Goal: Information Seeking & Learning: Learn about a topic

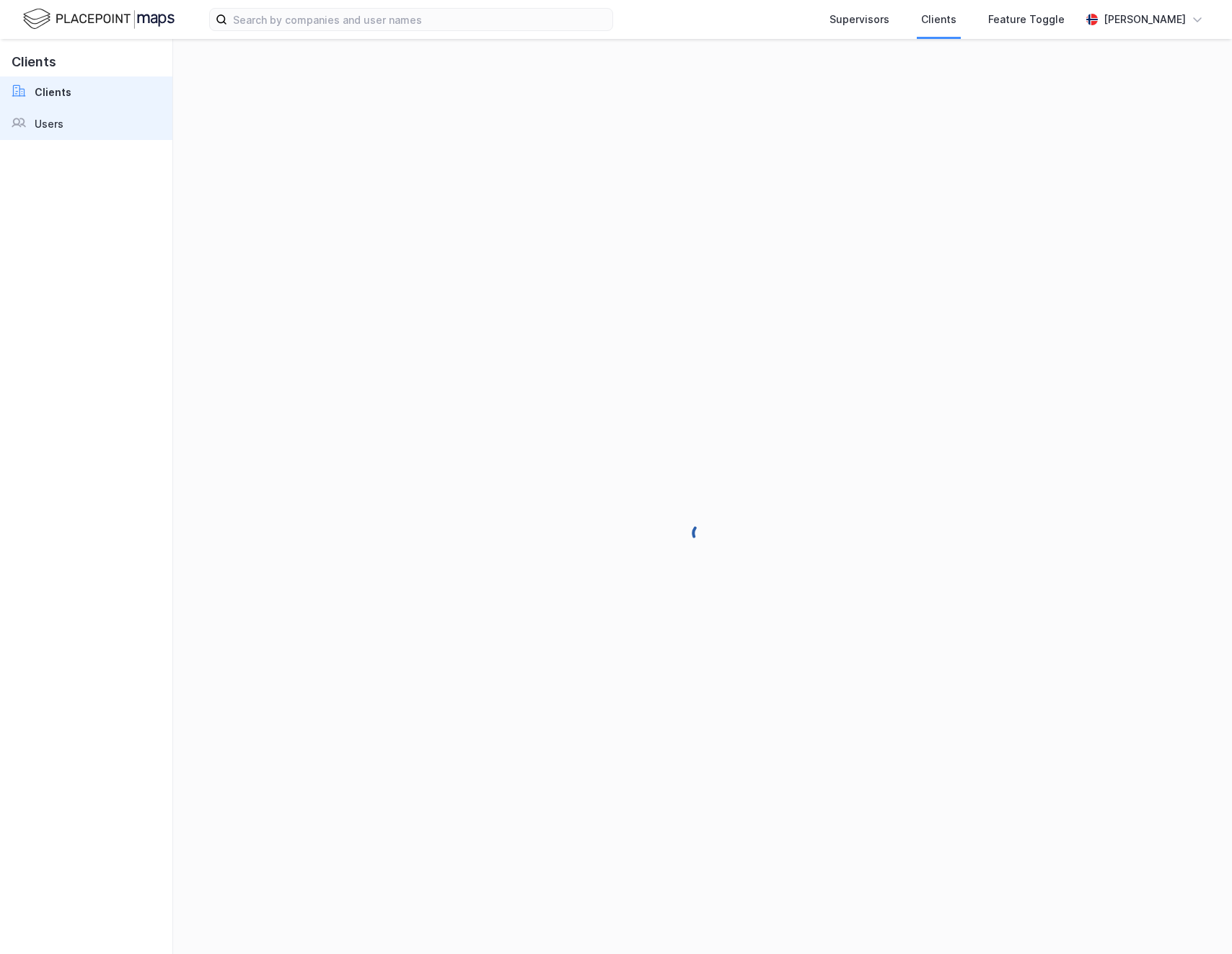
click at [105, 125] on link "Users" at bounding box center [86, 123] width 172 height 32
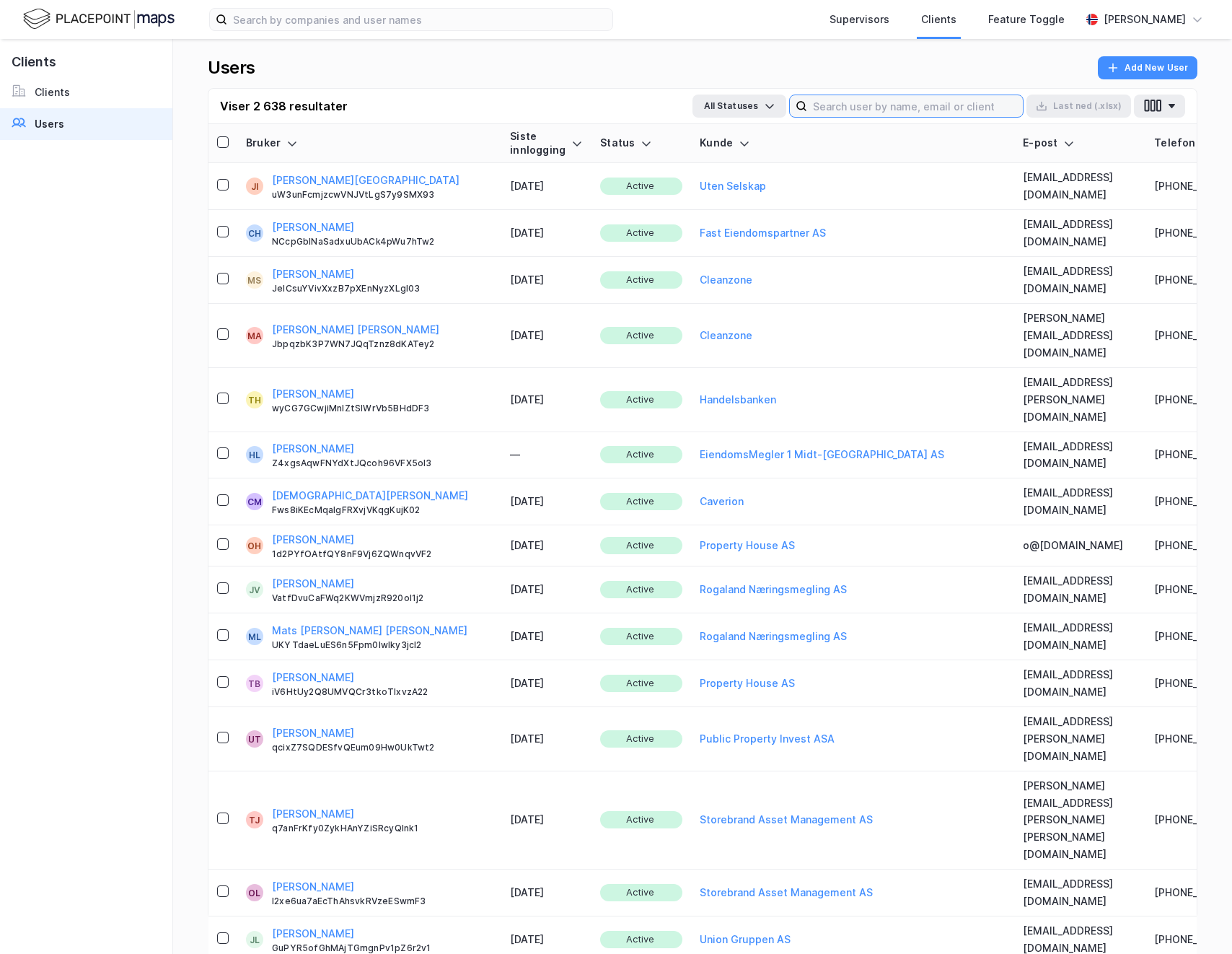
click at [872, 104] on input at bounding box center [915, 106] width 216 height 21
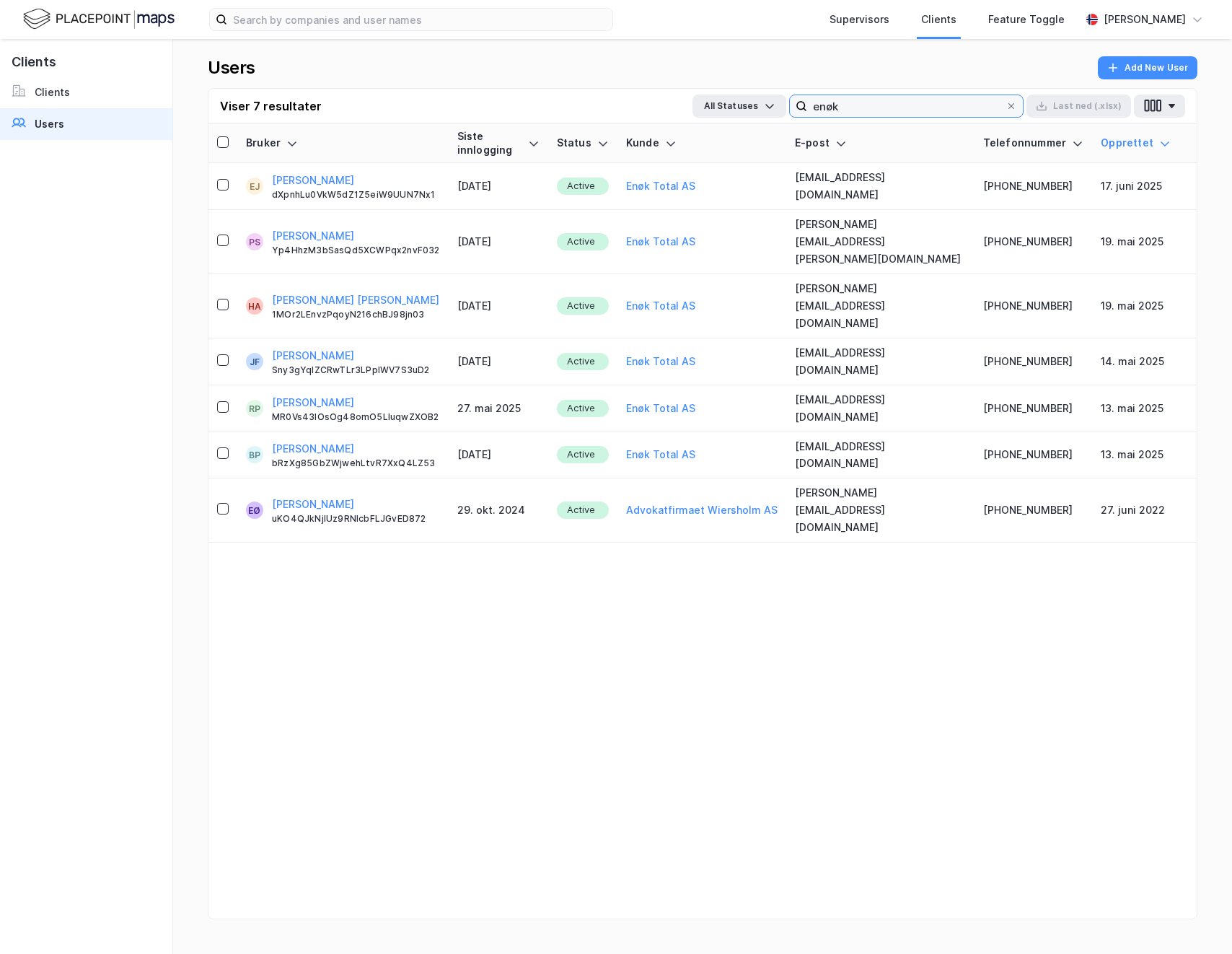
type input "enøk"
click at [540, 146] on th "Siste innlogging" at bounding box center [498, 144] width 99 height 39
click at [539, 140] on icon at bounding box center [534, 144] width 12 height 12
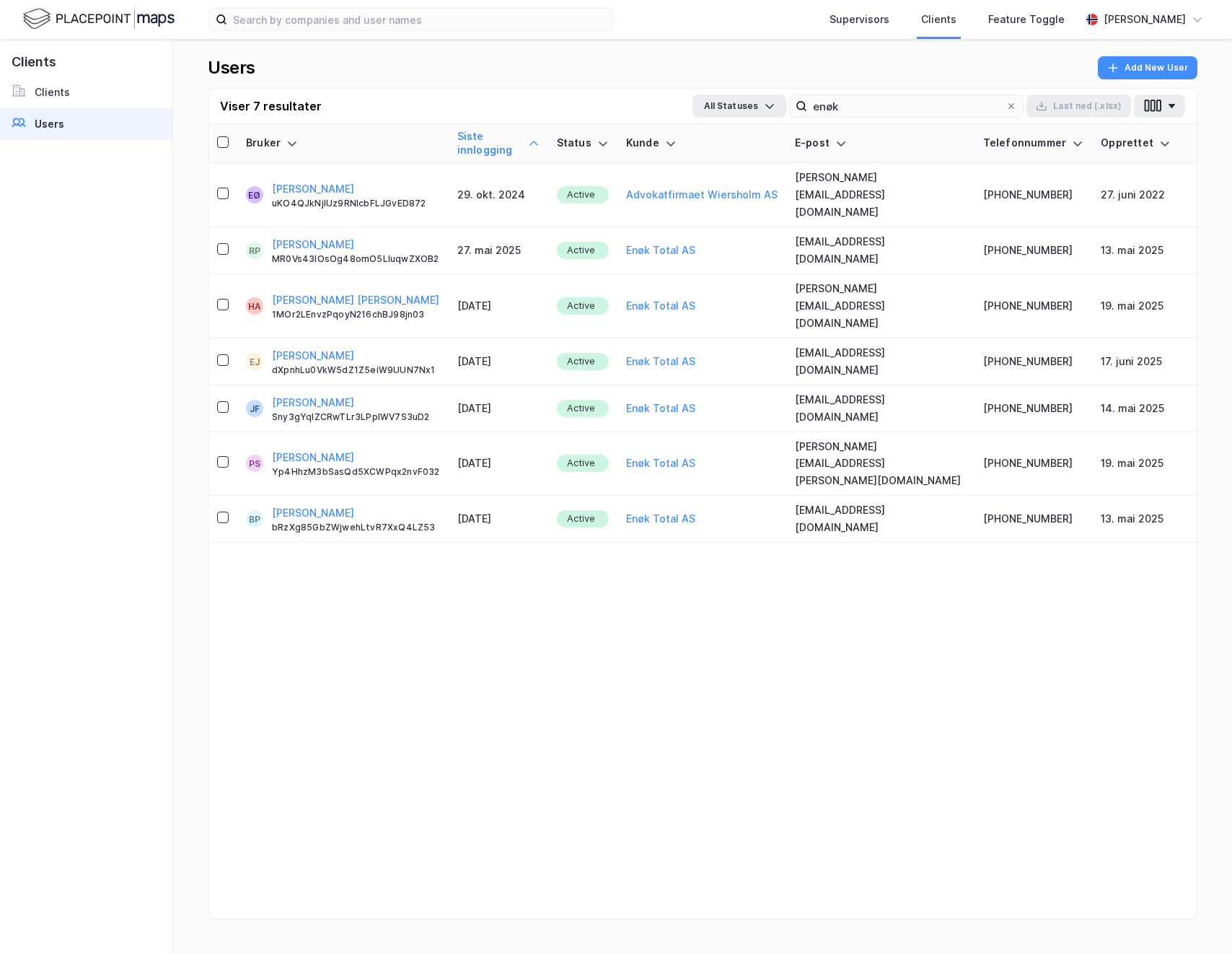
click at [539, 140] on icon at bounding box center [534, 144] width 12 height 12
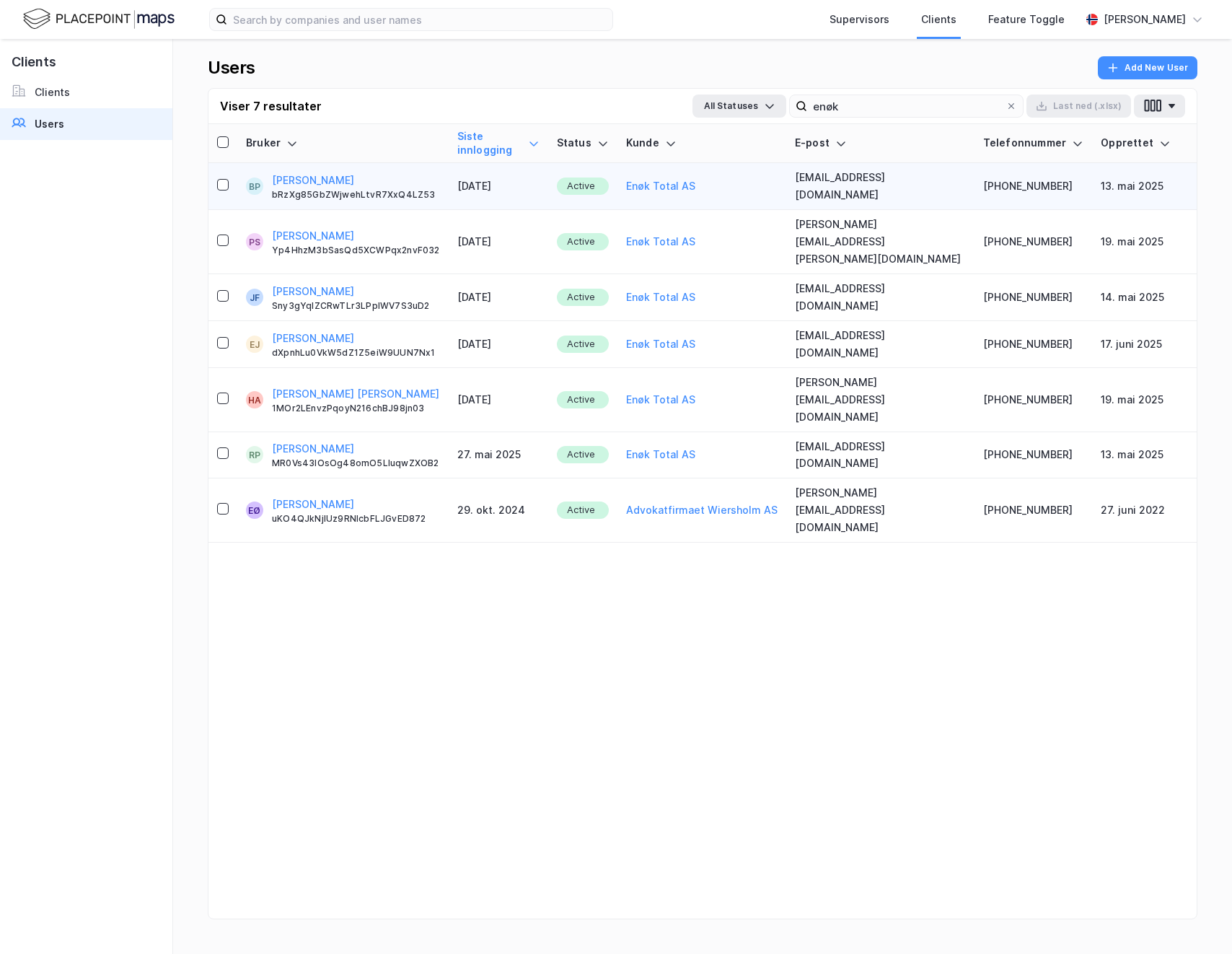
drag, startPoint x: 514, startPoint y: 348, endPoint x: 432, endPoint y: 173, distance: 193.3
click at [432, 173] on tbody "BP [PERSON_NAME] bRzXg85GbZWjwehLtvR7XxQ4LZ53 [DATE] Active Enøk Total AS [EMAI…" at bounding box center [702, 353] width 988 height 380
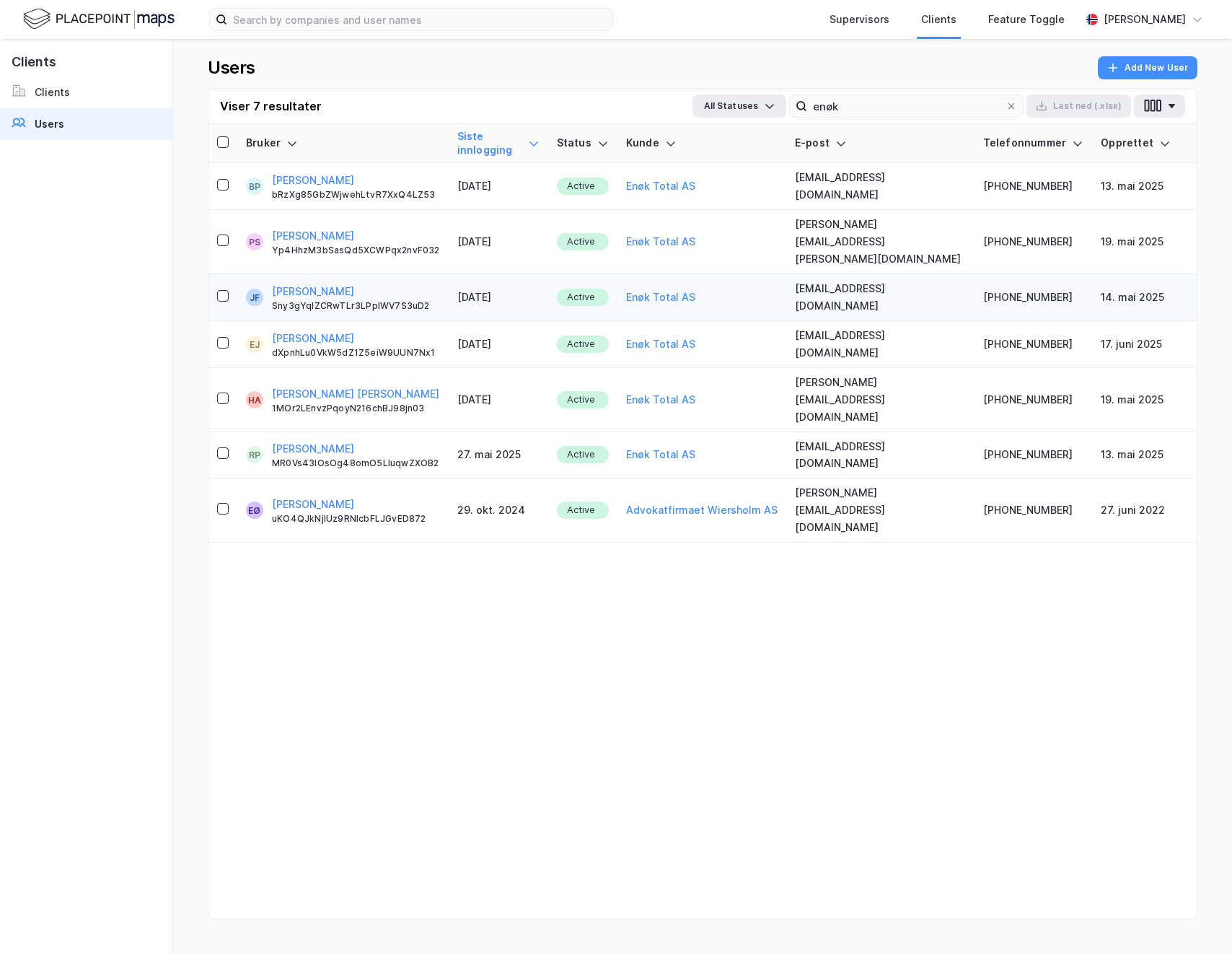
click at [545, 275] on td "[DATE]" at bounding box center [498, 298] width 99 height 47
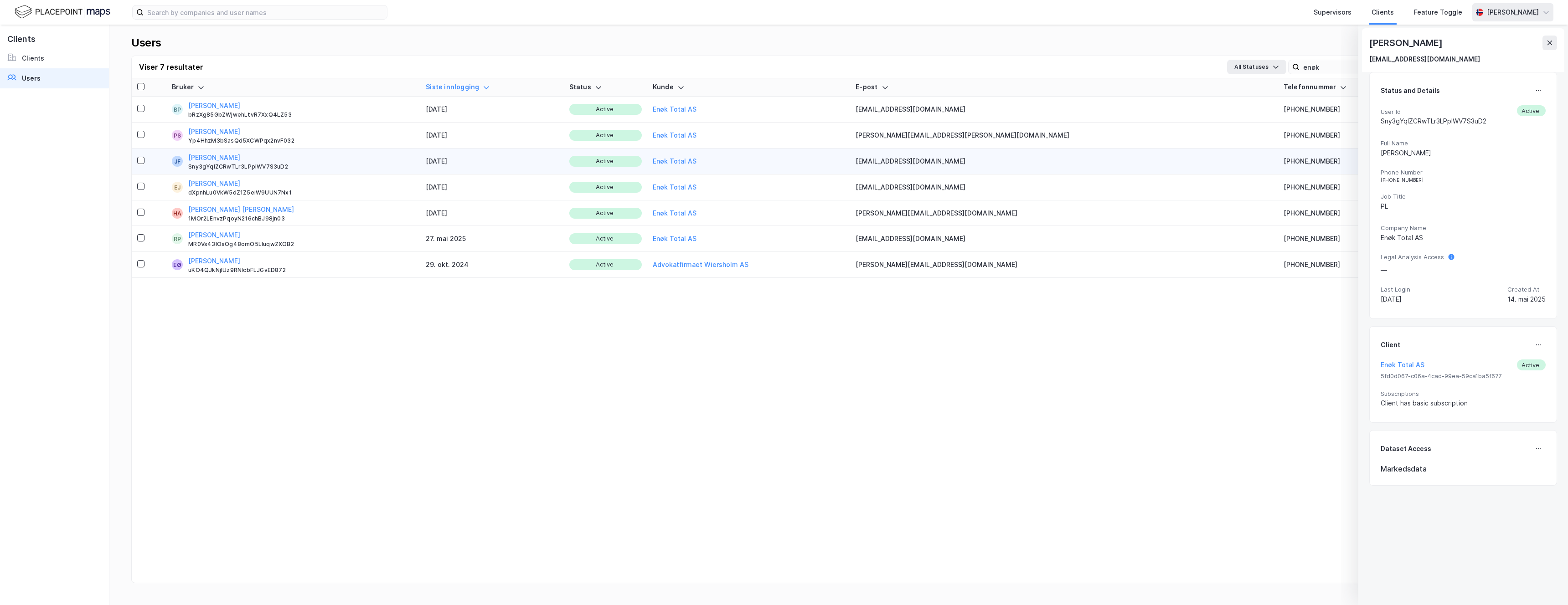
click at [778, 15] on div "[PERSON_NAME]" at bounding box center [1513, 12] width 52 height 11
click at [778, 52] on div "Logg ut" at bounding box center [1494, 56] width 119 height 22
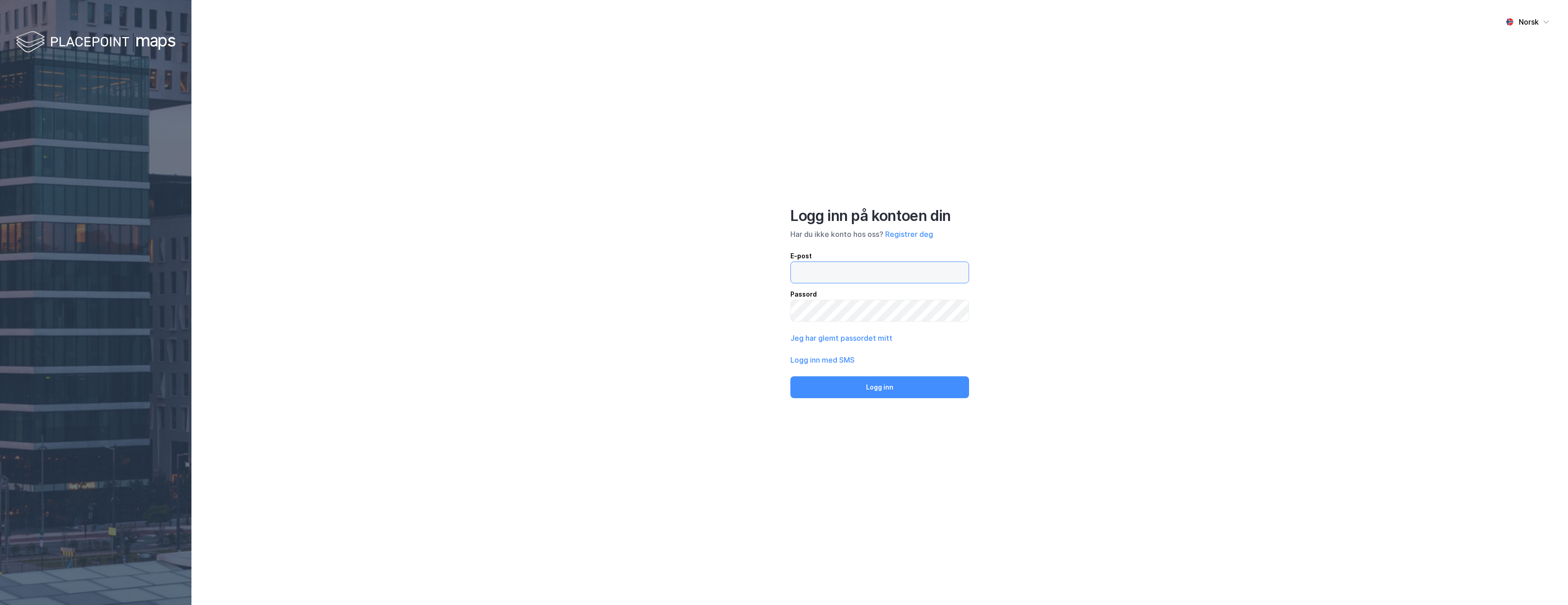
click at [822, 267] on input "email" at bounding box center [880, 273] width 178 height 21
type input "[PERSON_NAME][EMAIL_ADDRESS][DOMAIN_NAME]"
click at [863, 384] on button "Logg inn" at bounding box center [880, 388] width 179 height 22
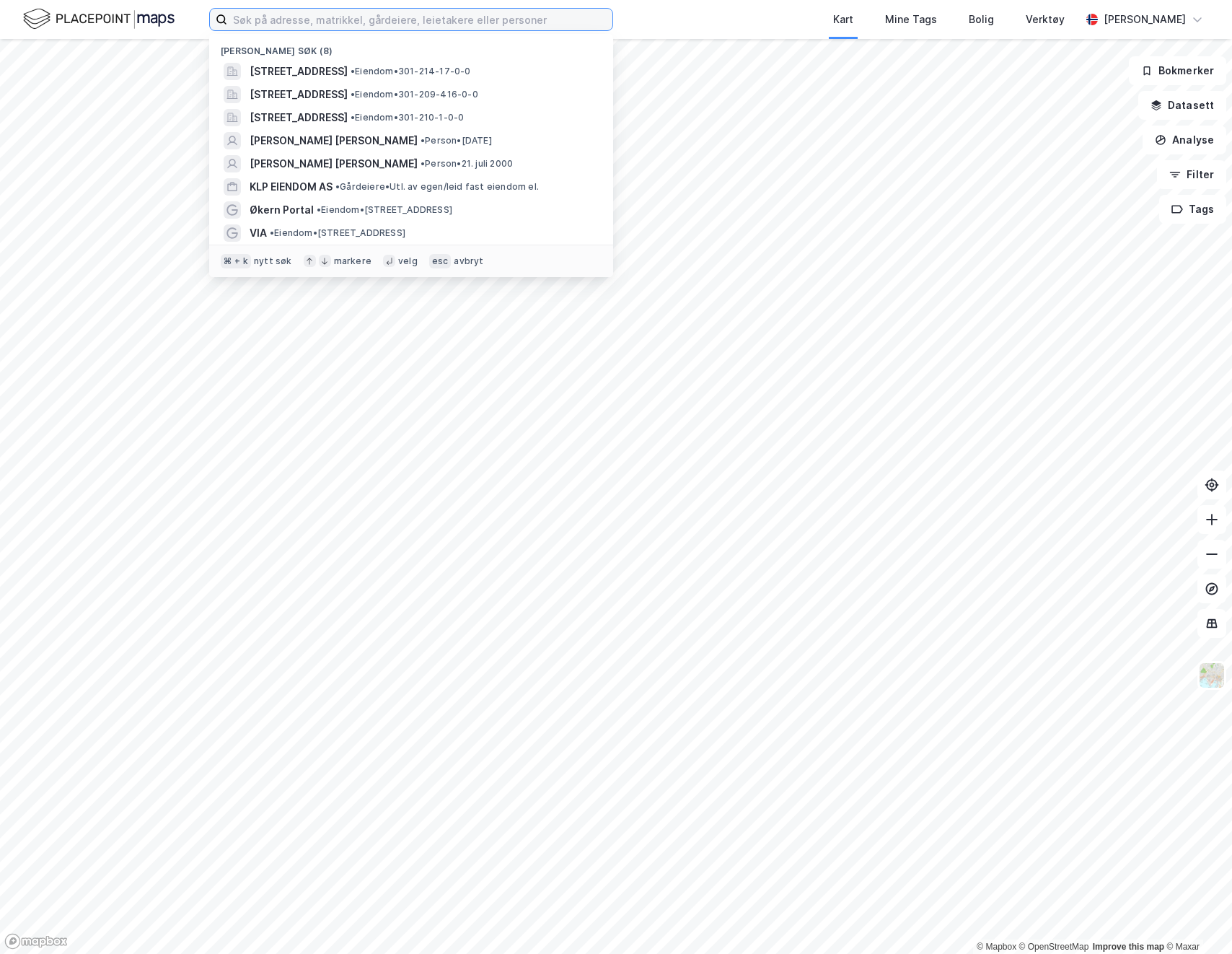
click at [450, 25] on input at bounding box center [420, 19] width 385 height 21
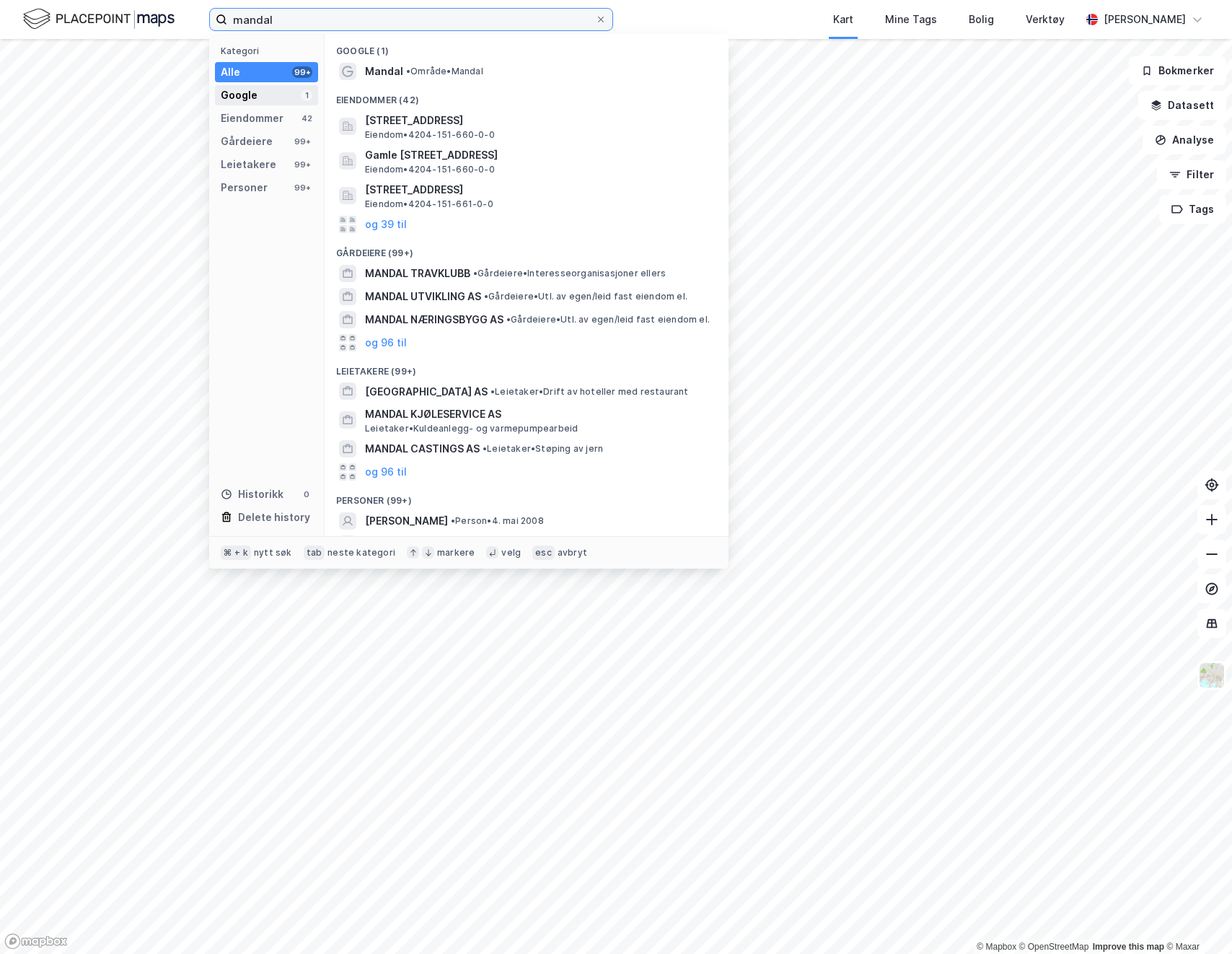
type input "mandal"
click at [275, 93] on div "Google 1" at bounding box center [266, 94] width 103 height 20
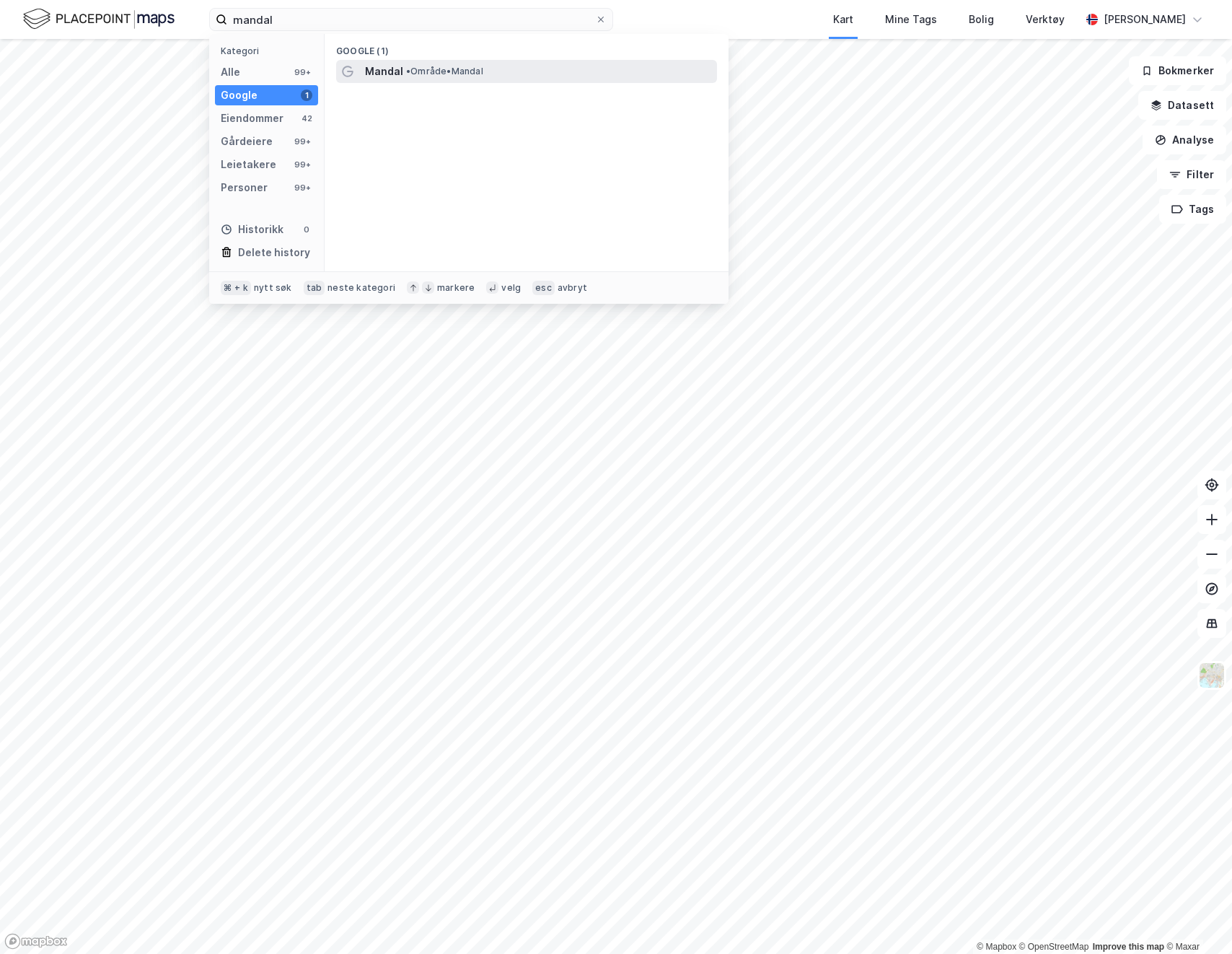
click at [442, 79] on div "Mandal • Område • Mandal" at bounding box center [526, 71] width 380 height 23
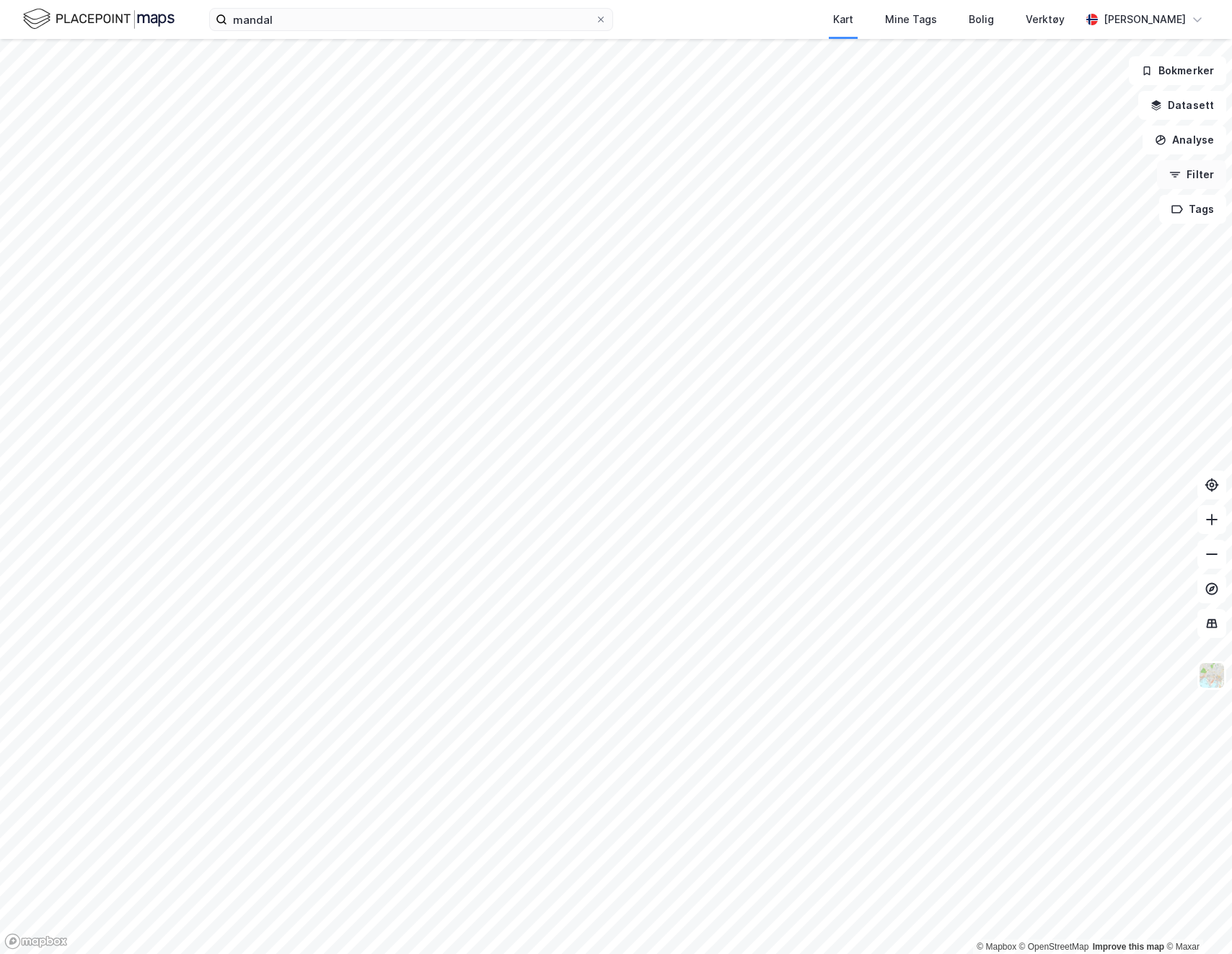
click at [1200, 172] on button "Filter" at bounding box center [1192, 174] width 69 height 29
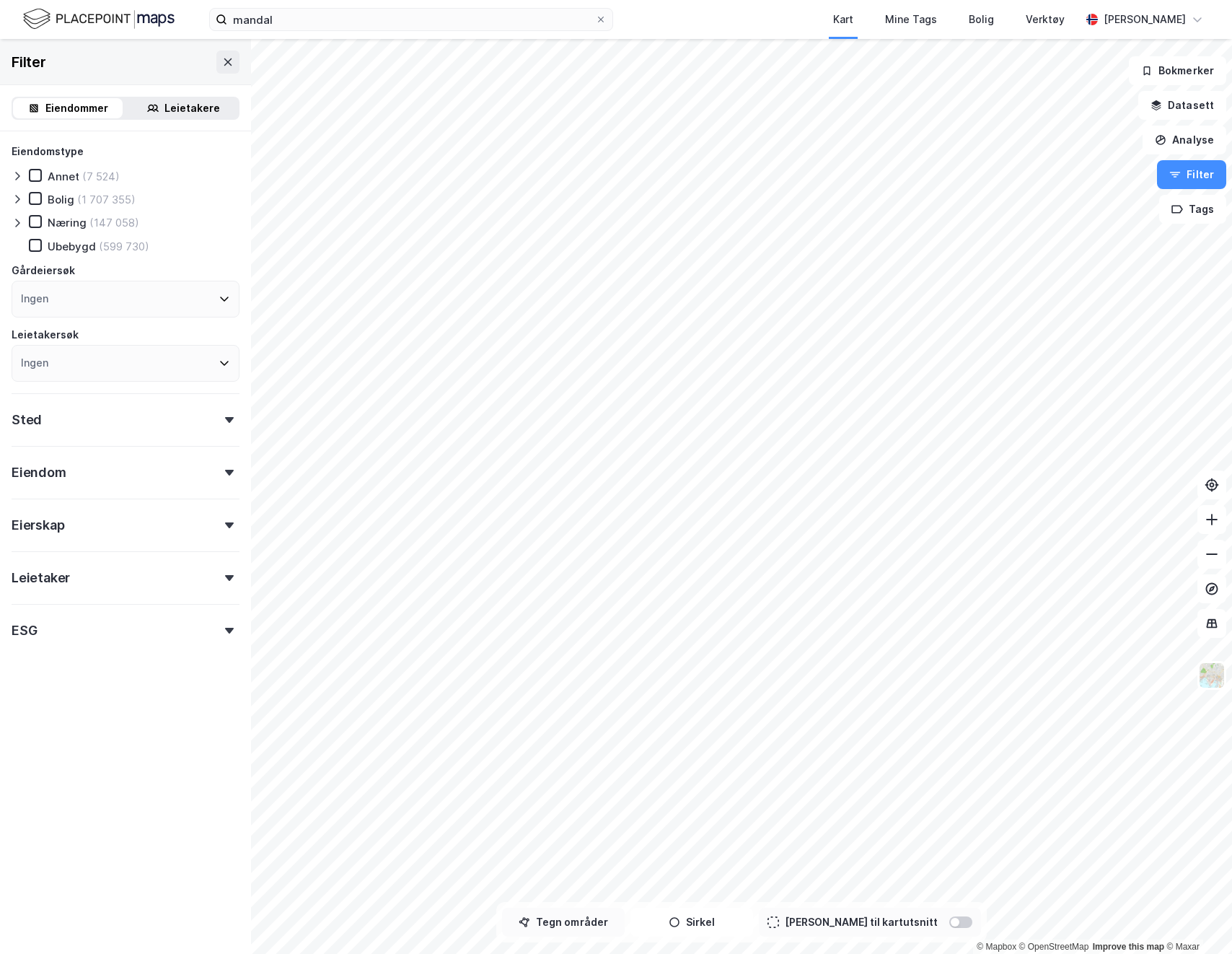
click at [599, 924] on button "Tegn områder" at bounding box center [563, 922] width 122 height 29
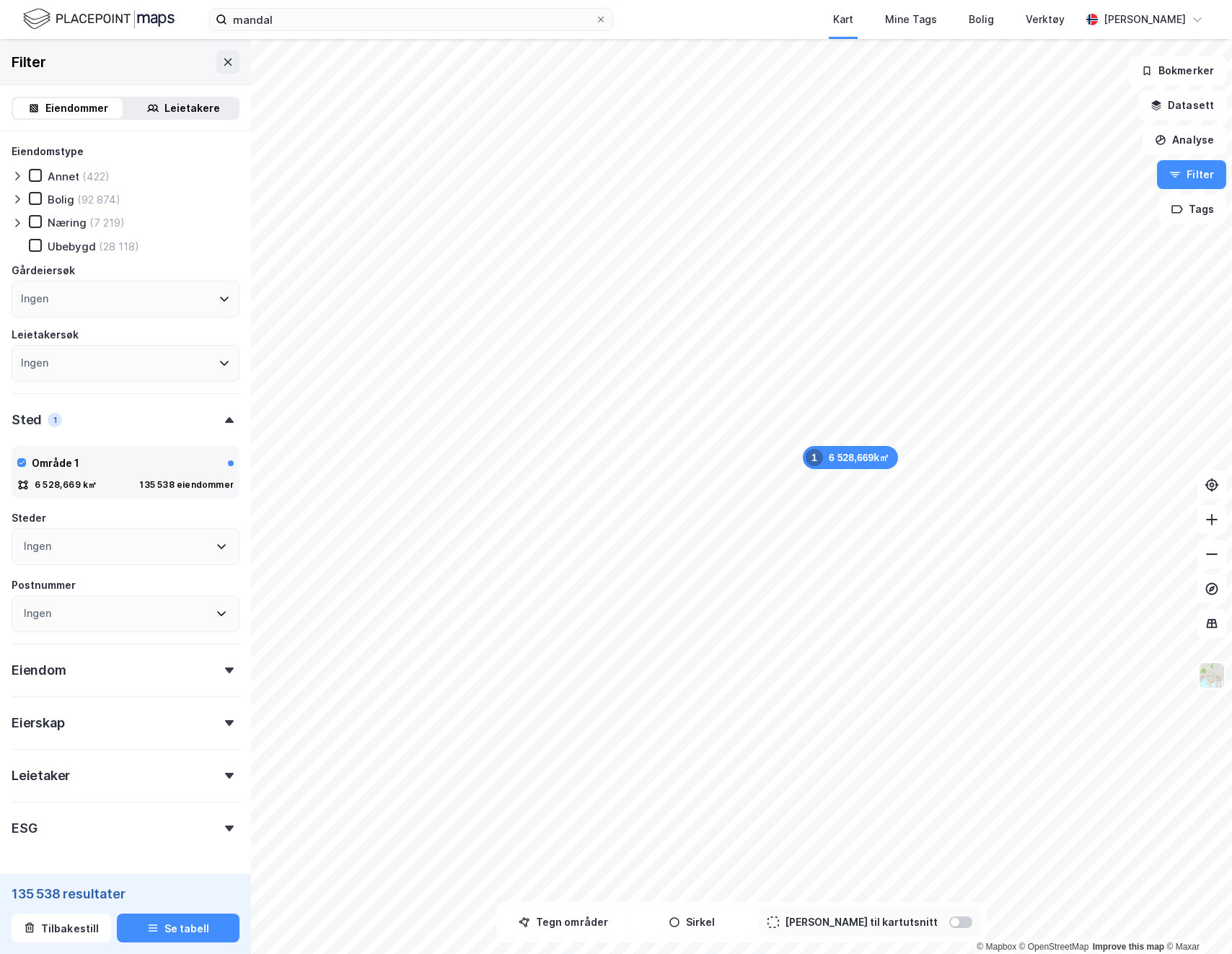
click at [18, 222] on icon at bounding box center [17, 223] width 12 height 12
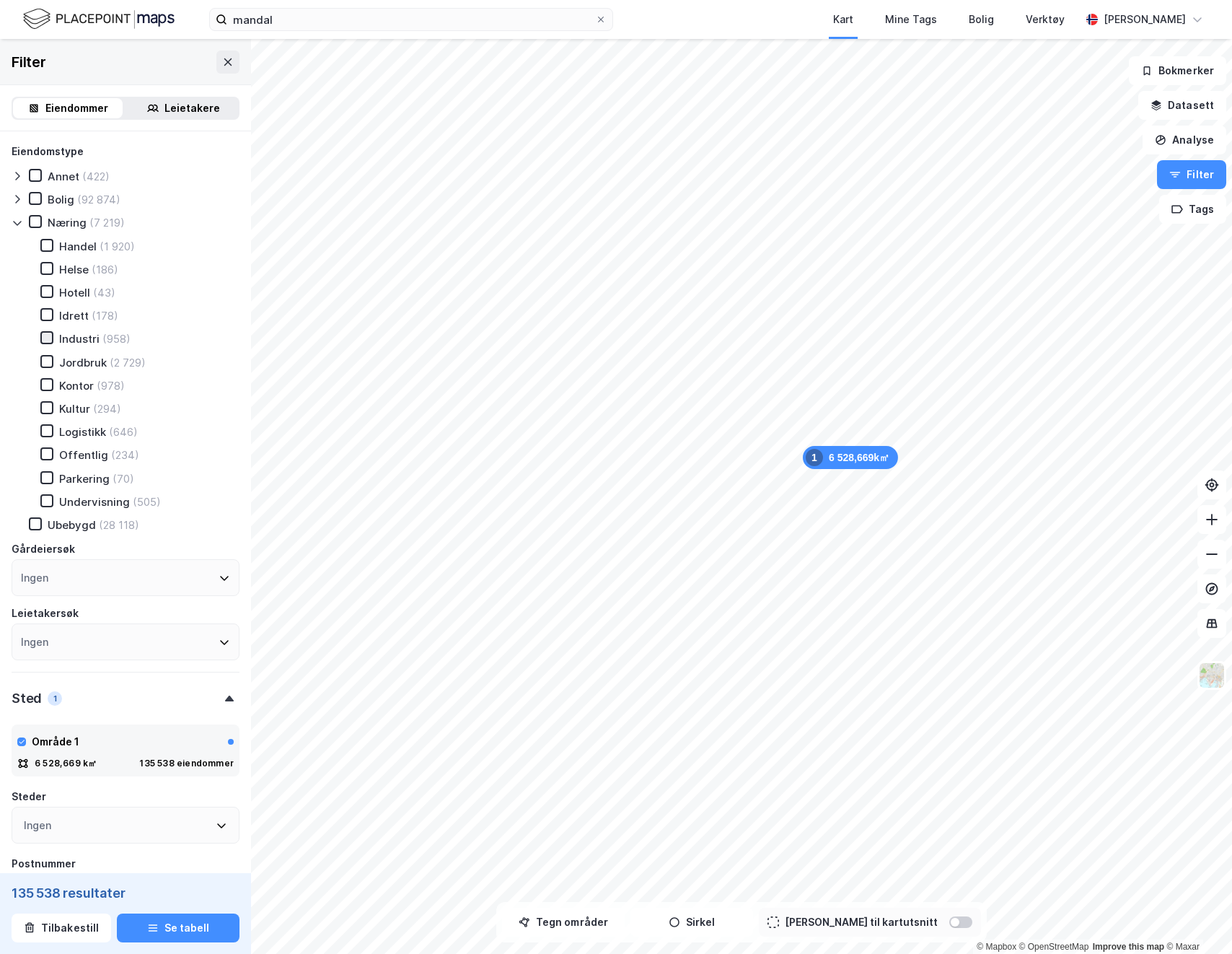
click at [47, 341] on icon at bounding box center [46, 337] width 10 height 10
click at [42, 425] on div at bounding box center [46, 430] width 13 height 13
click at [59, 260] on div "Handel (1 920) Helse (186) Hotell (43) Idrett (178) Industri (958) Jordbruk (2 …" at bounding box center [131, 374] width 217 height 270
click at [50, 272] on icon at bounding box center [46, 268] width 10 height 10
click at [46, 380] on icon at bounding box center [46, 384] width 10 height 10
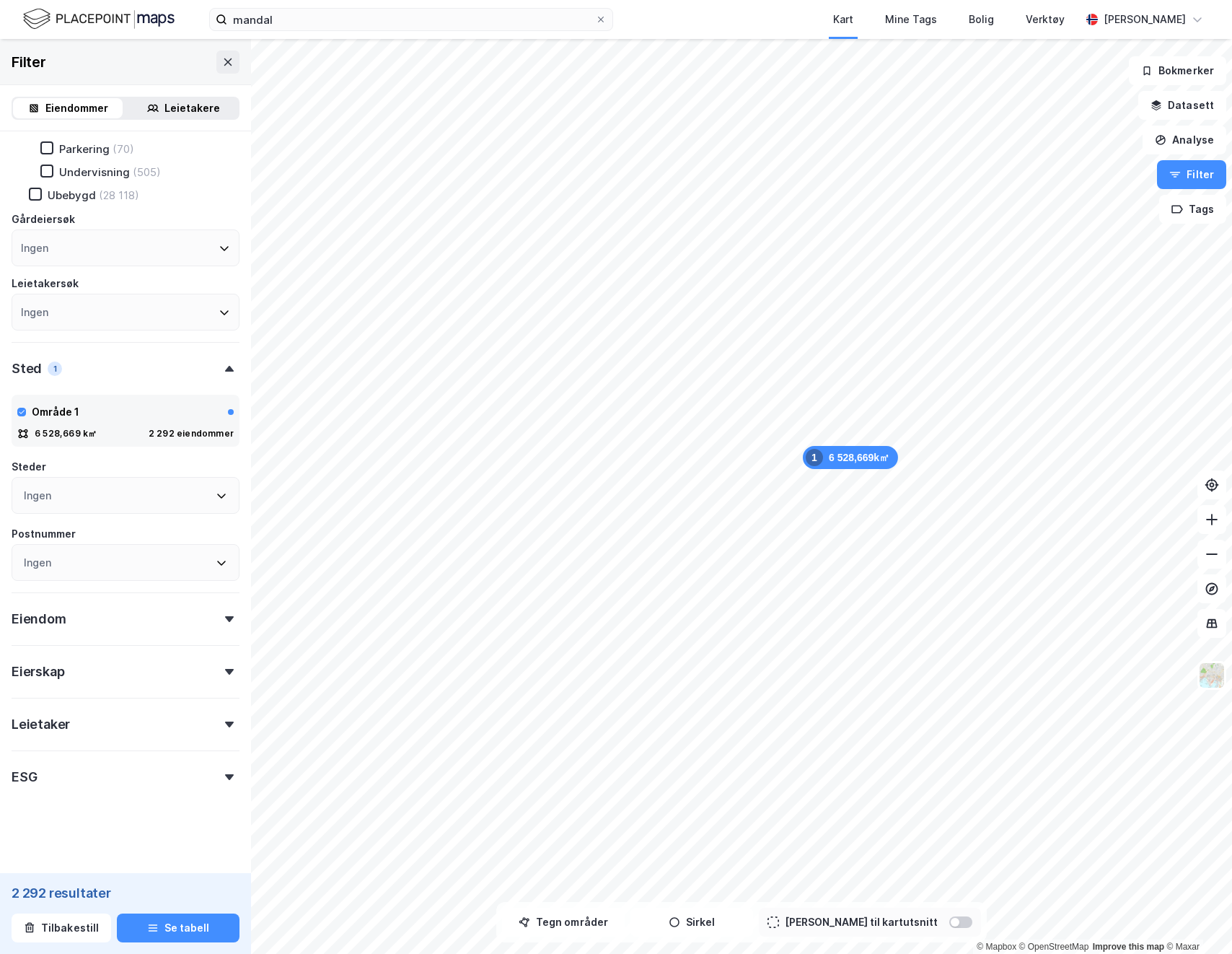
scroll to position [331, 0]
click at [121, 673] on div "Eierskap" at bounding box center [125, 663] width 228 height 41
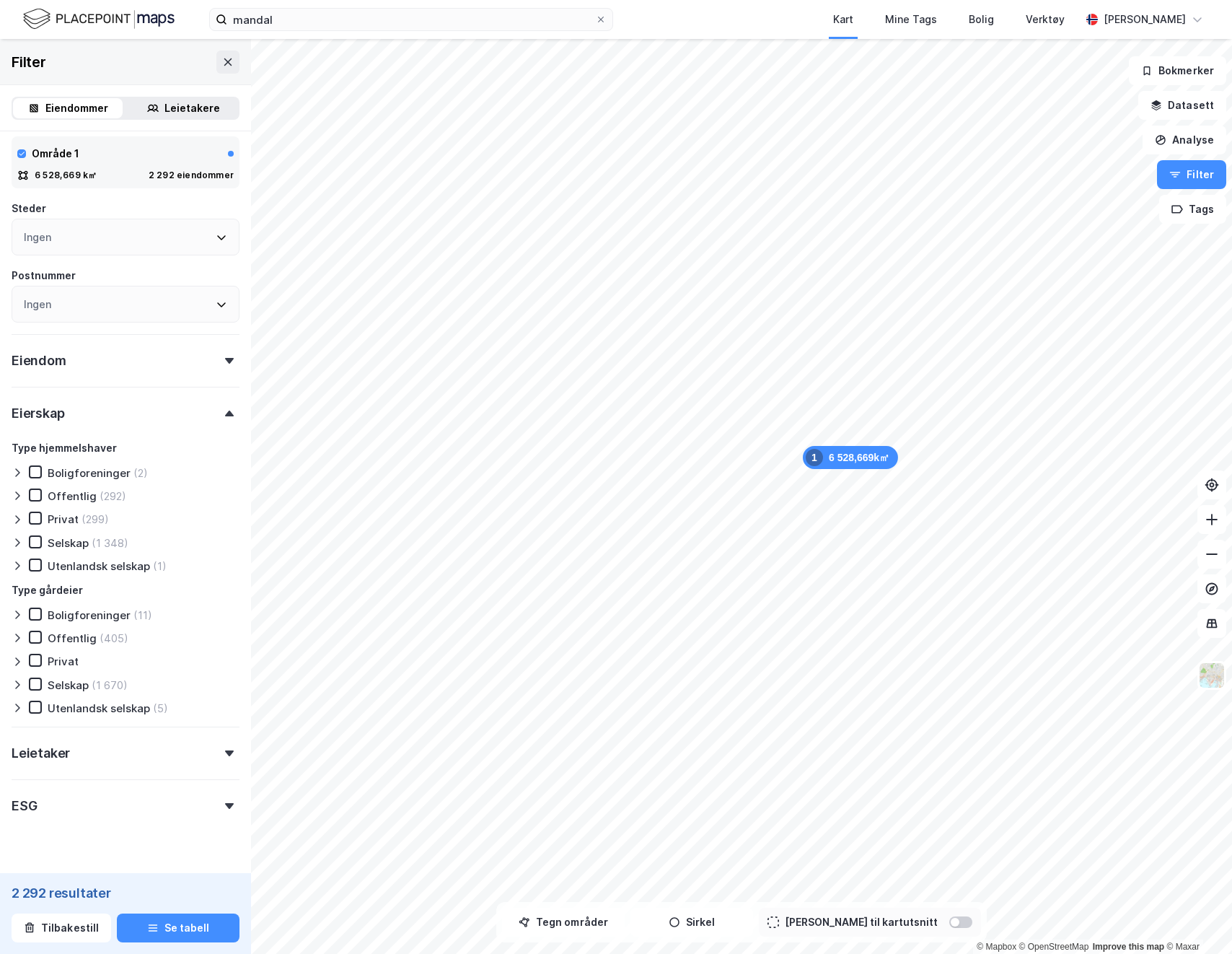
scroll to position [597, 0]
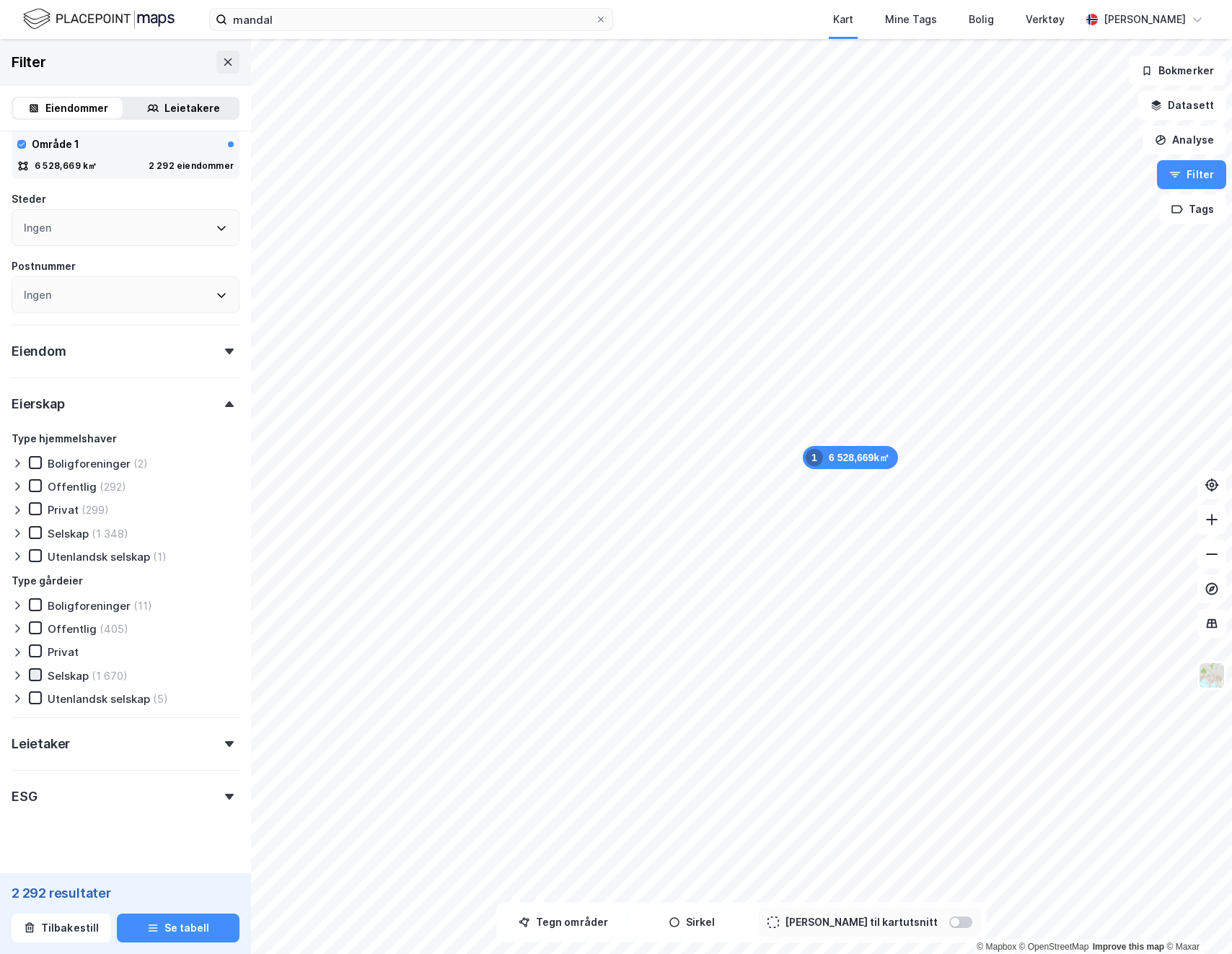
click at [36, 676] on icon at bounding box center [35, 675] width 10 height 10
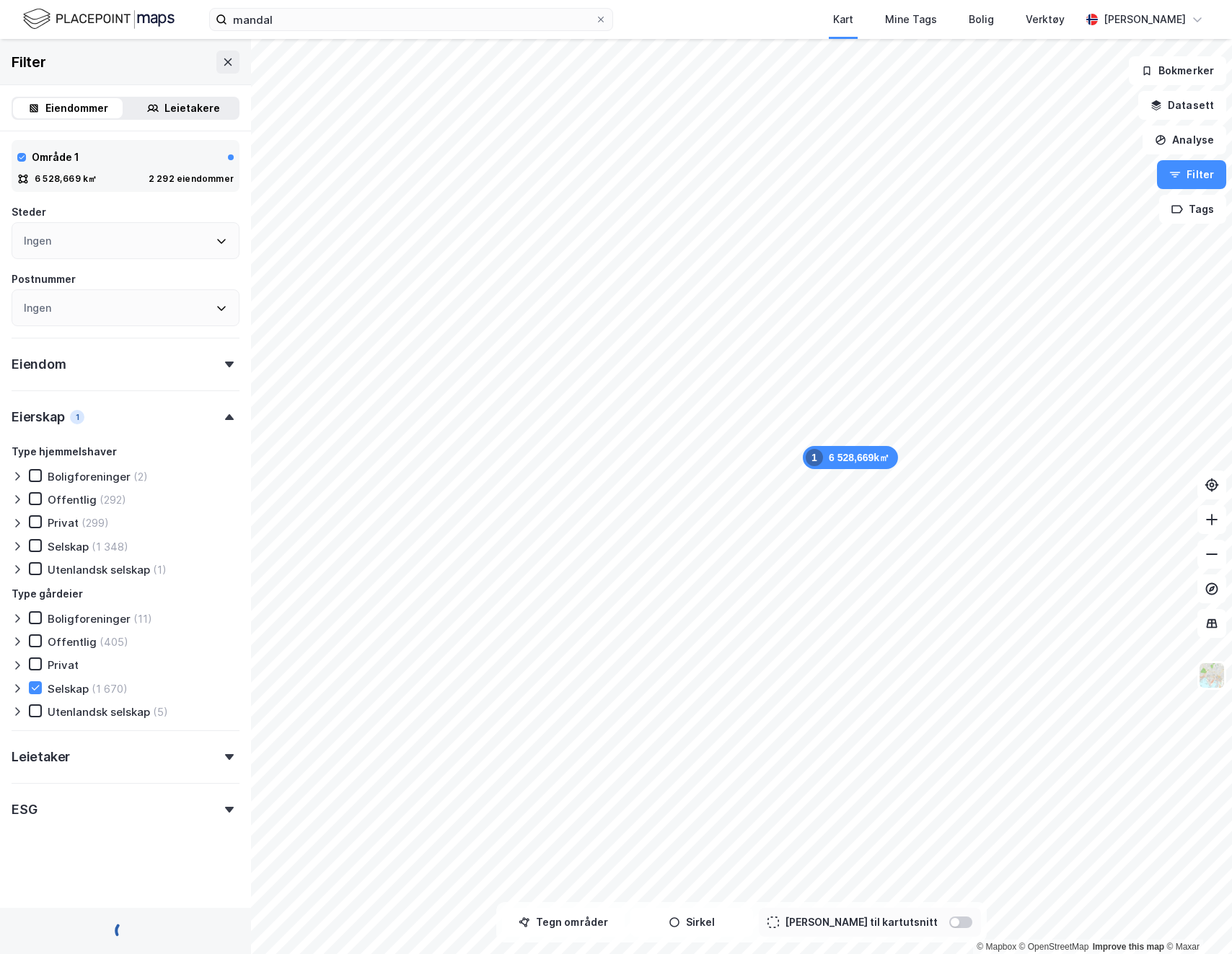
scroll to position [597, 0]
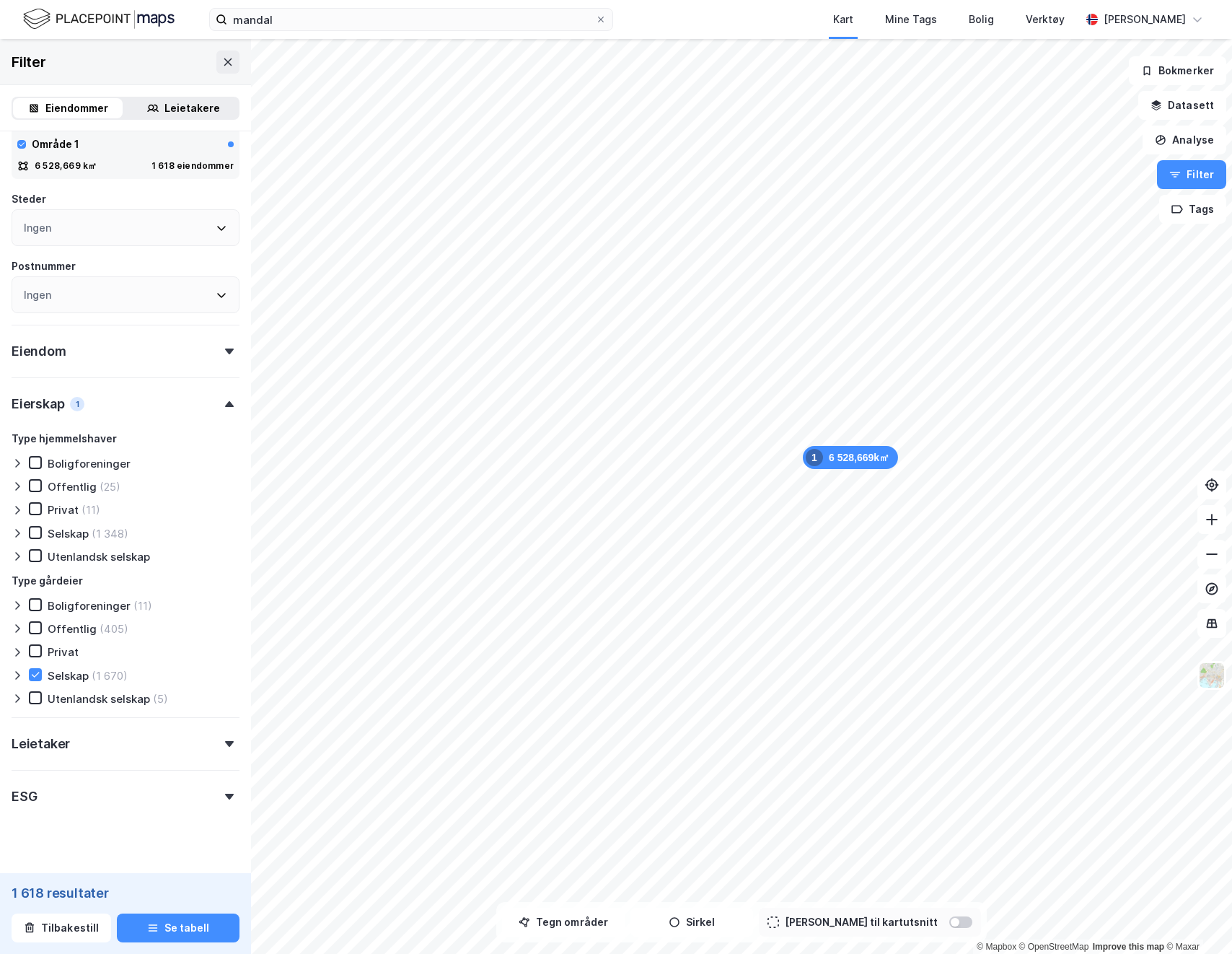
click at [93, 796] on div "ESG" at bounding box center [125, 790] width 228 height 41
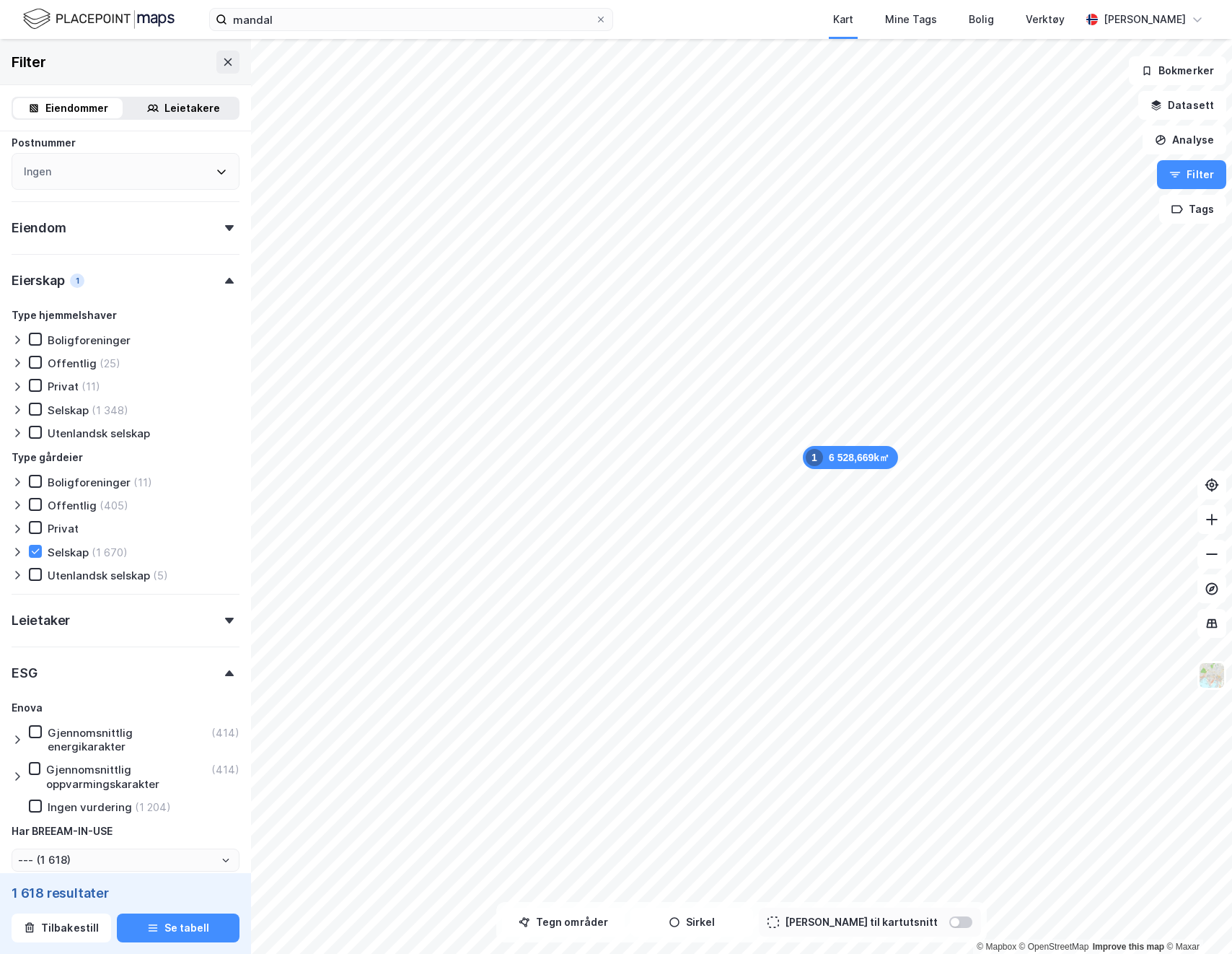
scroll to position [847, 0]
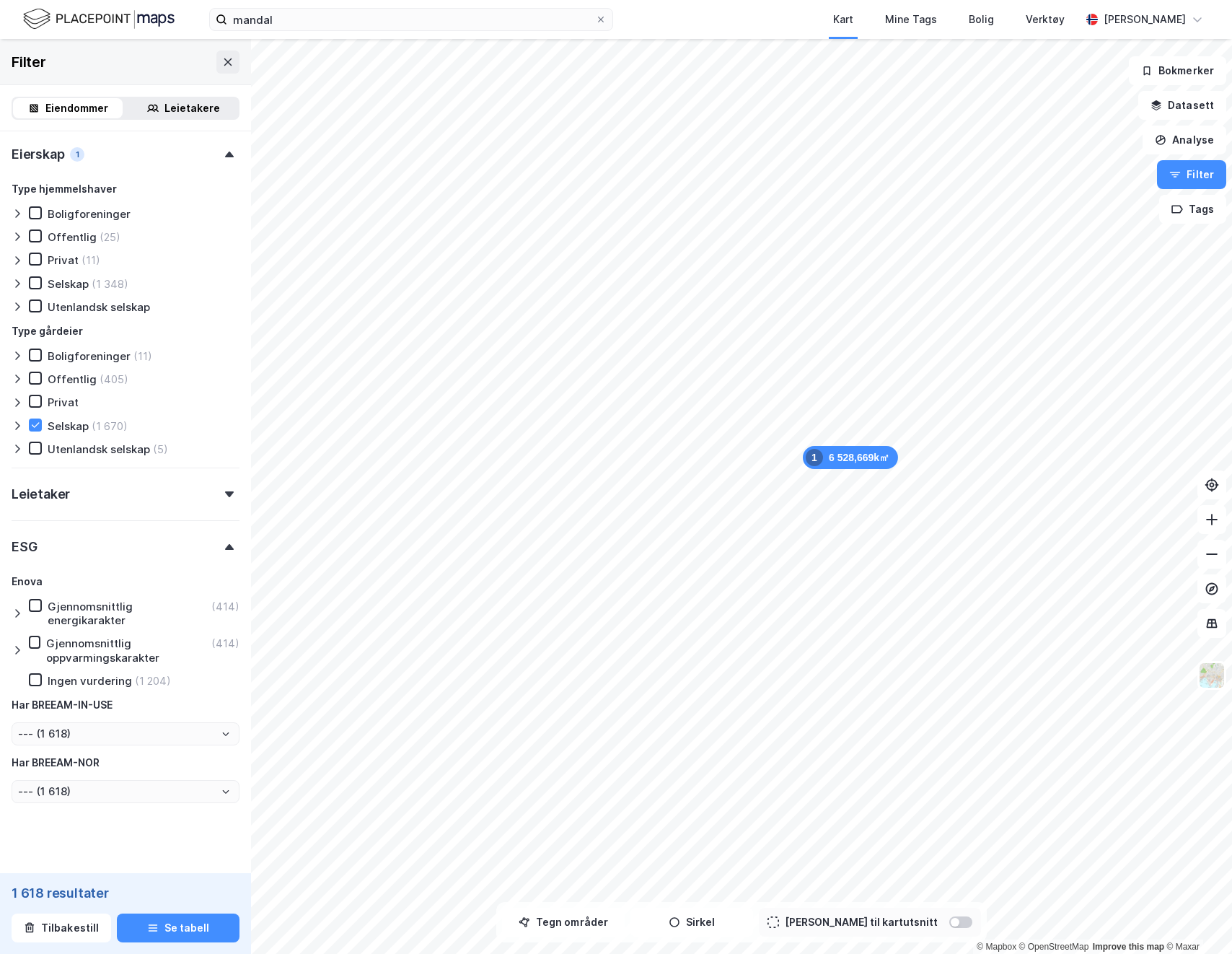
click at [24, 617] on div "Enova Gjennomsnittlig energikarakter (414) Gjennomsnittlig oppvarmingskarakter …" at bounding box center [125, 688] width 228 height 230
click at [21, 609] on icon at bounding box center [17, 614] width 12 height 12
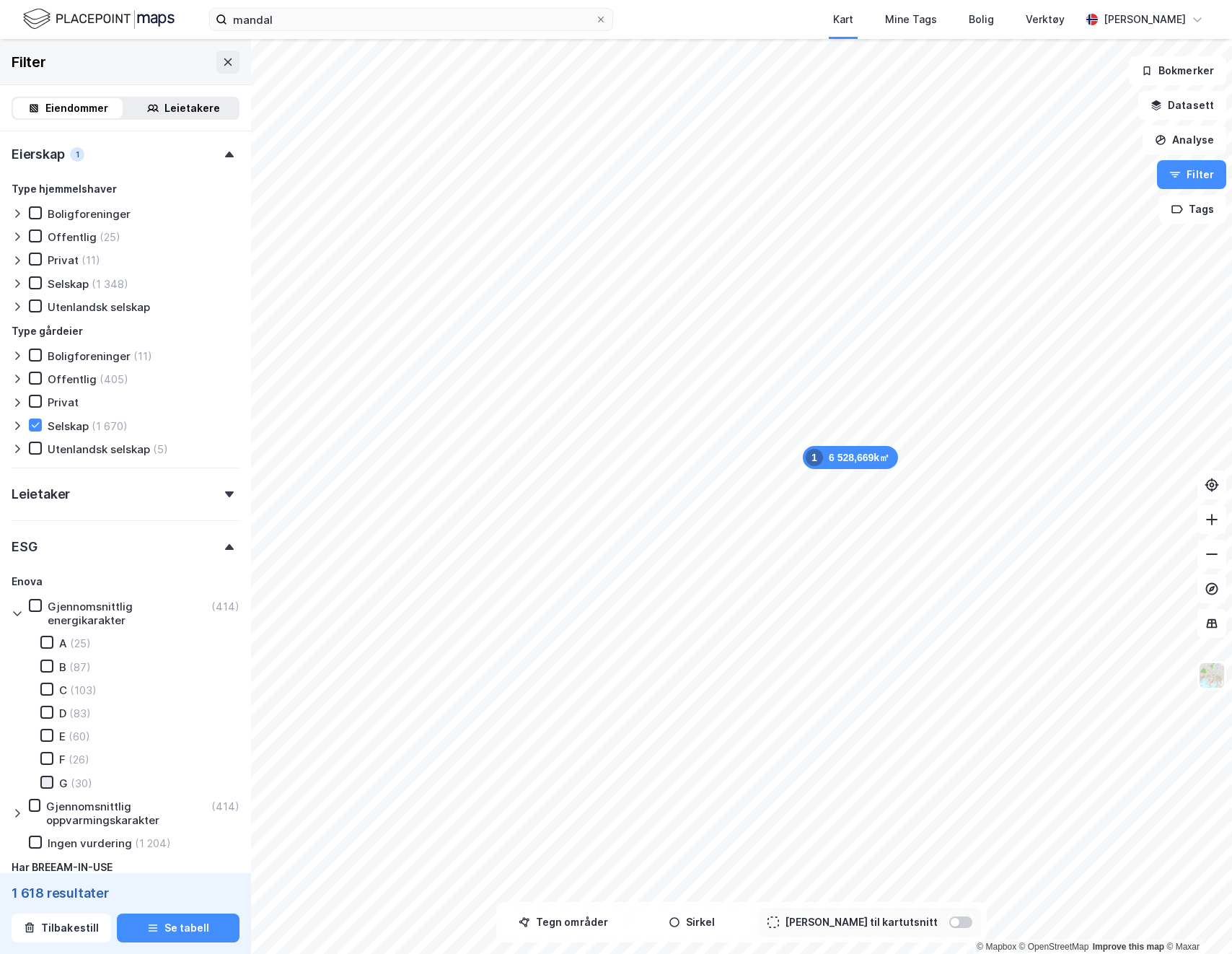
click at [47, 776] on div at bounding box center [46, 782] width 13 height 13
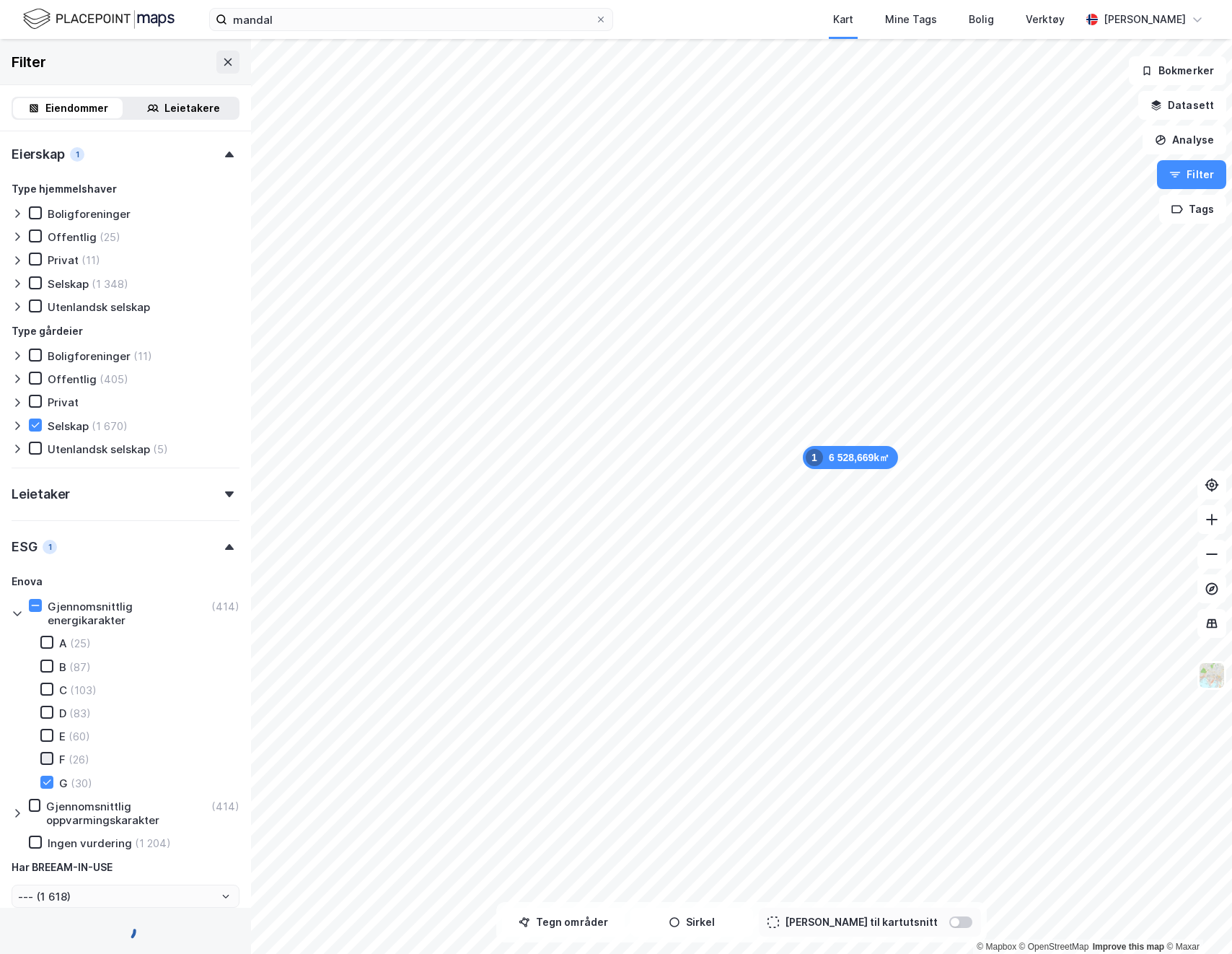
click at [53, 752] on div at bounding box center [46, 757] width 13 height 13
type input "--- (30)"
type input "--- (56)"
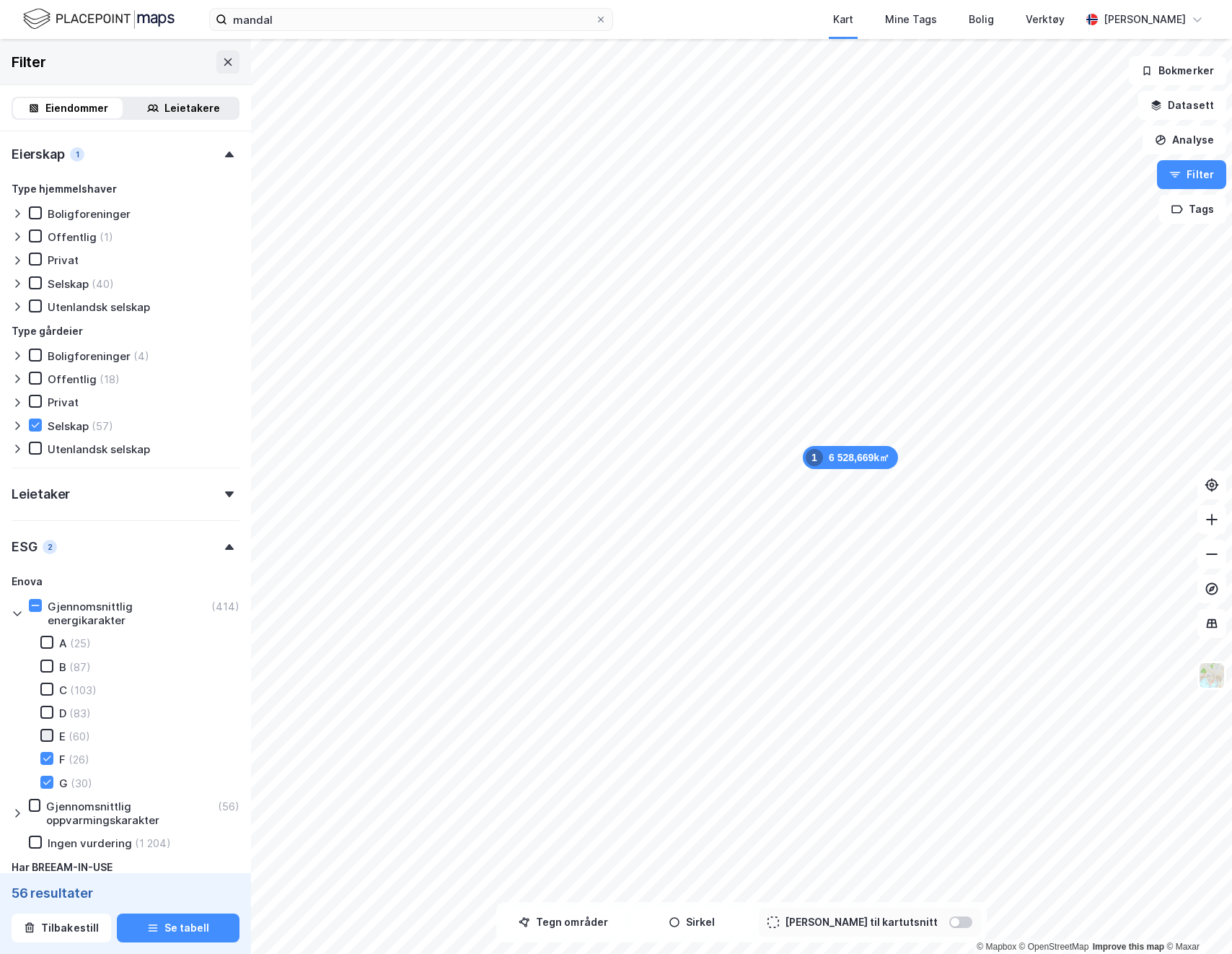
click at [47, 730] on icon at bounding box center [46, 735] width 10 height 10
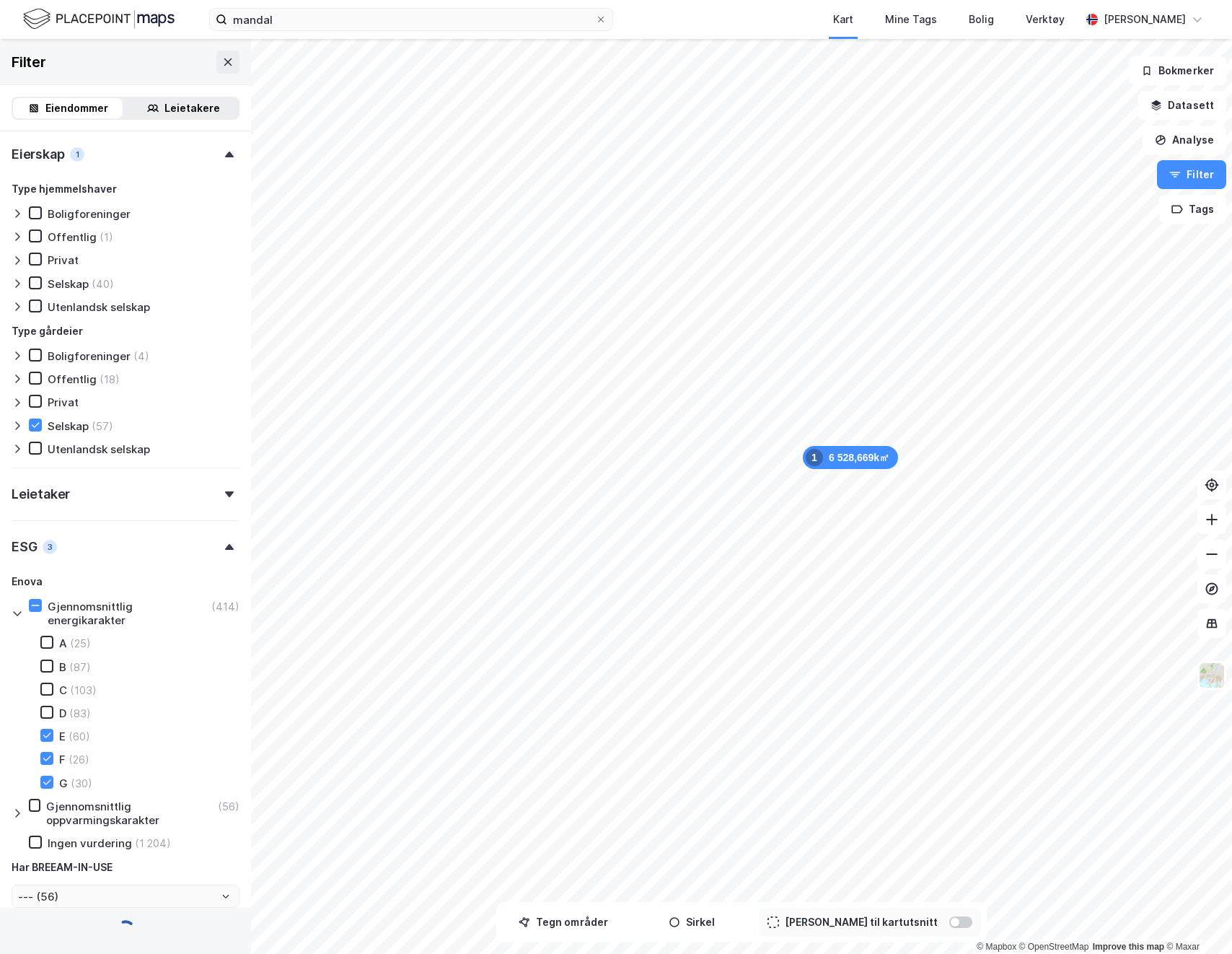
type input "--- (116)"
click at [167, 934] on button "Se tabell" at bounding box center [177, 928] width 122 height 29
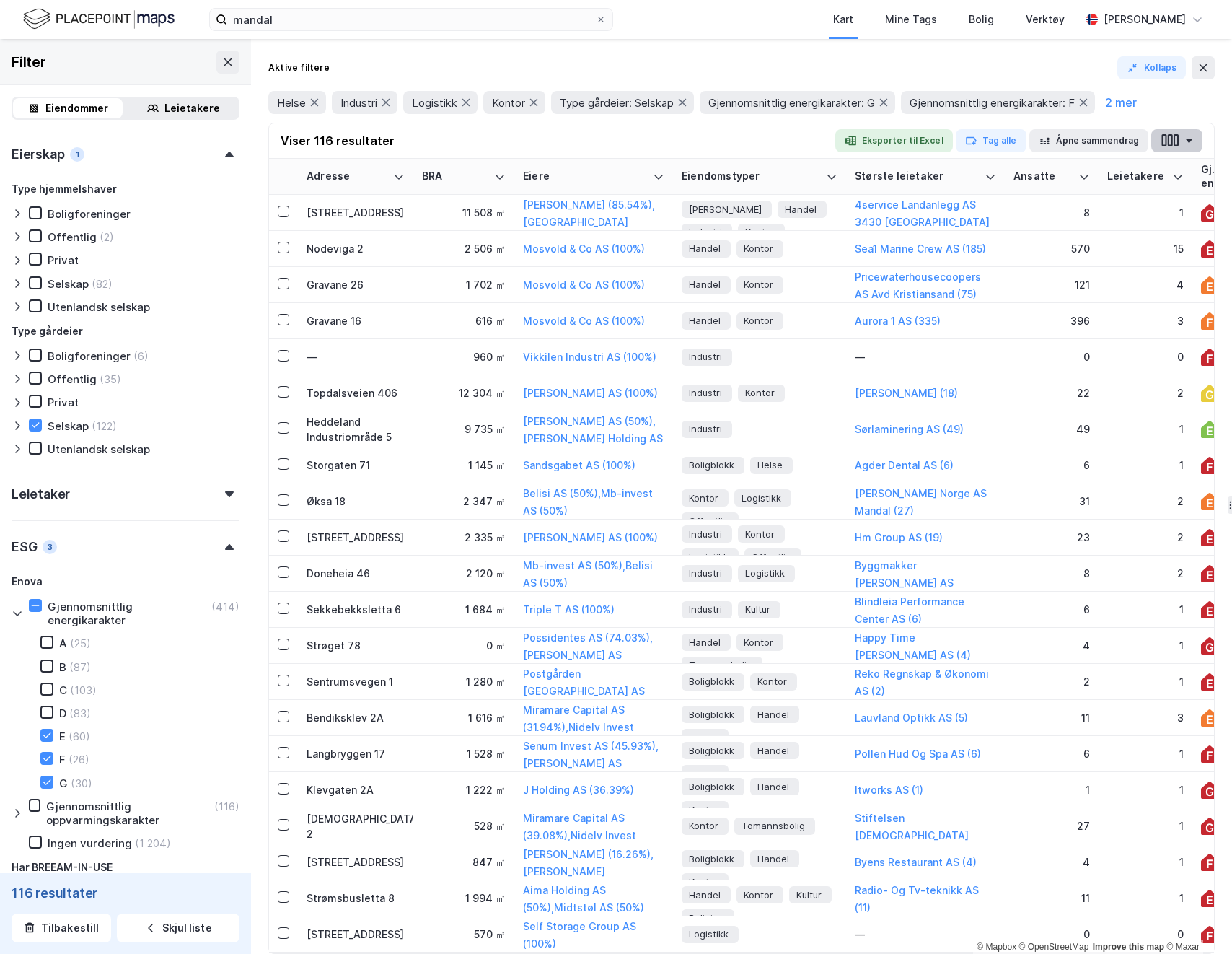
click at [1183, 150] on button "button" at bounding box center [1176, 141] width 51 height 23
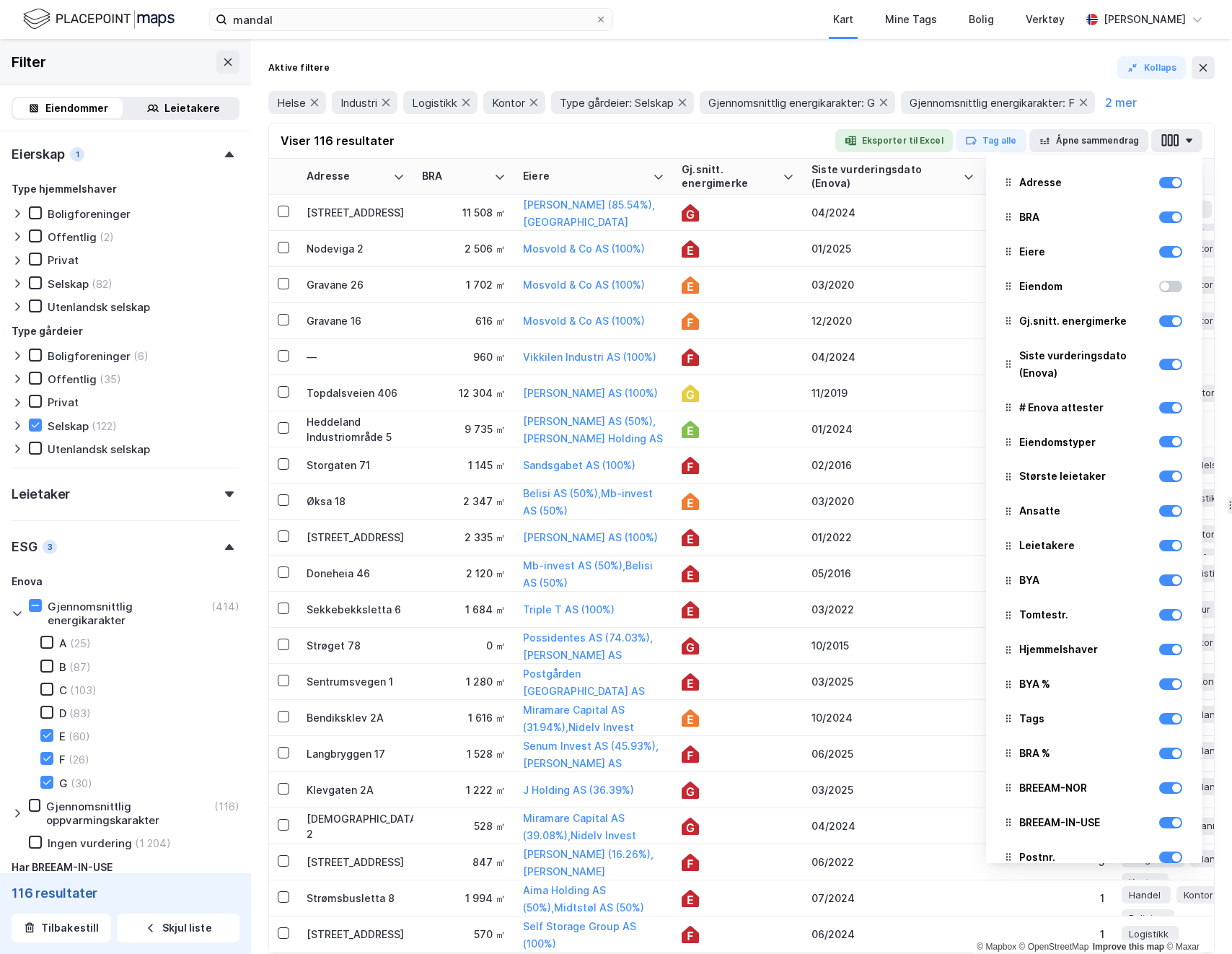
click at [799, 123] on div "Viser 116 resultater Eksporter til Excel Tag alle Åpne sammendrag Adresse BRA E…" at bounding box center [741, 141] width 945 height 36
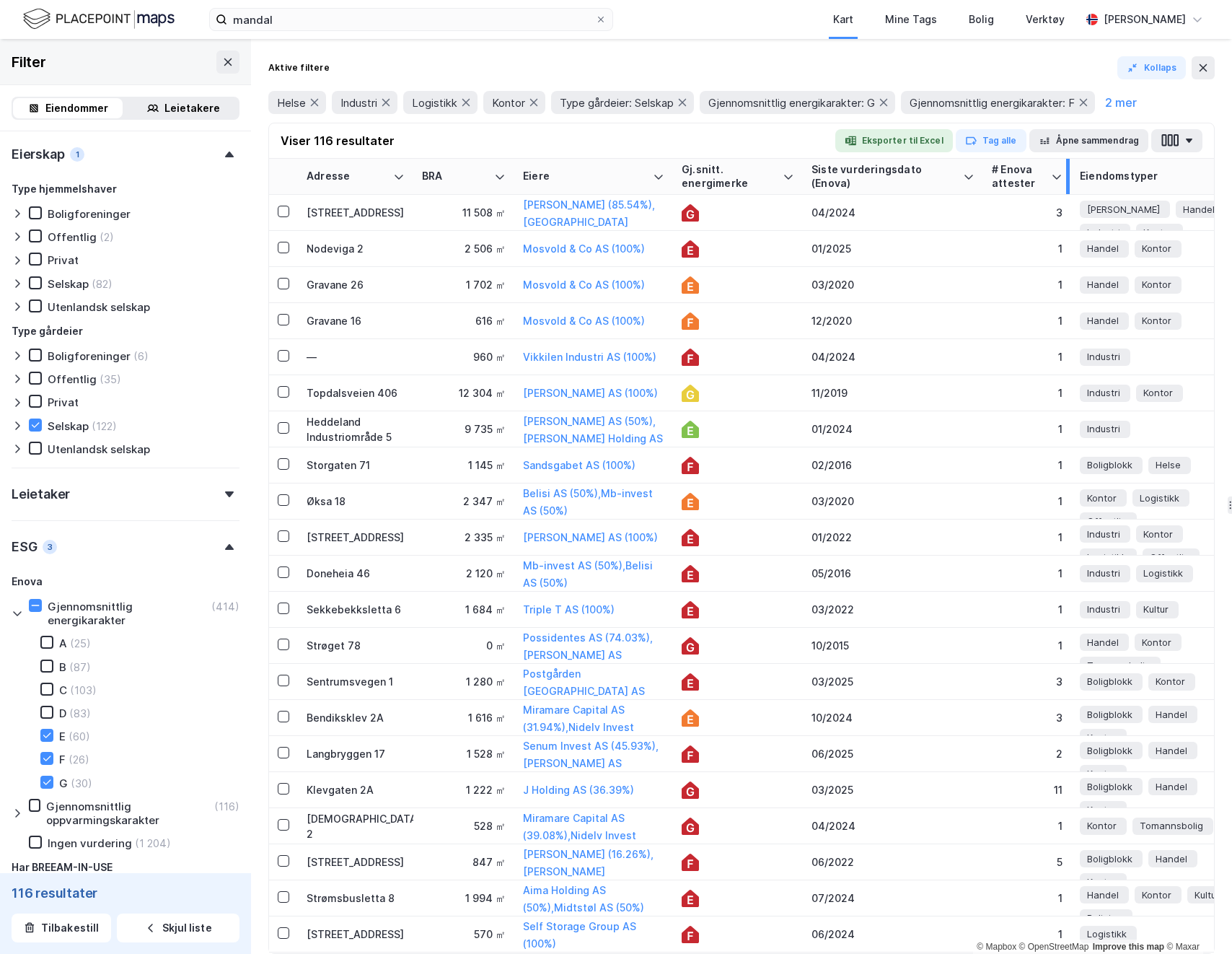
drag, startPoint x: 1110, startPoint y: 176, endPoint x: 1073, endPoint y: 183, distance: 37.7
click at [1067, 183] on div at bounding box center [1068, 176] width 4 height 36
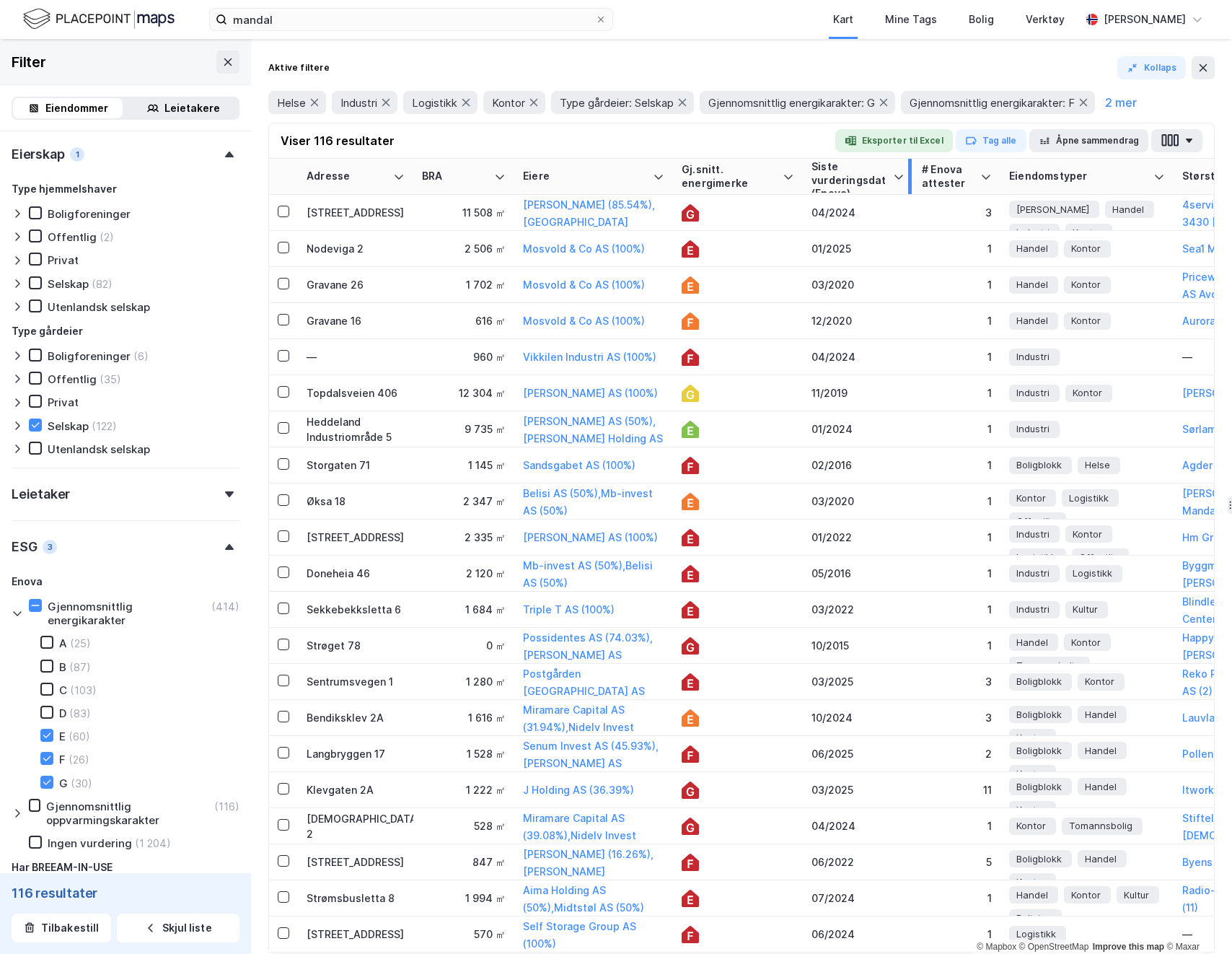
drag, startPoint x: 980, startPoint y: 171, endPoint x: 909, endPoint y: 180, distance: 71.6
click at [909, 180] on div at bounding box center [910, 176] width 4 height 36
click at [352, 215] on div "Nitridveien 36" at bounding box center [355, 213] width 98 height 15
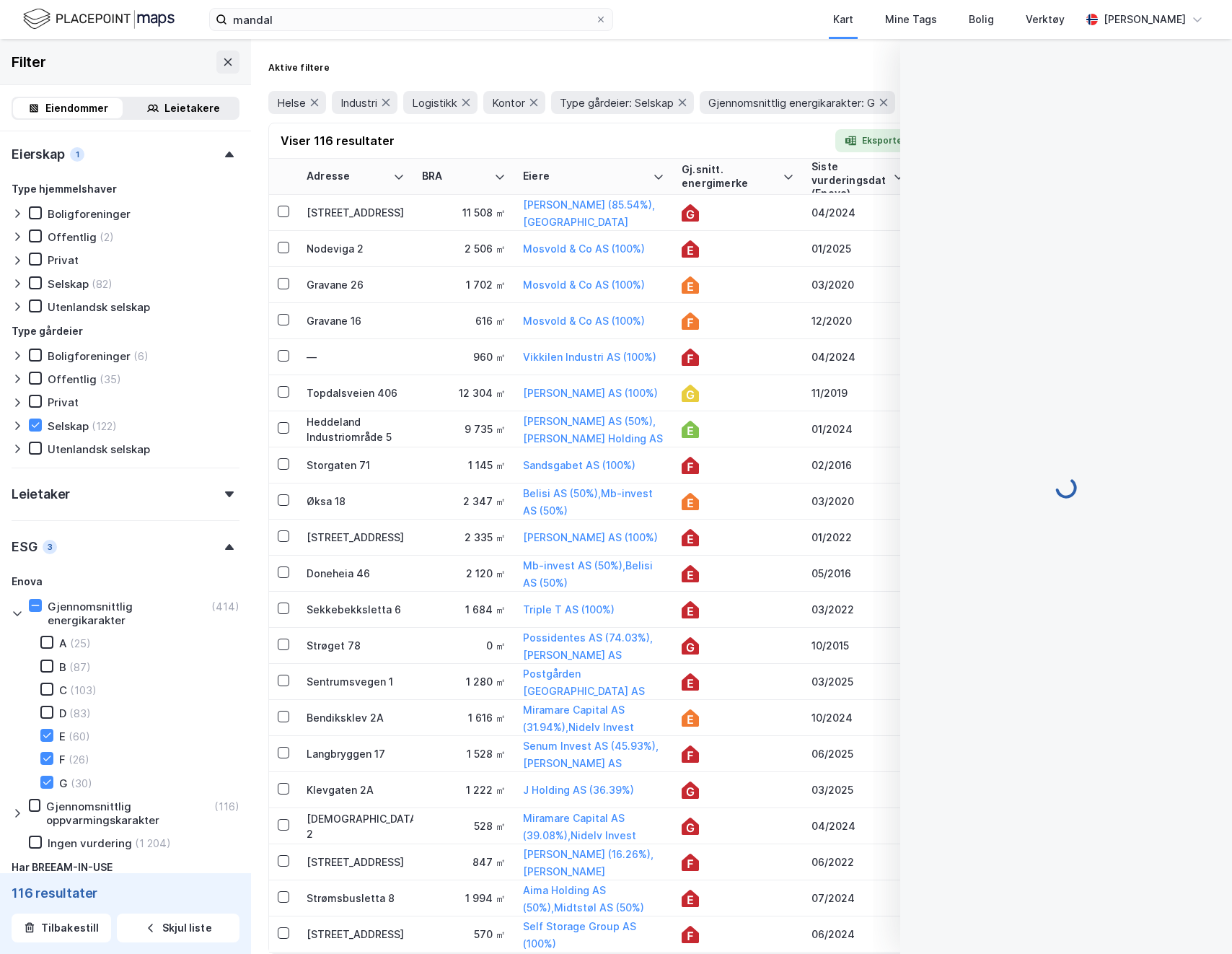
click at [733, 62] on div "Aktive filtere Kollaps" at bounding box center [742, 67] width 946 height 23
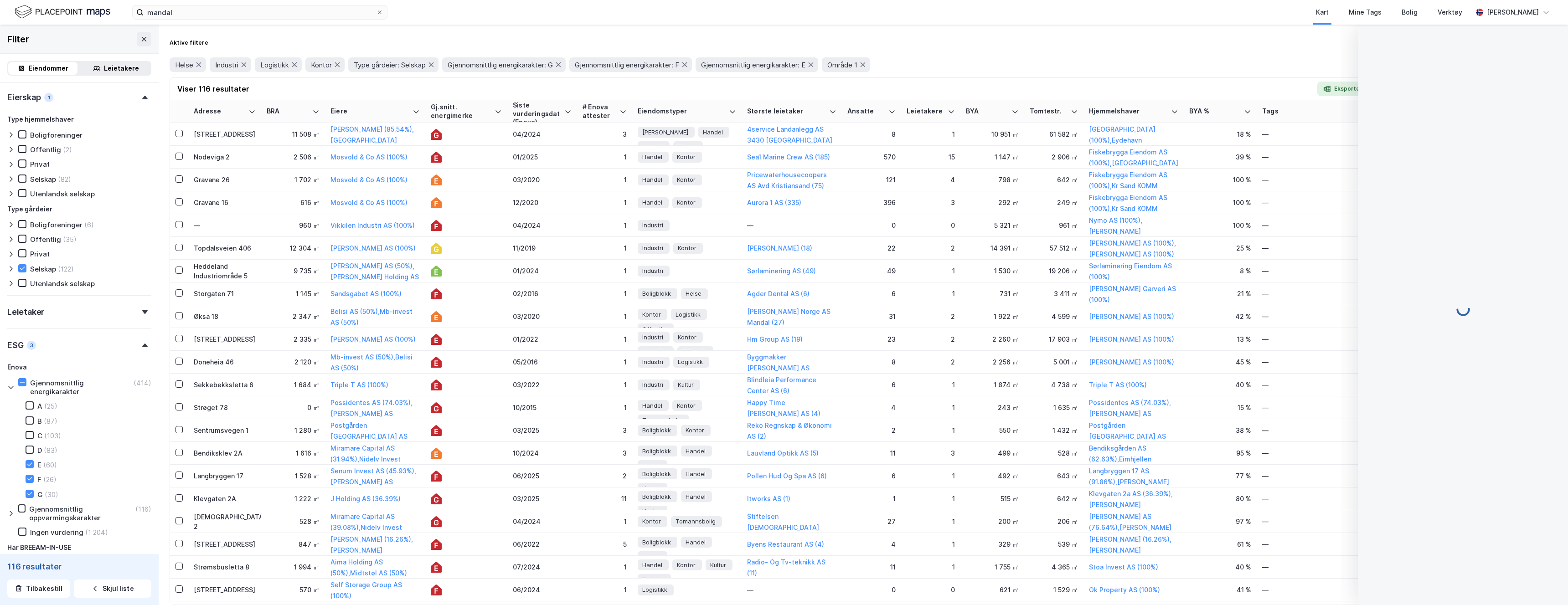
click at [1272, 48] on div "Aktive filtere Kollaps" at bounding box center [863, 43] width 1387 height 15
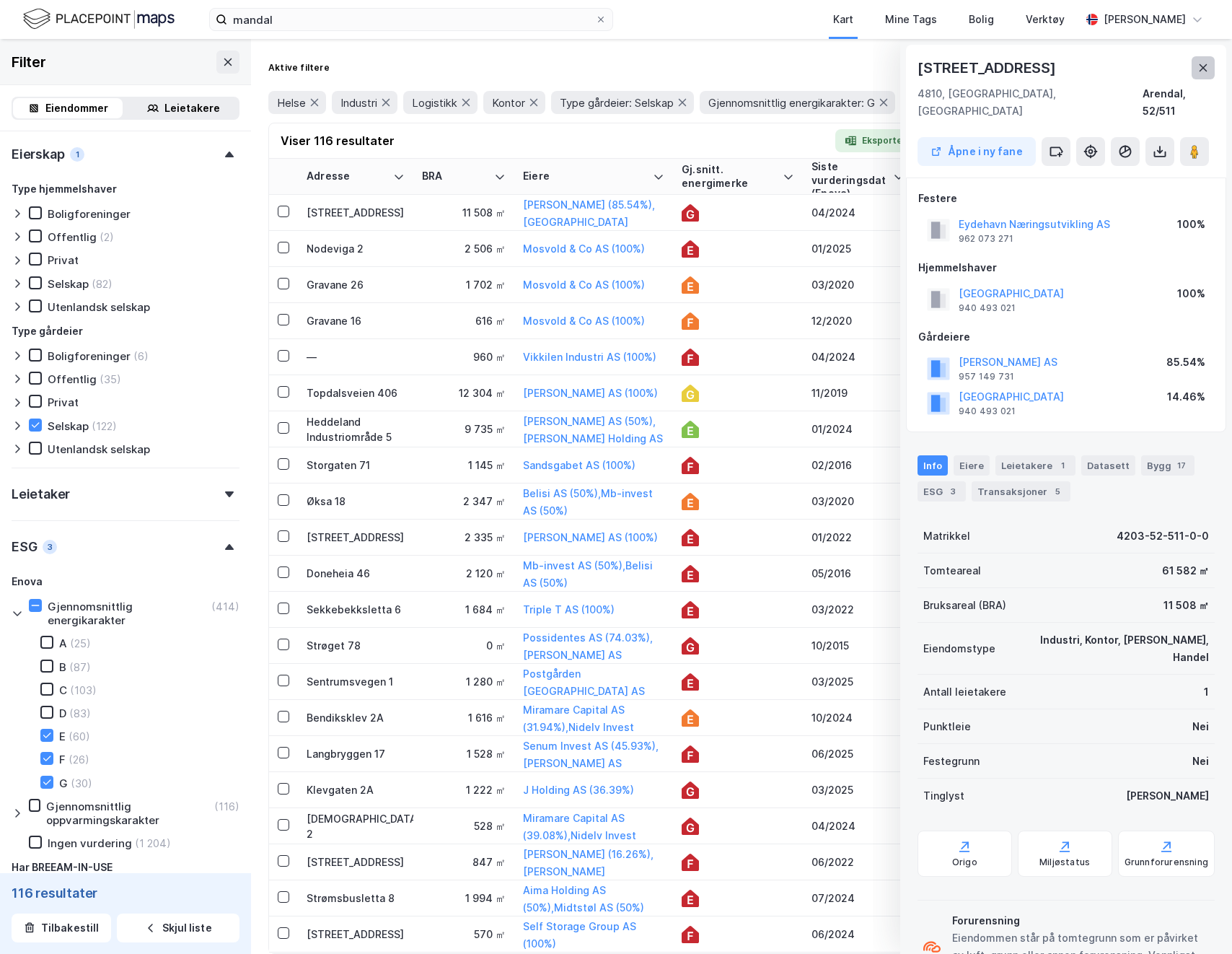
click at [1196, 67] on button at bounding box center [1203, 67] width 23 height 23
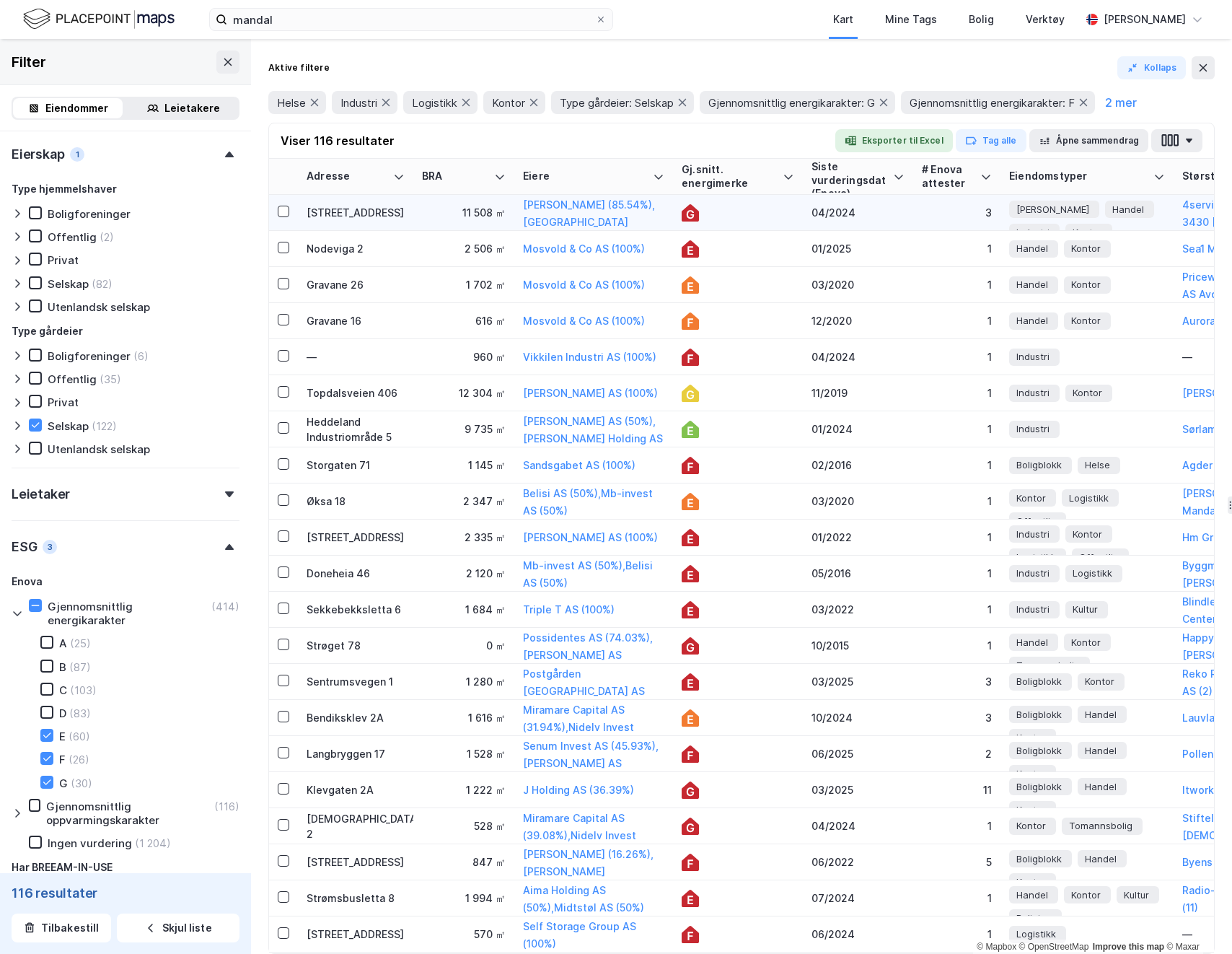
click at [717, 211] on div at bounding box center [738, 213] width 113 height 17
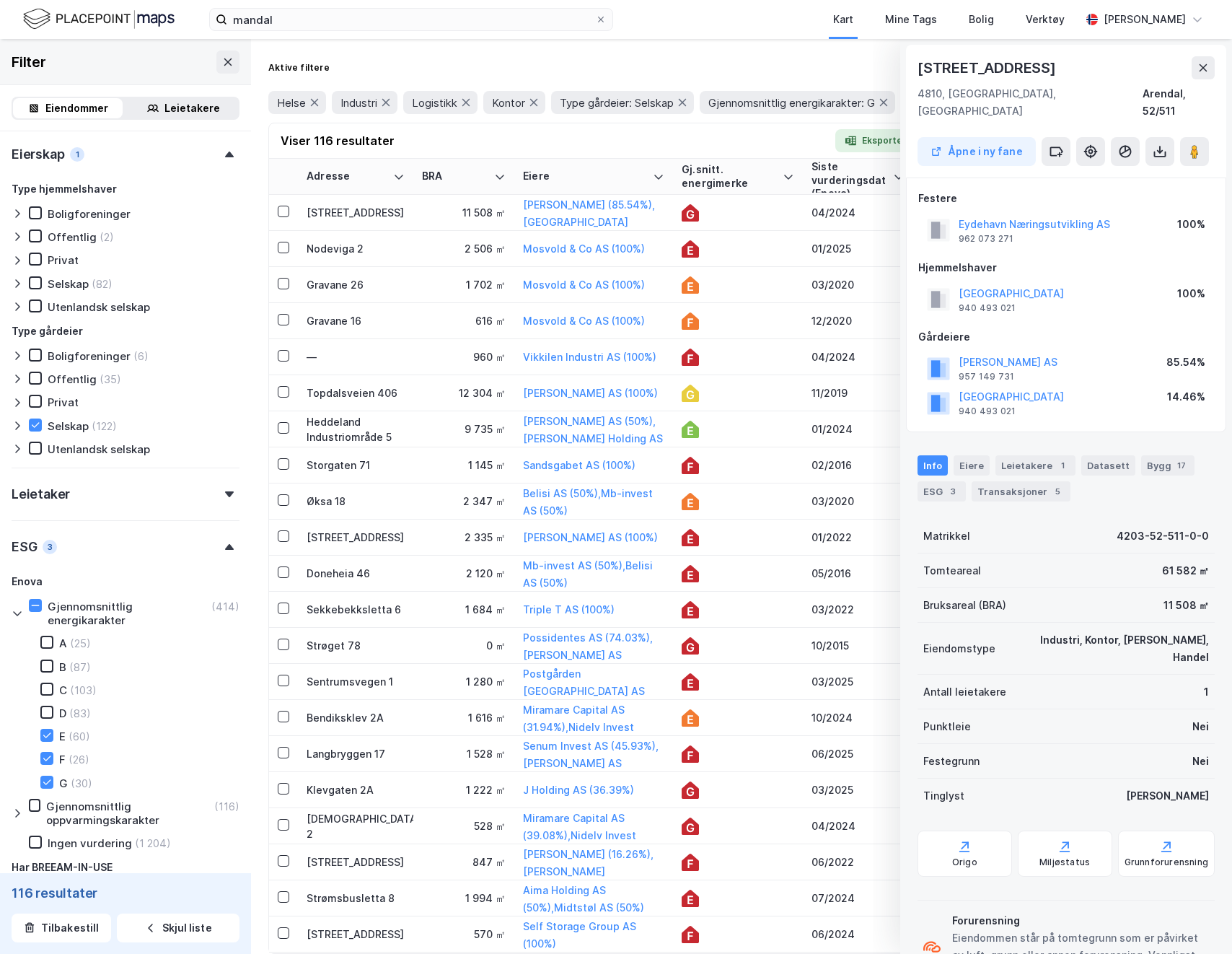
scroll to position [28, 0]
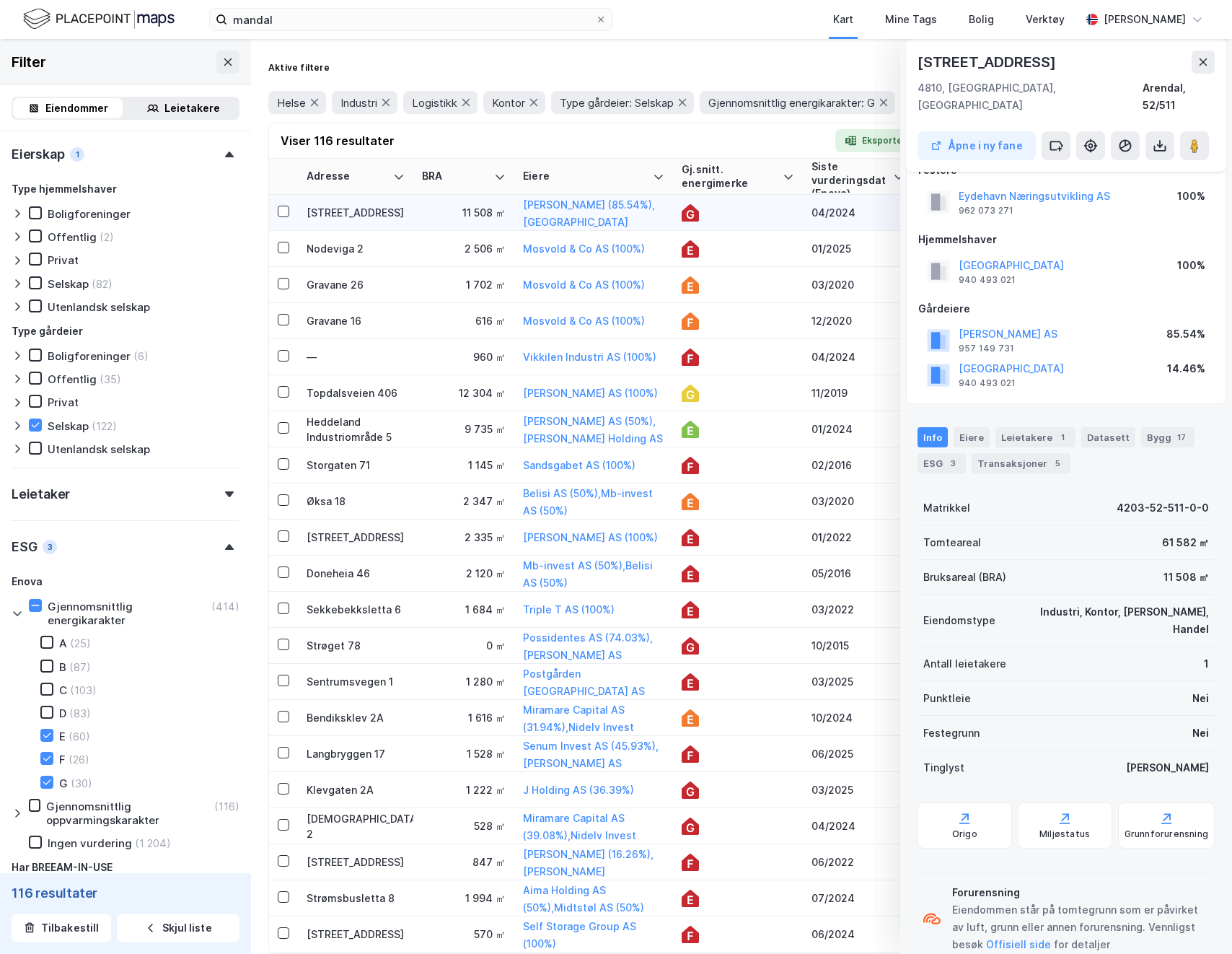
click at [763, 225] on td at bounding box center [738, 212] width 130 height 36
click at [1208, 57] on icon at bounding box center [1203, 62] width 12 height 12
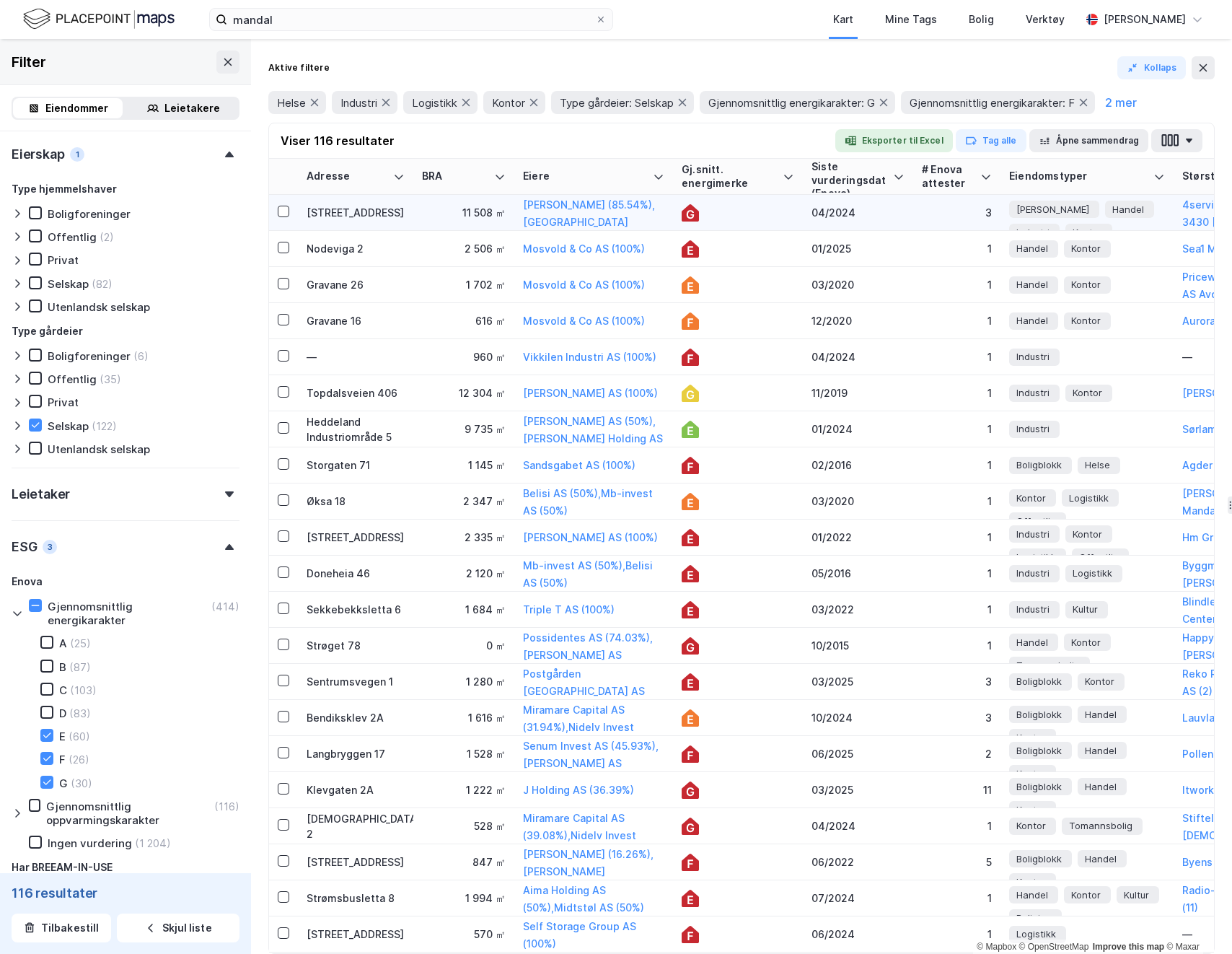
click at [711, 209] on div at bounding box center [738, 213] width 113 height 17
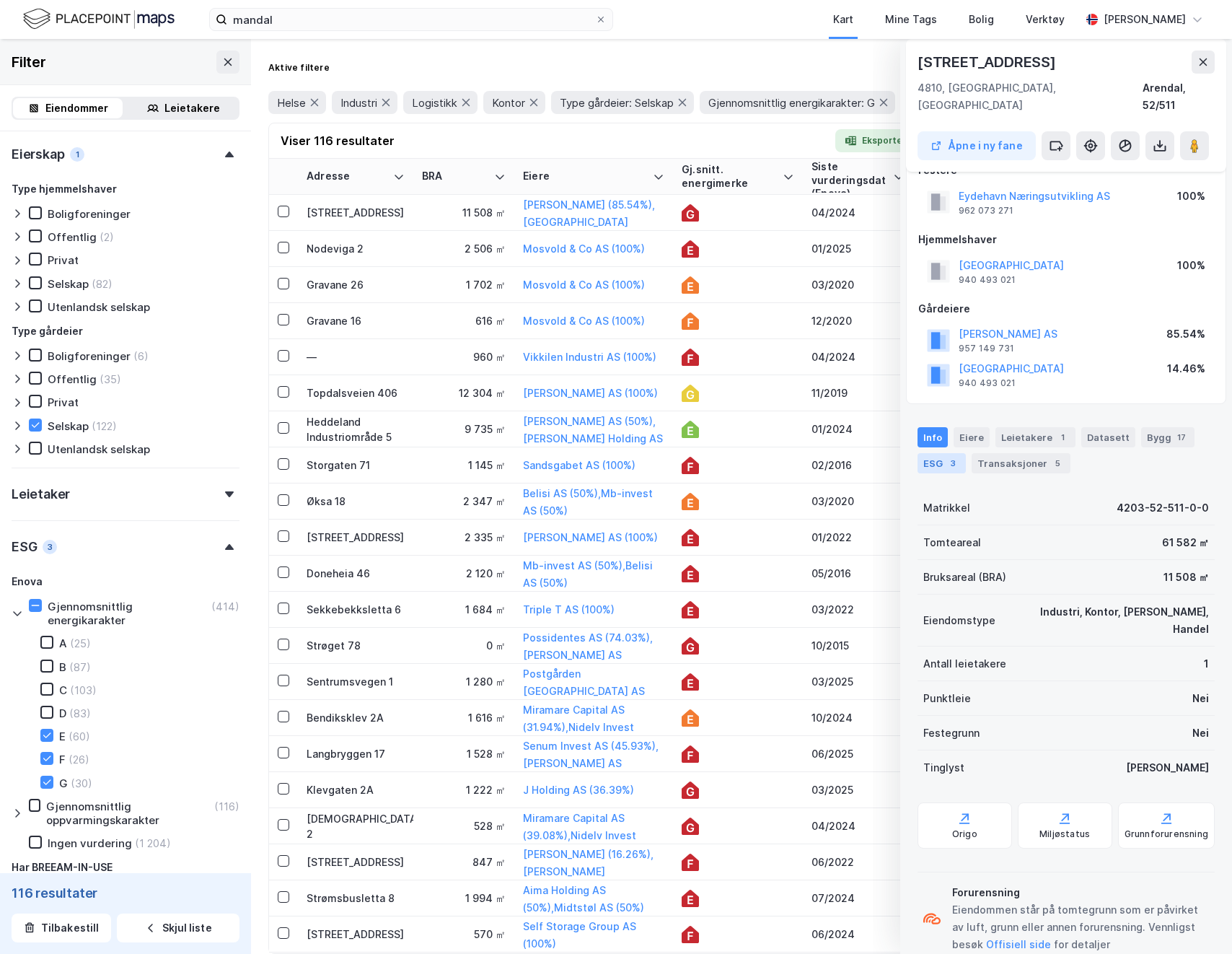
click at [948, 456] on div "3" at bounding box center [953, 463] width 14 height 14
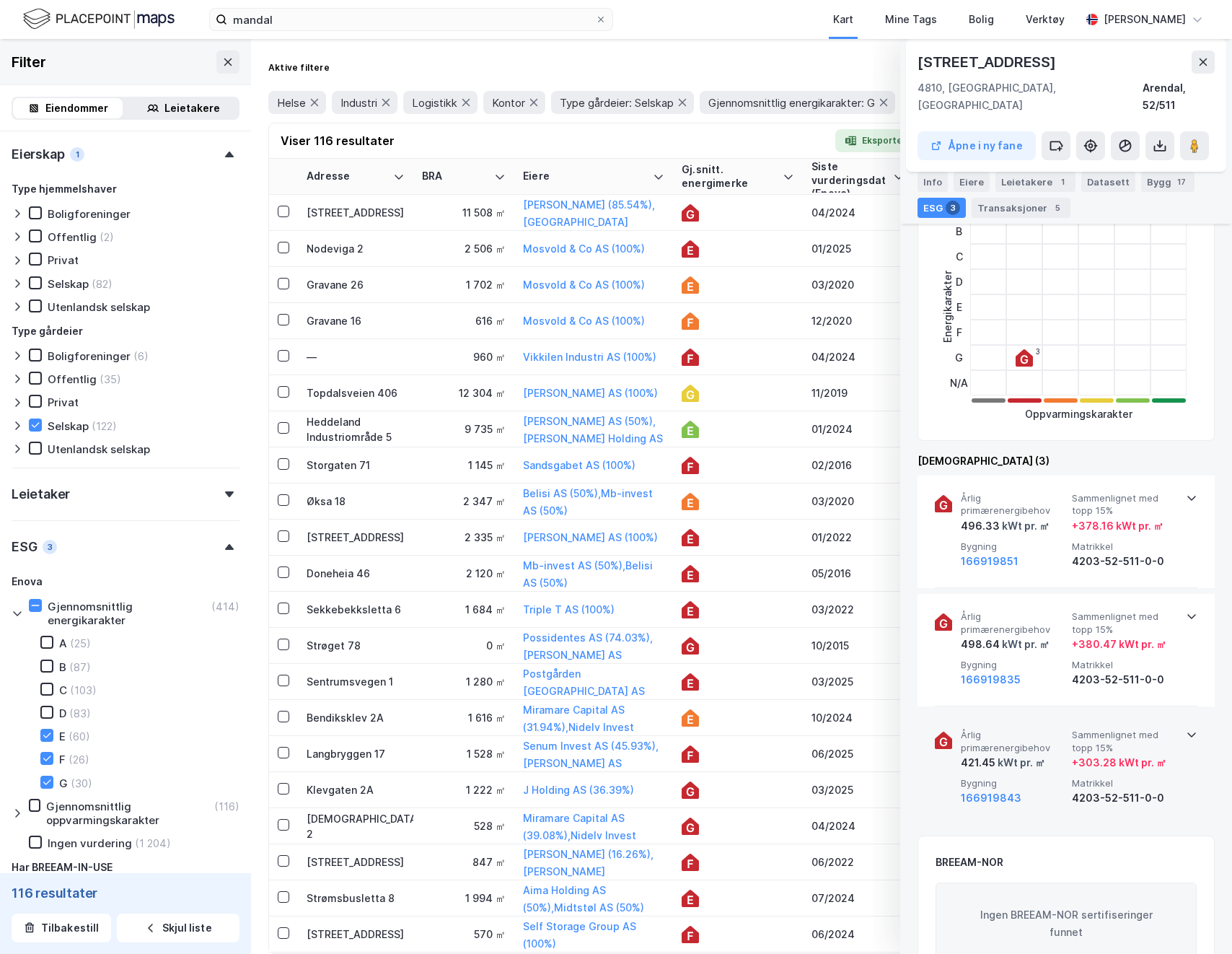
scroll to position [395, 0]
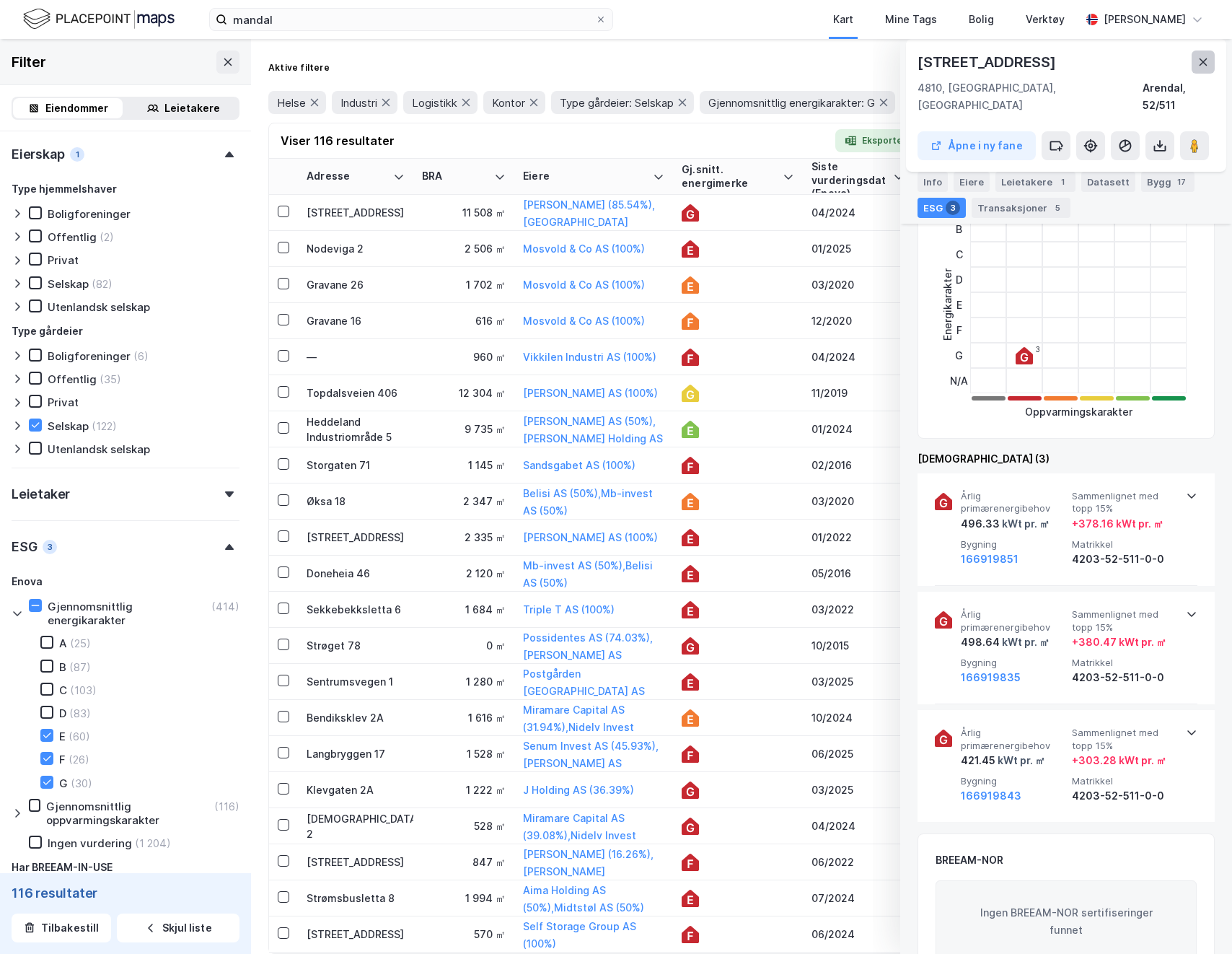
click at [1200, 68] on button at bounding box center [1203, 62] width 23 height 23
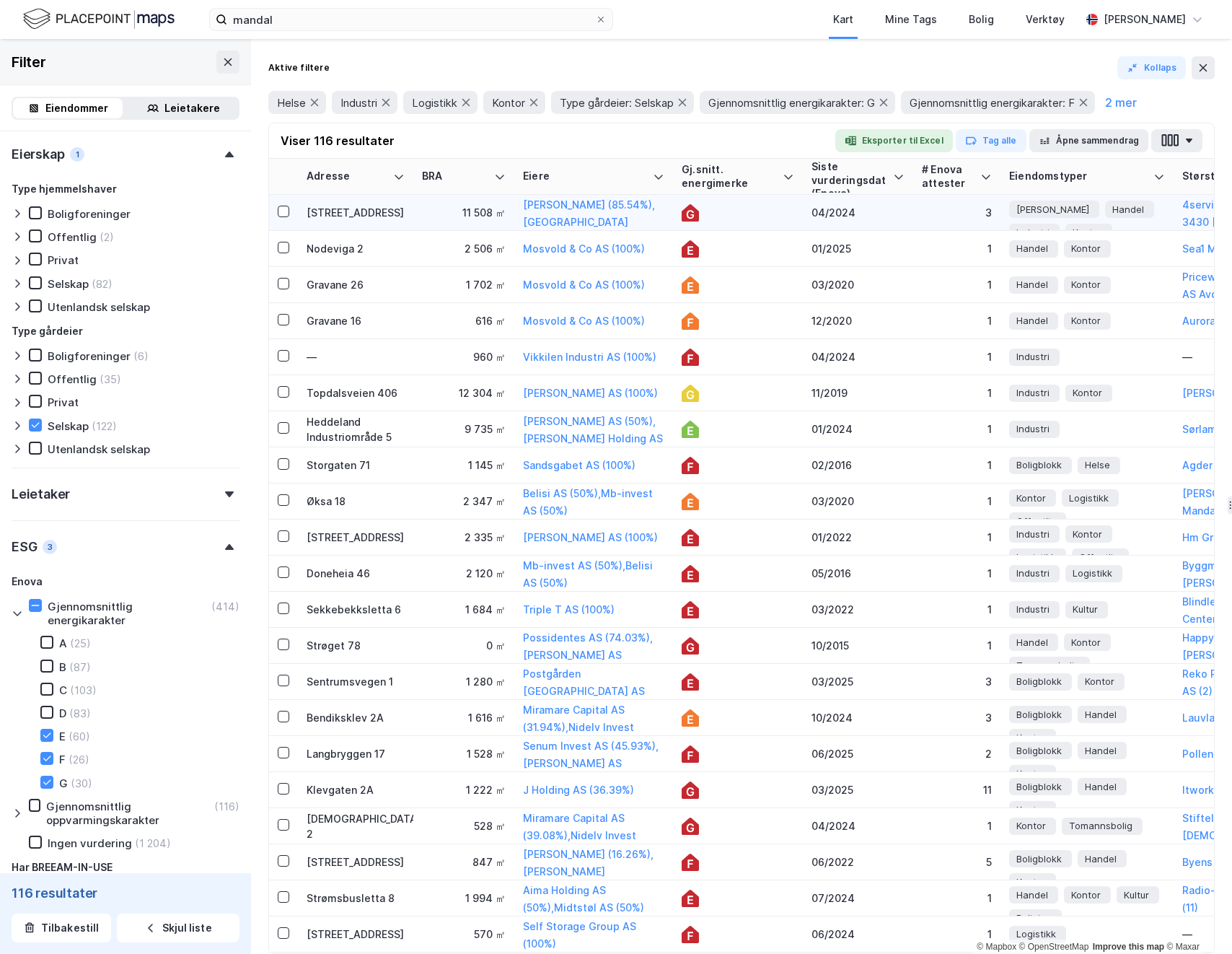
click at [748, 209] on div at bounding box center [738, 213] width 113 height 17
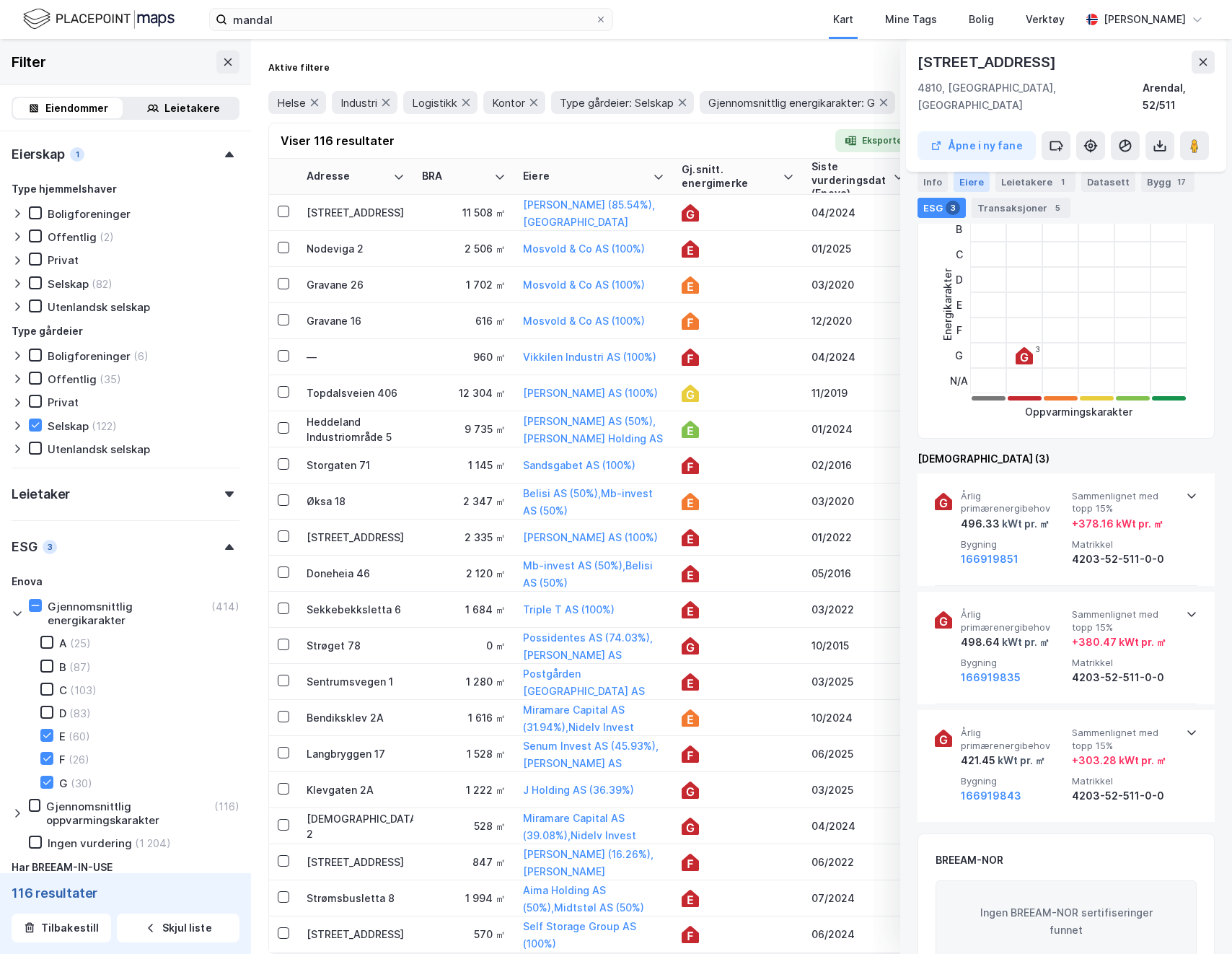
click at [967, 182] on div "Eiere" at bounding box center [971, 181] width 36 height 20
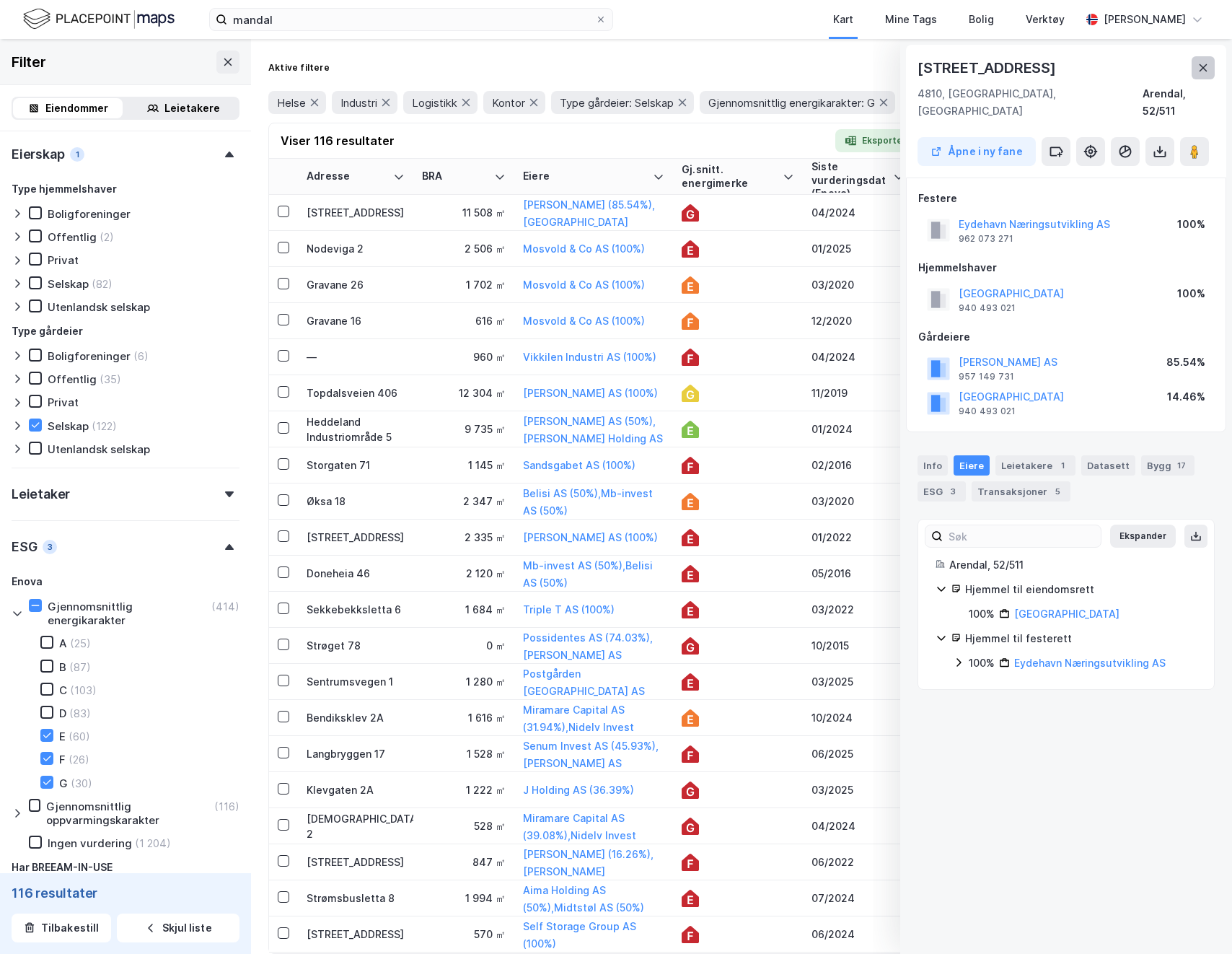
click at [1200, 69] on icon at bounding box center [1203, 67] width 12 height 12
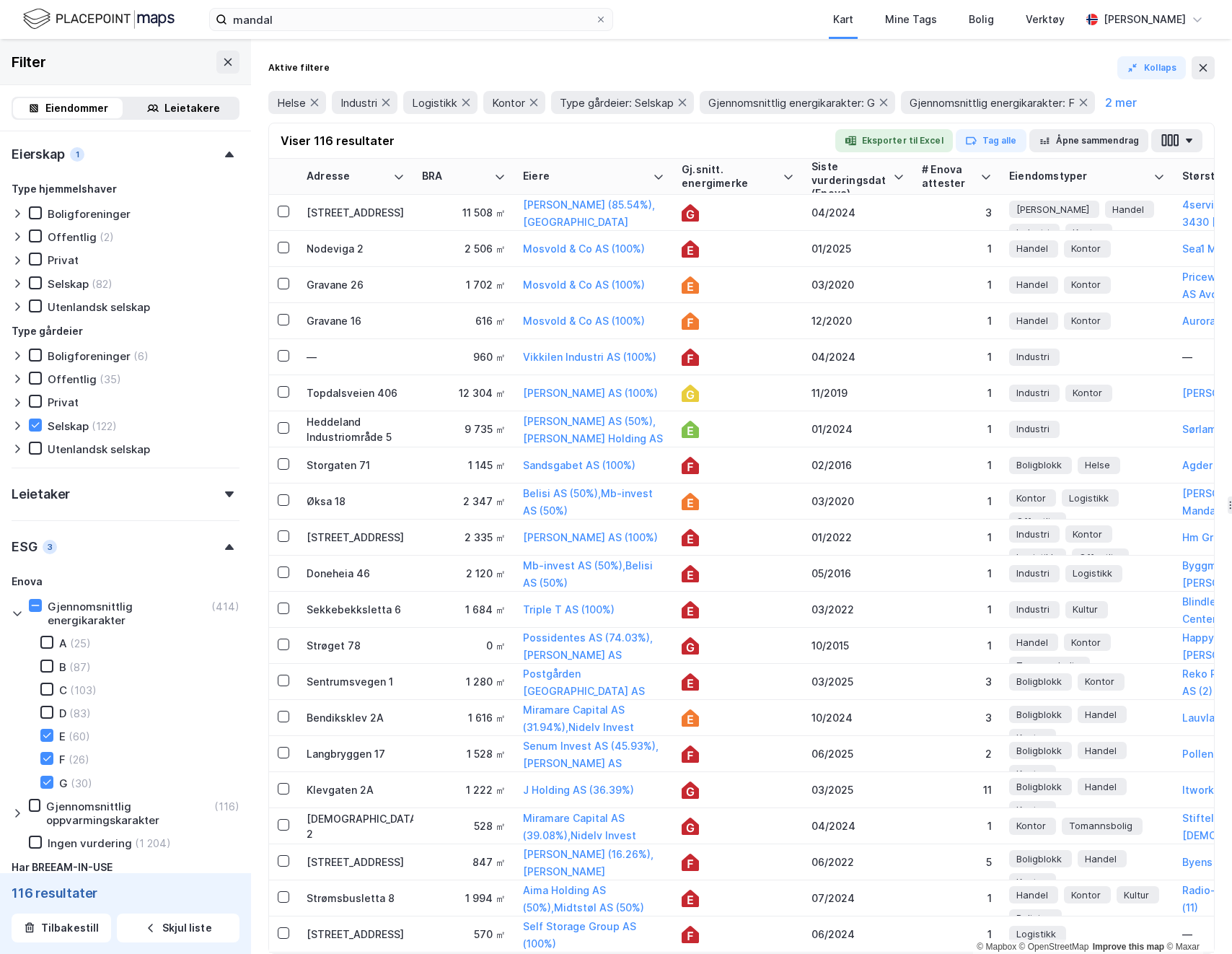
click at [1197, 72] on icon at bounding box center [1203, 67] width 12 height 12
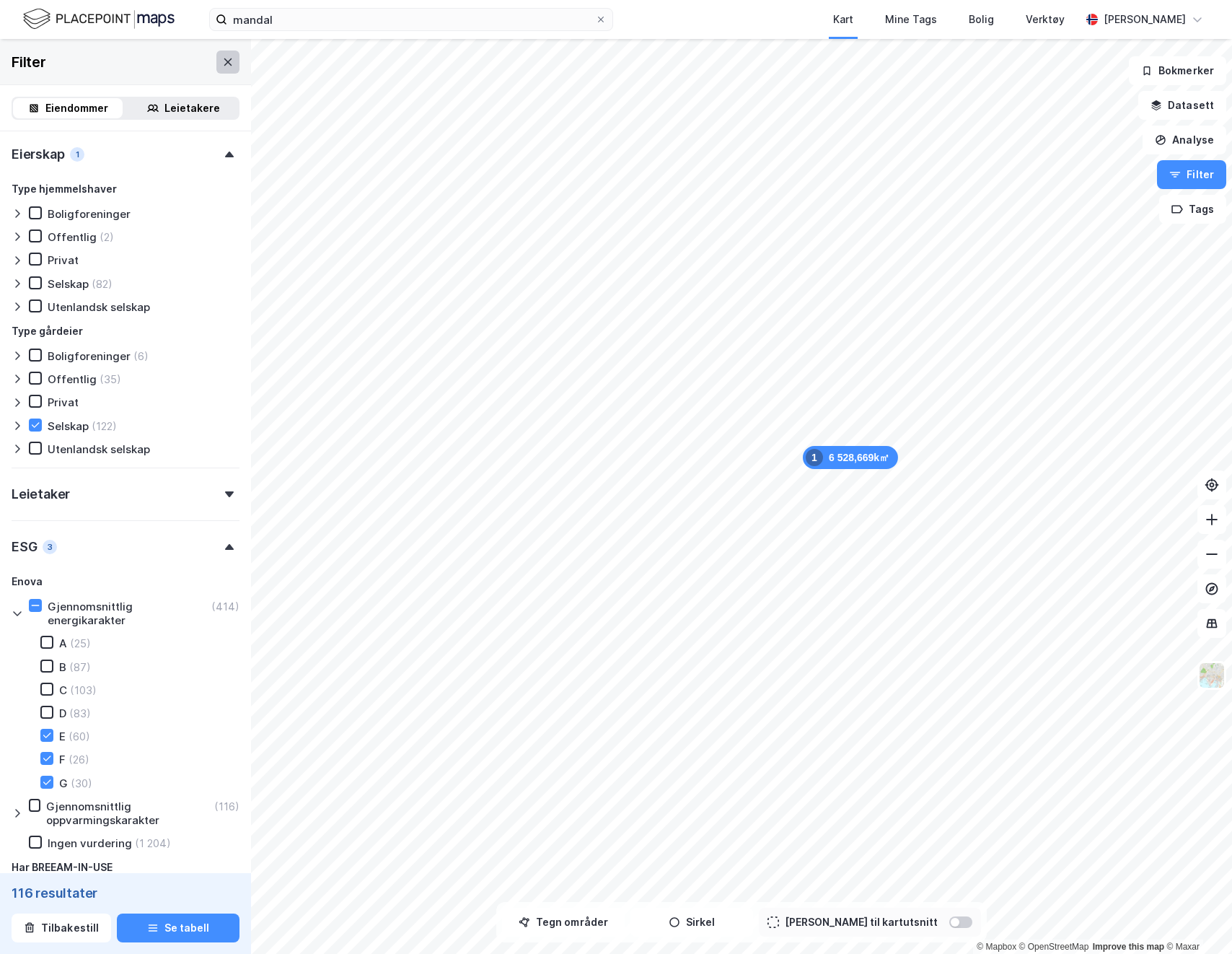
click at [230, 60] on icon at bounding box center [228, 62] width 12 height 12
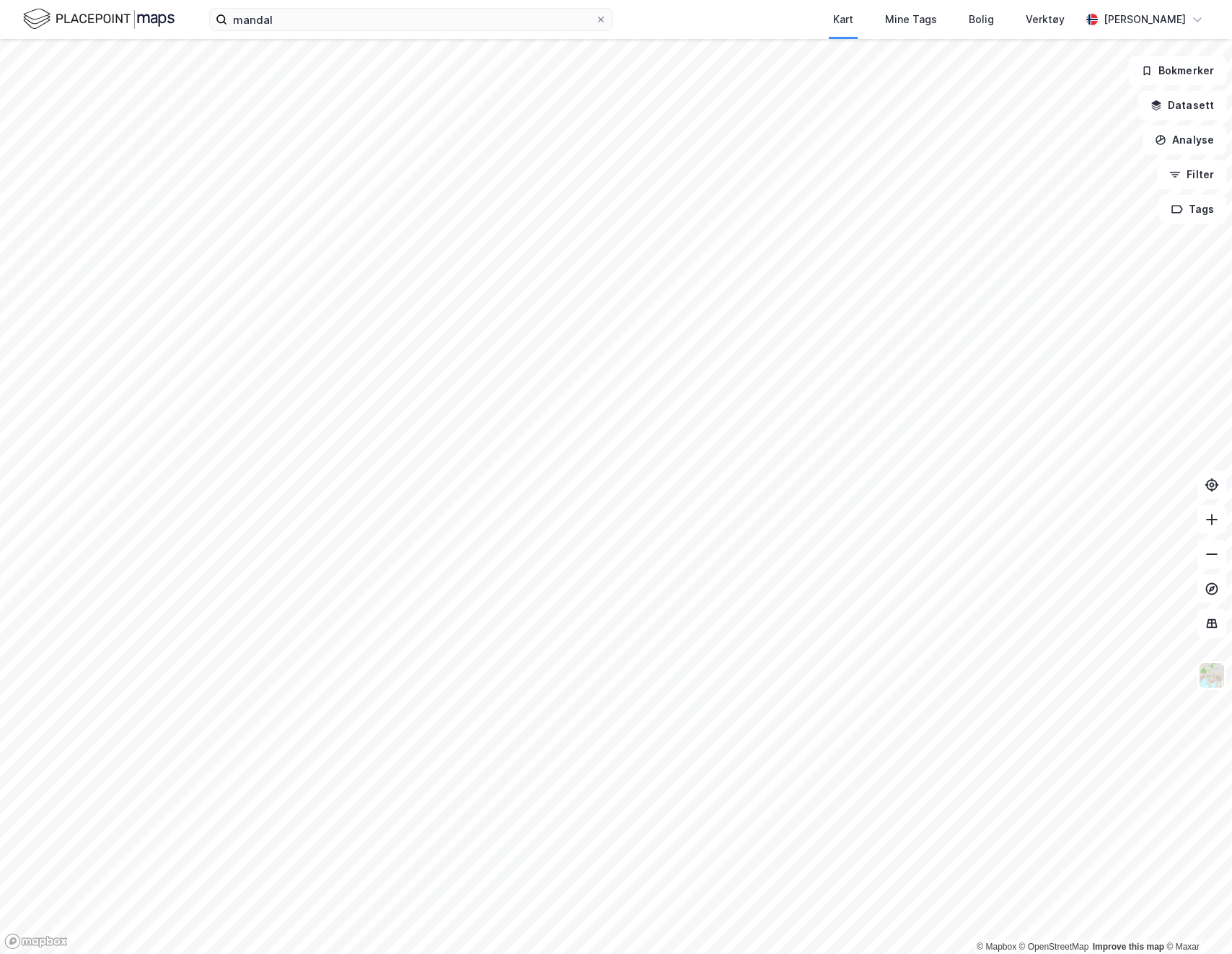
click at [115, 13] on img at bounding box center [98, 19] width 151 height 25
click at [1195, 67] on button "Bokmerker" at bounding box center [1177, 70] width 97 height 29
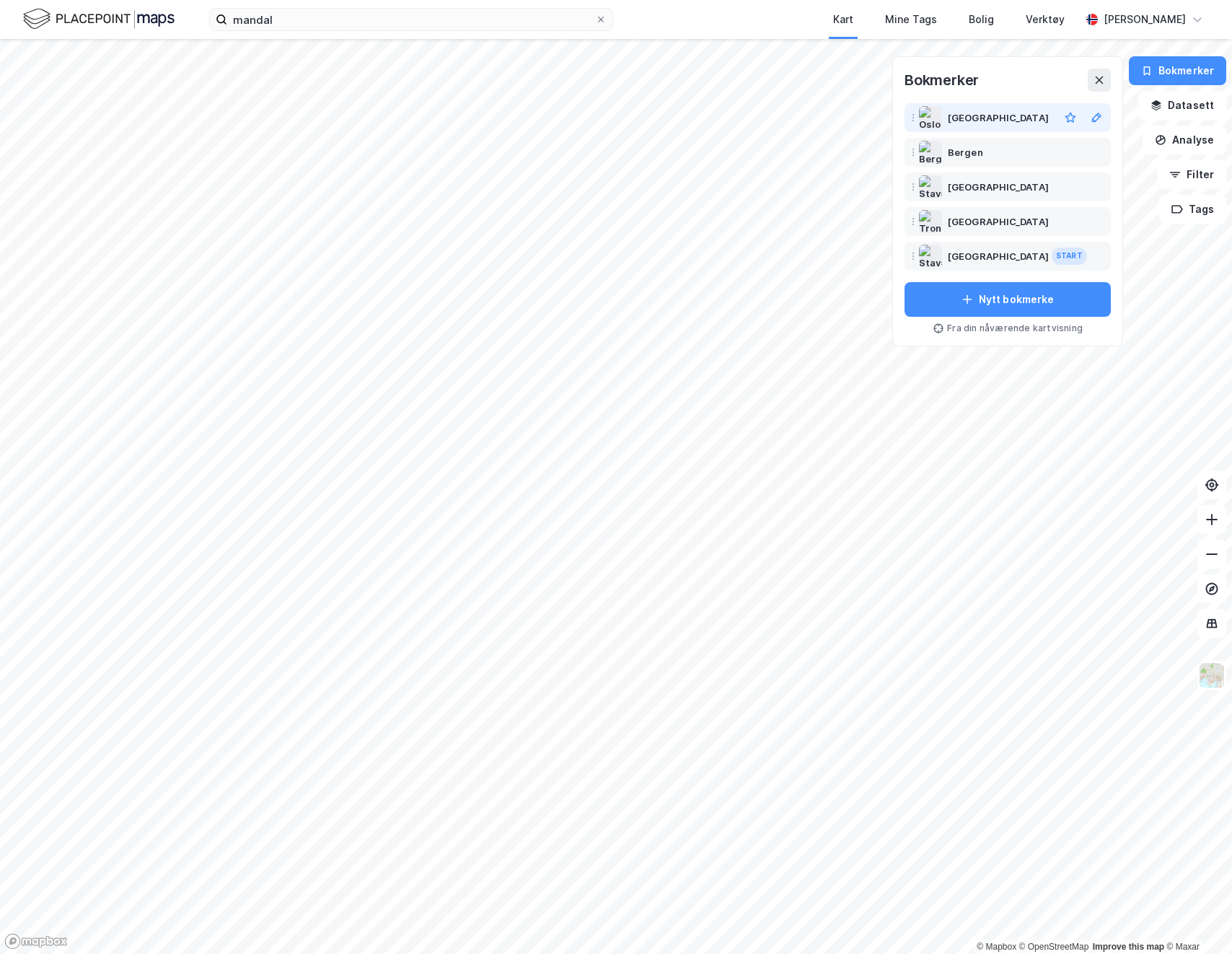
click at [988, 119] on div "[GEOGRAPHIC_DATA]" at bounding box center [1000, 118] width 105 height 17
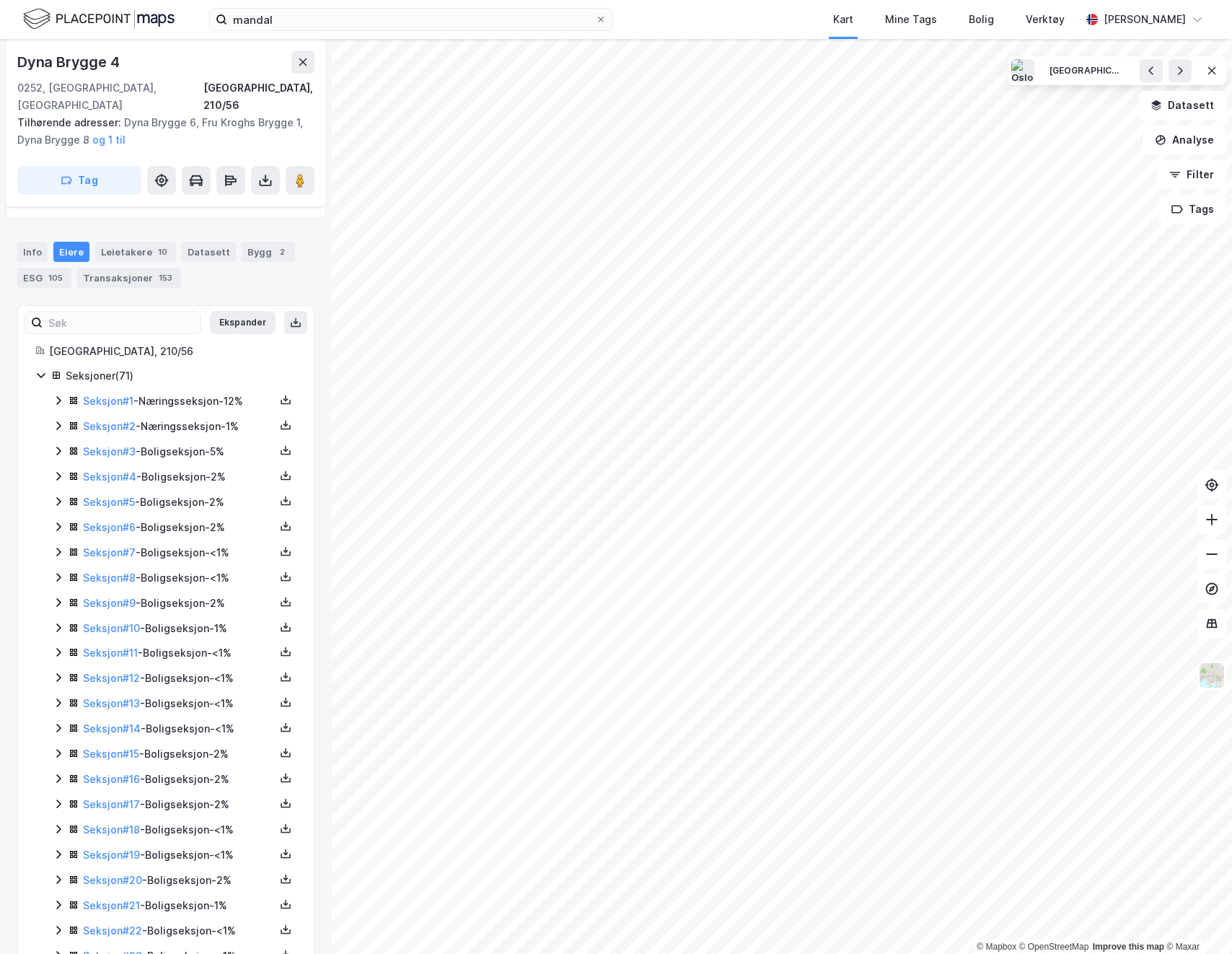
scroll to position [163, 0]
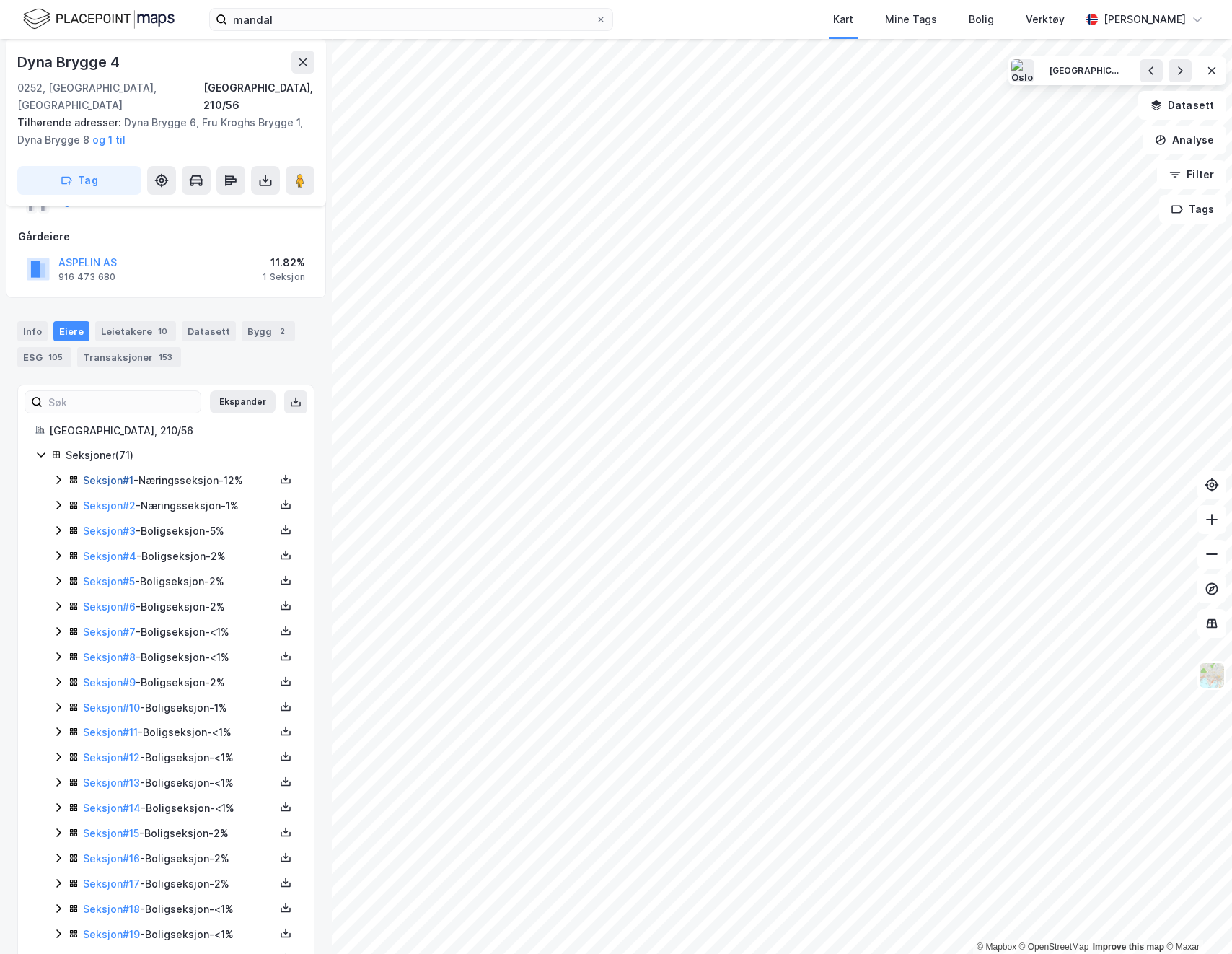
click at [122, 474] on link "Seksjon # 1" at bounding box center [108, 480] width 50 height 13
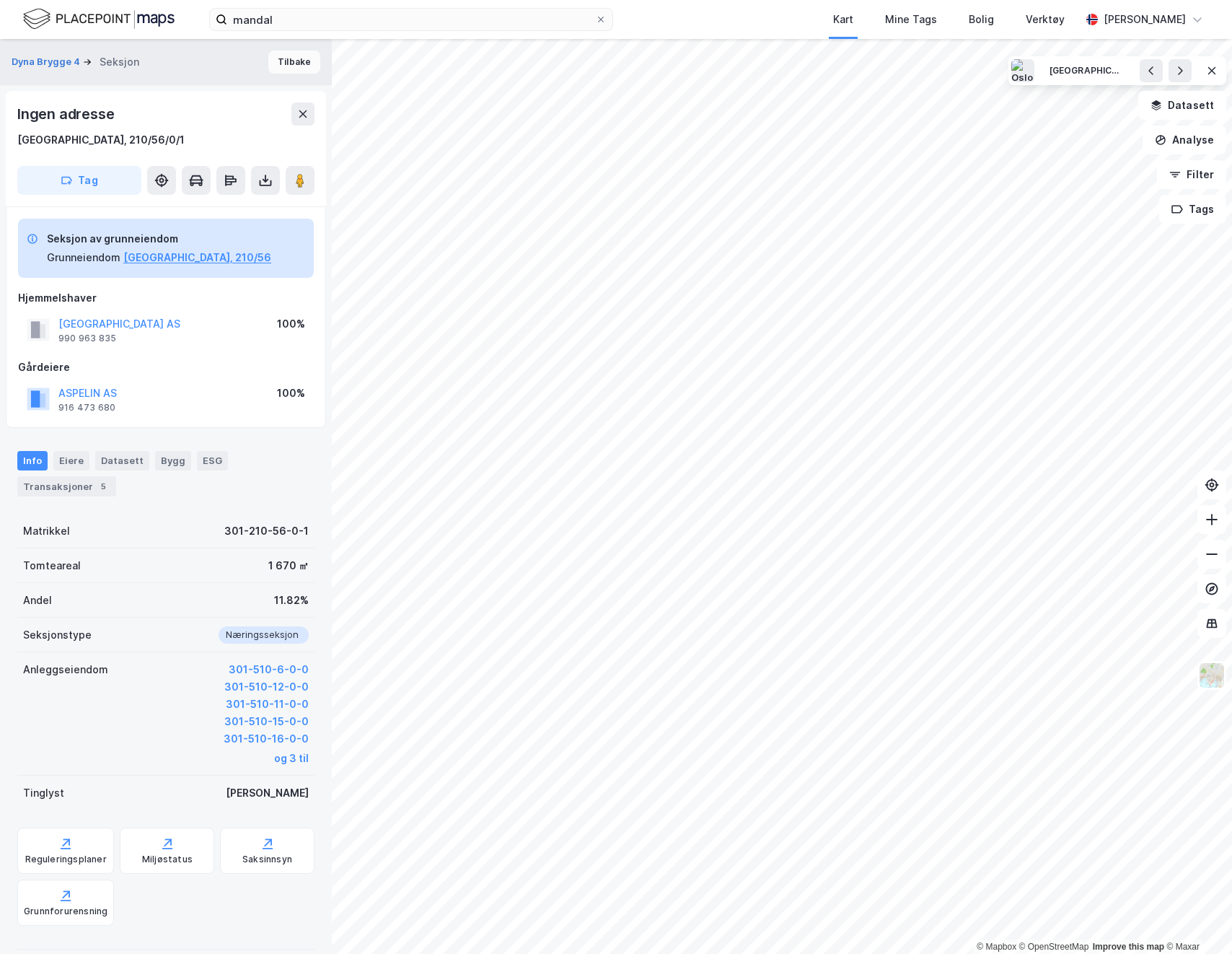
click at [304, 66] on button "Tilbake" at bounding box center [295, 62] width 52 height 23
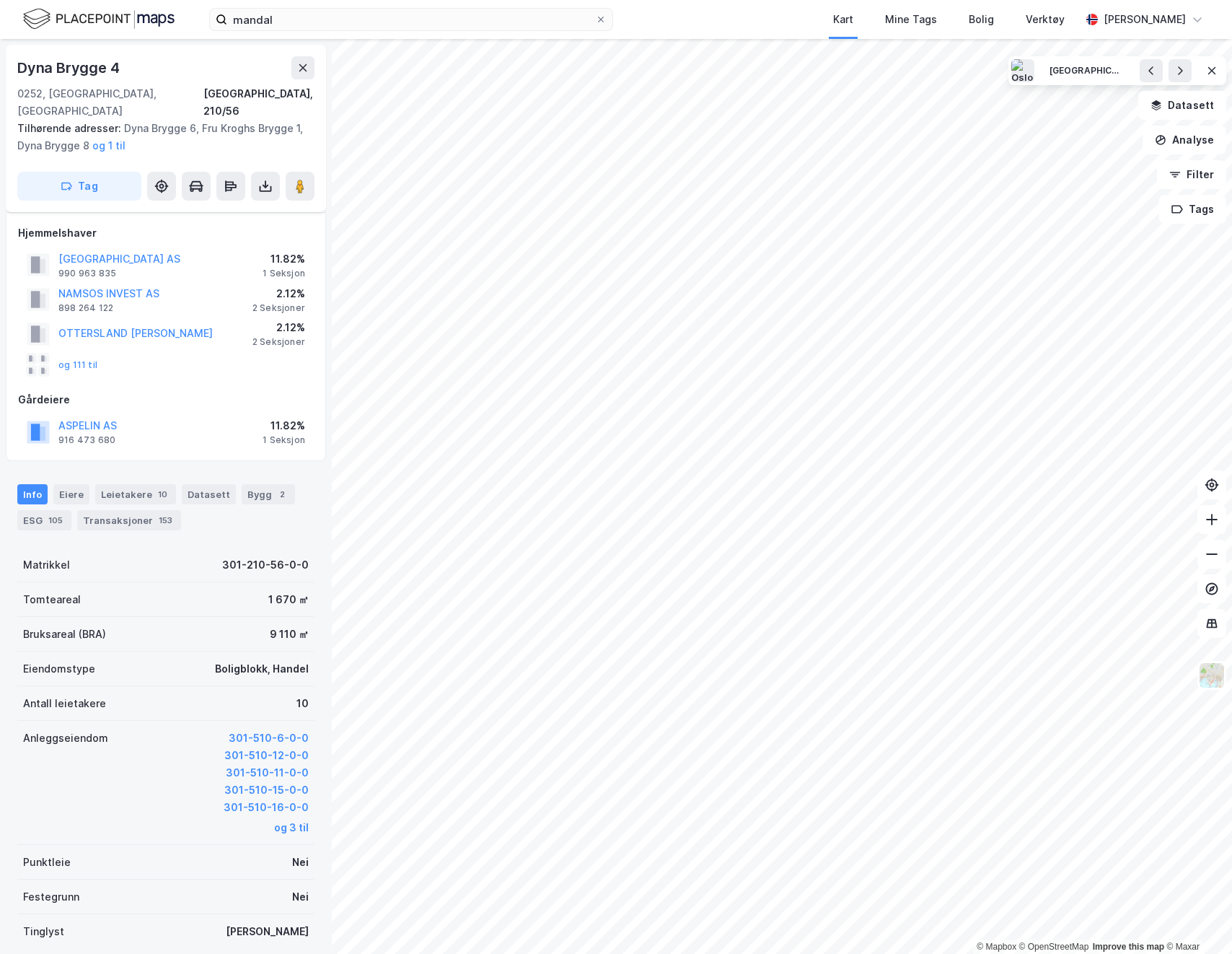
scroll to position [20, 0]
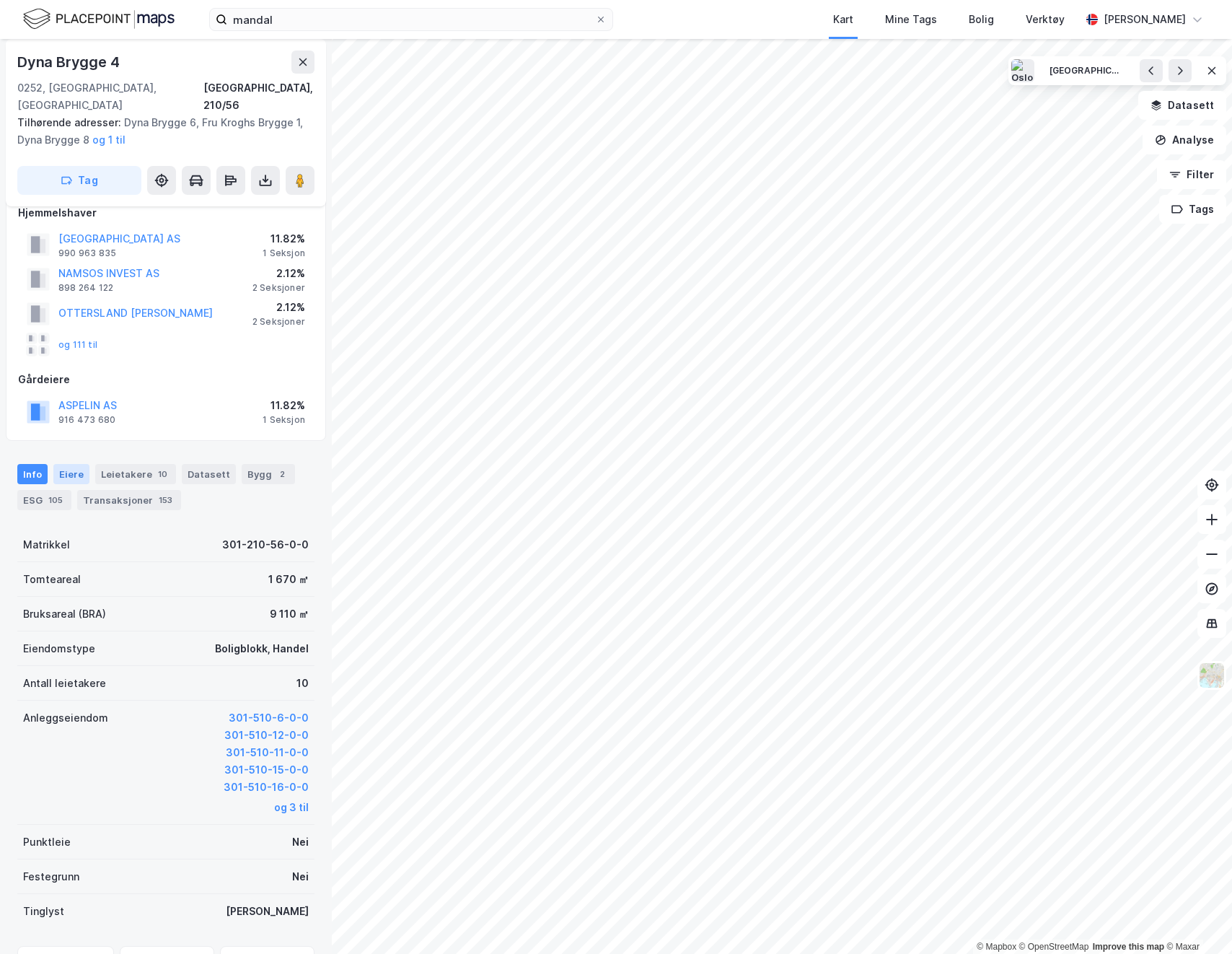
click at [77, 464] on div "Eiere" at bounding box center [70, 474] width 36 height 20
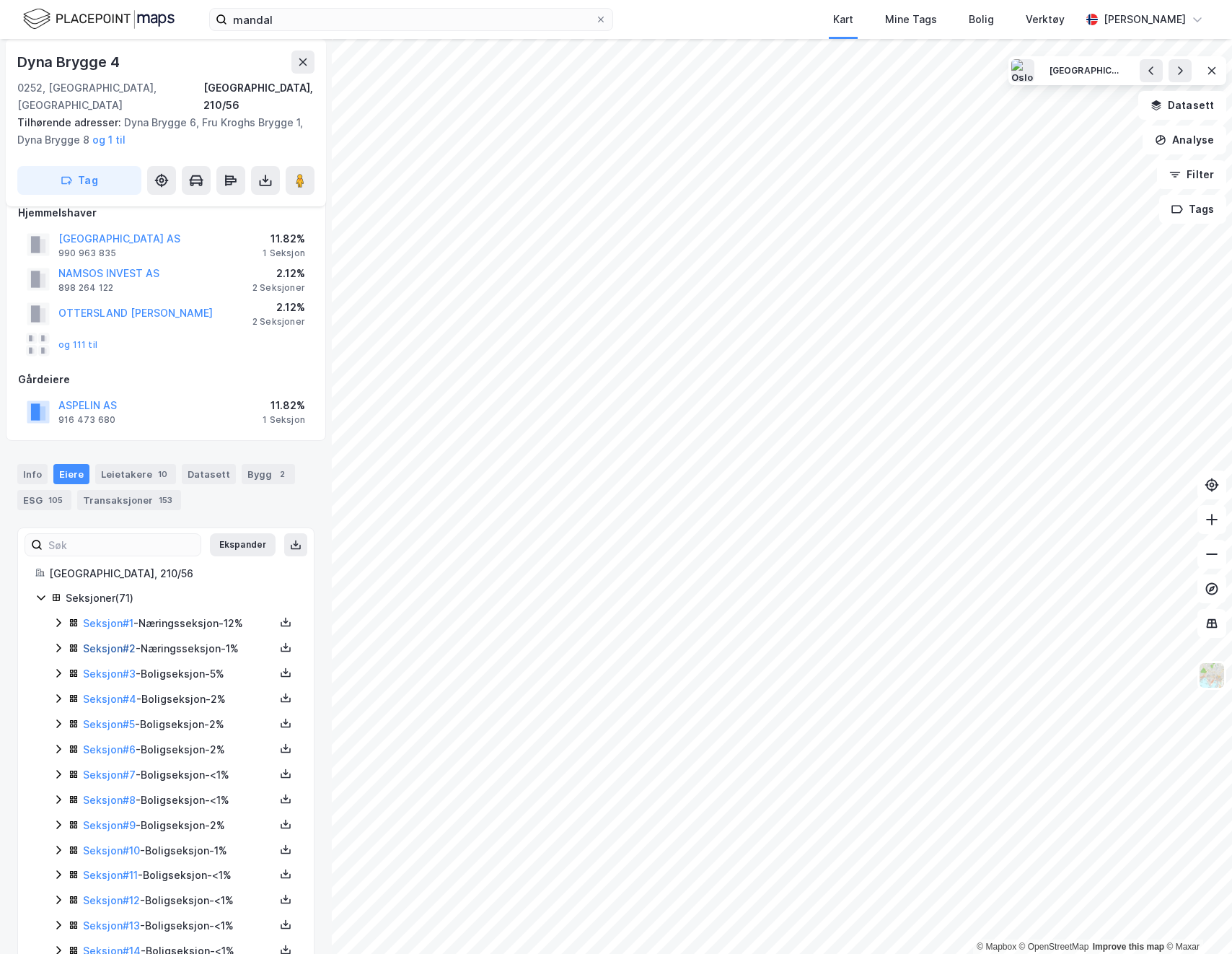
click at [107, 642] on link "Seksjon # 2" at bounding box center [109, 648] width 53 height 13
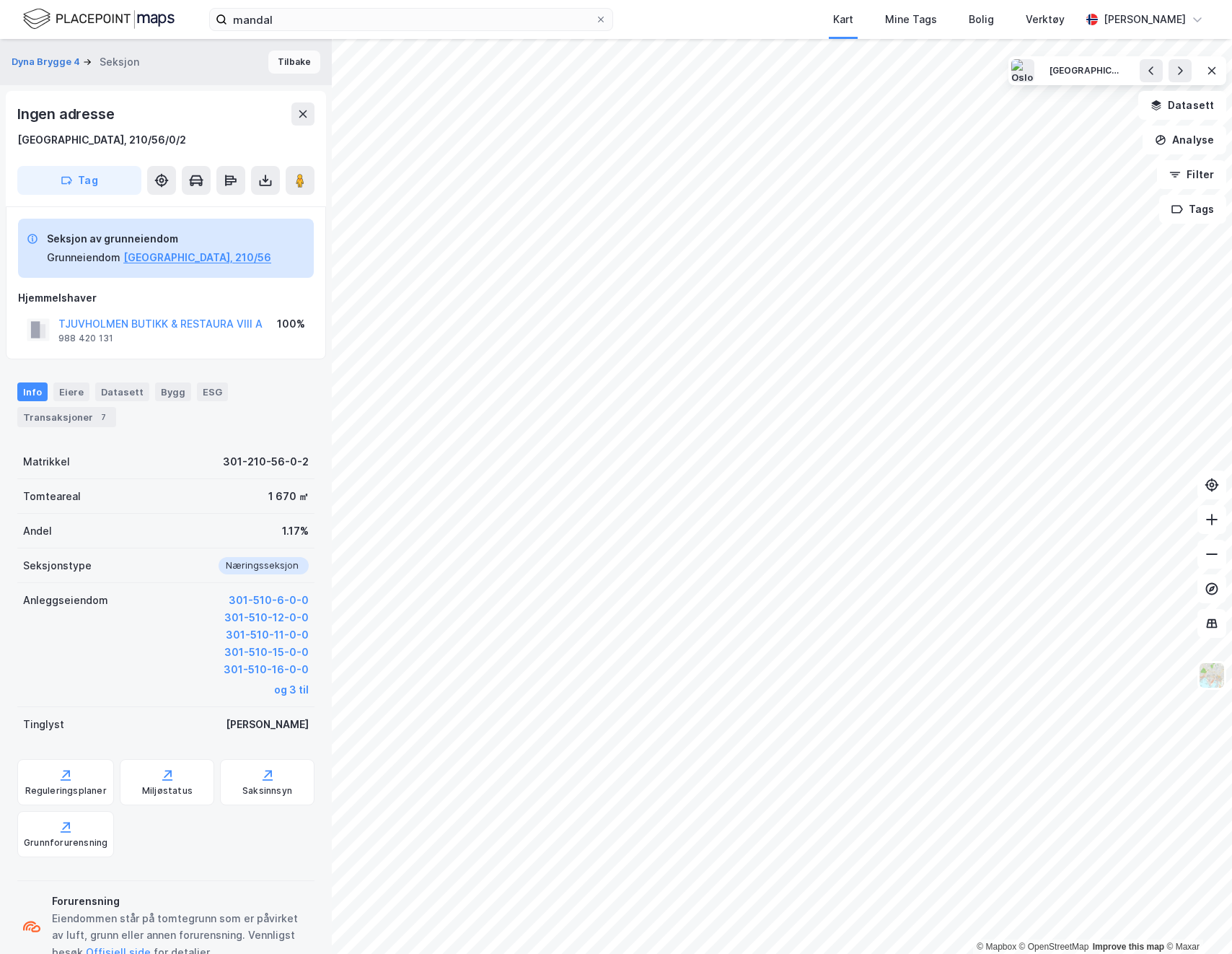
click at [277, 68] on button "Tilbake" at bounding box center [295, 62] width 52 height 23
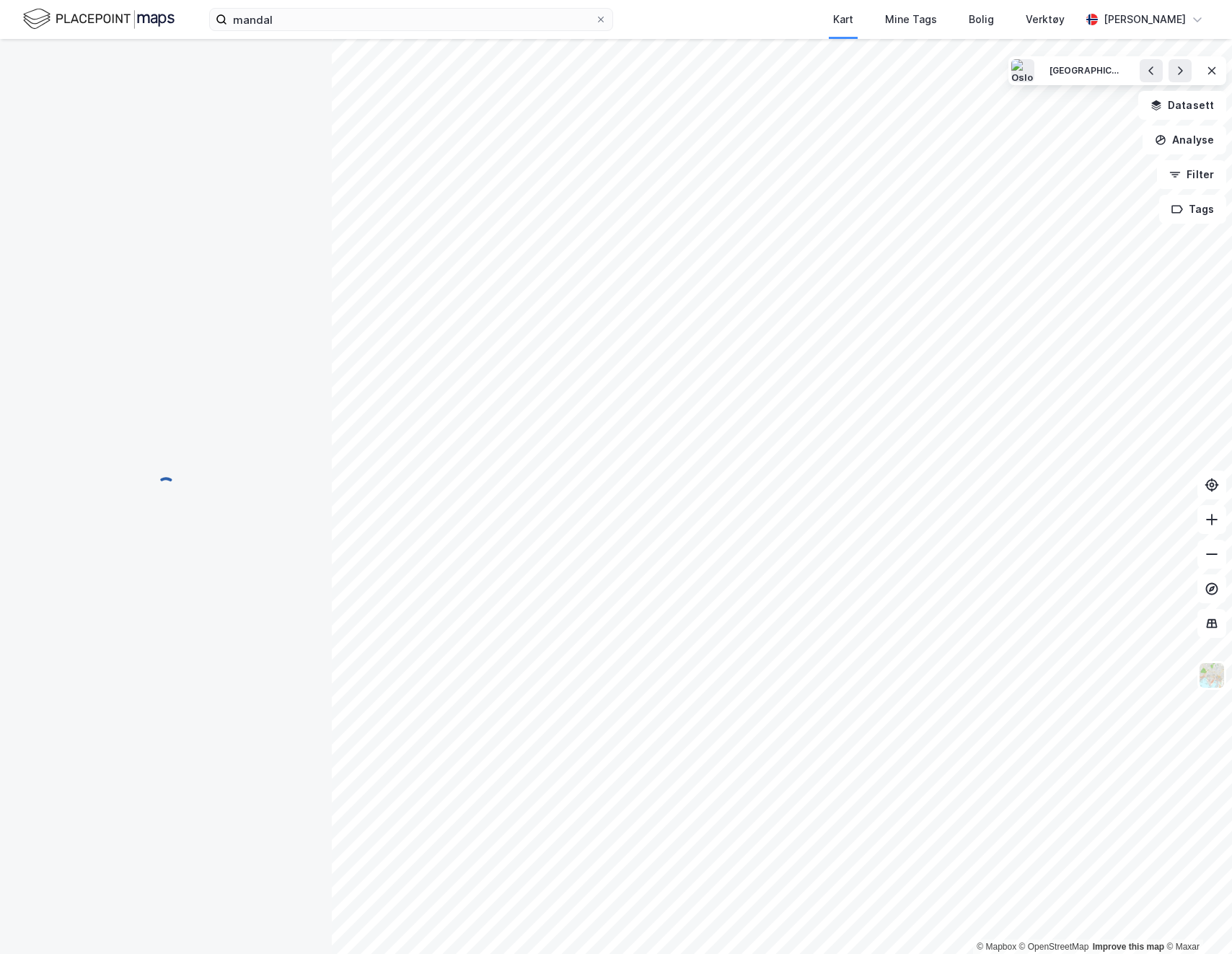
scroll to position [20, 0]
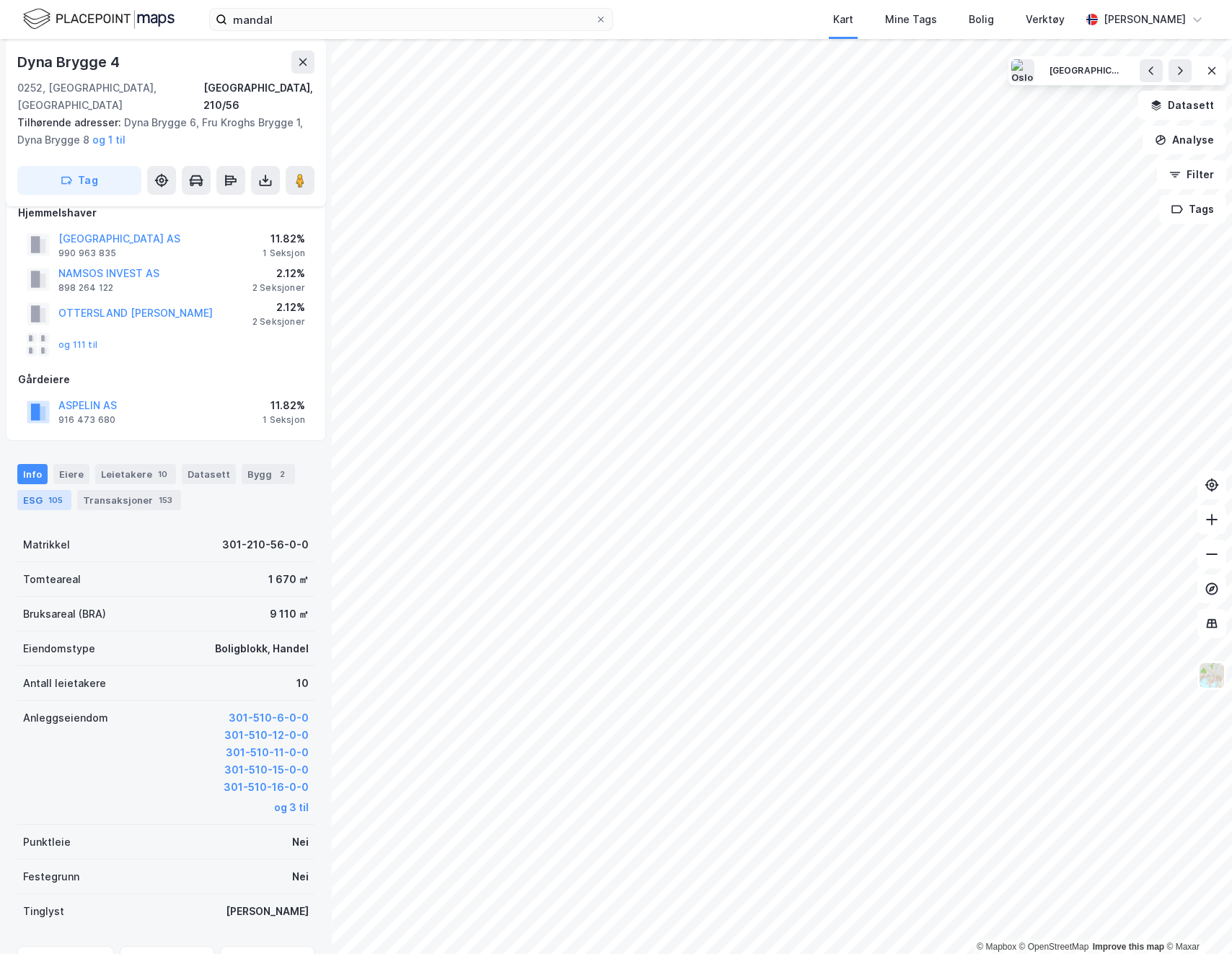
click at [52, 492] on div "105" at bounding box center [55, 499] width 20 height 14
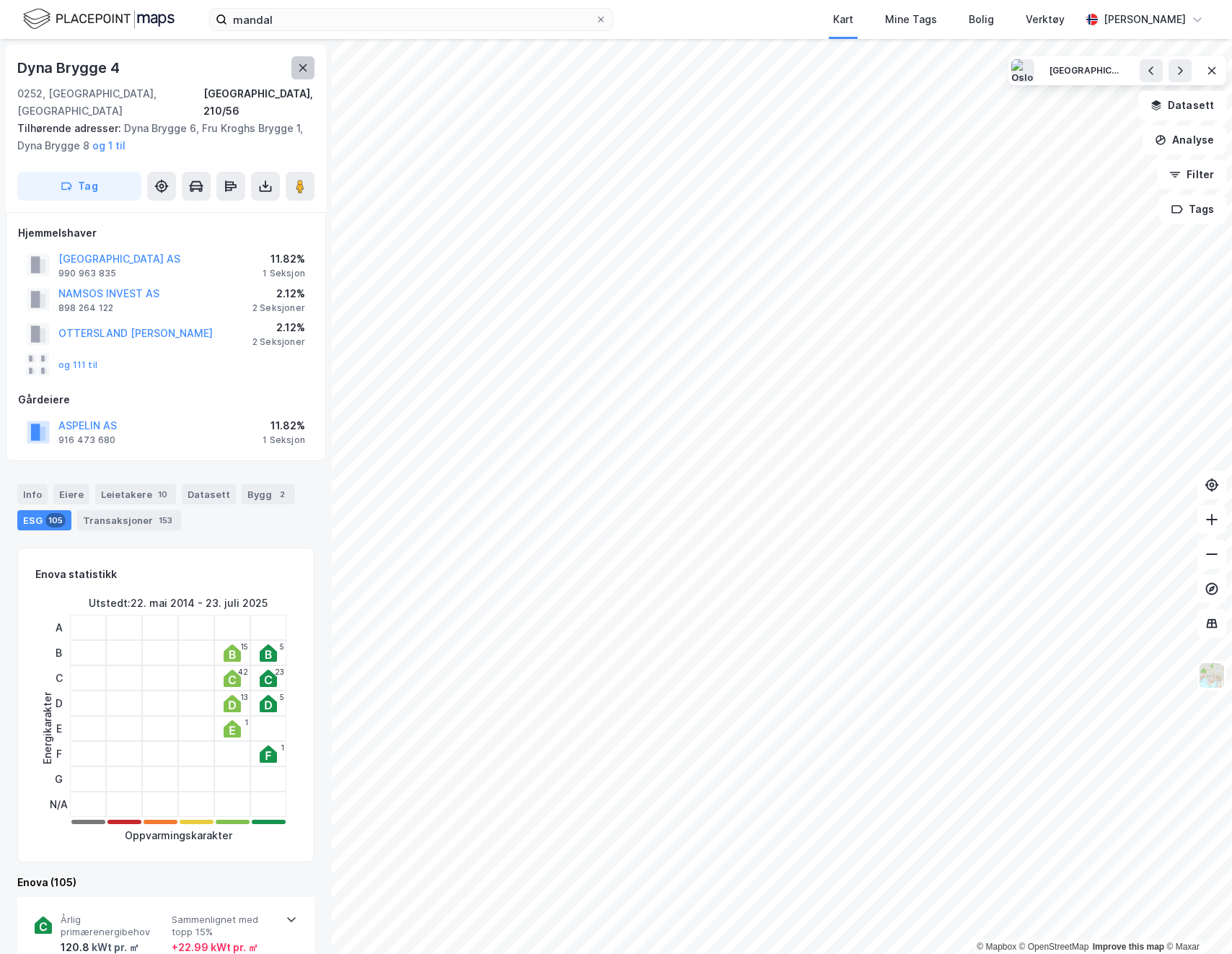
click at [302, 67] on icon at bounding box center [303, 67] width 8 height 7
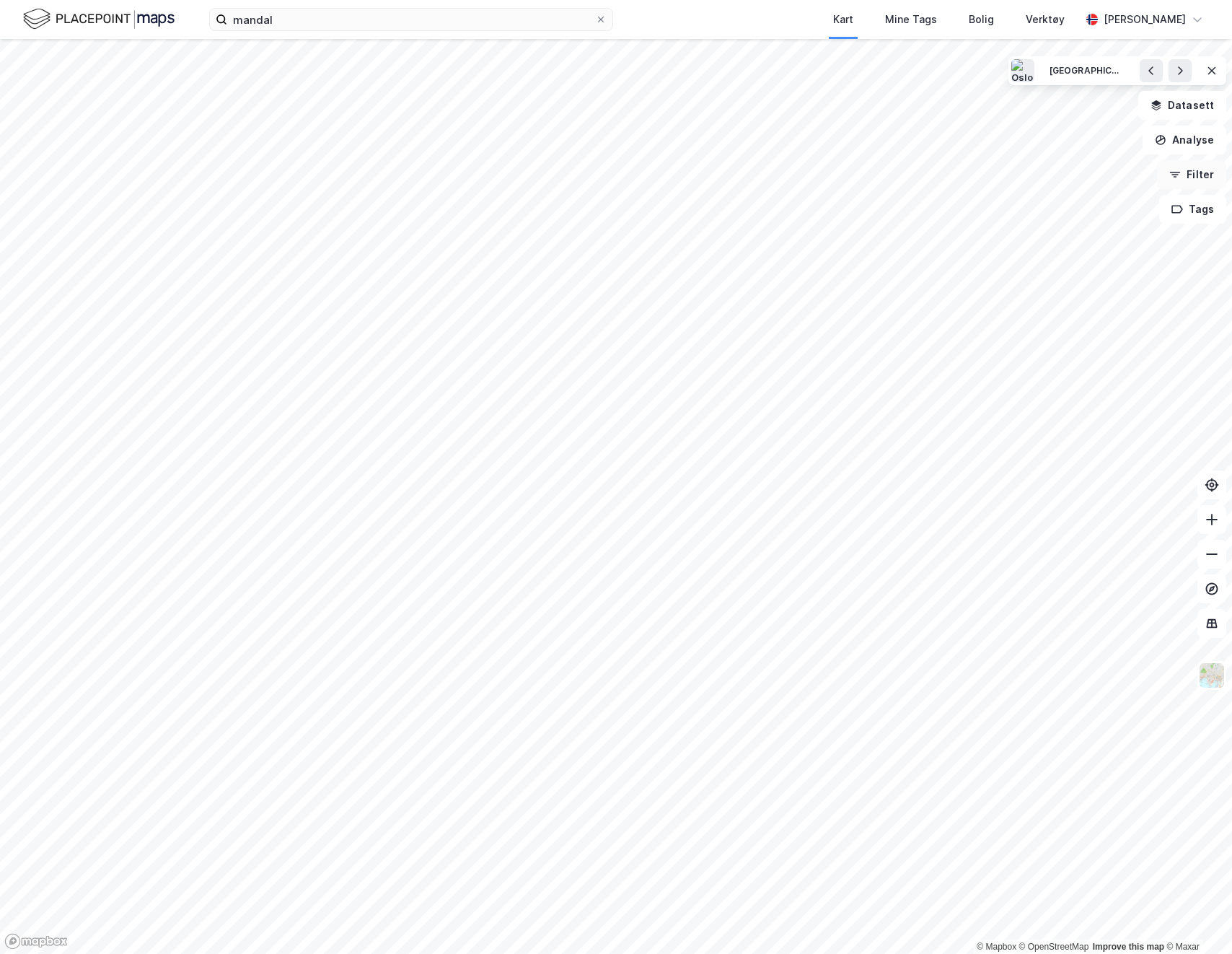
click at [1195, 170] on button "Filter" at bounding box center [1192, 174] width 69 height 29
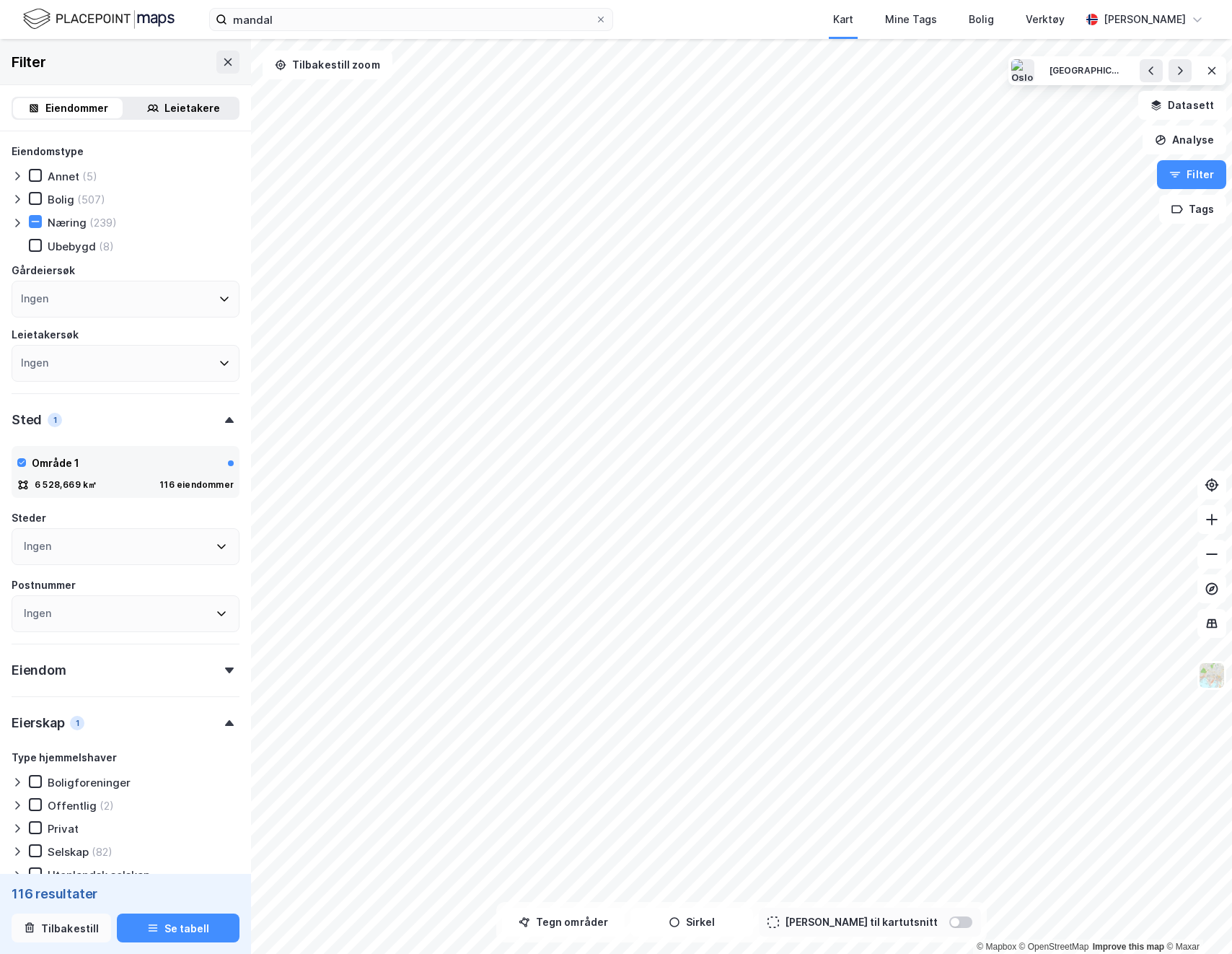
click at [39, 919] on button "Tilbakestill" at bounding box center [61, 928] width 99 height 29
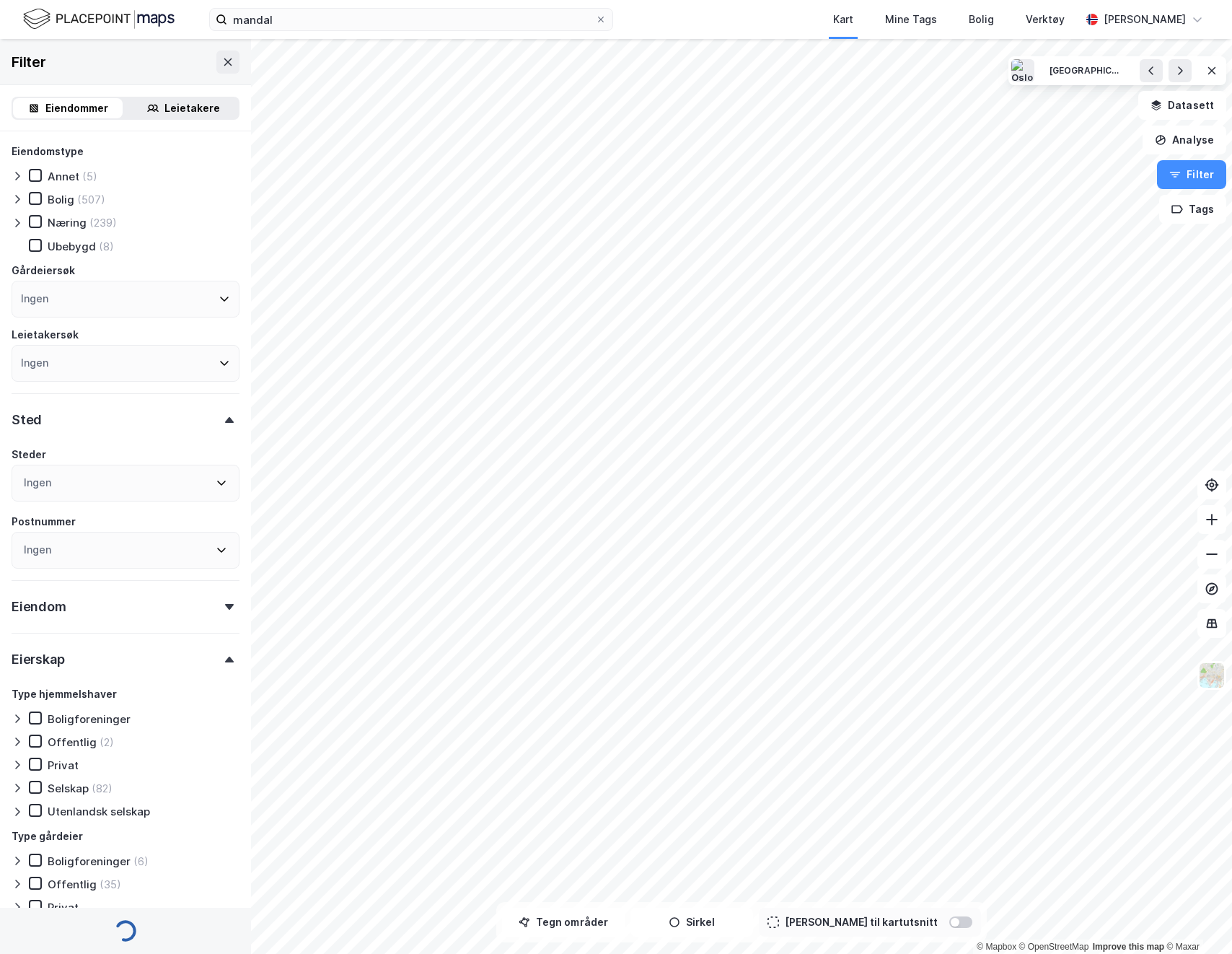
type input "--- (2 589 643)"
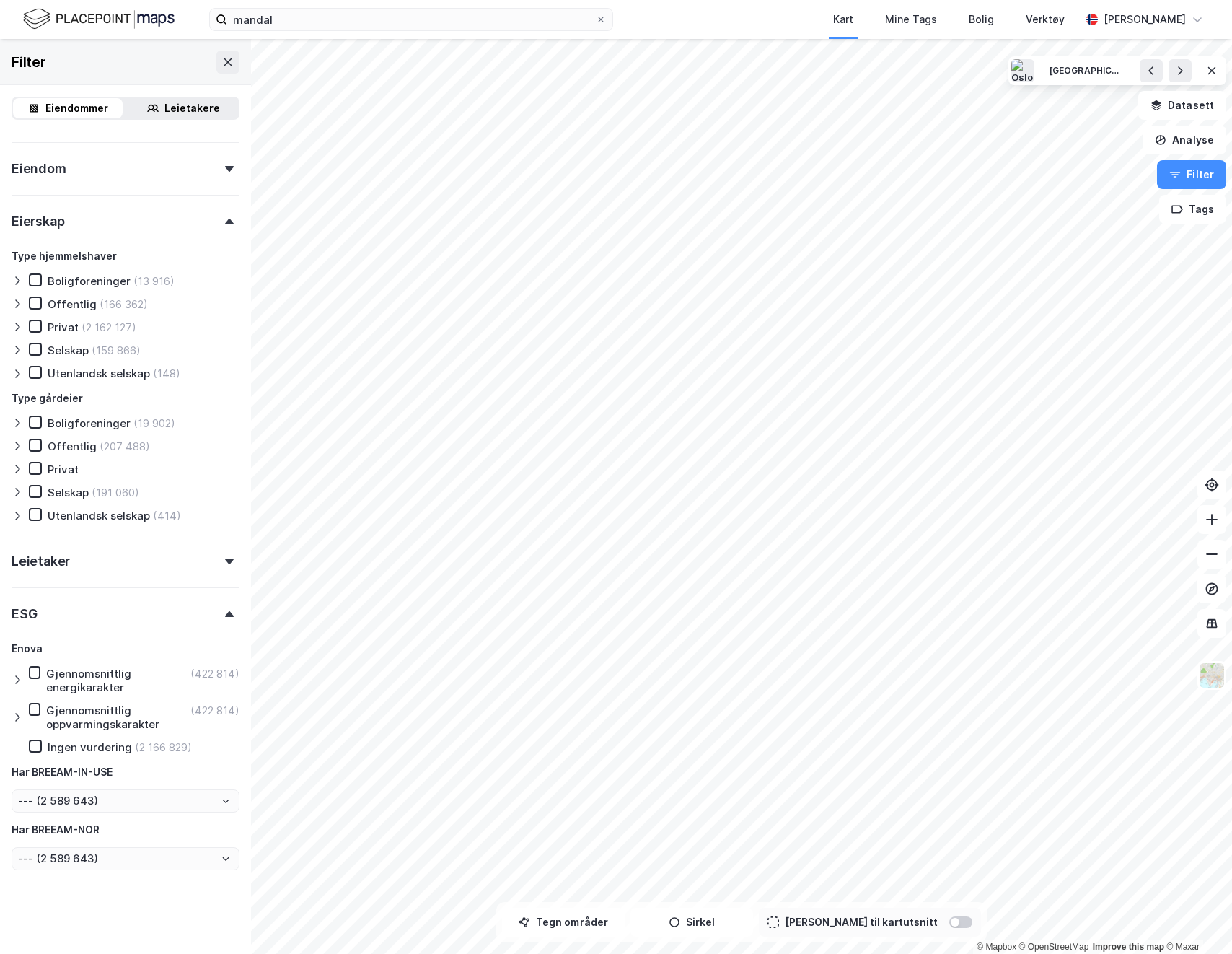
click at [25, 668] on div at bounding box center [20, 679] width 17 height 28
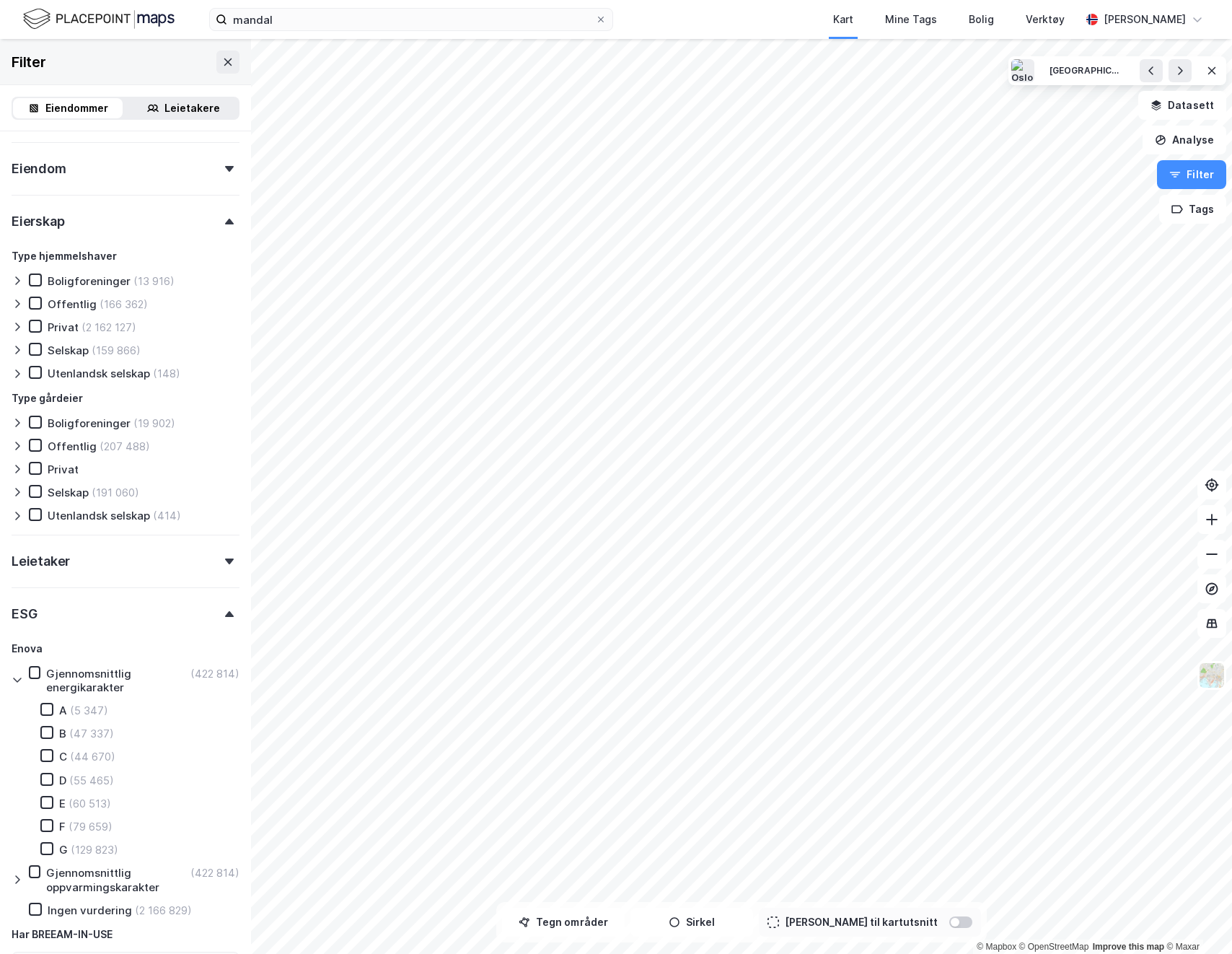
click at [15, 878] on icon at bounding box center [17, 880] width 12 height 12
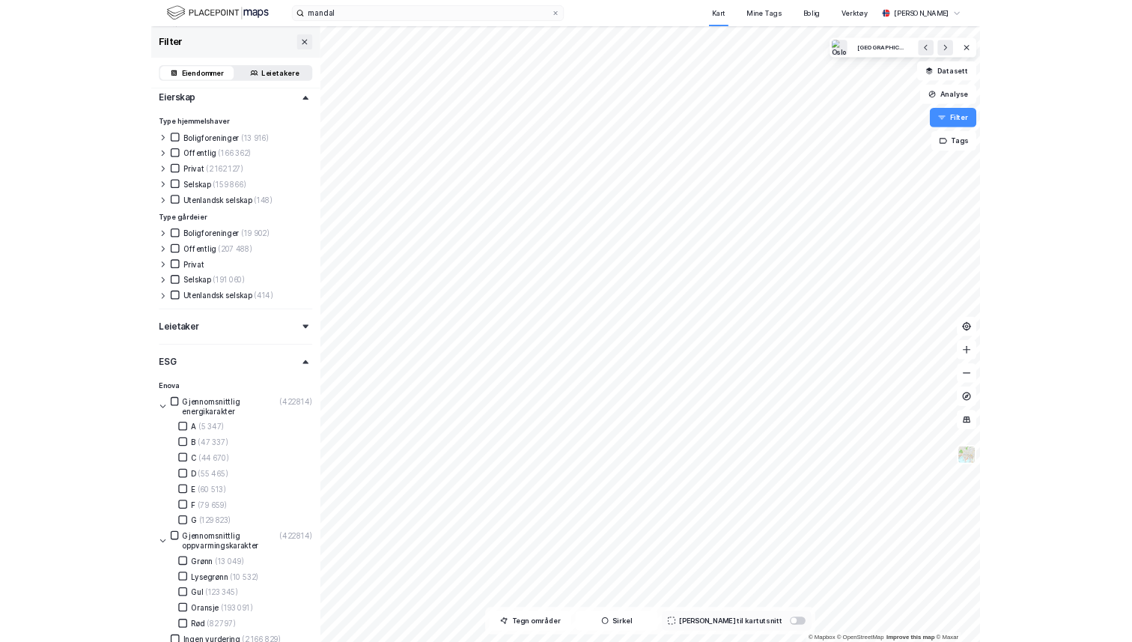
scroll to position [536, 0]
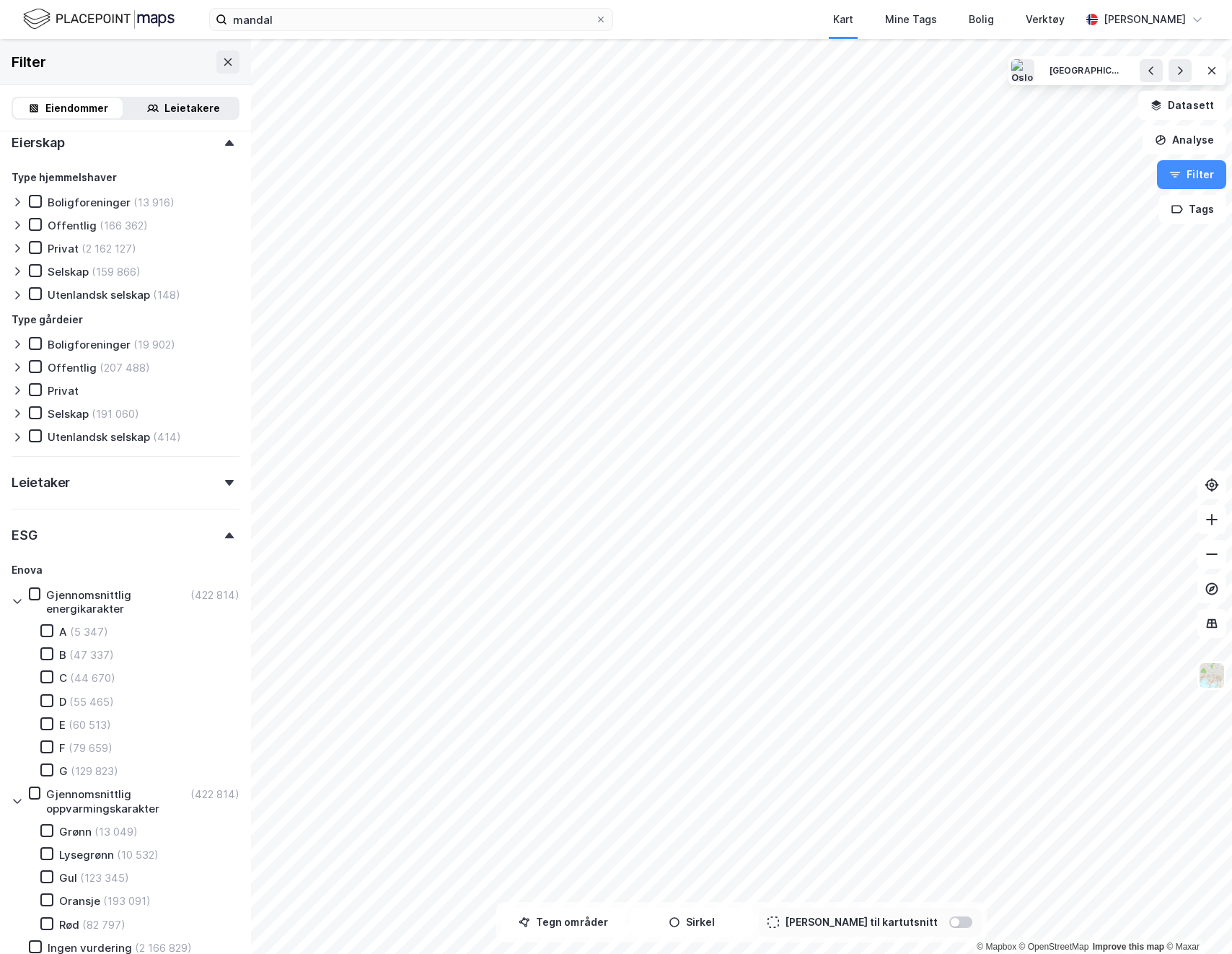
click at [10, 806] on div "Eiendomstype Annet (7 524) Bolig (1 707 355) Næring (147 058) Ubebygd (599 730)…" at bounding box center [125, 384] width 251 height 1539
click at [13, 801] on icon at bounding box center [17, 801] width 12 height 12
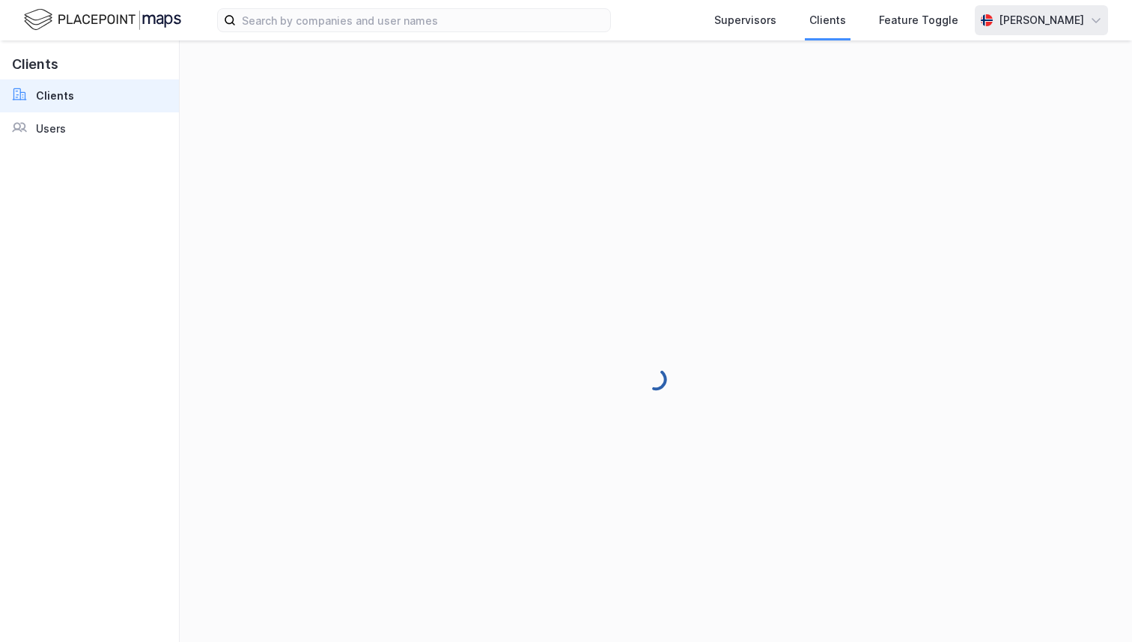
click at [1045, 27] on div "[PERSON_NAME]" at bounding box center [1041, 20] width 85 height 18
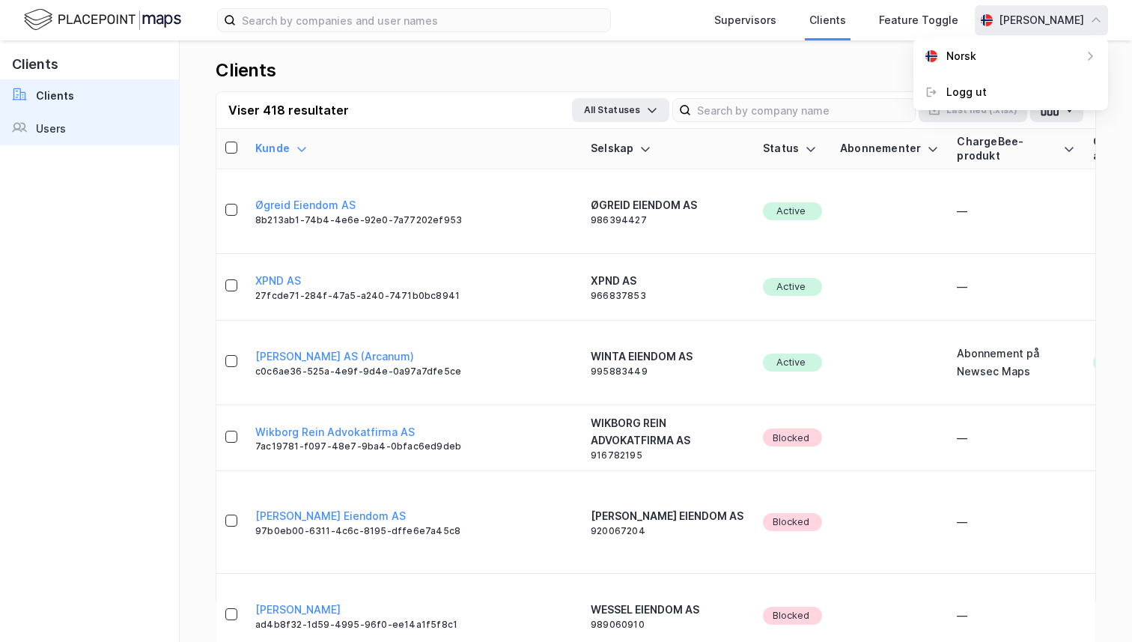
click at [47, 139] on link "Users" at bounding box center [89, 128] width 179 height 33
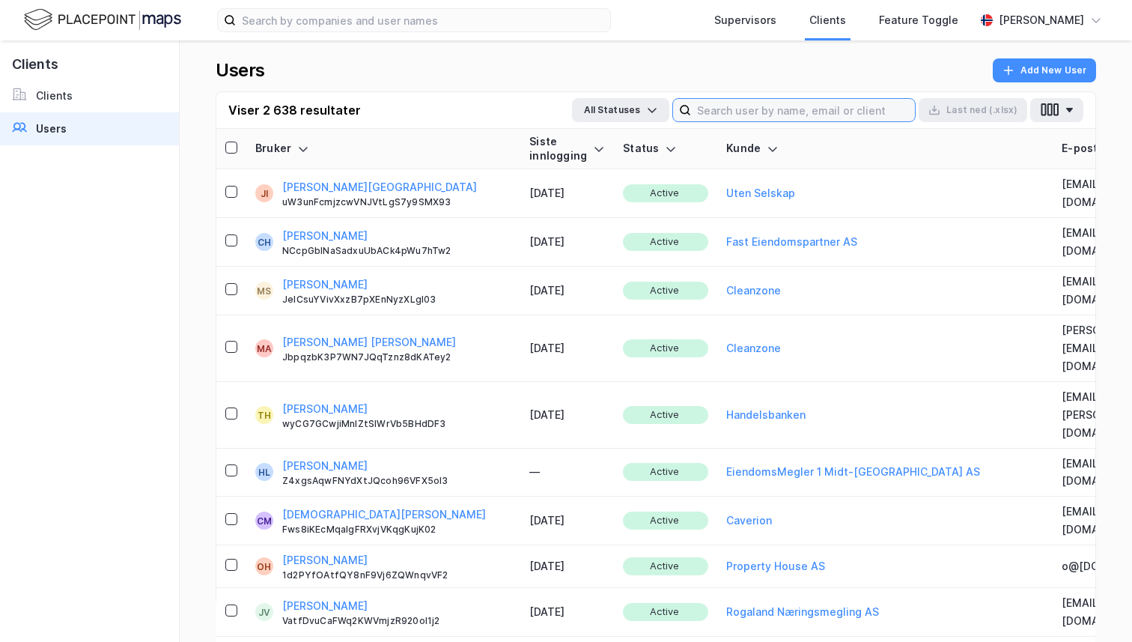
click at [776, 112] on input at bounding box center [803, 110] width 224 height 22
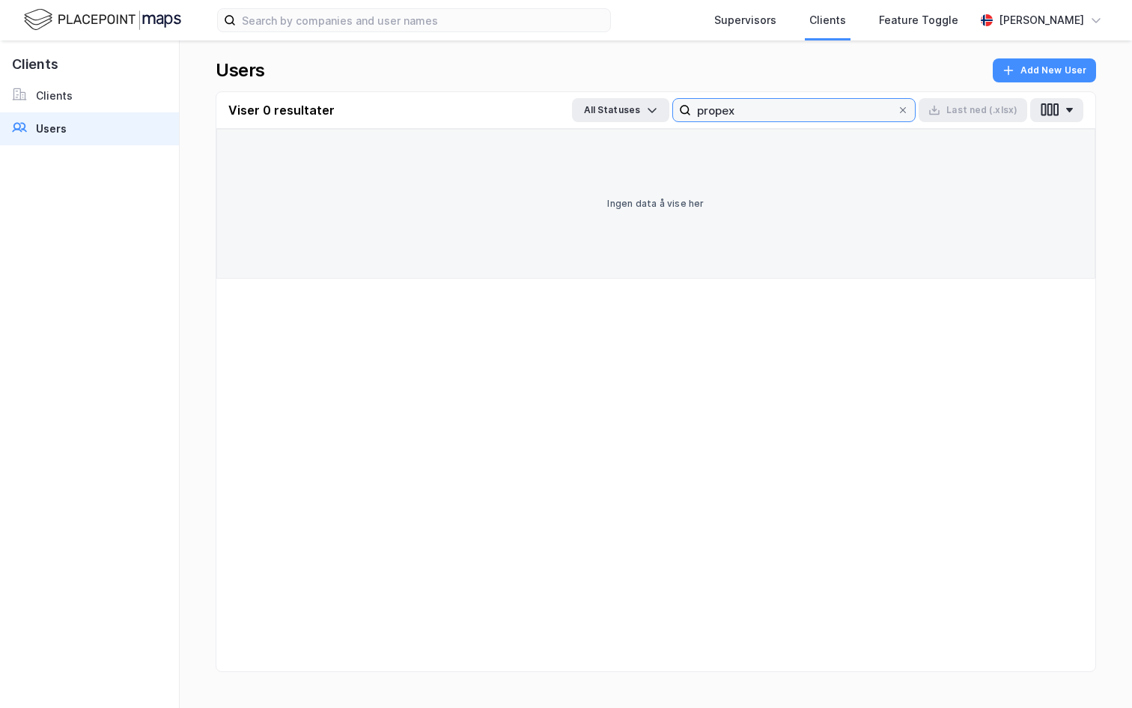
click at [754, 113] on input "propex" at bounding box center [794, 110] width 206 height 22
type input "opf"
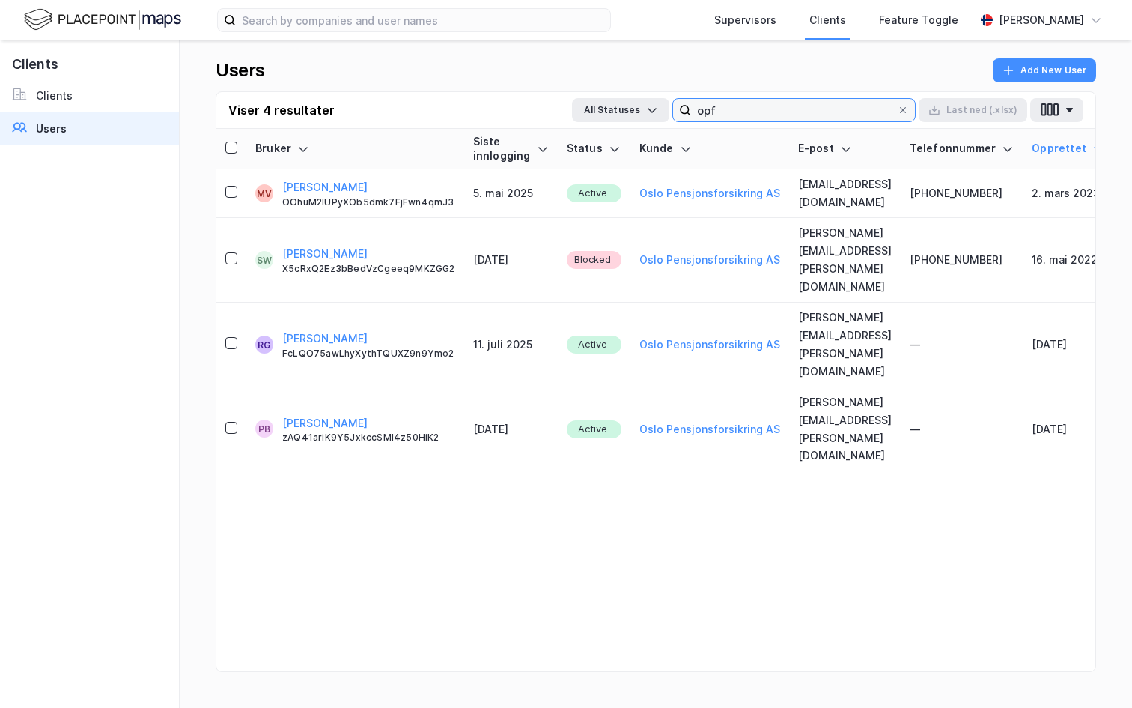
click at [711, 107] on input "opf" at bounding box center [794, 110] width 206 height 22
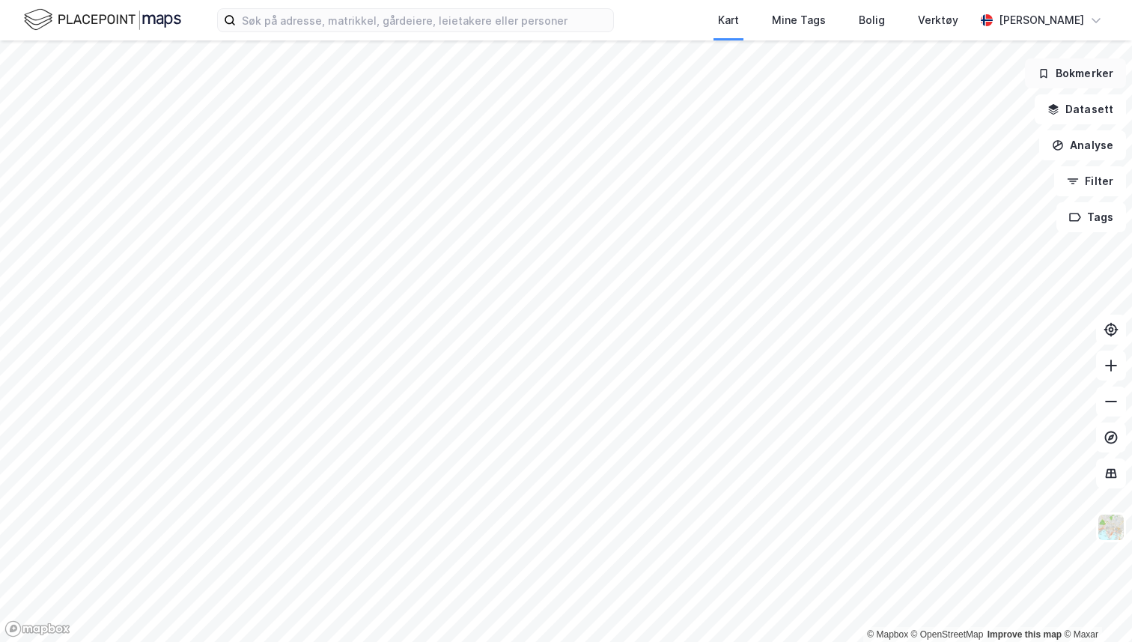
click at [1064, 69] on button "Bokmerker" at bounding box center [1075, 73] width 101 height 30
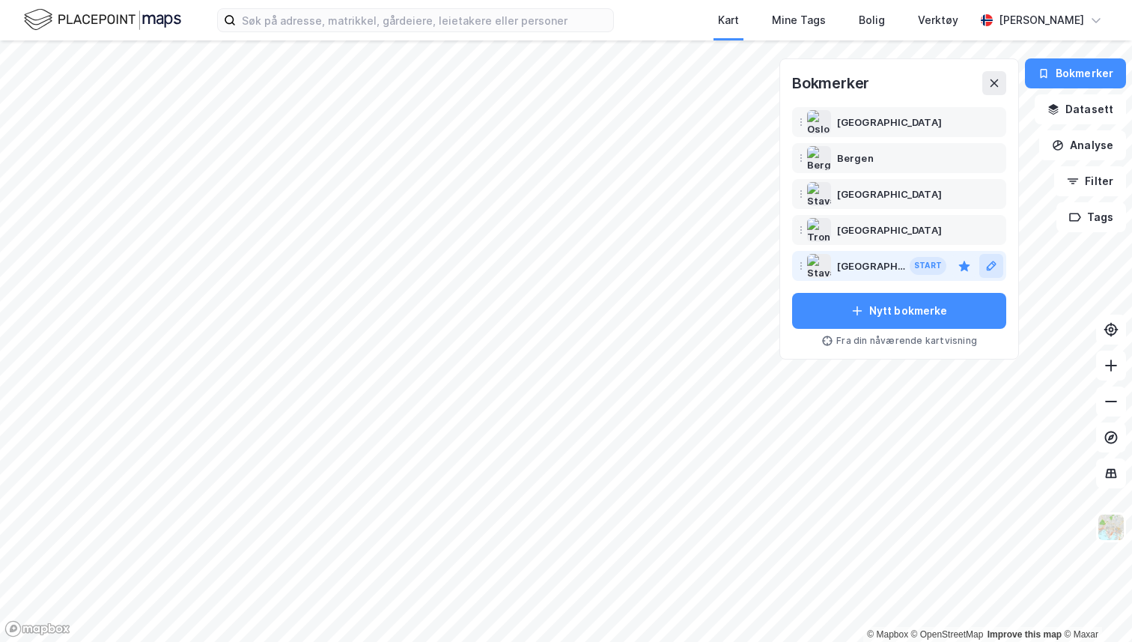
click at [991, 266] on icon at bounding box center [992, 266] width 10 height 10
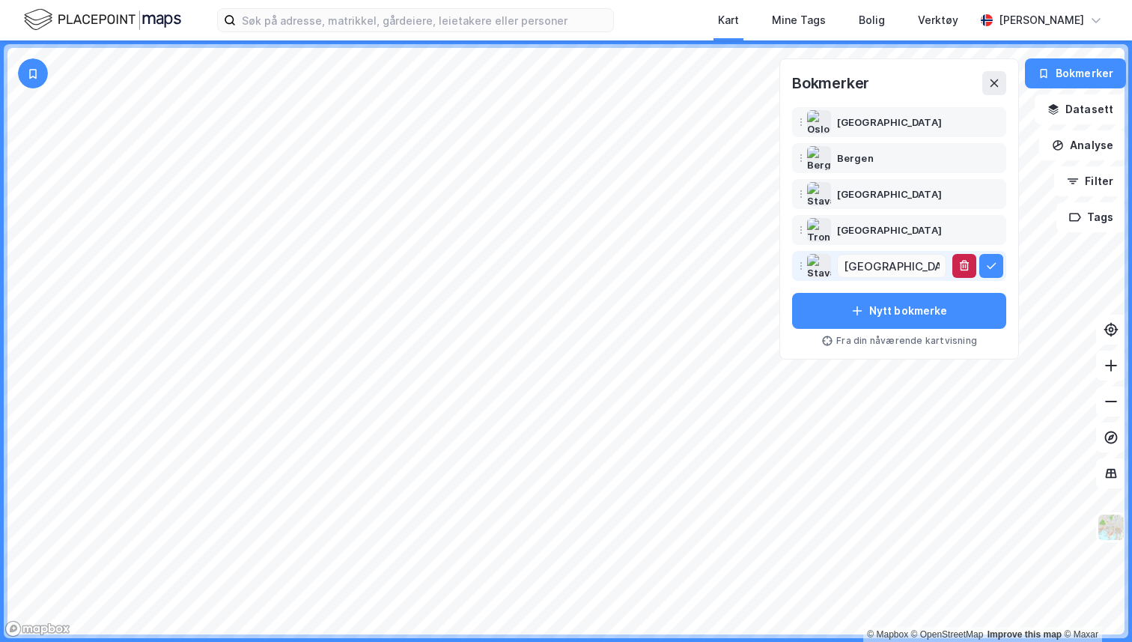
click at [967, 267] on icon "button" at bounding box center [965, 266] width 1 height 4
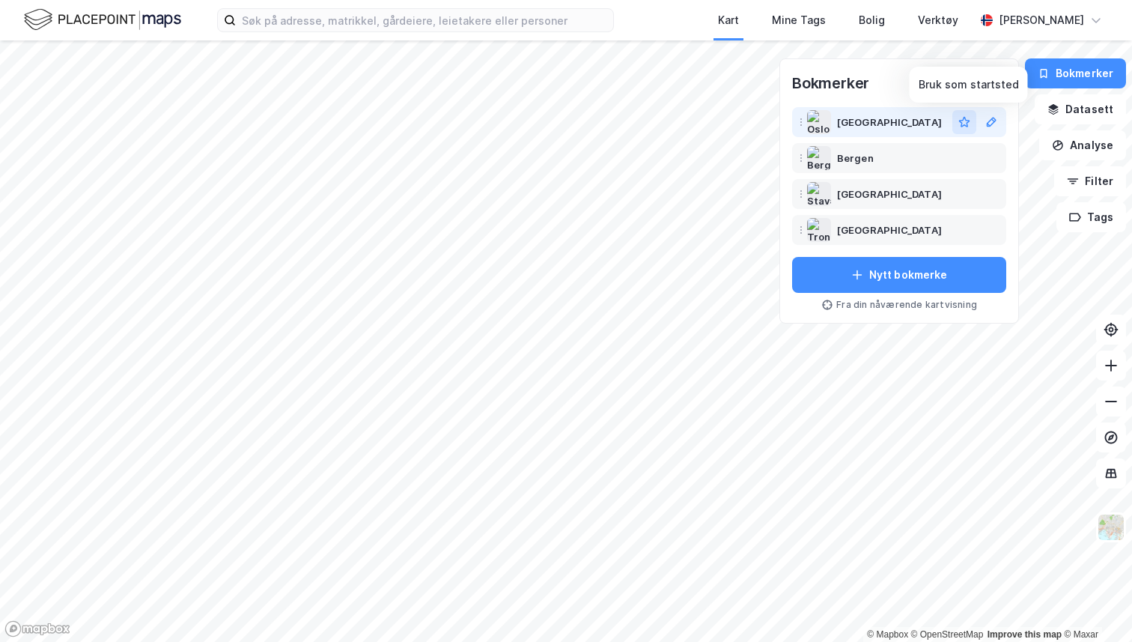
click at [962, 120] on icon "button" at bounding box center [964, 122] width 10 height 10
click at [904, 121] on div "Oslo Start" at bounding box center [891, 122] width 109 height 18
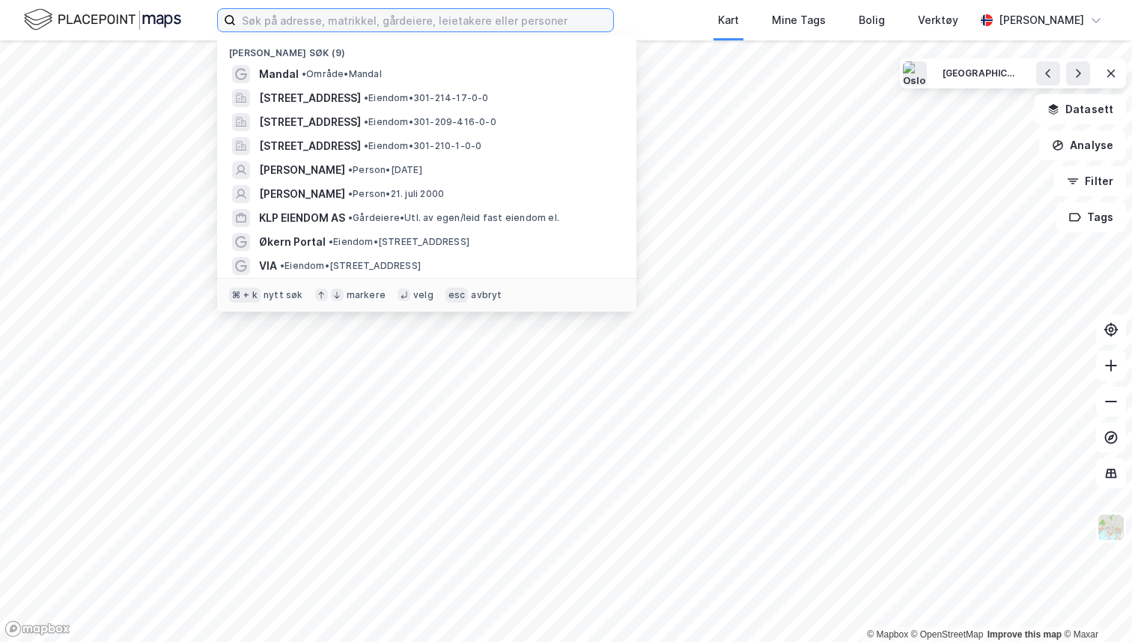
click at [348, 16] on input at bounding box center [424, 20] width 377 height 22
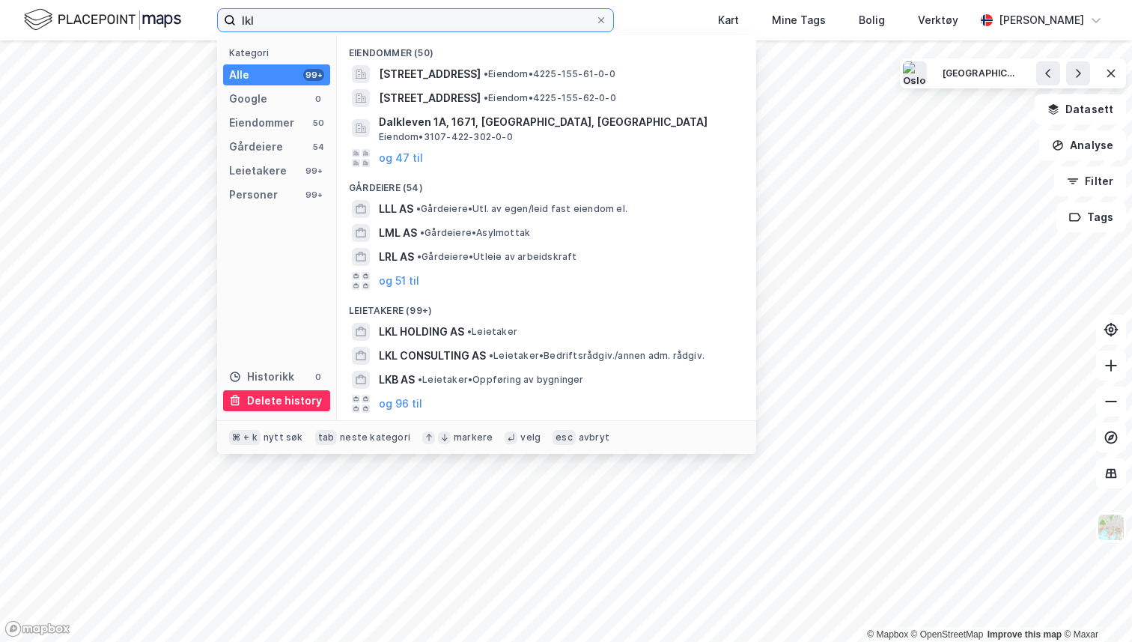
type input "lkl"
click at [281, 401] on div "Delete history" at bounding box center [284, 401] width 75 height 18
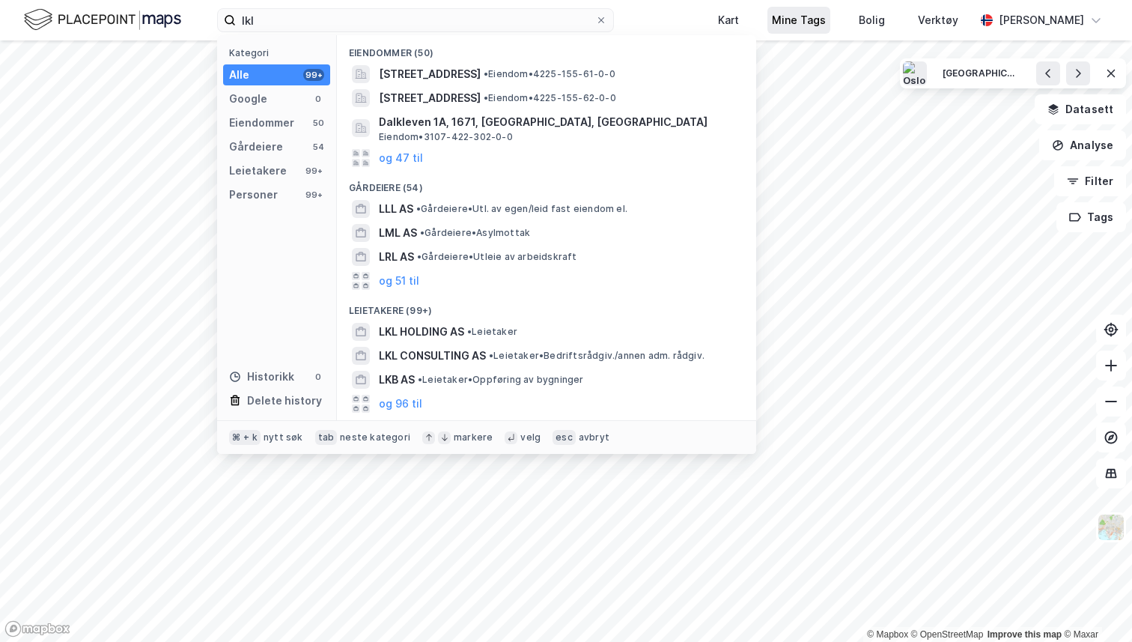
click at [789, 24] on div "Mine Tags" at bounding box center [799, 20] width 54 height 18
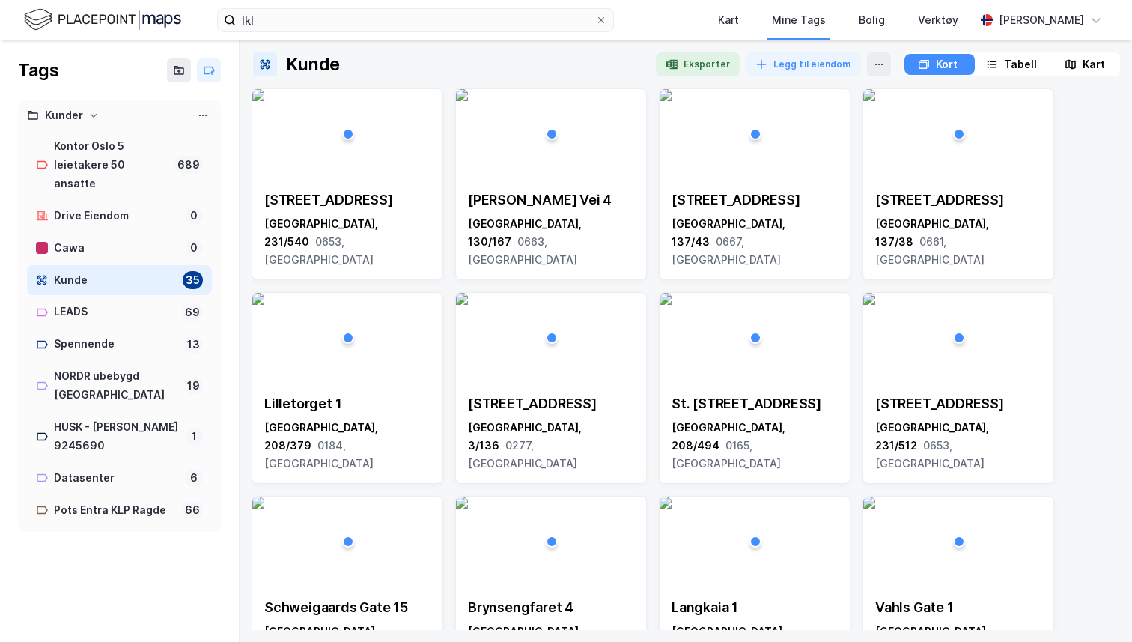
click at [61, 121] on div "Kunder" at bounding box center [64, 115] width 38 height 19
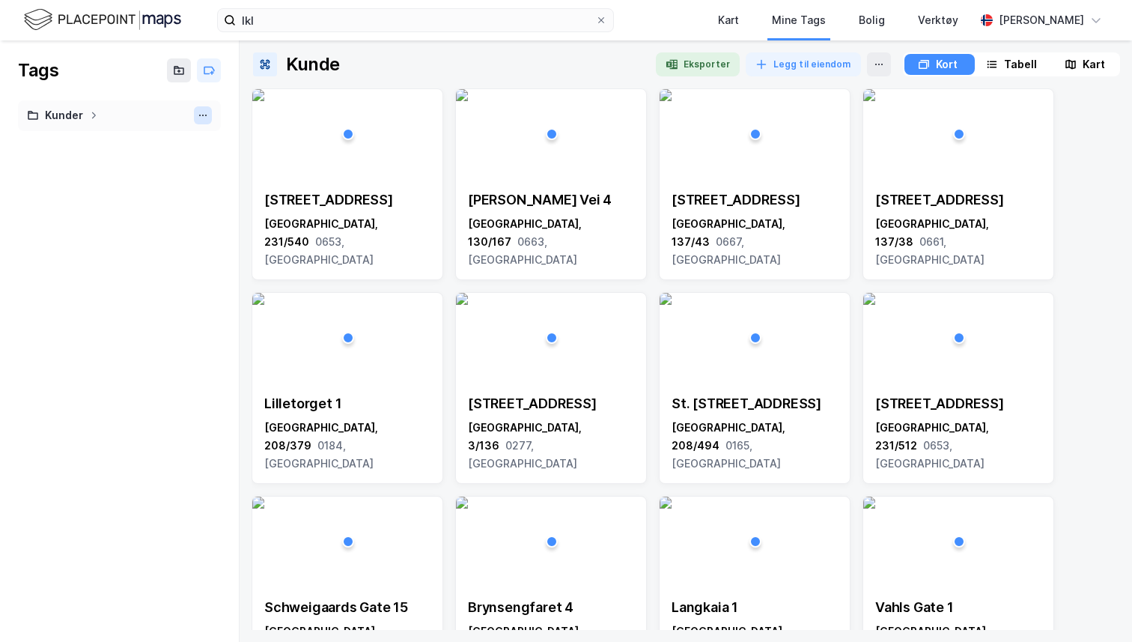
click at [207, 112] on icon at bounding box center [203, 115] width 12 height 12
click at [144, 162] on div "Slett mappe" at bounding box center [137, 163] width 150 height 24
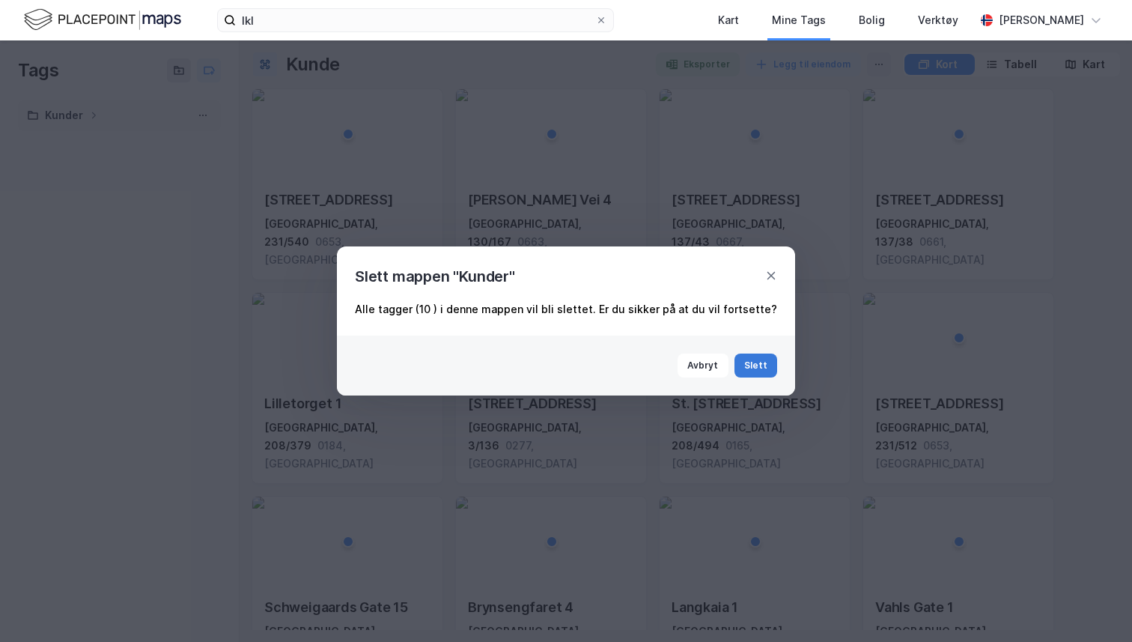
click at [753, 363] on button "Slett" at bounding box center [756, 365] width 43 height 24
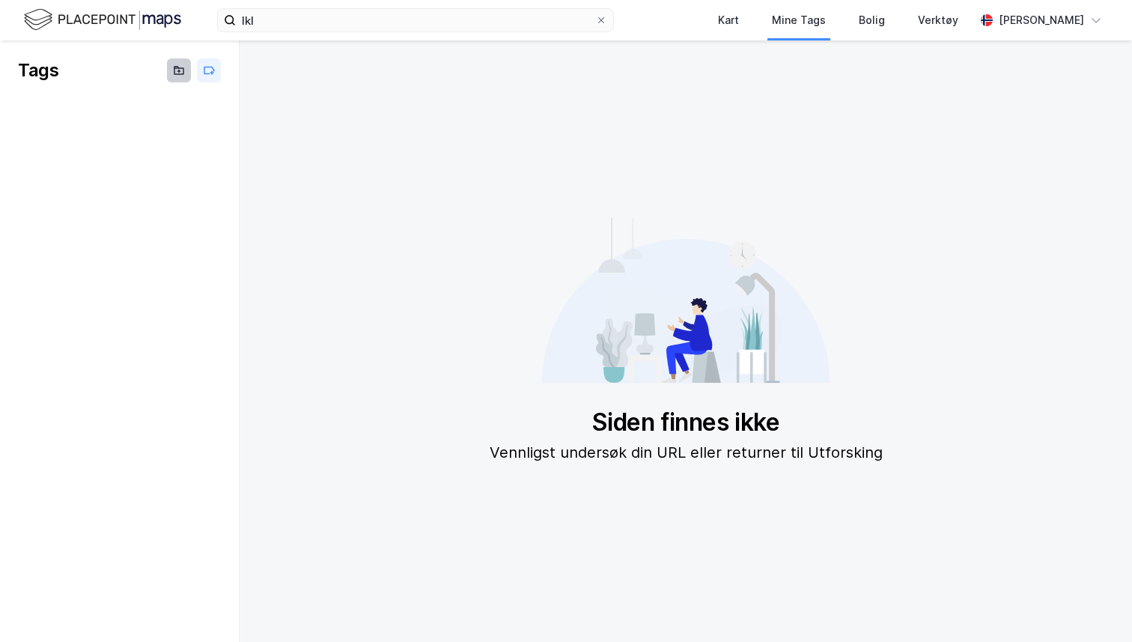
click at [183, 70] on icon at bounding box center [178, 71] width 9 height 6
type input "Husk"
click at [177, 76] on button at bounding box center [179, 70] width 24 height 24
click at [157, 70] on div "Tags" at bounding box center [119, 70] width 239 height 60
click at [80, 116] on icon at bounding box center [81, 115] width 9 height 9
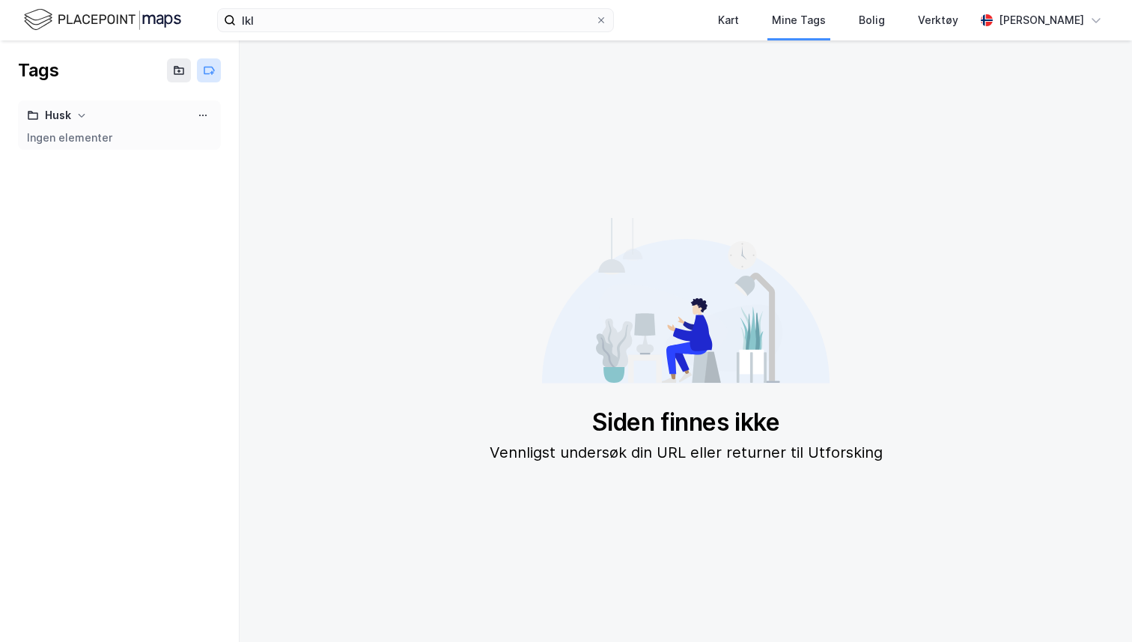
click at [210, 76] on icon at bounding box center [209, 70] width 12 height 12
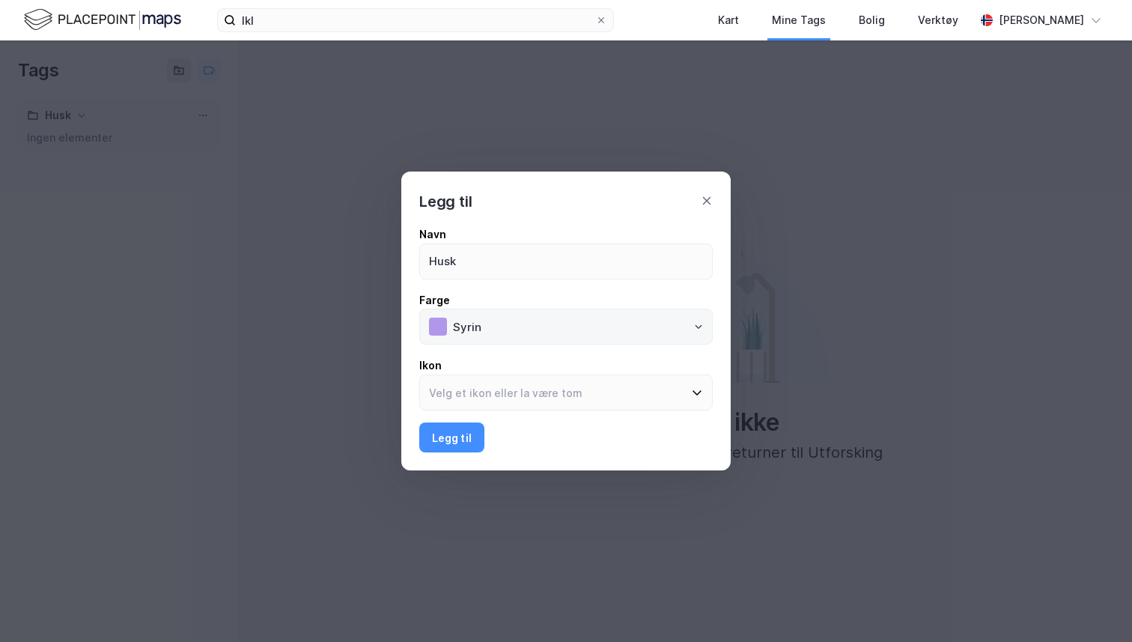
type input "Husk"
click at [452, 330] on input "Syrin" at bounding box center [578, 326] width 268 height 34
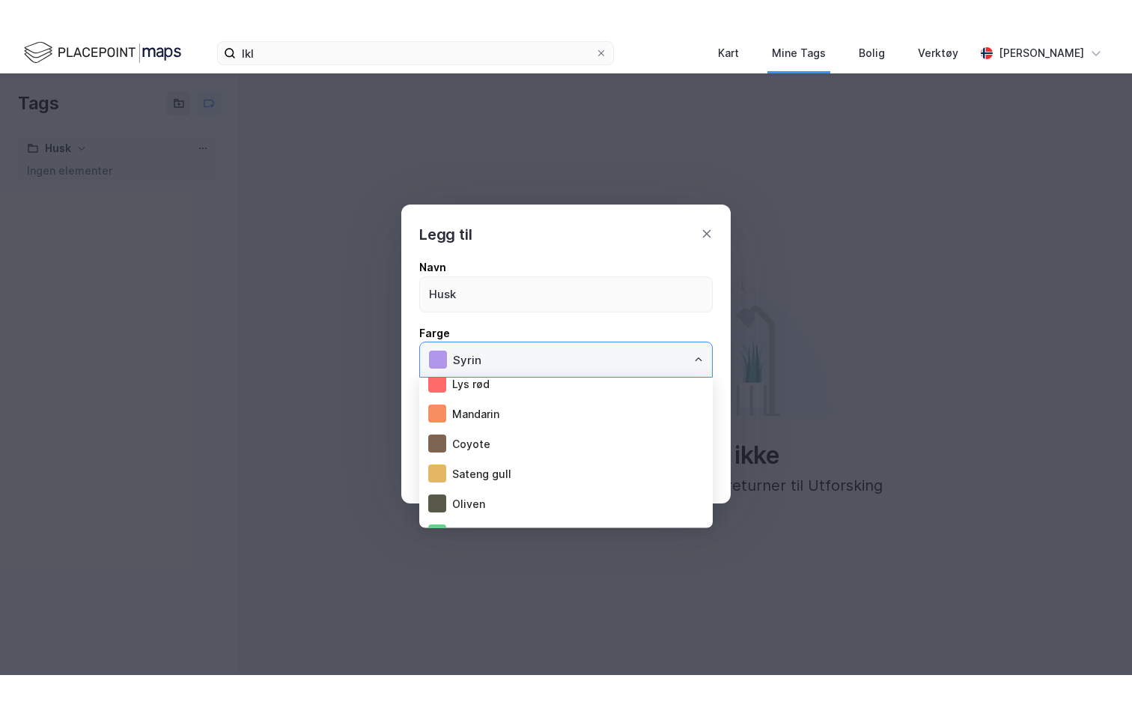
scroll to position [479, 0]
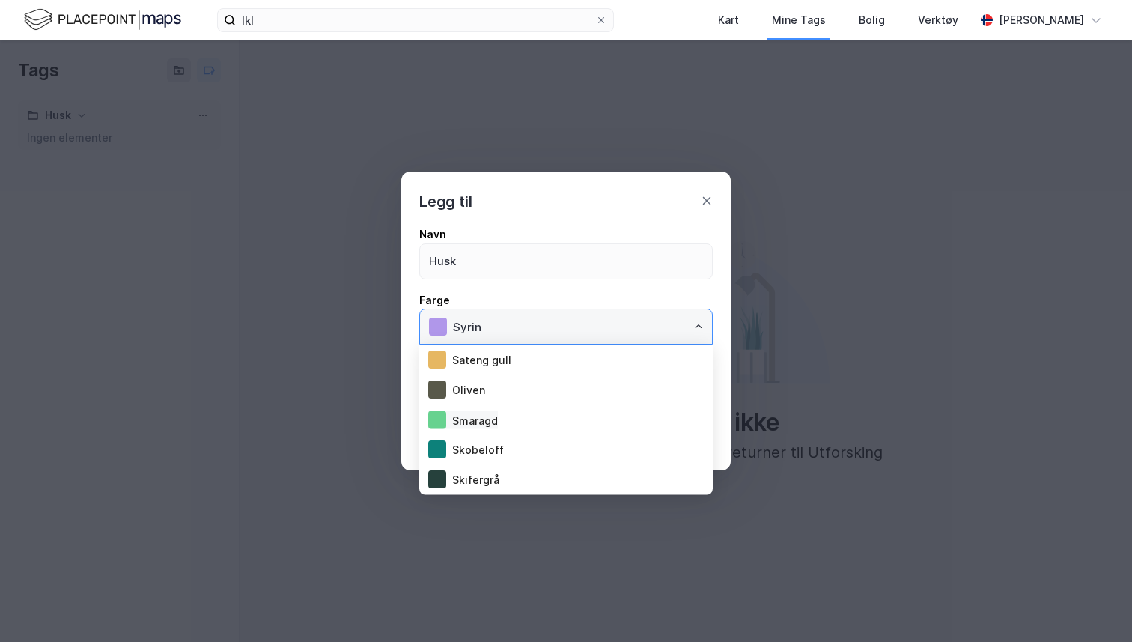
click at [490, 428] on div "Smaragd" at bounding box center [463, 420] width 70 height 18
type input "Smaragd"
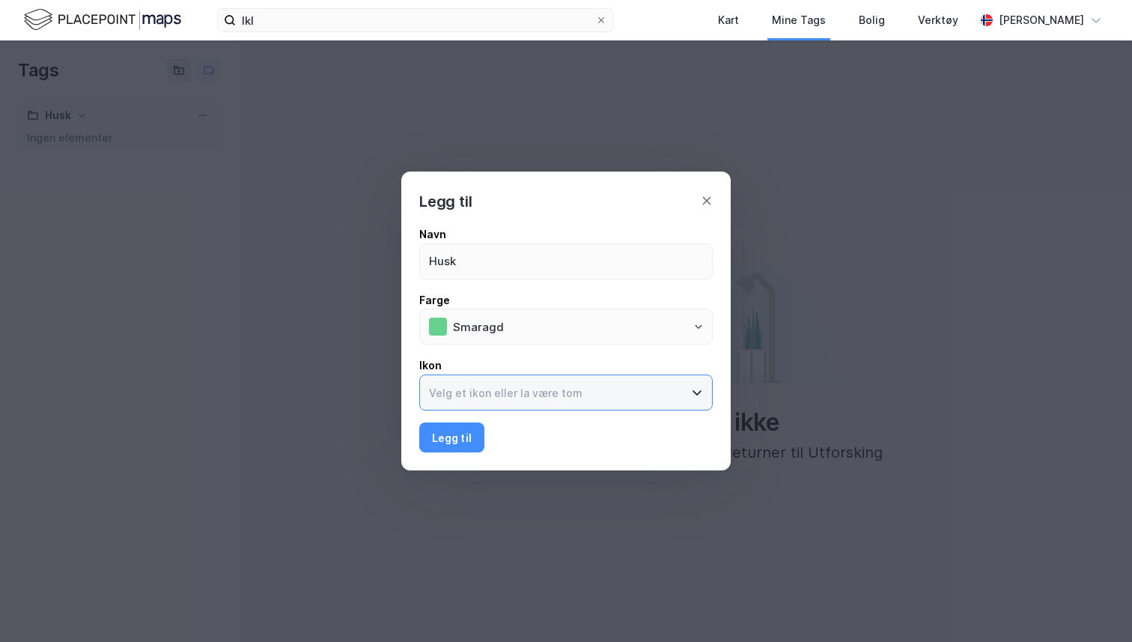
click at [495, 394] on input at bounding box center [557, 392] width 274 height 34
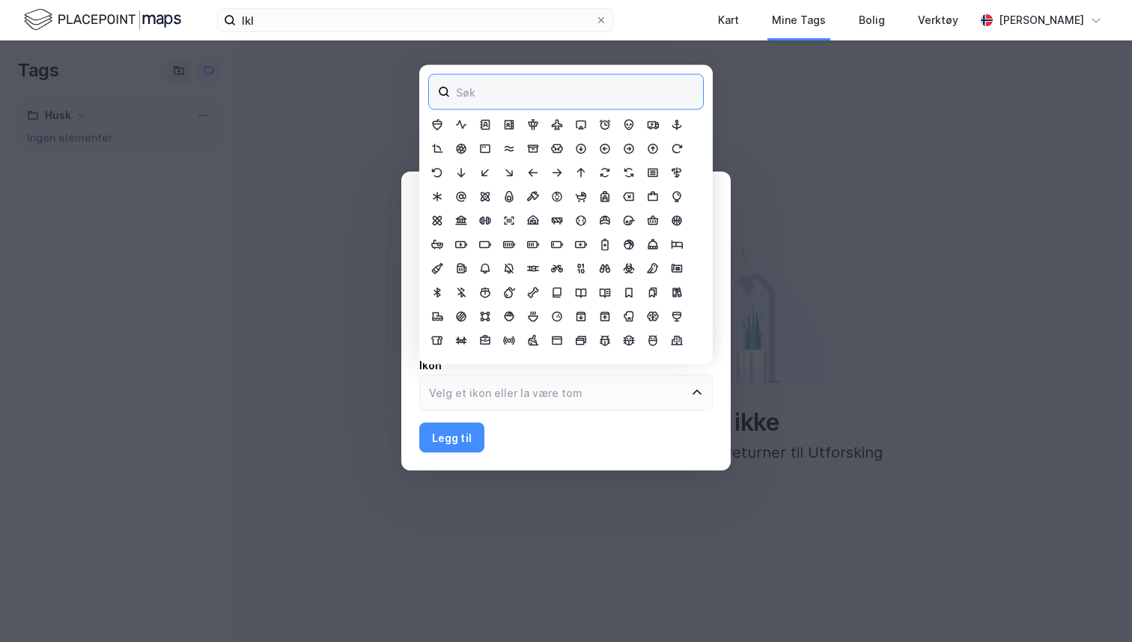
click at [498, 84] on input at bounding box center [575, 92] width 256 height 34
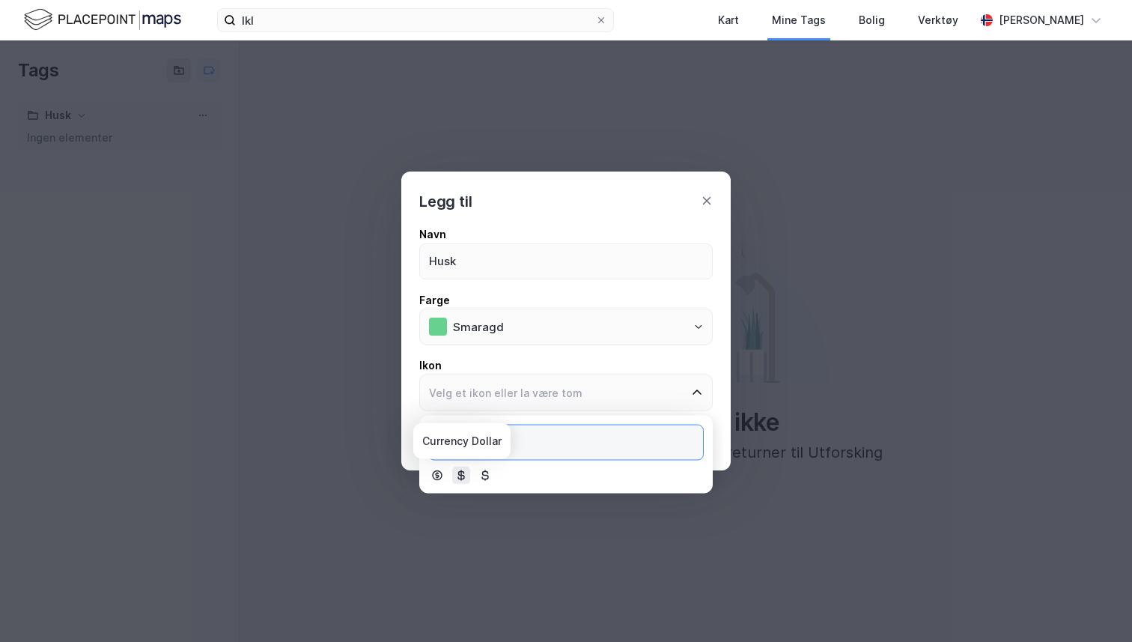
type input "dolla"
click at [463, 470] on icon at bounding box center [461, 475] width 7 height 11
type input "Currency Dollar"
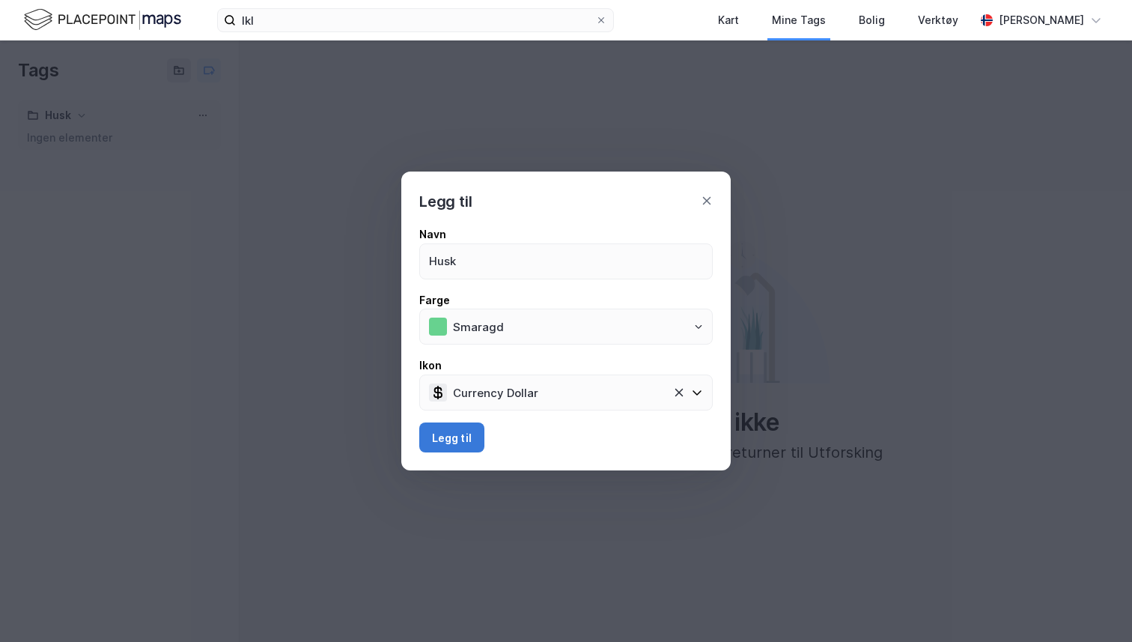
click at [458, 438] on button "Legg til" at bounding box center [451, 437] width 65 height 30
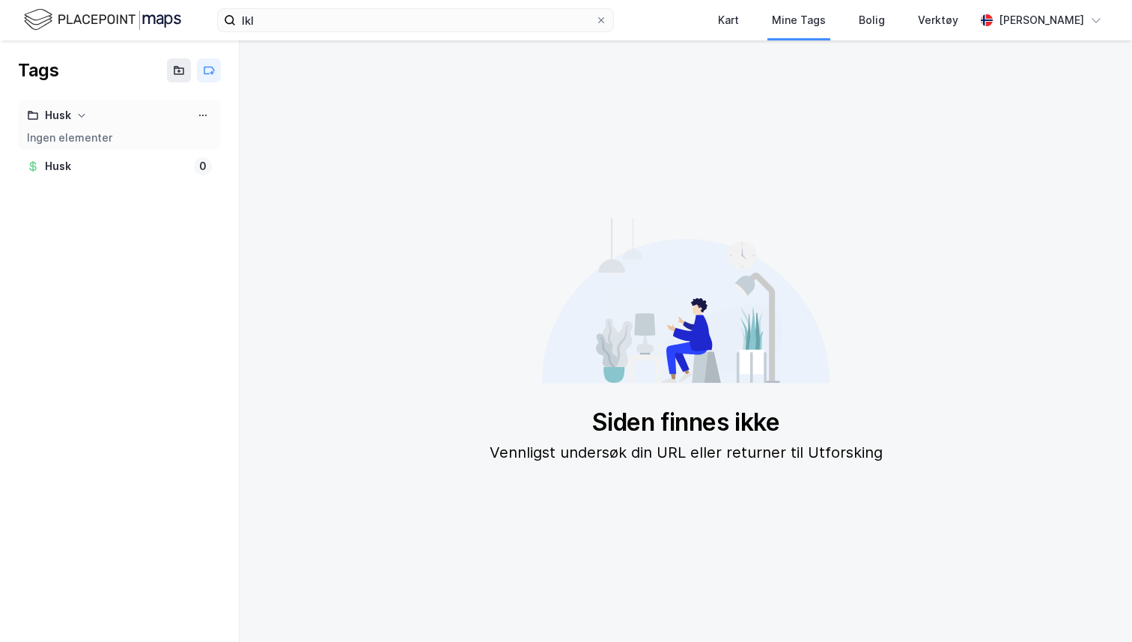
click at [126, 130] on div at bounding box center [119, 128] width 185 height 6
click at [83, 115] on icon at bounding box center [82, 116] width 7 height 4
click at [715, 31] on div "Kart" at bounding box center [729, 20] width 30 height 27
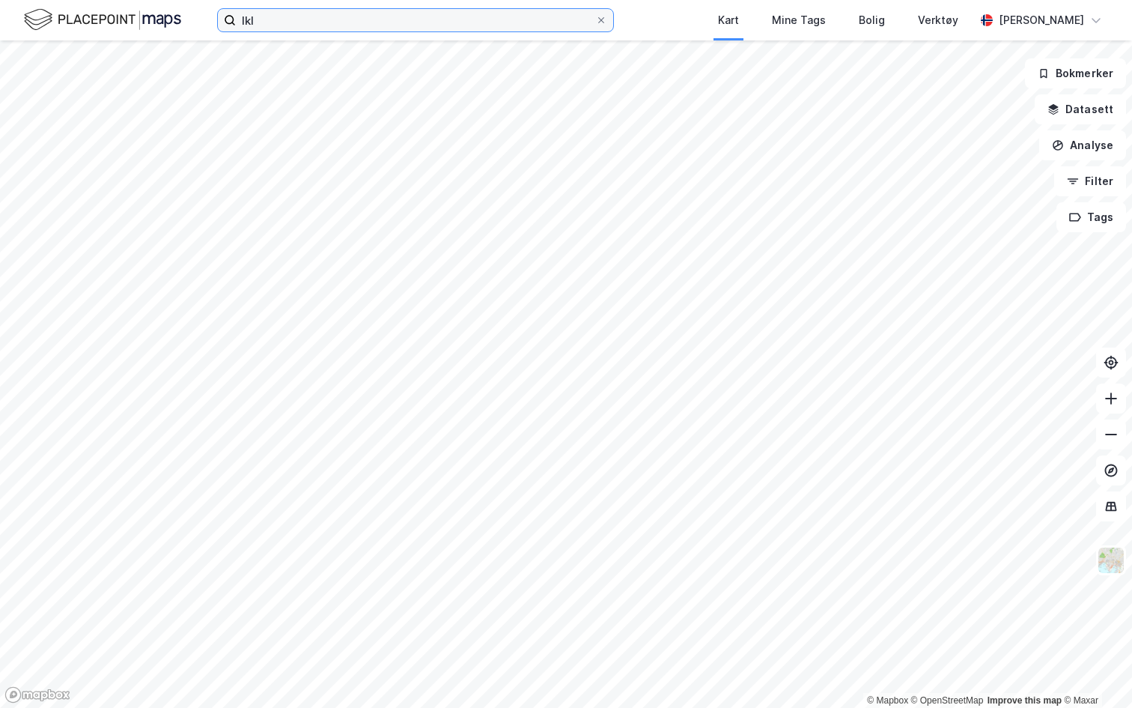
click at [287, 22] on input "lkl" at bounding box center [415, 20] width 359 height 22
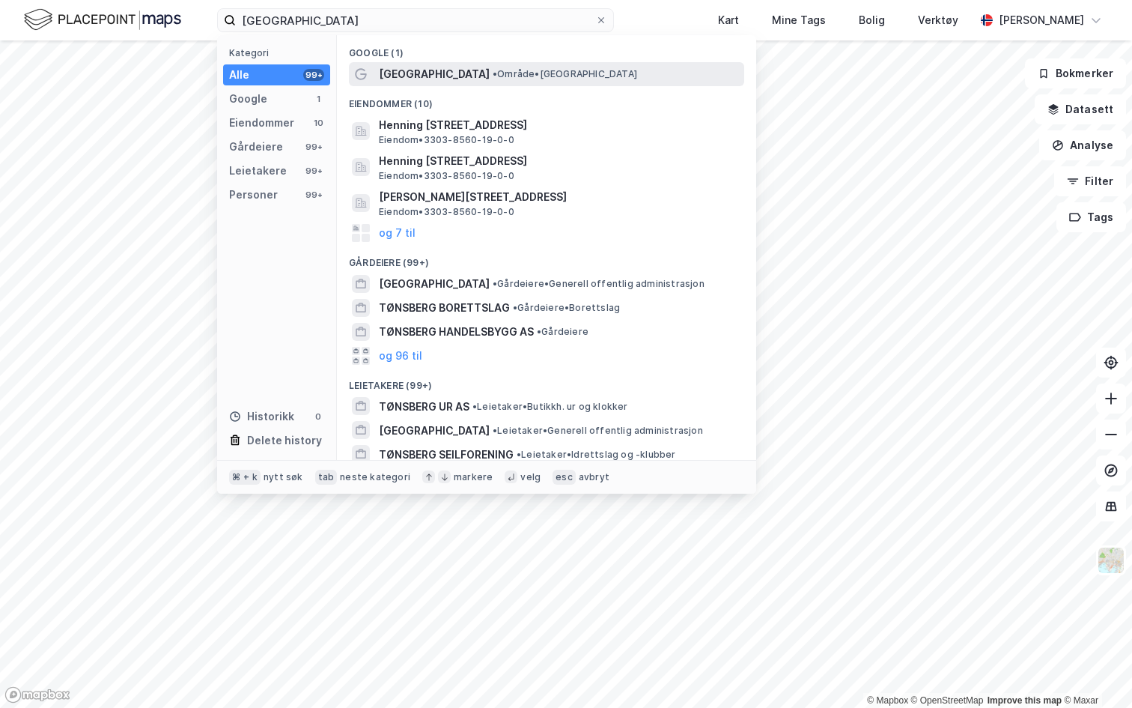
click at [417, 82] on span "Tønsberg" at bounding box center [434, 74] width 111 height 18
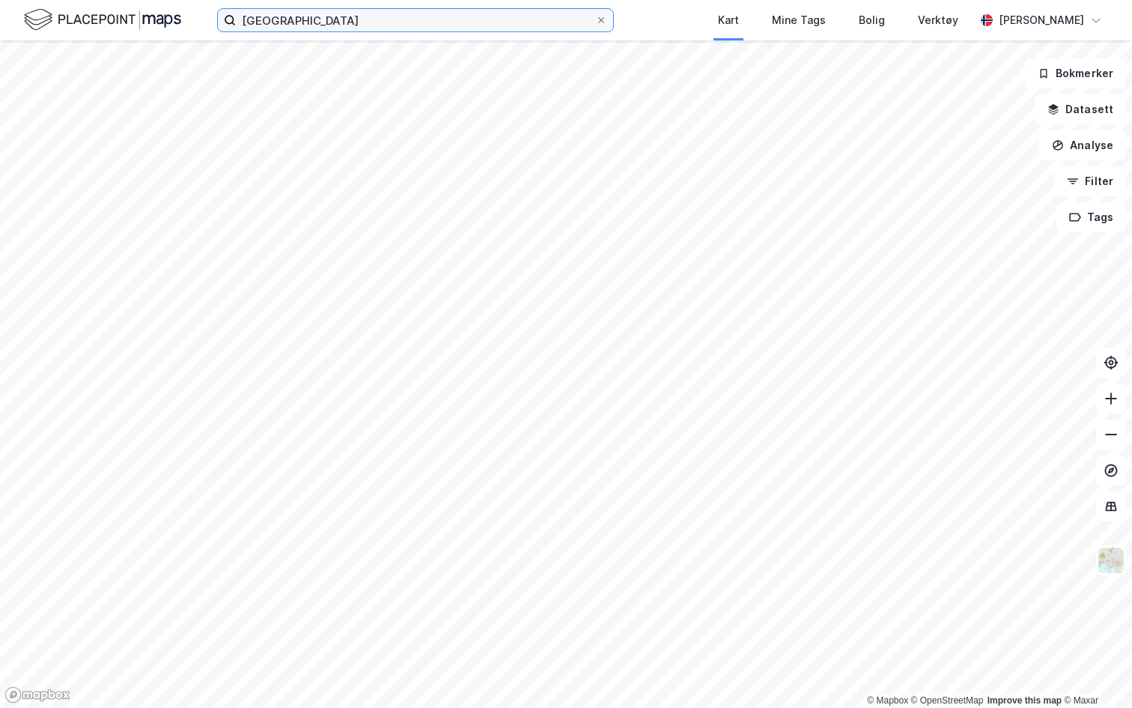
click at [309, 28] on input "tønsberg" at bounding box center [415, 20] width 359 height 22
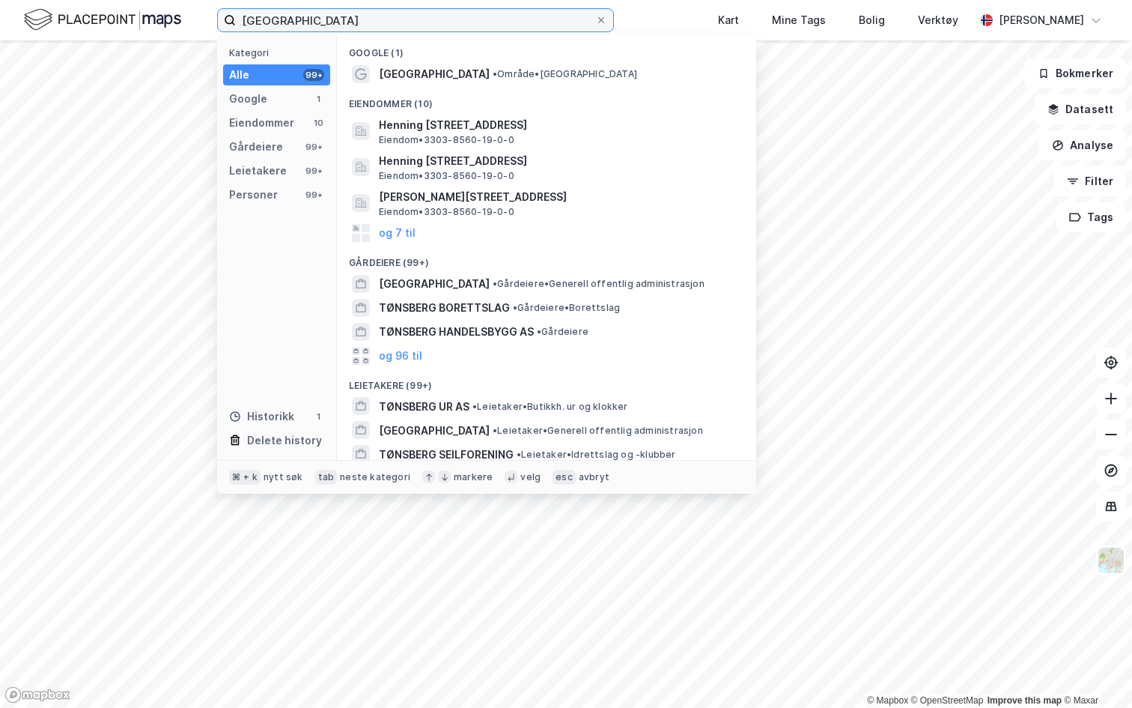
click at [309, 28] on input "tønsberg" at bounding box center [415, 20] width 359 height 22
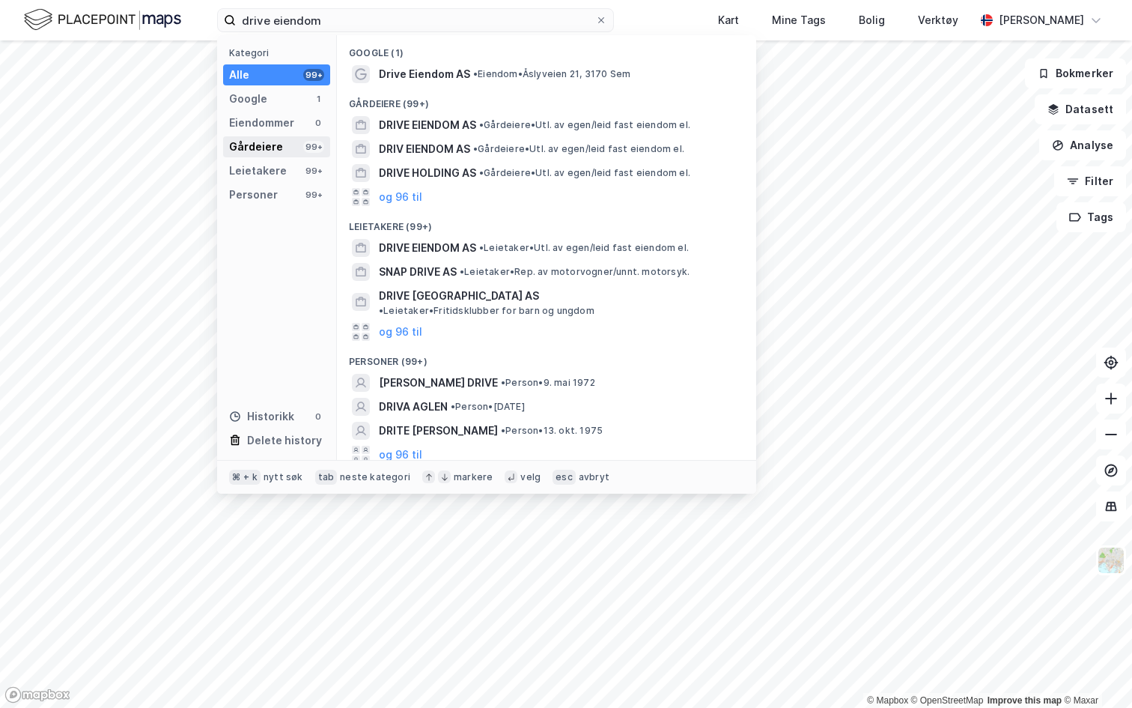
click at [276, 149] on div "Gårdeiere" at bounding box center [256, 147] width 54 height 18
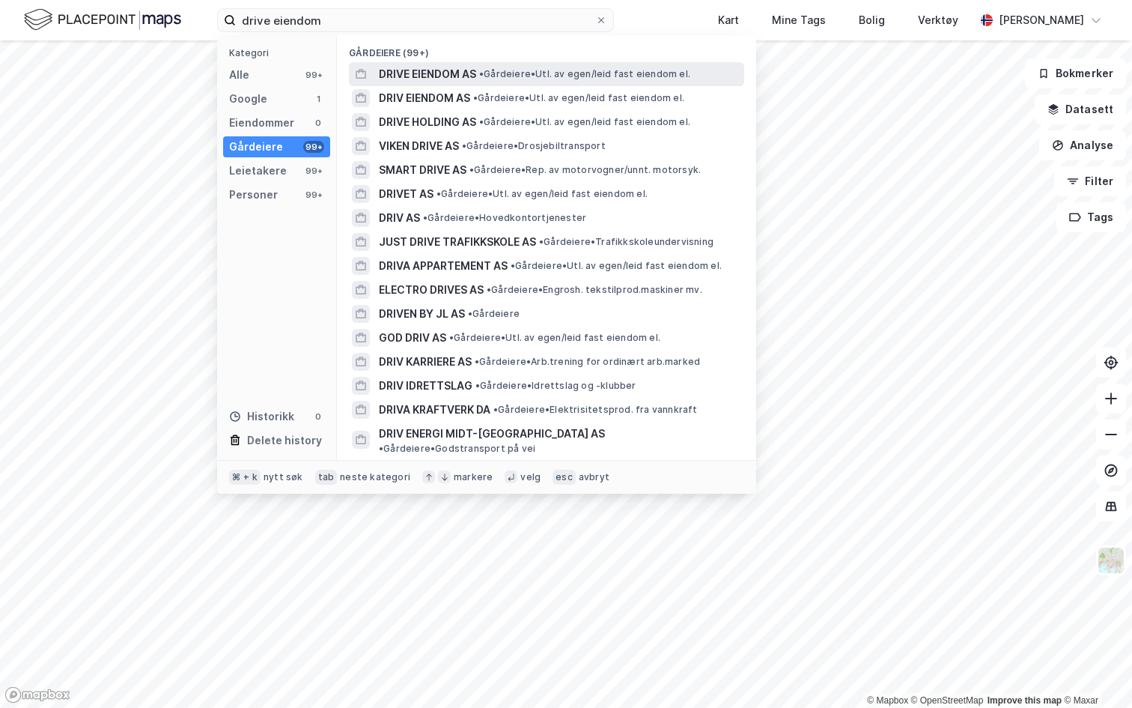
click at [440, 76] on span "DRIVE EIENDOM AS" at bounding box center [427, 74] width 97 height 18
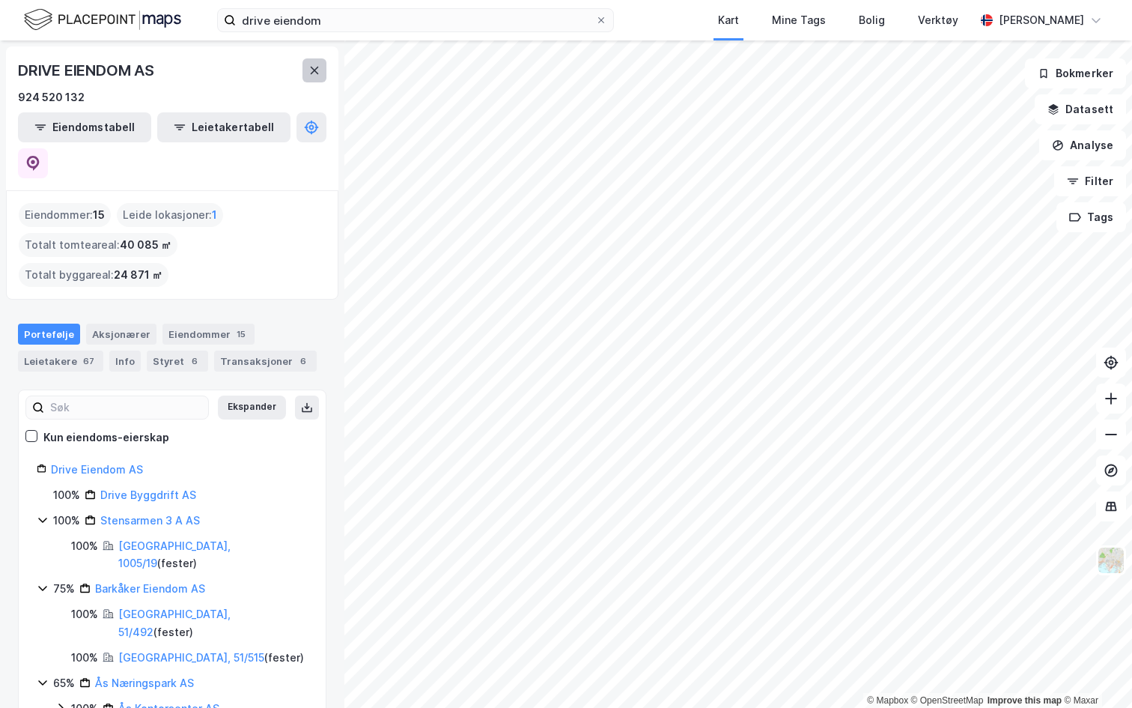
click at [314, 64] on icon at bounding box center [315, 70] width 12 height 12
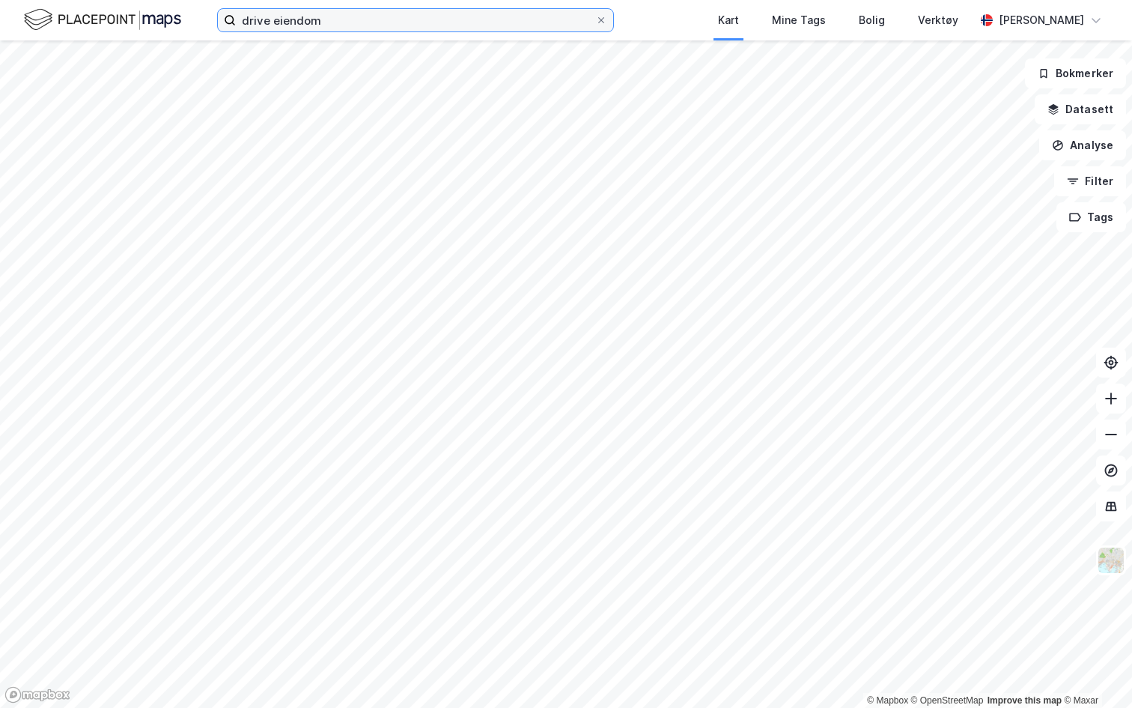
click at [344, 27] on input "drive eiendom" at bounding box center [415, 20] width 359 height 22
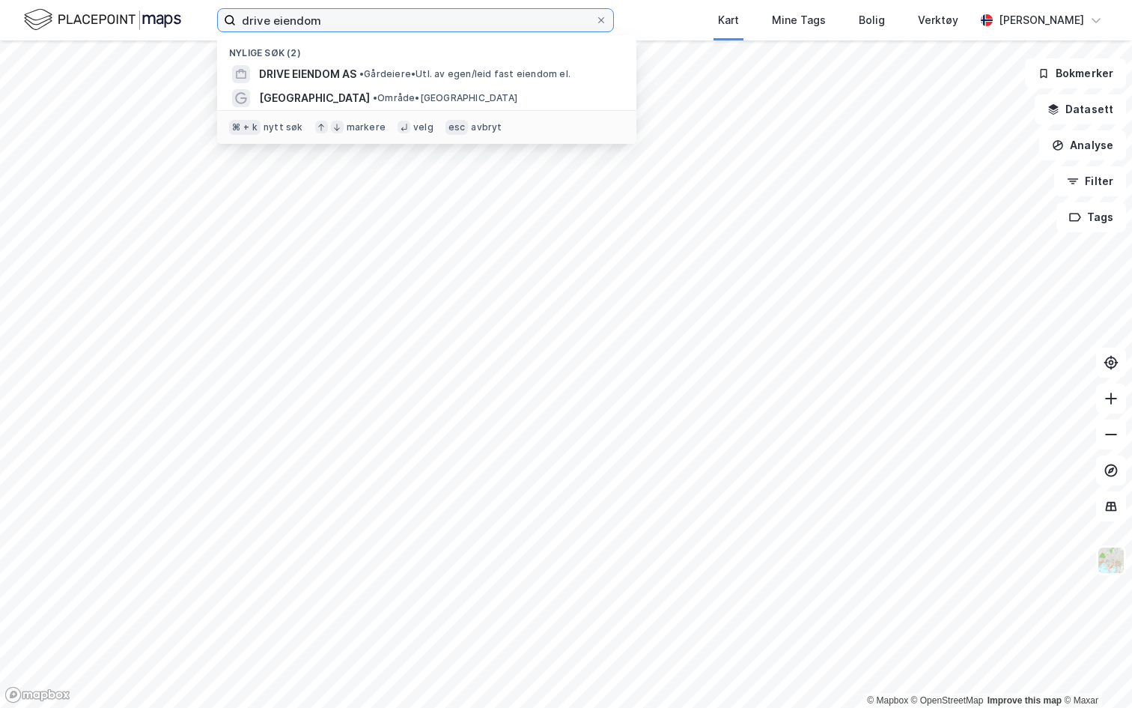
click at [344, 27] on input "drive eiendom" at bounding box center [415, 20] width 359 height 22
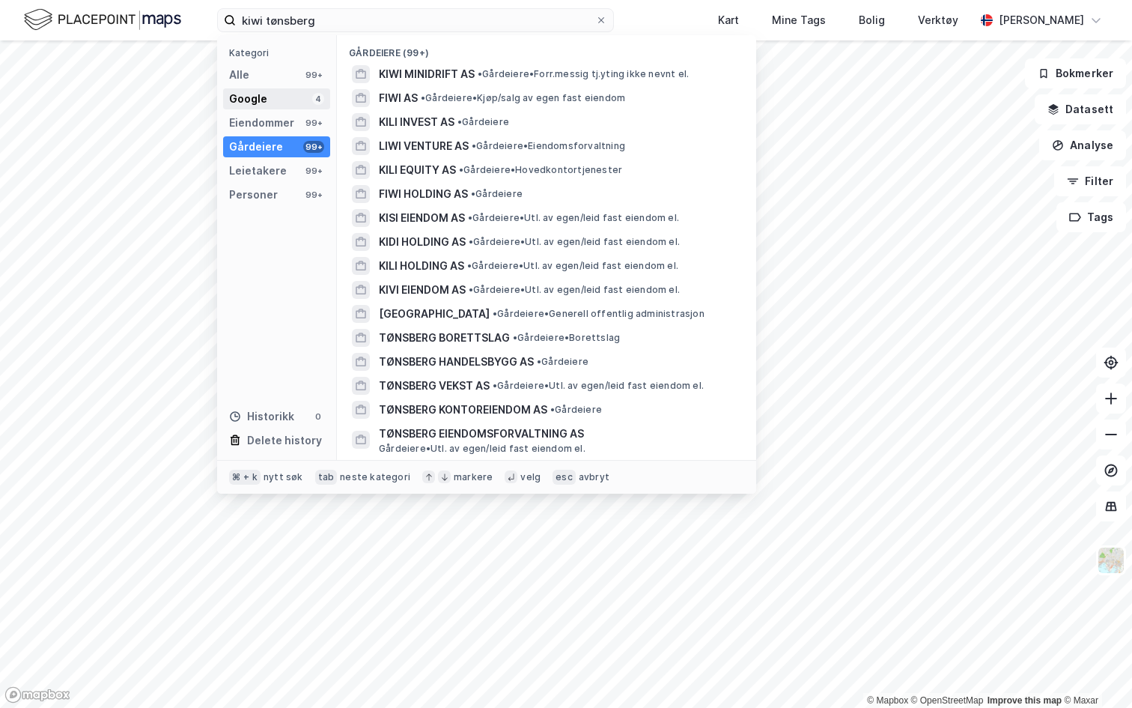
click at [283, 106] on div "Google 4" at bounding box center [276, 98] width 107 height 21
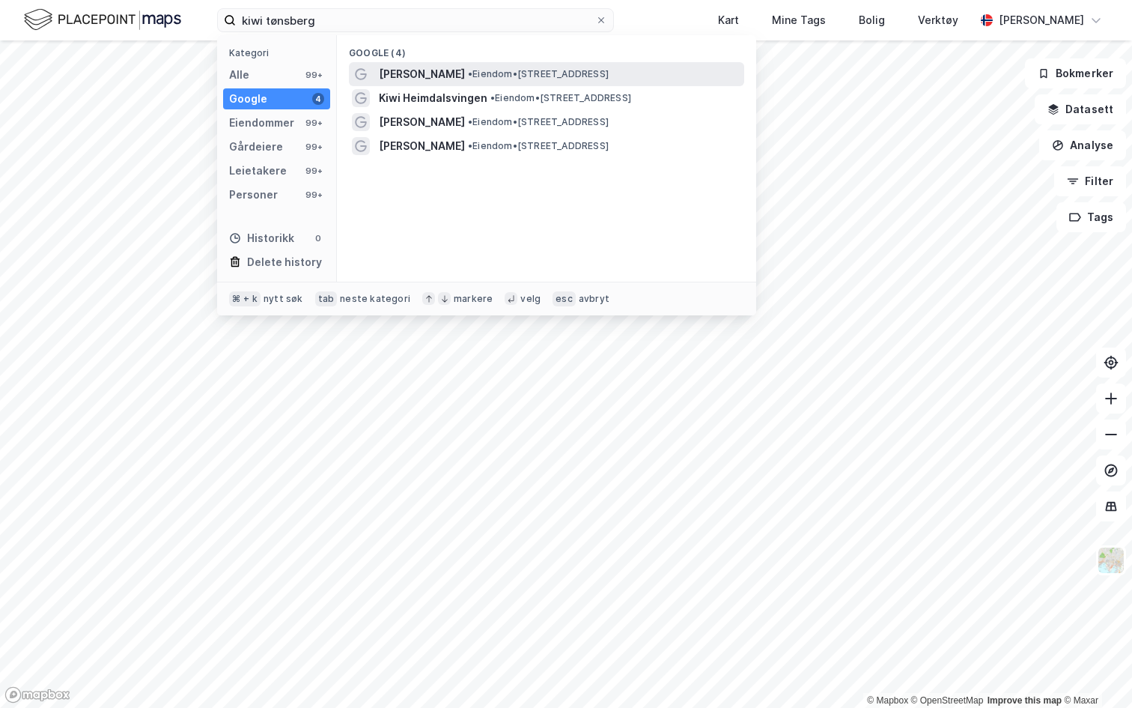
click at [420, 73] on span "KIWI Foyn" at bounding box center [422, 74] width 86 height 18
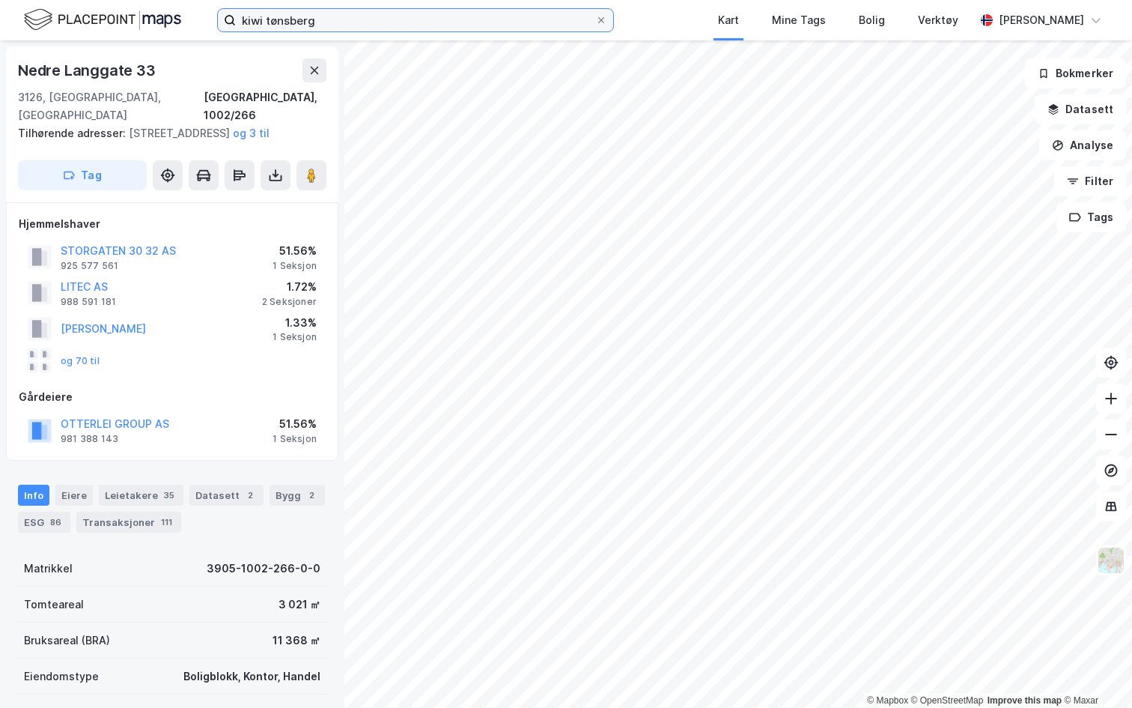
click at [316, 28] on input "kiwi tønsberg" at bounding box center [415, 20] width 359 height 22
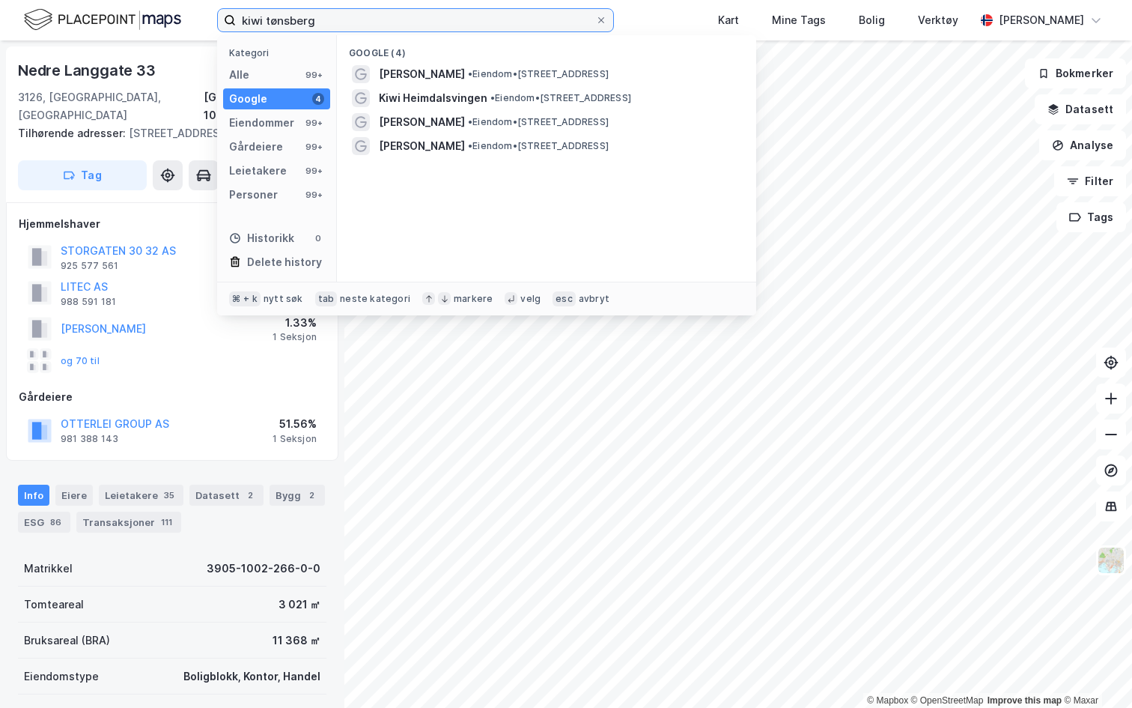
click at [316, 28] on input "kiwi tønsberg" at bounding box center [415, 20] width 359 height 22
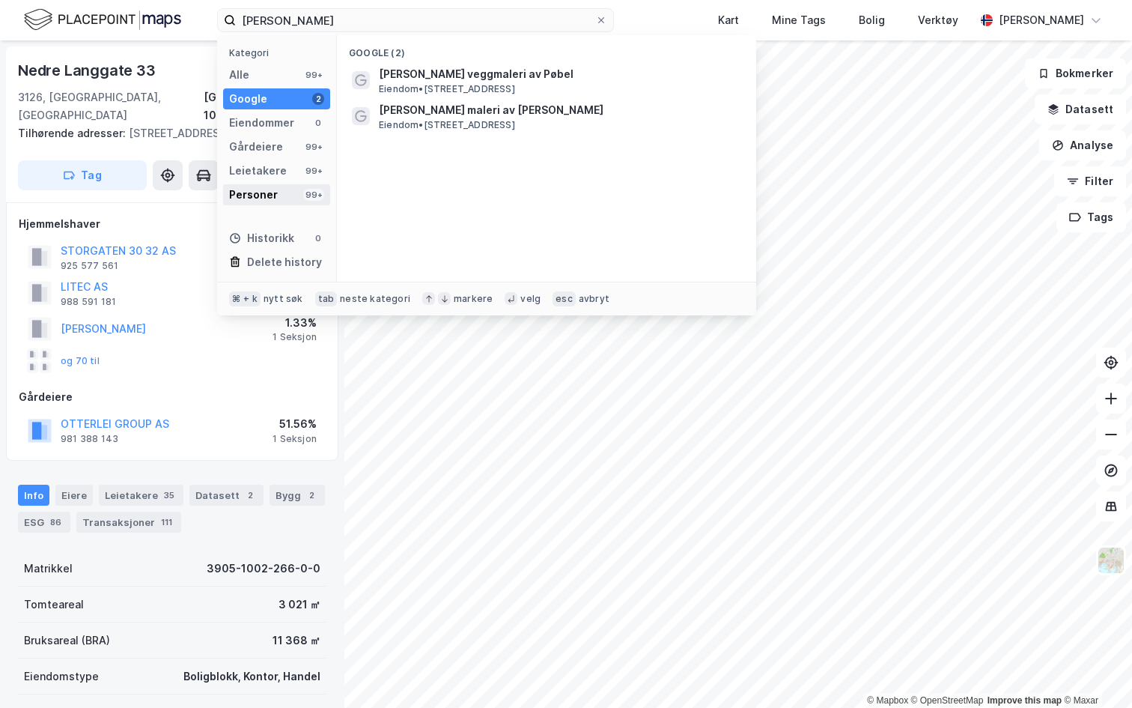
click at [268, 199] on div "Personer" at bounding box center [253, 195] width 49 height 18
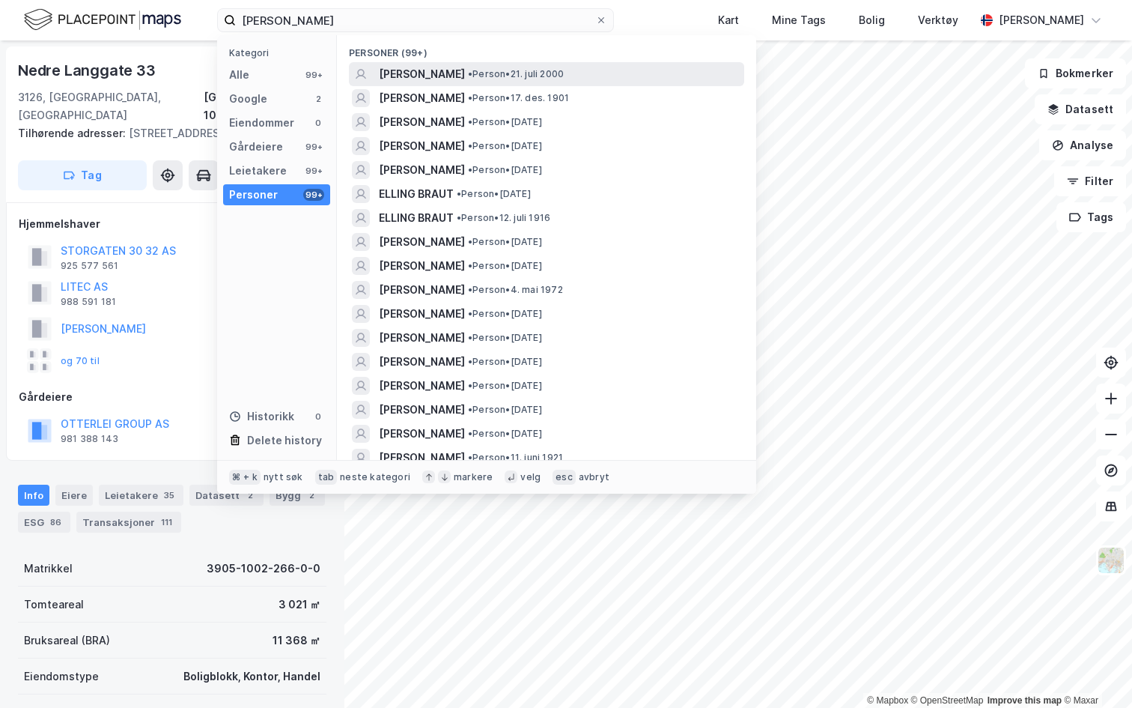
click at [446, 70] on span "ERLING BRAUT HAALAND" at bounding box center [422, 74] width 86 height 18
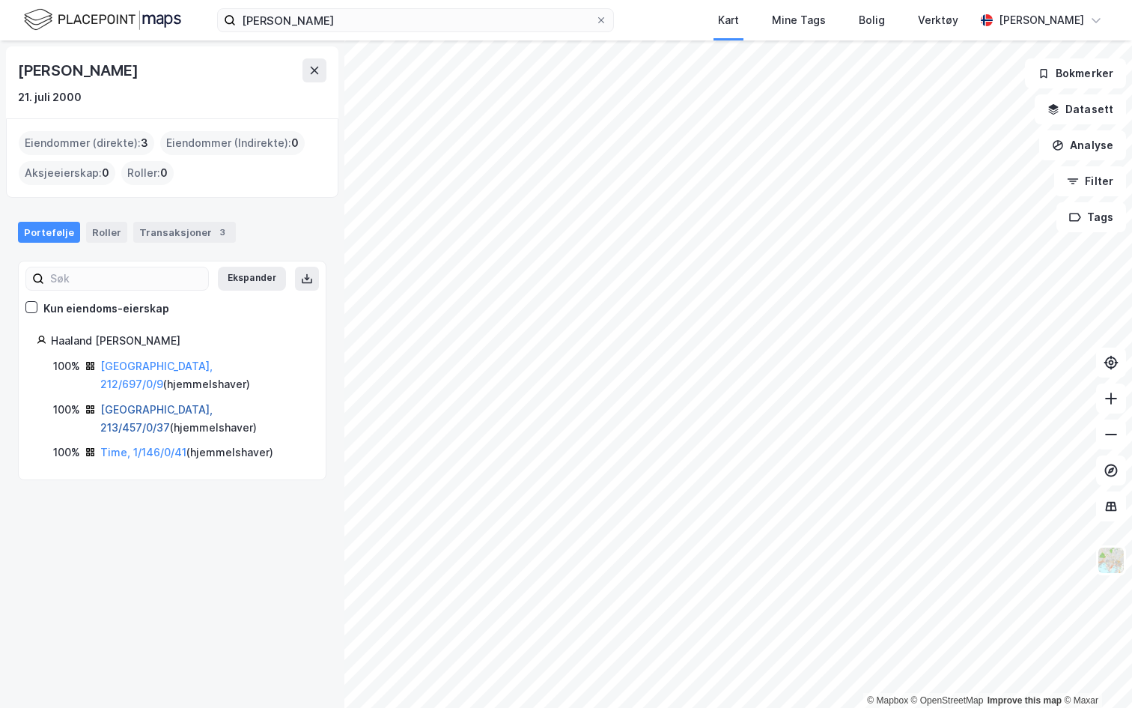
click at [180, 403] on link "Oslo, 213/457/0/37" at bounding box center [156, 418] width 112 height 31
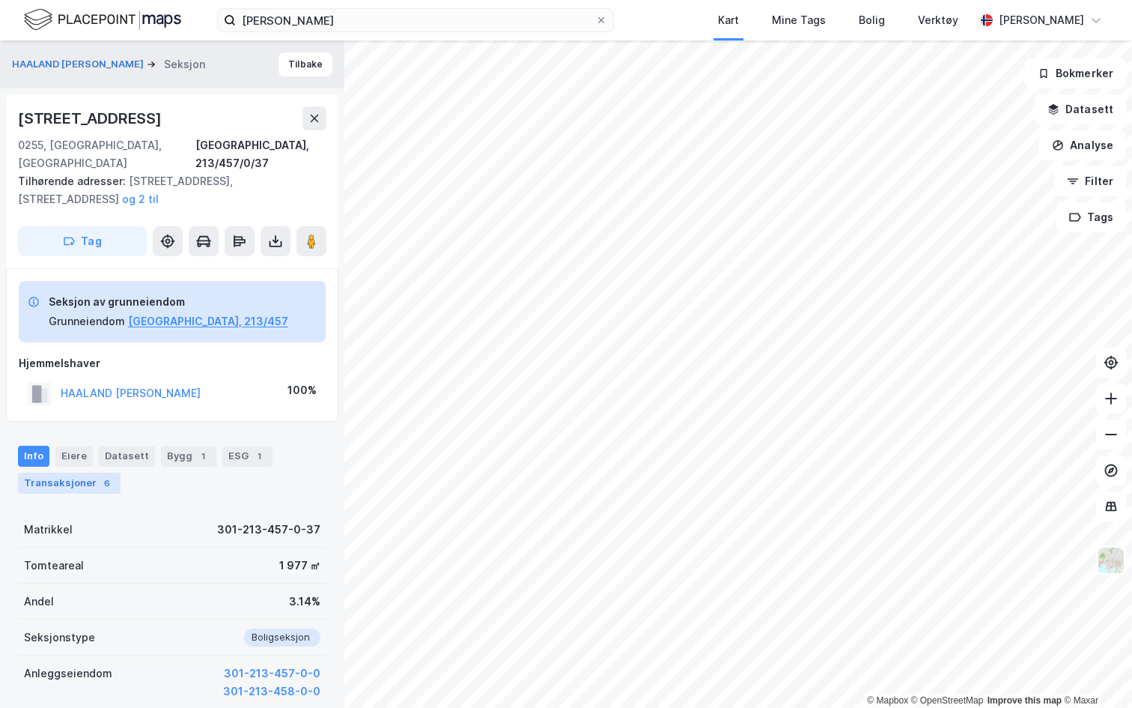
click at [80, 473] on div "Transaksjoner 6" at bounding box center [69, 483] width 103 height 21
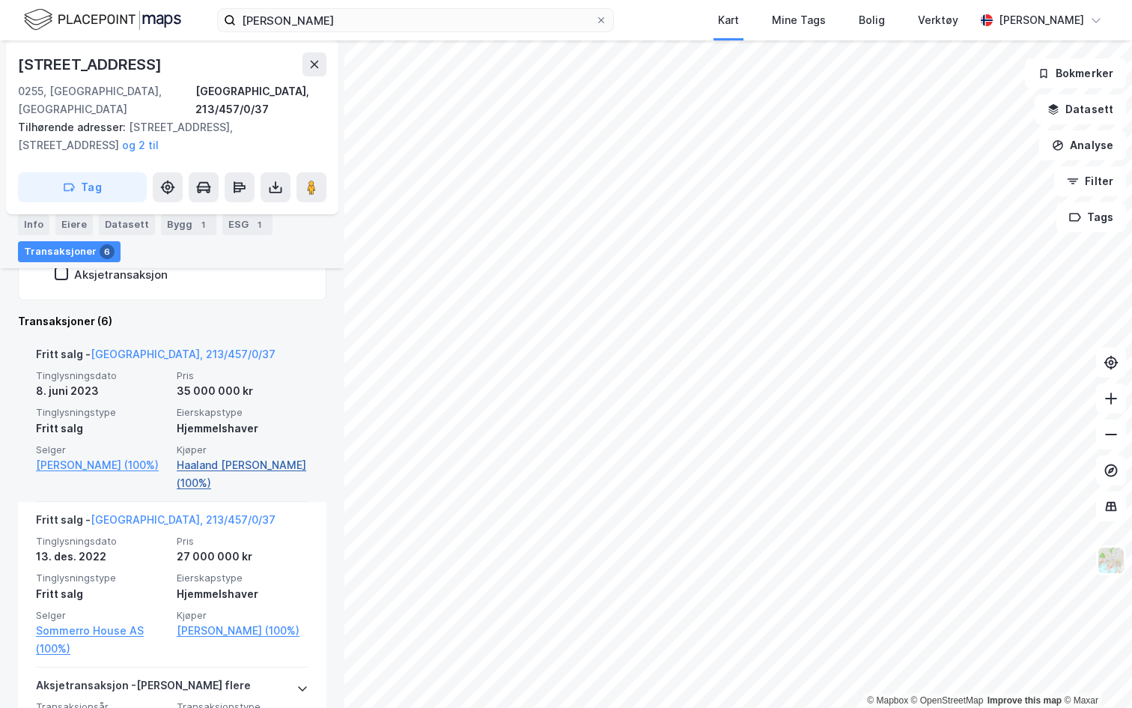
scroll to position [458, 0]
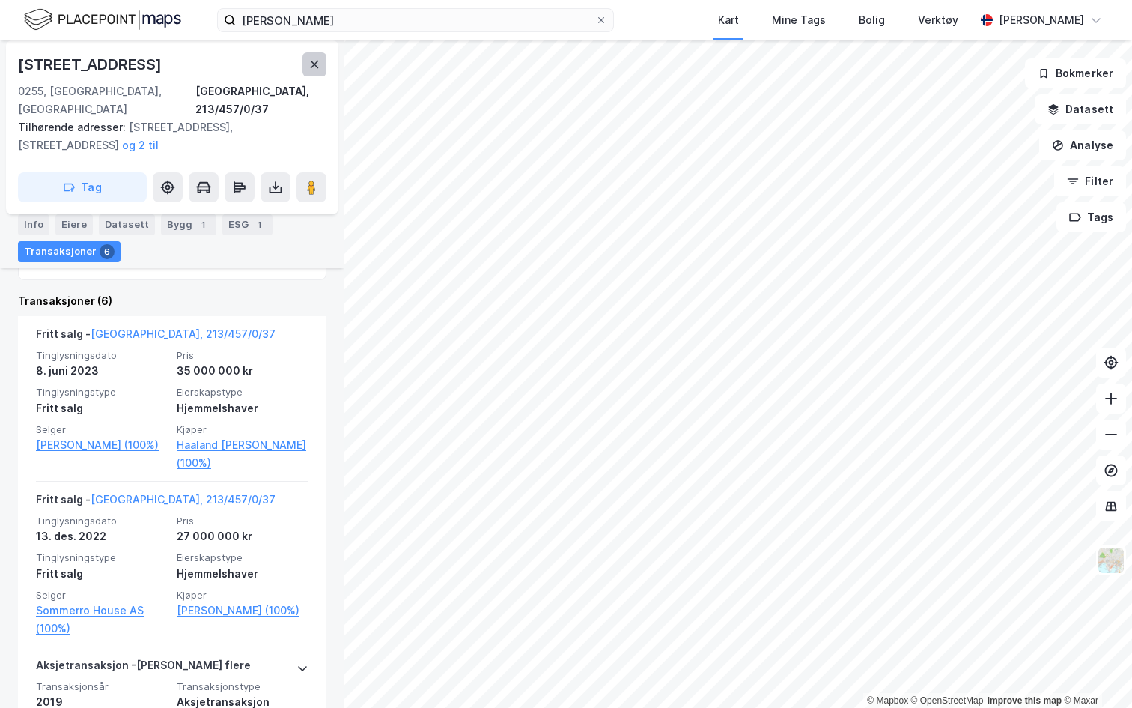
click at [320, 75] on button at bounding box center [315, 64] width 24 height 24
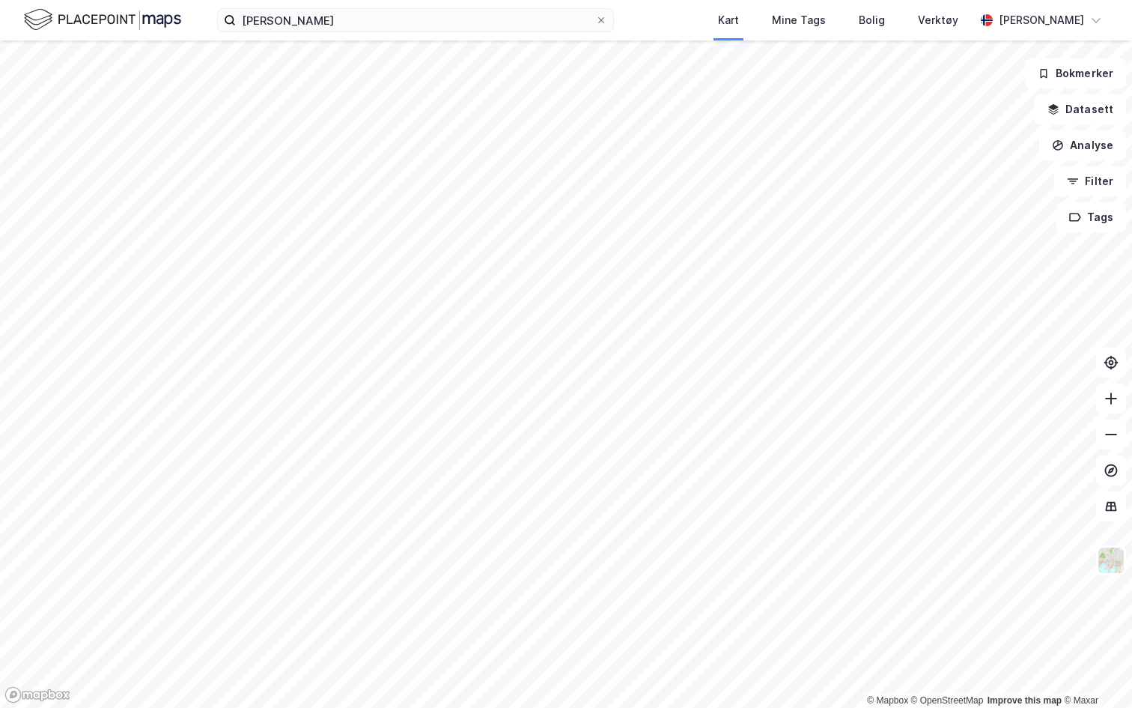
click at [321, 34] on div "erling braut haaland Kart Mine Tags Bolig Verktøy Andreas Vestadmin" at bounding box center [566, 20] width 1132 height 40
click at [321, 31] on label "erling braut haaland" at bounding box center [415, 20] width 397 height 24
click at [321, 31] on input "erling braut haaland" at bounding box center [415, 20] width 359 height 22
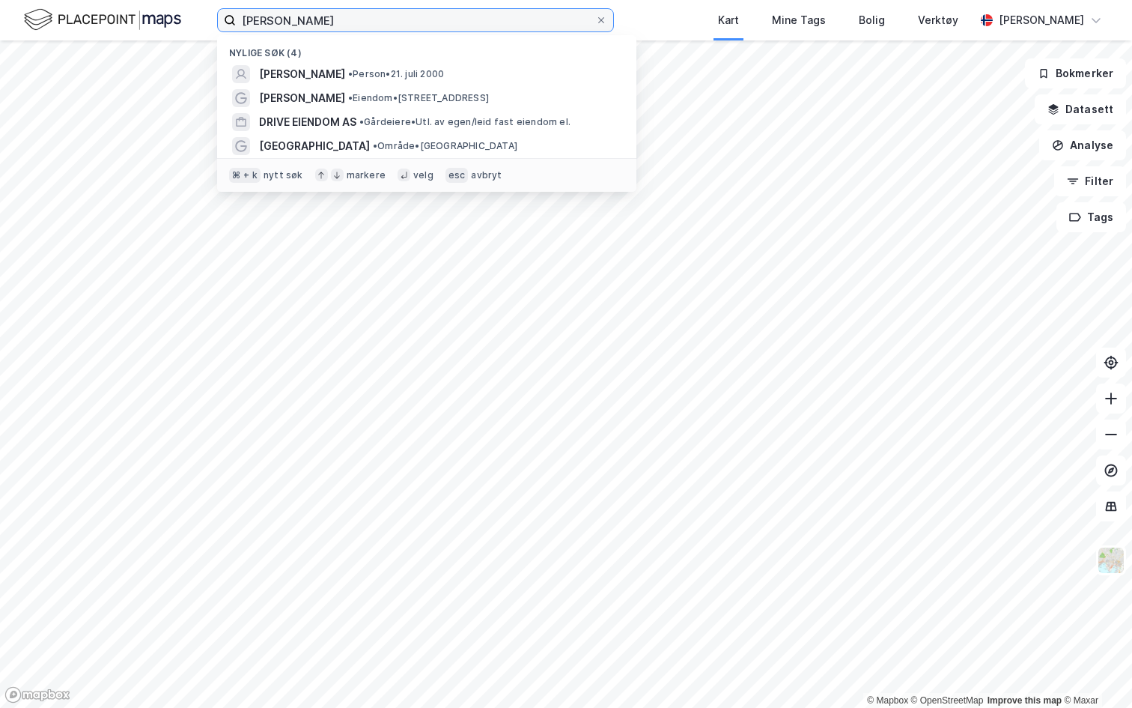
click at [323, 19] on input "erling braut haaland" at bounding box center [415, 20] width 359 height 22
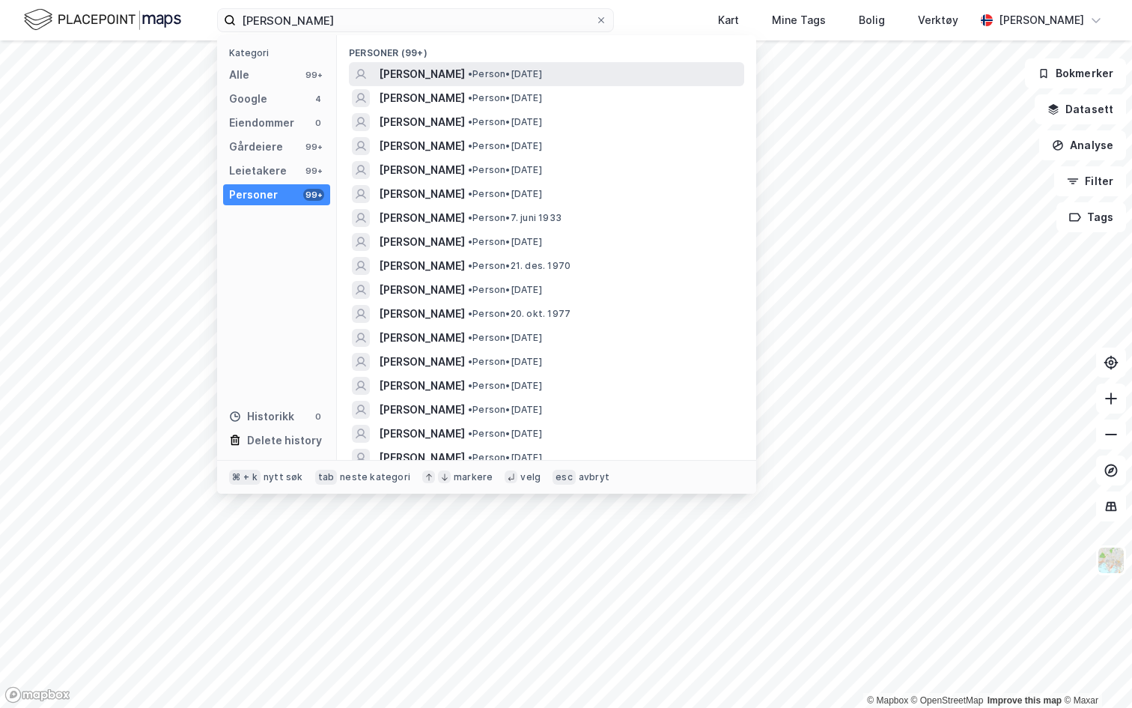
click at [431, 73] on span "PETTER ANKER STORDALEN" at bounding box center [422, 74] width 86 height 18
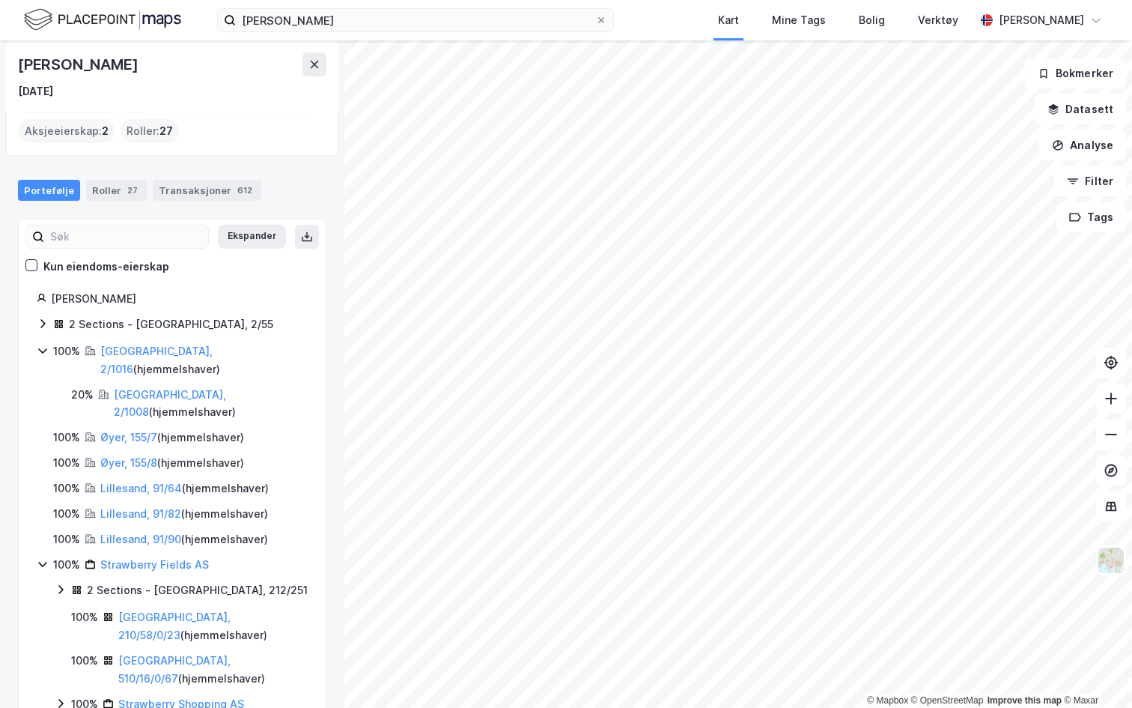
scroll to position [51, 0]
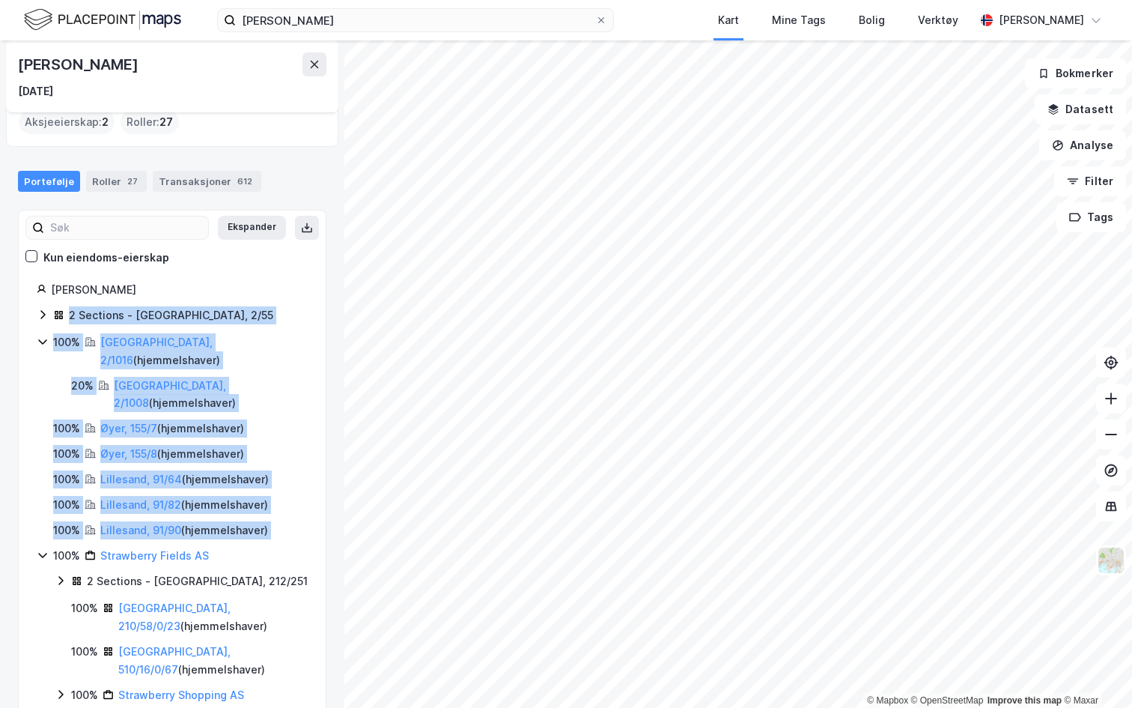
drag, startPoint x: 16, startPoint y: 303, endPoint x: 264, endPoint y: 511, distance: 323.2
click at [264, 511] on div "Petter Anker Stordalen 29. nov. 1962 Eiendommer (direkte) : 8 Eiendommer (Indir…" at bounding box center [172, 373] width 344 height 667
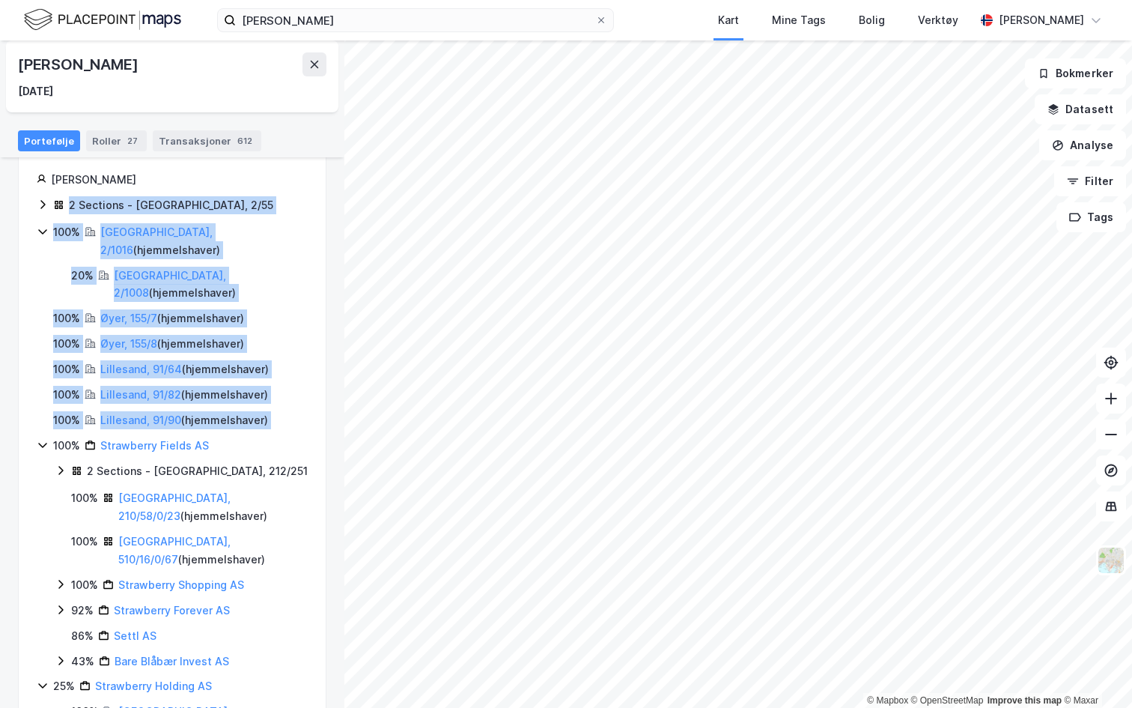
scroll to position [189, 0]
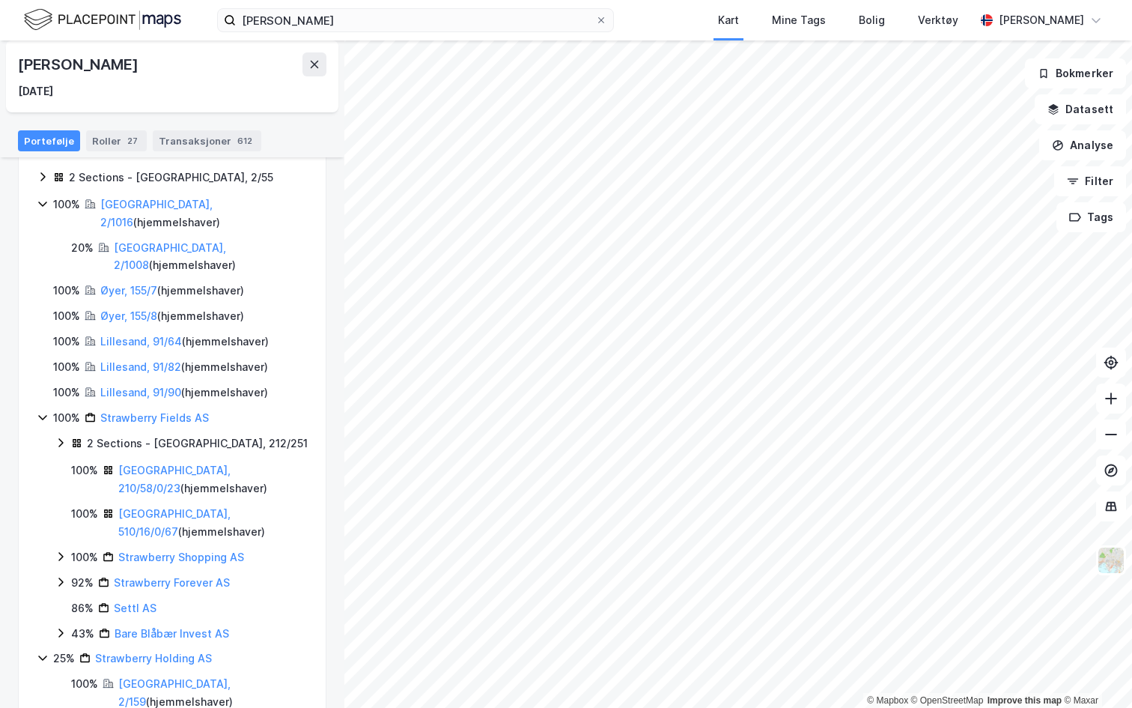
click at [292, 372] on div "2 Sections - Oslo, 2/55 100% Oslo, 2/1016 ( hjemmelshaver ) 20% Oslo, 2/1008 ( …" at bounding box center [172, 515] width 271 height 695
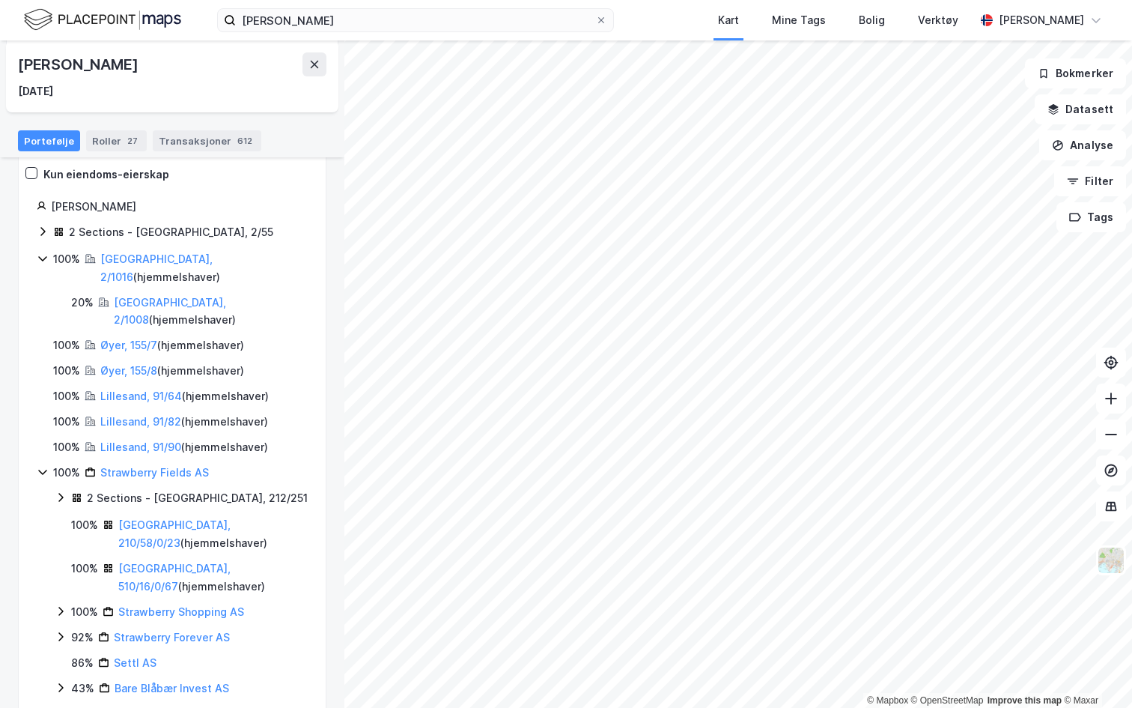
scroll to position [0, 0]
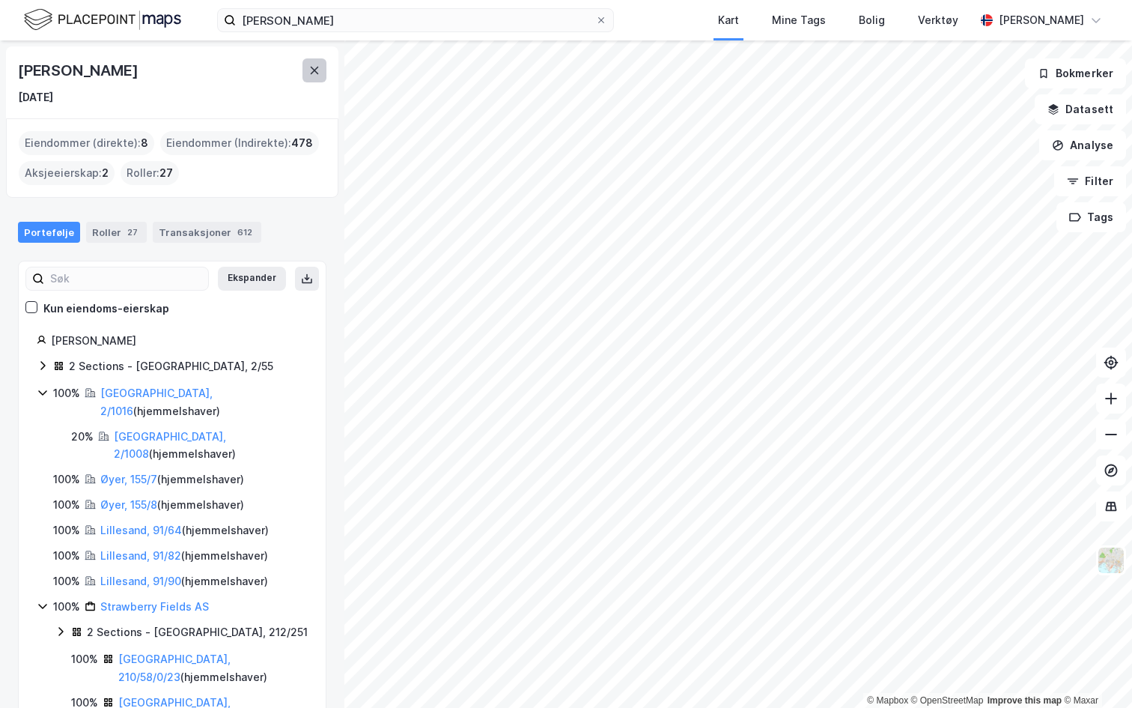
click at [309, 72] on icon at bounding box center [315, 70] width 12 height 12
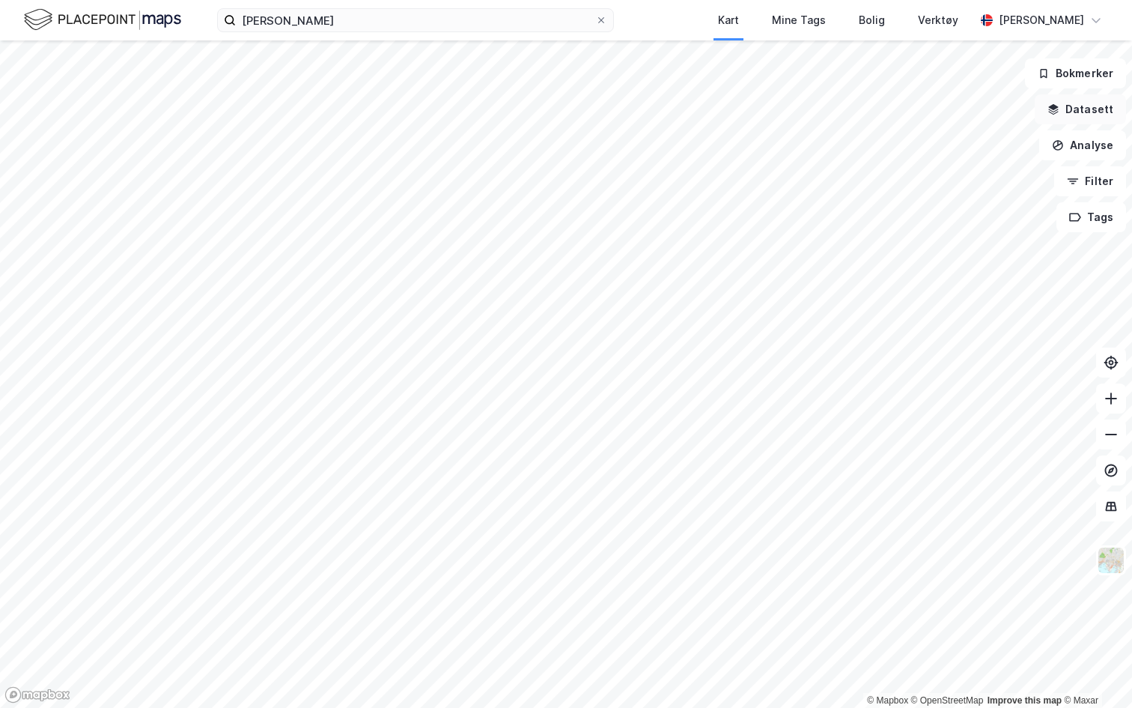
click at [1089, 111] on button "Datasett" at bounding box center [1080, 109] width 91 height 30
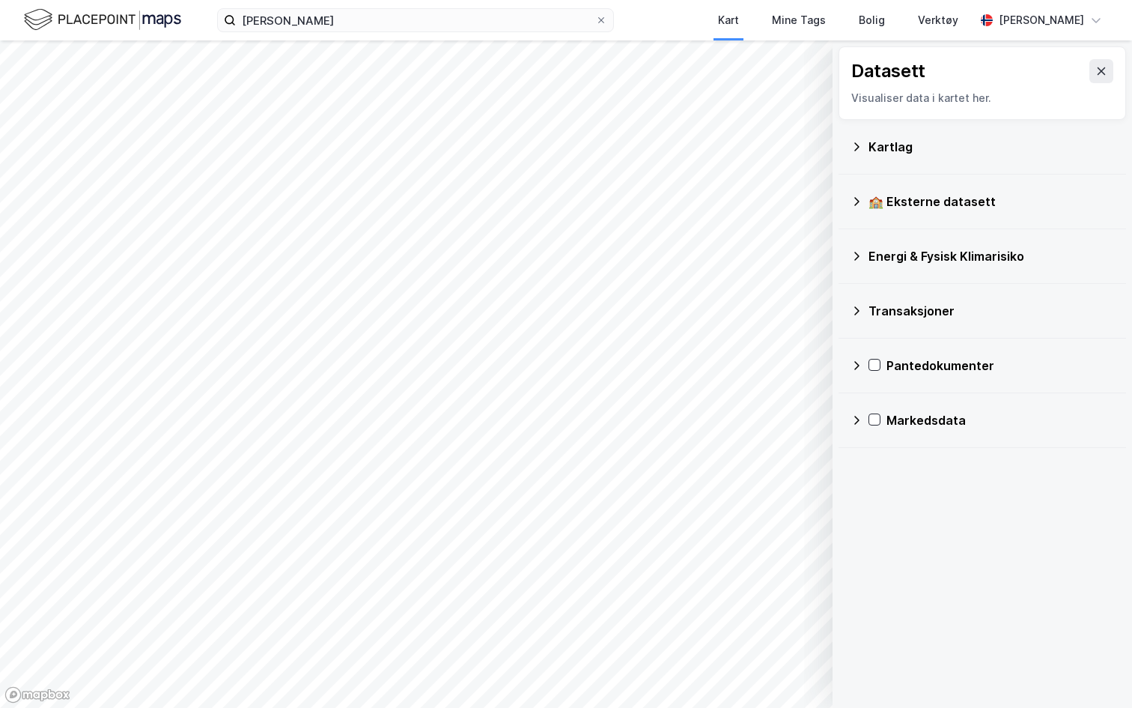
click at [860, 309] on icon at bounding box center [857, 311] width 12 height 12
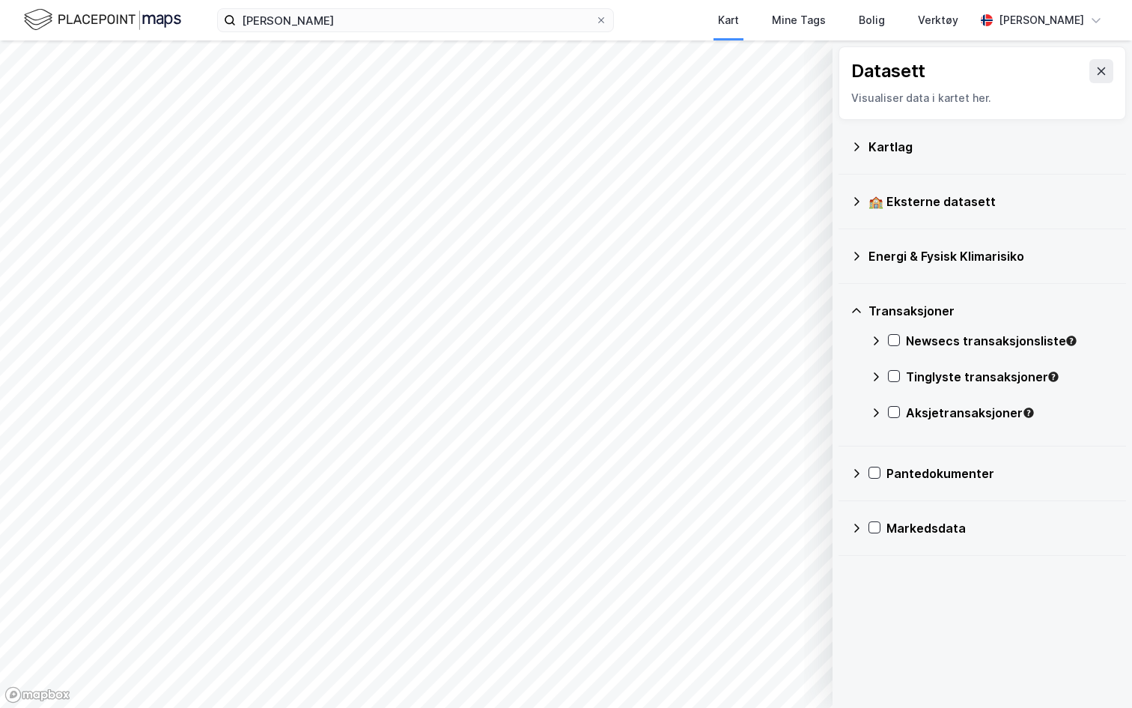
click at [856, 157] on div "Kartlag" at bounding box center [983, 147] width 264 height 36
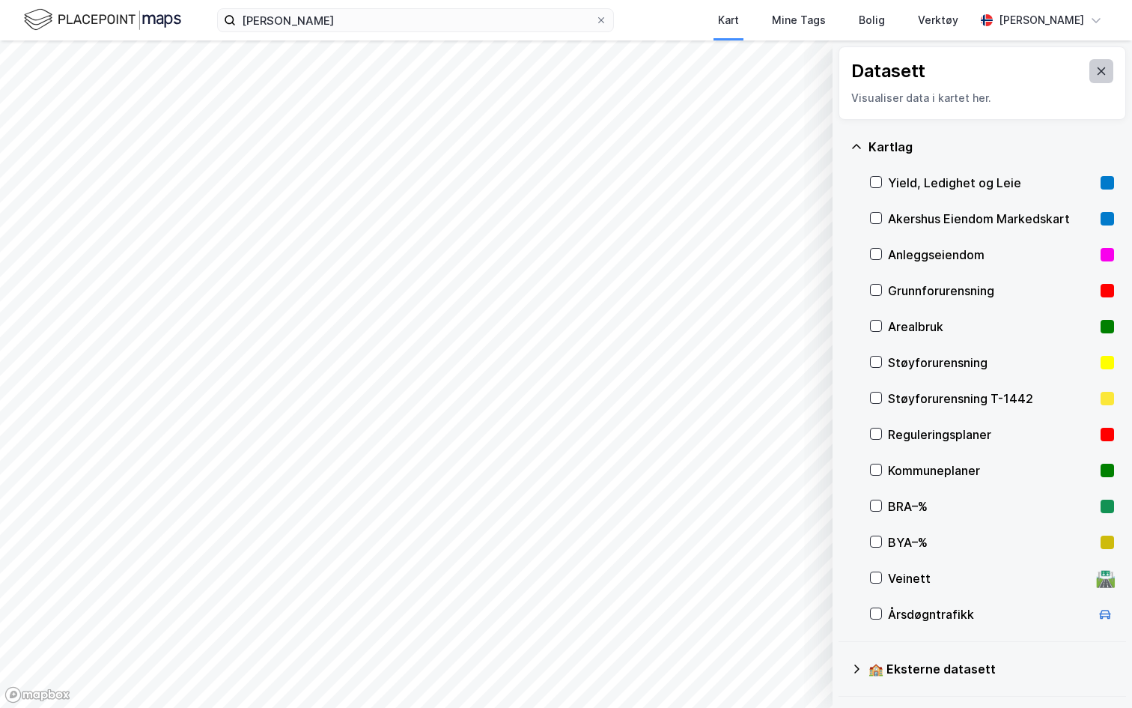
click at [1105, 66] on icon at bounding box center [1102, 71] width 12 height 12
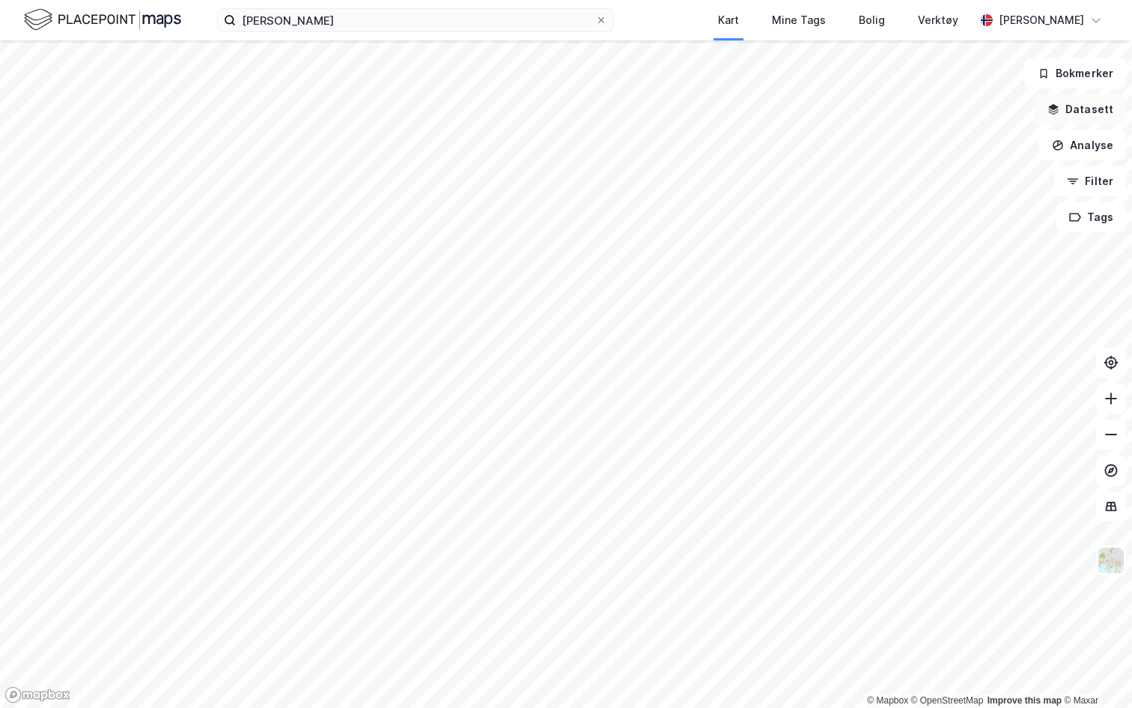
click at [1085, 109] on button "Datasett" at bounding box center [1080, 109] width 91 height 30
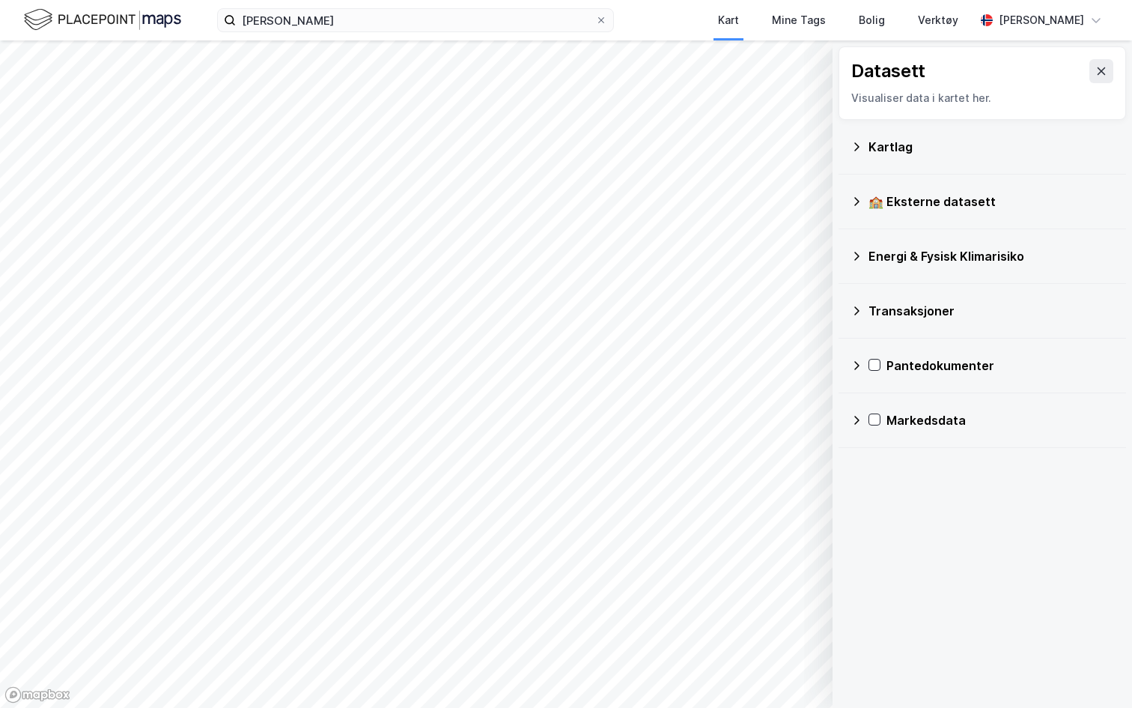
click at [852, 155] on div "Kartlag" at bounding box center [983, 147] width 264 height 36
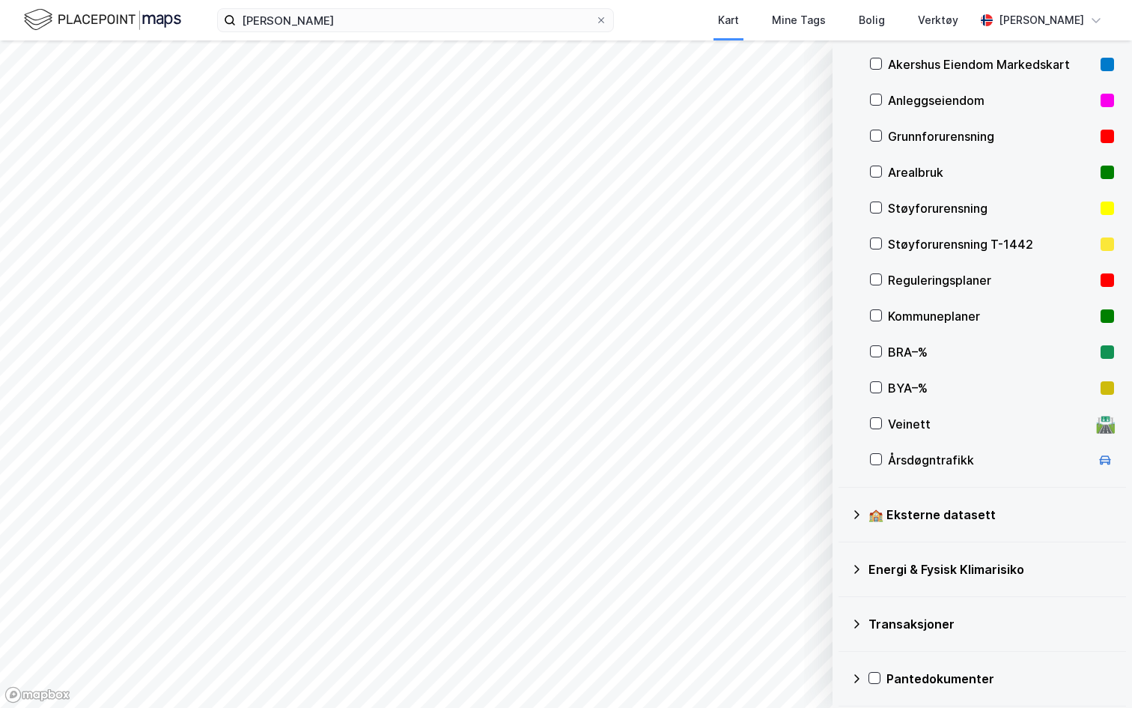
scroll to position [156, 0]
click at [836, 376] on div "© Mapbox © OpenStreetMap Improve this map © Maxar Datasett Visualiser data i ka…" at bounding box center [566, 373] width 1132 height 667
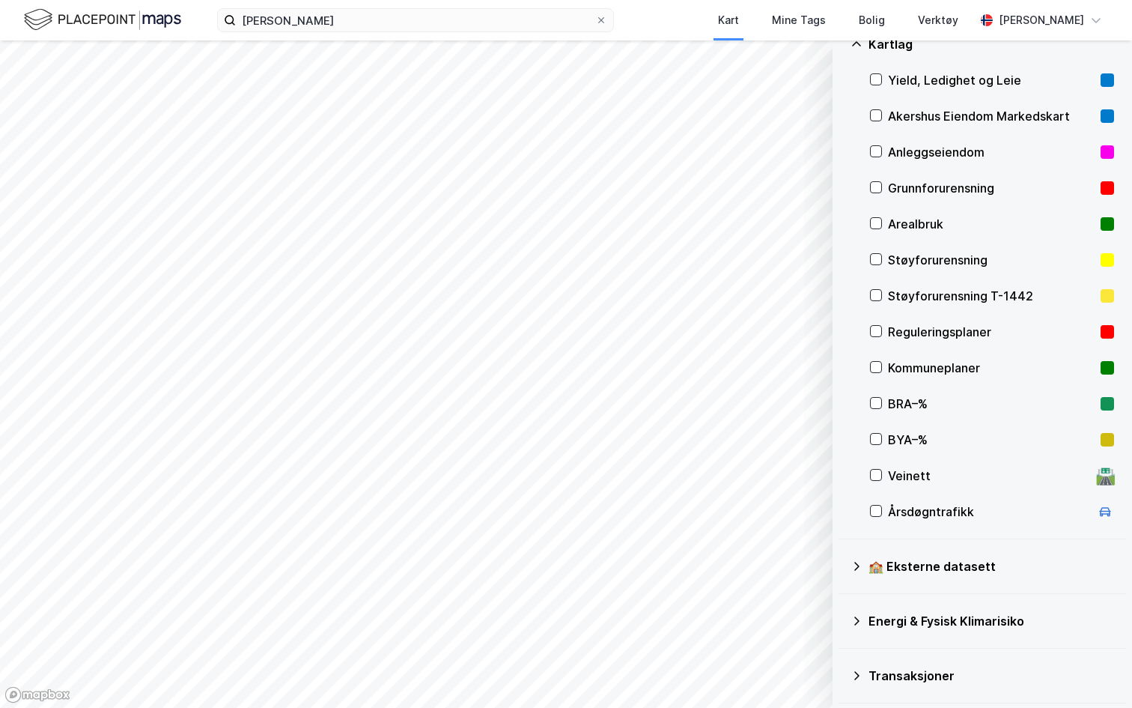
scroll to position [101, 0]
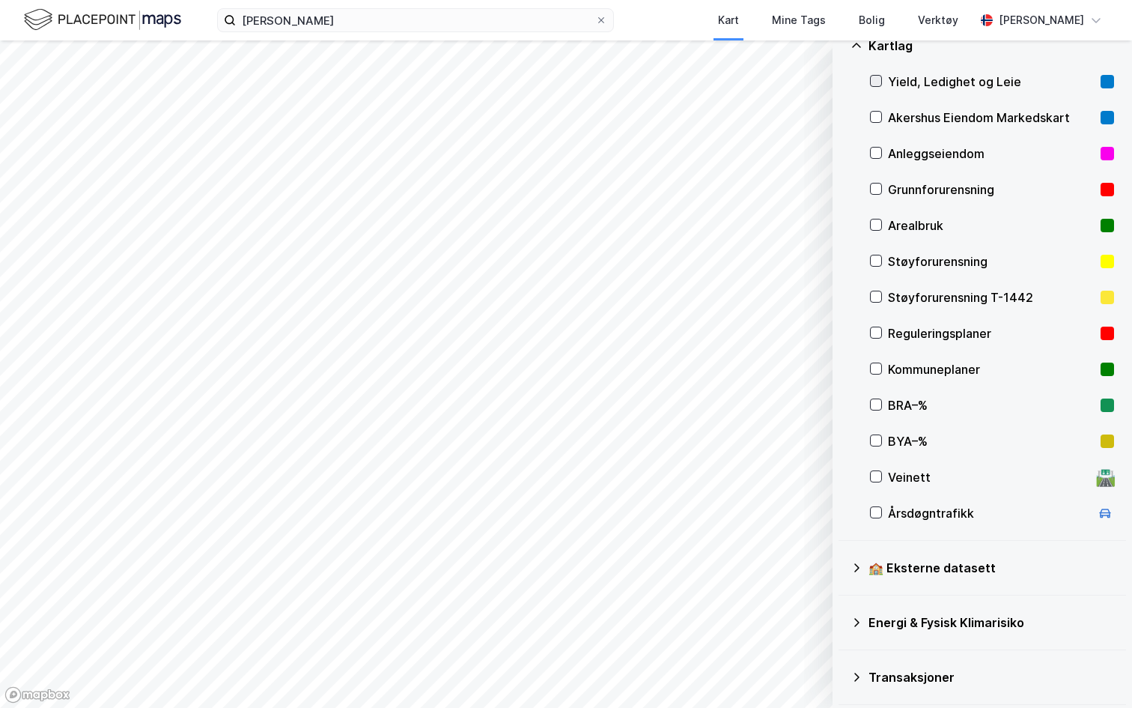
click at [872, 85] on icon at bounding box center [876, 81] width 10 height 10
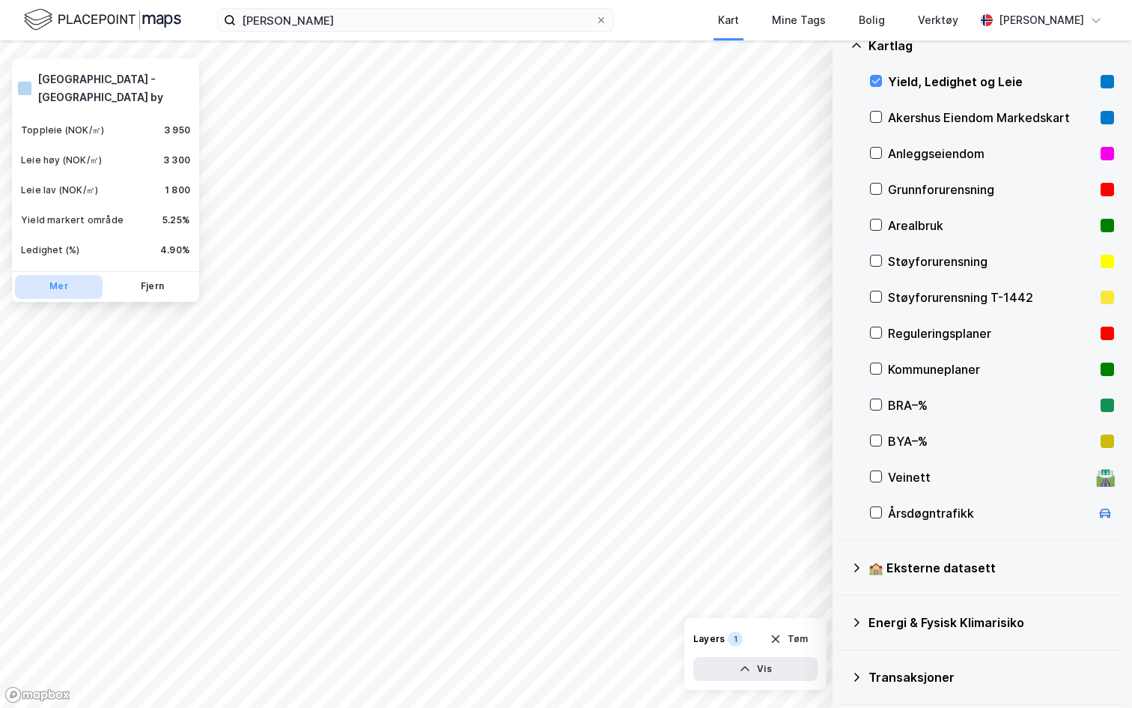
click at [60, 275] on button "Mer" at bounding box center [59, 287] width 88 height 24
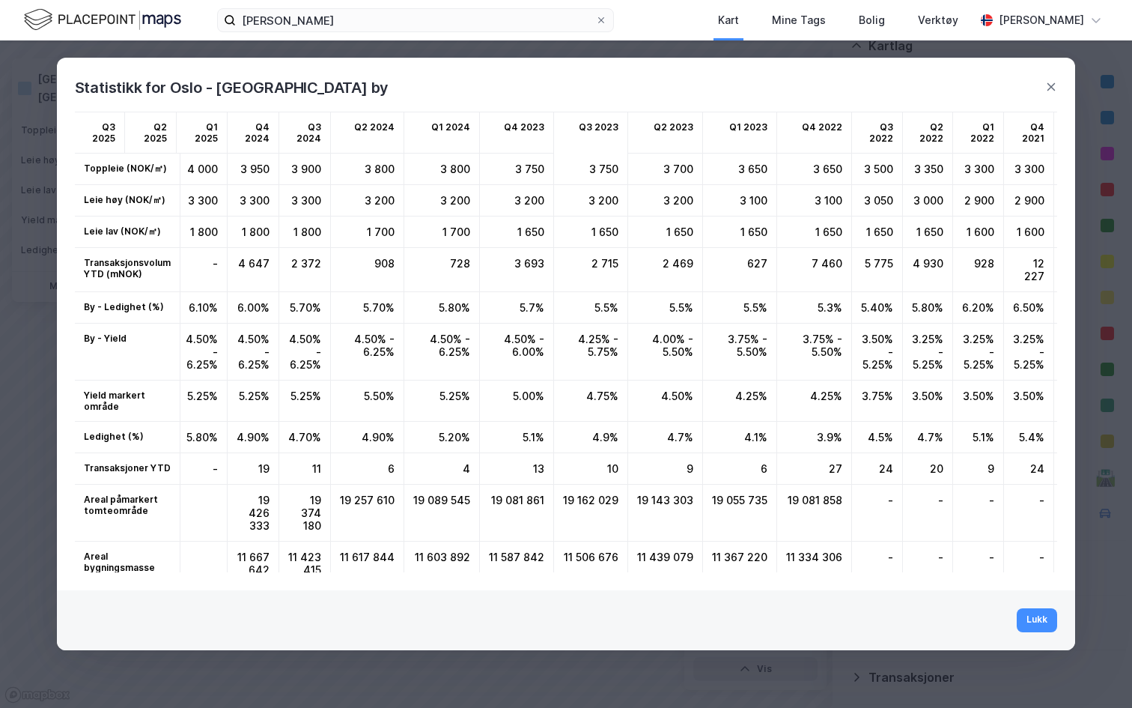
scroll to position [0, 0]
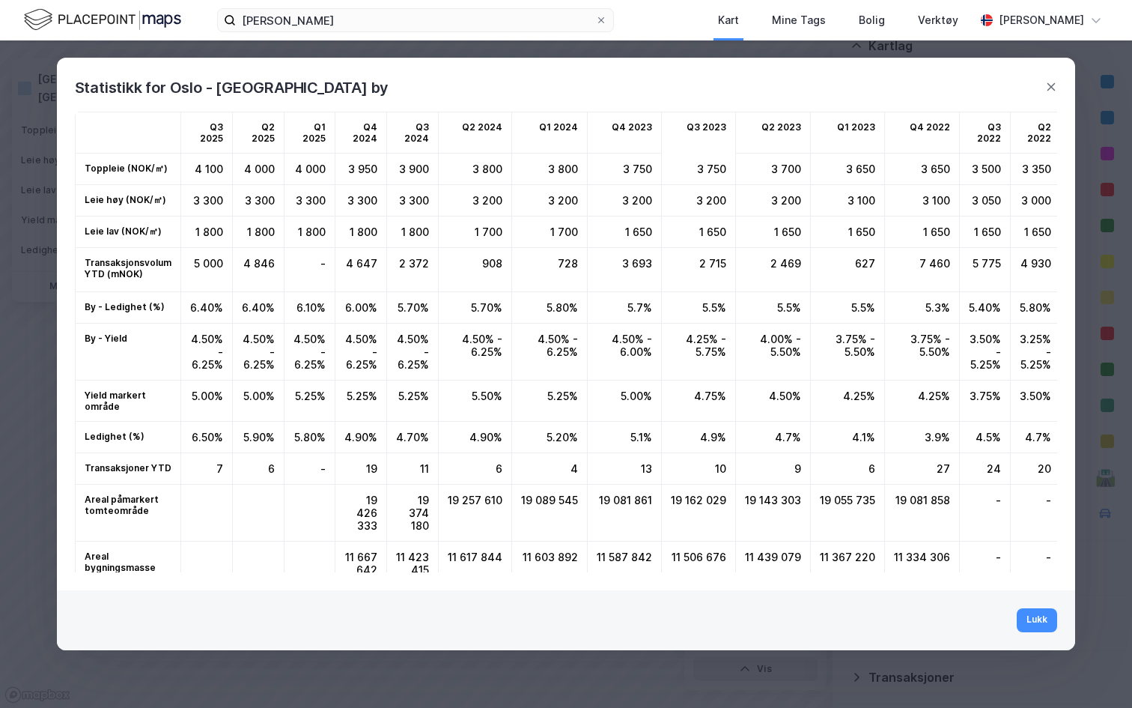
click at [1058, 82] on div "Statistikk for Oslo - Indre by" at bounding box center [566, 79] width 1019 height 42
click at [1051, 83] on icon at bounding box center [1051, 87] width 12 height 12
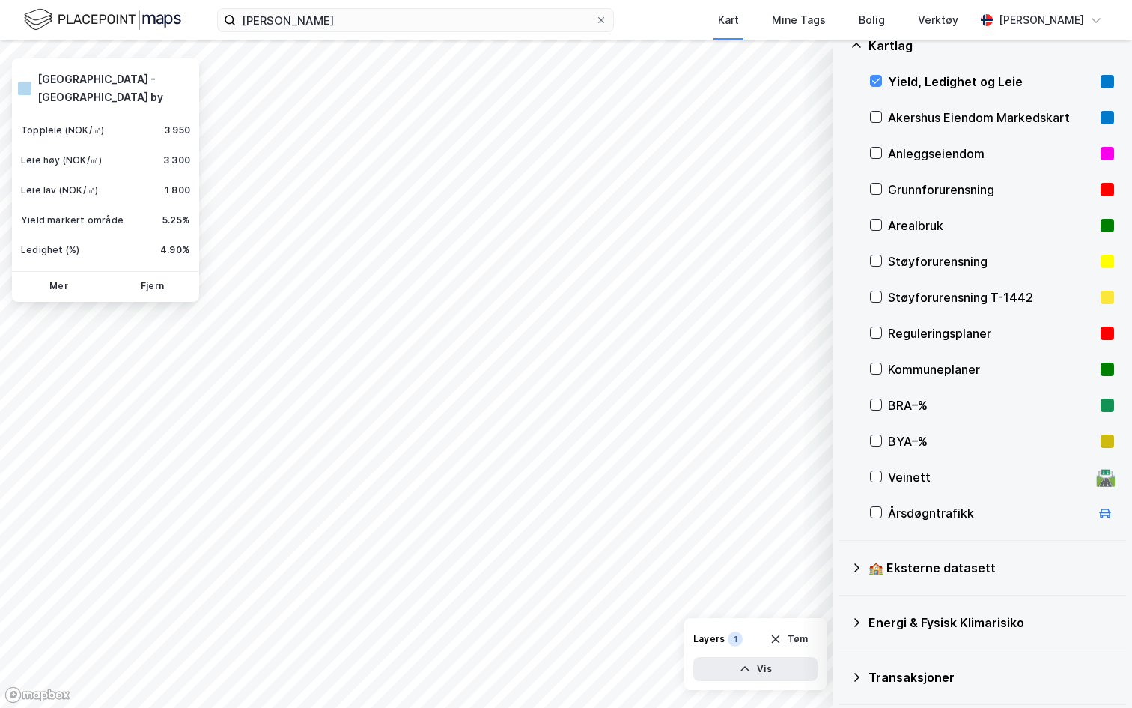
click at [896, 76] on div "Yield, Ledighet og Leie" at bounding box center [991, 82] width 207 height 18
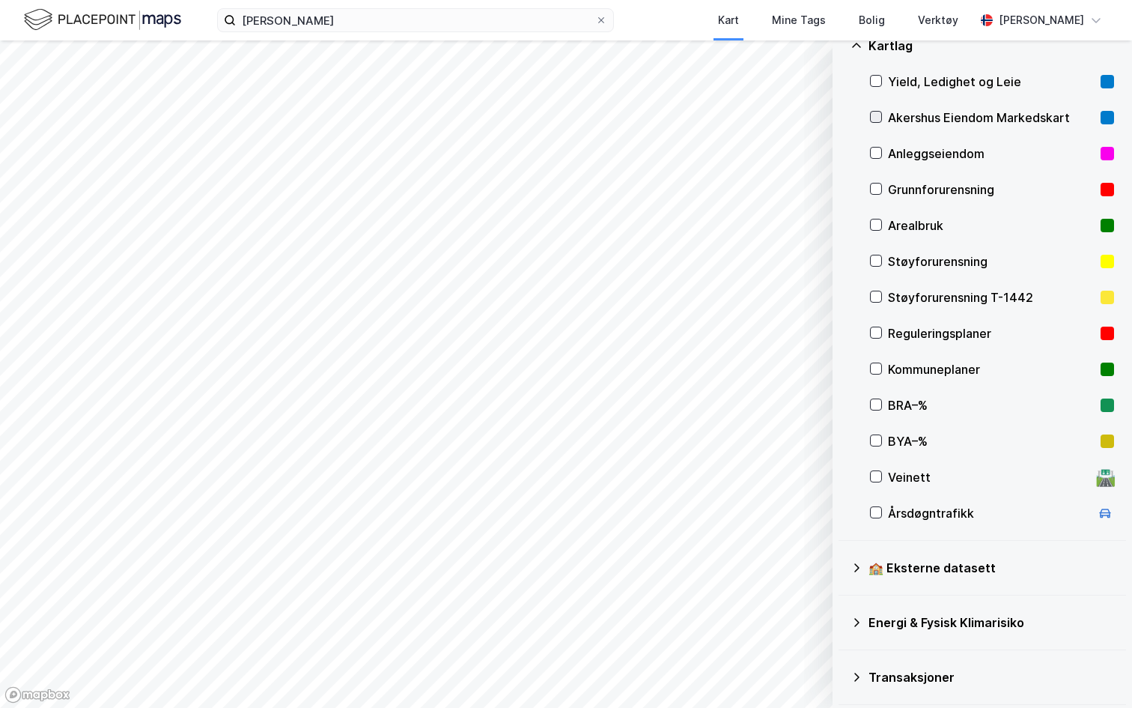
click at [872, 119] on icon at bounding box center [876, 117] width 10 height 10
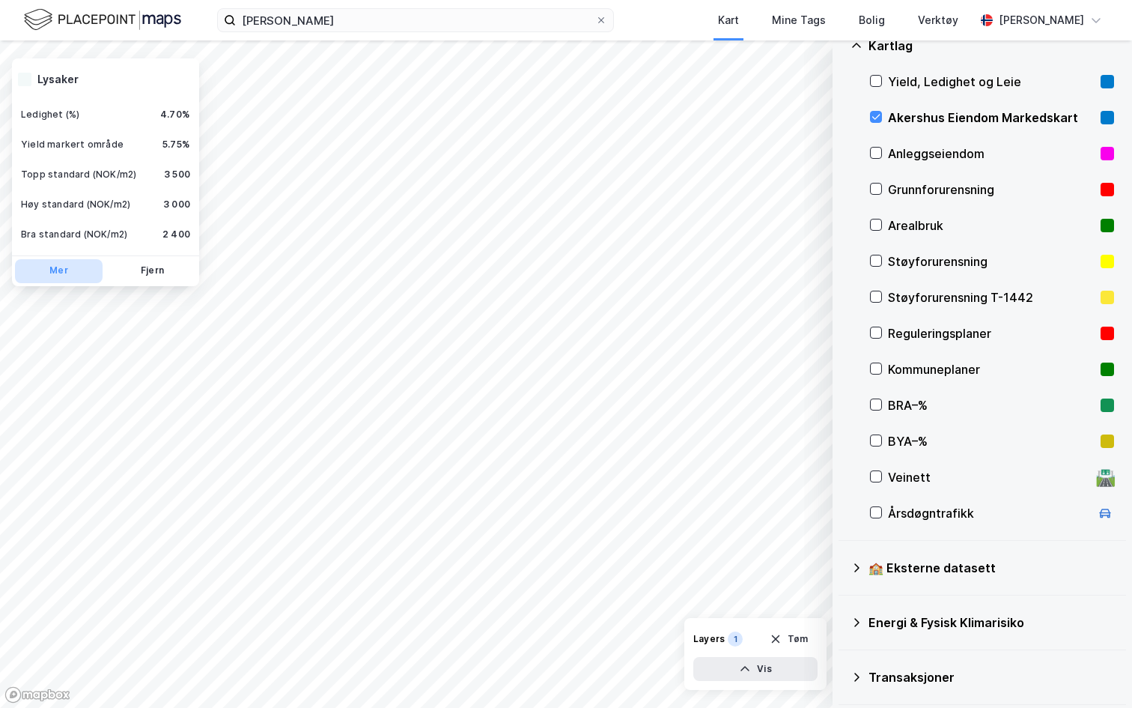
click at [61, 273] on button "Mer" at bounding box center [59, 271] width 88 height 24
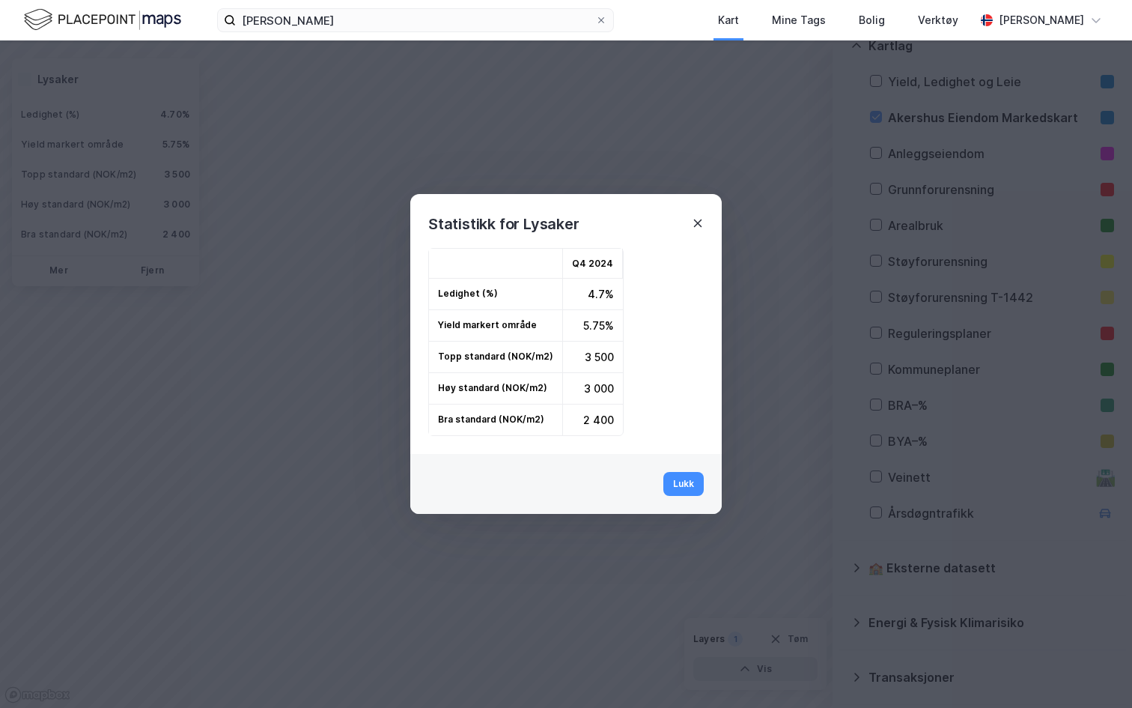
click at [695, 221] on icon at bounding box center [698, 223] width 8 height 8
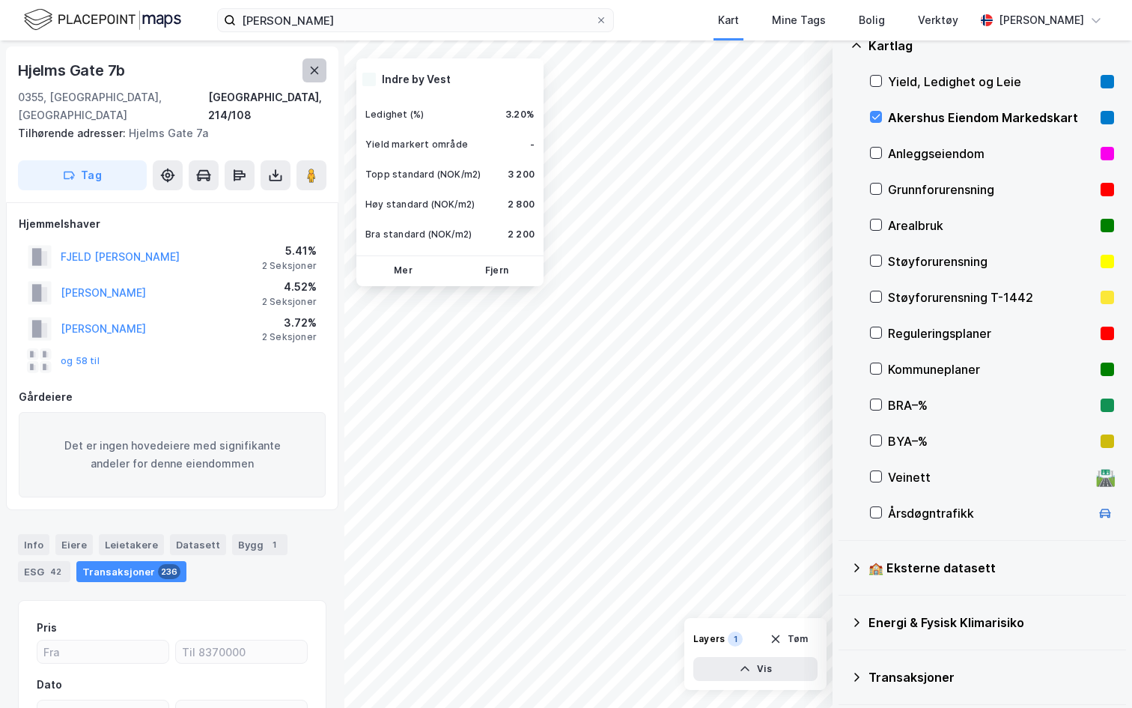
click at [311, 69] on icon at bounding box center [315, 70] width 12 height 12
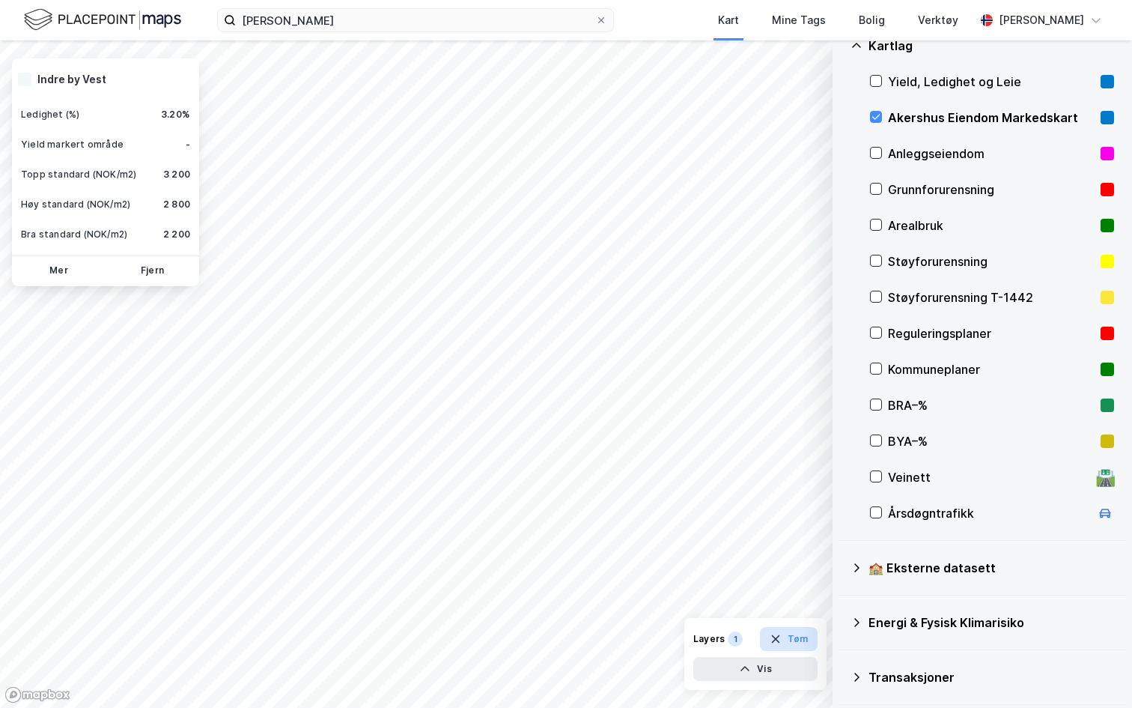
click at [796, 634] on button "Tøm" at bounding box center [789, 639] width 58 height 24
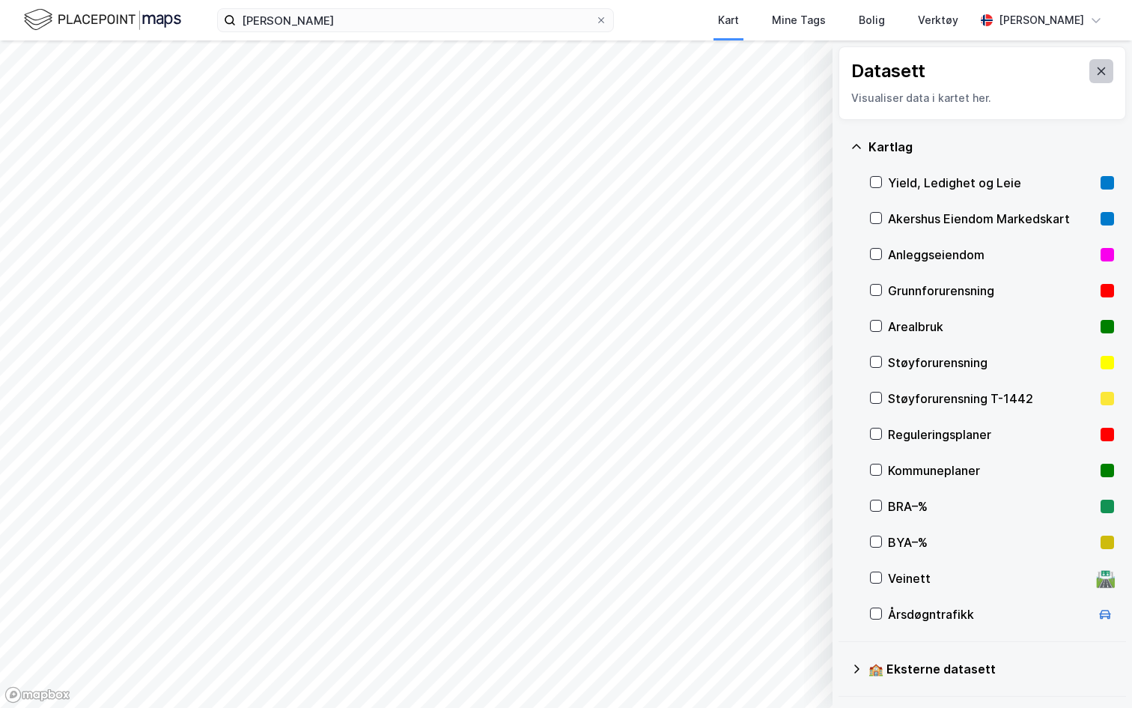
click at [1104, 69] on icon at bounding box center [1102, 70] width 8 height 7
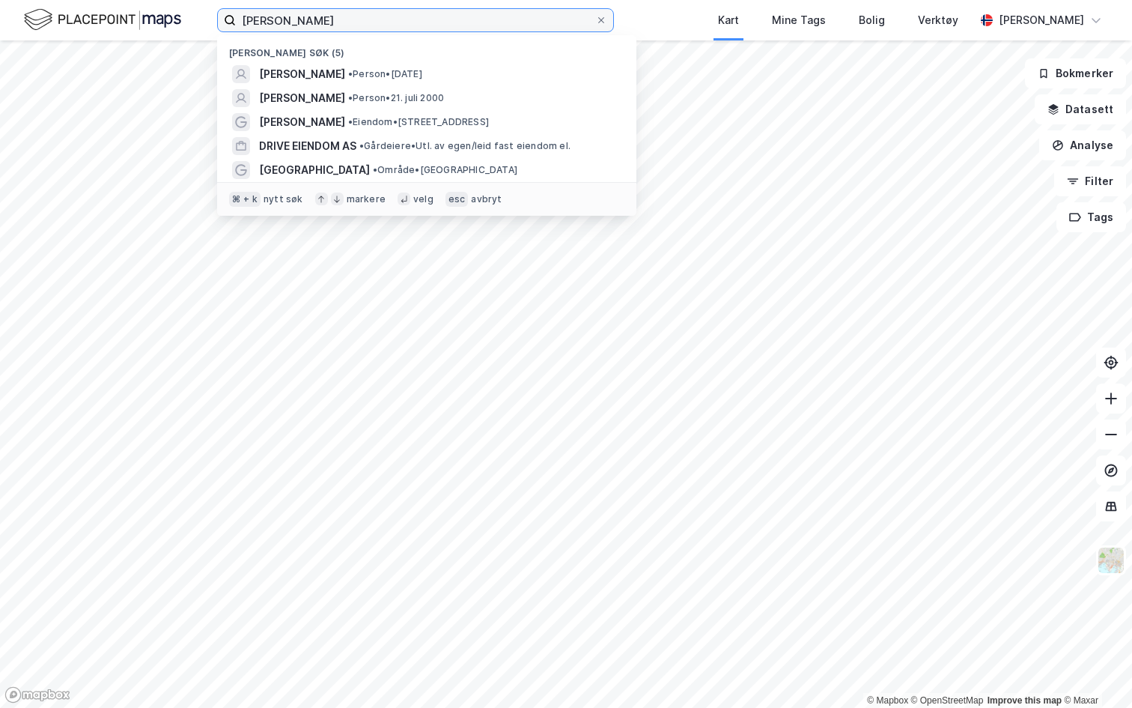
click at [399, 29] on input "petter anker stordalen" at bounding box center [415, 20] width 359 height 22
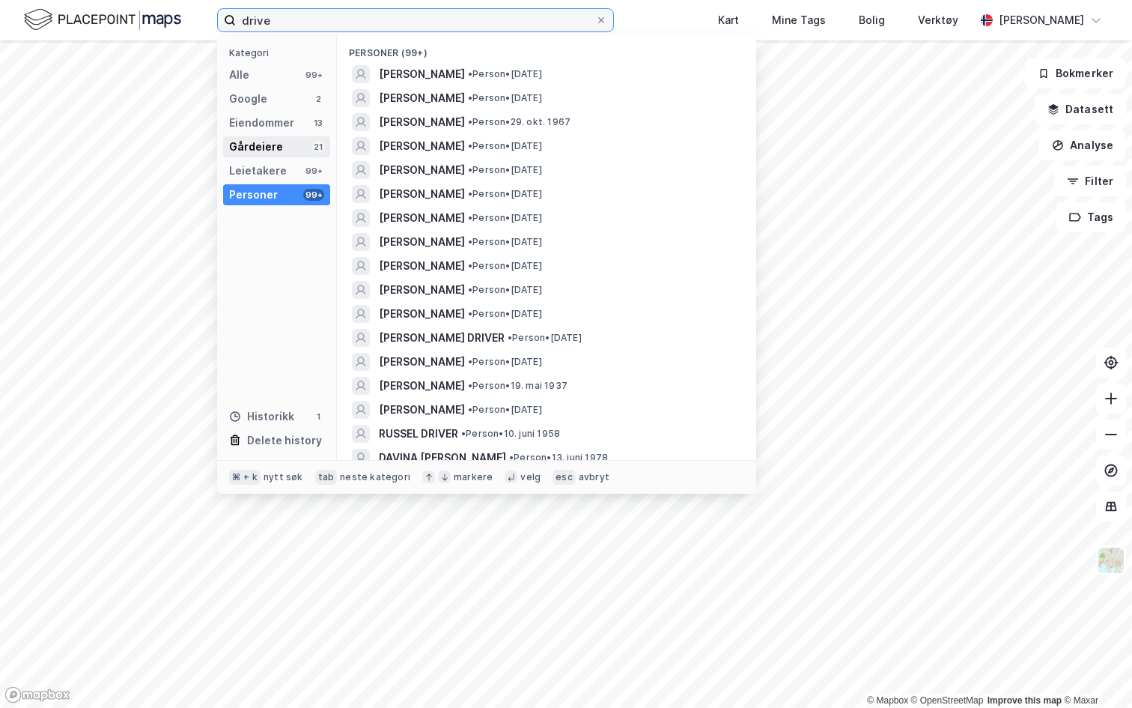
type input "drive"
click at [274, 150] on div "Gårdeiere" at bounding box center [256, 147] width 54 height 18
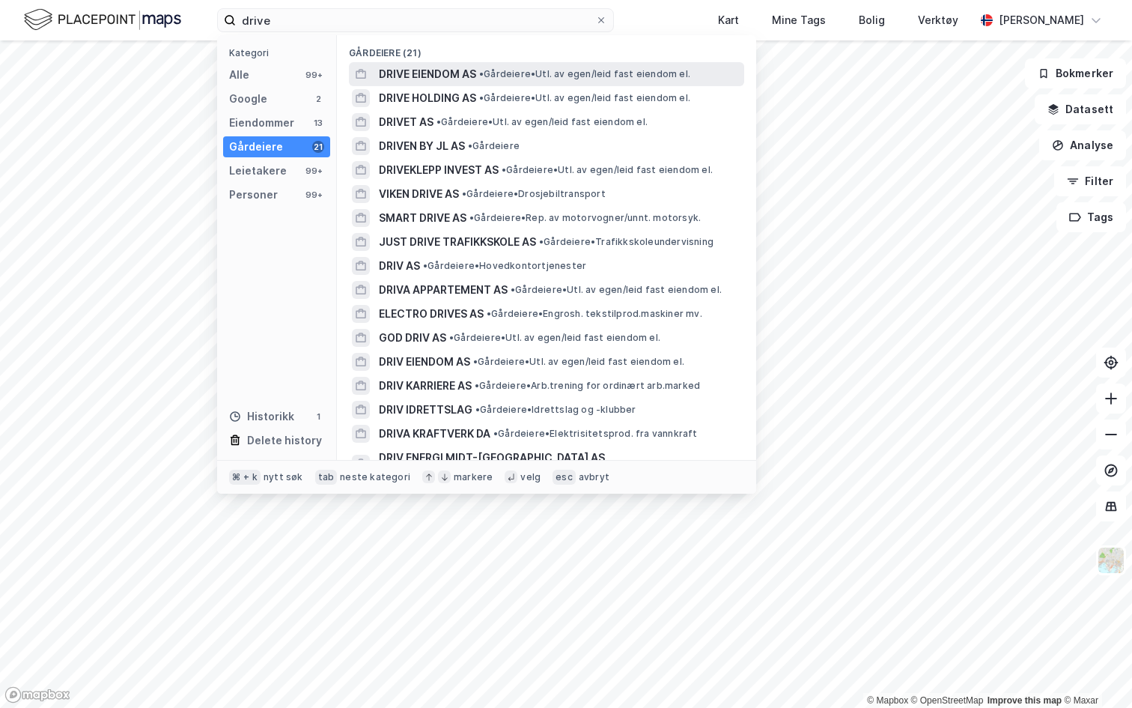
click at [435, 71] on span "DRIVE EIENDOM AS" at bounding box center [427, 74] width 97 height 18
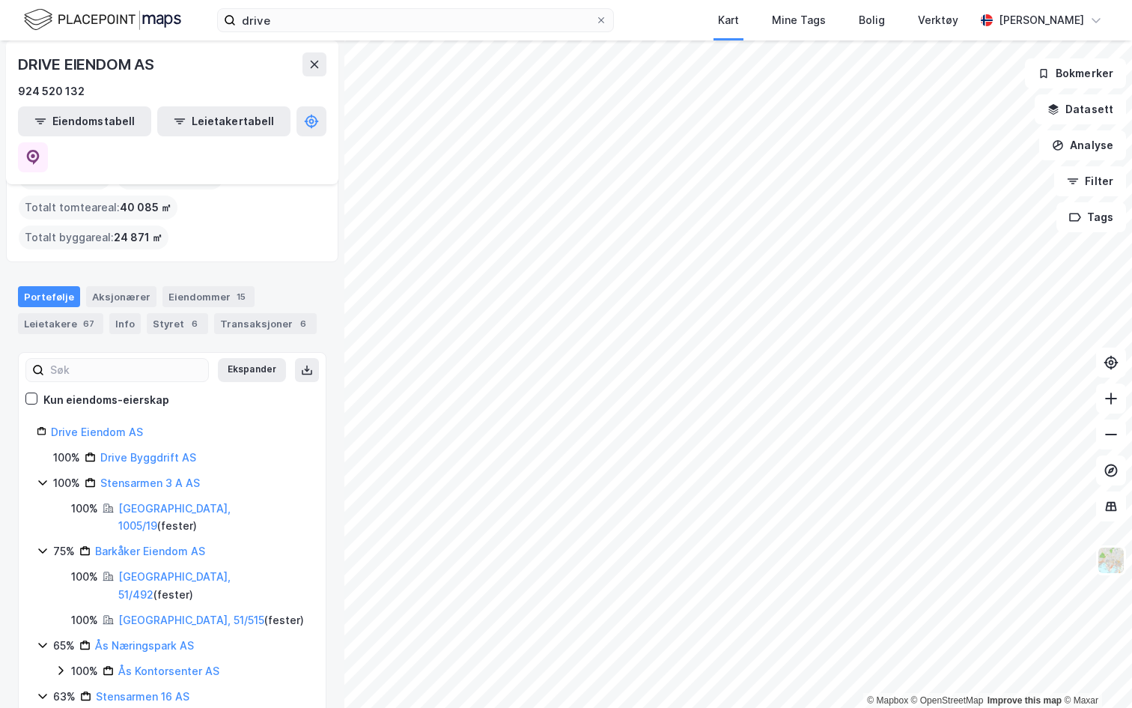
scroll to position [46, 0]
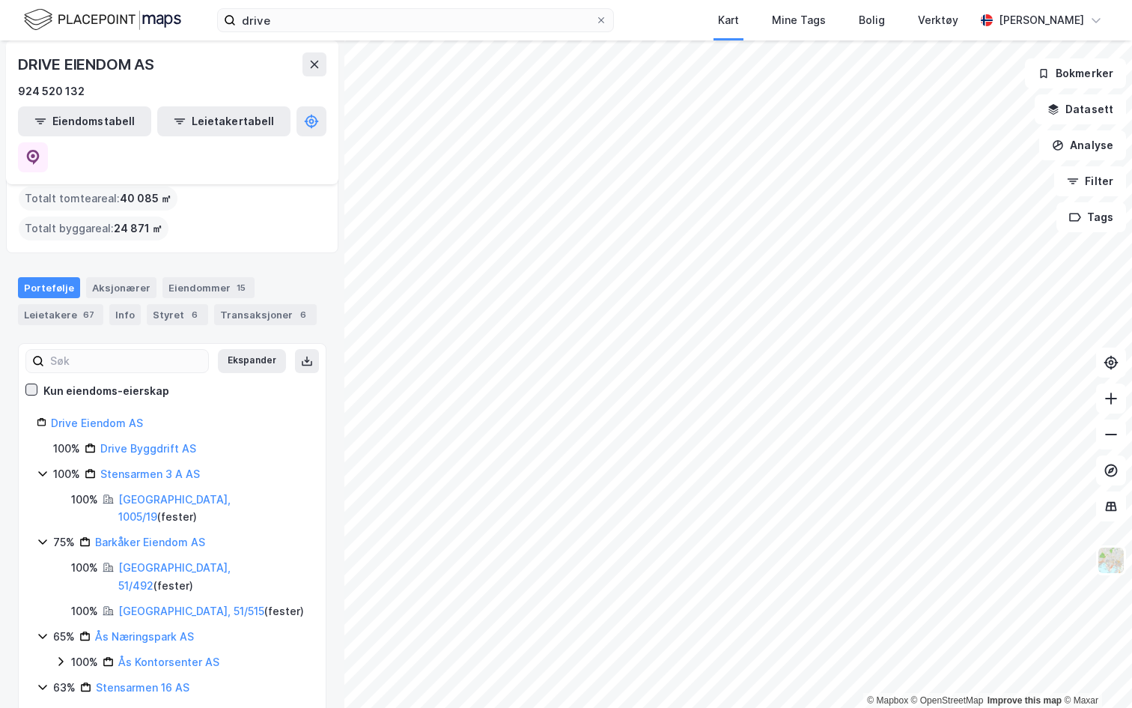
click at [30, 384] on icon at bounding box center [31, 389] width 10 height 10
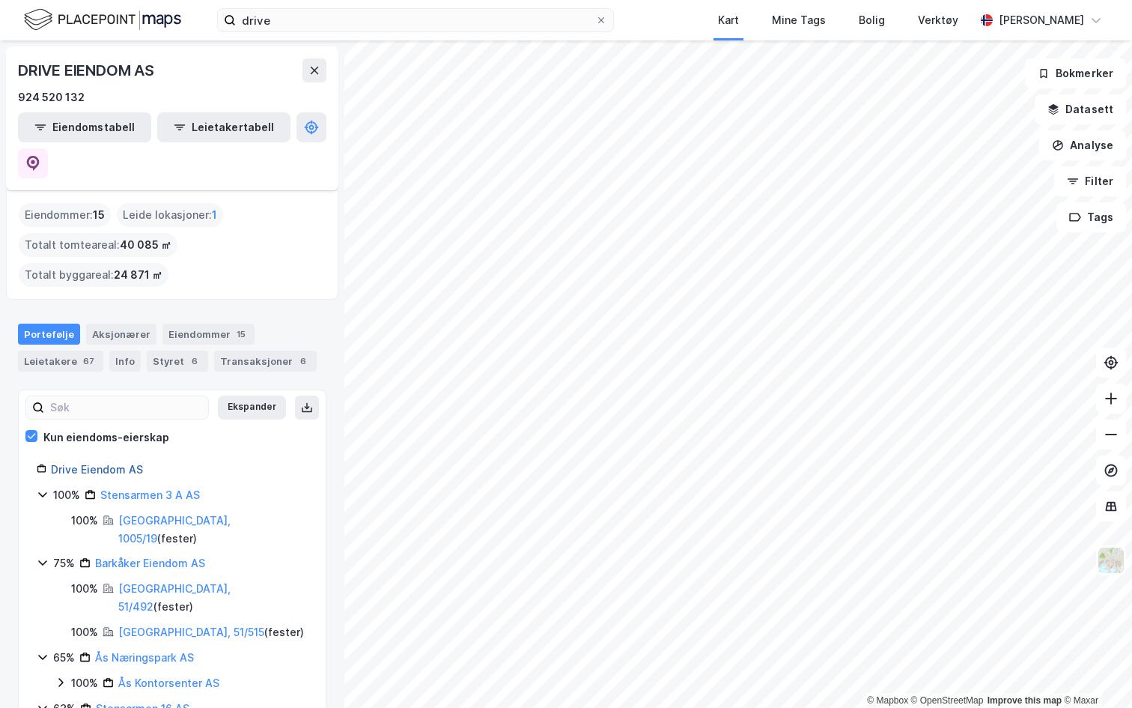
scroll to position [21, 0]
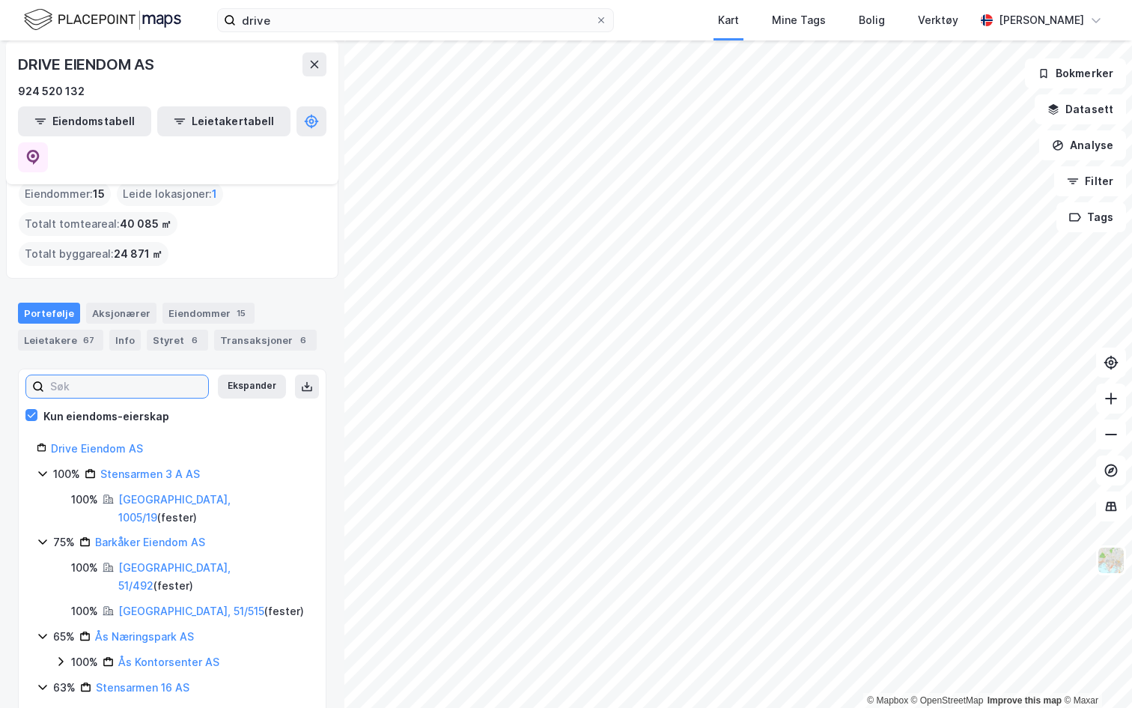
click at [124, 375] on input at bounding box center [126, 386] width 164 height 22
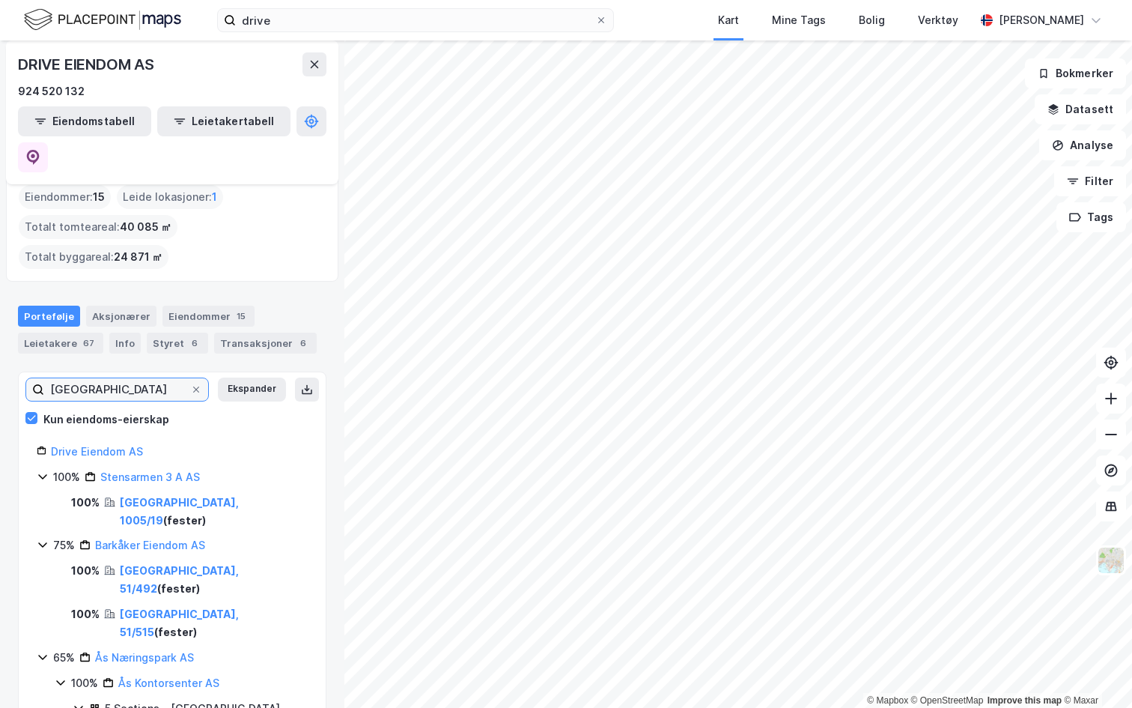
scroll to position [10, 0]
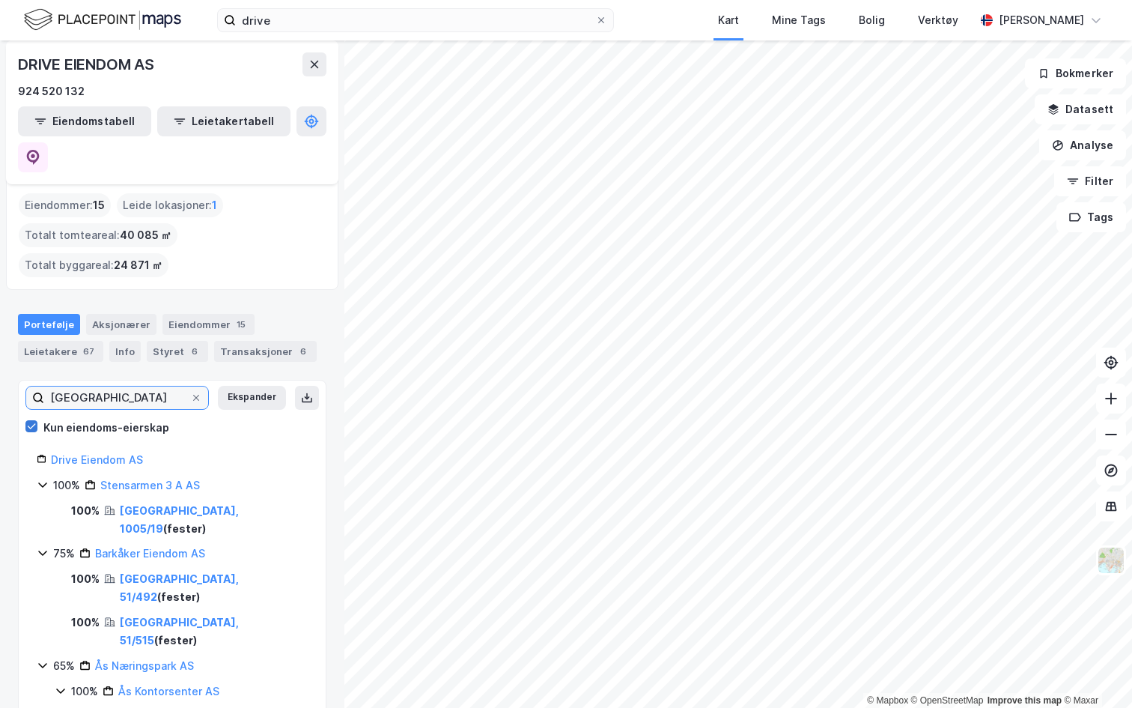
type input "tønsberg"
click at [29, 421] on icon at bounding box center [31, 426] width 10 height 10
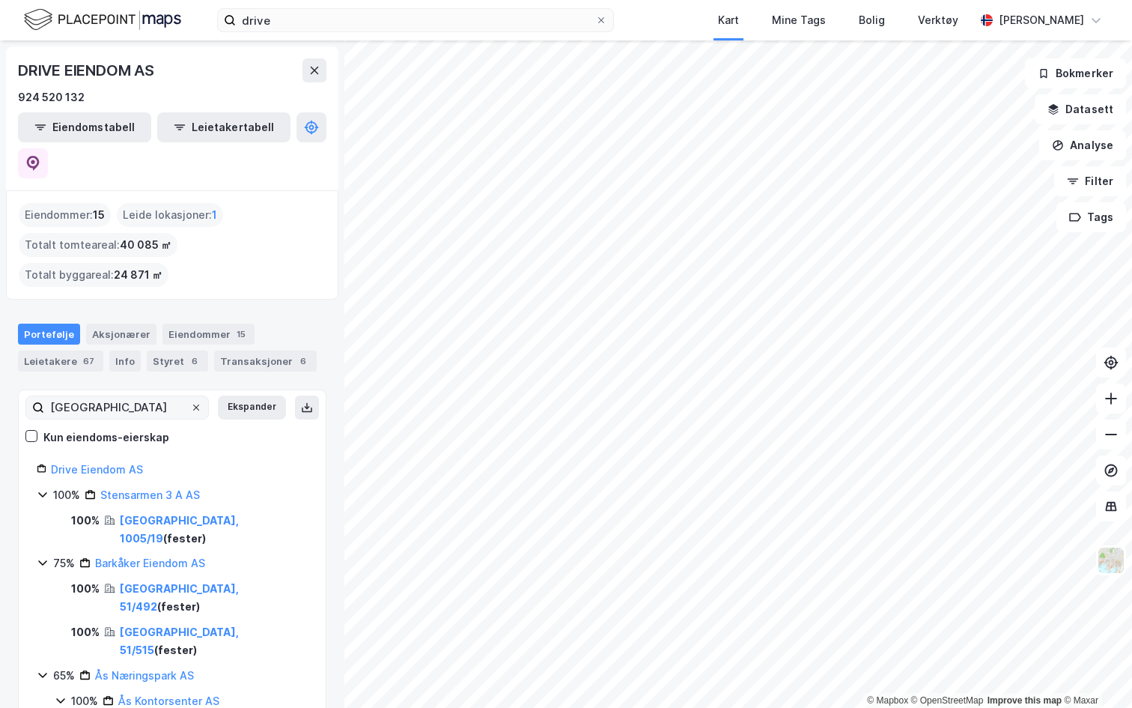
click at [195, 403] on icon at bounding box center [196, 407] width 9 height 9
click at [190, 396] on input "tønsberg" at bounding box center [117, 407] width 146 height 22
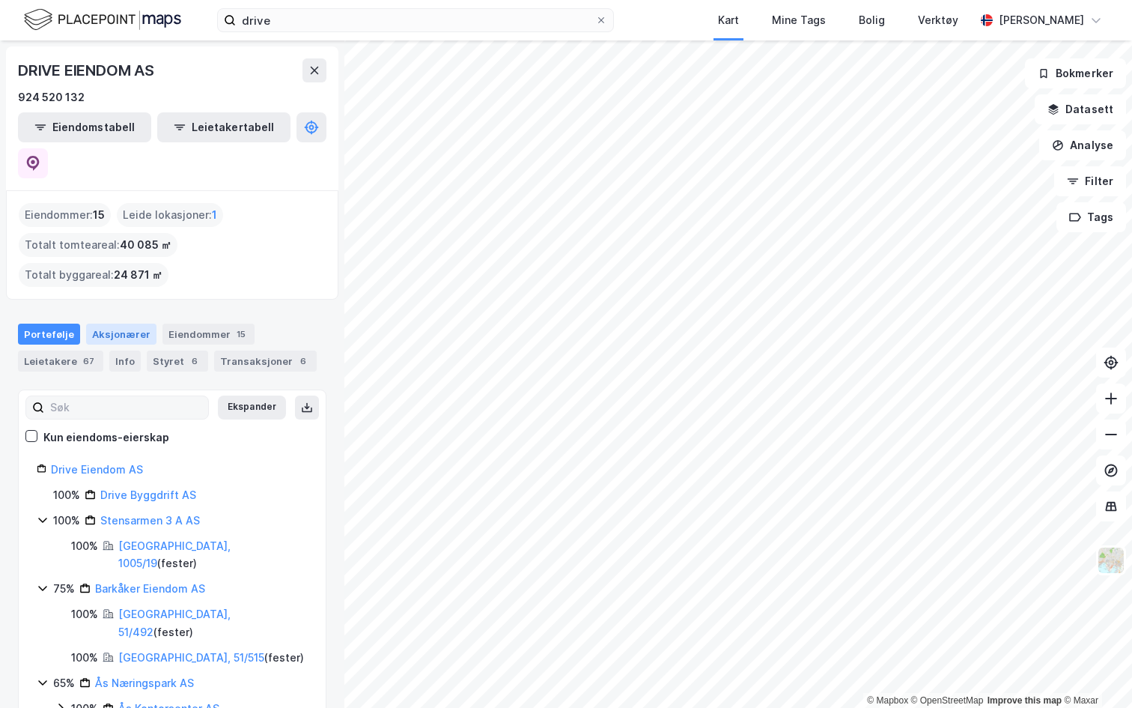
click at [123, 323] on div "Aksjonærer" at bounding box center [121, 333] width 70 height 21
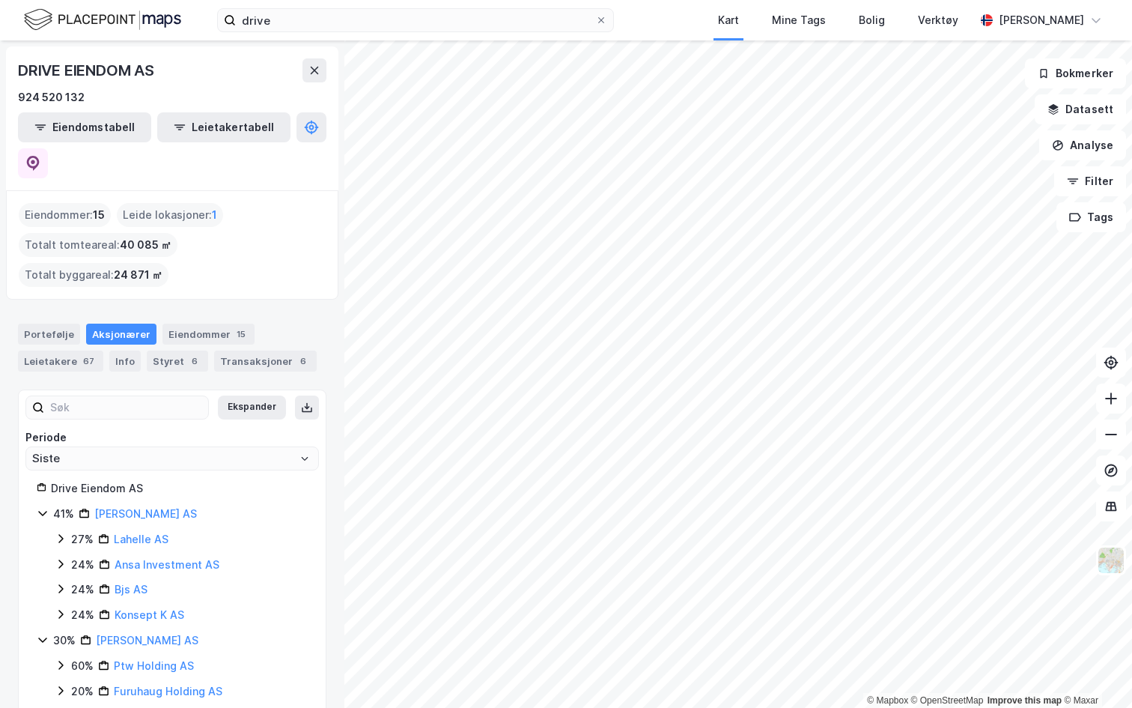
scroll to position [71, 0]
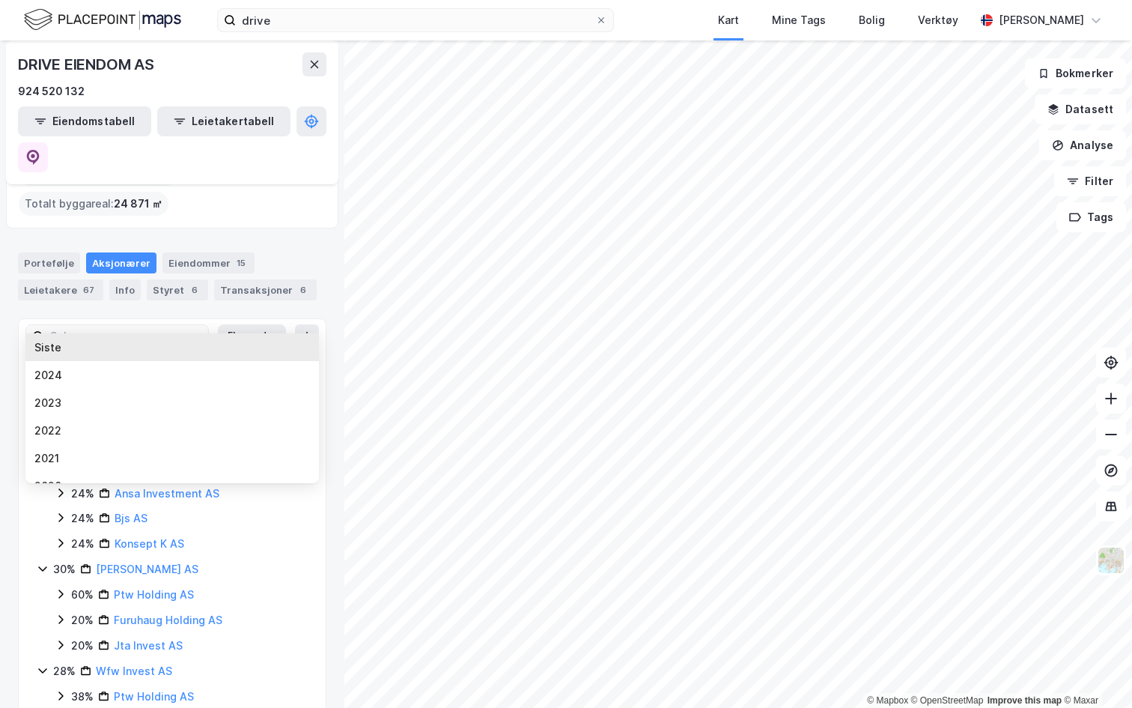
click at [230, 376] on input "Siste" at bounding box center [172, 387] width 292 height 22
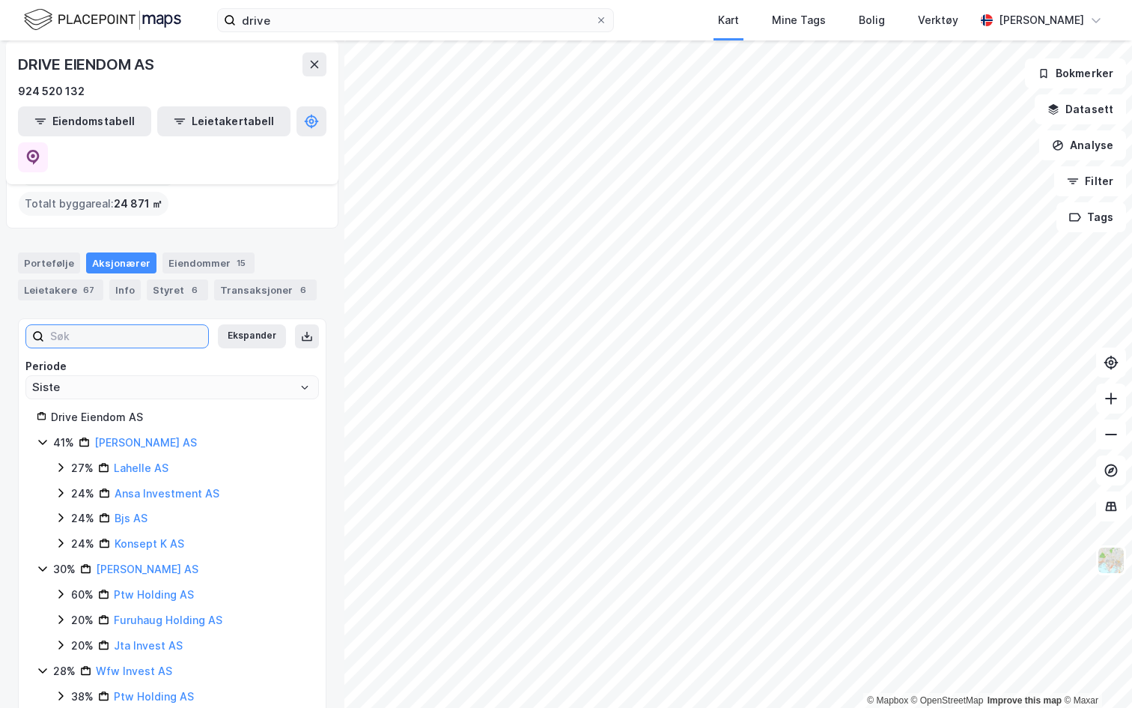
click at [194, 325] on input at bounding box center [126, 336] width 164 height 22
click at [197, 252] on div "Eiendommer 15" at bounding box center [208, 262] width 92 height 21
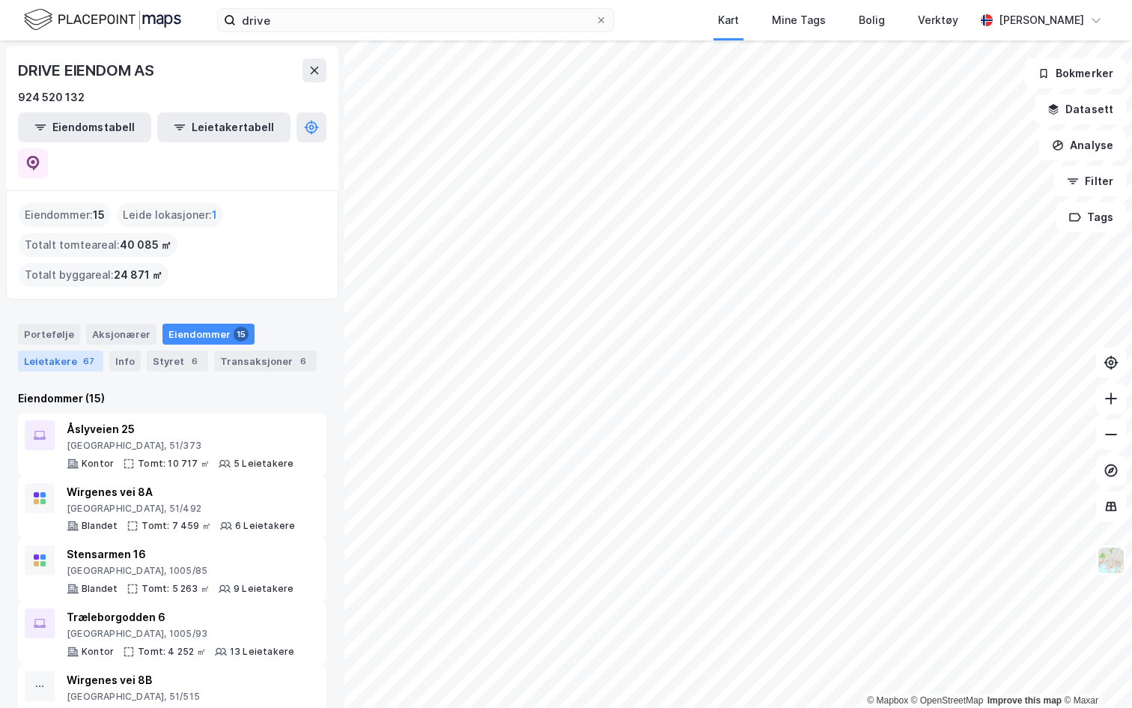
click at [70, 350] on div "Leietakere 67" at bounding box center [60, 360] width 85 height 21
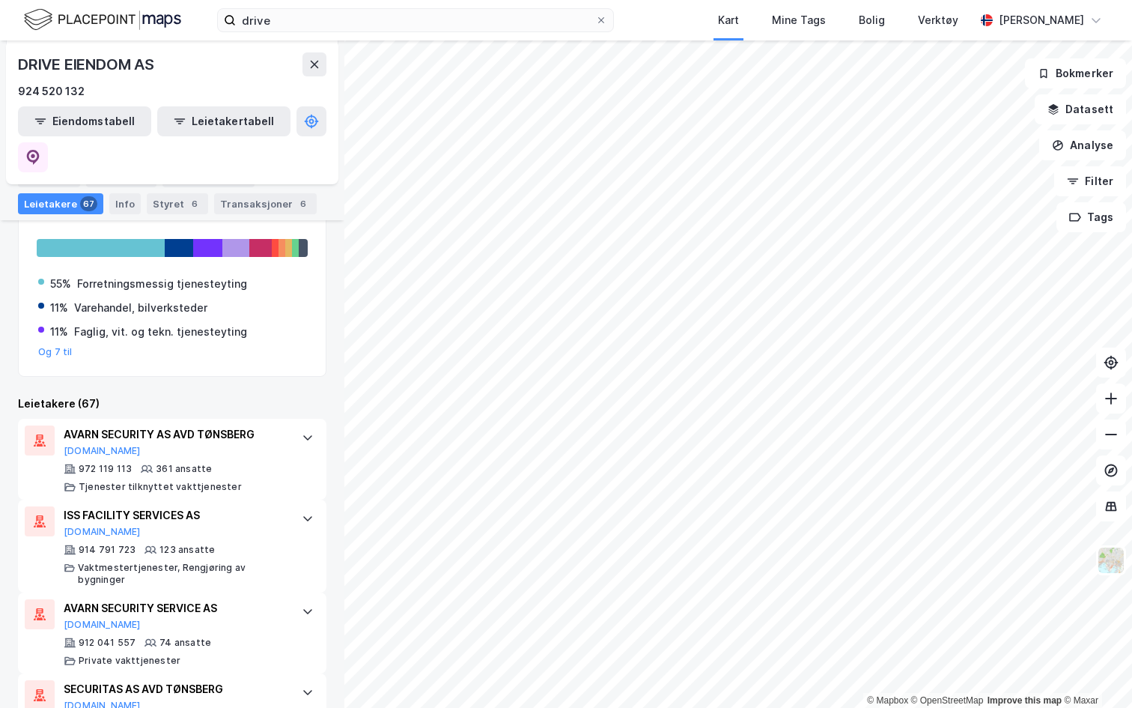
scroll to position [272, 0]
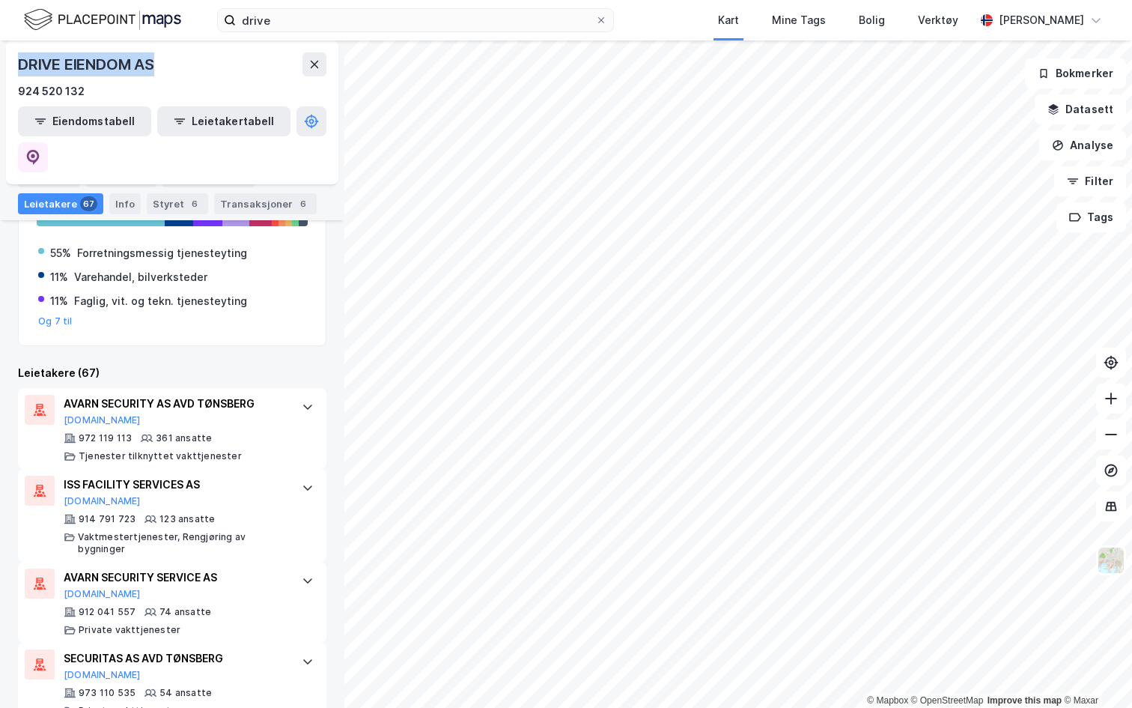
drag, startPoint x: 21, startPoint y: 62, endPoint x: 168, endPoint y: 70, distance: 147.8
click at [169, 70] on div "DRIVE EIENDOM AS" at bounding box center [172, 64] width 309 height 24
click at [61, 64] on div "DRIVE EIENDOM AS" at bounding box center [87, 64] width 139 height 24
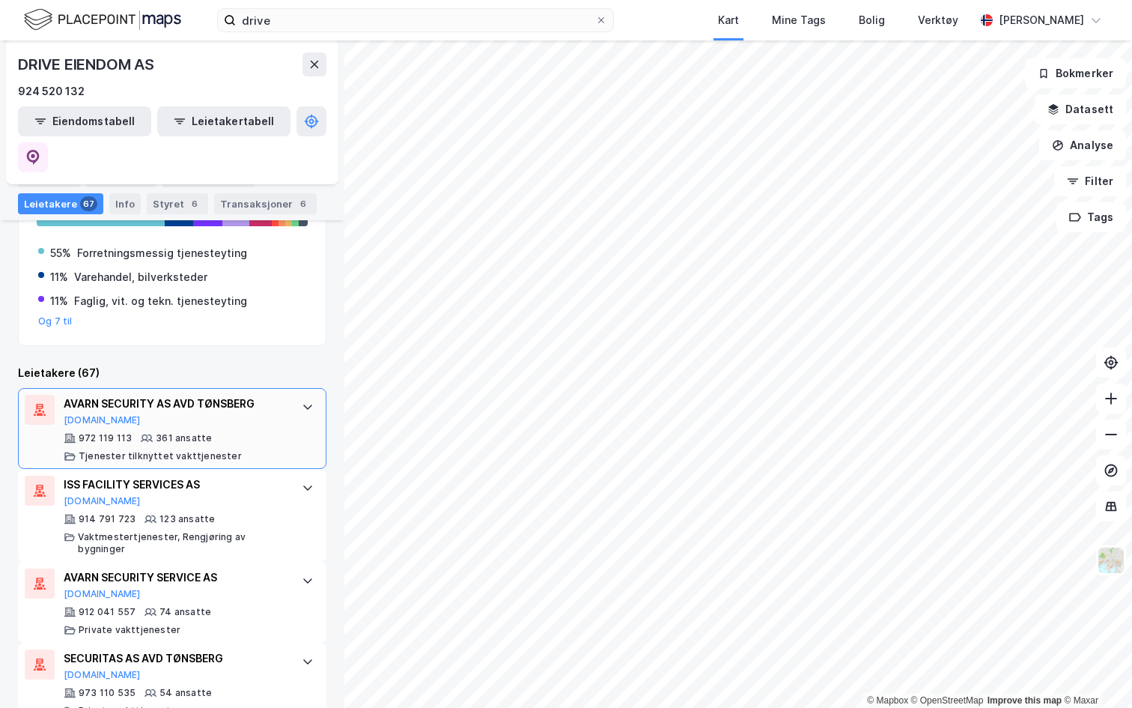
click at [294, 388] on div "AVARN SECURITY AS AVD TØNSBERG Brreg.no 972 119 113 361 ansatte Tjenester tilkn…" at bounding box center [172, 428] width 309 height 81
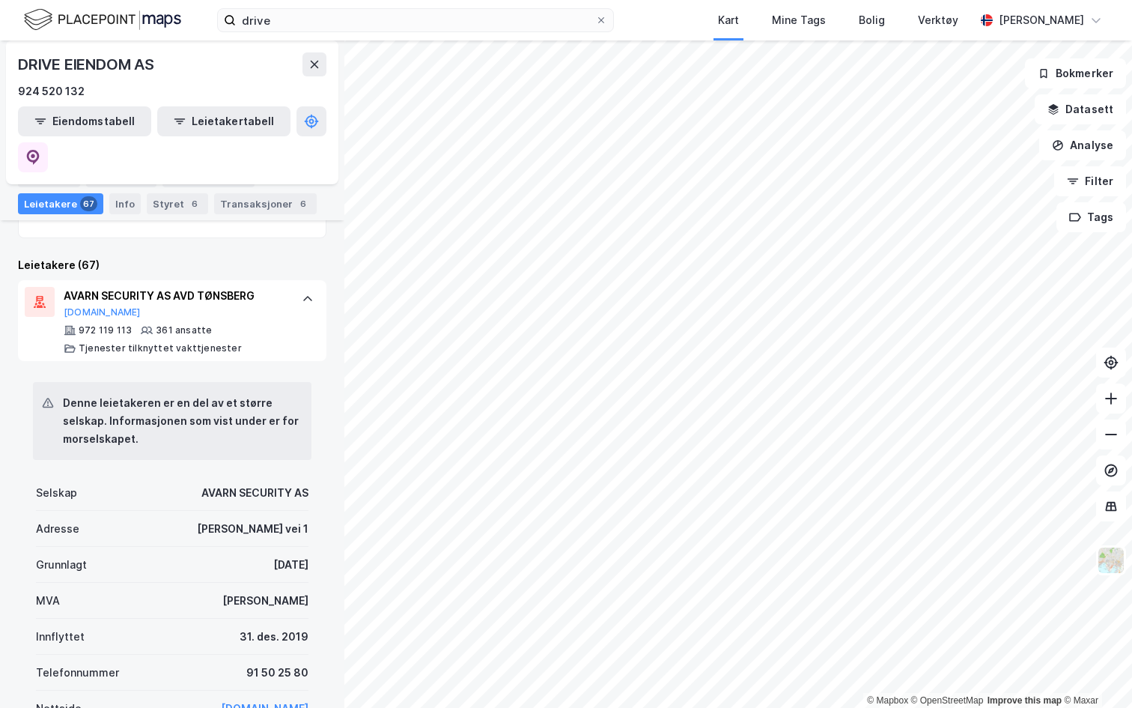
scroll to position [367, 0]
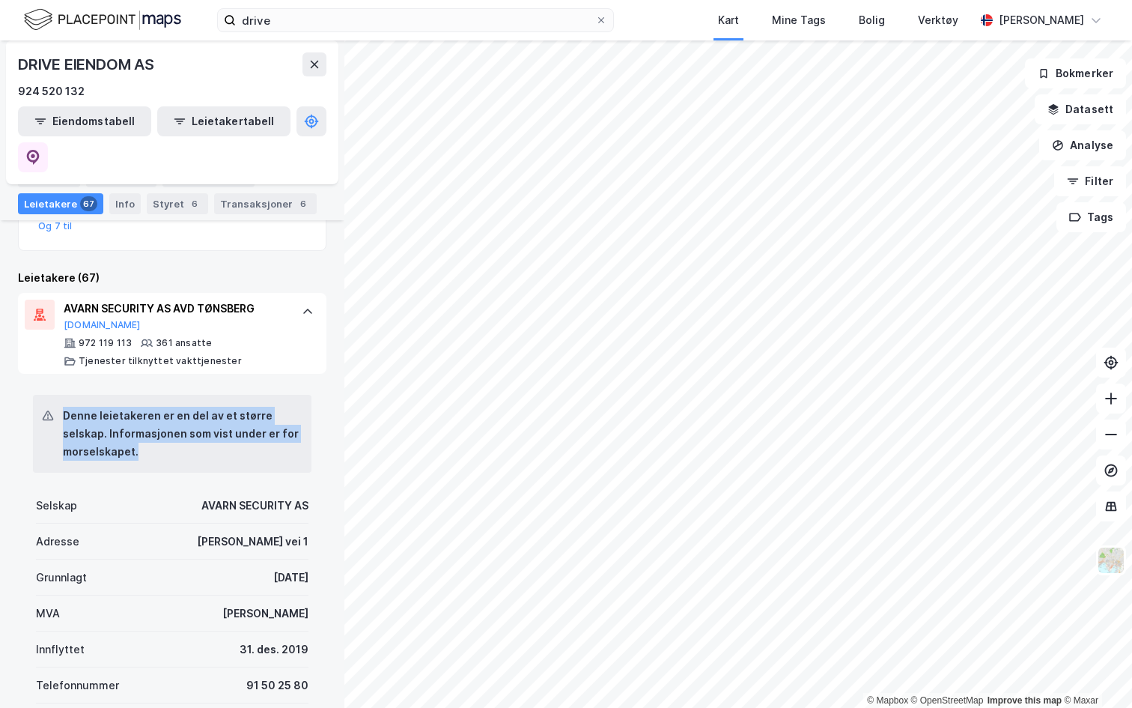
drag, startPoint x: 64, startPoint y: 339, endPoint x: 224, endPoint y: 396, distance: 169.4
click at [225, 396] on div "Denne leietakeren er en del av et større selskap. Informasjonen som vist under …" at bounding box center [172, 434] width 279 height 78
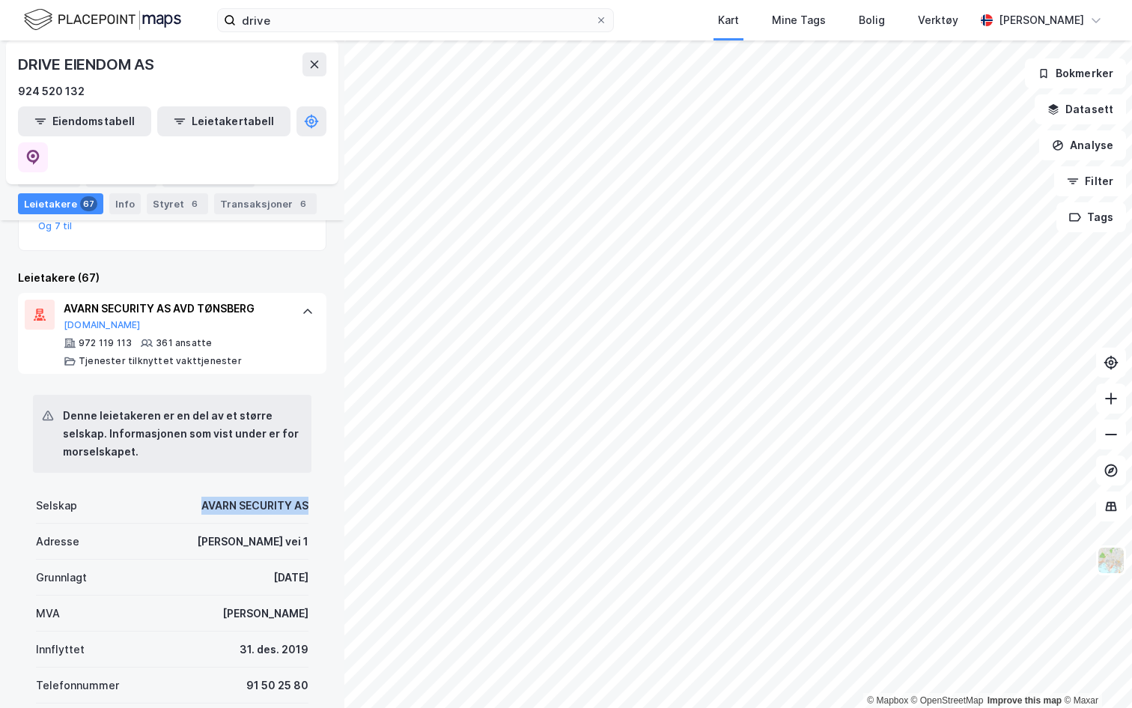
drag, startPoint x: 190, startPoint y: 435, endPoint x: 319, endPoint y: 441, distance: 128.9
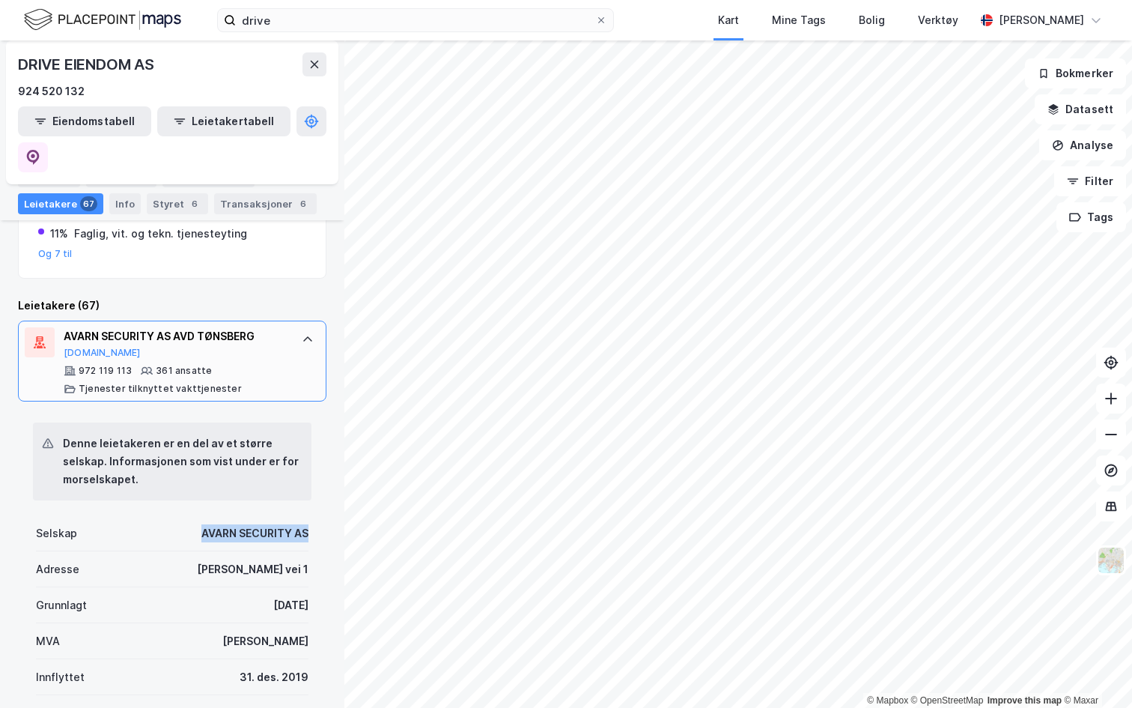
scroll to position [340, 0]
click at [290, 320] on div "AVARN SECURITY AS AVD TØNSBERG Brreg.no 972 119 113 361 ansatte Tjenester tilkn…" at bounding box center [172, 360] width 309 height 81
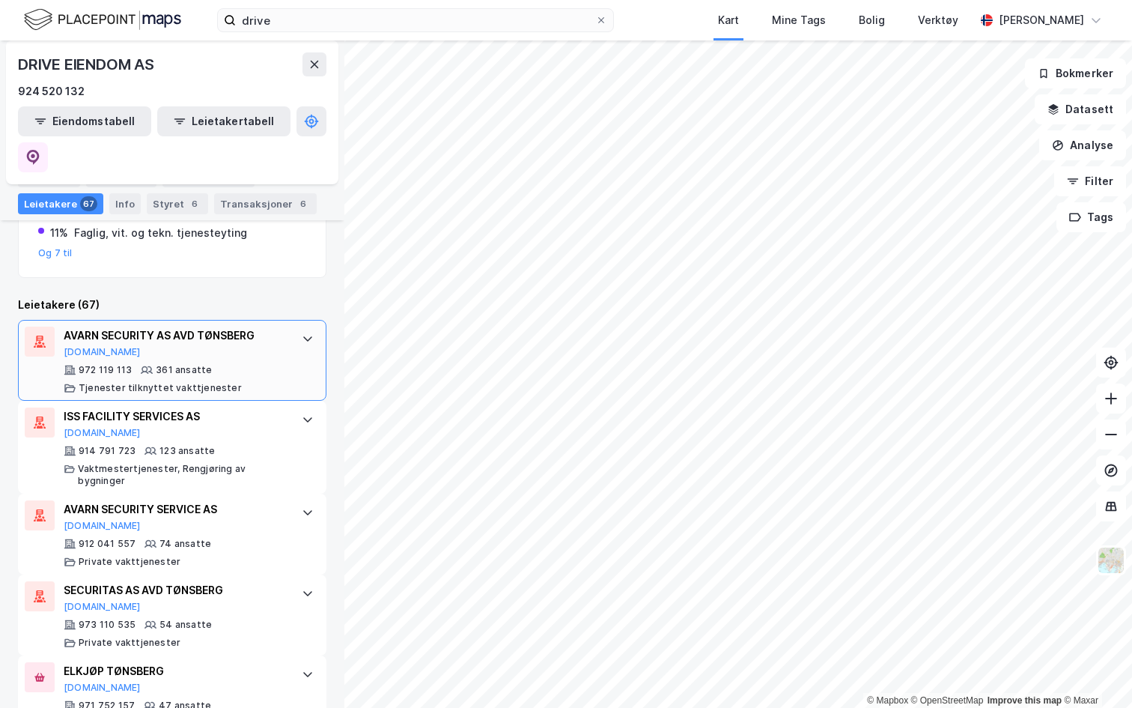
click at [258, 326] on div "AVARN SECURITY AS AVD TØNSBERG Brreg.no" at bounding box center [175, 341] width 223 height 31
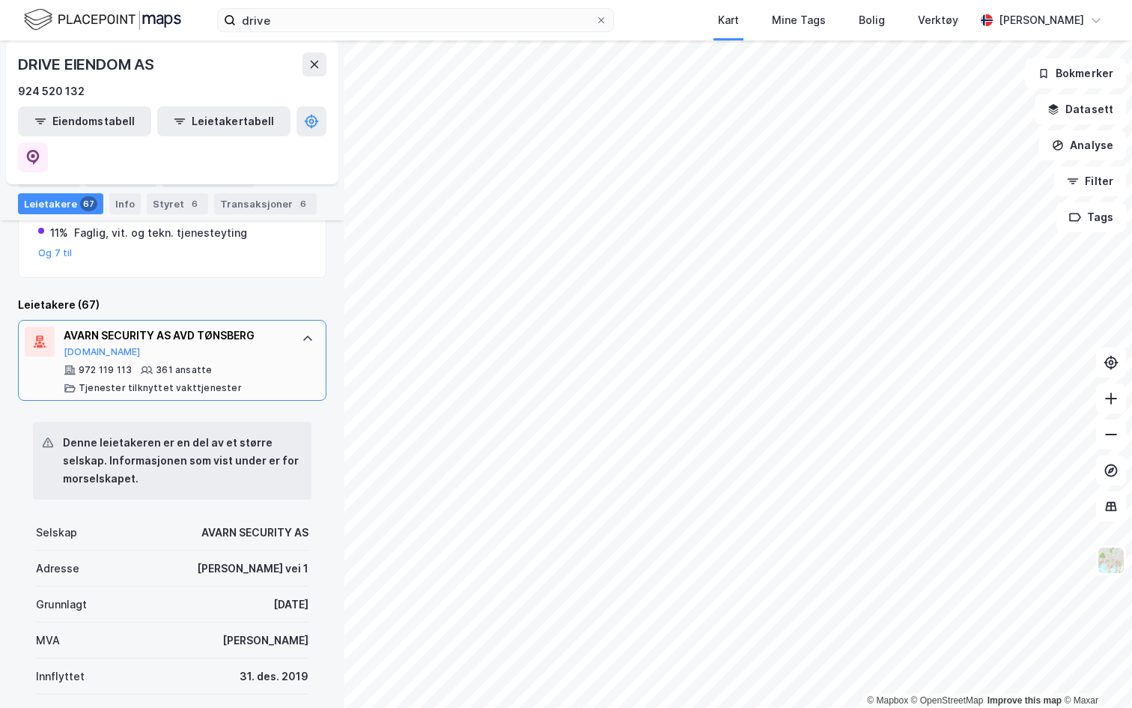
click at [296, 326] on div at bounding box center [308, 338] width 24 height 24
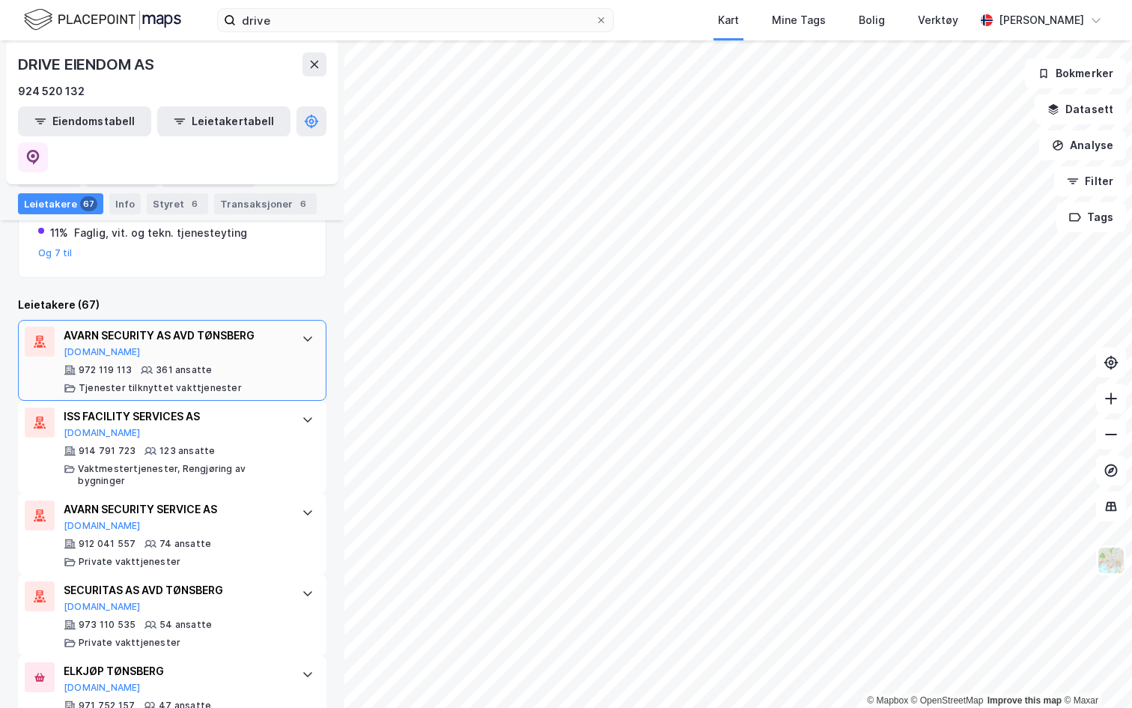
click at [249, 364] on div "972 119 113 361 ansatte Tjenester tilknyttet vakttjenester" at bounding box center [175, 379] width 223 height 30
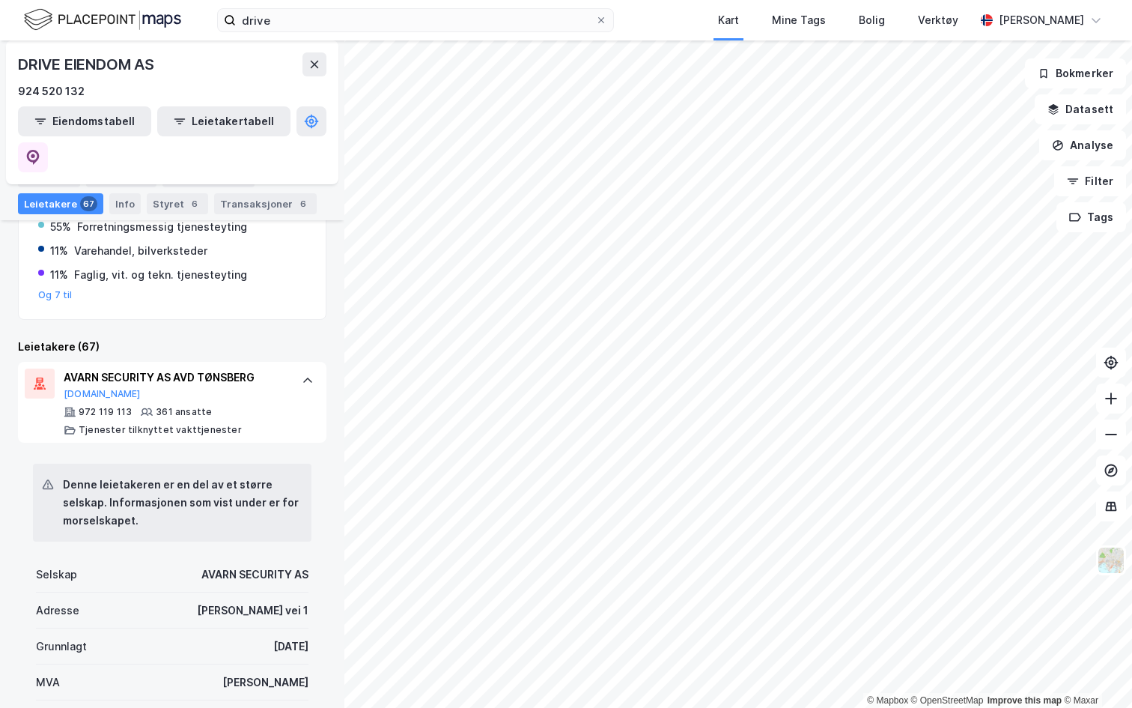
scroll to position [296, 0]
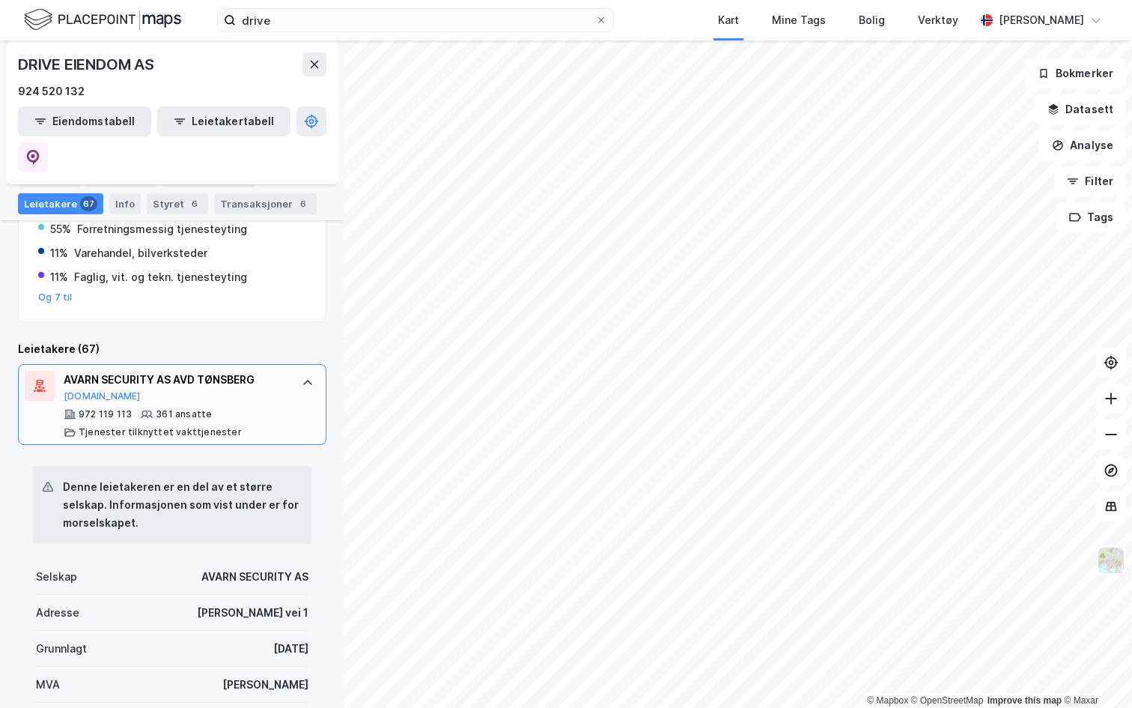
click at [177, 371] on div "AVARN SECURITY AS AVD TØNSBERG Brreg.no" at bounding box center [175, 386] width 223 height 31
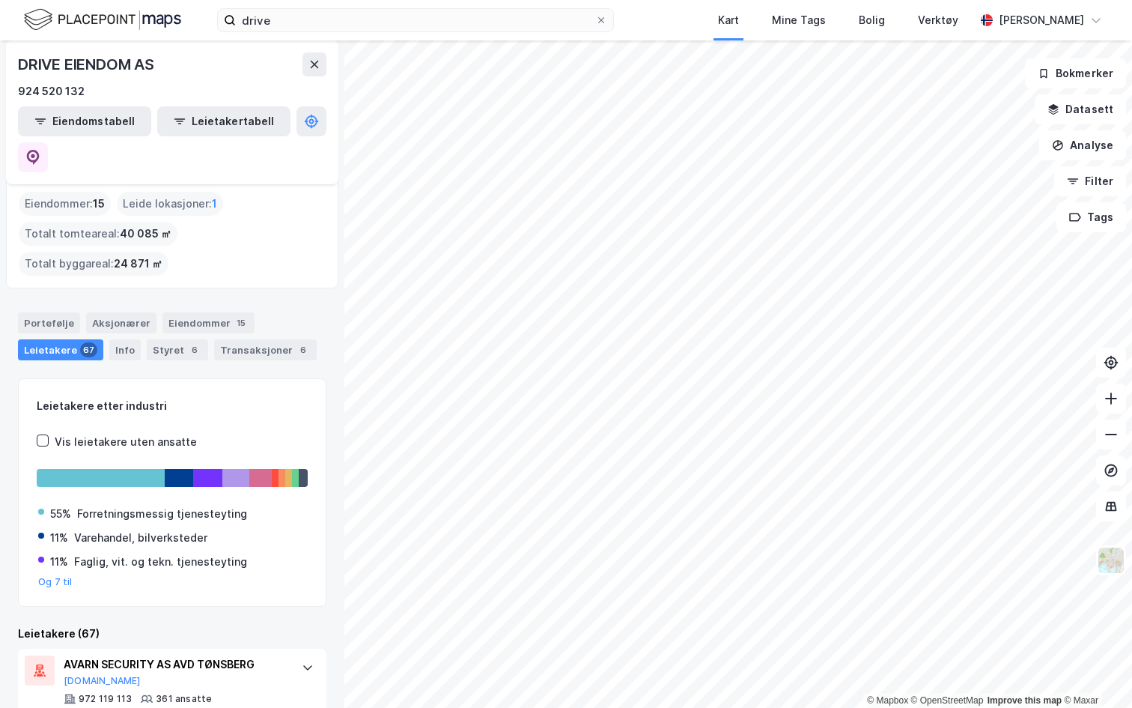
scroll to position [9, 0]
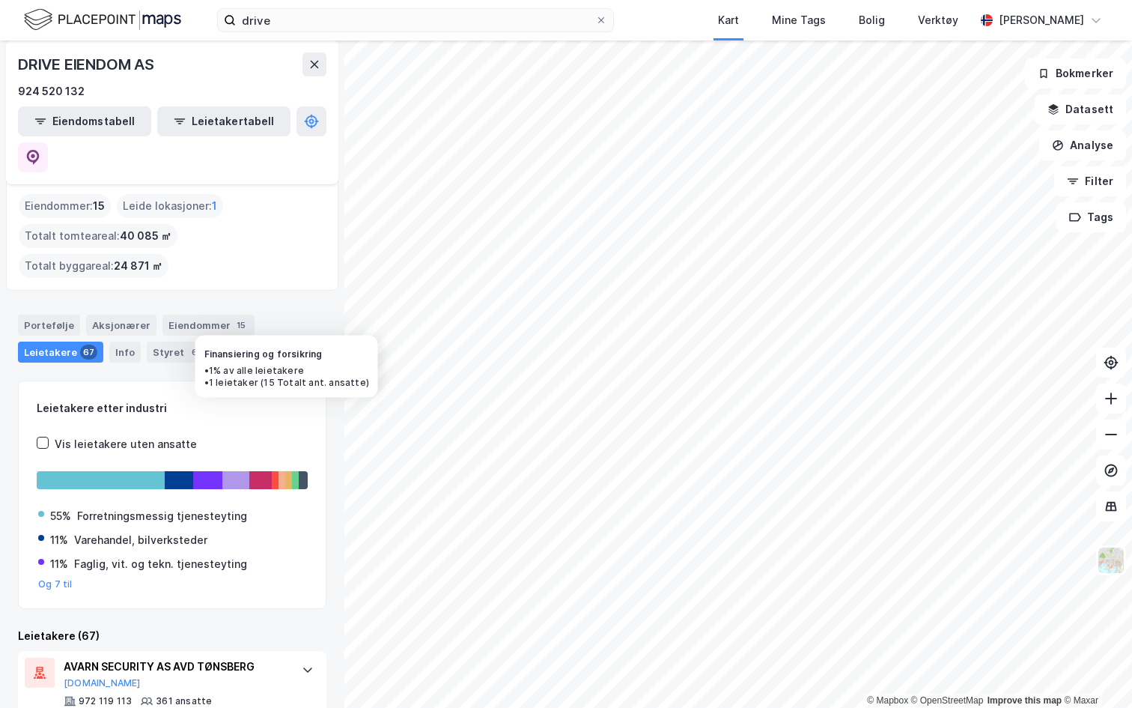
click at [283, 471] on div at bounding box center [282, 480] width 7 height 18
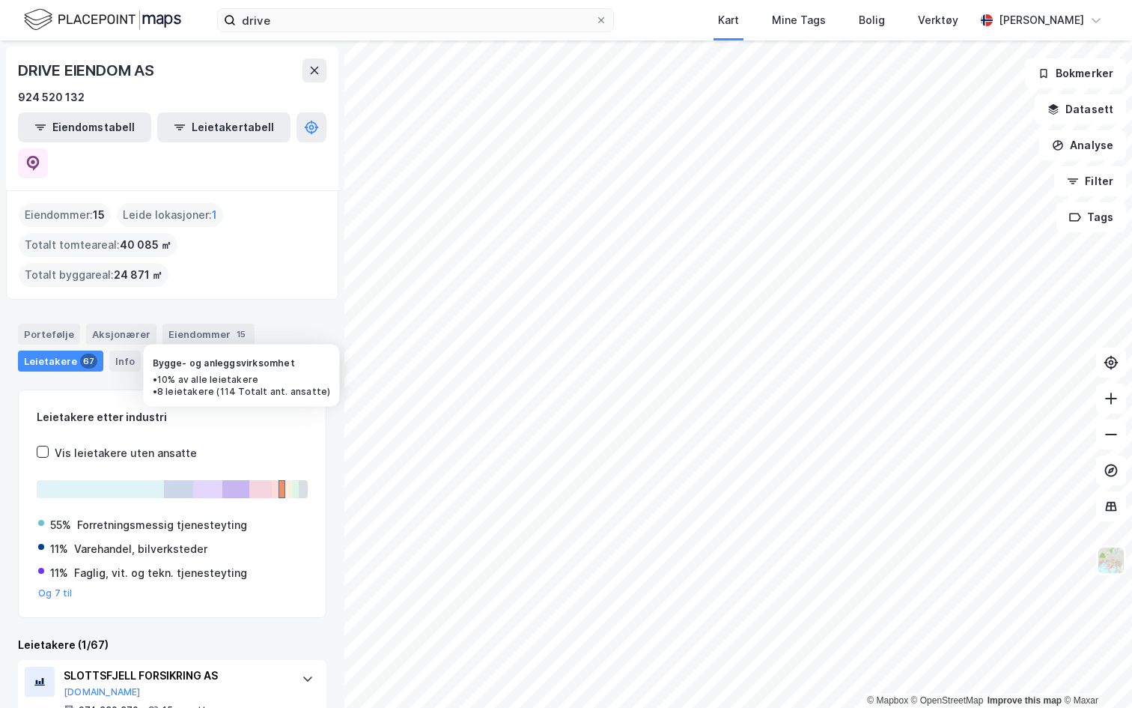
click at [231, 480] on div at bounding box center [235, 489] width 27 height 18
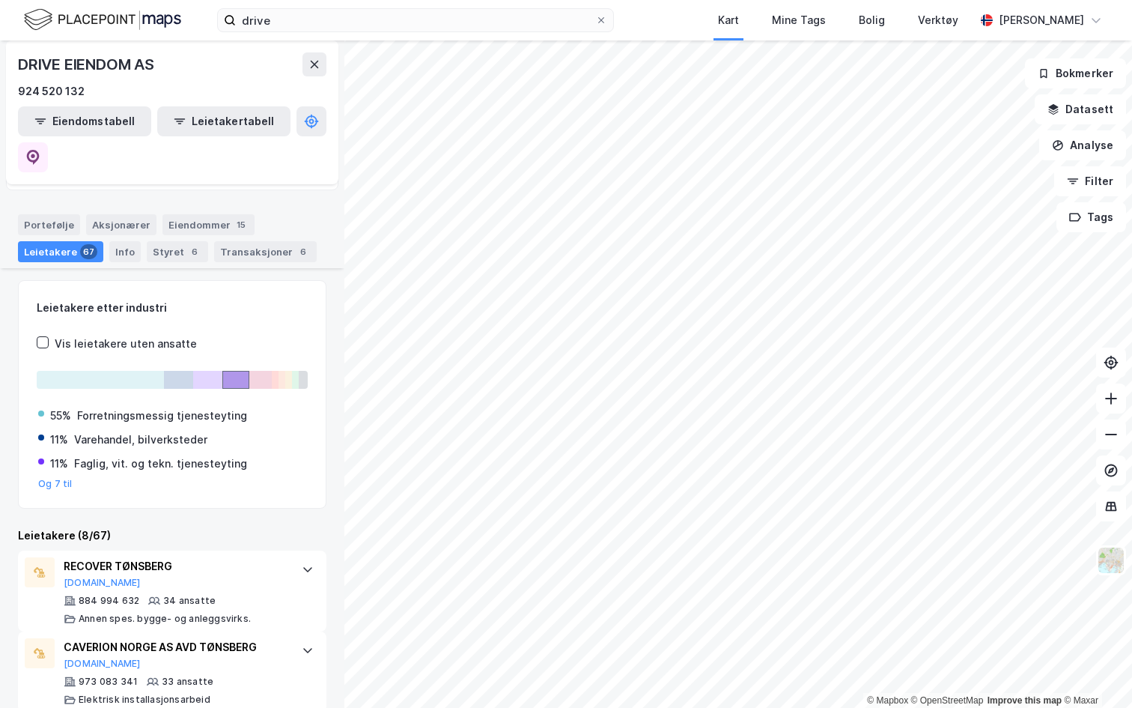
scroll to position [83, 0]
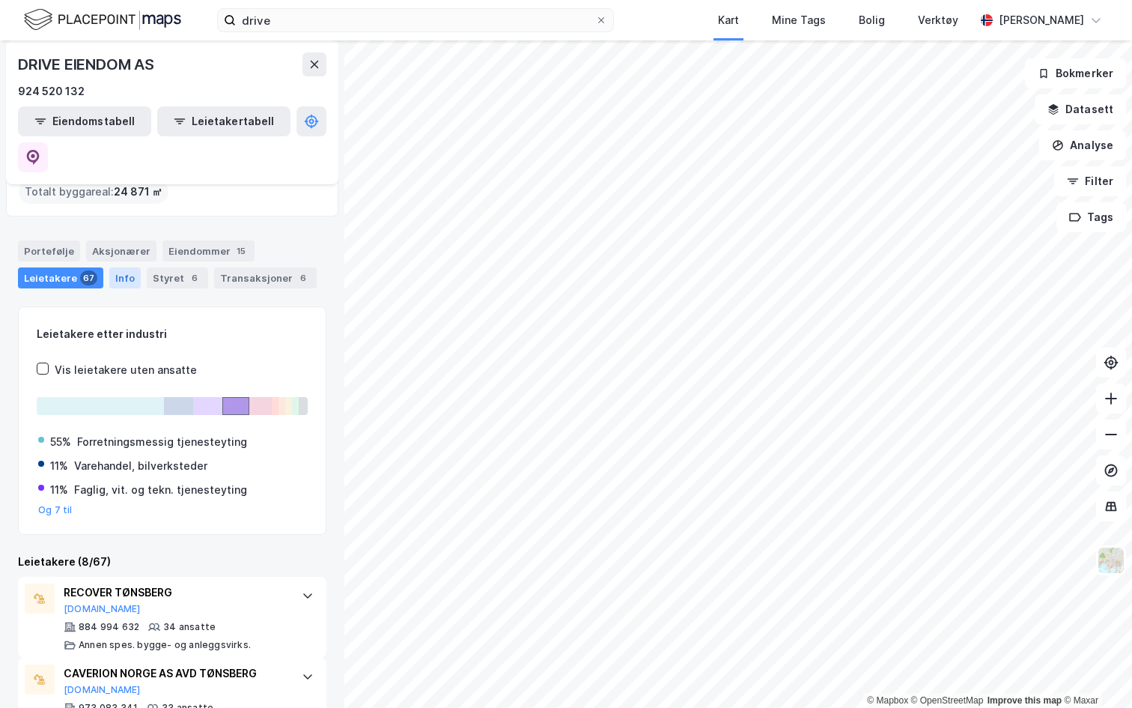
click at [124, 267] on div "Info" at bounding box center [124, 277] width 31 height 21
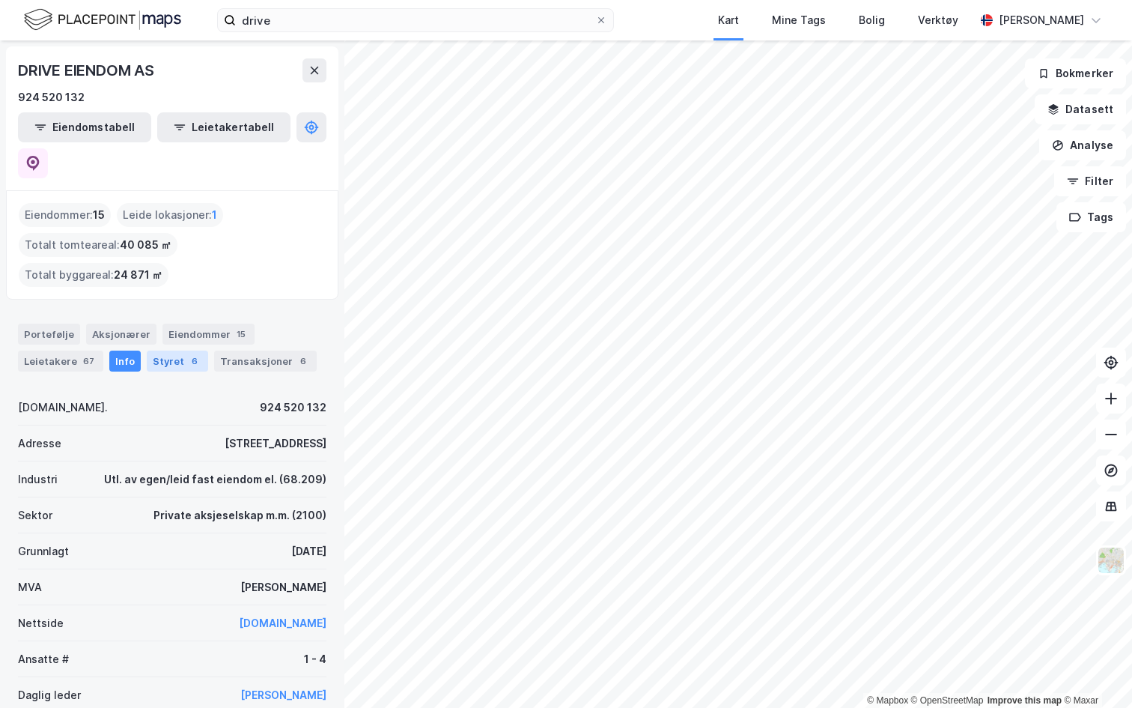
click at [174, 350] on div "Styret 6" at bounding box center [177, 360] width 61 height 21
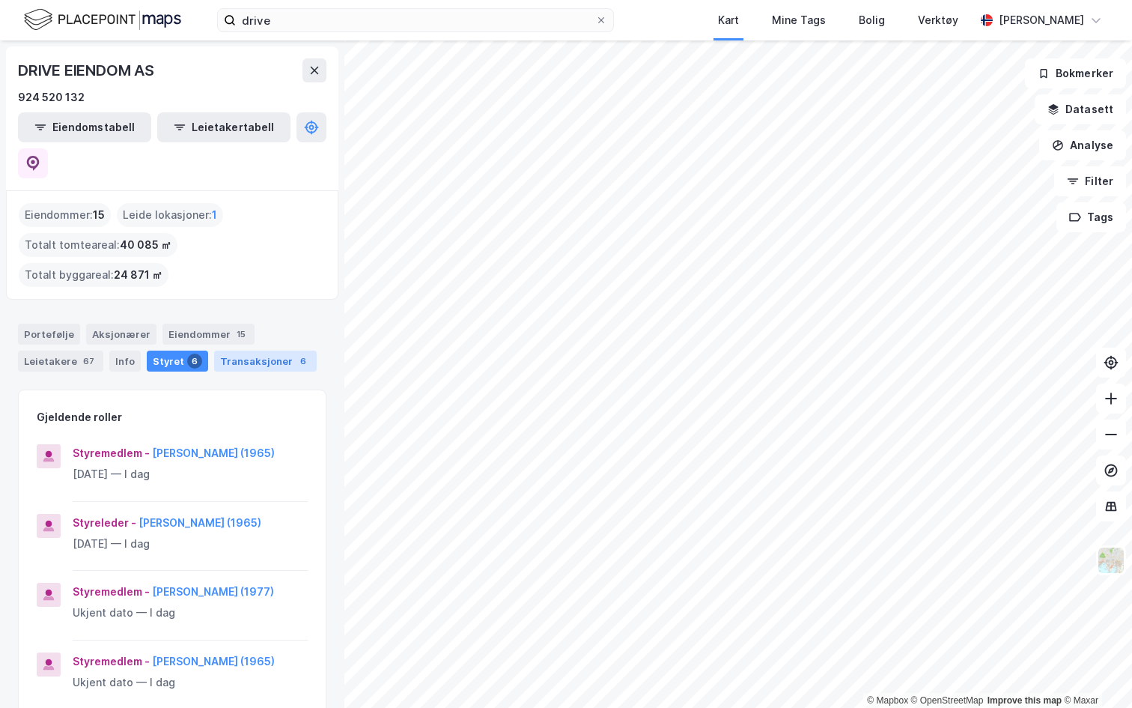
click at [234, 350] on div "Transaksjoner 6" at bounding box center [265, 360] width 103 height 21
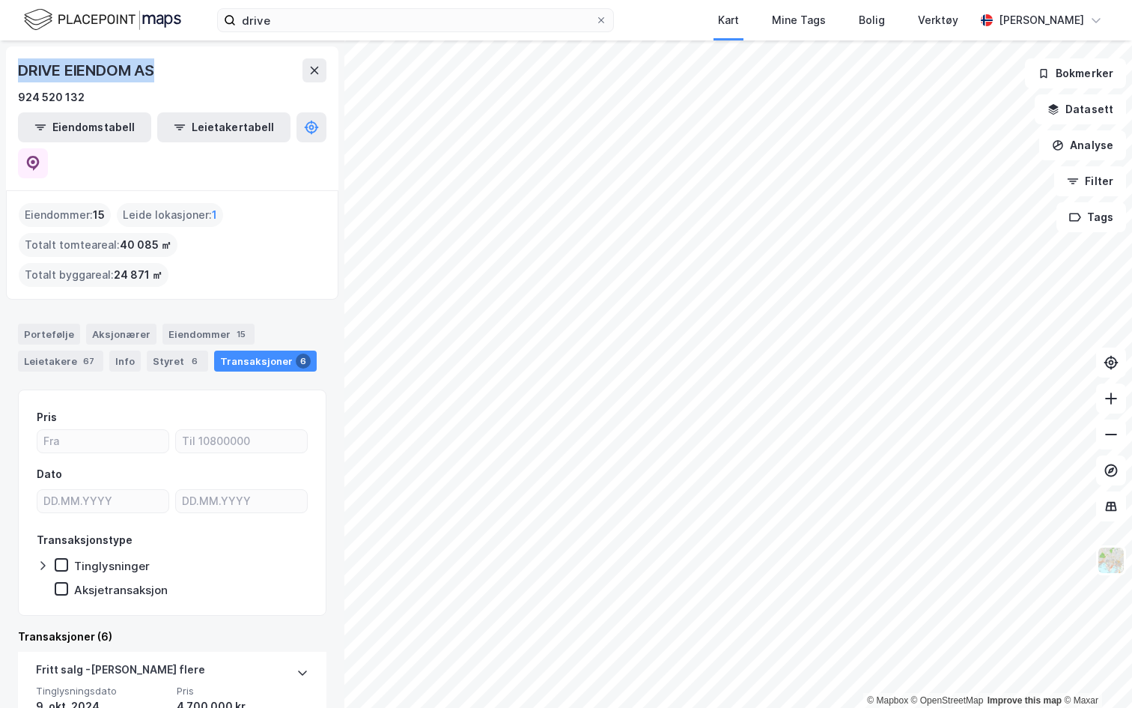
drag, startPoint x: 11, startPoint y: 66, endPoint x: 183, endPoint y: 64, distance: 172.2
click at [183, 64] on div "DRIVE EIENDOM AS 924 520 132 Eiendomstabell Leietakertabell" at bounding box center [172, 118] width 332 height 144
click at [100, 127] on button "Eiendomstabell" at bounding box center [84, 127] width 133 height 30
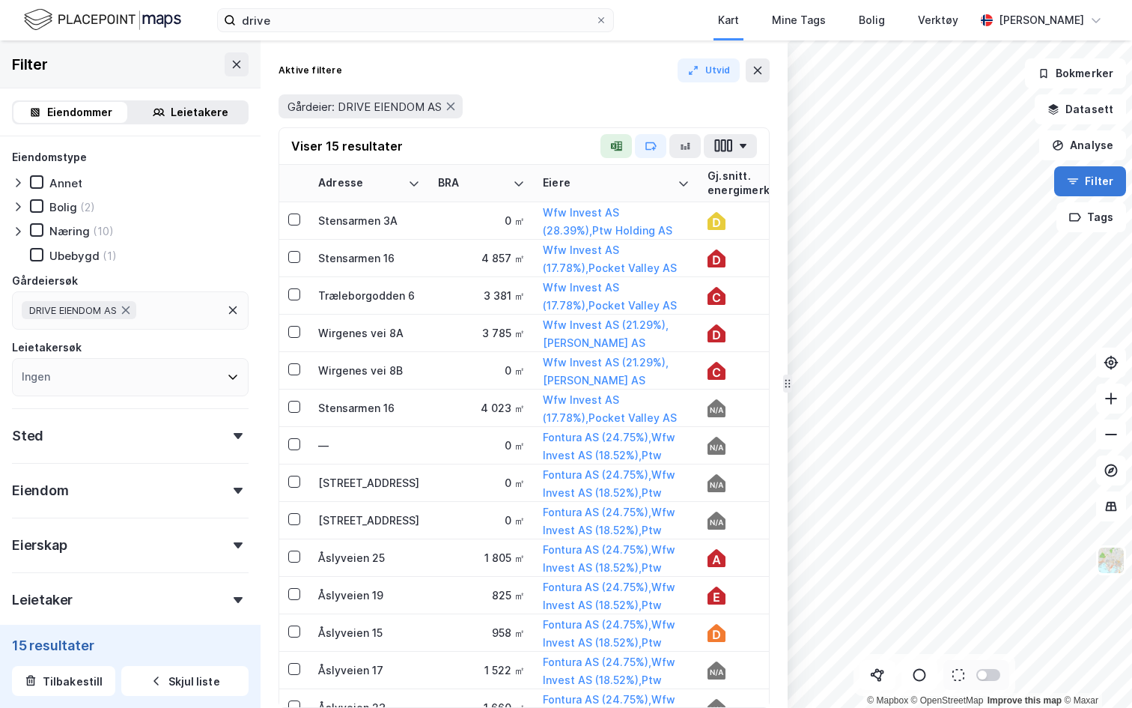
click at [1090, 182] on button "Filter" at bounding box center [1090, 181] width 72 height 30
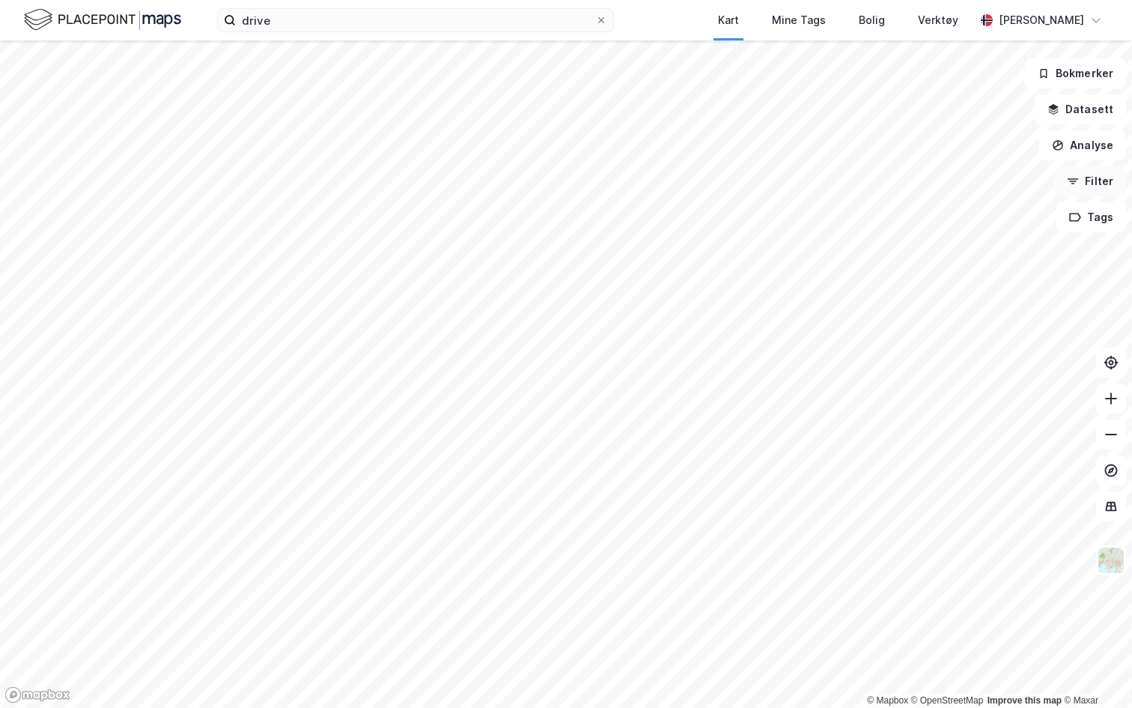
click at [1090, 182] on button "Filter" at bounding box center [1090, 181] width 72 height 30
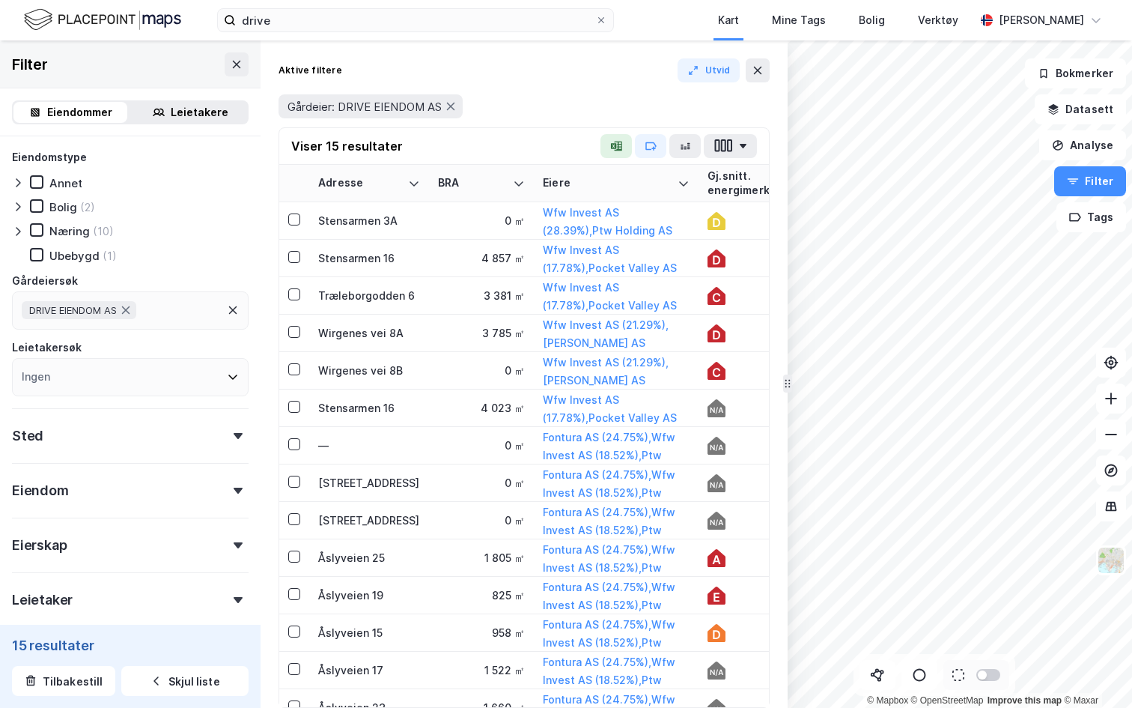
click at [164, 310] on div "DRIVE EIENDOM AS" at bounding box center [130, 310] width 237 height 38
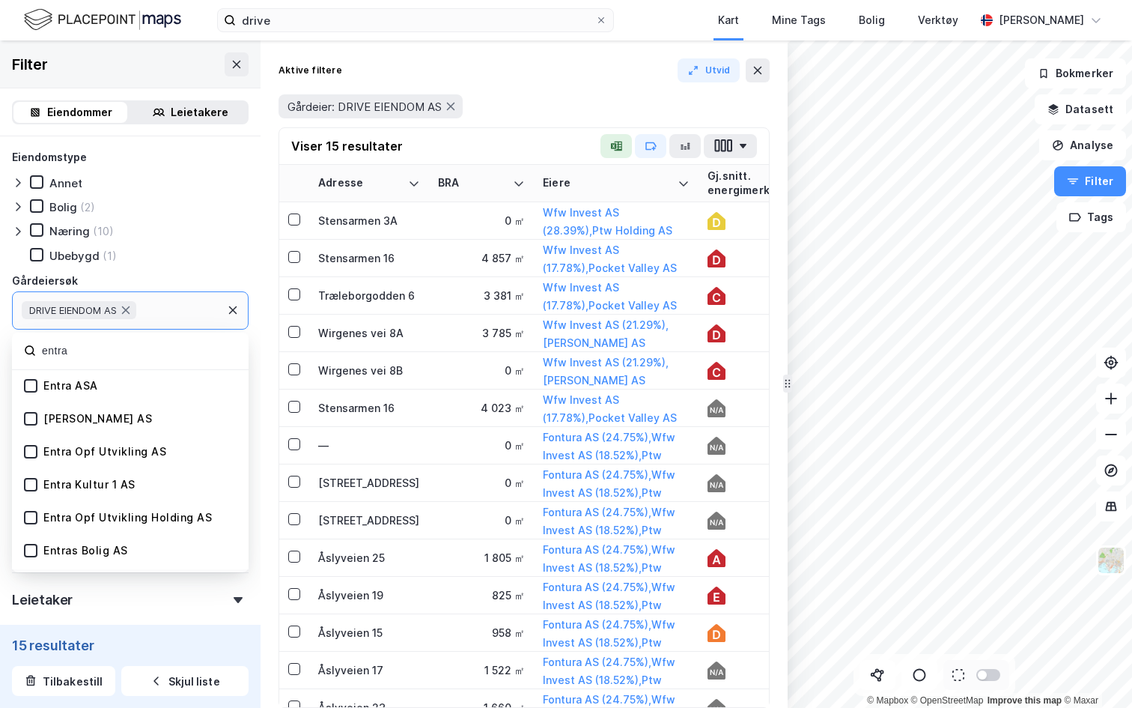
type input "entra"
click at [96, 388] on div "Entra ASA" at bounding box center [70, 386] width 55 height 14
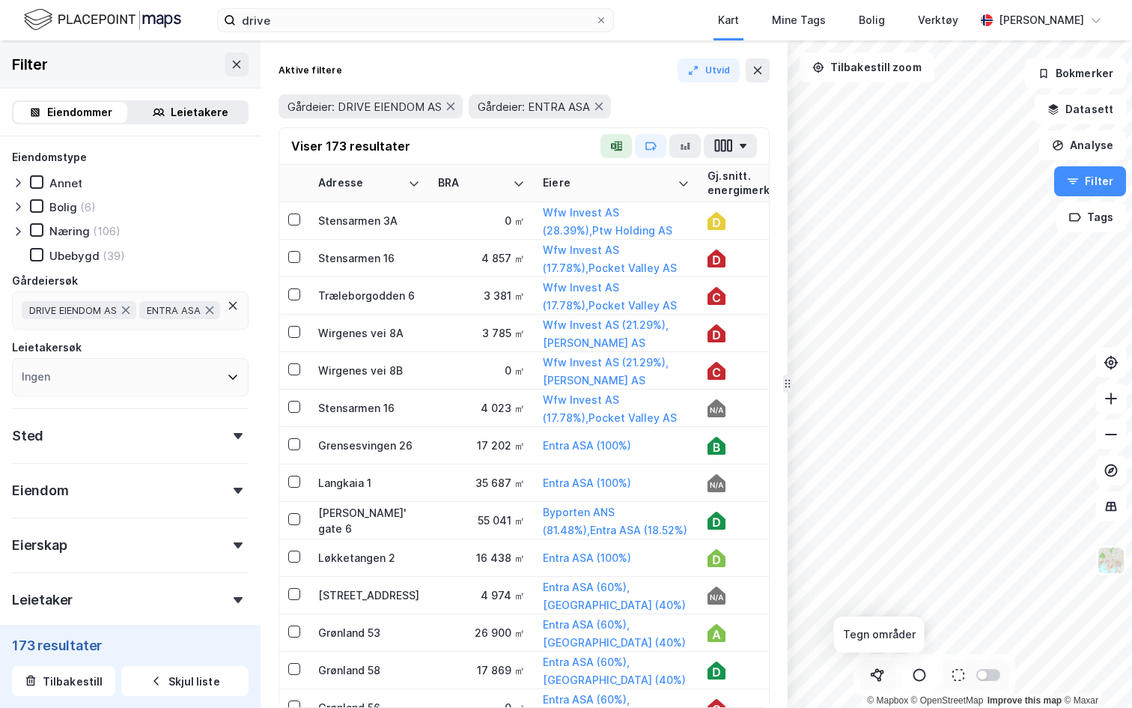
click at [875, 641] on icon at bounding box center [877, 674] width 15 height 15
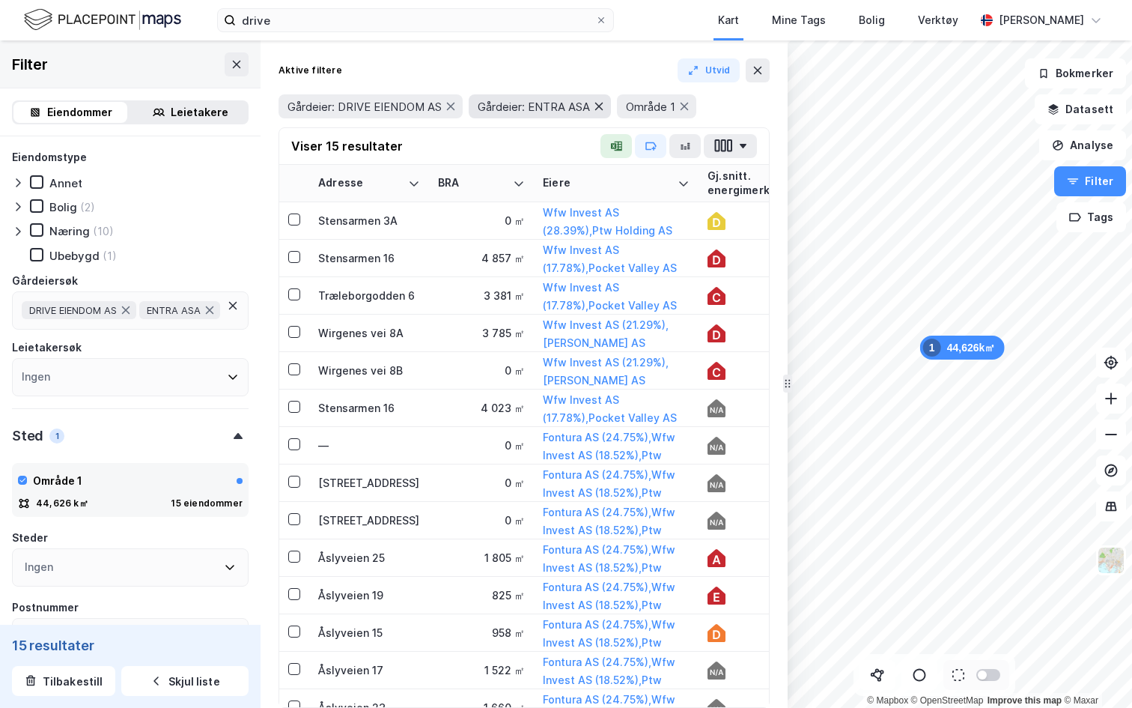
click at [600, 103] on icon at bounding box center [599, 106] width 8 height 7
click at [542, 107] on icon at bounding box center [536, 106] width 12 height 12
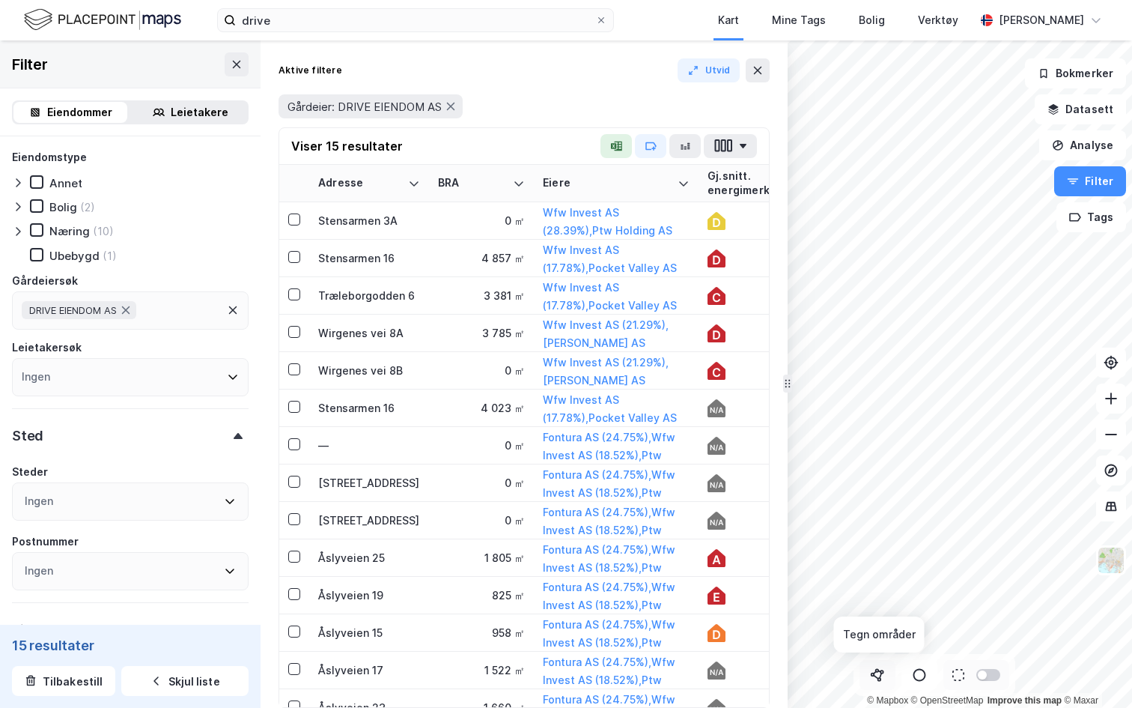
click at [871, 641] on button at bounding box center [878, 675] width 36 height 30
click at [888, 365] on div "1 401,4m" at bounding box center [887, 342] width 25 height 57
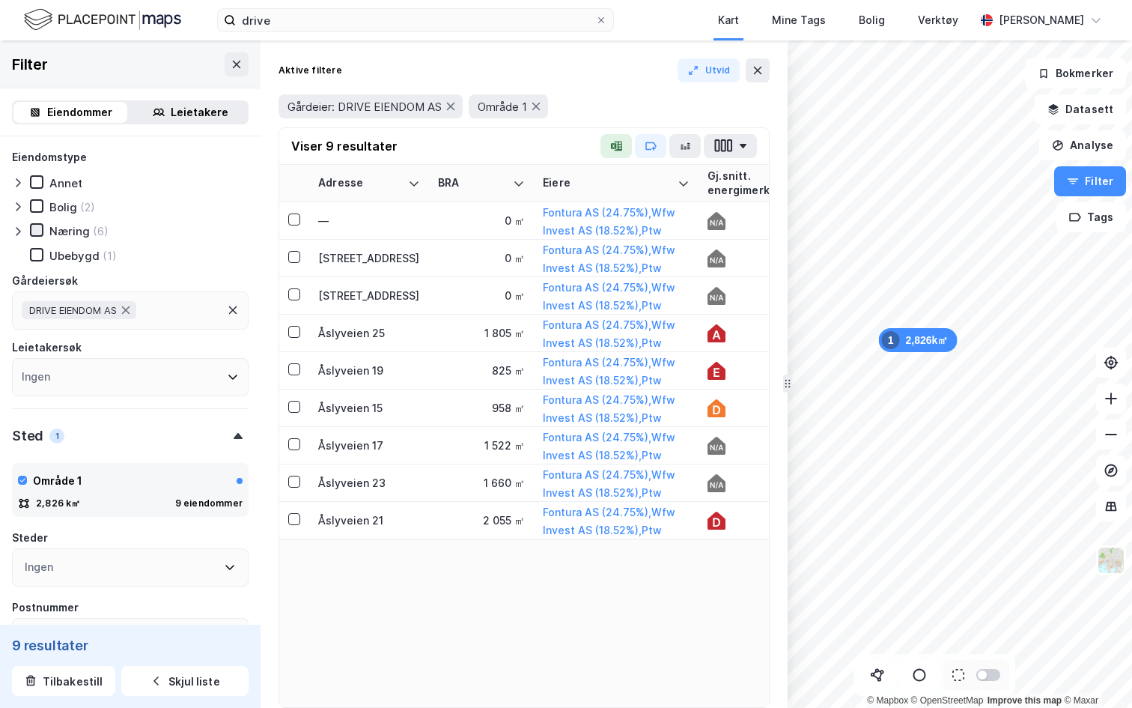
click at [37, 233] on icon at bounding box center [36, 230] width 10 height 10
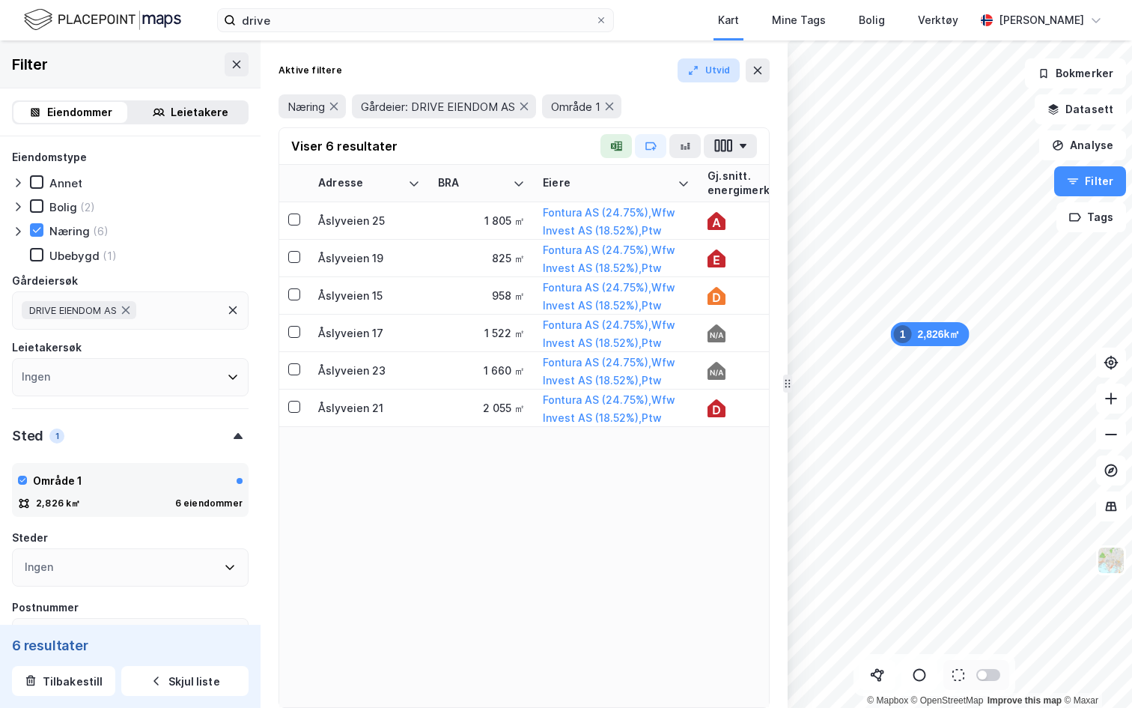
click at [708, 73] on button "Utvid" at bounding box center [709, 70] width 63 height 24
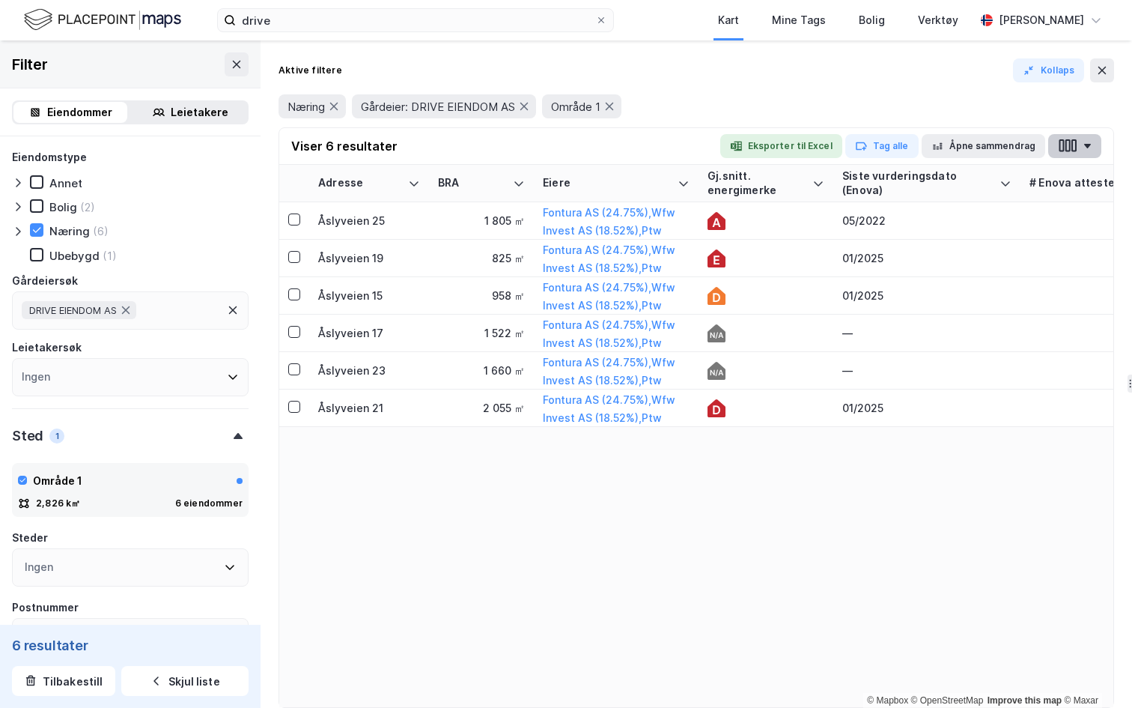
click at [1077, 151] on icon "button" at bounding box center [1067, 146] width 19 height 16
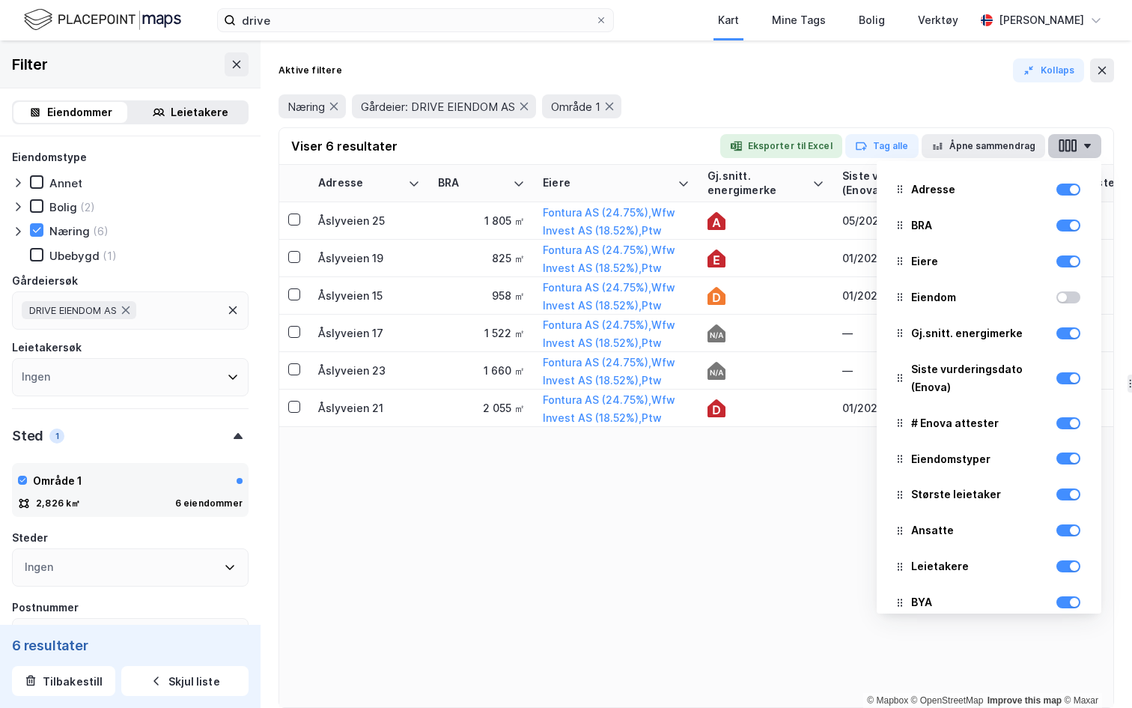
click at [1073, 151] on icon "button" at bounding box center [1074, 145] width 5 height 13
click at [1071, 296] on div at bounding box center [1069, 297] width 24 height 12
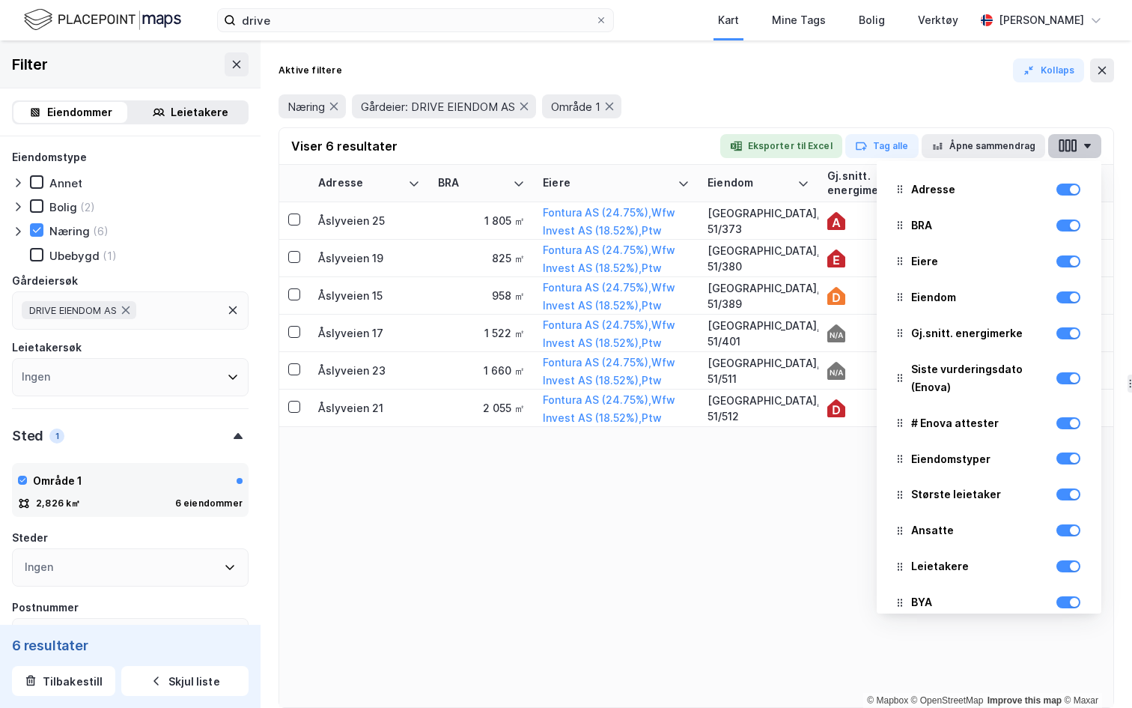
click at [1079, 156] on button "button" at bounding box center [1074, 146] width 53 height 24
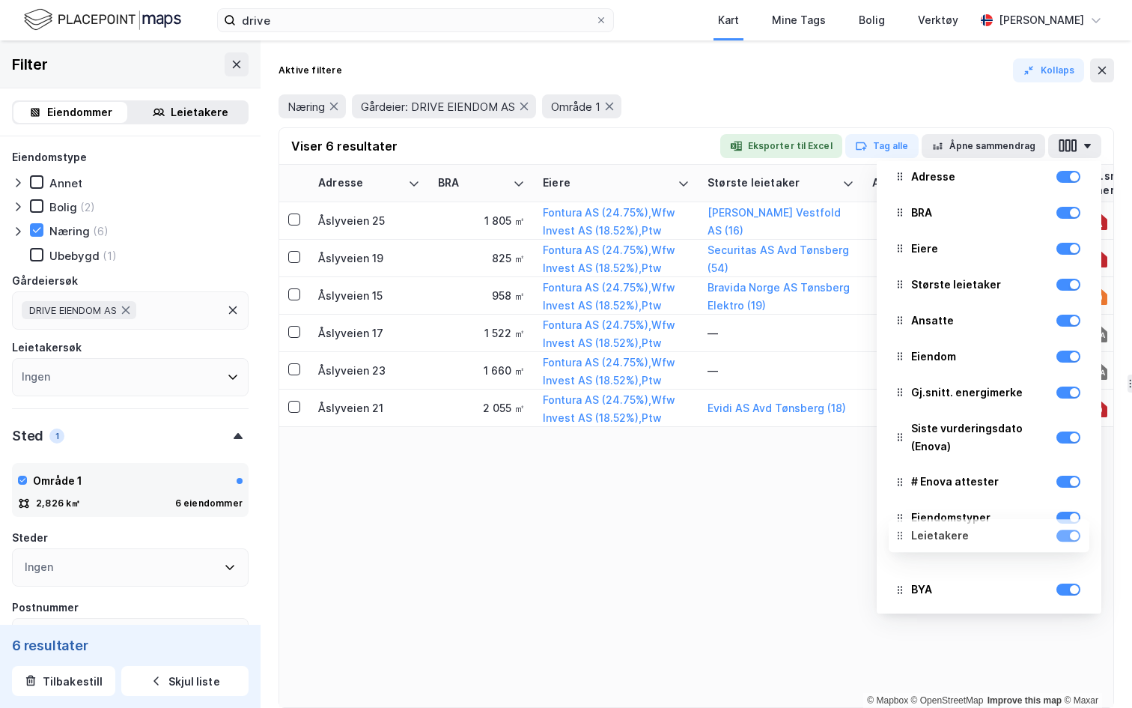
scroll to position [17, 0]
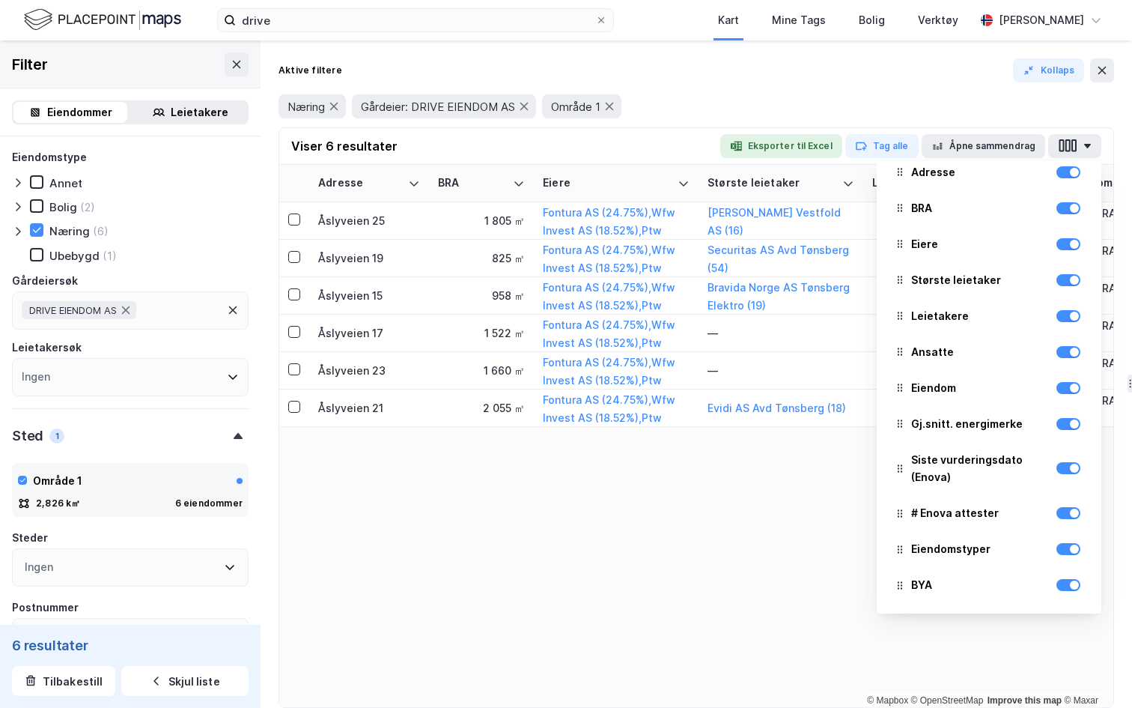
click at [654, 121] on div "Næring Gårdeier: DRIVE EIENDOM AS Område 1" at bounding box center [697, 106] width 836 height 42
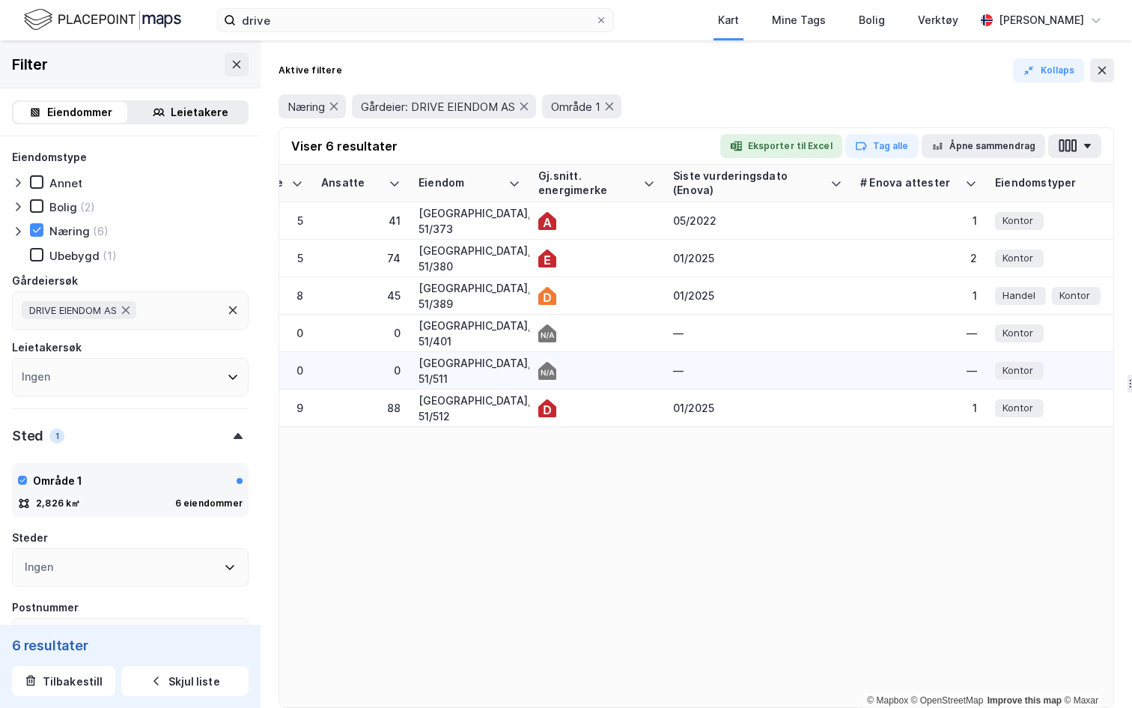
scroll to position [0, 671]
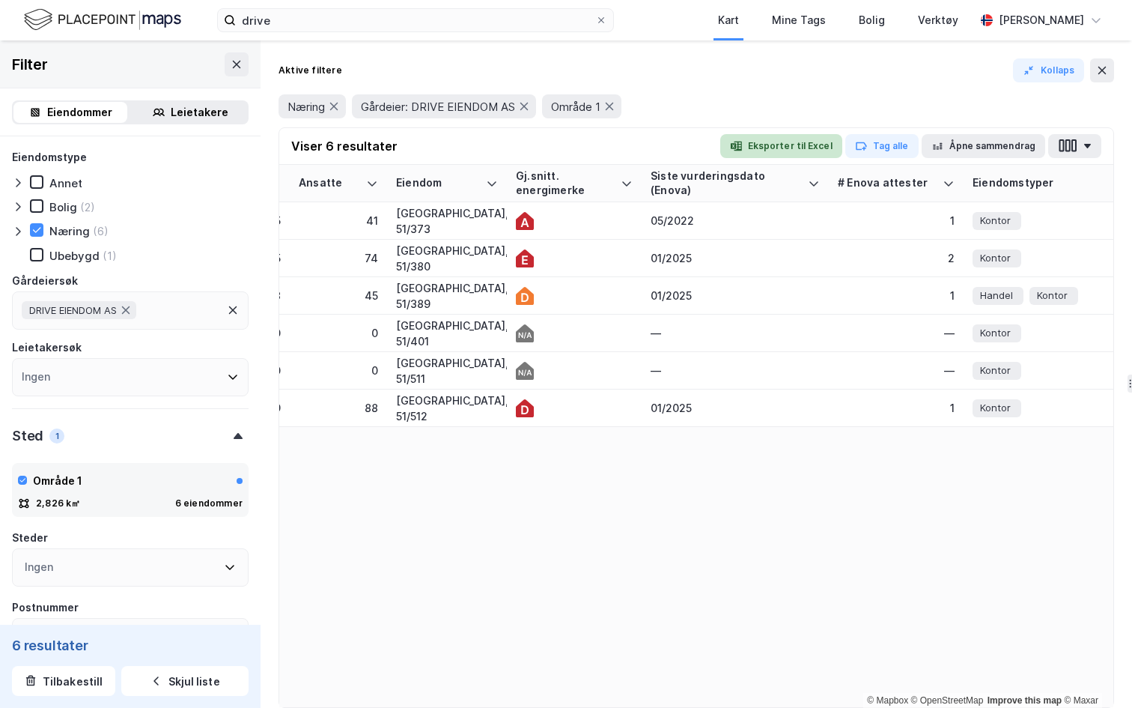
click at [787, 151] on button "Eksporter til Excel" at bounding box center [781, 146] width 122 height 24
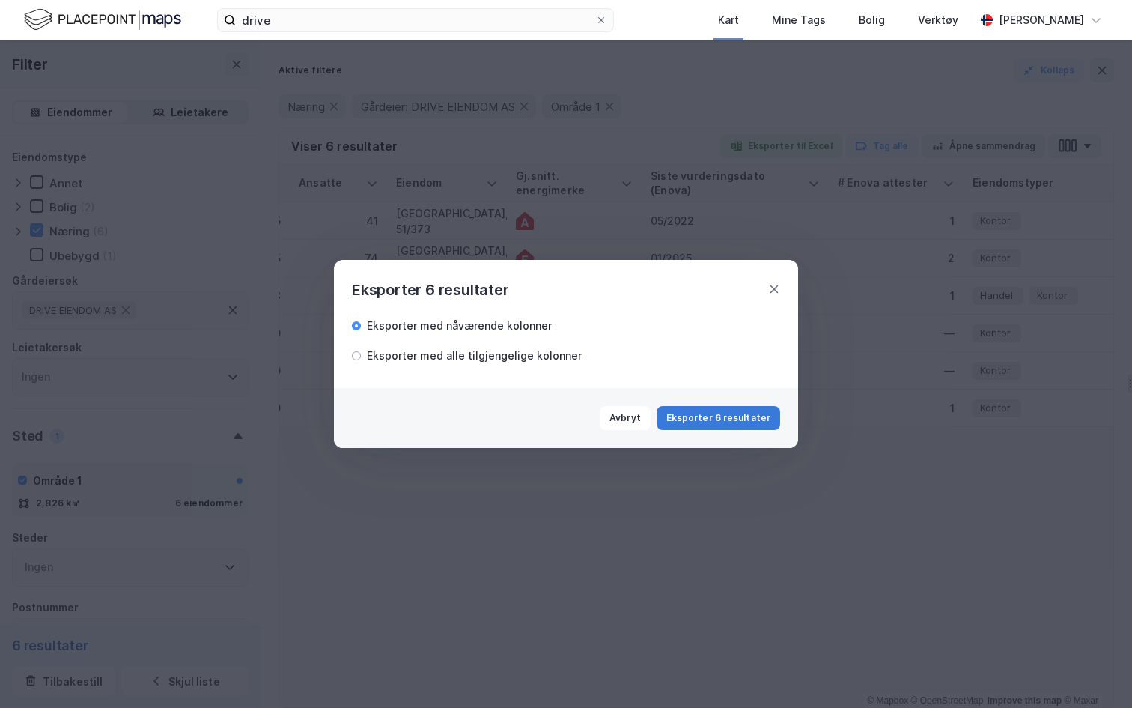
click at [740, 420] on button "Eksporter 6 resultater" at bounding box center [719, 418] width 124 height 24
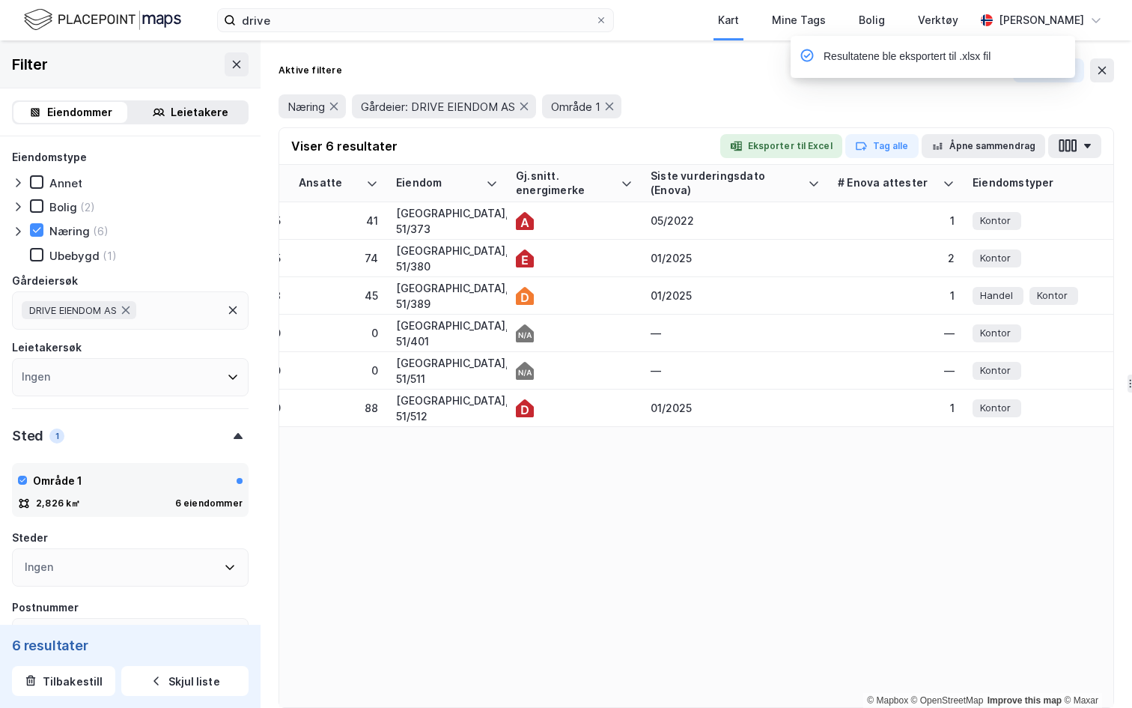
click at [719, 109] on div "Næring Gårdeier: DRIVE EIENDOM AS Område 1" at bounding box center [697, 106] width 836 height 24
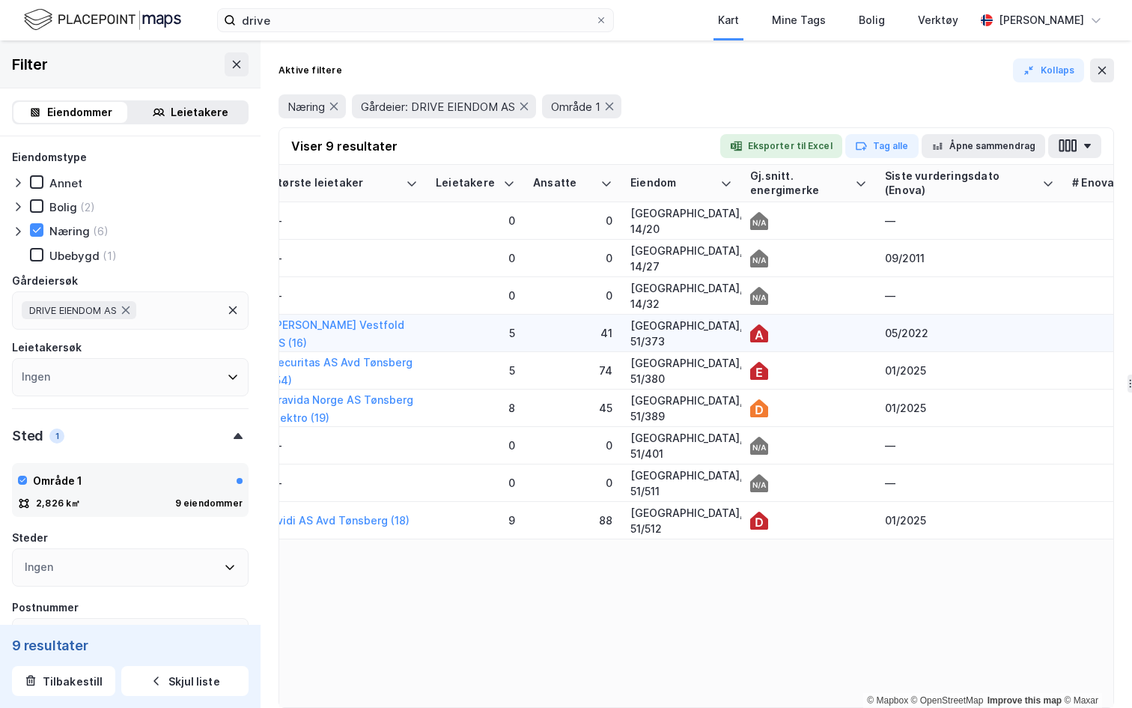
scroll to position [0, 486]
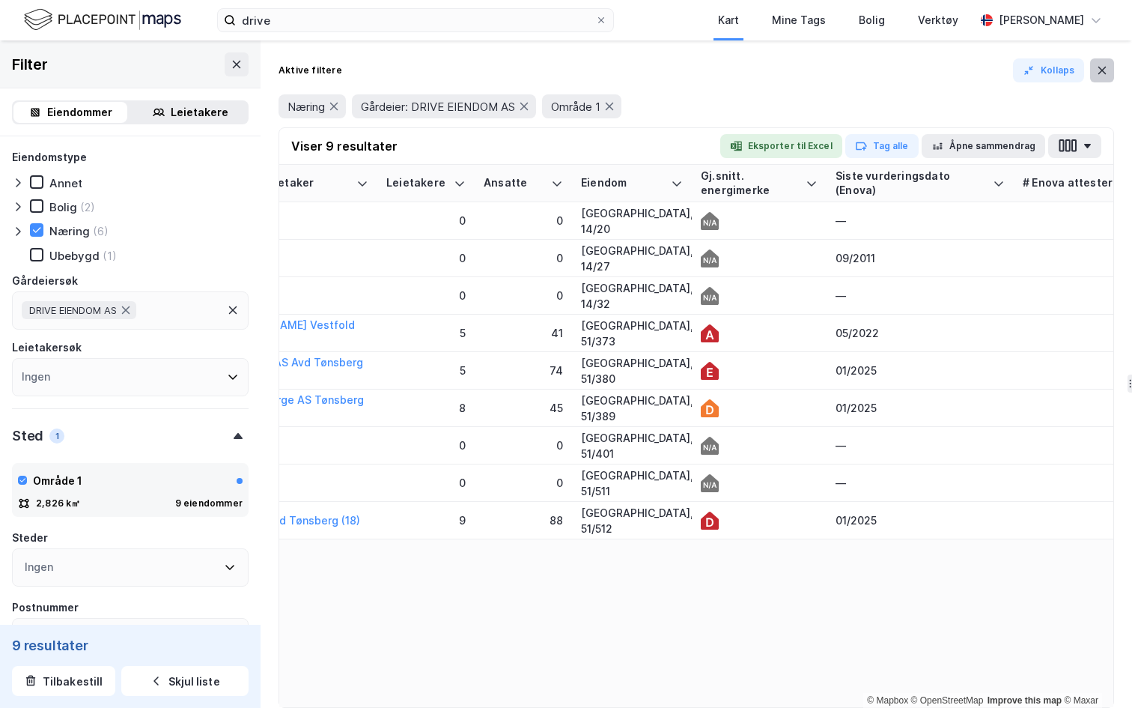
click at [1099, 61] on button at bounding box center [1102, 70] width 24 height 24
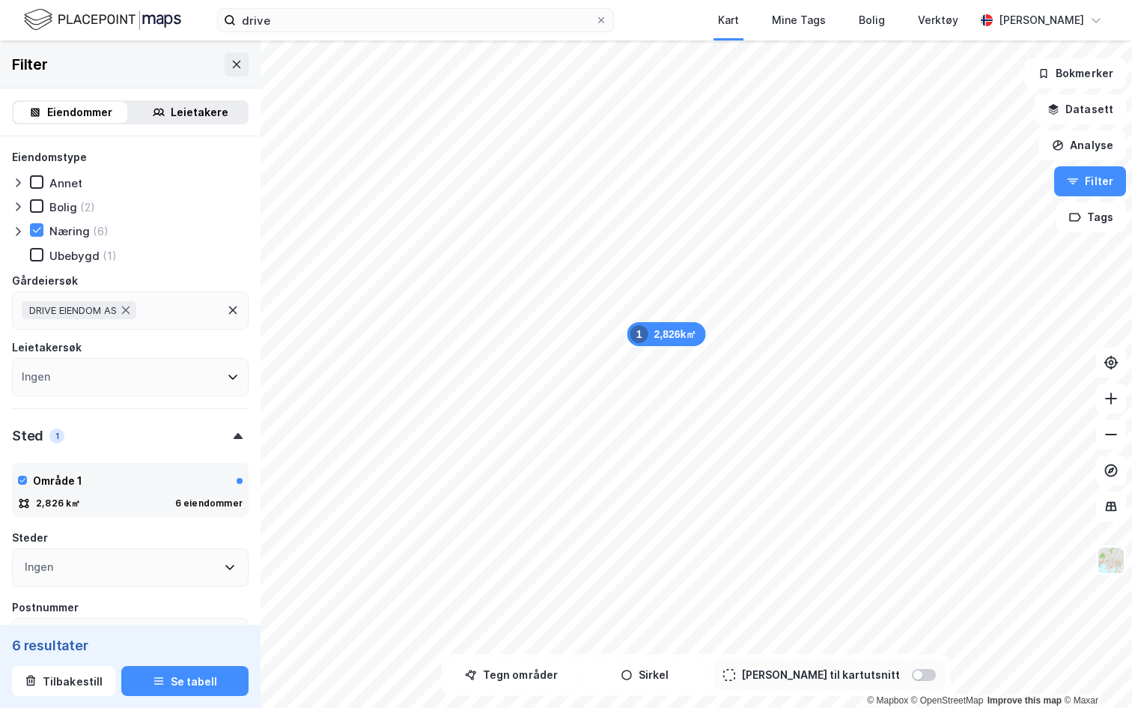
click at [195, 112] on div "Leietakere" at bounding box center [200, 112] width 58 height 18
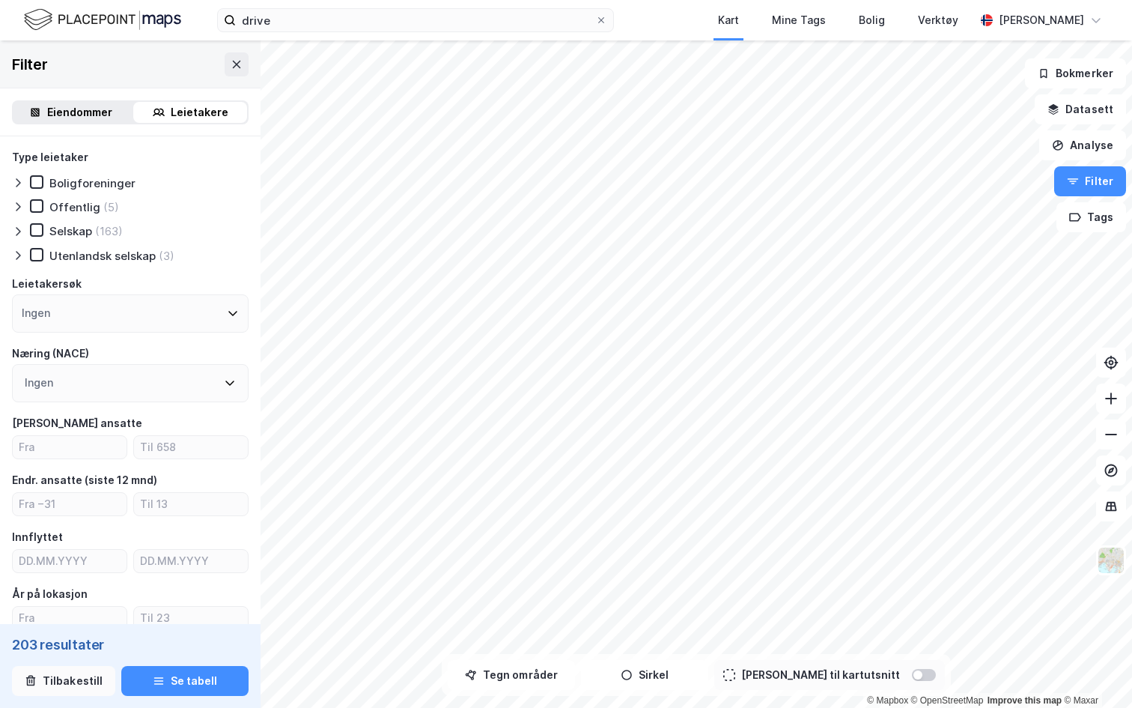
click at [63, 641] on button "Tilbakestill" at bounding box center [63, 681] width 103 height 30
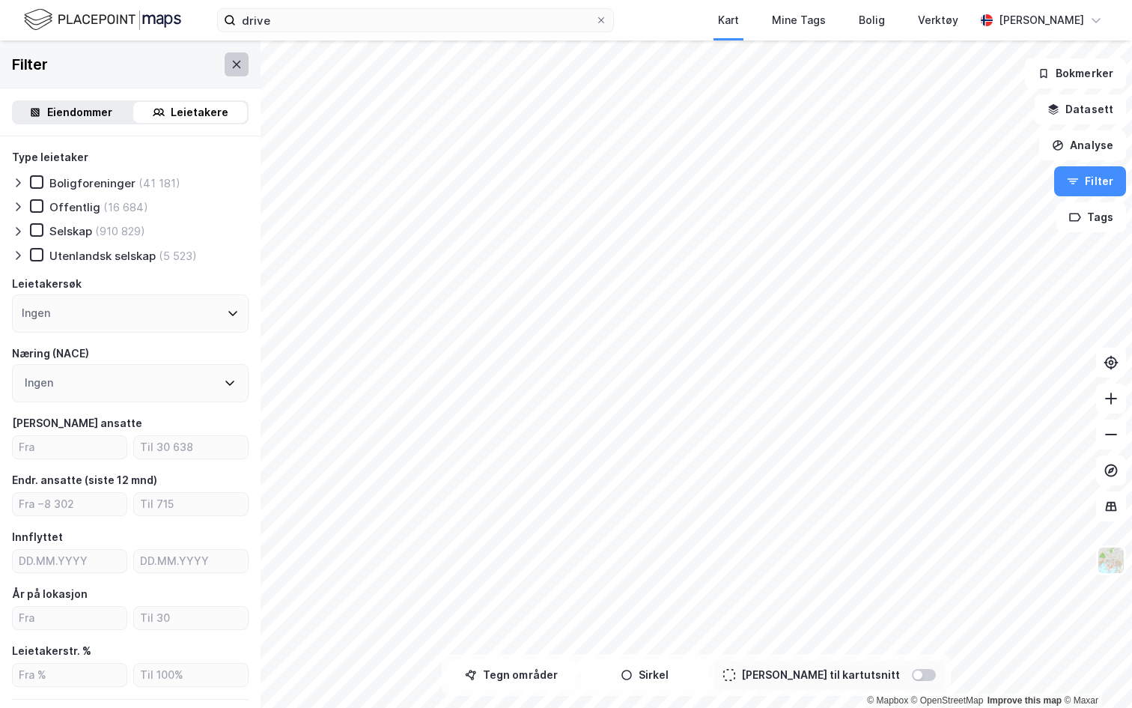
click at [235, 66] on icon at bounding box center [237, 64] width 12 height 12
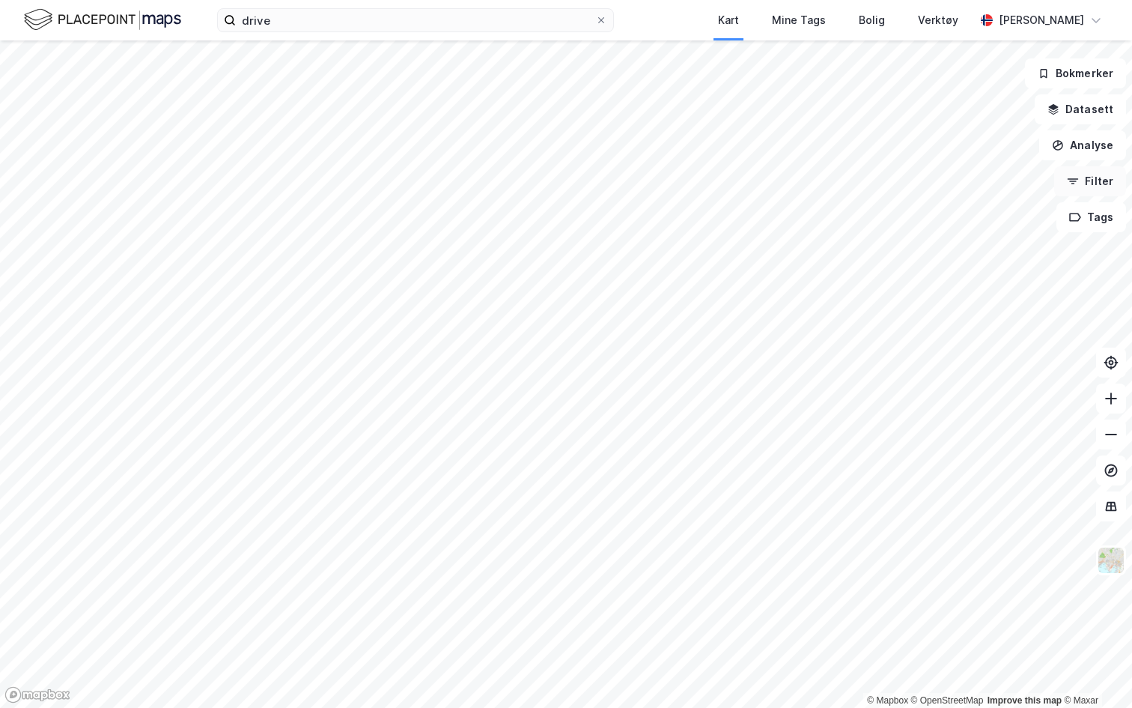
click at [1078, 167] on button "Filter" at bounding box center [1090, 181] width 72 height 30
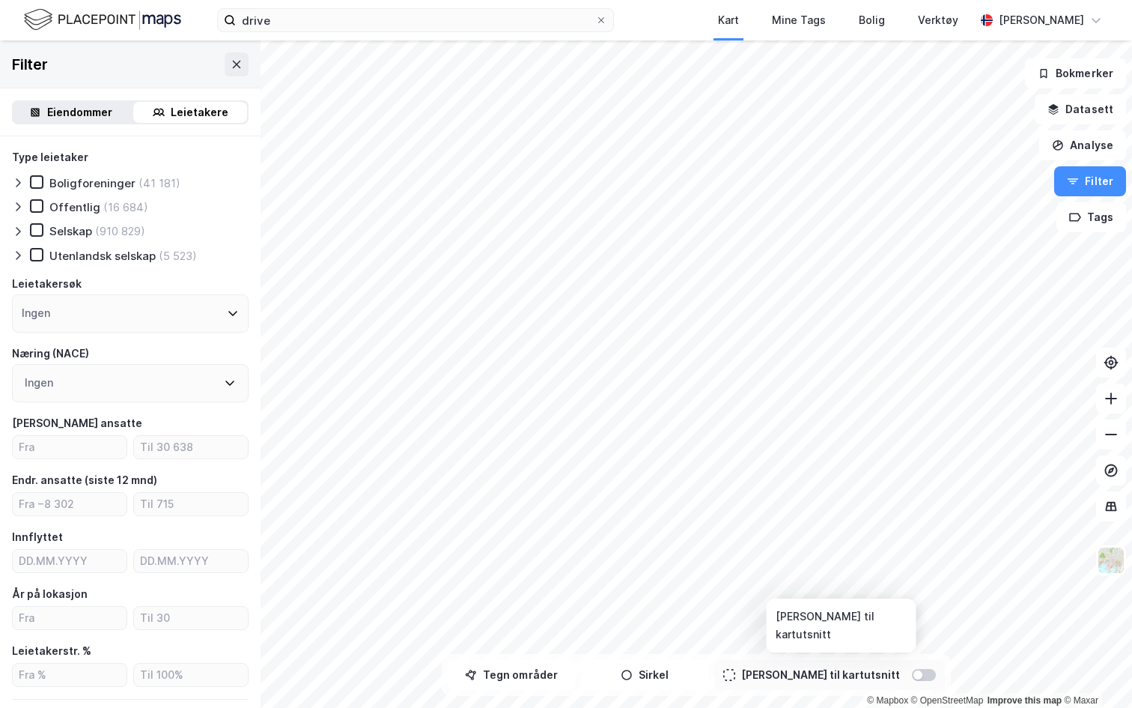
click at [912, 641] on div at bounding box center [924, 675] width 24 height 12
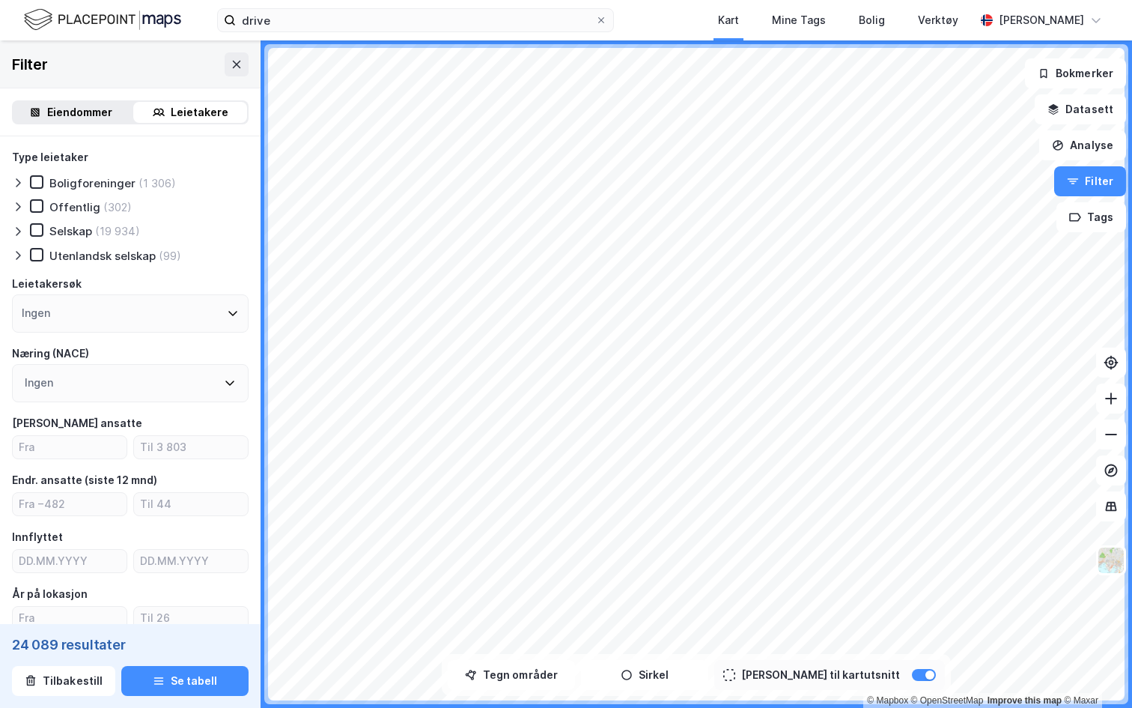
click at [16, 225] on icon at bounding box center [18, 231] width 12 height 12
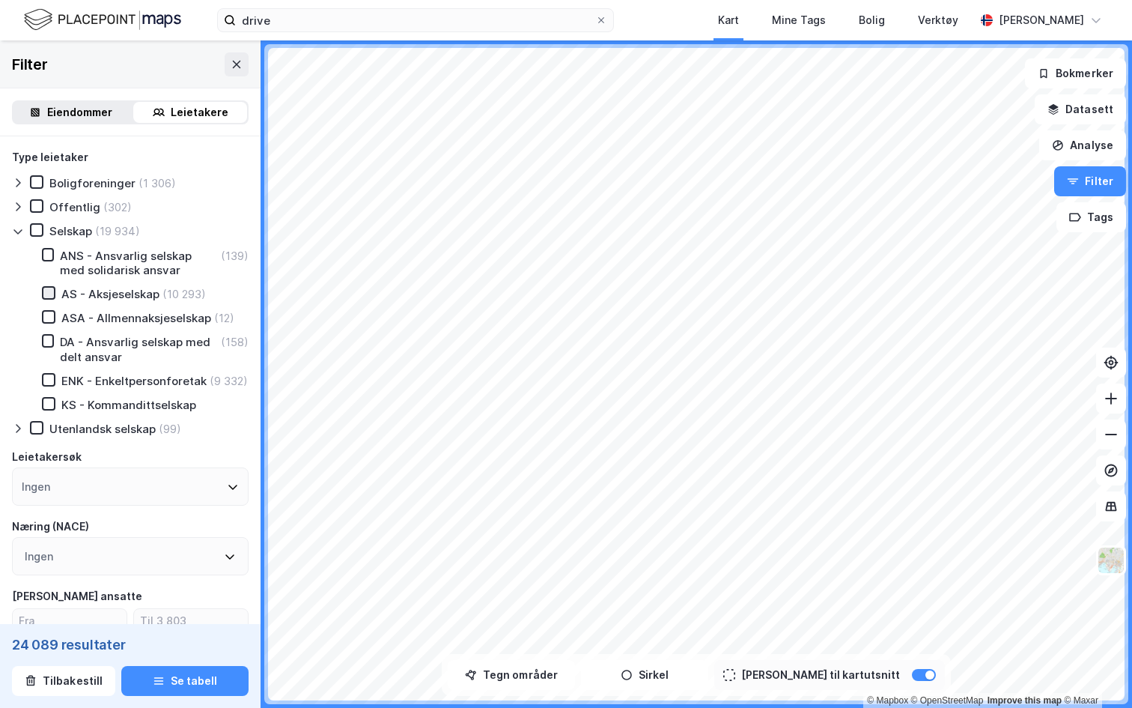
click at [46, 291] on icon at bounding box center [48, 293] width 10 height 10
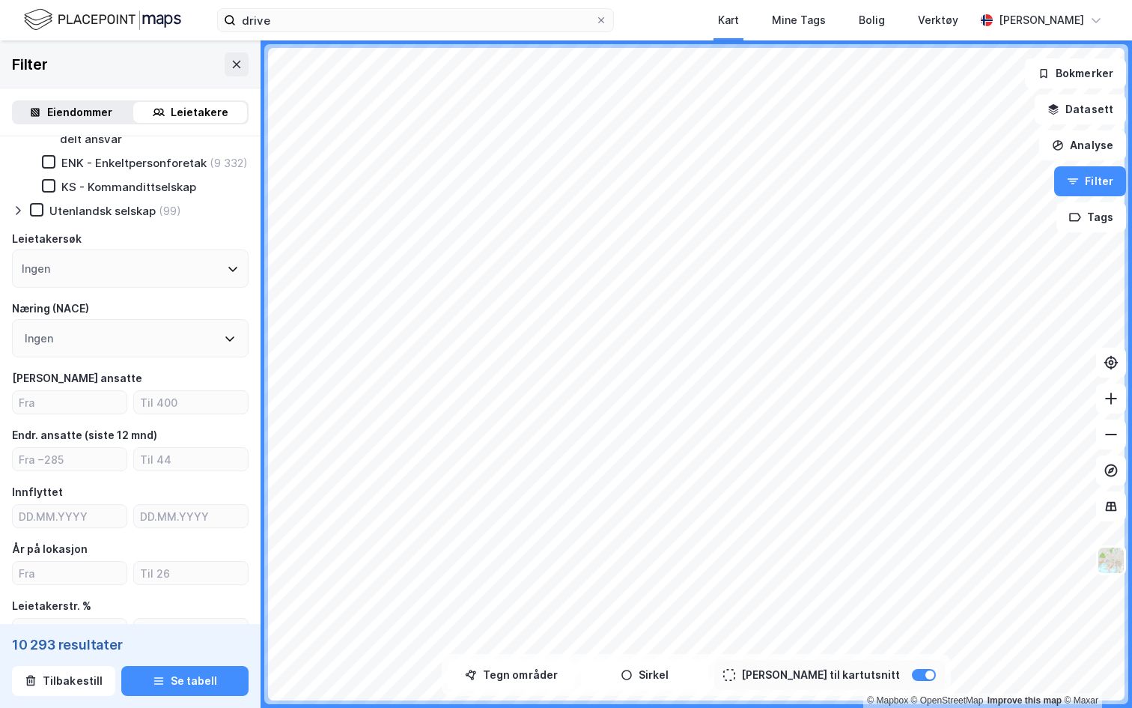
scroll to position [222, 0]
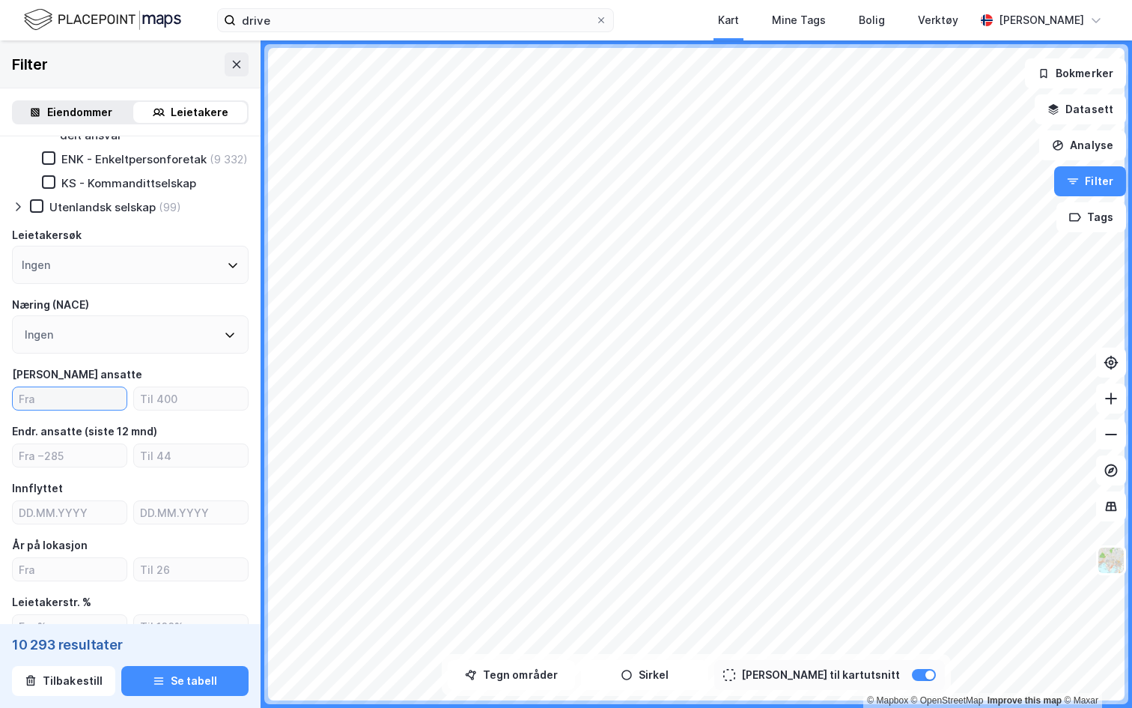
click at [72, 412] on div "Type leietaker Boligforeninger (1 306) Offentlig (302) Selskap (19 934) ANS - A…" at bounding box center [130, 364] width 237 height 875
type input "10"
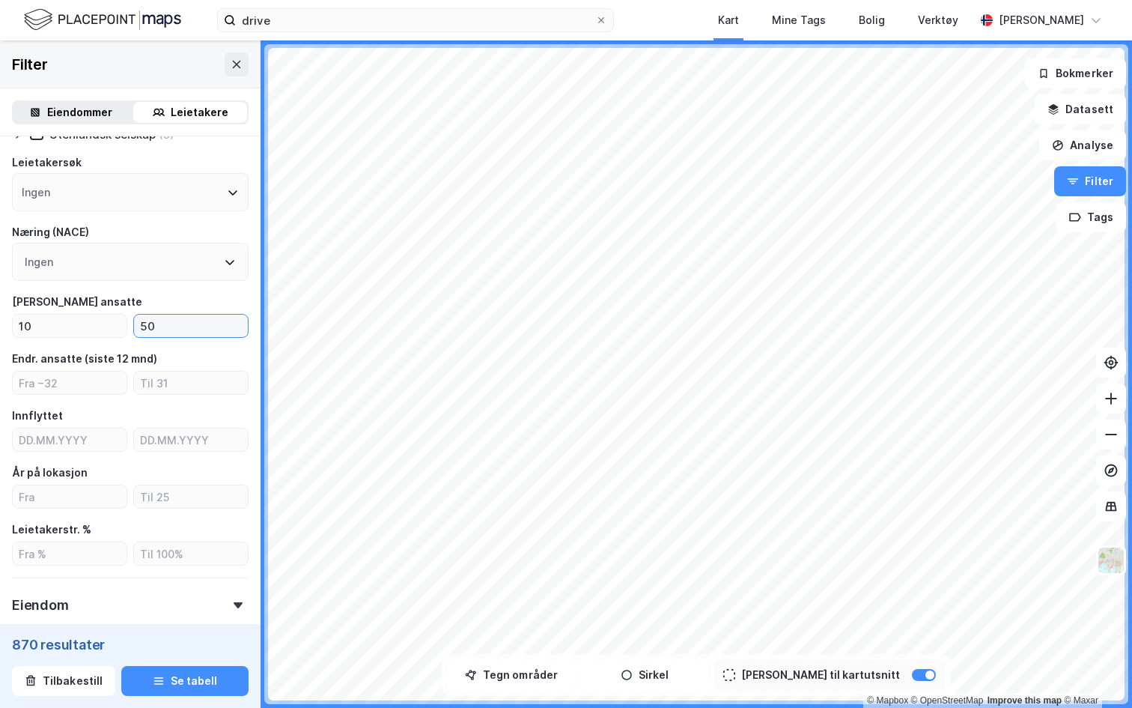
scroll to position [304, 0]
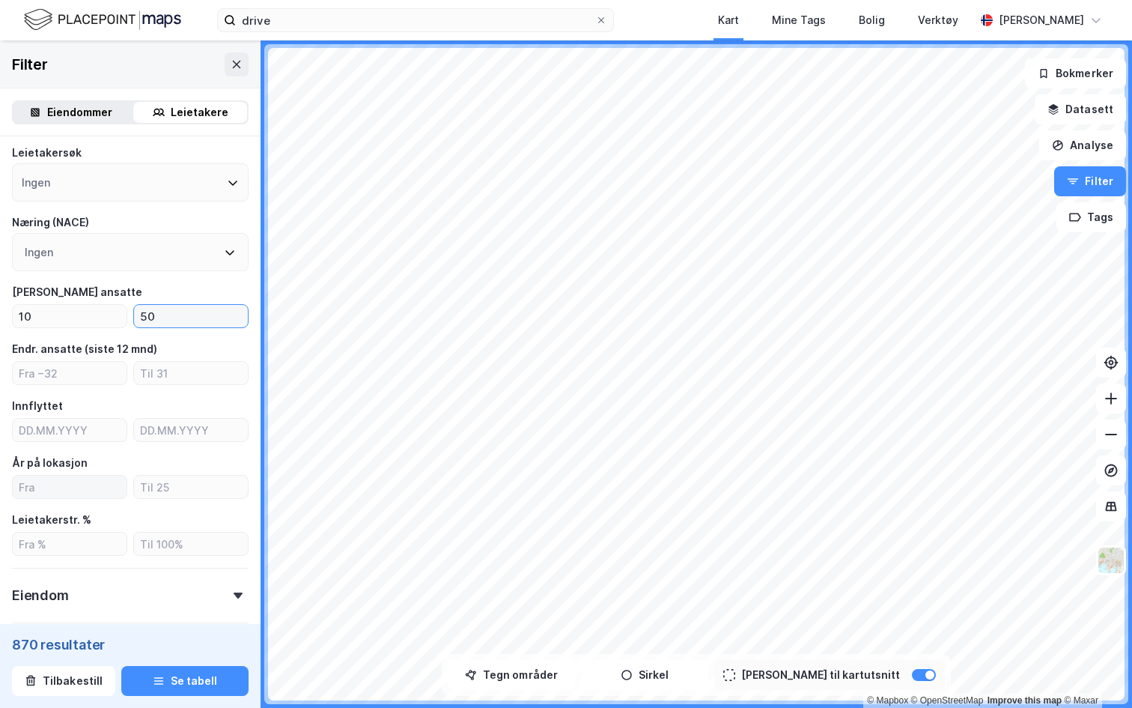
type input "50"
click at [86, 489] on input "number" at bounding box center [70, 487] width 114 height 22
type input "3"
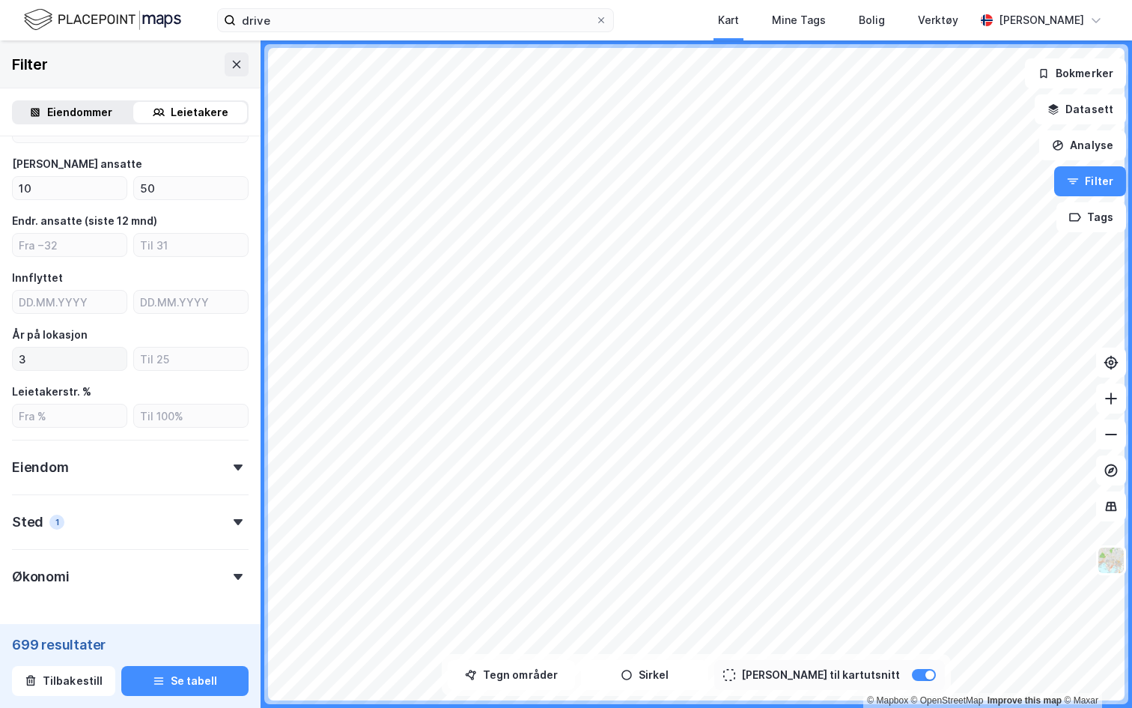
scroll to position [431, 0]
click at [108, 477] on div "Eiendom" at bounding box center [130, 462] width 237 height 43
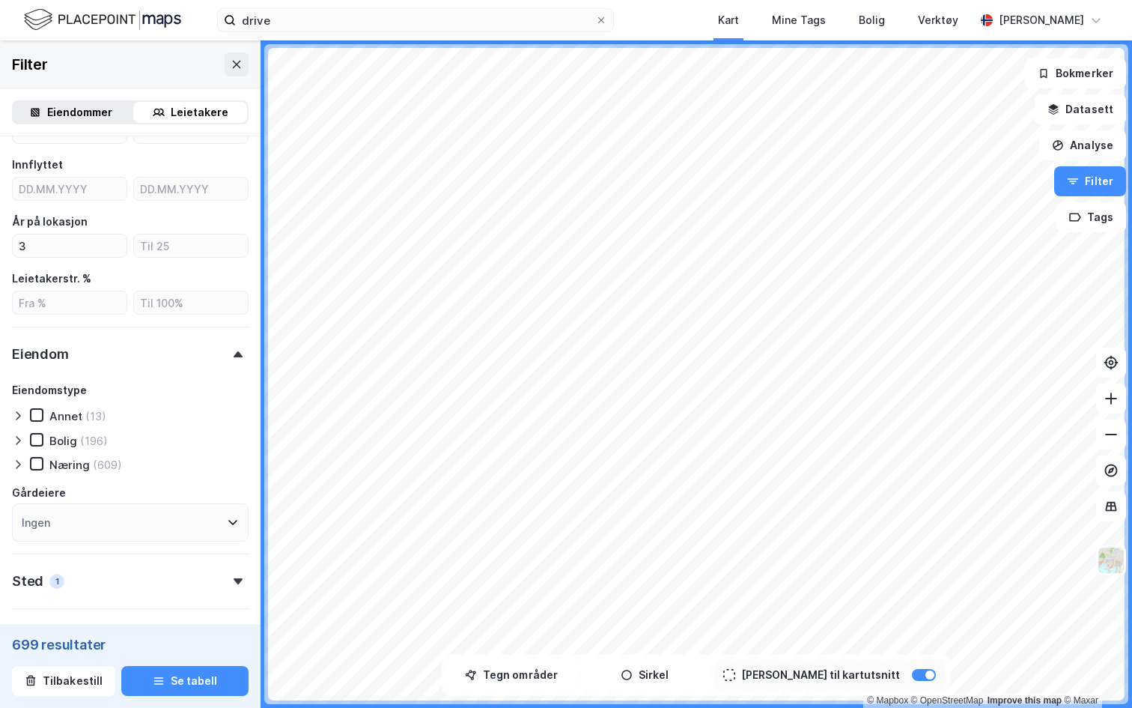
scroll to position [549, 0]
click at [15, 461] on icon at bounding box center [18, 461] width 12 height 12
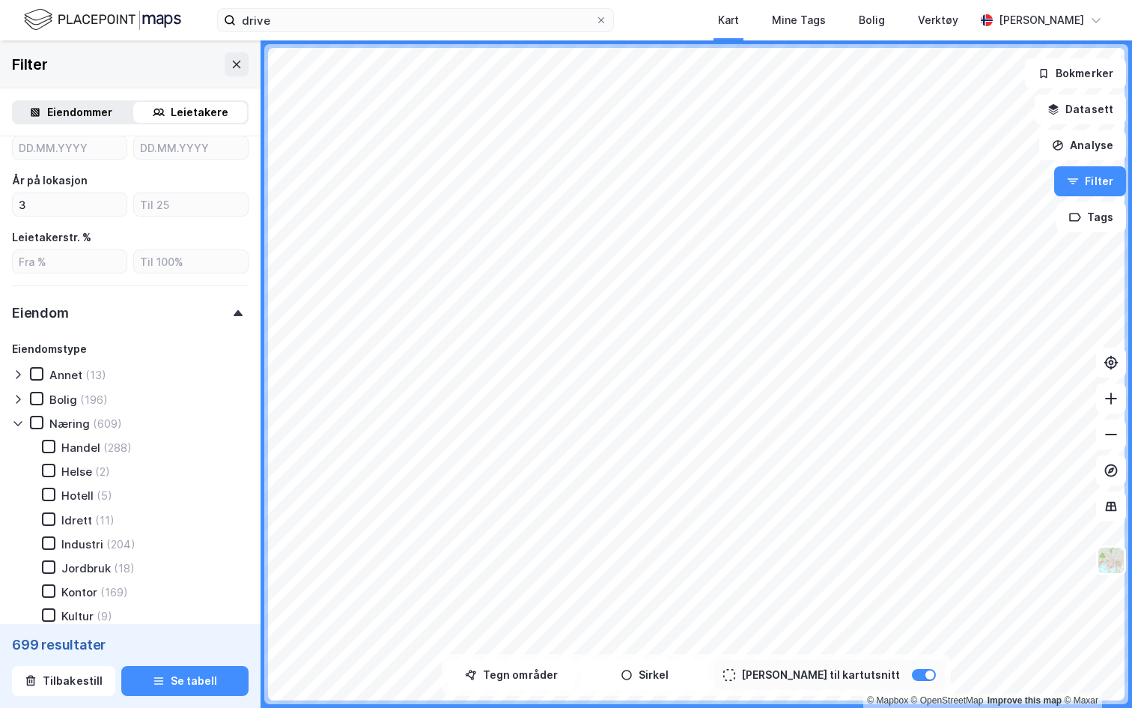
scroll to position [603, 0]
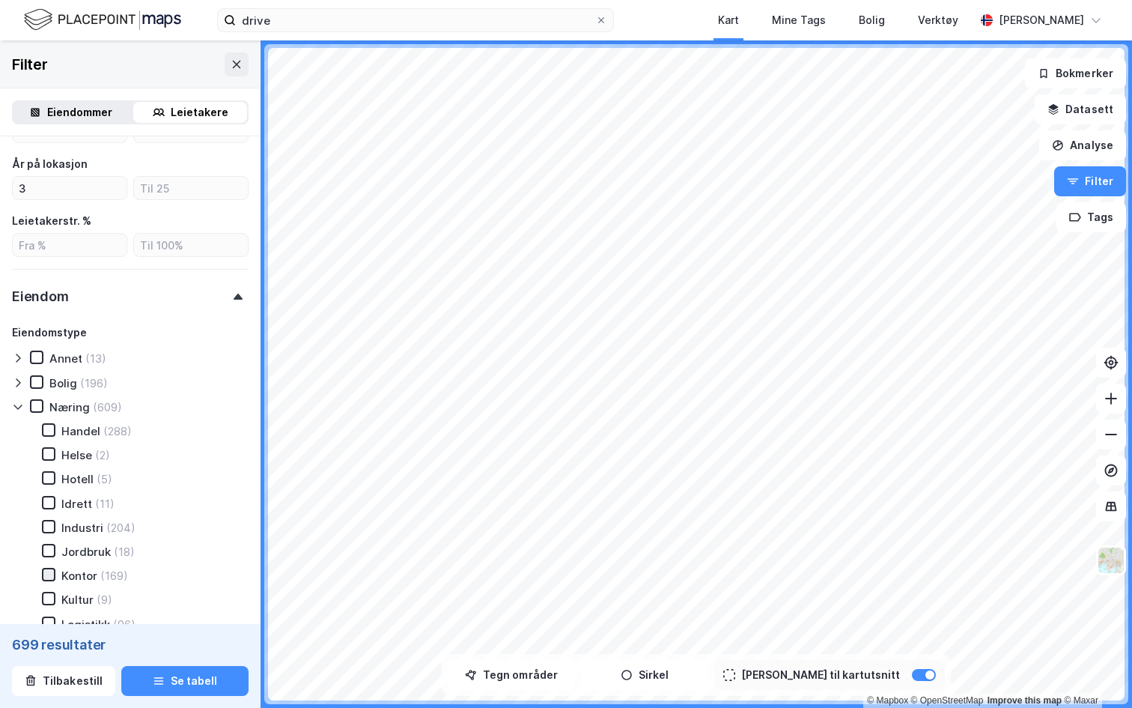
click at [42, 575] on div at bounding box center [48, 574] width 13 height 13
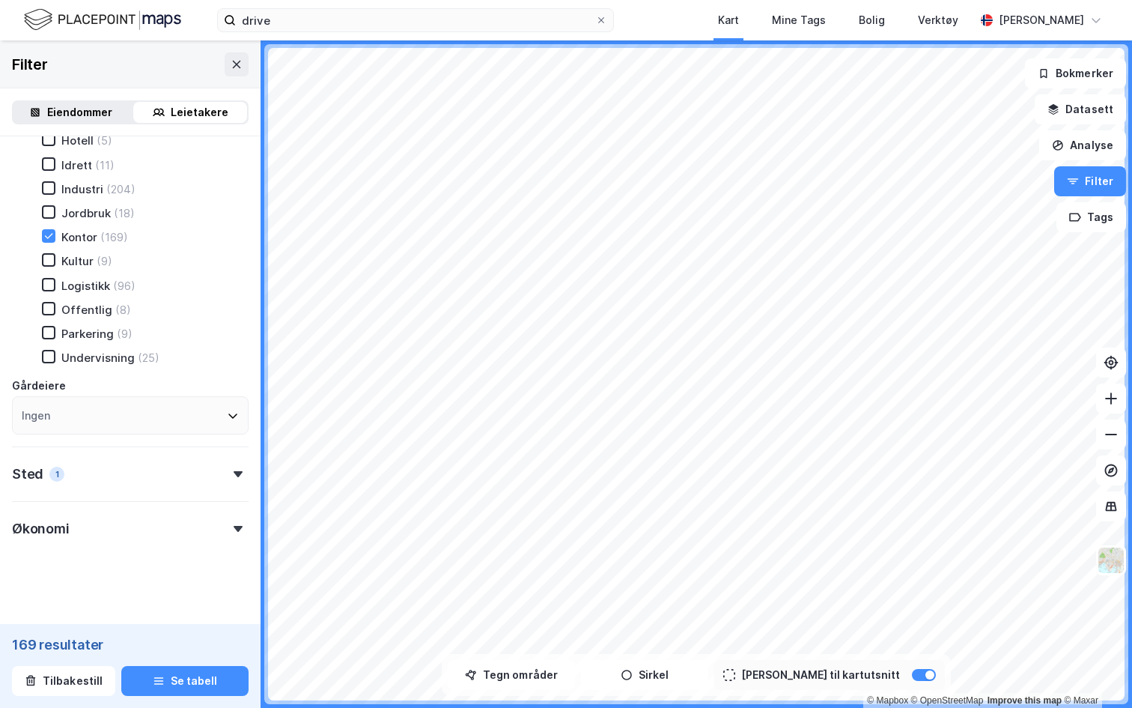
click at [76, 523] on div "Økonomi" at bounding box center [130, 522] width 237 height 43
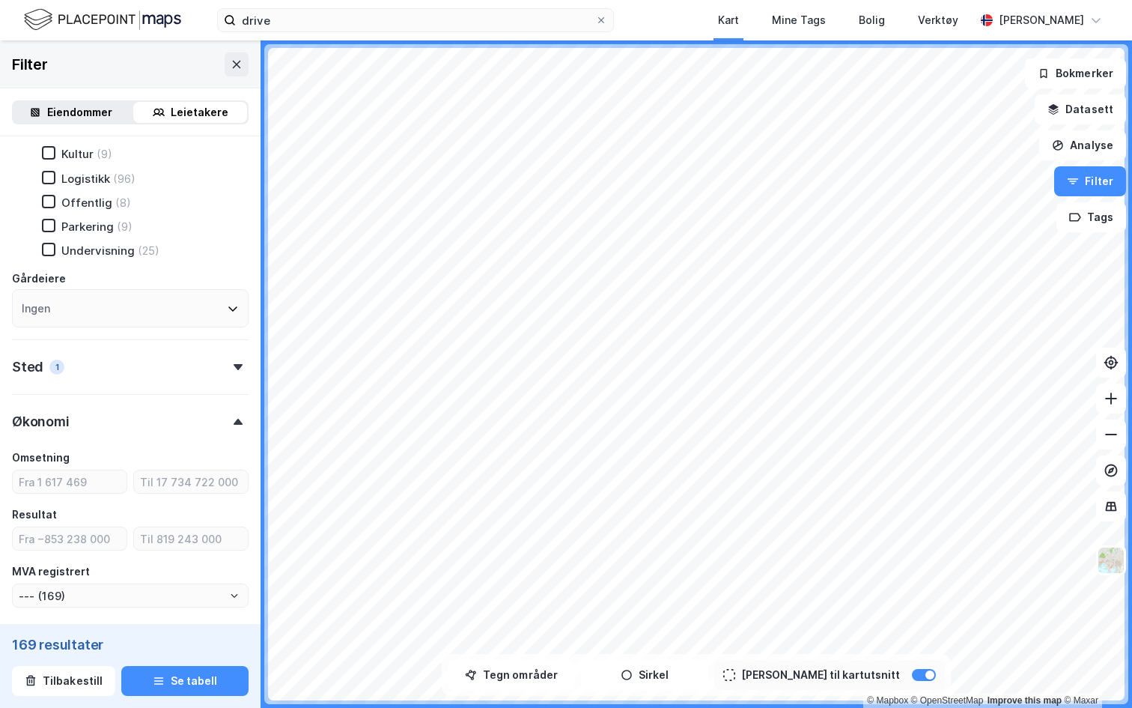
scroll to position [1051, 0]
click at [67, 484] on input "number" at bounding box center [70, 479] width 114 height 22
type input "100"
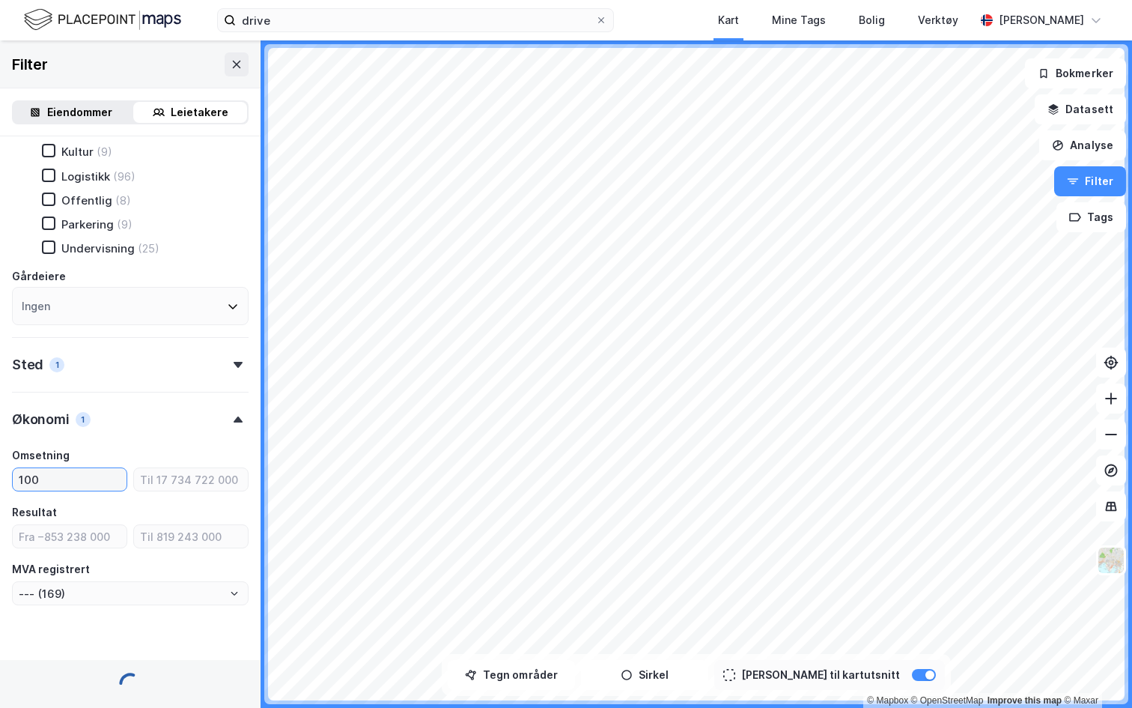
type input "--- (168)"
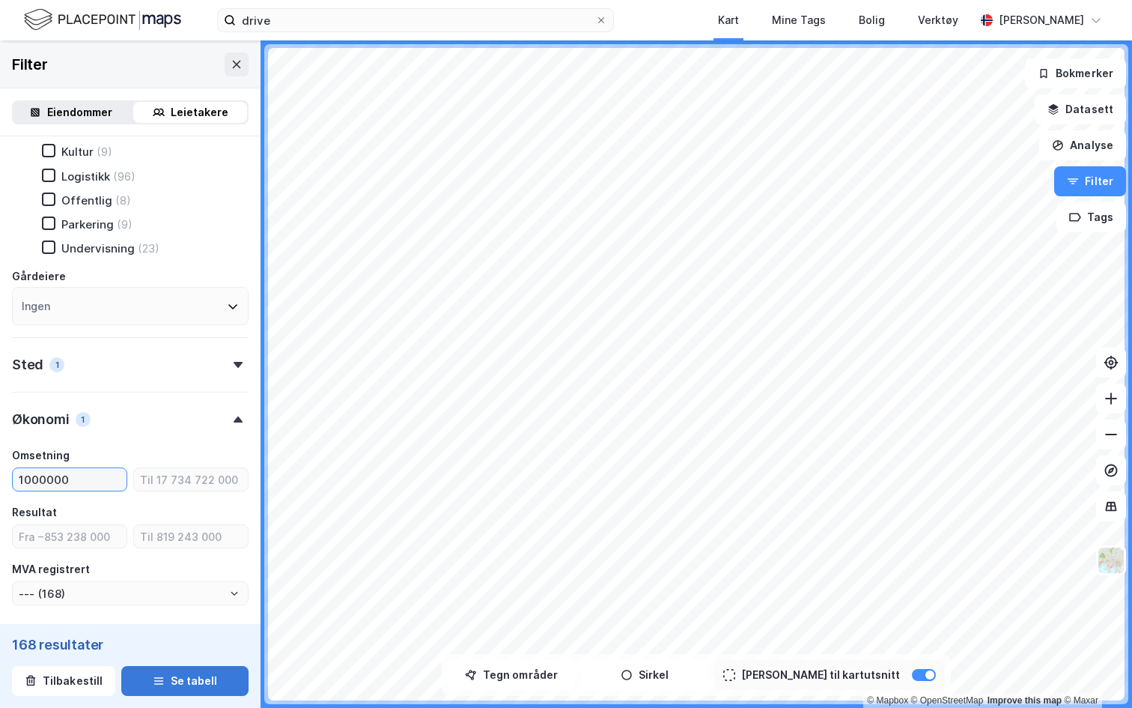
type input "1000000"
click at [186, 641] on button "Se tabell" at bounding box center [184, 681] width 127 height 30
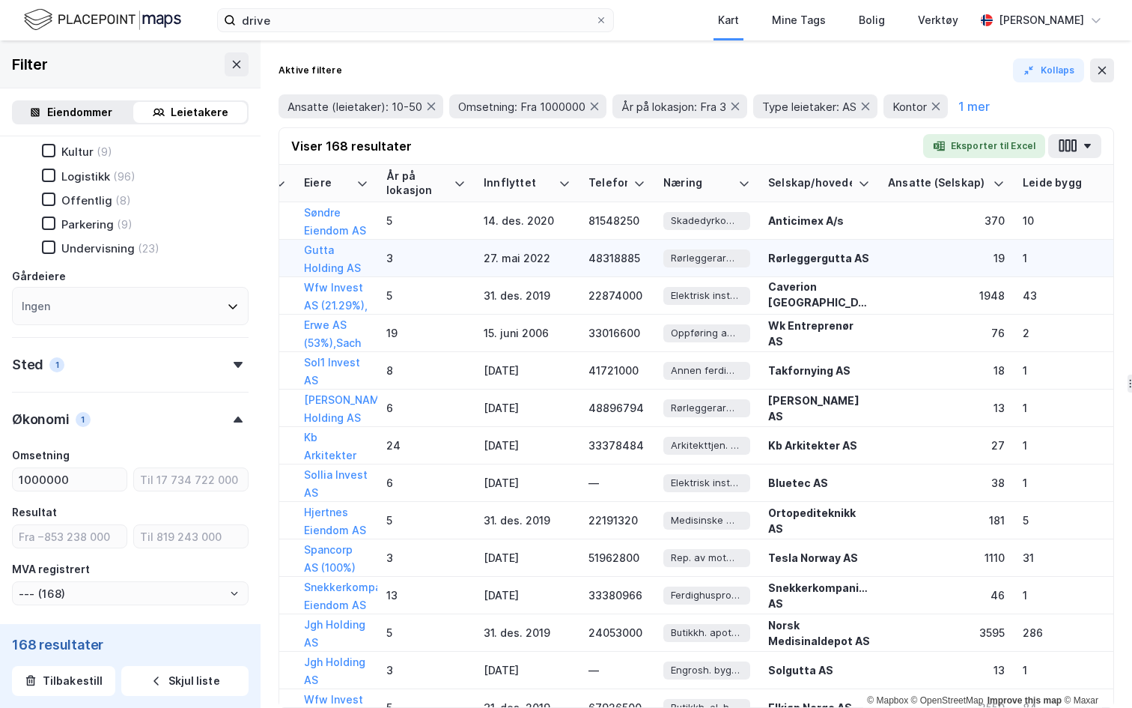
scroll to position [0, 656]
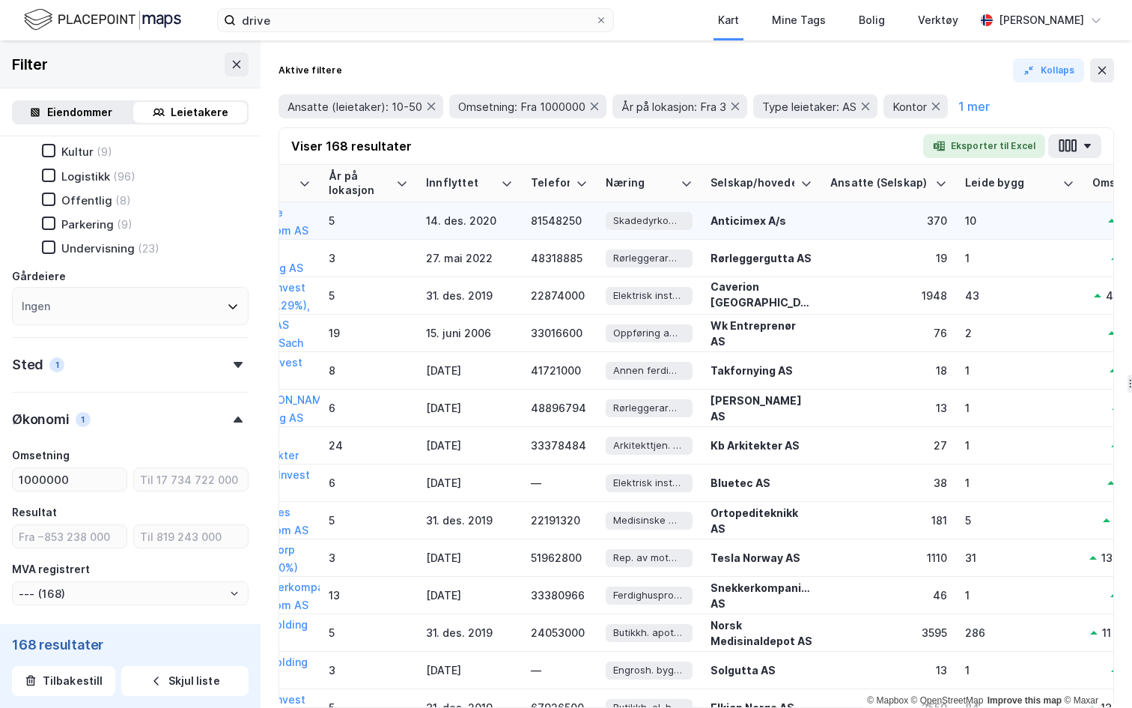
click at [745, 227] on div "Anticimex A/s" at bounding box center [762, 221] width 102 height 16
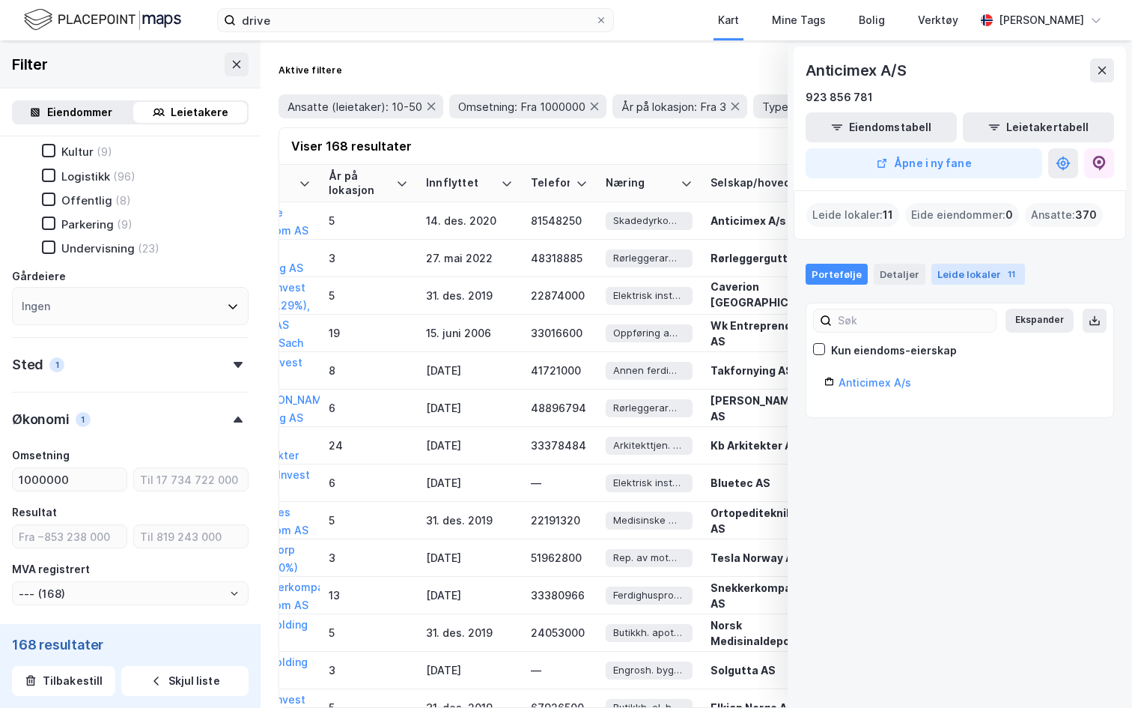
click at [970, 272] on div "Leide lokaler 11" at bounding box center [979, 274] width 94 height 21
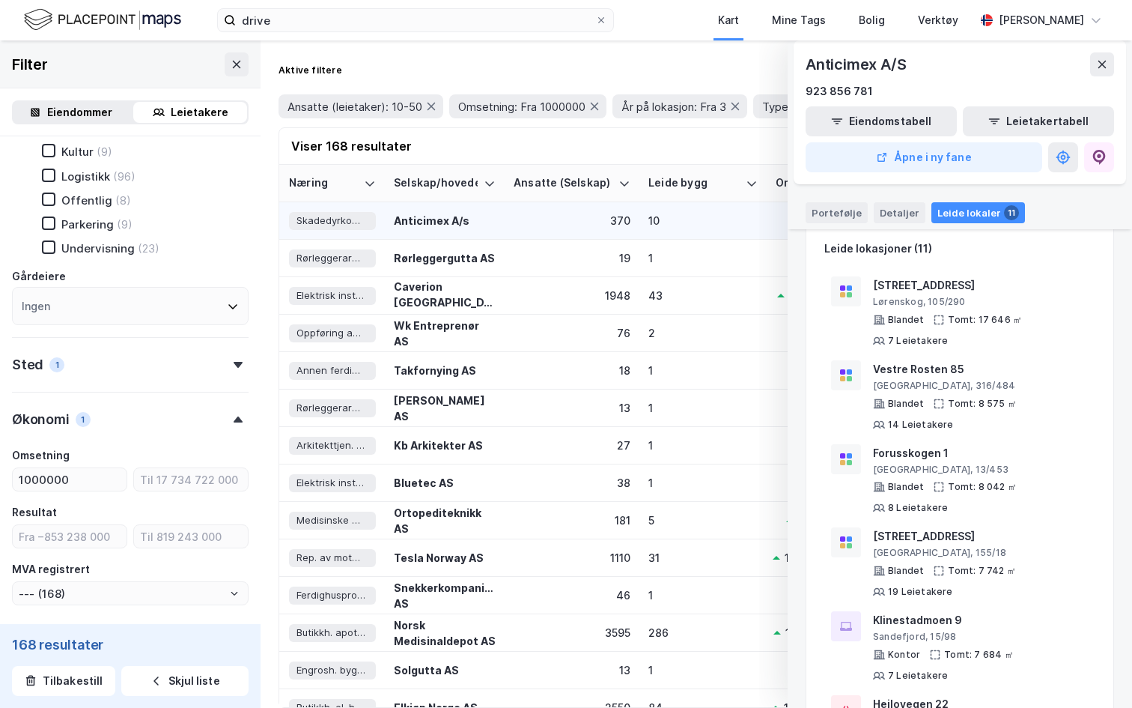
scroll to position [0, 965]
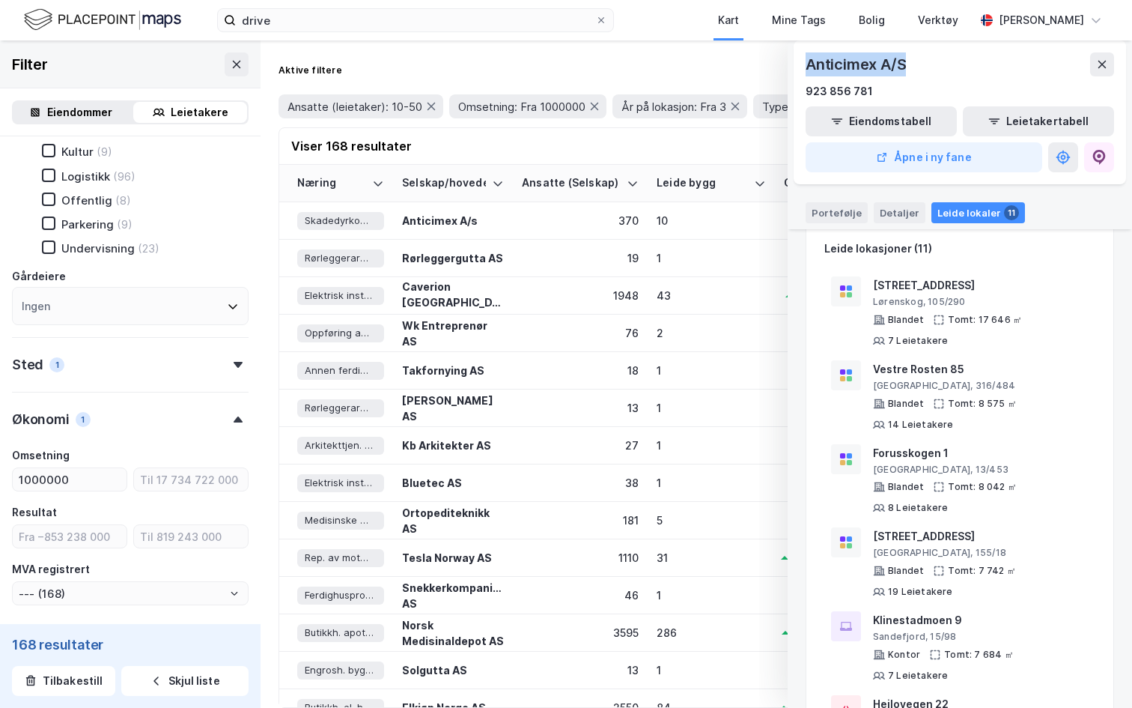
drag, startPoint x: 808, startPoint y: 58, endPoint x: 950, endPoint y: 58, distance: 141.5
click at [950, 58] on div "Anticimex A/S" at bounding box center [960, 64] width 309 height 24
click at [935, 160] on button "Åpne i ny fane" at bounding box center [924, 157] width 237 height 30
click at [1097, 58] on button at bounding box center [1102, 64] width 24 height 24
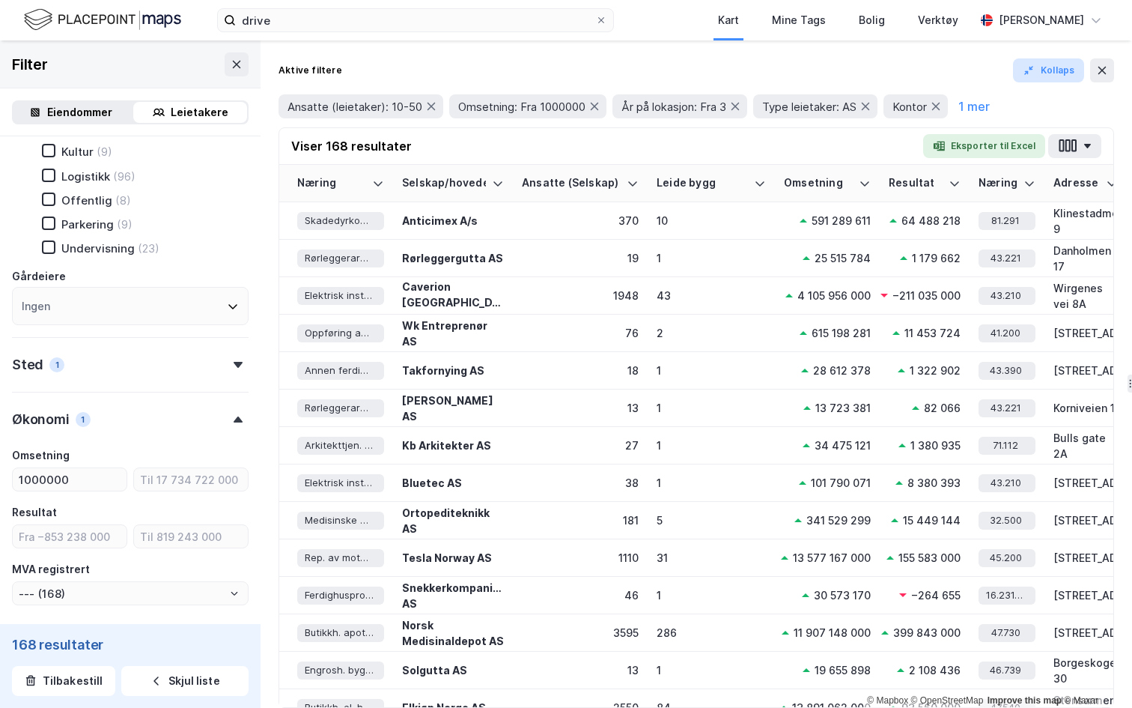
click at [1068, 74] on button "Kollaps" at bounding box center [1048, 70] width 71 height 24
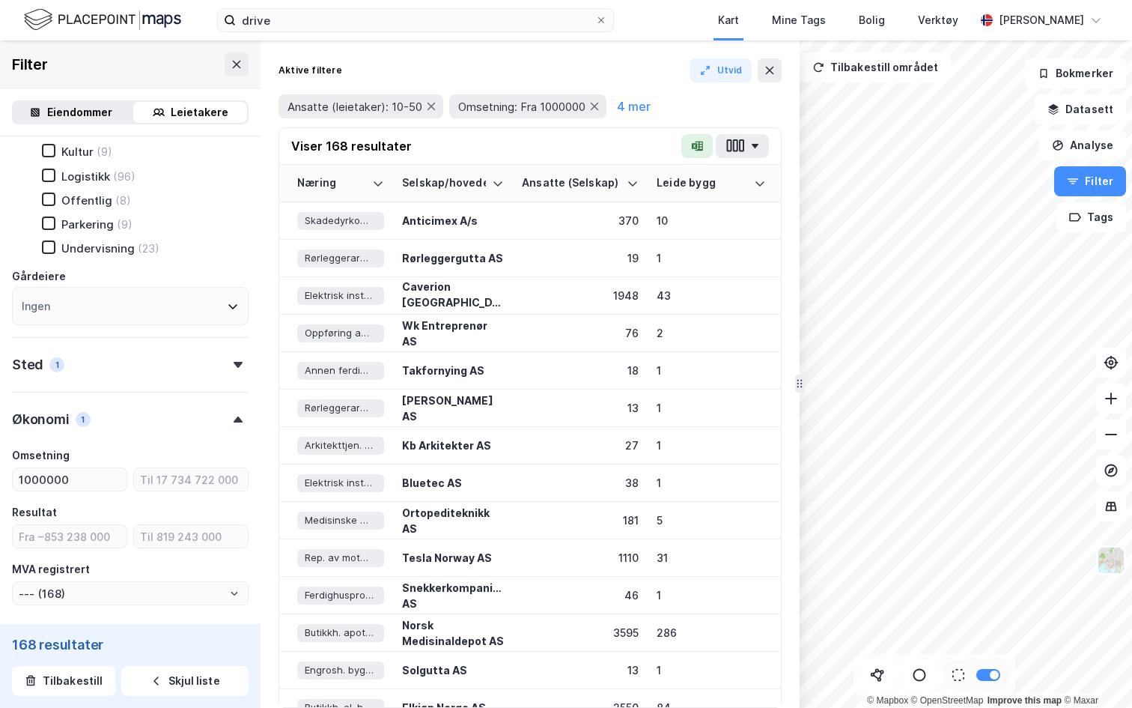
drag, startPoint x: 786, startPoint y: 380, endPoint x: 798, endPoint y: 383, distance: 12.4
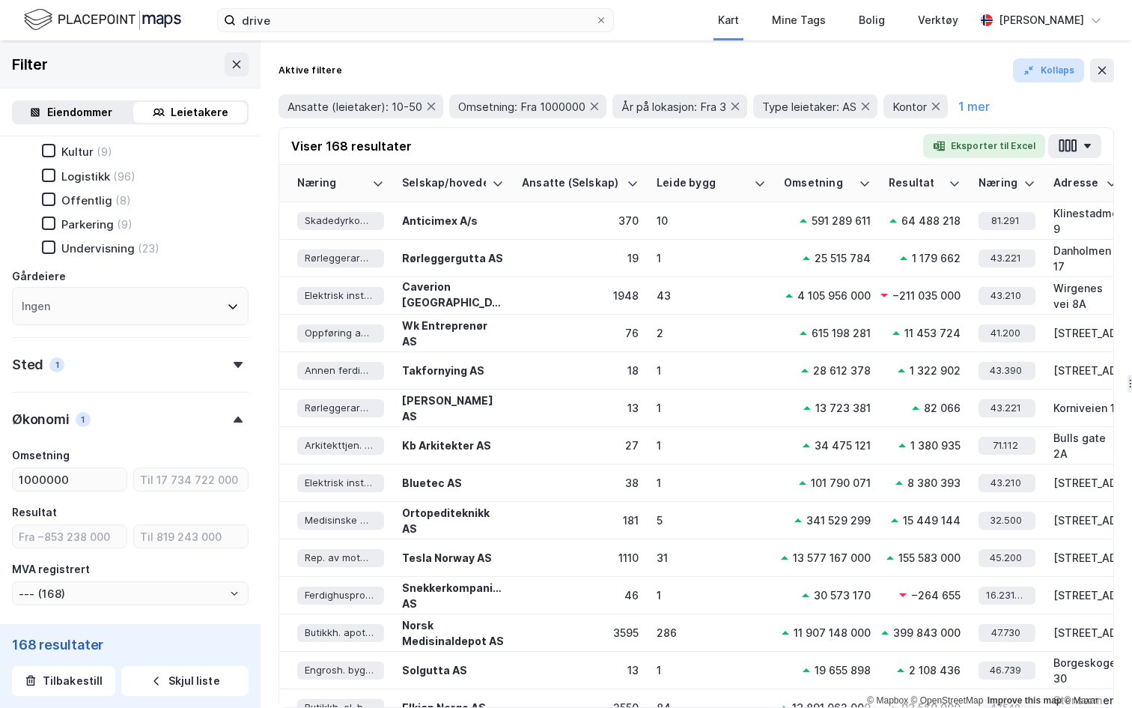
click at [1060, 65] on button "Kollaps" at bounding box center [1048, 70] width 71 height 24
click at [1050, 68] on button "Kollaps" at bounding box center [1048, 70] width 71 height 24
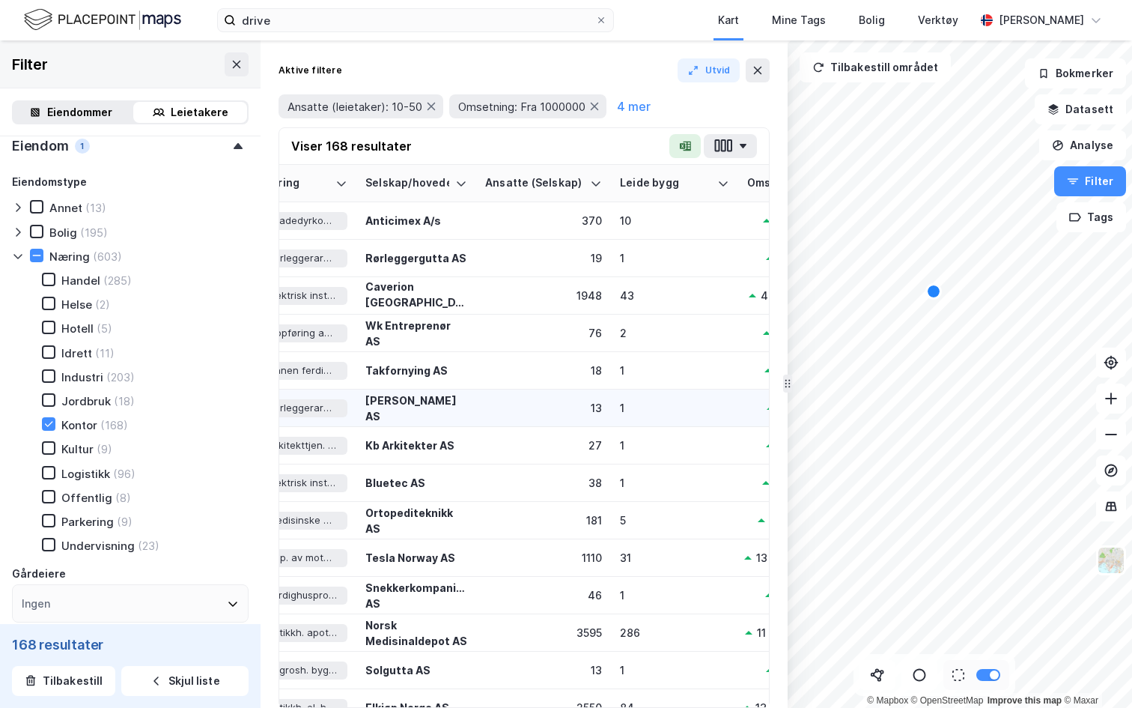
scroll to position [0, 1029]
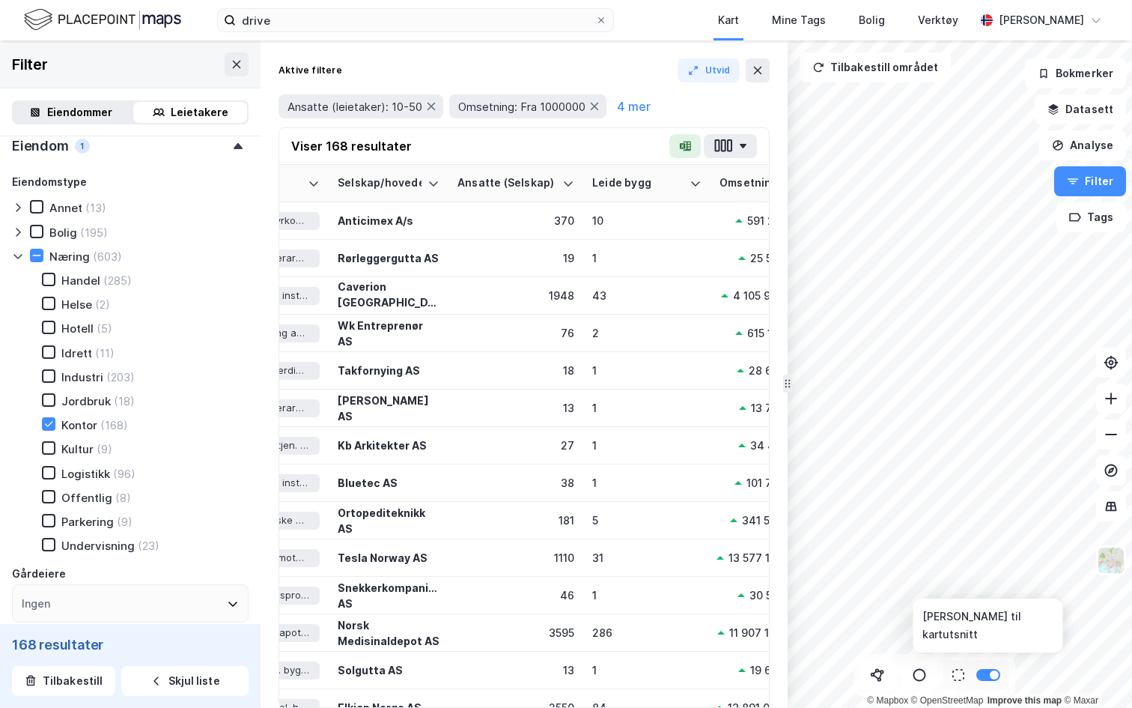
click at [999, 641] on div at bounding box center [977, 675] width 66 height 30
click at [995, 641] on div at bounding box center [977, 675] width 66 height 30
click at [992, 641] on div at bounding box center [994, 674] width 9 height 9
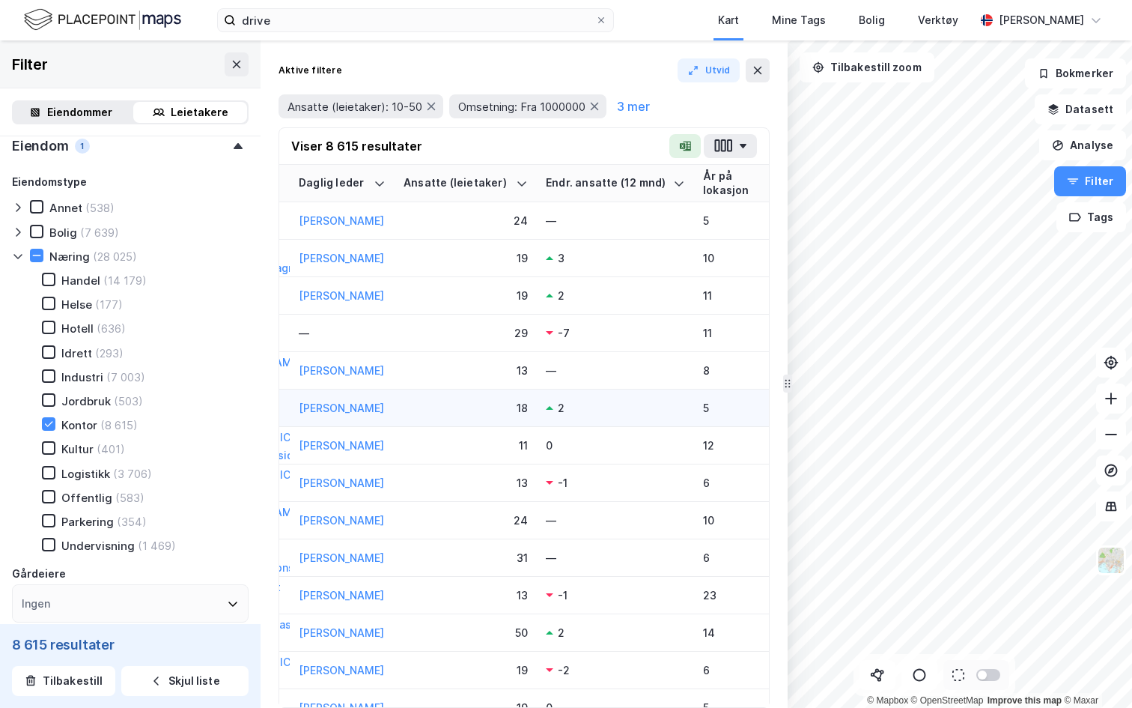
scroll to position [0, 314]
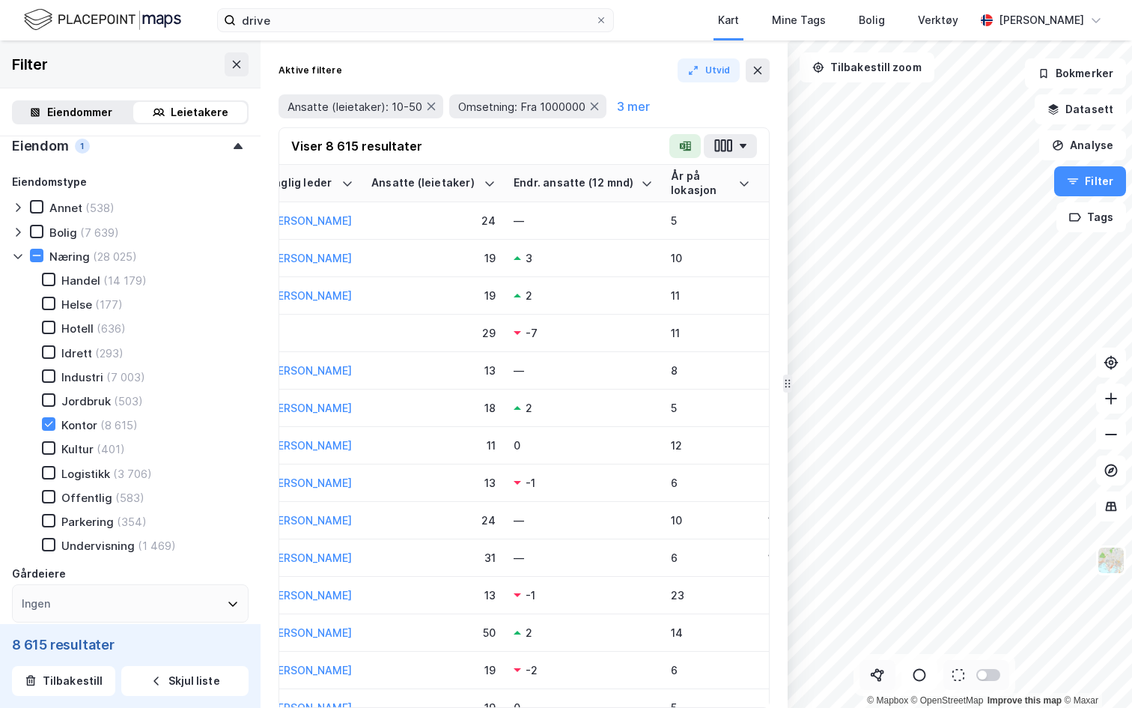
click at [875, 641] on icon at bounding box center [877, 674] width 15 height 15
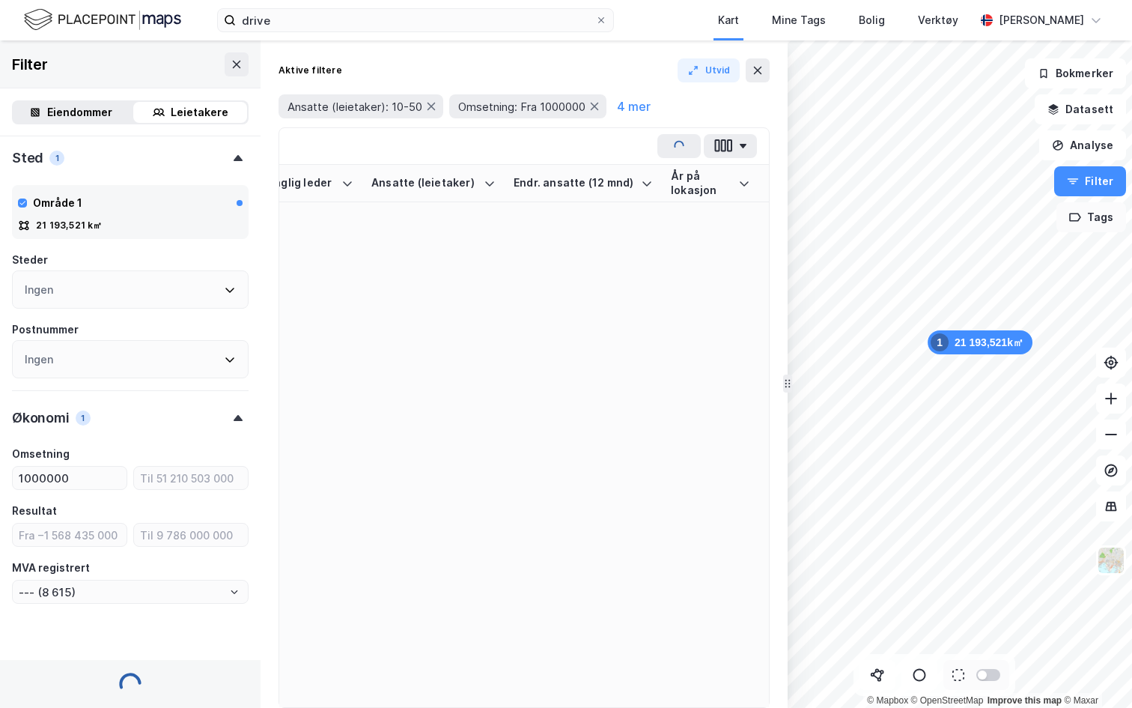
type input "--- (4 089)"
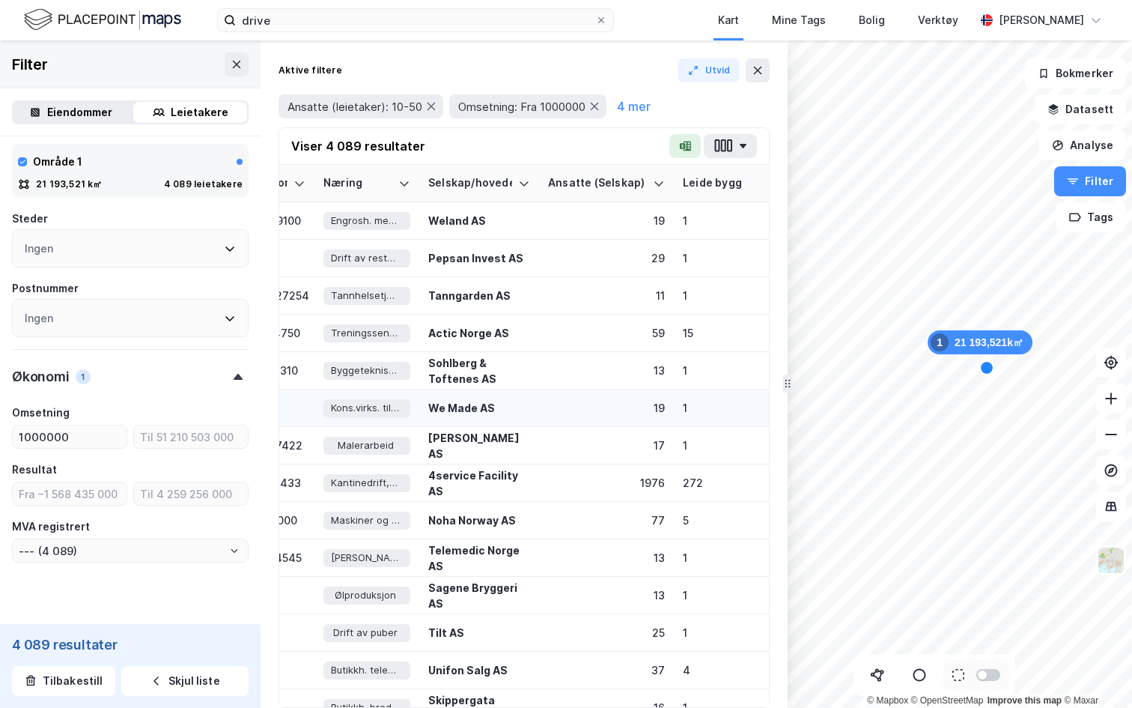
scroll to position [0, 1027]
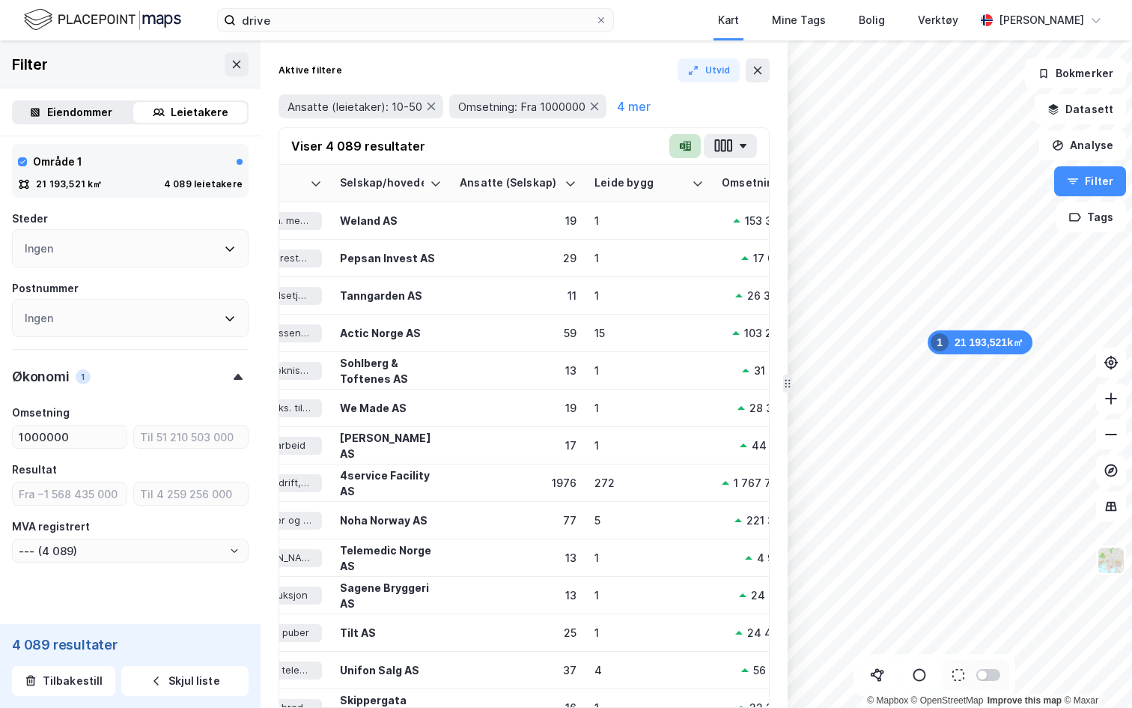
click at [677, 148] on button "button" at bounding box center [684, 146] width 31 height 24
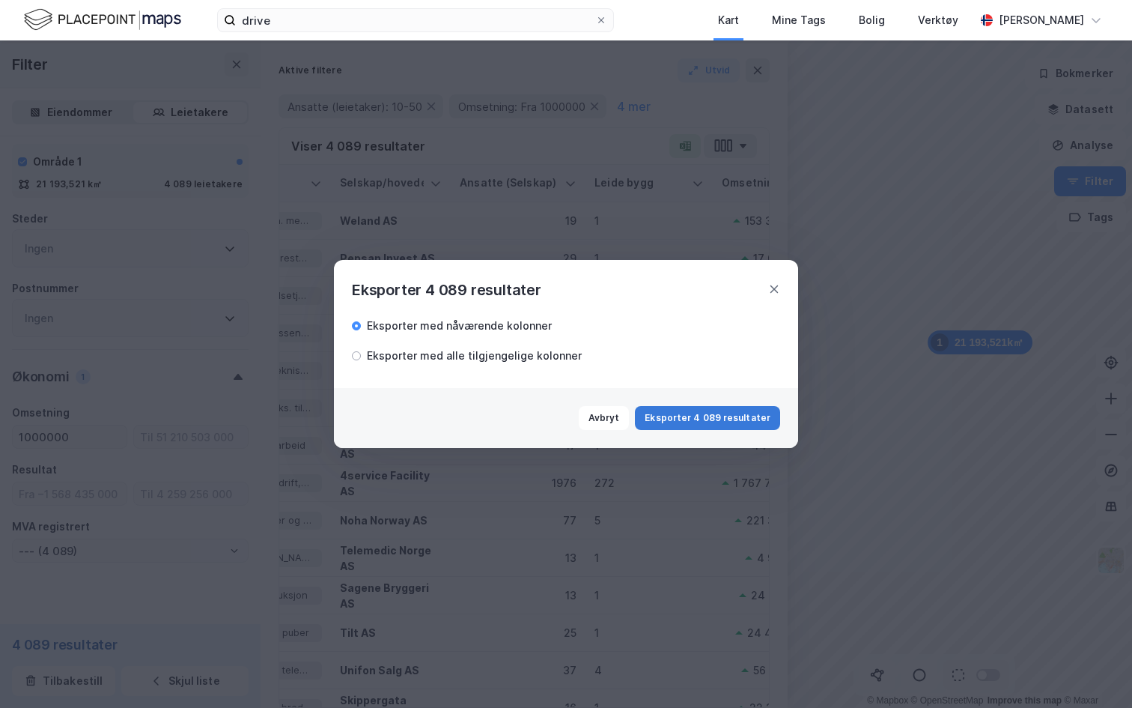
click at [685, 413] on button "Eksporter 4 089 resultater" at bounding box center [707, 418] width 145 height 24
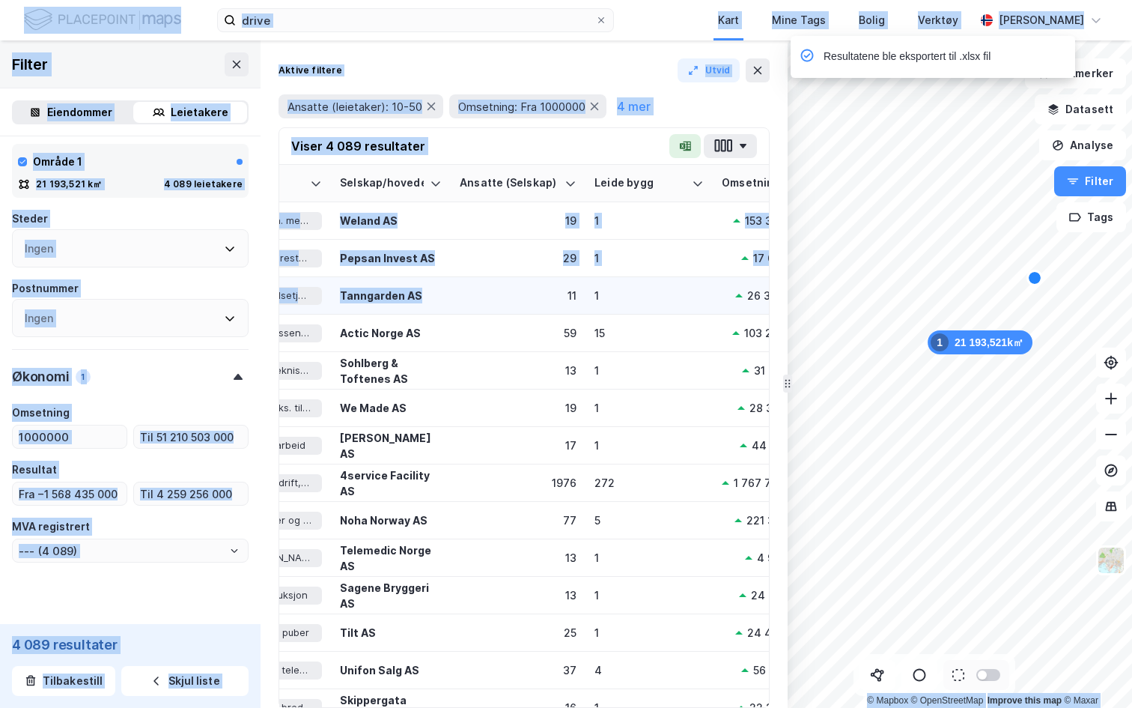
drag, startPoint x: 443, startPoint y: 298, endPoint x: 509, endPoint y: 297, distance: 66.7
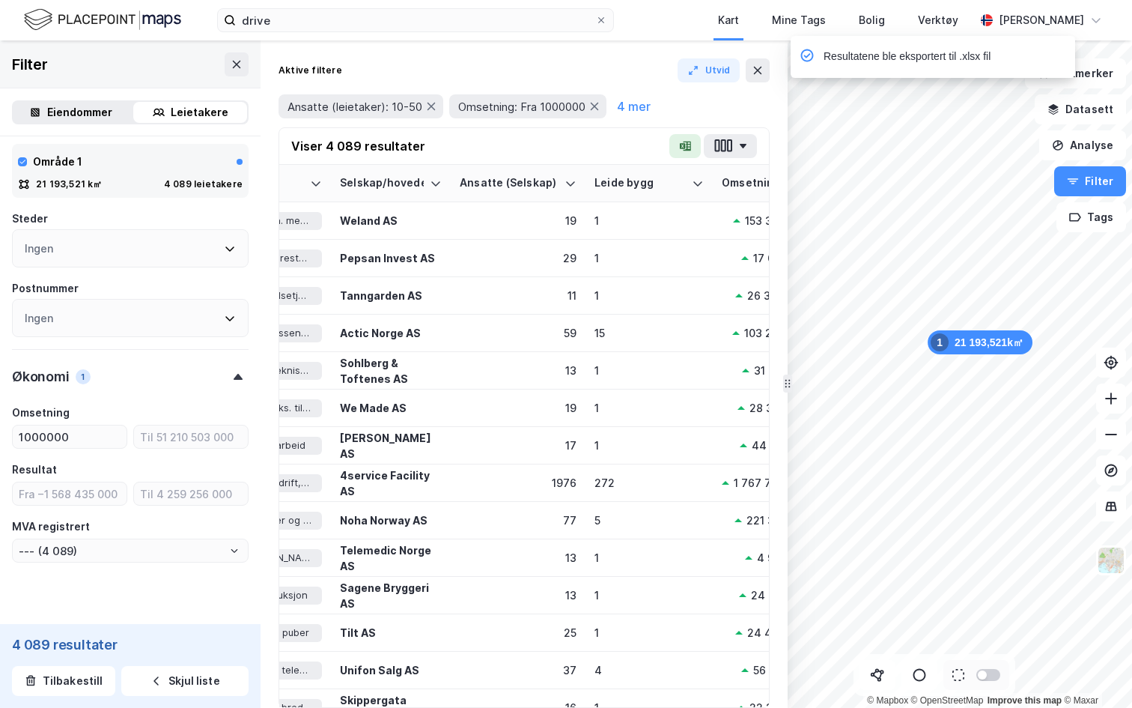
click at [504, 152] on div "Viser 4 089 resultater" at bounding box center [524, 146] width 490 height 37
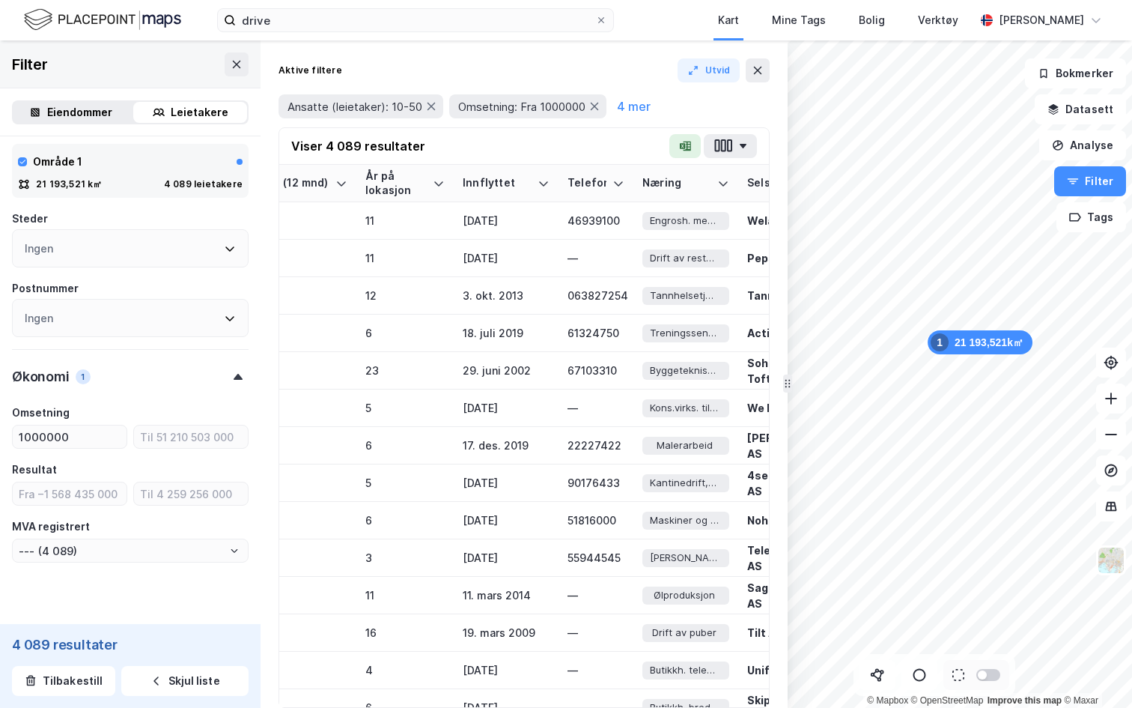
scroll to position [1324, 0]
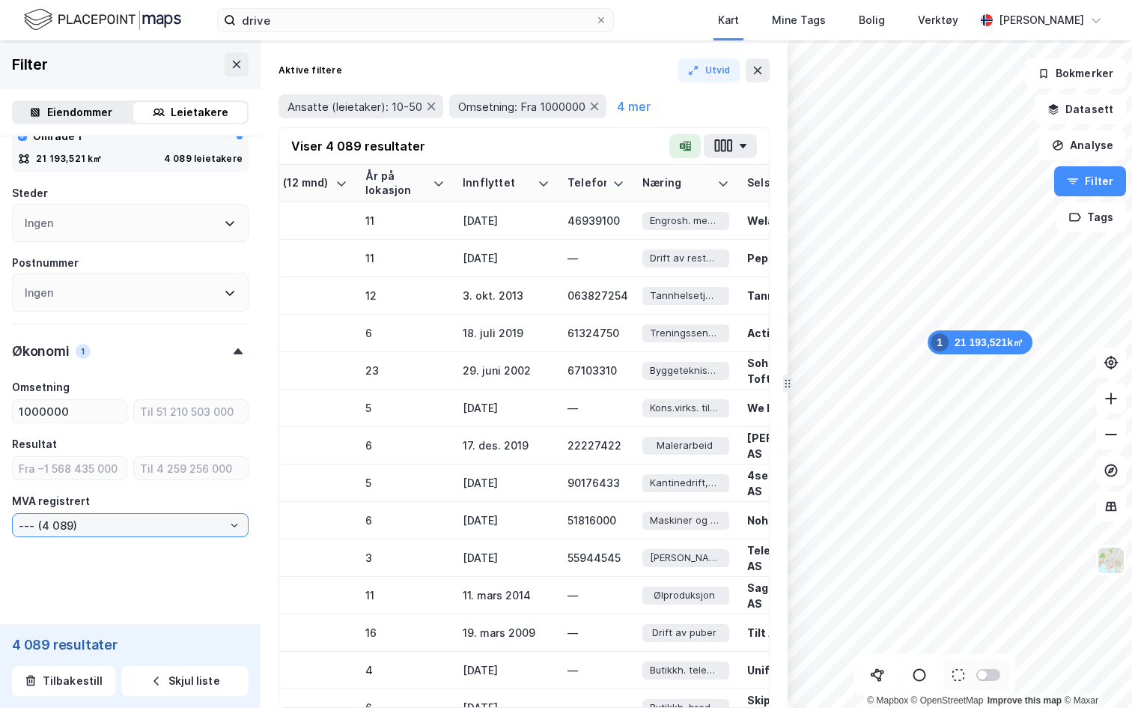
click at [114, 529] on input "--- (4 089)" at bounding box center [130, 525] width 235 height 22
click at [145, 342] on div "Økonomi 1" at bounding box center [130, 344] width 237 height 43
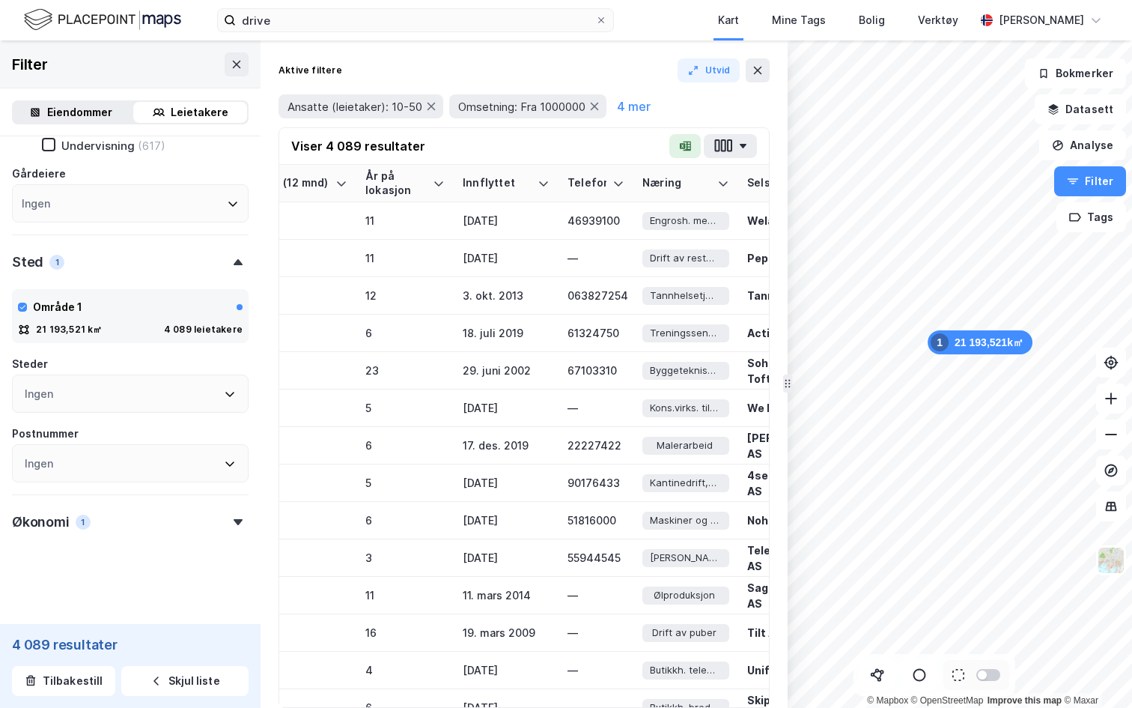
click at [151, 523] on div "Økonomi 1" at bounding box center [130, 515] width 237 height 43
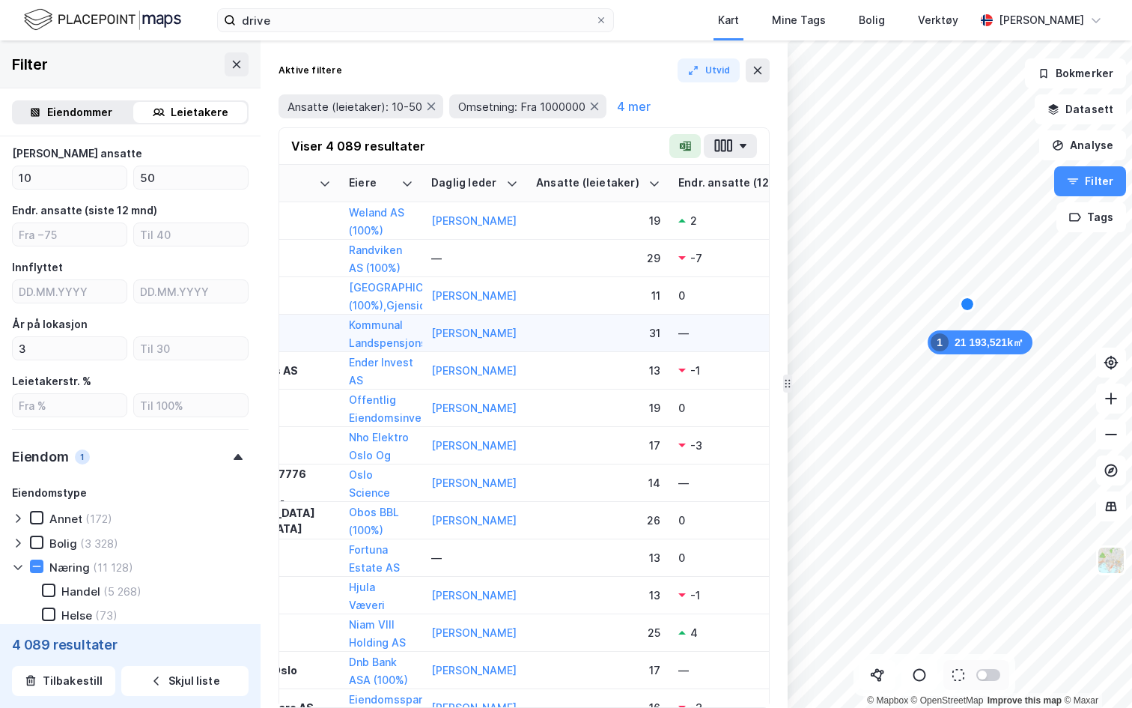
scroll to position [0, 70]
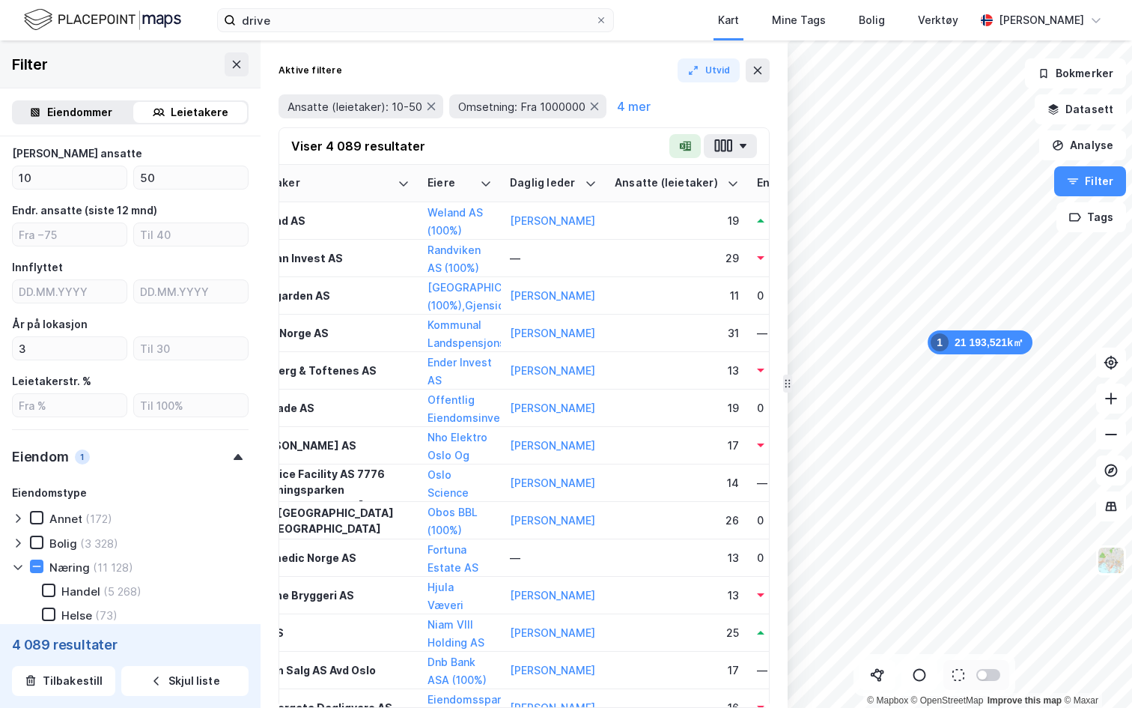
click at [758, 82] on div "Aktive filtere Utvid Ansatte (leietaker): 10-50 Omsetning: Fra 1000000 4 mer" at bounding box center [524, 92] width 491 height 69
click at [758, 70] on icon at bounding box center [758, 70] width 8 height 7
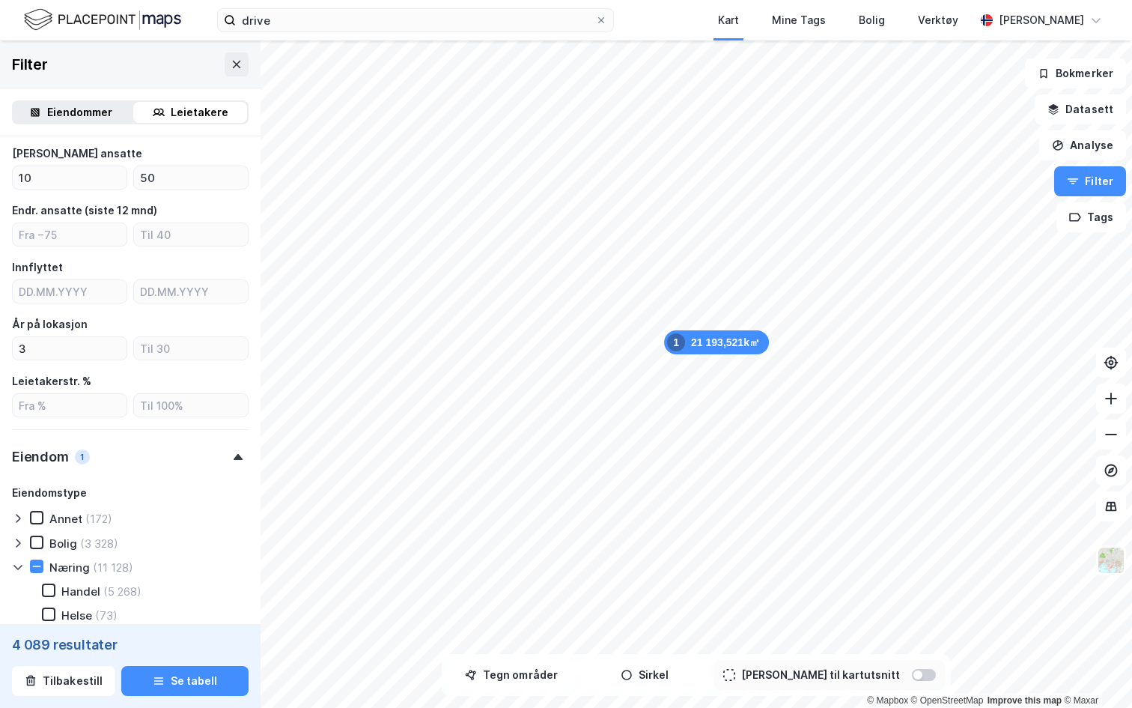
click at [995, 35] on div "drive Kart Mine Tags Bolig Verktøy Andreas Vestadmin" at bounding box center [566, 20] width 1132 height 40
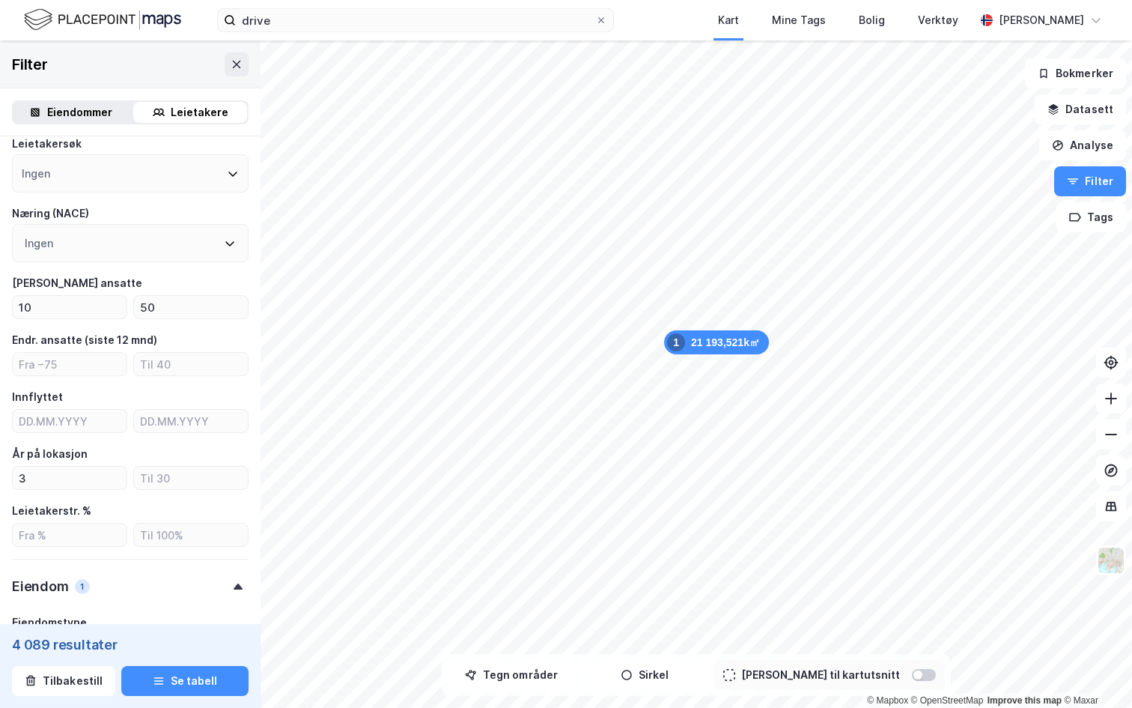
scroll to position [271, 0]
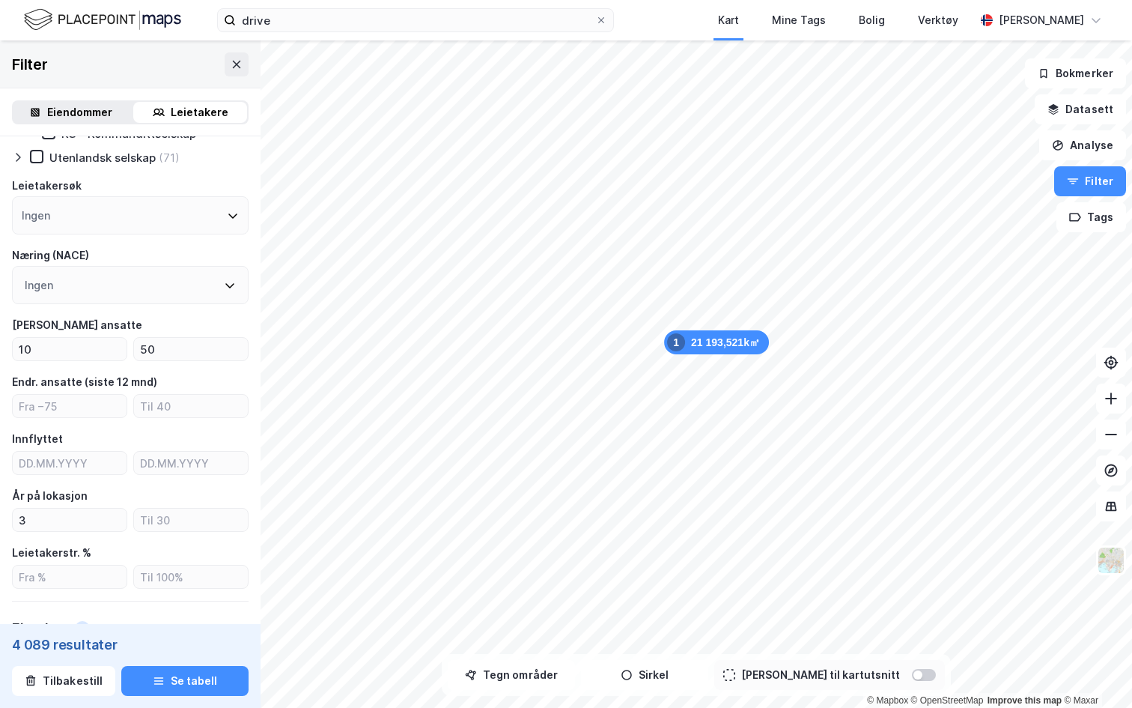
click at [127, 278] on div "Ingen" at bounding box center [130, 285] width 237 height 38
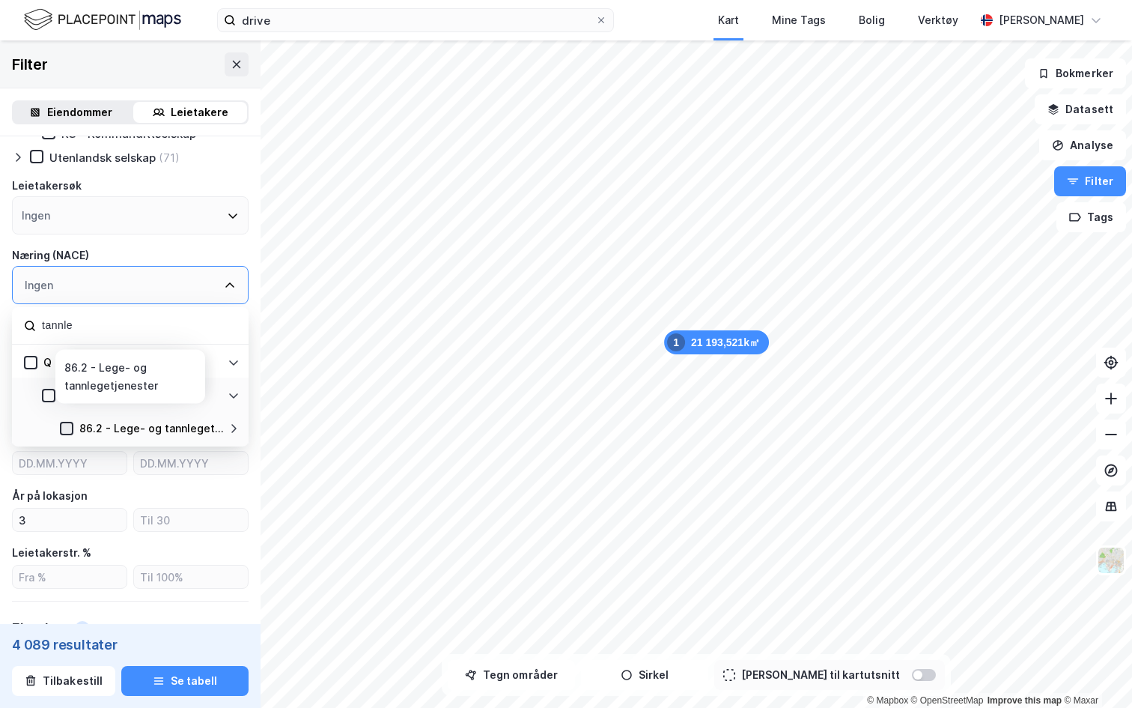
type input "tannle"
click at [68, 429] on icon at bounding box center [66, 428] width 10 height 10
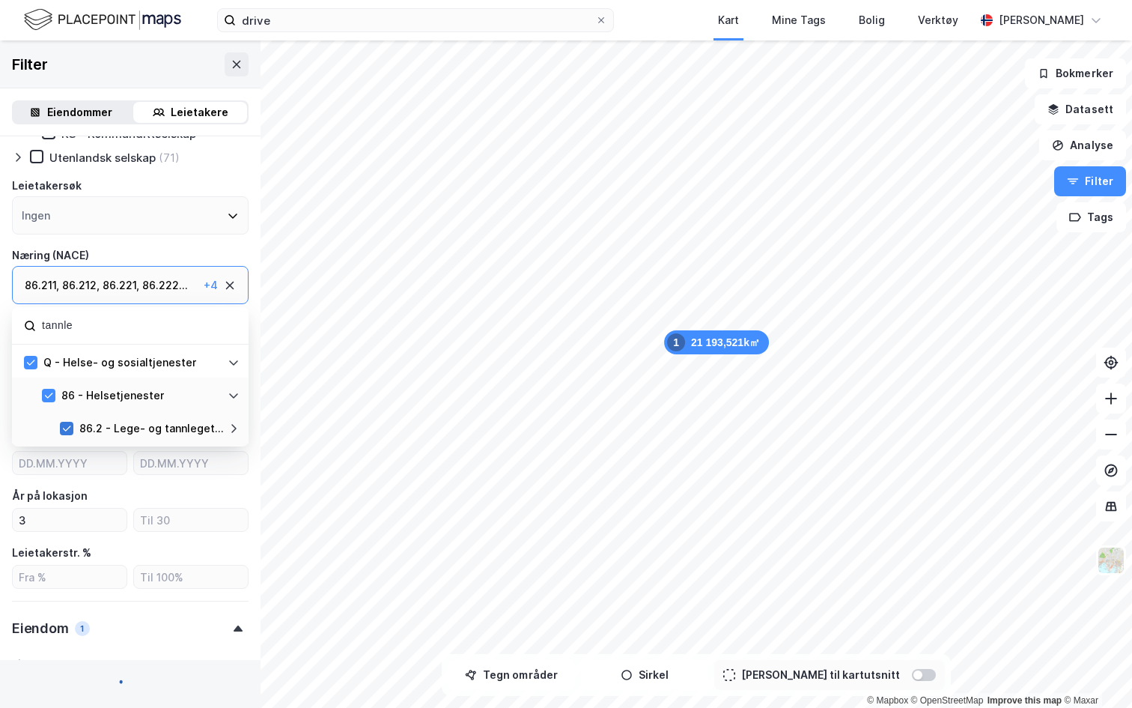
type input "--- (58)"
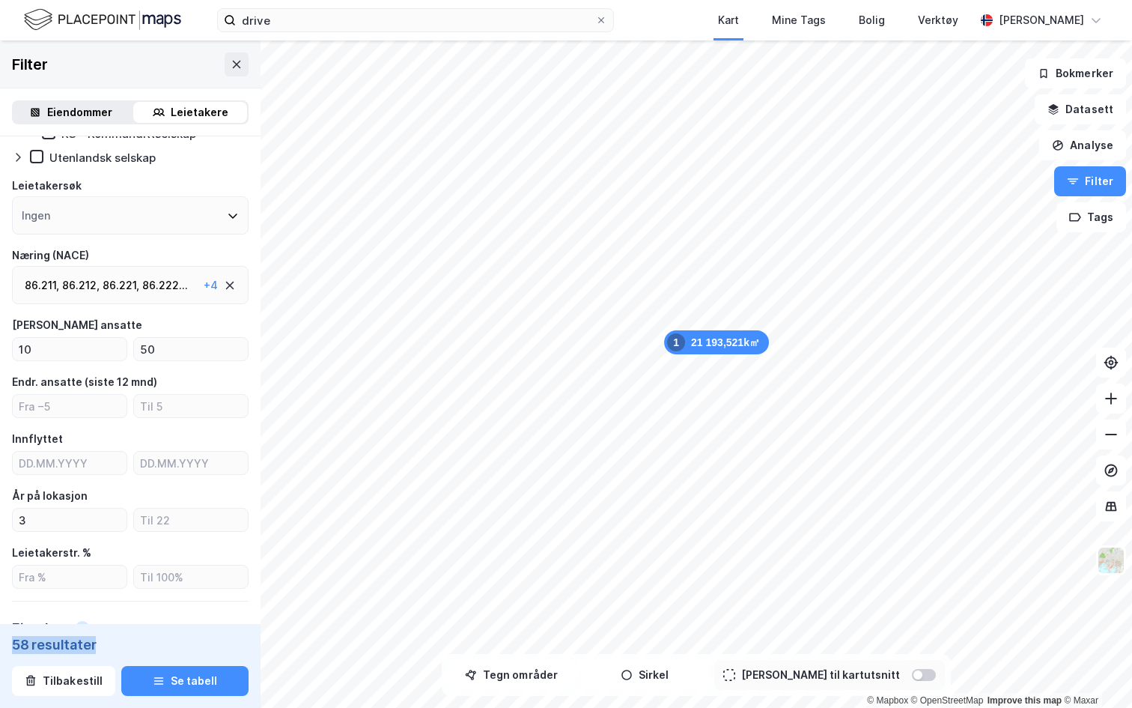
drag, startPoint x: 12, startPoint y: 645, endPoint x: 121, endPoint y: 645, distance: 108.6
click at [121, 641] on div "58 resultater" at bounding box center [130, 645] width 237 height 18
click at [217, 641] on button "Se tabell" at bounding box center [184, 681] width 127 height 30
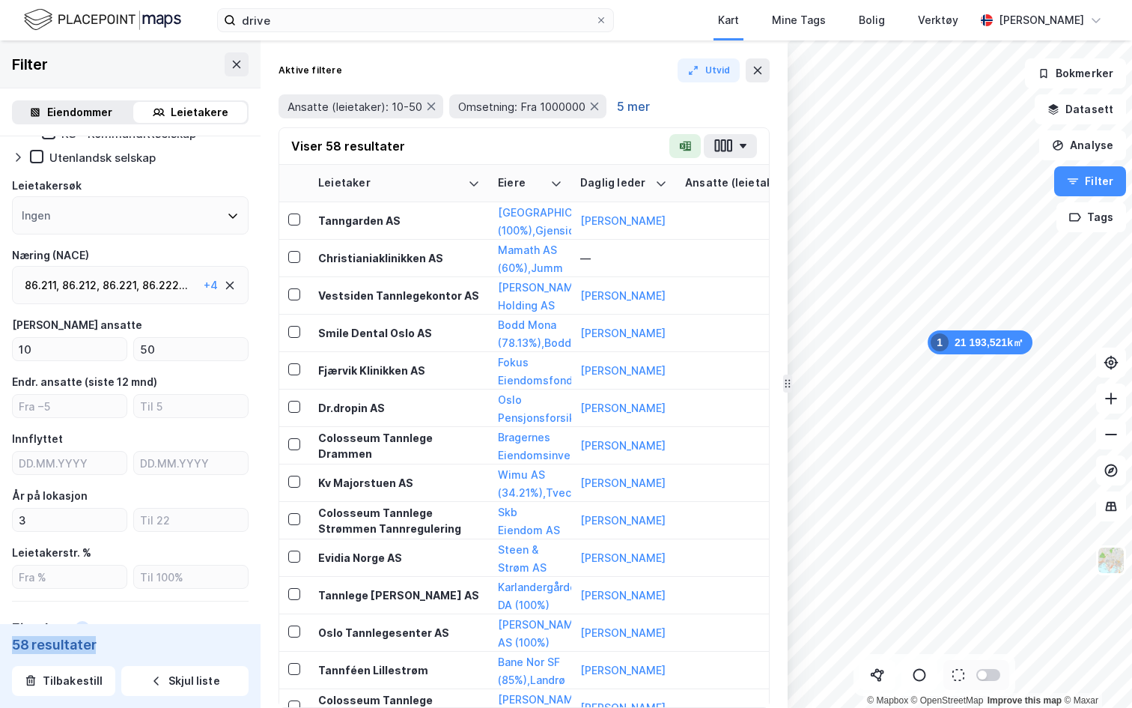
click at [632, 100] on button "5 mer" at bounding box center [634, 106] width 42 height 19
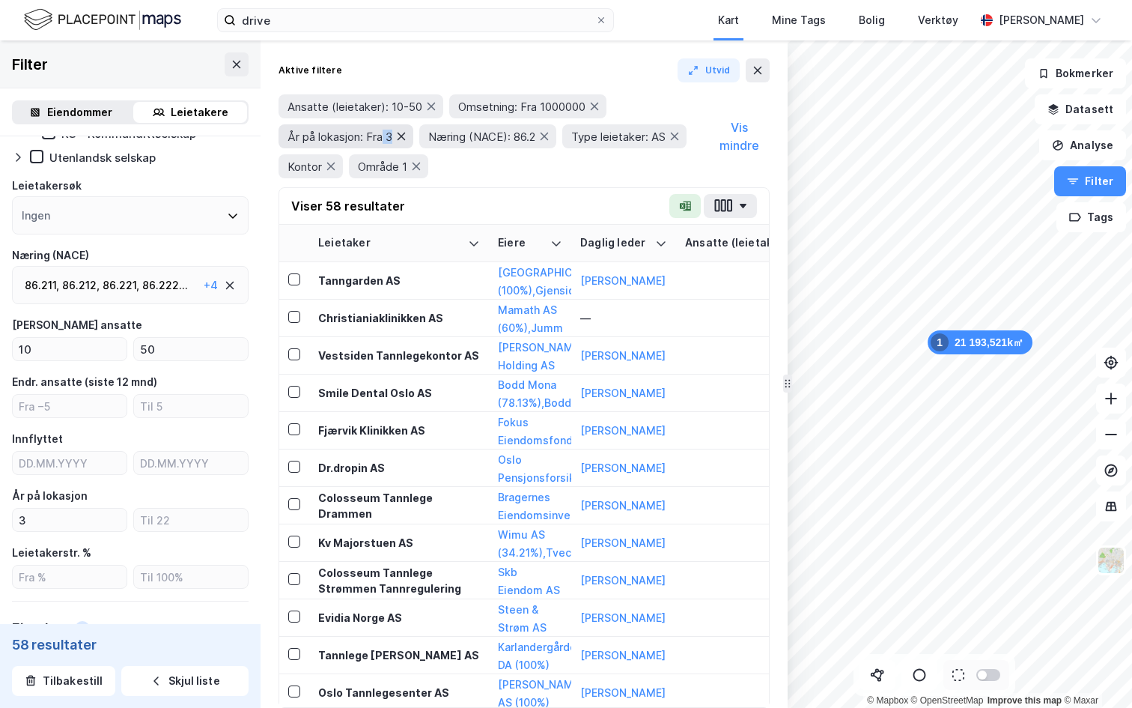
drag, startPoint x: 384, startPoint y: 136, endPoint x: 401, endPoint y: 134, distance: 16.5
click at [401, 134] on div "År på lokasjon: Fra 3" at bounding box center [346, 136] width 135 height 24
drag, startPoint x: 310, startPoint y: 165, endPoint x: 324, endPoint y: 164, distance: 14.2
click at [325, 164] on div "Kontor" at bounding box center [311, 166] width 64 height 24
drag, startPoint x: 388, startPoint y: 107, endPoint x: 426, endPoint y: 106, distance: 38.2
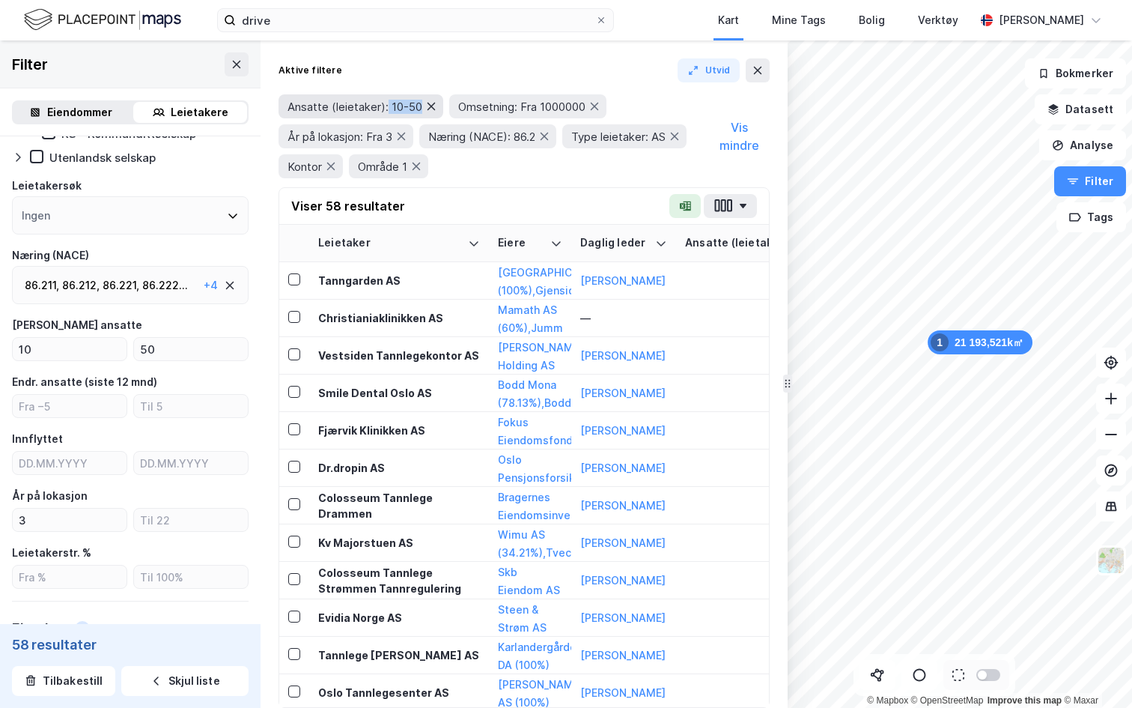
click at [426, 107] on div "Ansatte (leietaker): 10-50" at bounding box center [361, 106] width 165 height 24
click at [1042, 24] on div "[PERSON_NAME]" at bounding box center [1041, 20] width 85 height 18
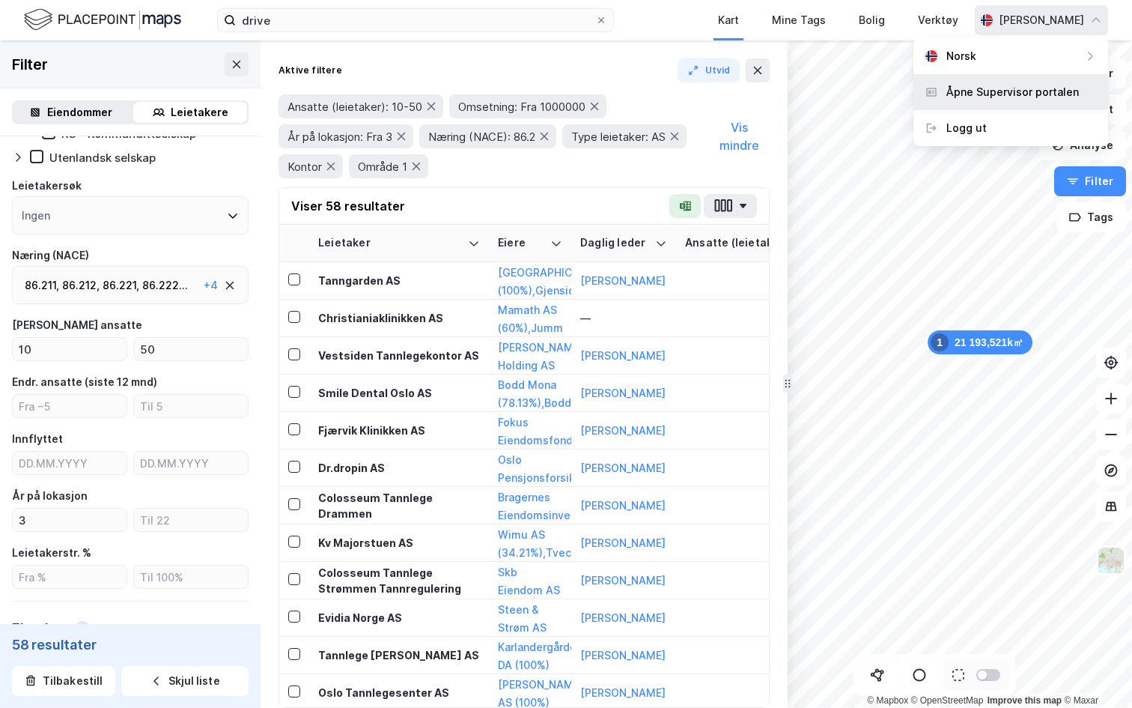
click at [1010, 86] on div "Åpne Supervisor portalen" at bounding box center [1013, 92] width 133 height 18
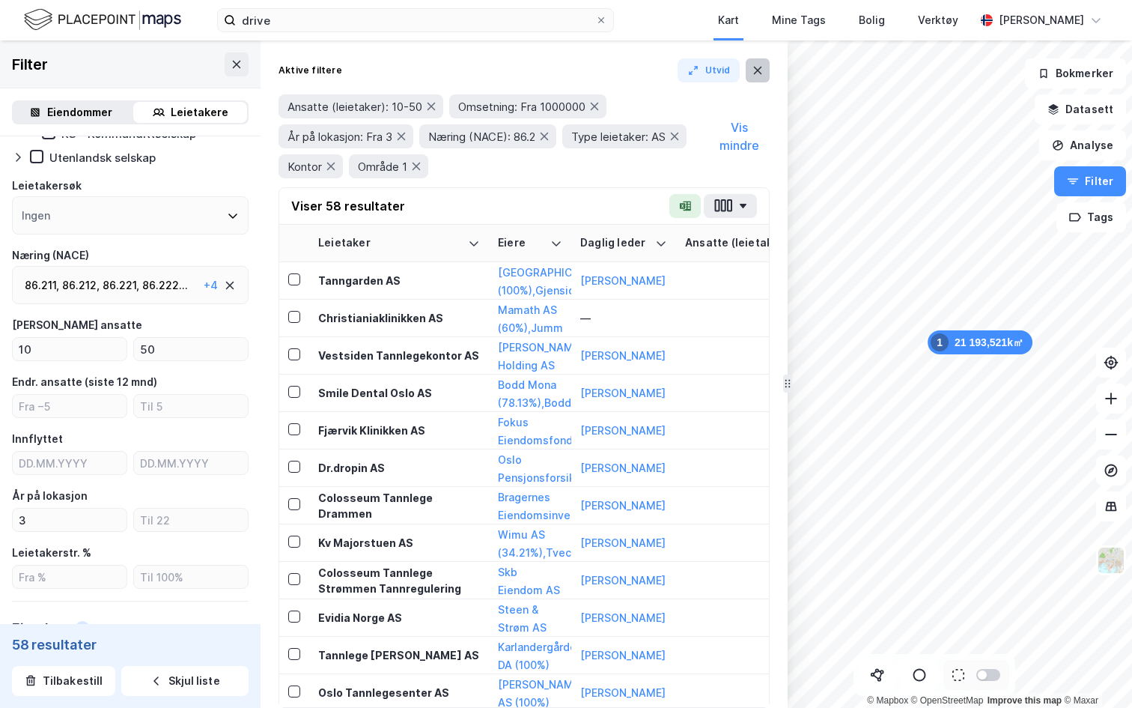
click at [756, 68] on icon at bounding box center [758, 70] width 12 height 12
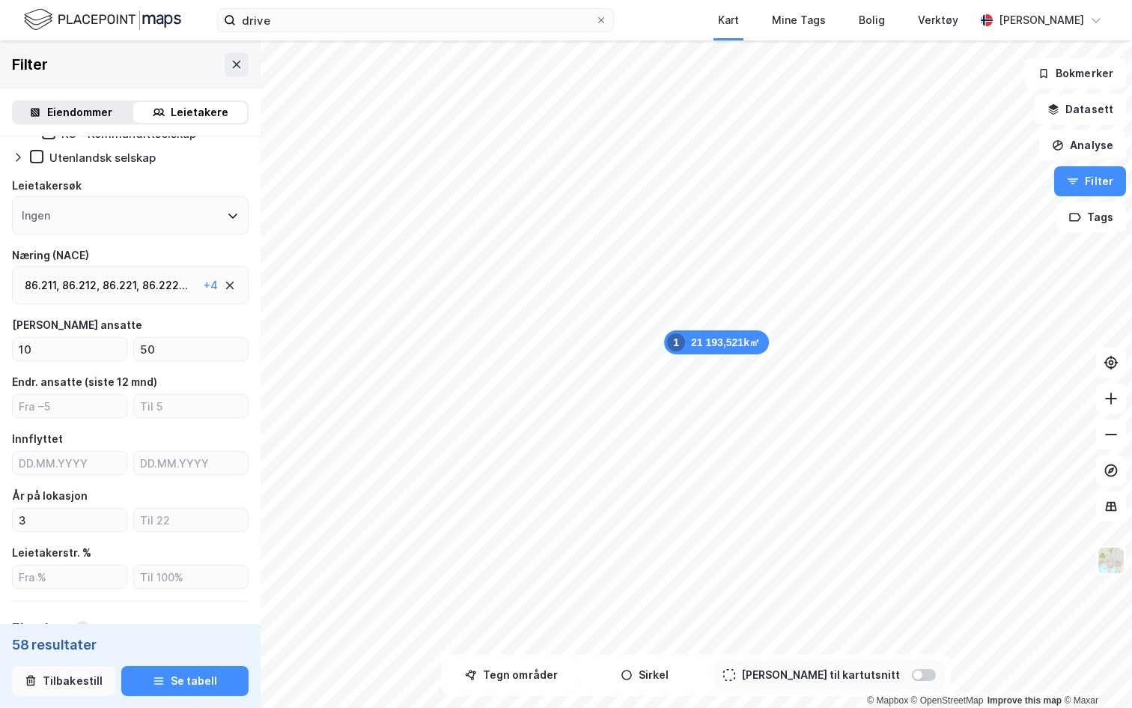
click at [73, 641] on button "Tilbakestill" at bounding box center [63, 681] width 103 height 30
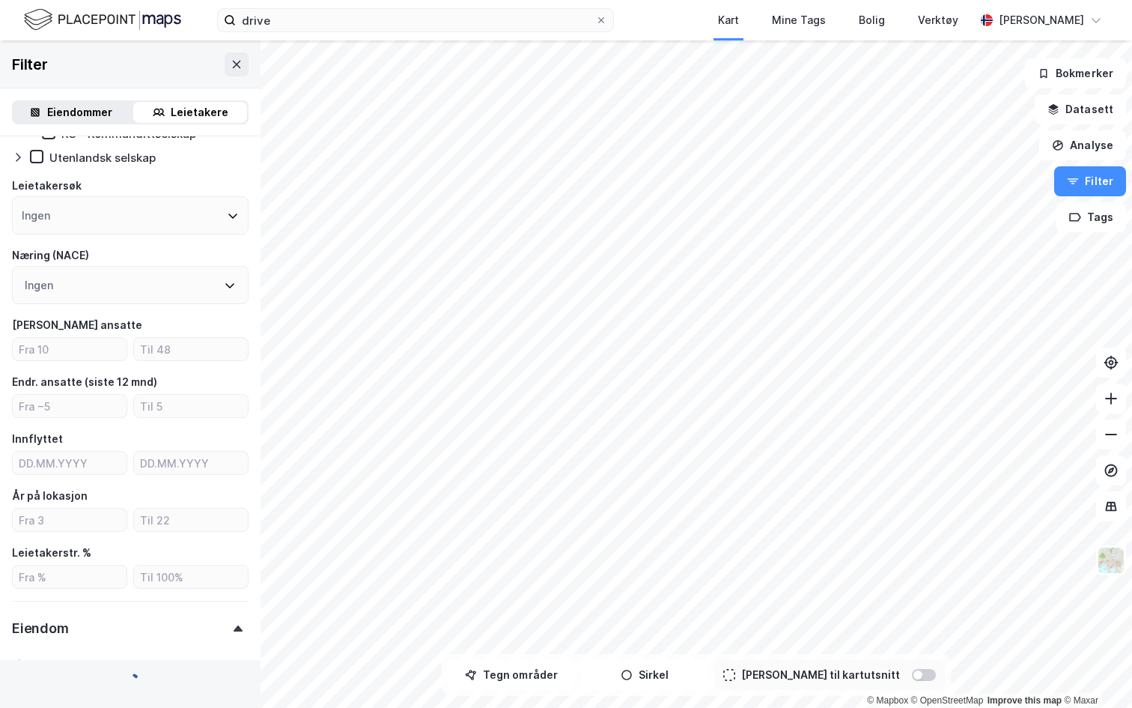
type input "--- (1 103 330)"
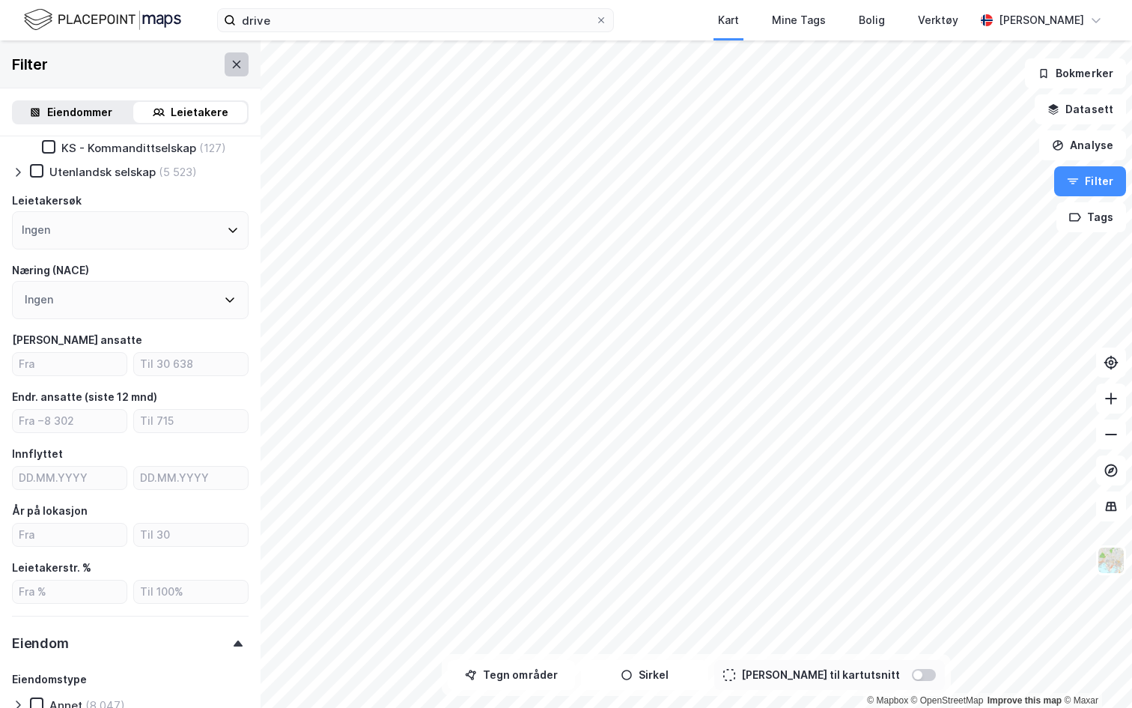
click at [245, 66] on button at bounding box center [237, 64] width 24 height 24
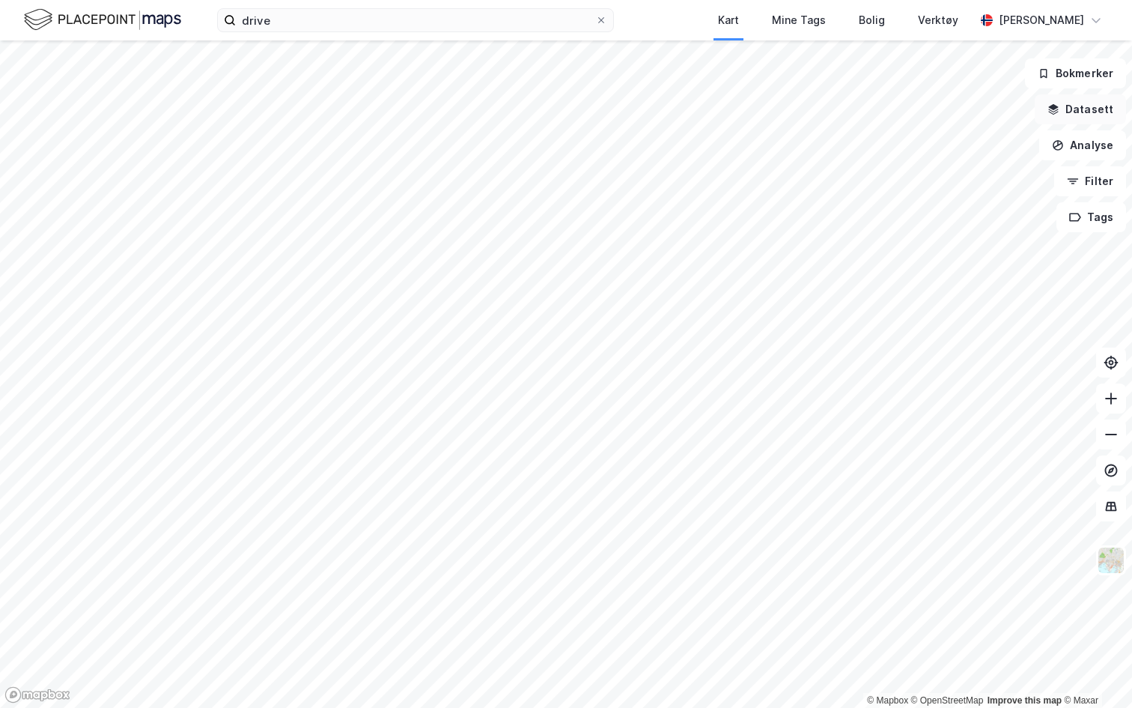
click at [1070, 110] on button "Datasett" at bounding box center [1080, 109] width 91 height 30
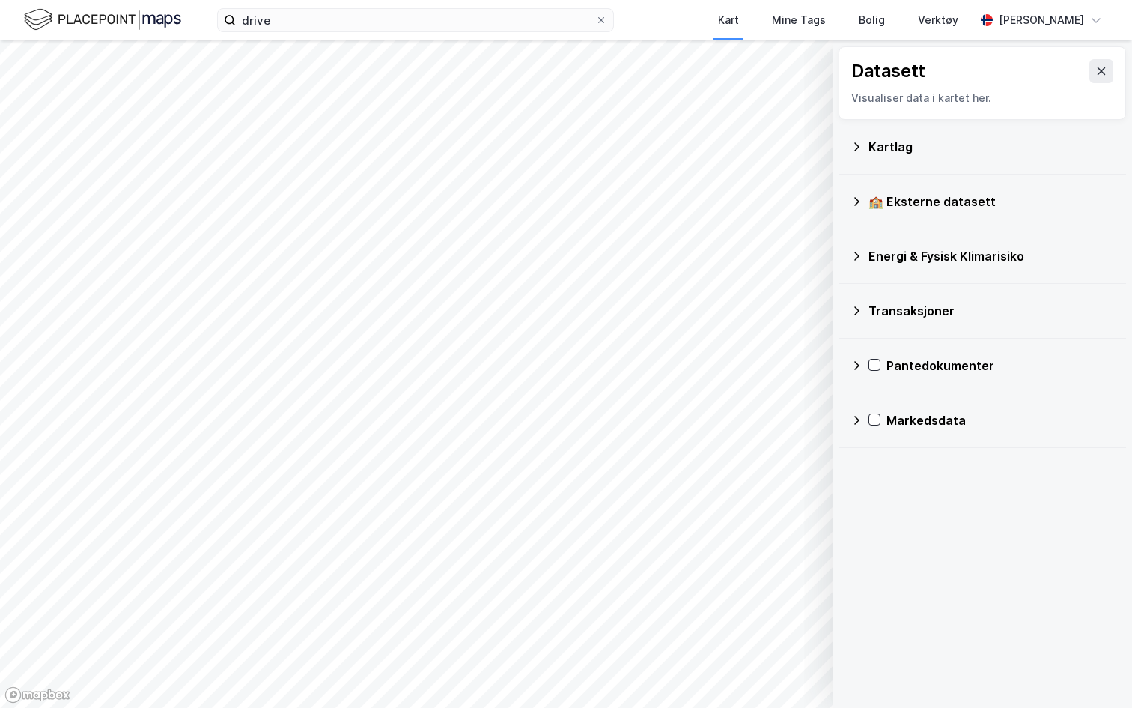
click at [920, 261] on div "Energi & Fysisk Klimarisiko" at bounding box center [992, 256] width 246 height 18
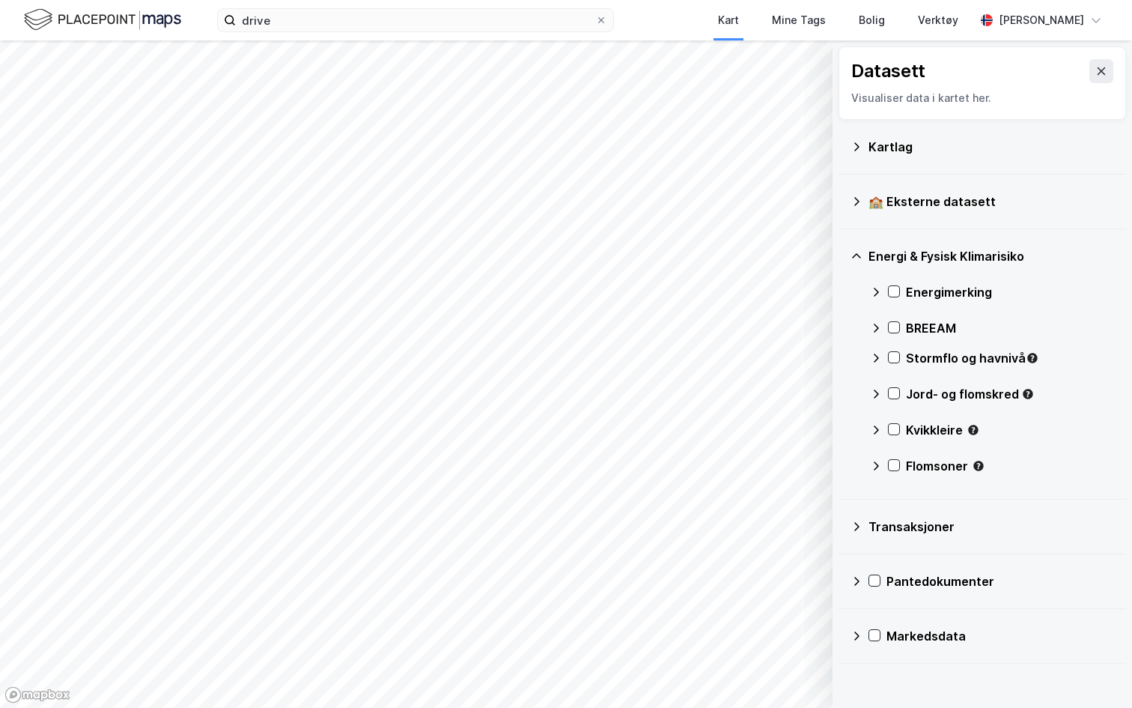
click at [884, 285] on div "Energimerking" at bounding box center [992, 292] width 244 height 36
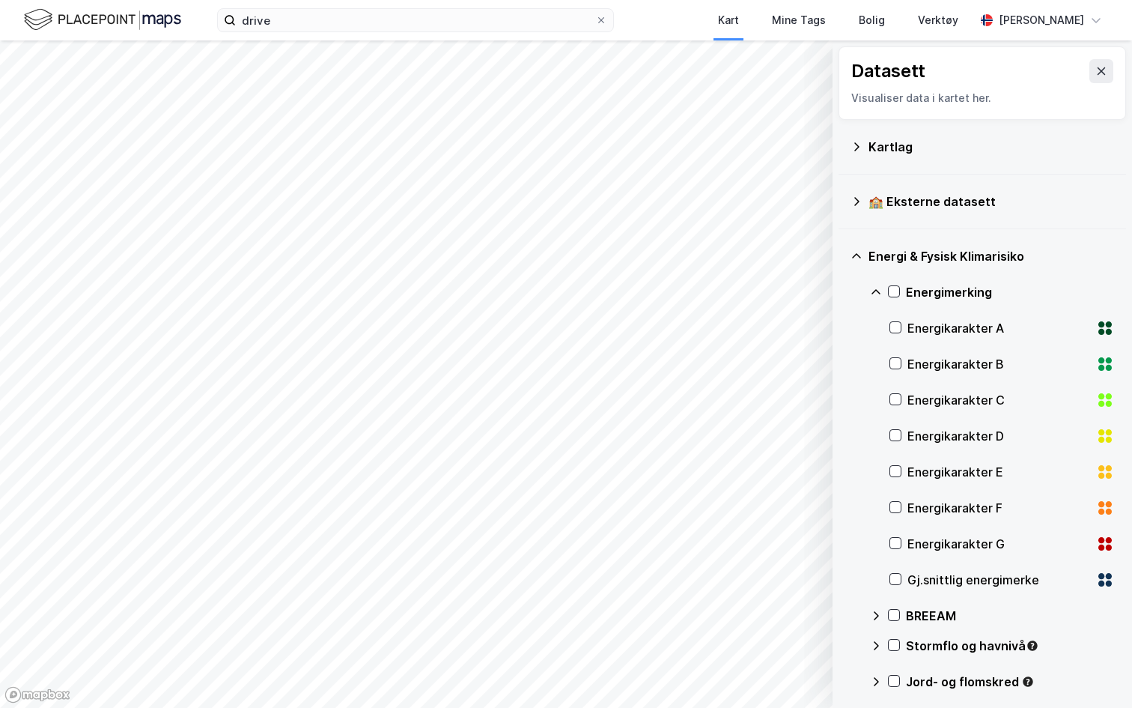
click at [958, 578] on div "Gj.snittlig energimerke" at bounding box center [999, 580] width 183 height 18
click at [898, 580] on icon at bounding box center [895, 579] width 10 height 10
click at [882, 290] on div "Energimerking" at bounding box center [992, 292] width 244 height 36
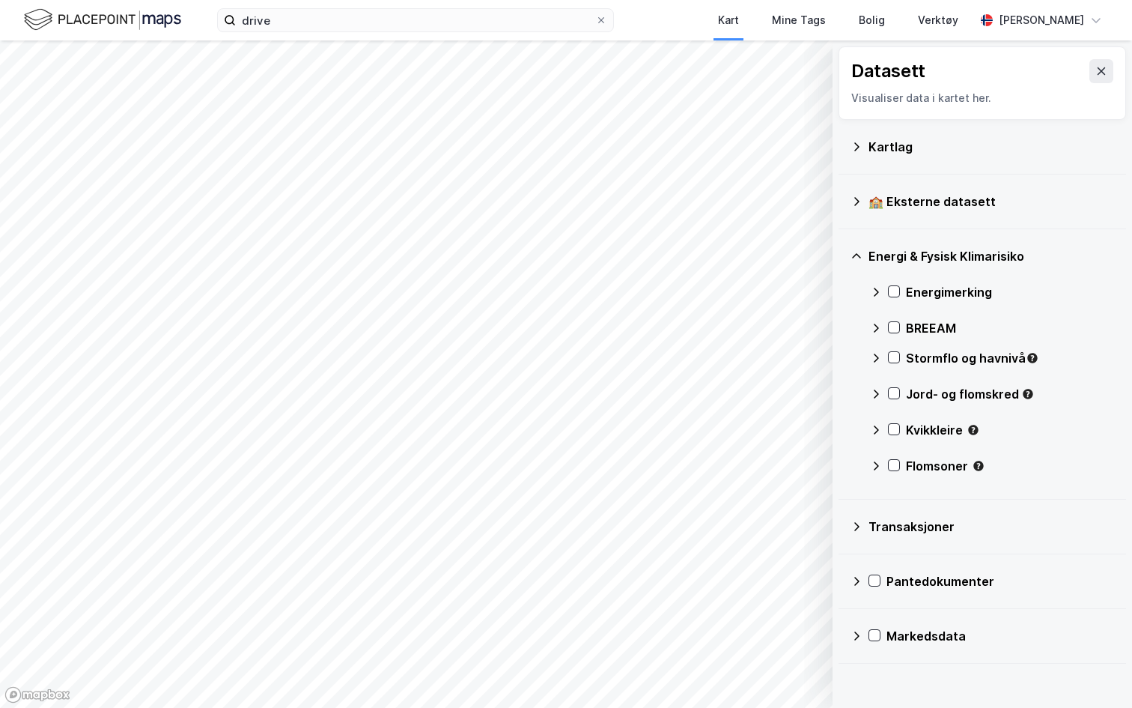
click at [861, 526] on icon at bounding box center [857, 526] width 12 height 12
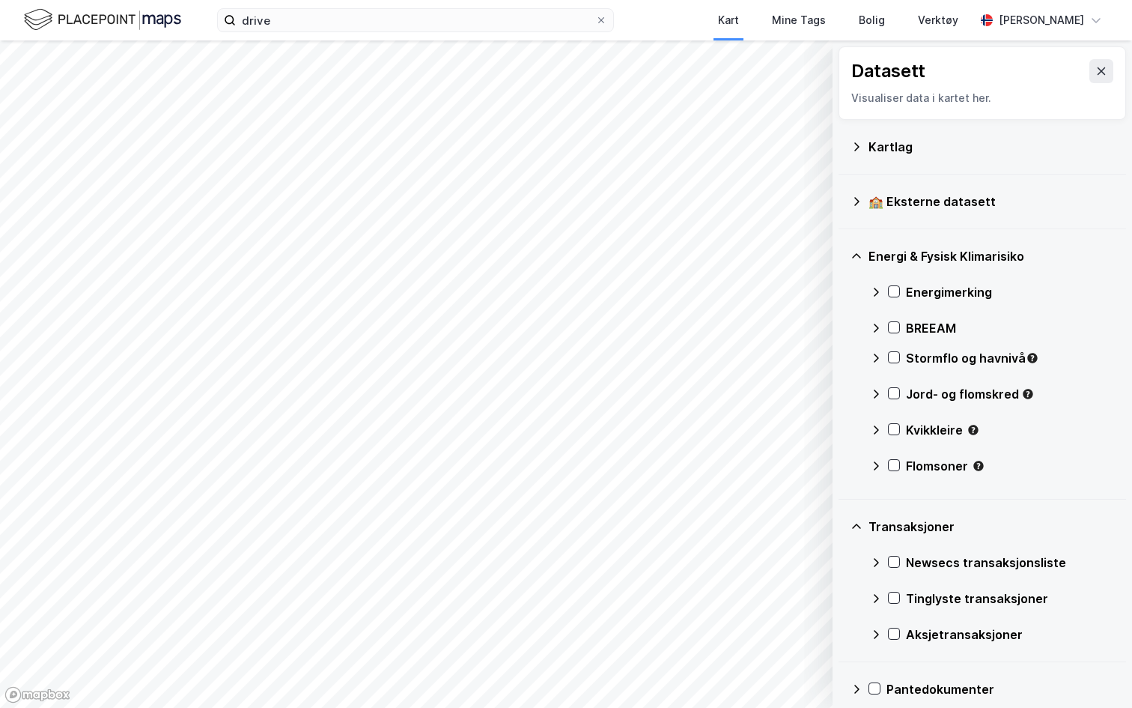
click at [878, 557] on icon at bounding box center [876, 562] width 12 height 12
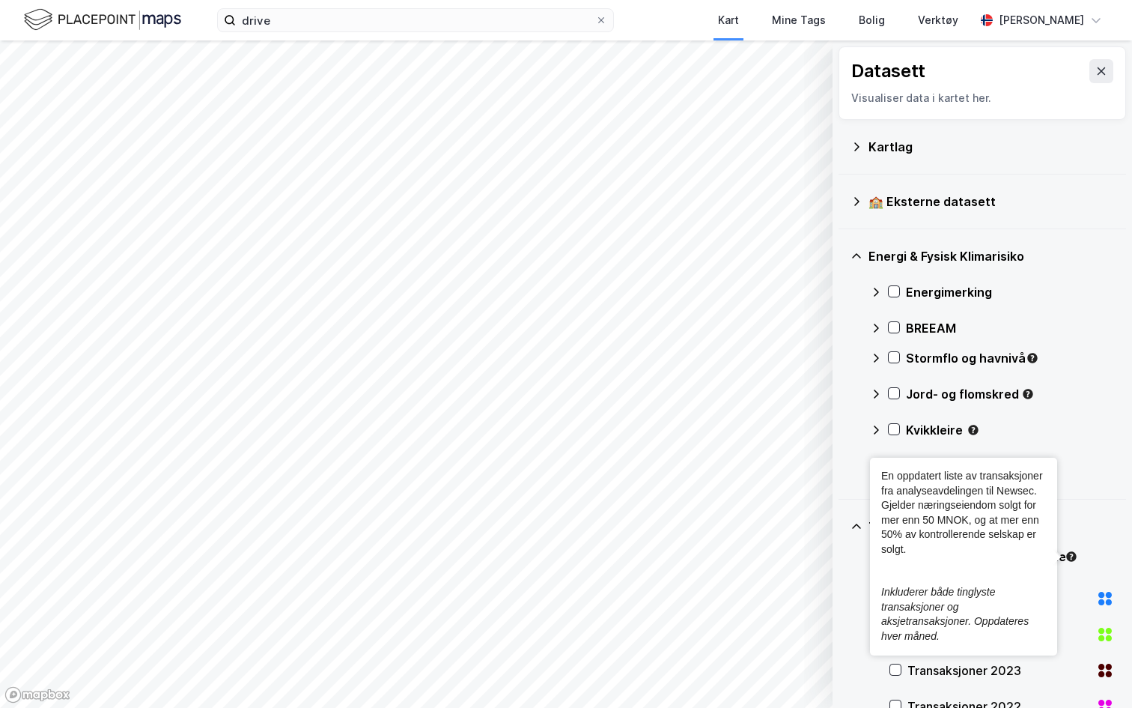
click at [1115, 489] on div "Energi & Fysisk Klimarisiko Energimerking BREEAM Stormflo og havnivå Jord- og f…" at bounding box center [983, 364] width 288 height 270
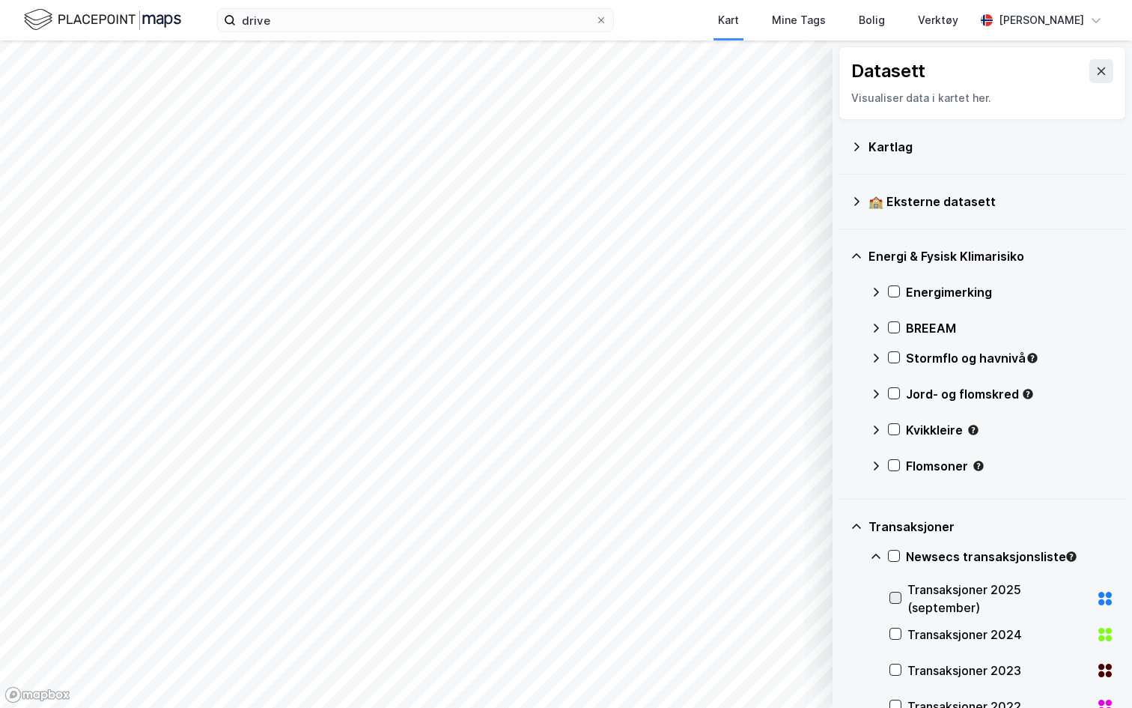
click at [896, 595] on icon at bounding box center [895, 597] width 10 height 10
click at [895, 593] on icon at bounding box center [895, 597] width 10 height 10
click at [894, 623] on div "Transaksjoner 2024" at bounding box center [1002, 634] width 225 height 36
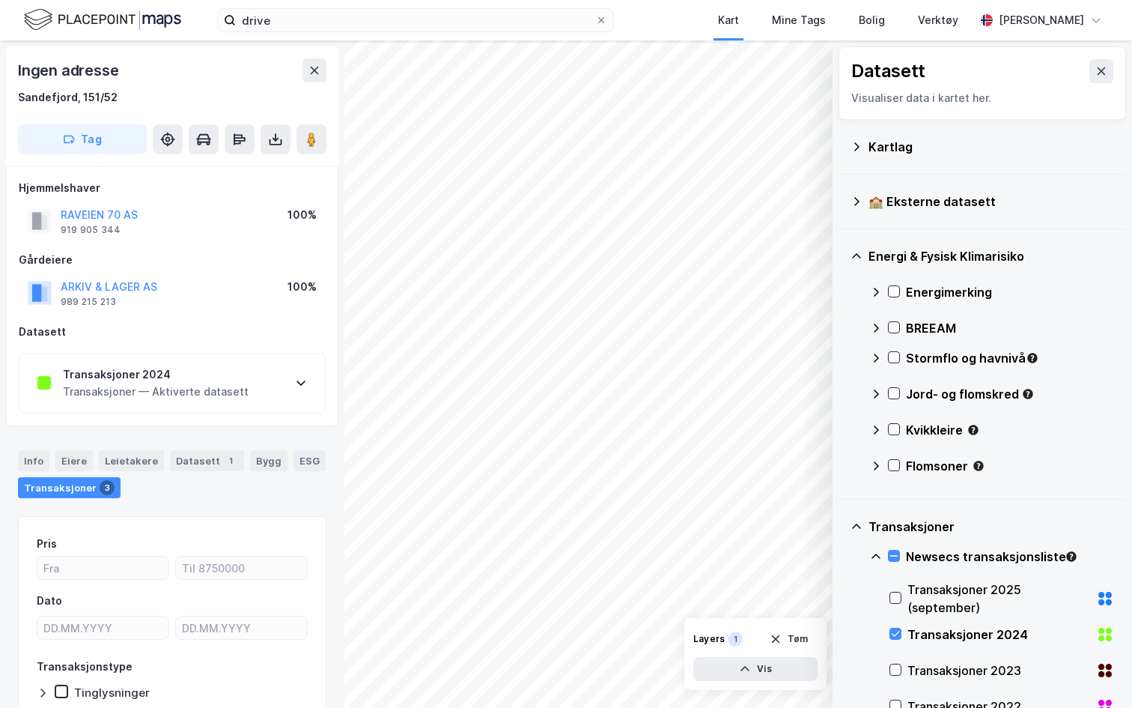
scroll to position [4, 0]
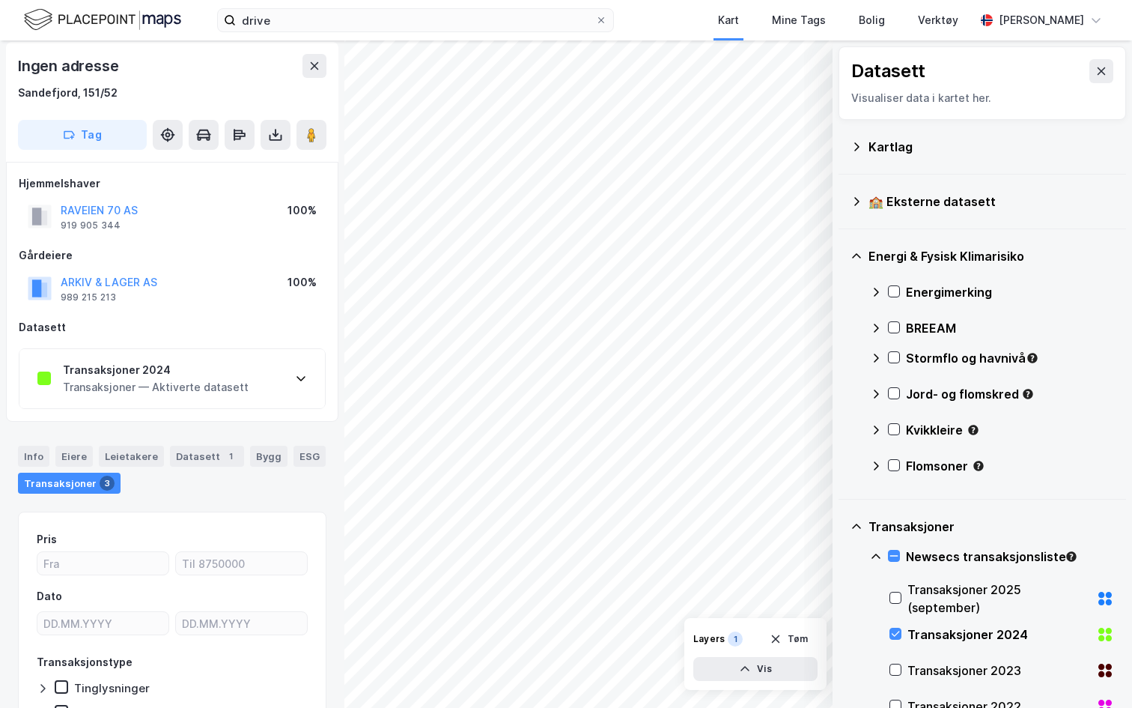
click at [276, 371] on div "Transaksjoner 2024 Transaksjoner — Aktiverte datasett" at bounding box center [172, 379] width 306 height 60
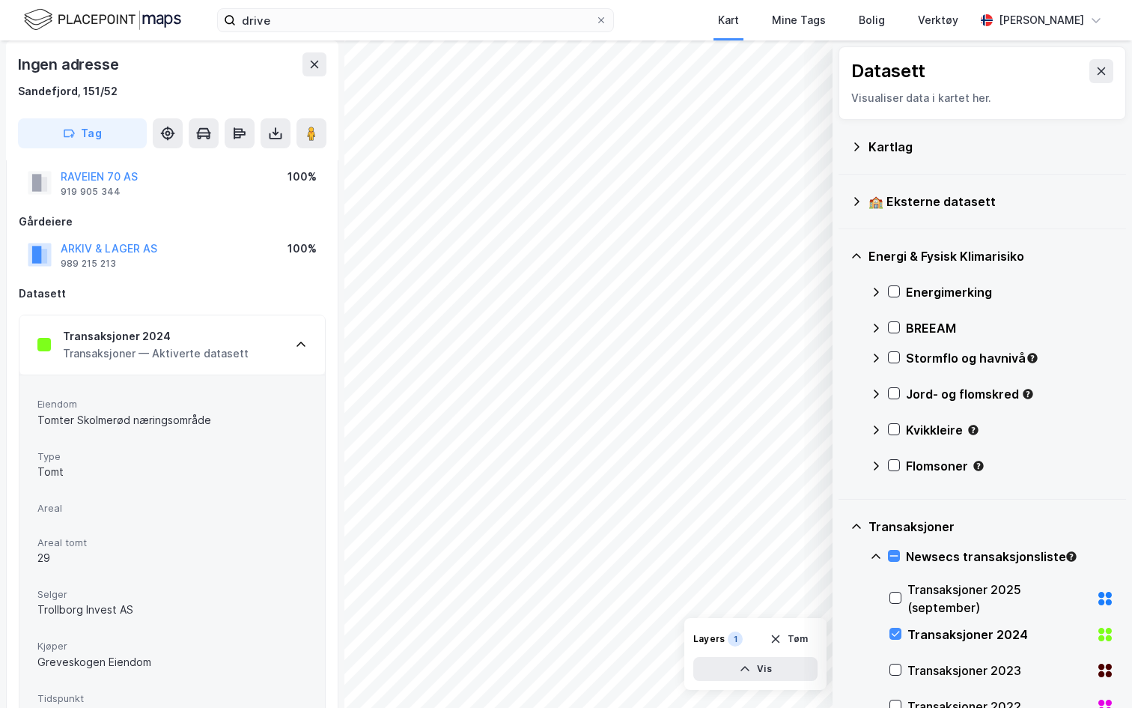
scroll to position [39, 0]
click at [1096, 77] on button at bounding box center [1102, 71] width 24 height 24
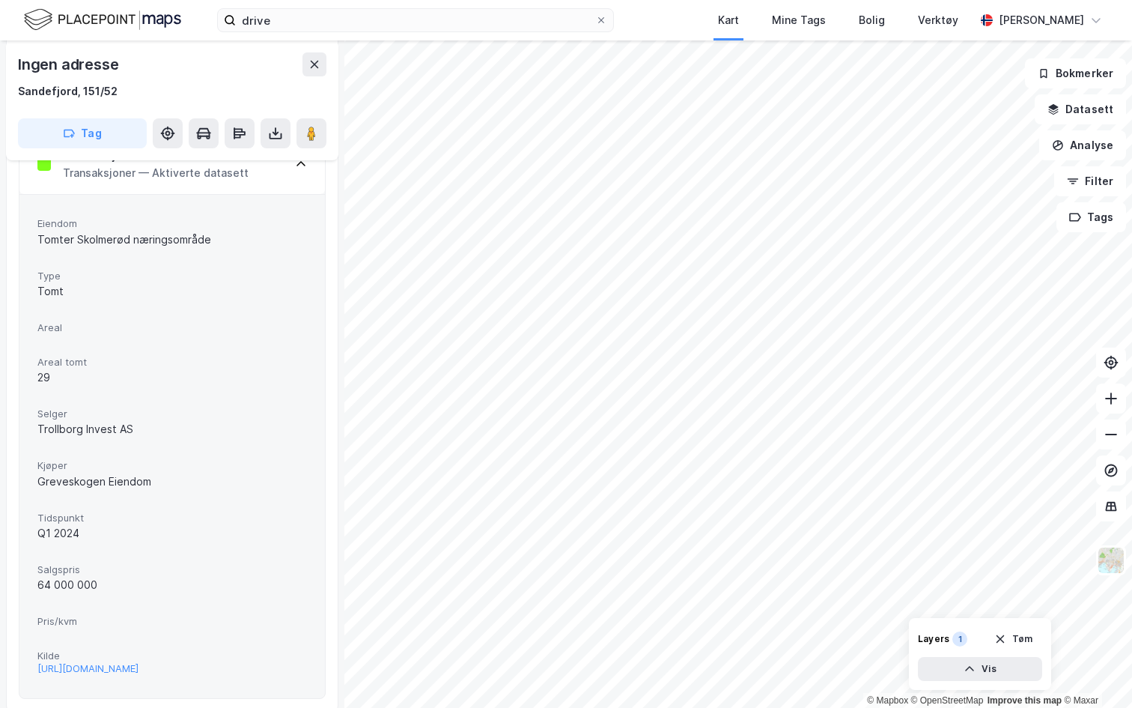
scroll to position [226, 0]
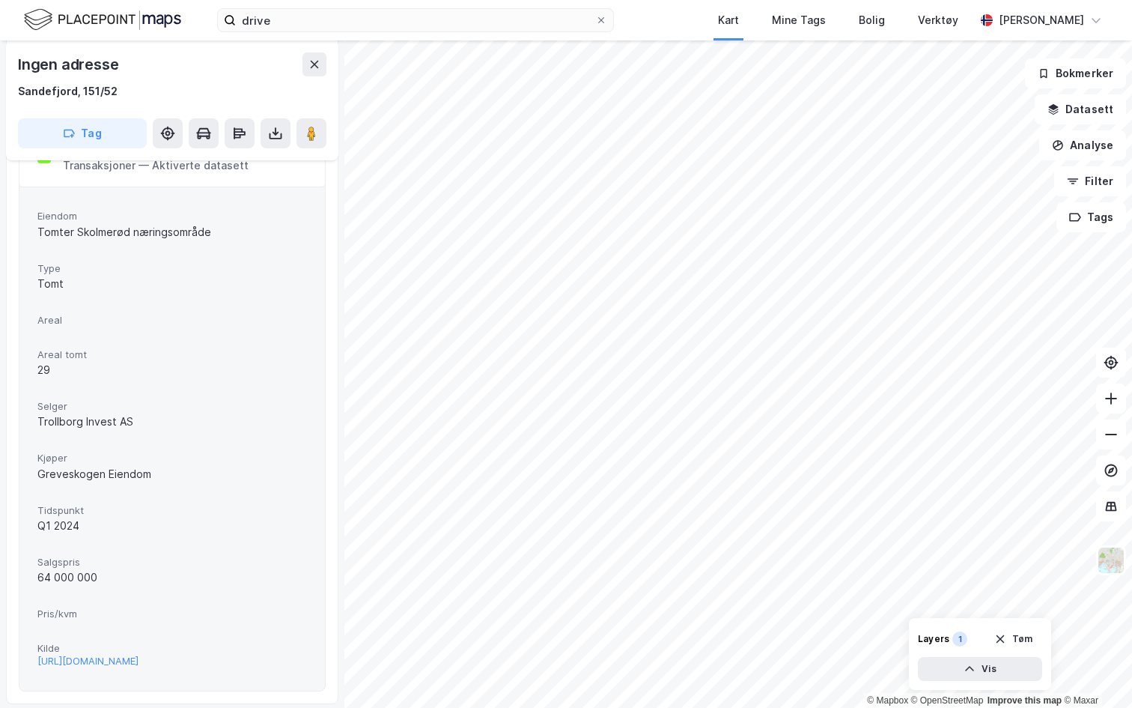
drag, startPoint x: 30, startPoint y: 580, endPoint x: 184, endPoint y: 578, distance: 154.3
click at [185, 579] on div "Eiendom Tomter Skolmerød næringsområde Type Tomt Areal Areal tomt 29 Selger Tro…" at bounding box center [172, 437] width 306 height 503
click at [318, 64] on icon at bounding box center [315, 64] width 12 height 12
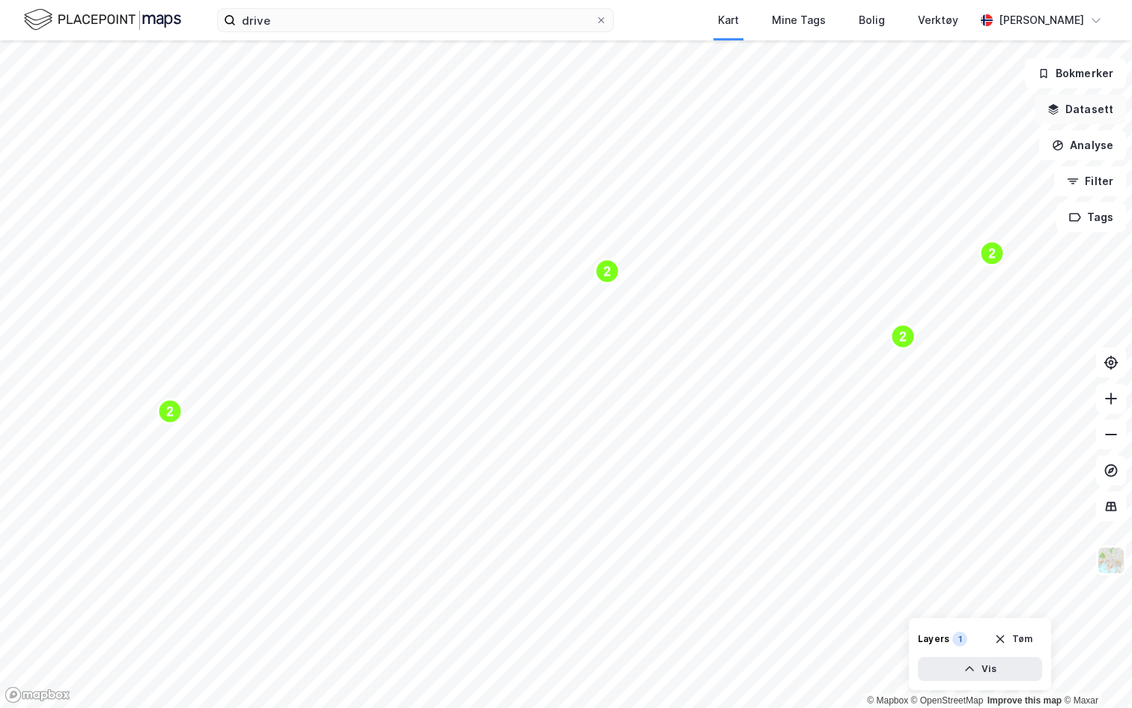
click at [1074, 106] on button "Datasett" at bounding box center [1080, 109] width 91 height 30
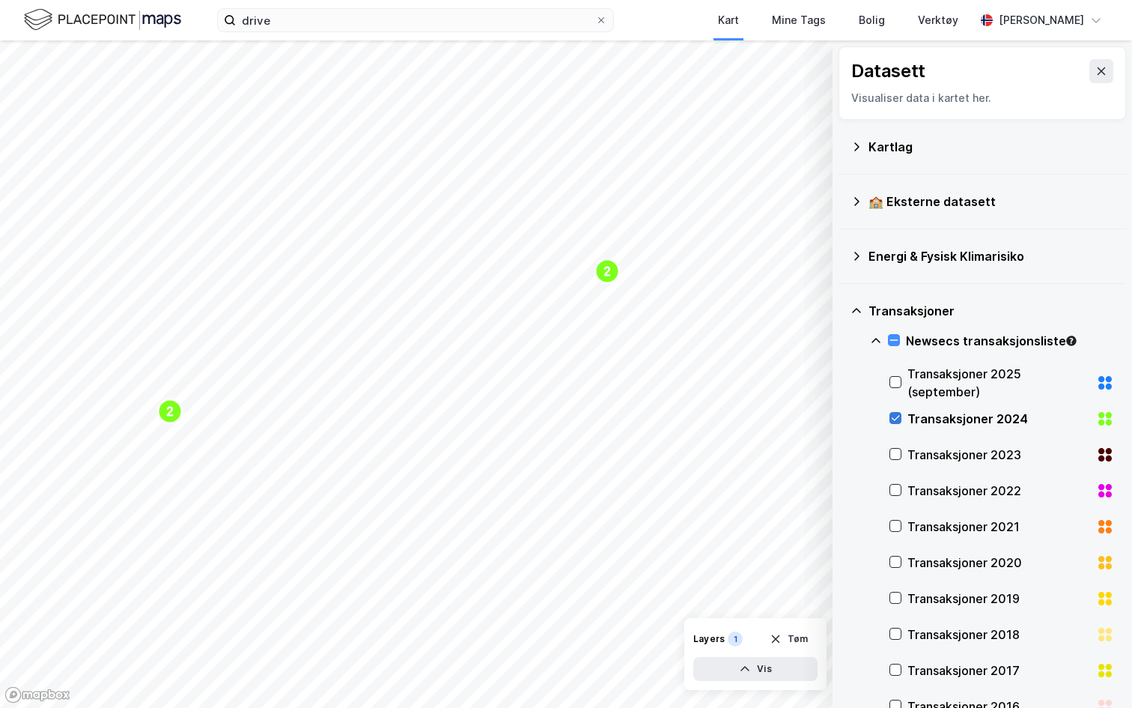
click at [895, 413] on icon at bounding box center [895, 418] width 10 height 10
click at [874, 343] on icon at bounding box center [876, 341] width 12 height 12
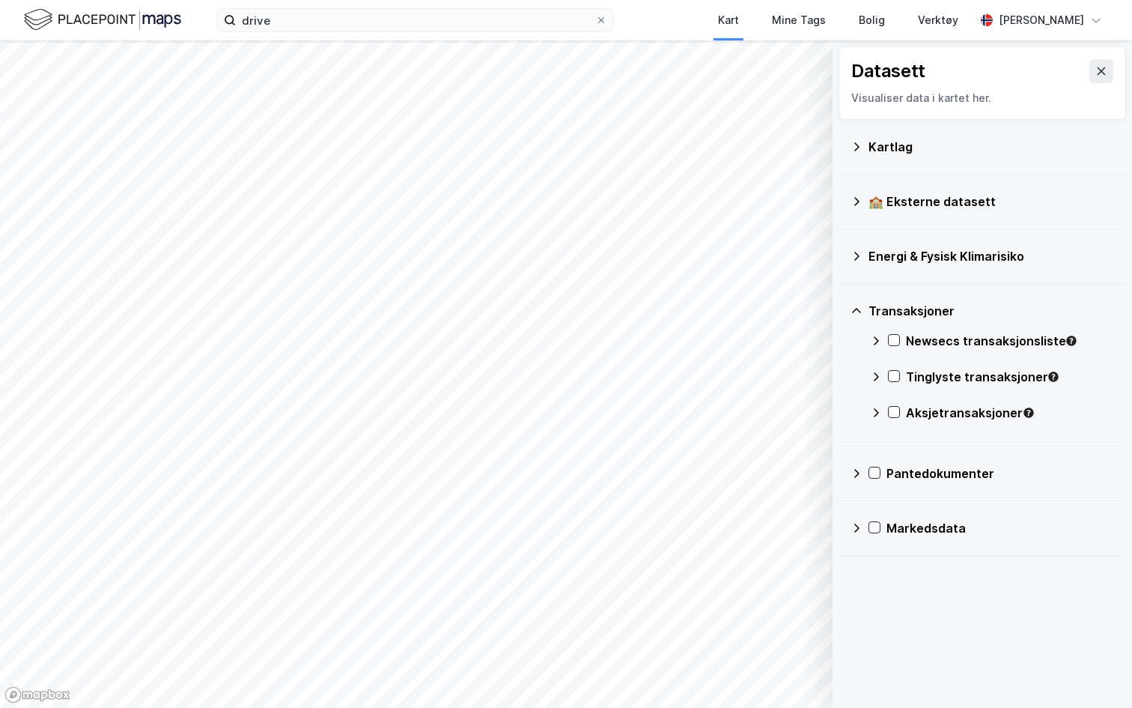
drag, startPoint x: 893, startPoint y: 415, endPoint x: 868, endPoint y: 412, distance: 25.6
click at [866, 413] on div "Transaksjoner Newsecs transaksjonsliste Tinglyste transaksjoner Aksjetransaksjo…" at bounding box center [983, 365] width 288 height 162
click at [877, 412] on icon at bounding box center [876, 413] width 12 height 12
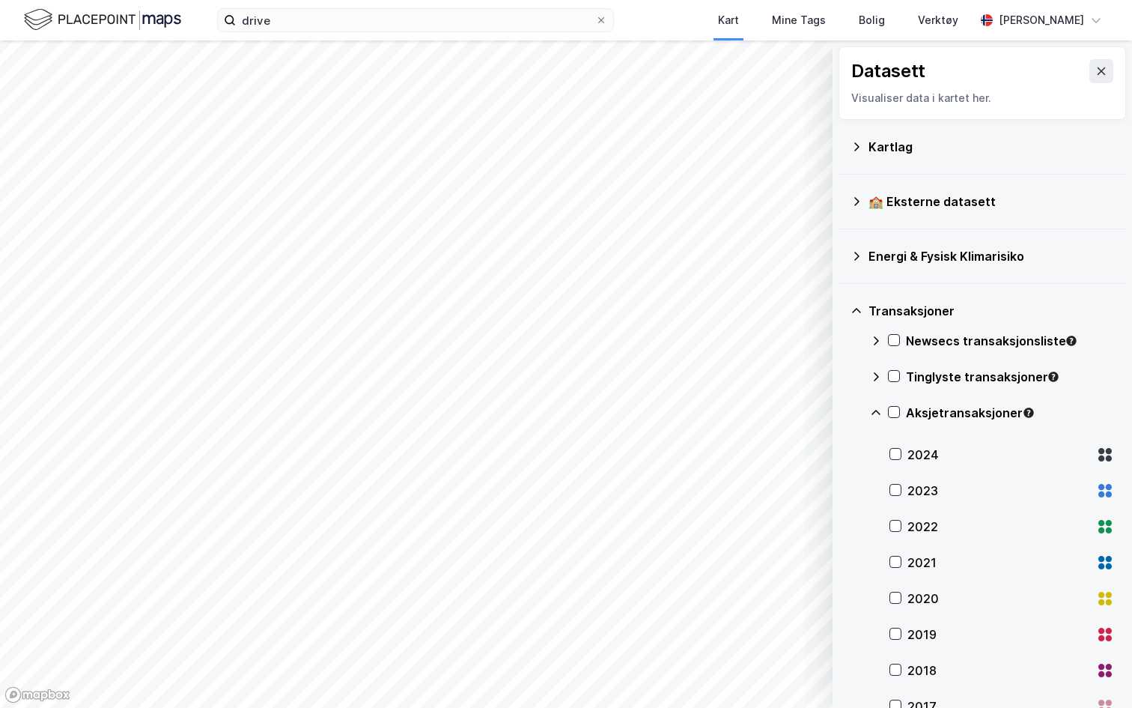
click at [935, 451] on div "2024" at bounding box center [999, 455] width 183 height 18
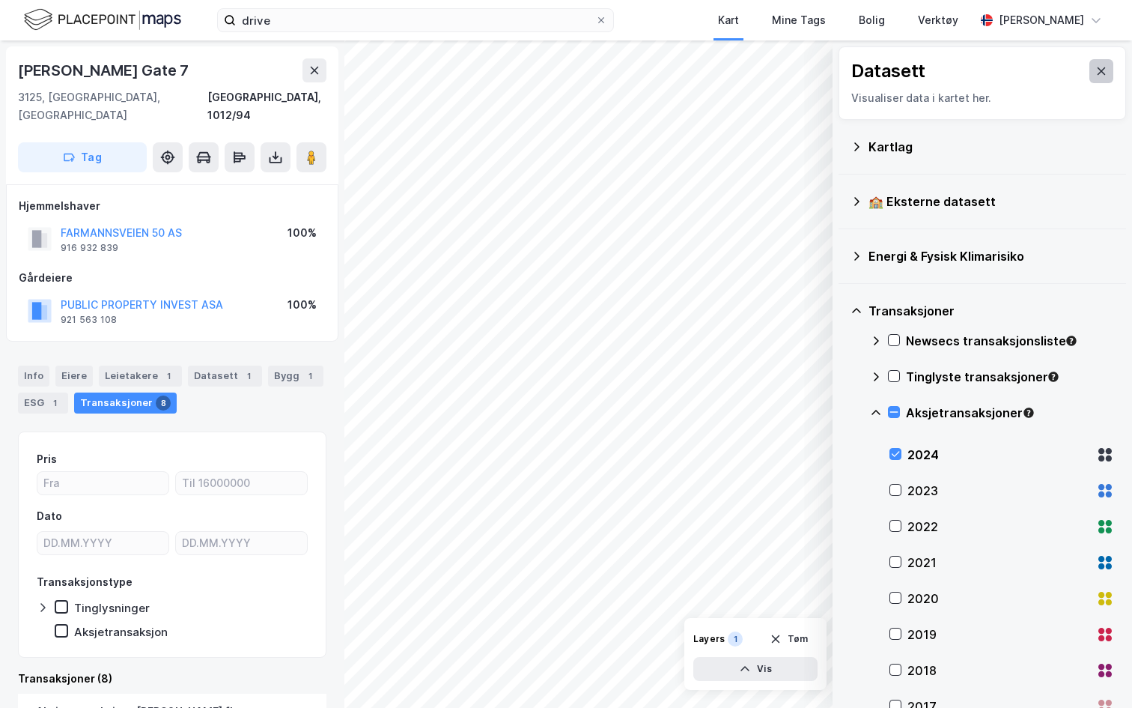
click at [1105, 75] on icon at bounding box center [1102, 71] width 12 height 12
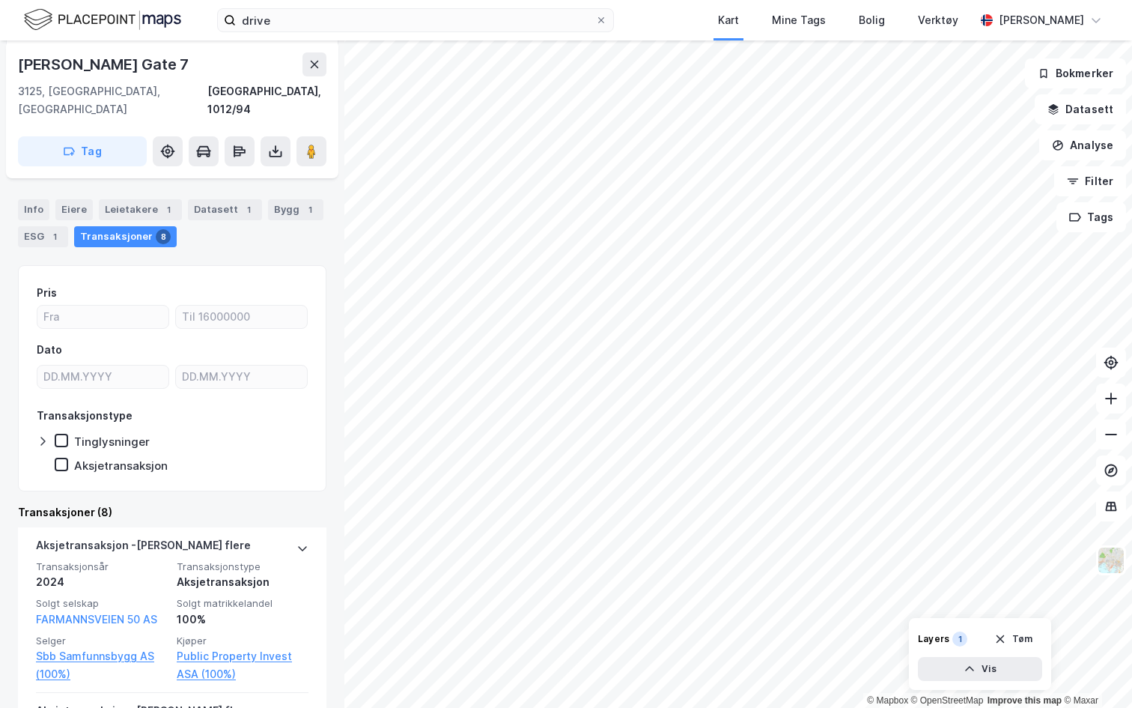
scroll to position [177, 0]
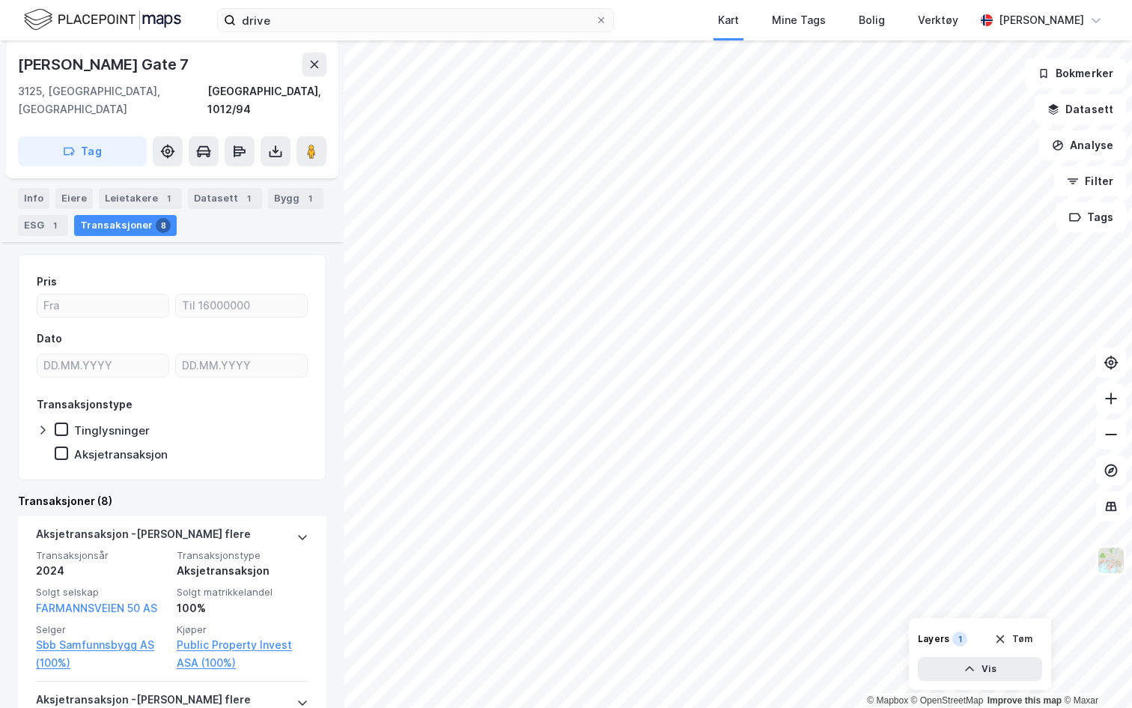
click at [49, 422] on div at bounding box center [46, 429] width 18 height 15
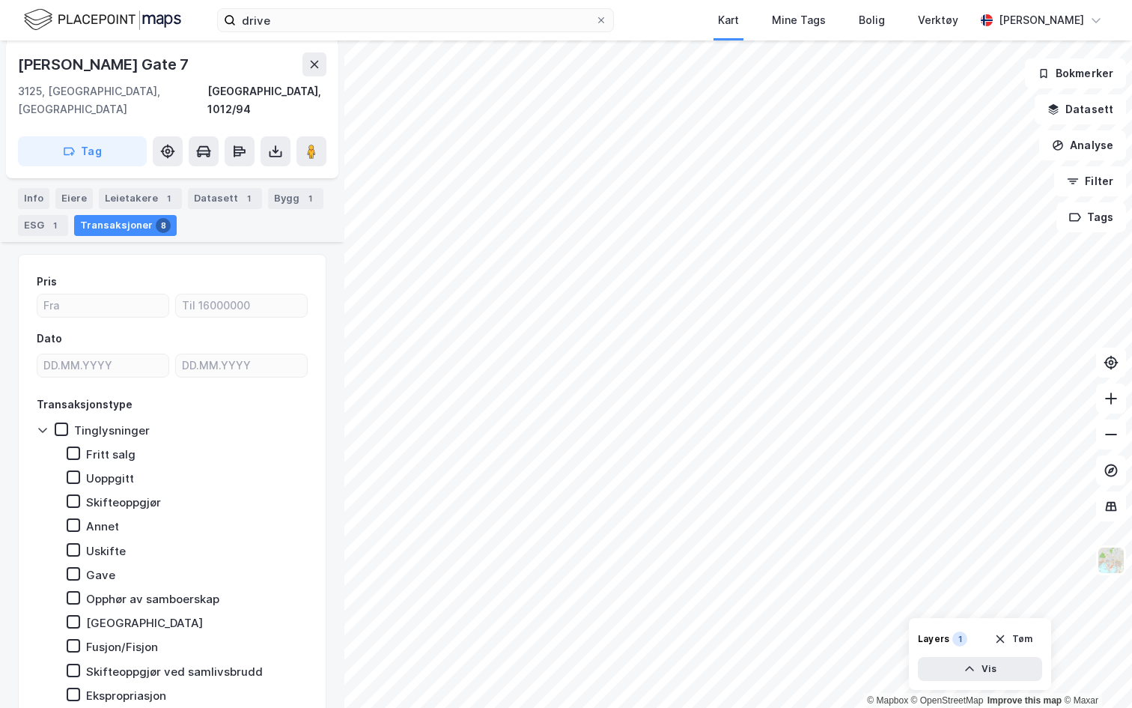
click at [47, 424] on icon at bounding box center [43, 430] width 12 height 12
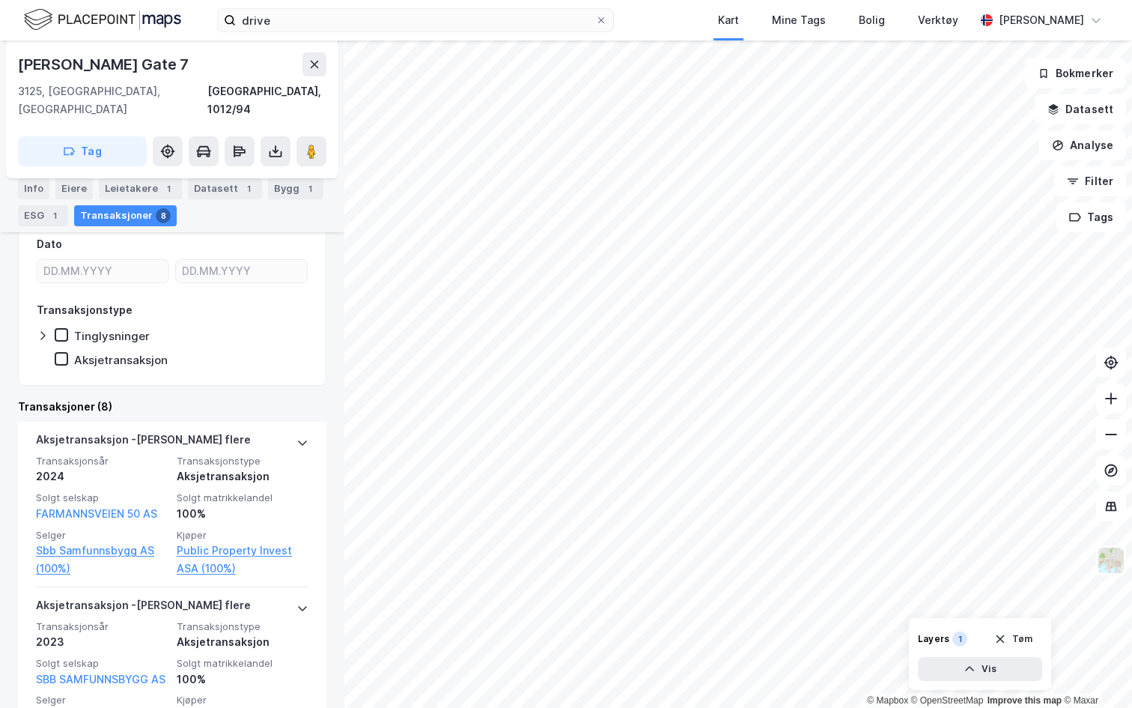
scroll to position [282, 0]
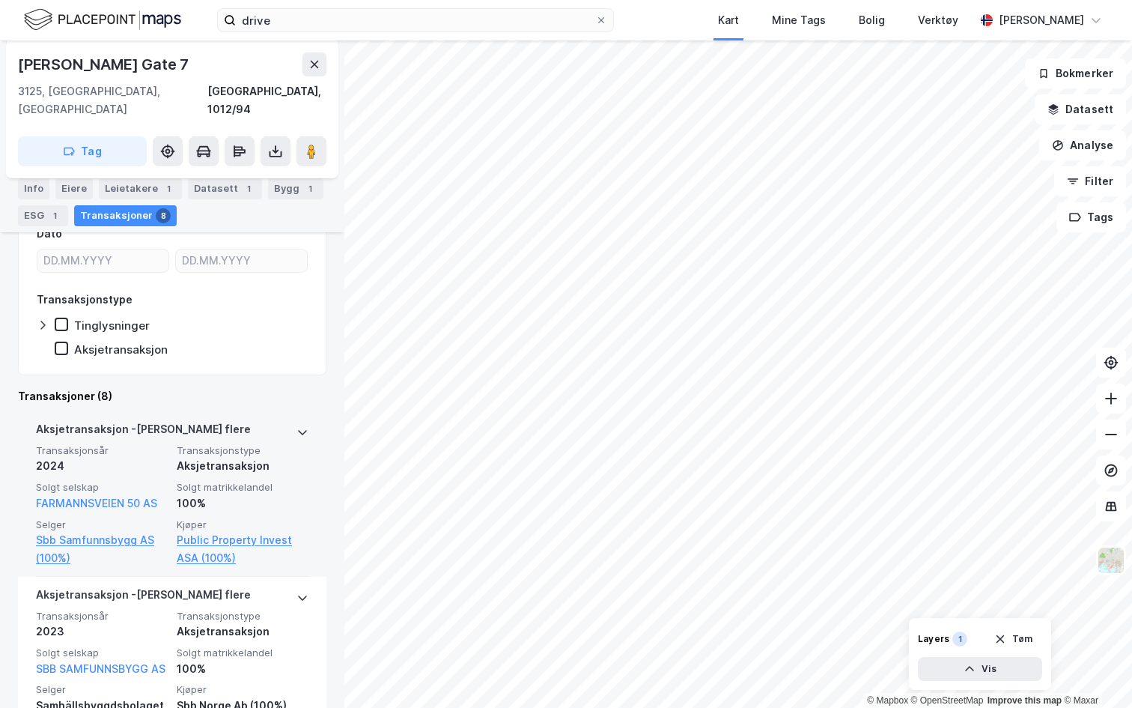
click at [289, 420] on div "Aksjetransaksjon - Gjelder flere" at bounding box center [172, 432] width 273 height 24
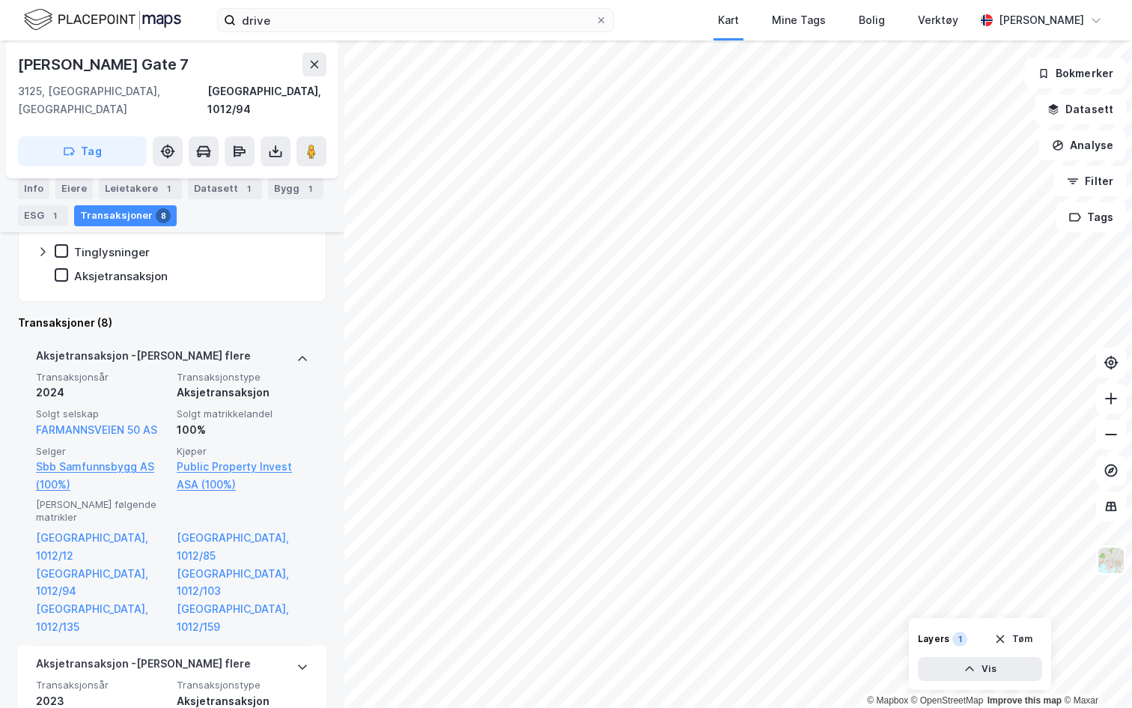
scroll to position [332, 0]
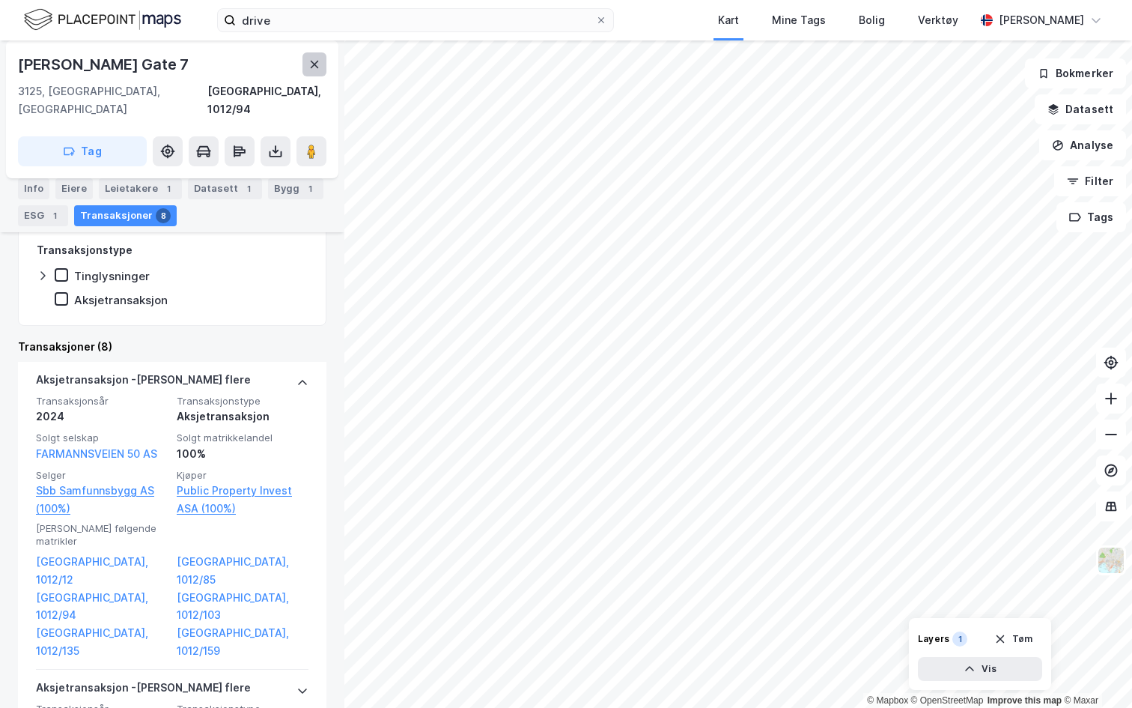
click at [319, 64] on icon at bounding box center [315, 64] width 12 height 12
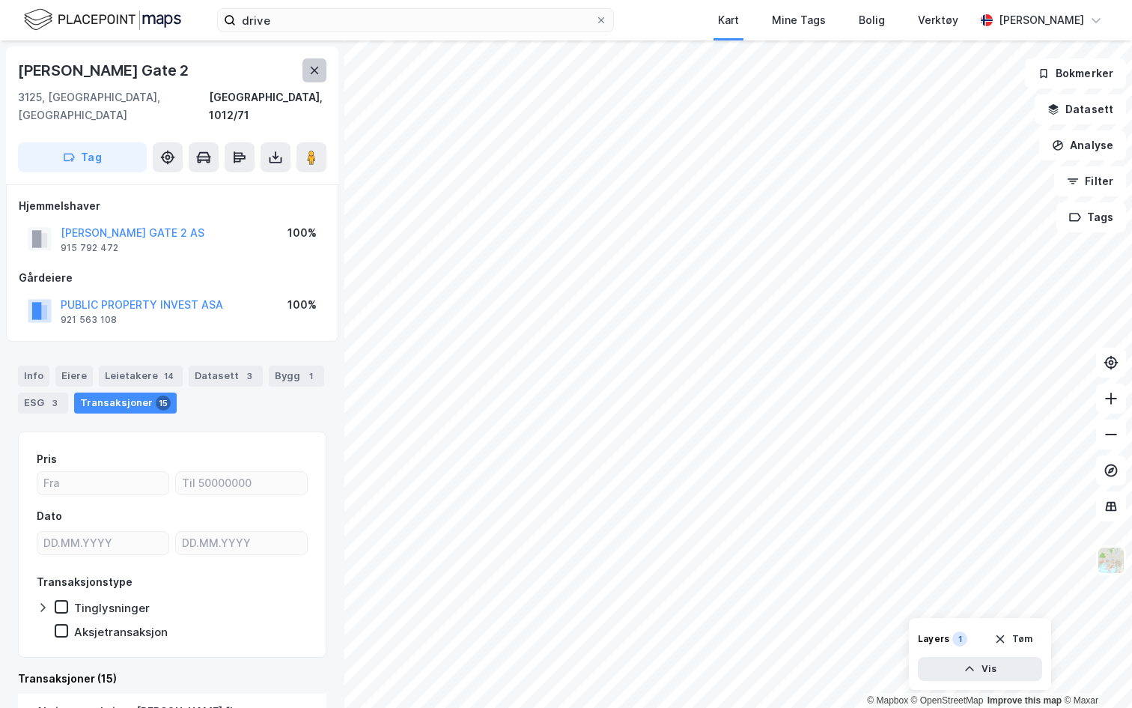
click at [309, 74] on icon at bounding box center [315, 70] width 12 height 12
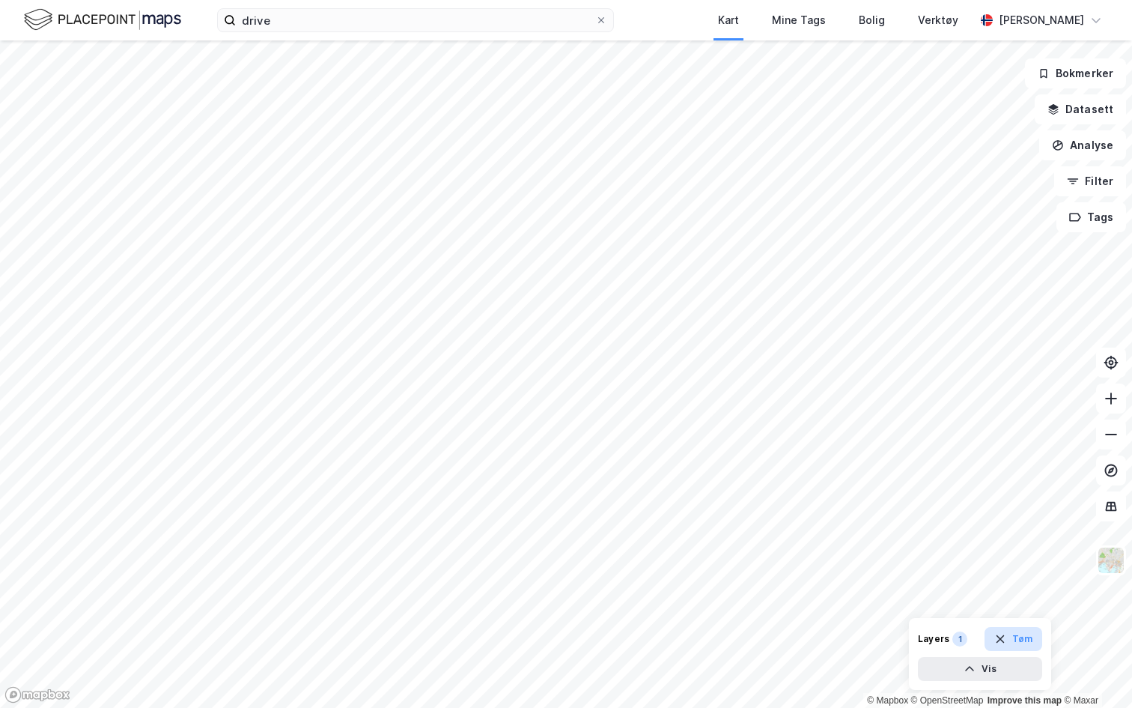
click at [1011, 629] on button "Tøm" at bounding box center [1014, 639] width 58 height 24
click at [1089, 116] on button "Datasett" at bounding box center [1080, 109] width 91 height 30
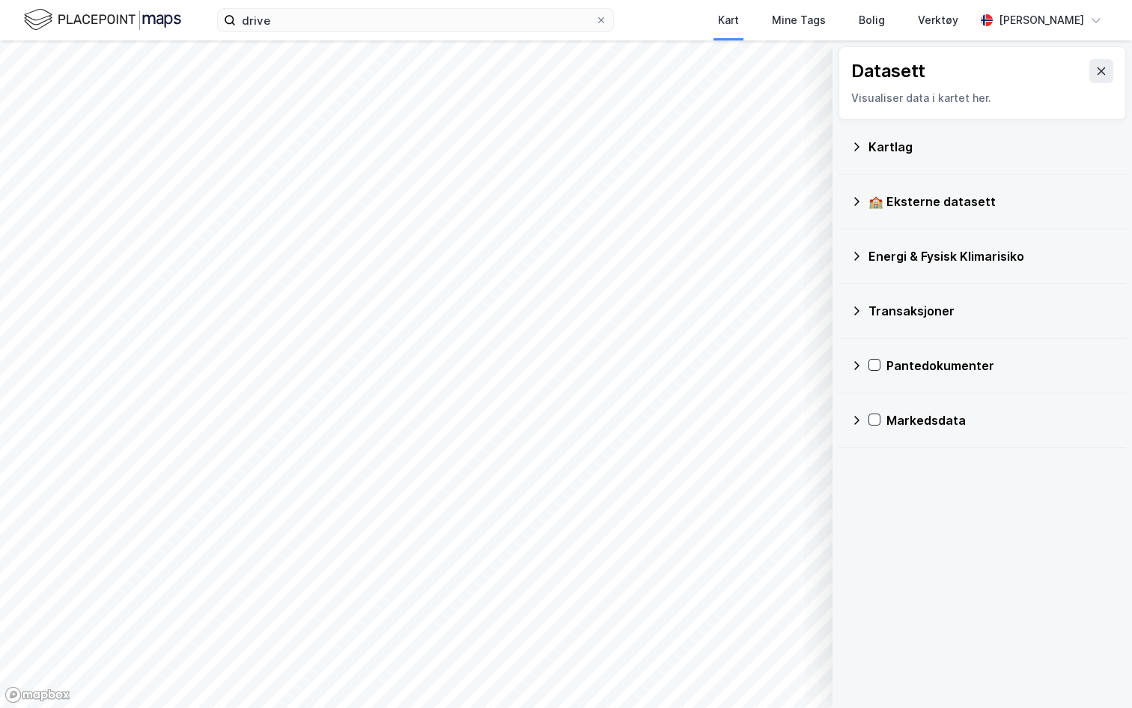
click at [877, 299] on div "Transaksjoner" at bounding box center [983, 311] width 264 height 36
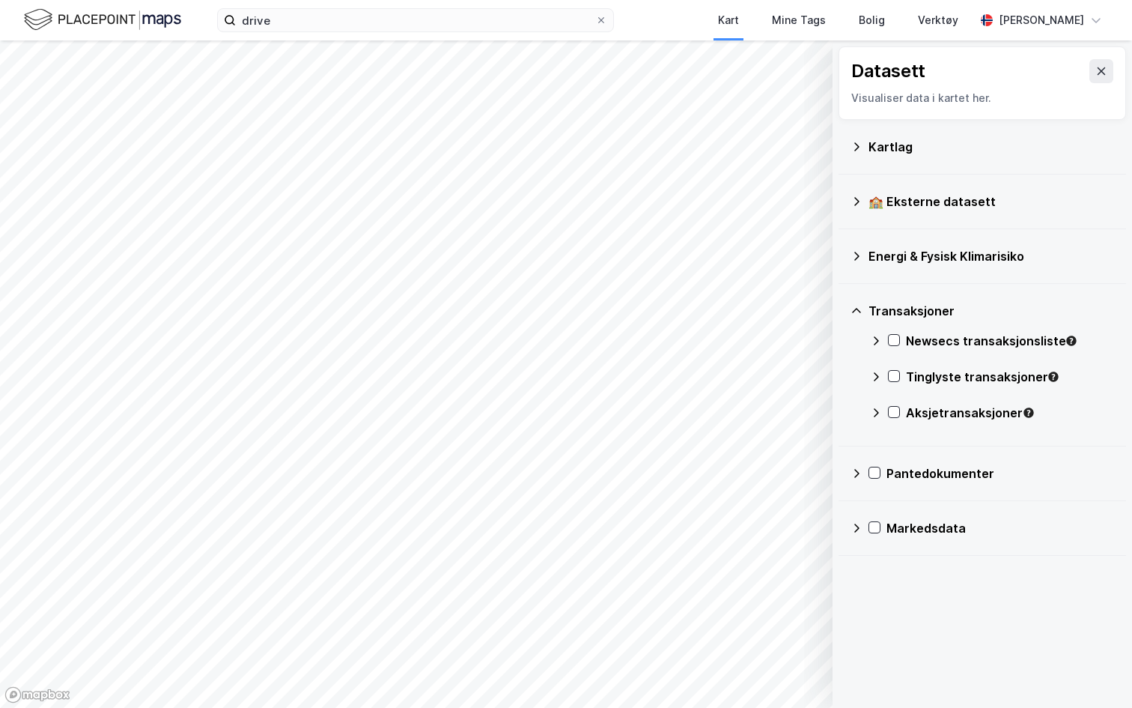
click at [882, 380] on div "Tinglyste transaksjoner" at bounding box center [992, 383] width 244 height 36
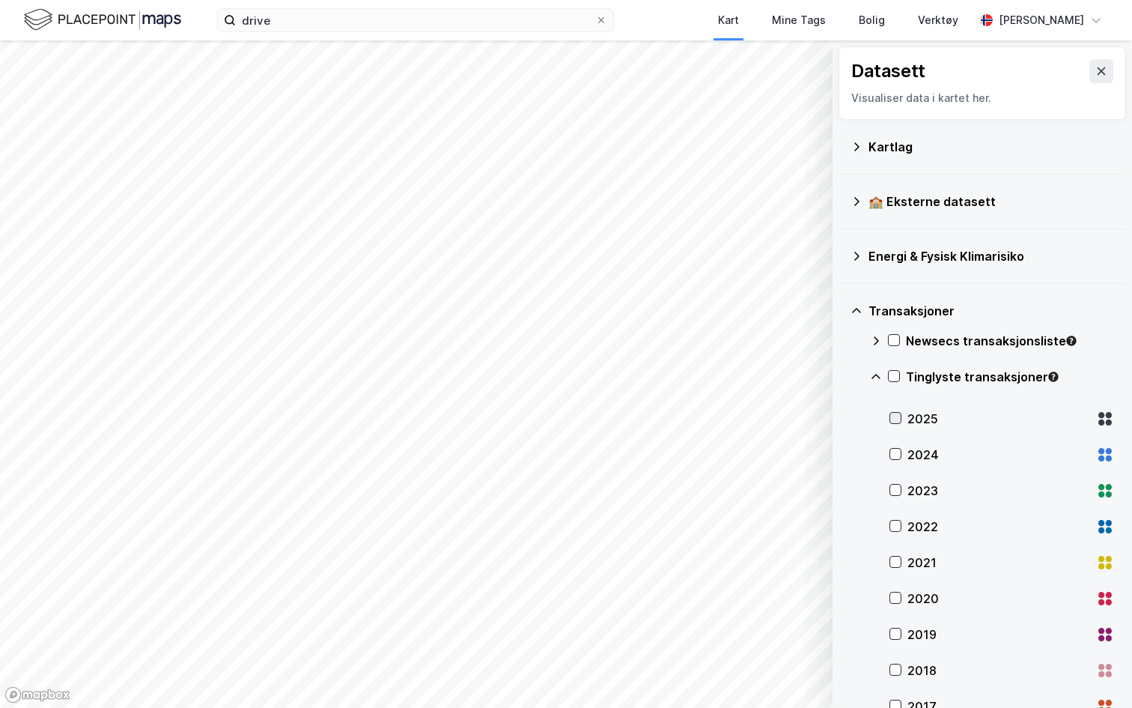
click at [899, 422] on icon at bounding box center [895, 418] width 10 height 10
click at [899, 374] on icon at bounding box center [894, 376] width 10 height 10
click at [887, 370] on div "Tinglyste transaksjoner" at bounding box center [992, 383] width 244 height 36
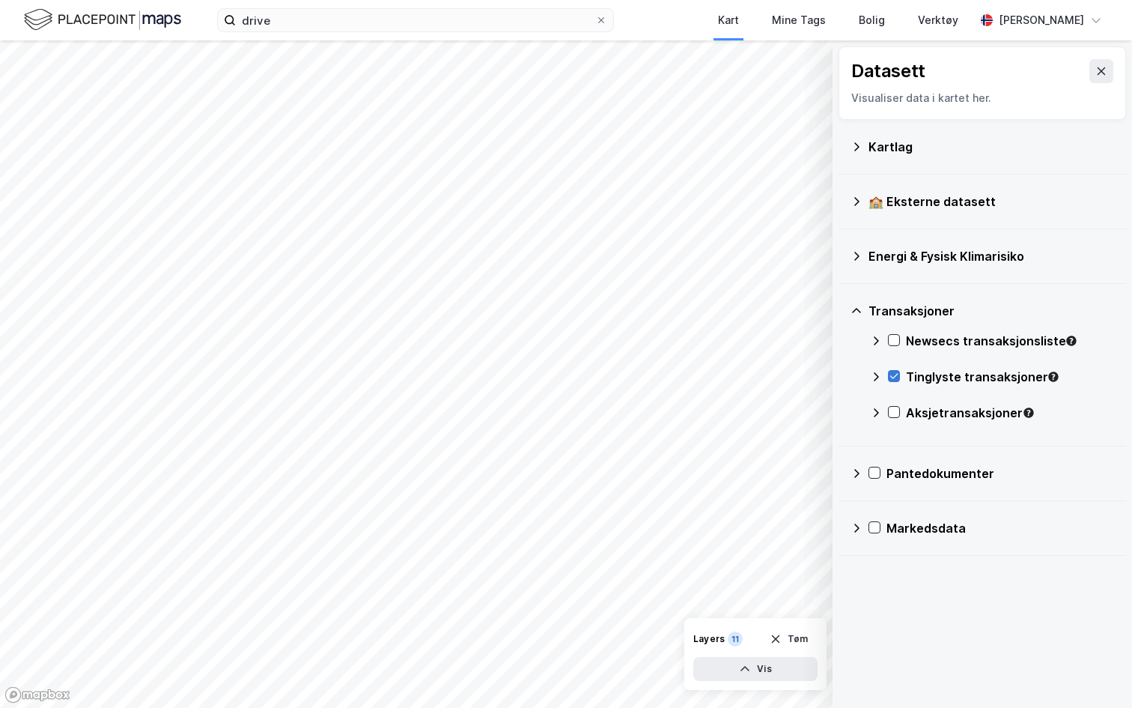
click at [890, 371] on icon at bounding box center [894, 376] width 10 height 10
click at [861, 316] on div "Transaksjoner" at bounding box center [983, 311] width 264 height 36
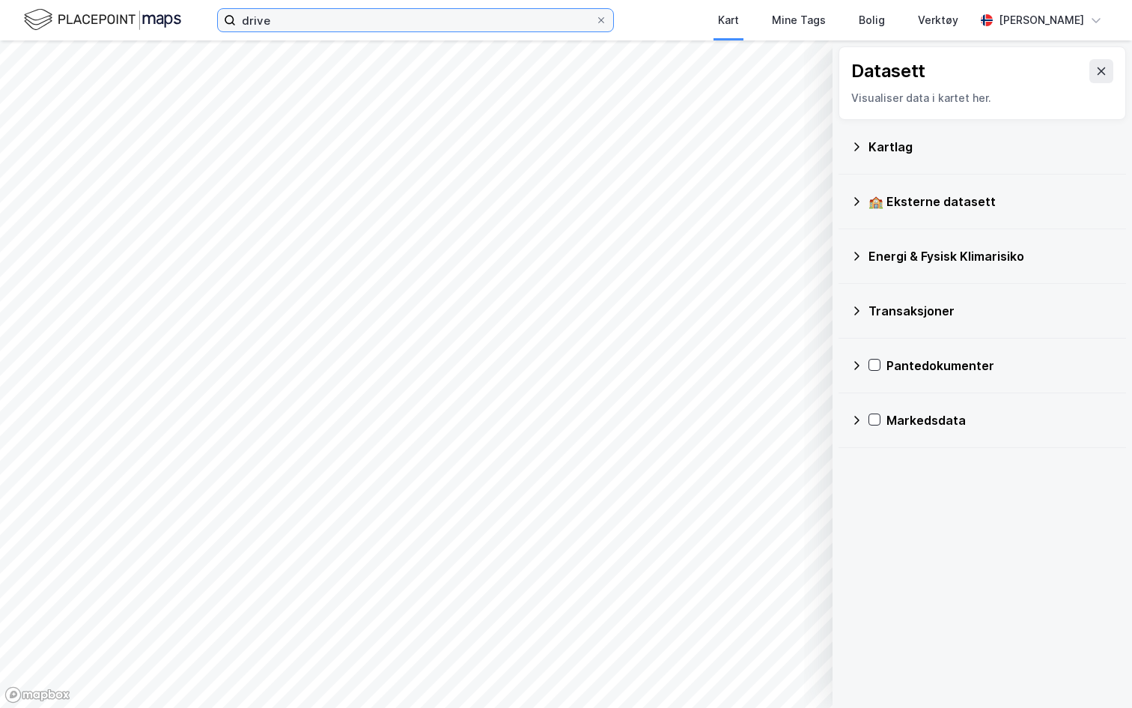
click at [311, 29] on input "drive" at bounding box center [415, 20] width 359 height 22
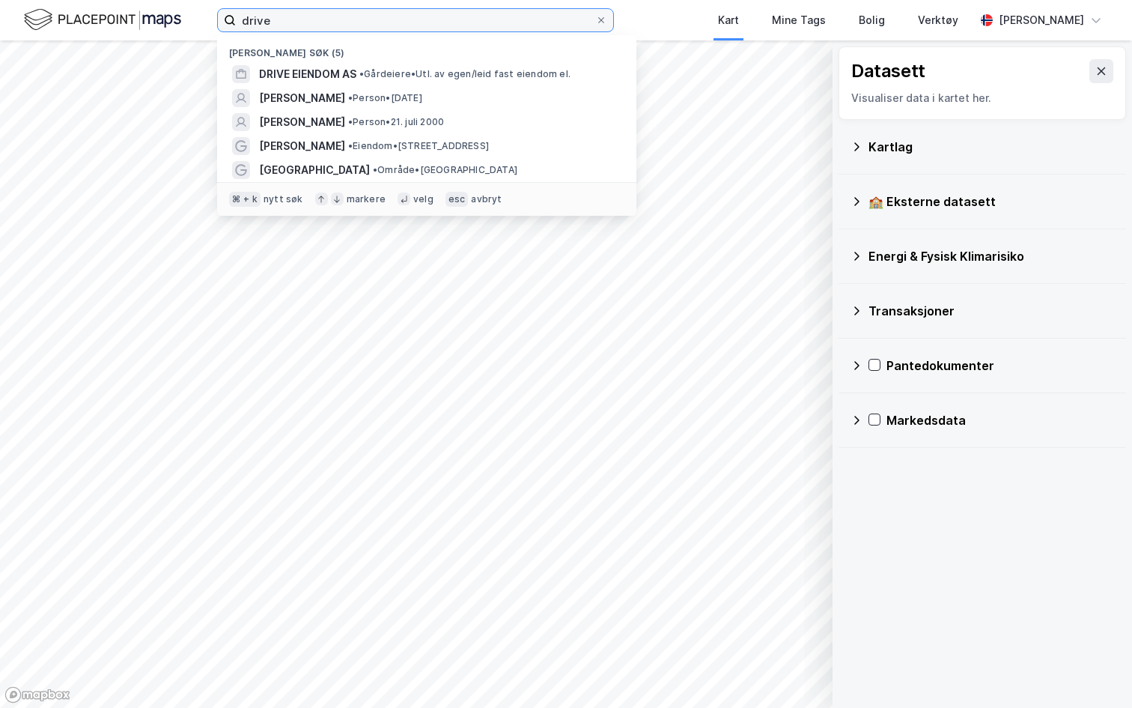
click at [311, 29] on input "drive" at bounding box center [415, 20] width 359 height 22
type input "t"
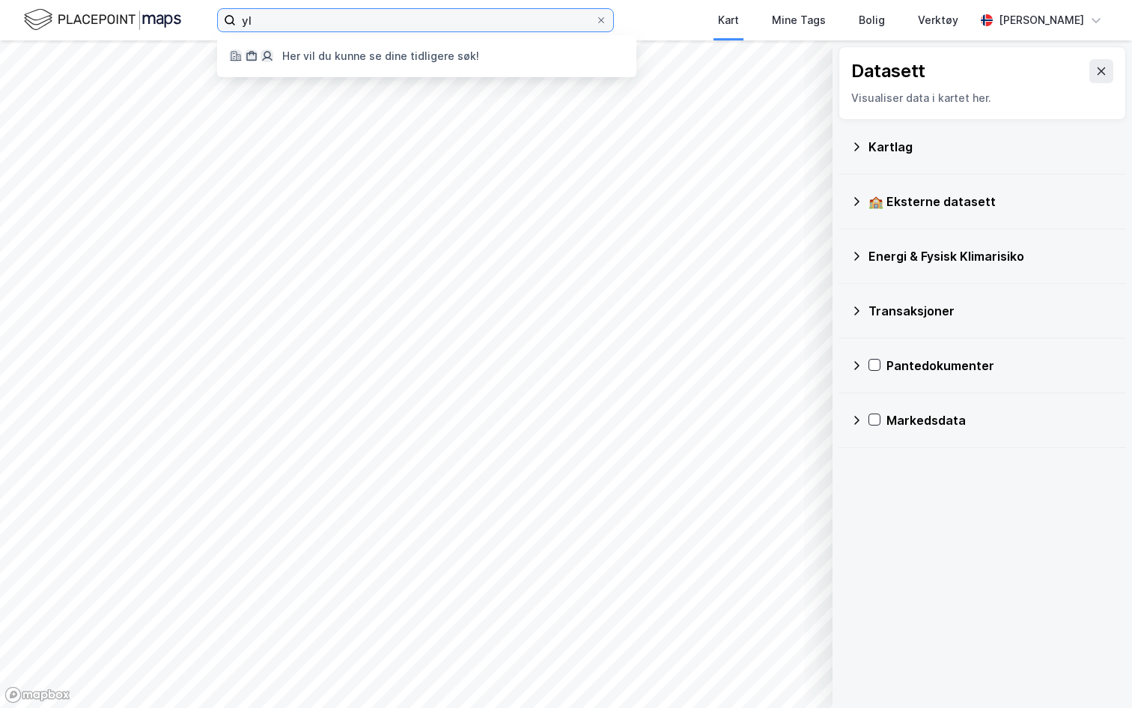
type input "y"
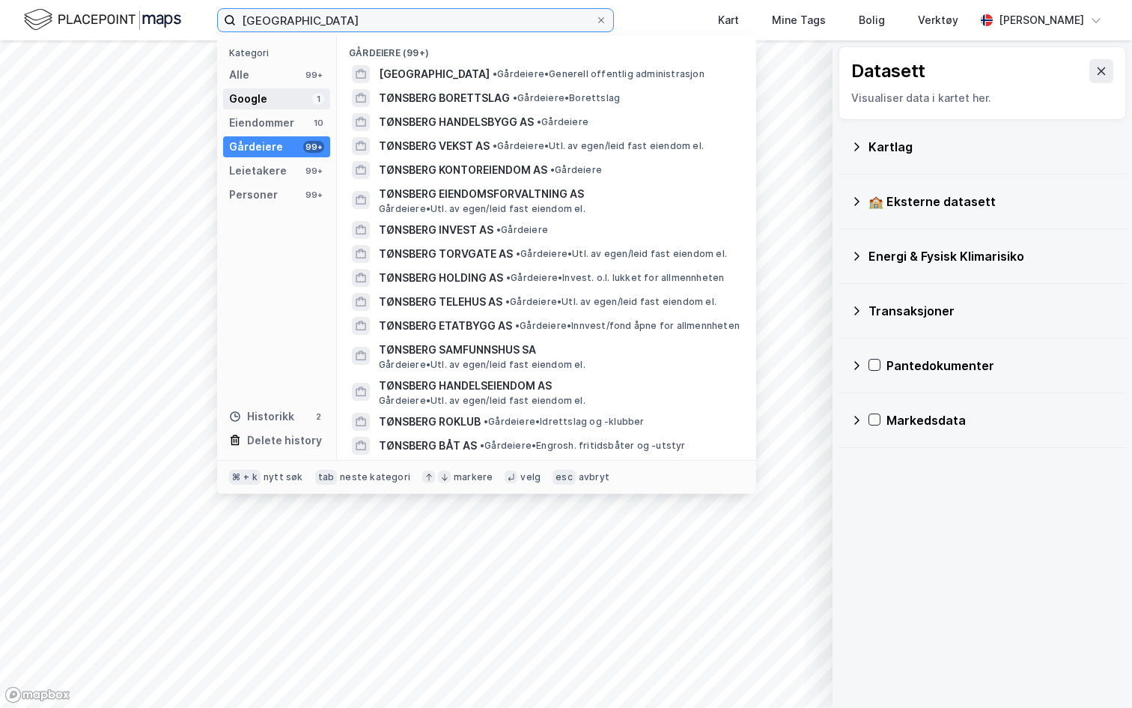
type input "tønsberg"
click at [290, 93] on div "Google 1" at bounding box center [276, 98] width 107 height 21
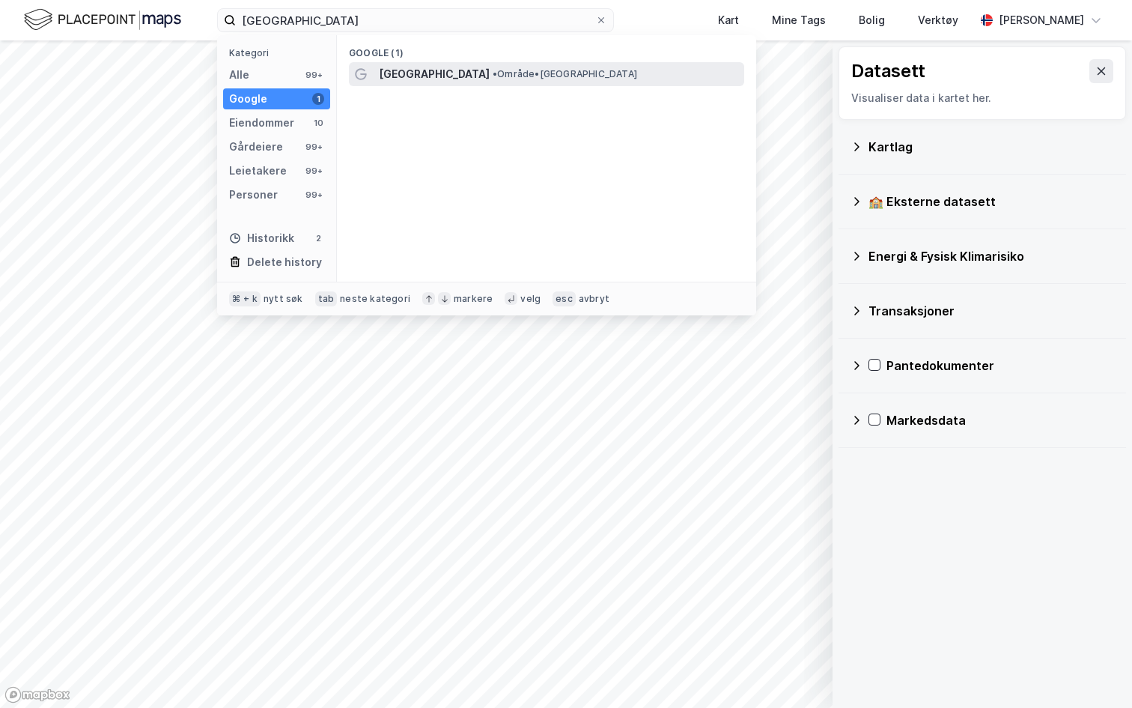
click at [416, 78] on span "Tønsberg" at bounding box center [434, 74] width 111 height 18
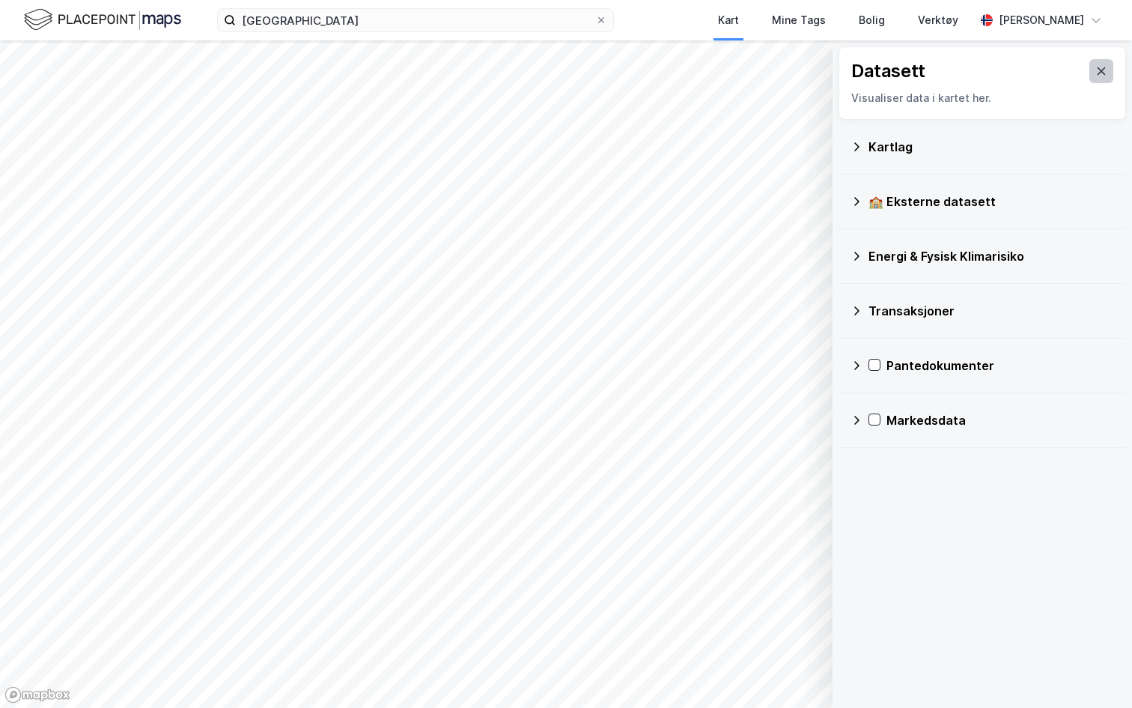
click at [1100, 65] on icon at bounding box center [1102, 71] width 12 height 12
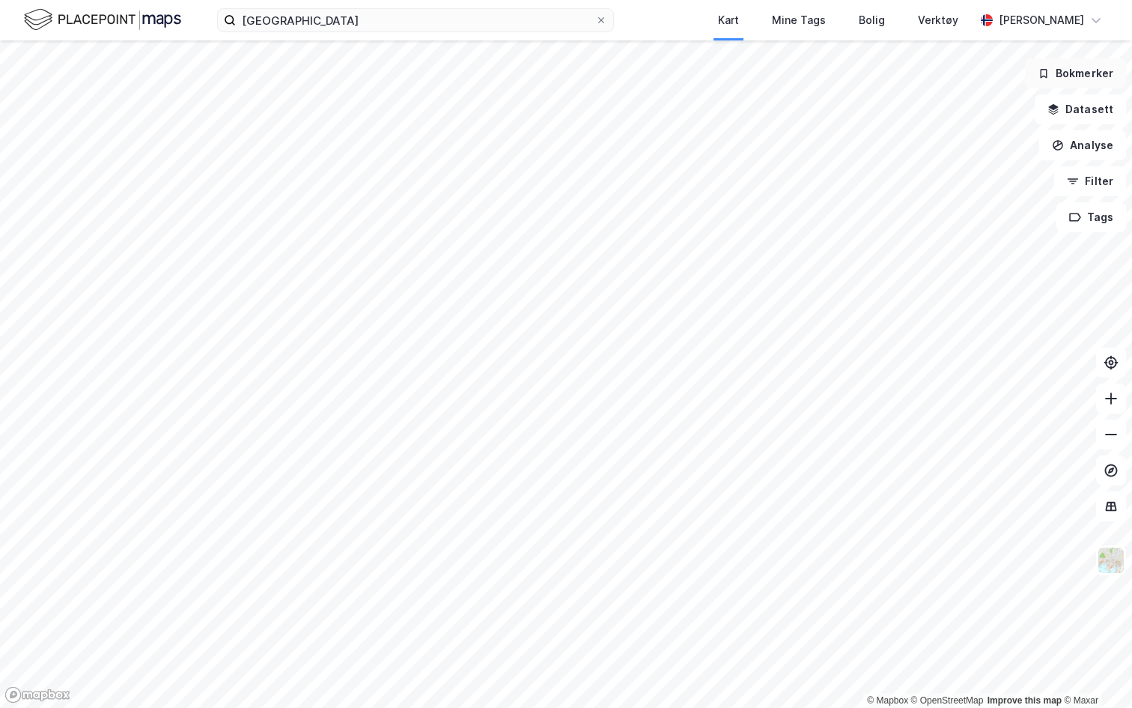
click at [1081, 80] on button "Bokmerker" at bounding box center [1075, 73] width 101 height 30
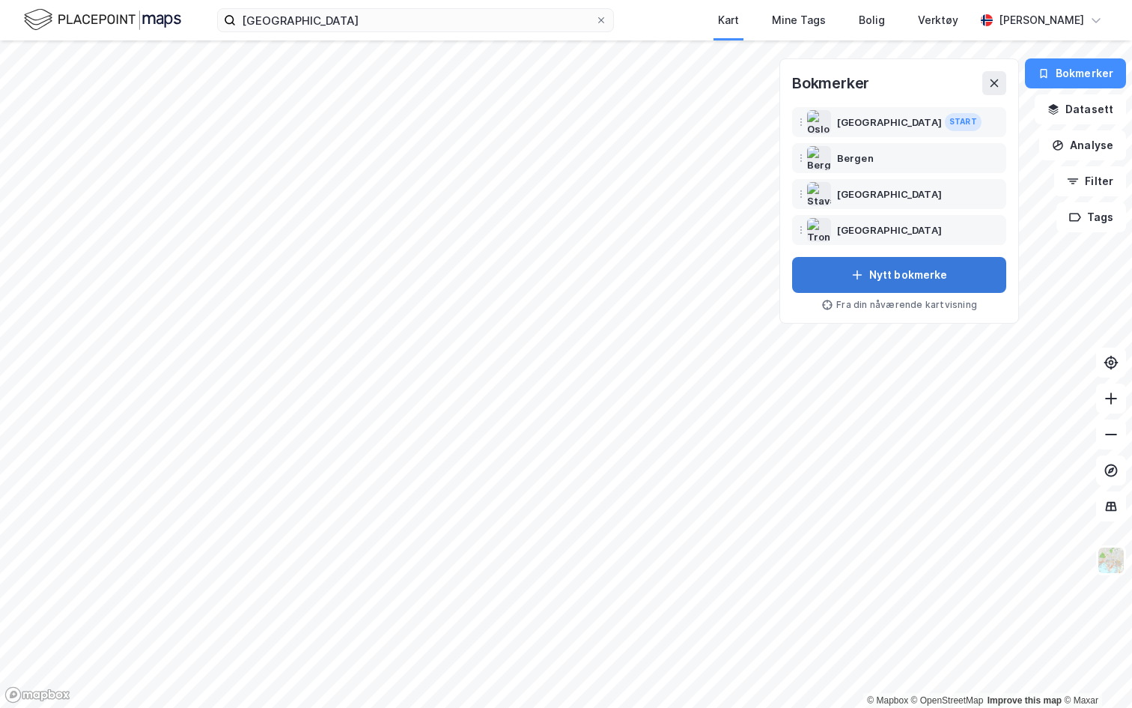
click at [910, 281] on button "Nytt bokmerke" at bounding box center [899, 275] width 214 height 36
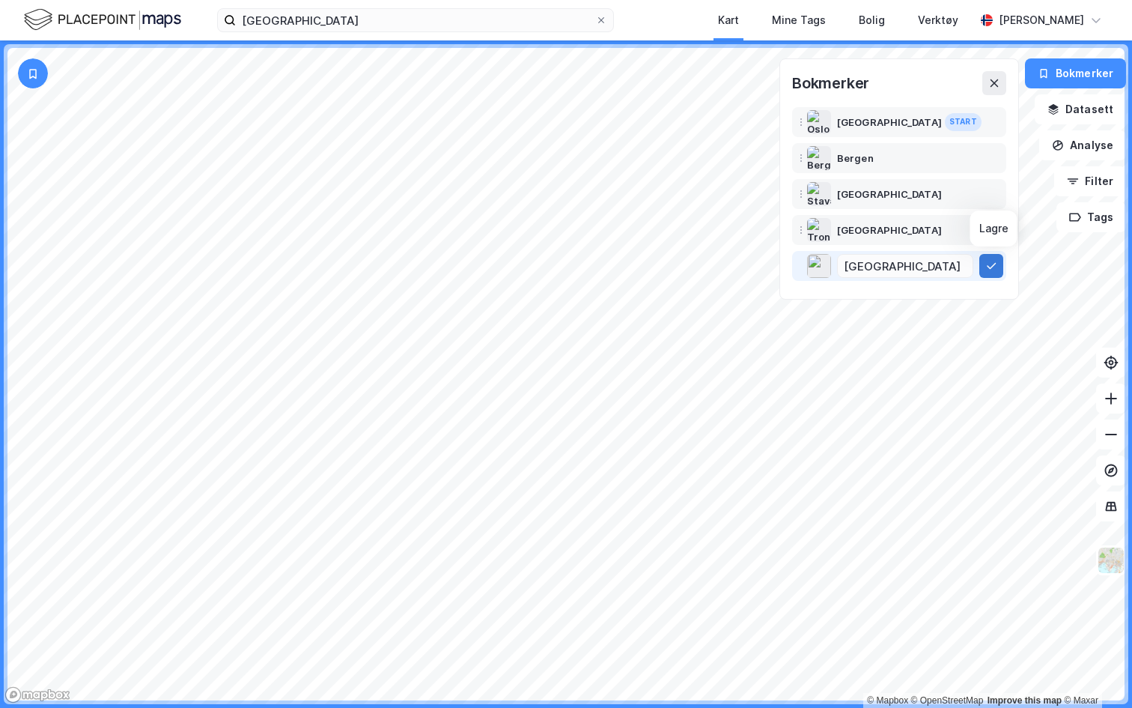
type input "Tønsberg"
click at [1001, 264] on button at bounding box center [991, 266] width 24 height 24
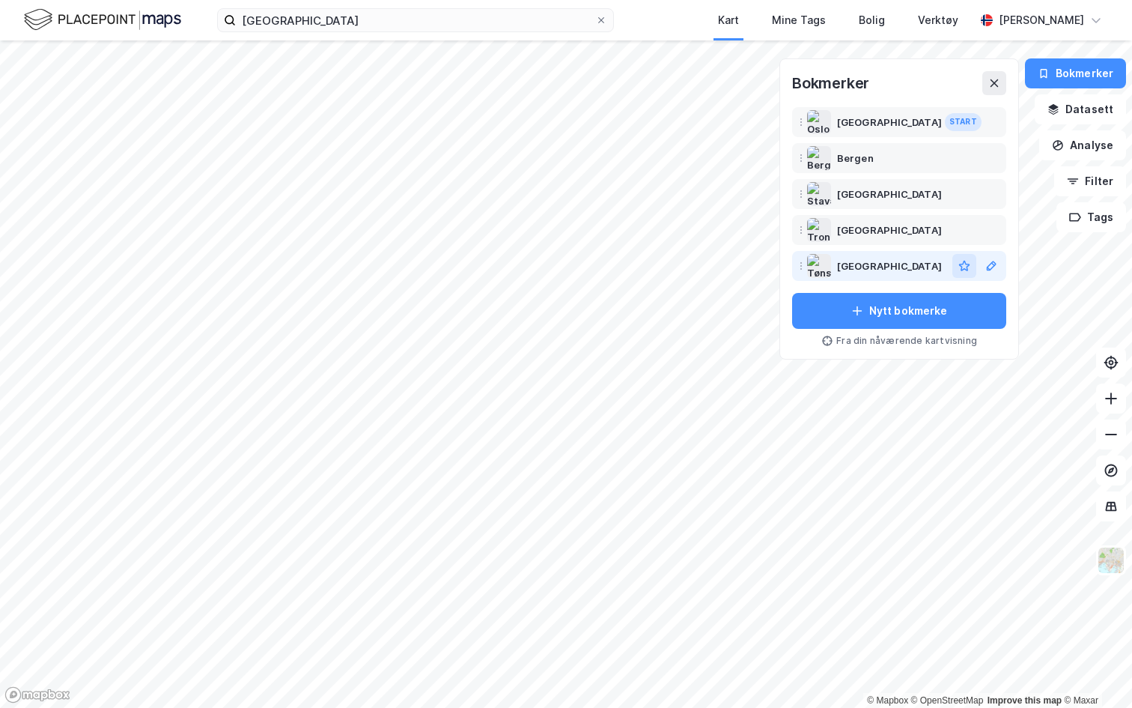
click at [965, 269] on icon "button" at bounding box center [964, 266] width 10 height 10
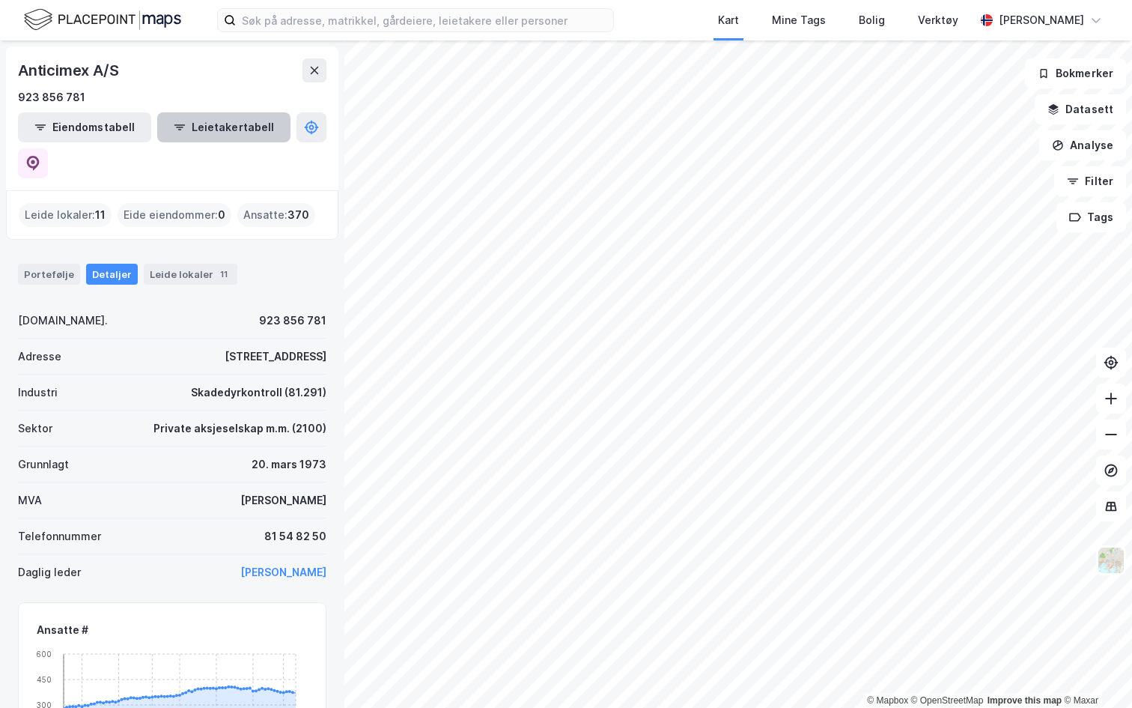
click at [173, 128] on button "Leietakertabell" at bounding box center [223, 127] width 133 height 30
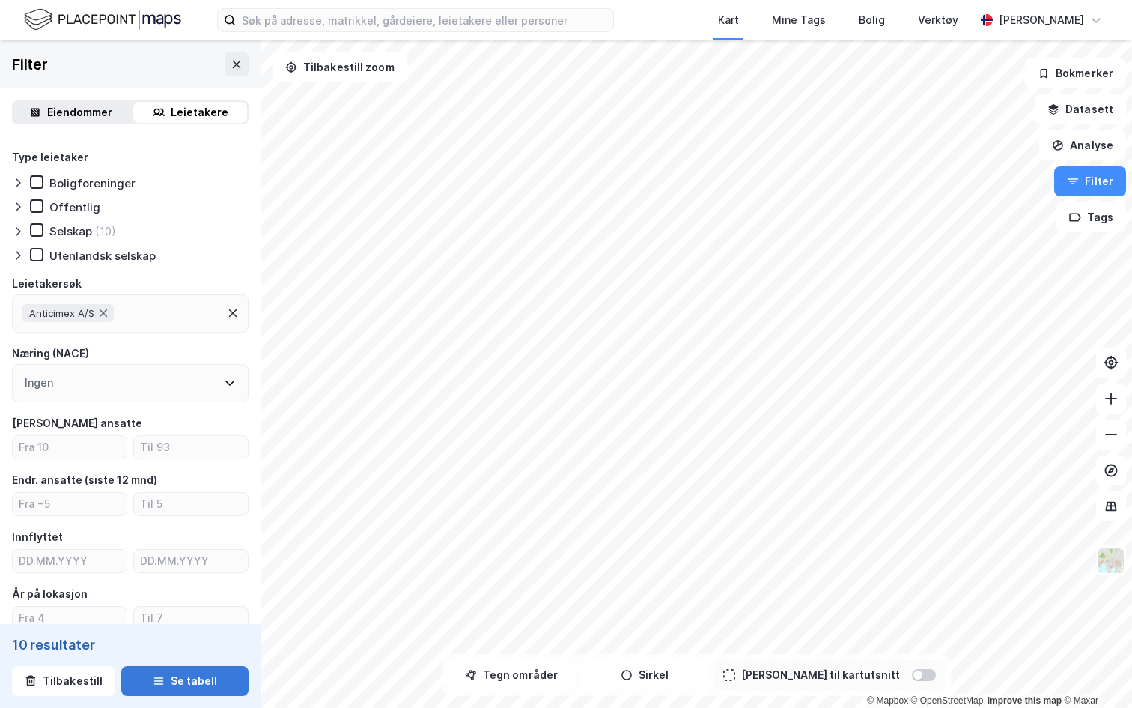
click at [198, 674] on button "Se tabell" at bounding box center [184, 681] width 127 height 30
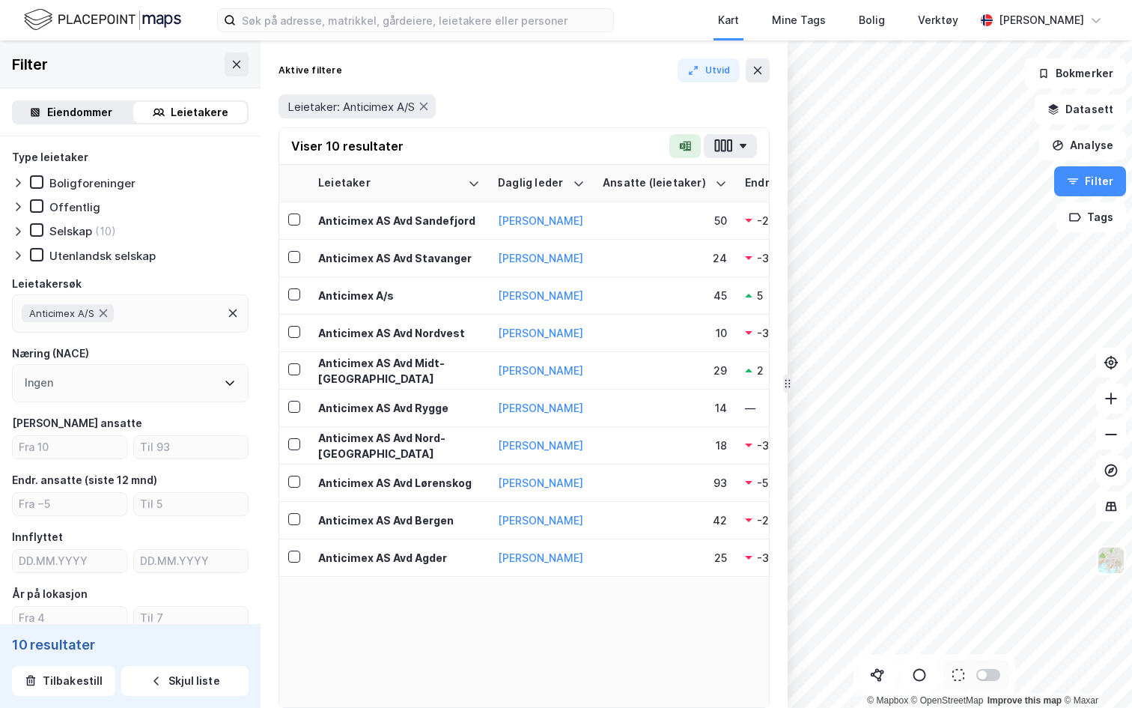
click at [736, 163] on div "Viser 10 resultater" at bounding box center [524, 146] width 490 height 37
click at [736, 153] on button "button" at bounding box center [730, 146] width 53 height 24
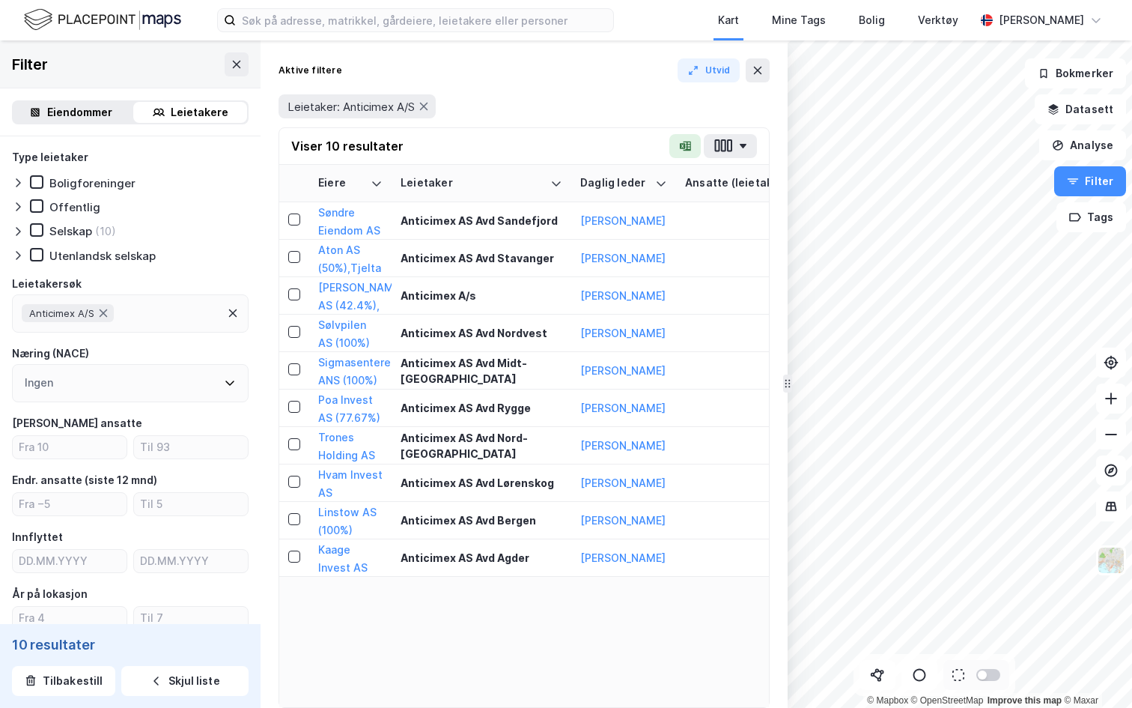
click at [562, 103] on div "Leietaker: Anticimex A/S" at bounding box center [524, 106] width 491 height 24
click at [746, 154] on button "button" at bounding box center [730, 146] width 53 height 24
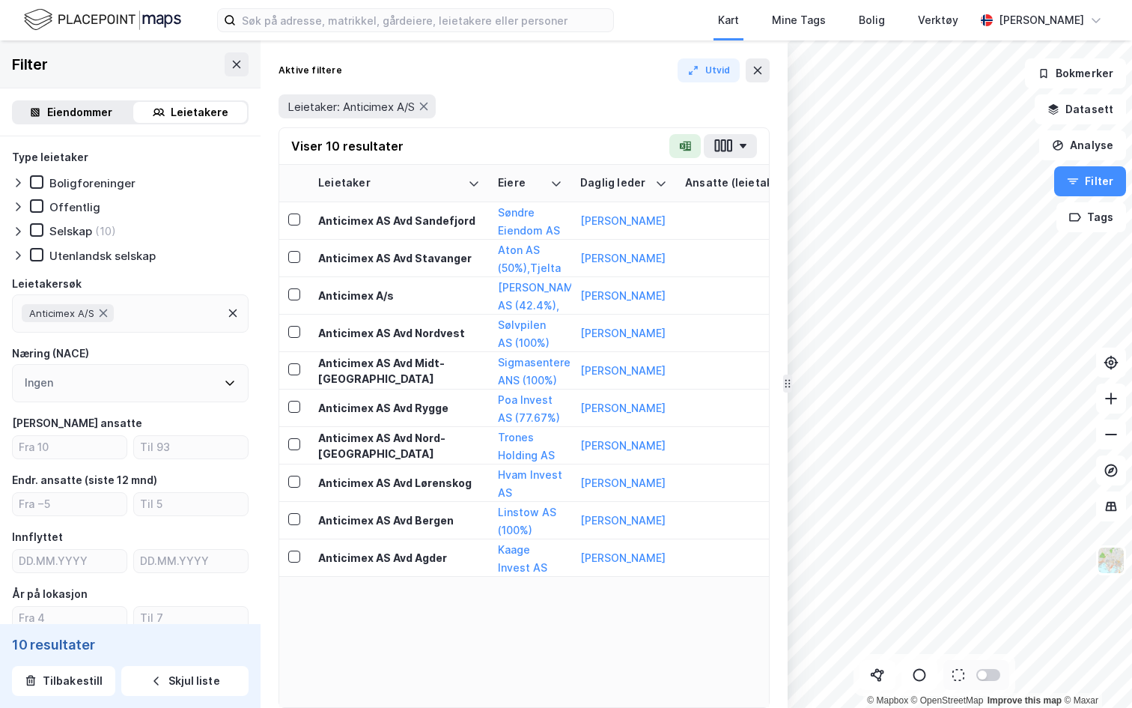
click at [557, 108] on div "Leietaker: Anticimex A/S" at bounding box center [524, 106] width 491 height 24
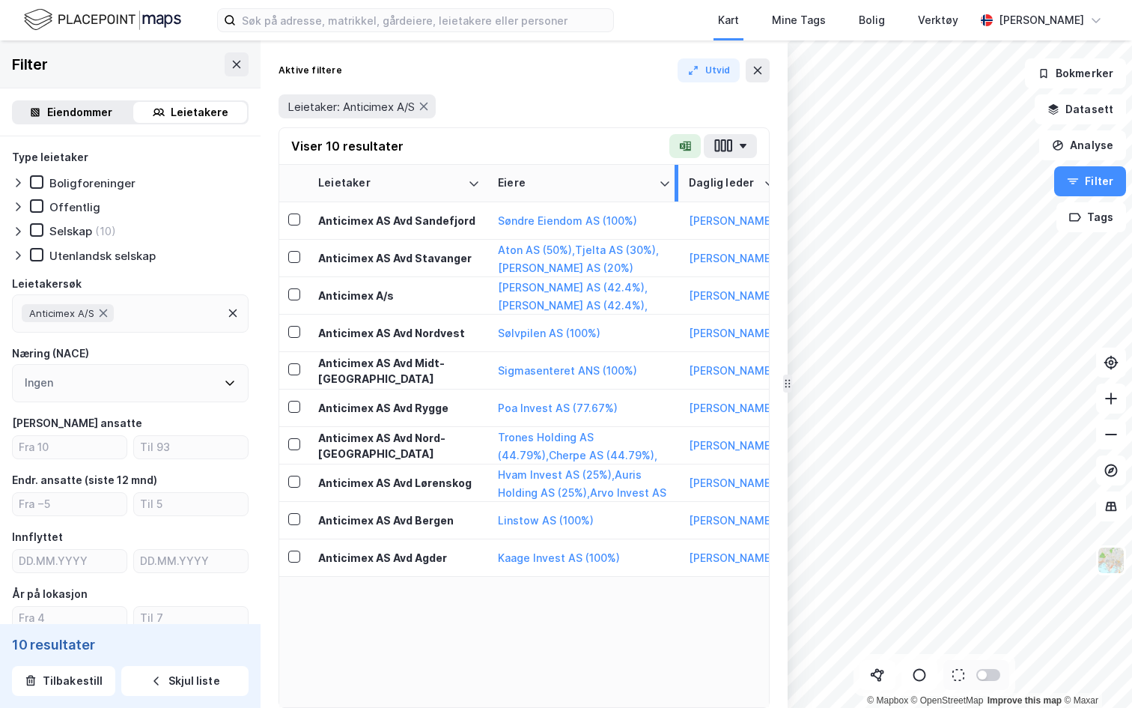
drag, startPoint x: 566, startPoint y: 174, endPoint x: 638, endPoint y: 188, distance: 73.1
click at [675, 174] on div at bounding box center [677, 183] width 4 height 37
click at [173, 321] on div "Anticimex A/S" at bounding box center [130, 313] width 237 height 38
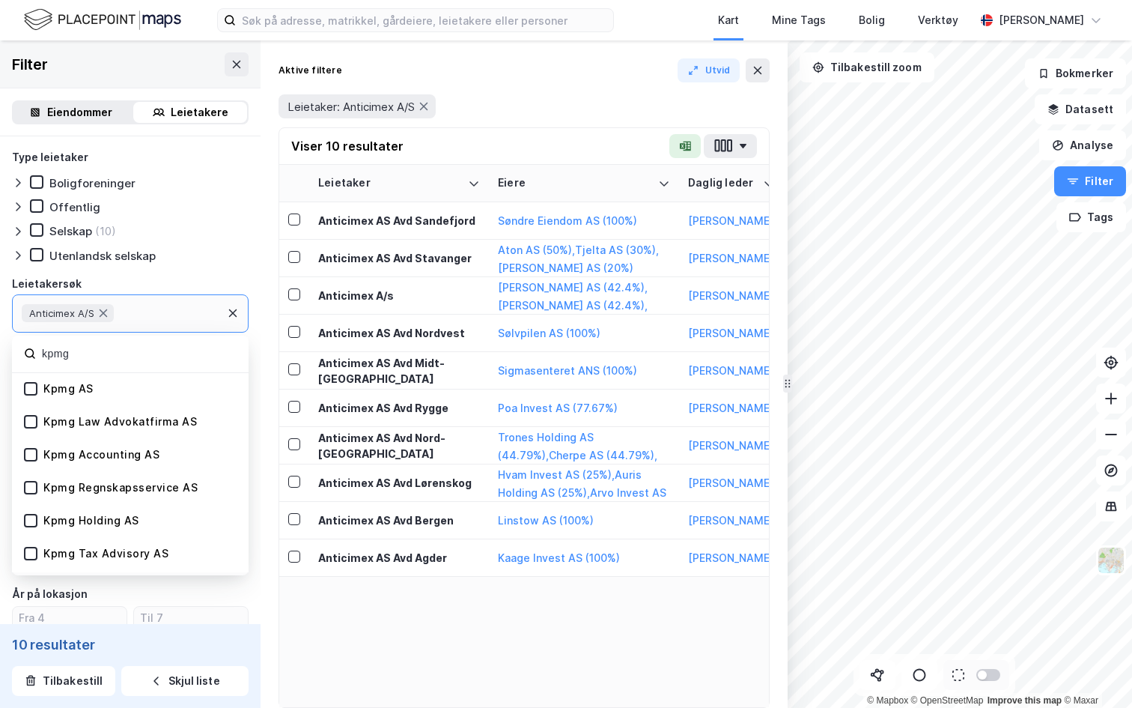
type input "kpmg"
click at [37, 392] on div "Kpmg AS" at bounding box center [59, 389] width 70 height 14
click at [29, 389] on icon at bounding box center [31, 388] width 8 height 5
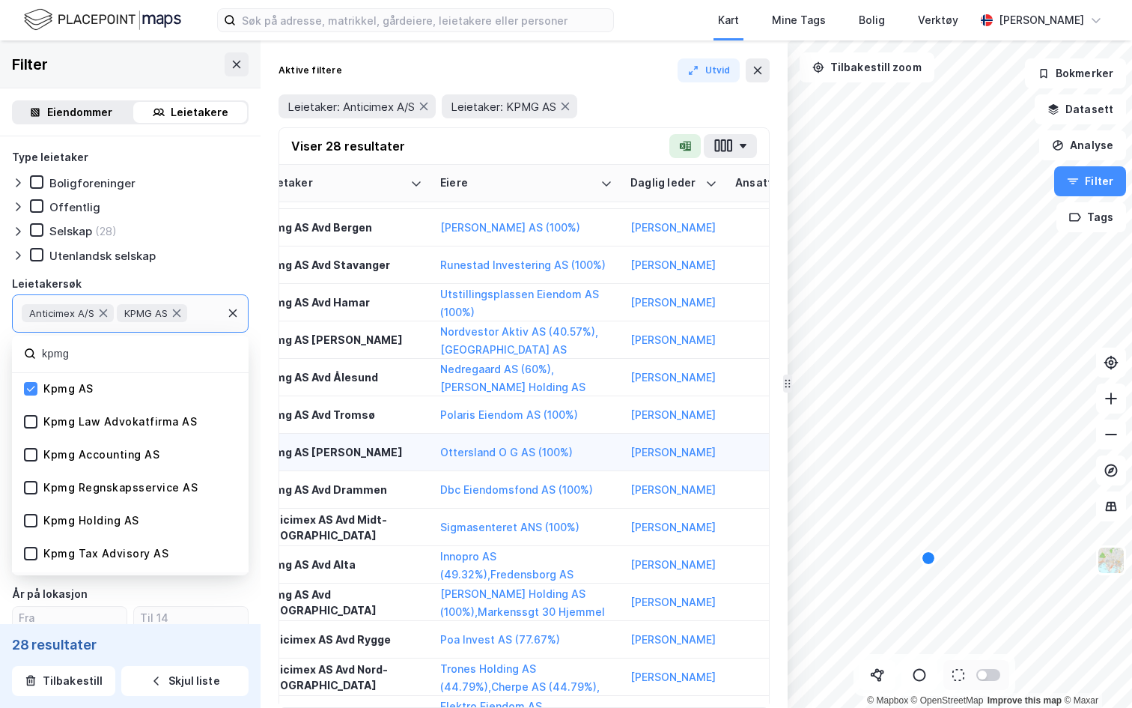
scroll to position [330, 0]
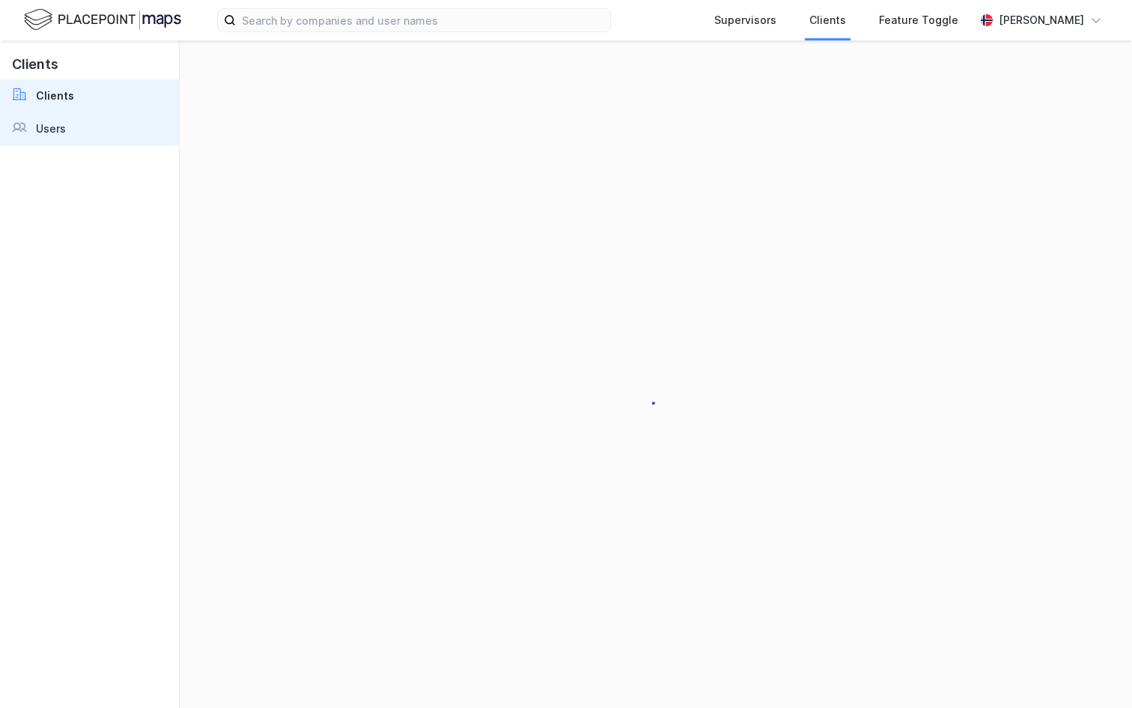
click at [61, 133] on div "Users" at bounding box center [51, 129] width 30 height 18
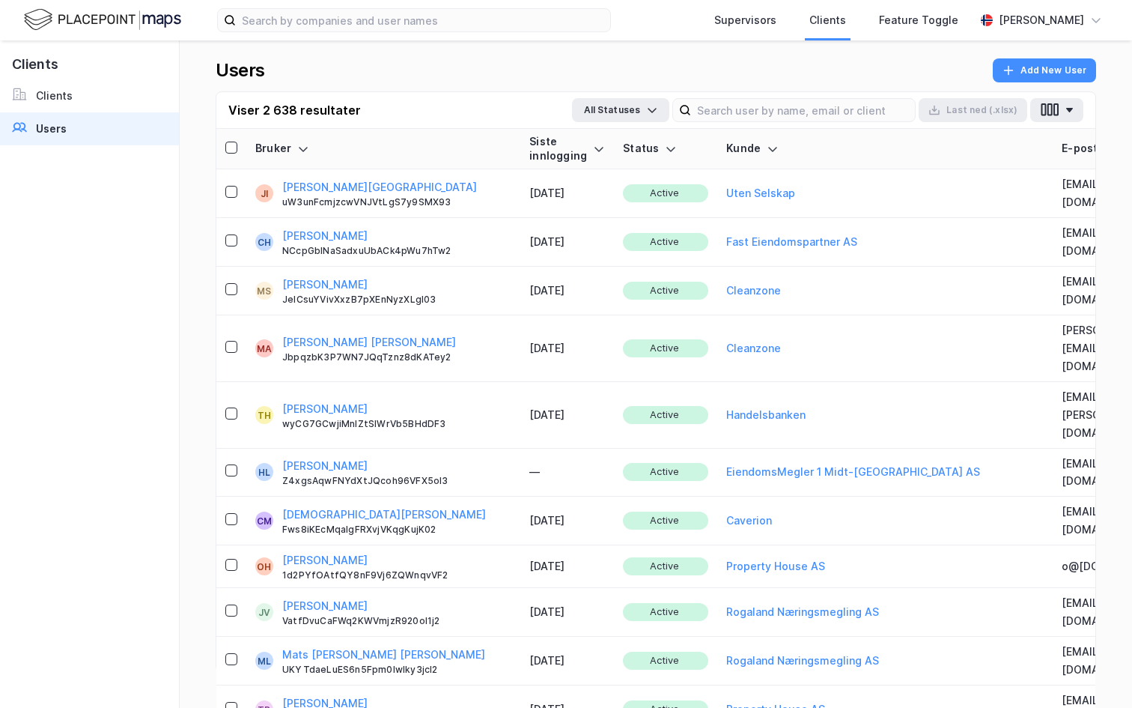
click at [61, 133] on div "Users" at bounding box center [51, 129] width 31 height 18
click at [762, 103] on input at bounding box center [803, 110] width 224 height 22
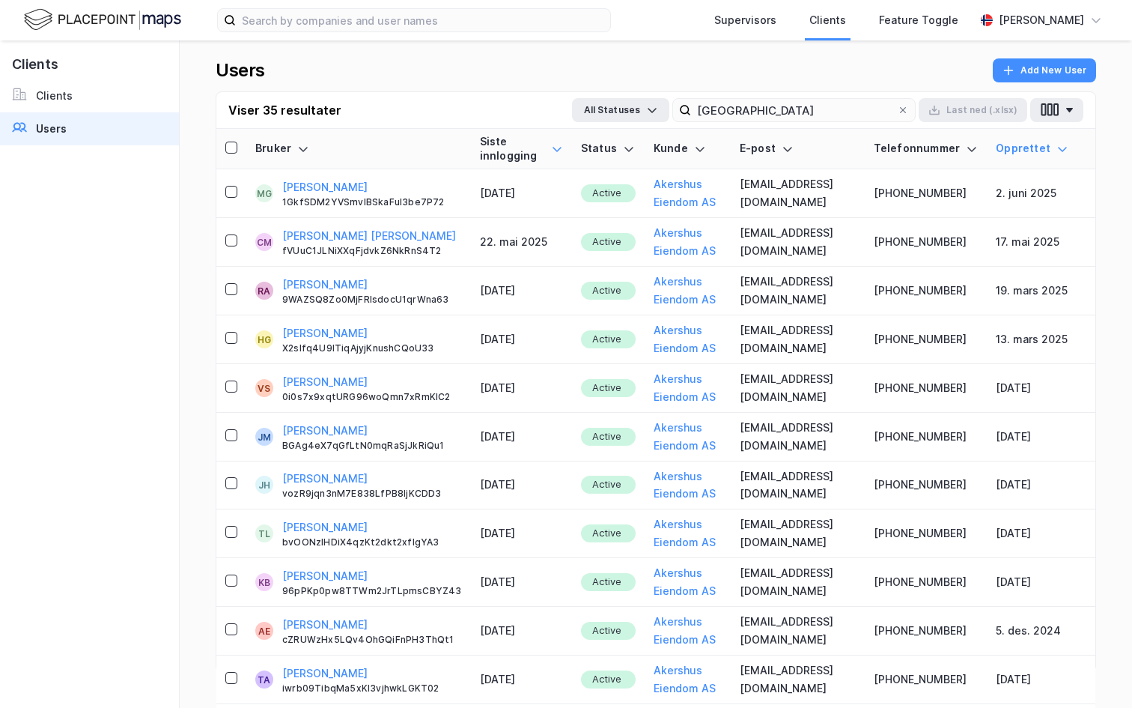
click at [553, 148] on icon at bounding box center [557, 149] width 9 height 4
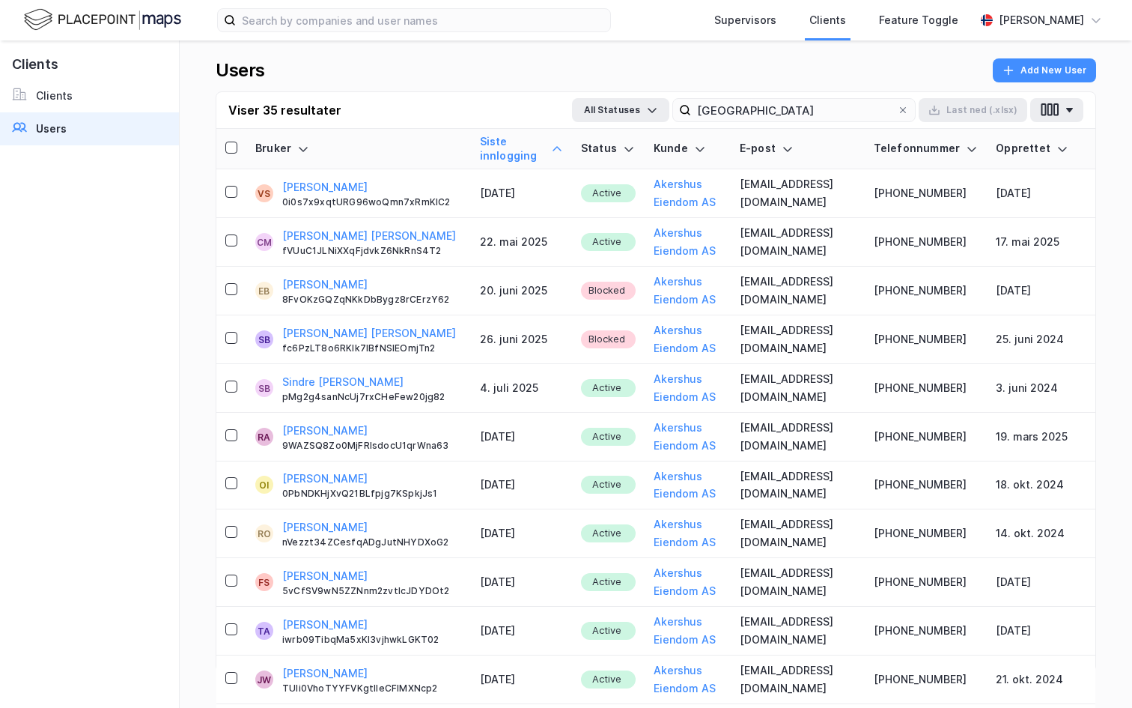
click at [551, 148] on icon at bounding box center [557, 149] width 12 height 12
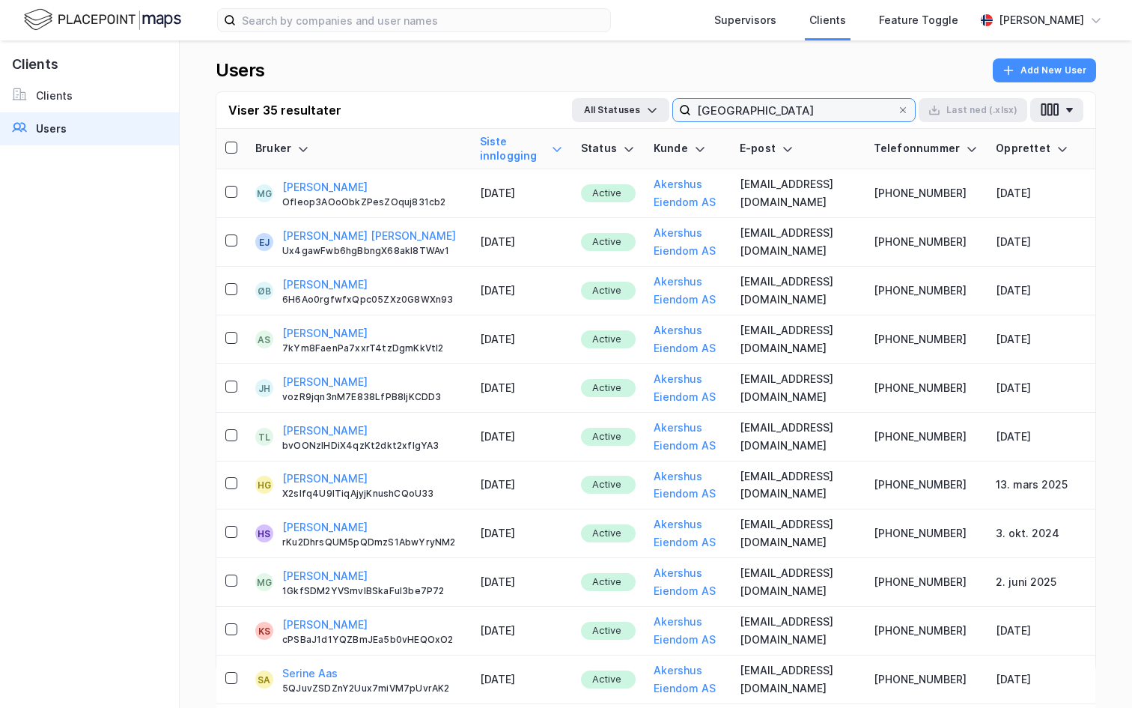
click at [774, 108] on input "[GEOGRAPHIC_DATA]" at bounding box center [794, 110] width 206 height 22
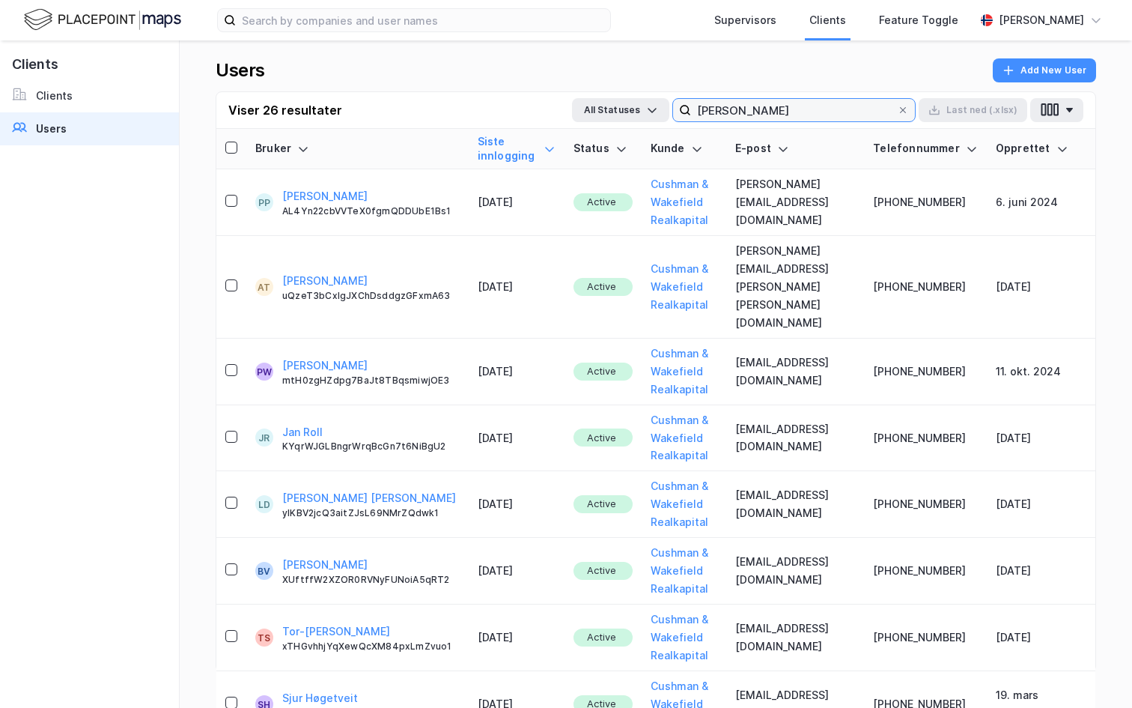
click at [754, 111] on input "[PERSON_NAME]" at bounding box center [794, 110] width 206 height 22
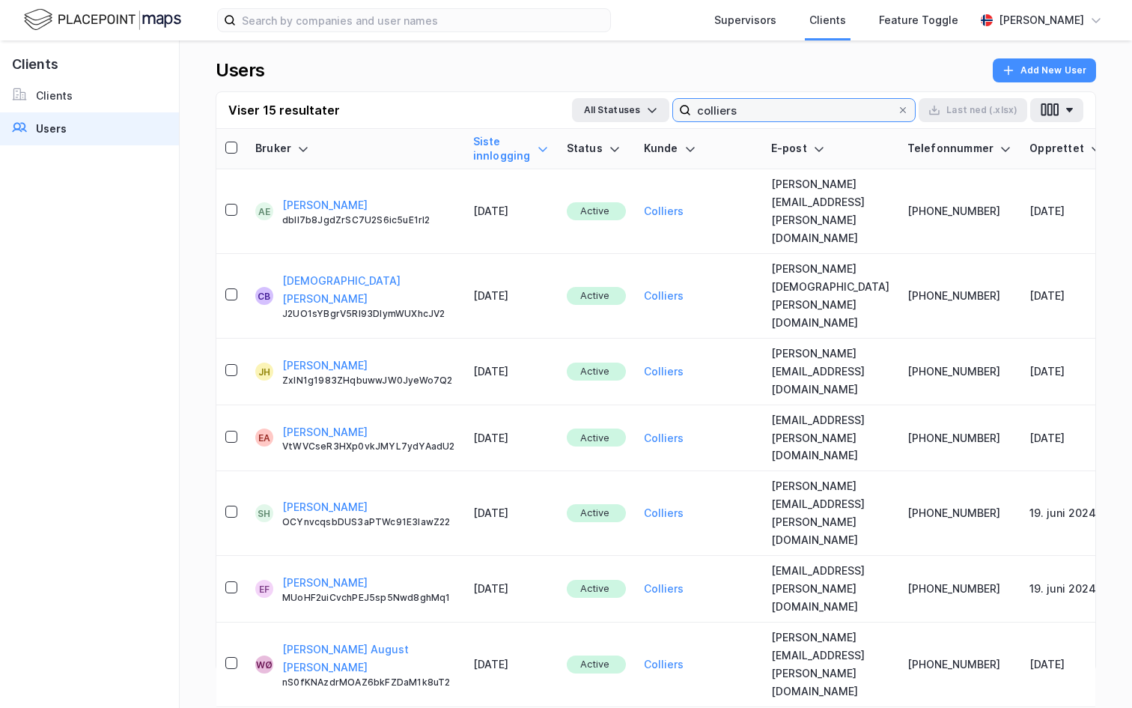
click at [741, 109] on input "colliers" at bounding box center [794, 110] width 206 height 22
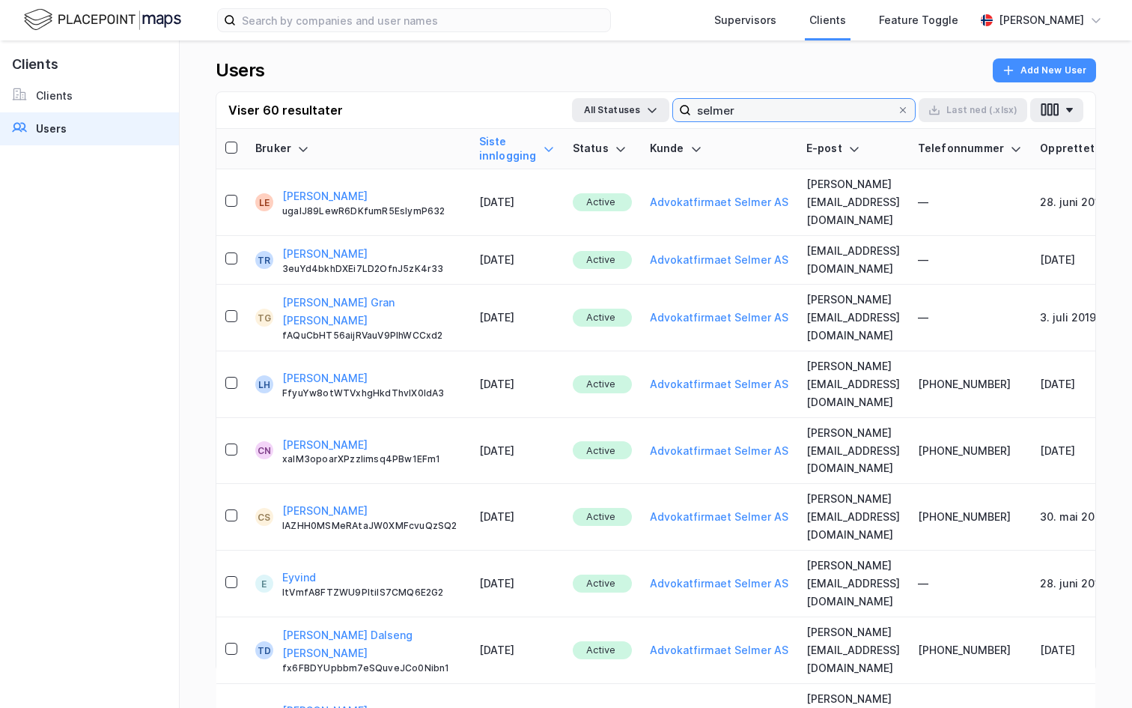
type input "selmer"
click at [134, 26] on img at bounding box center [102, 20] width 157 height 26
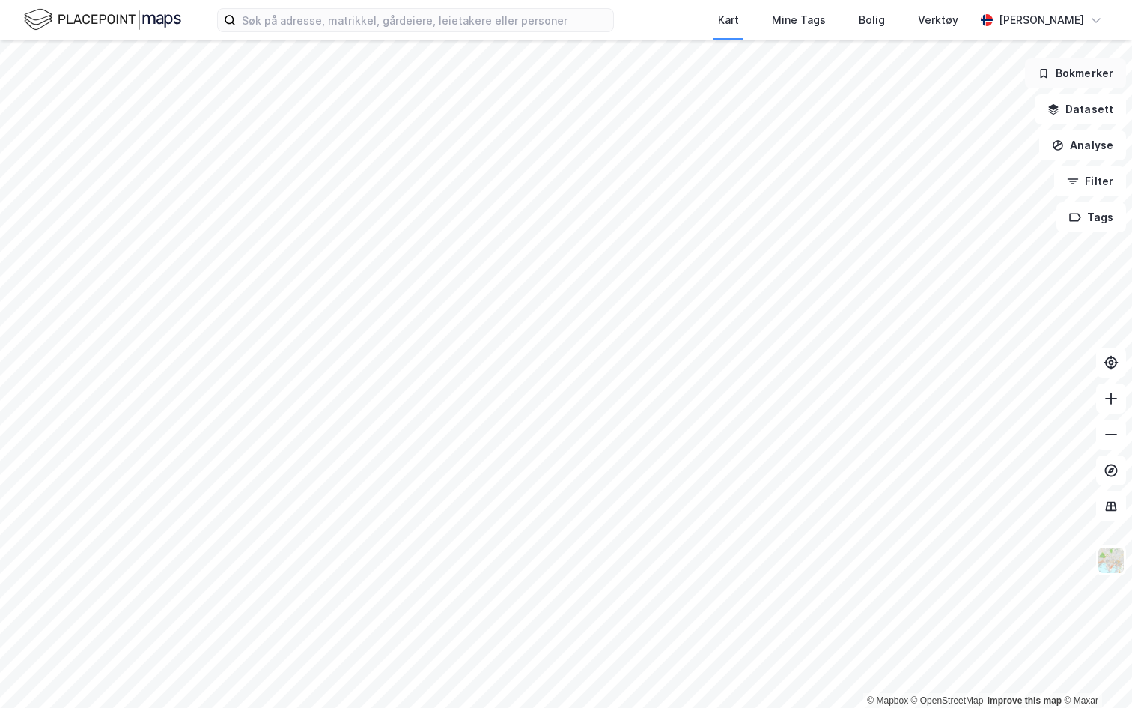
click at [1083, 78] on button "Bokmerker" at bounding box center [1075, 73] width 101 height 30
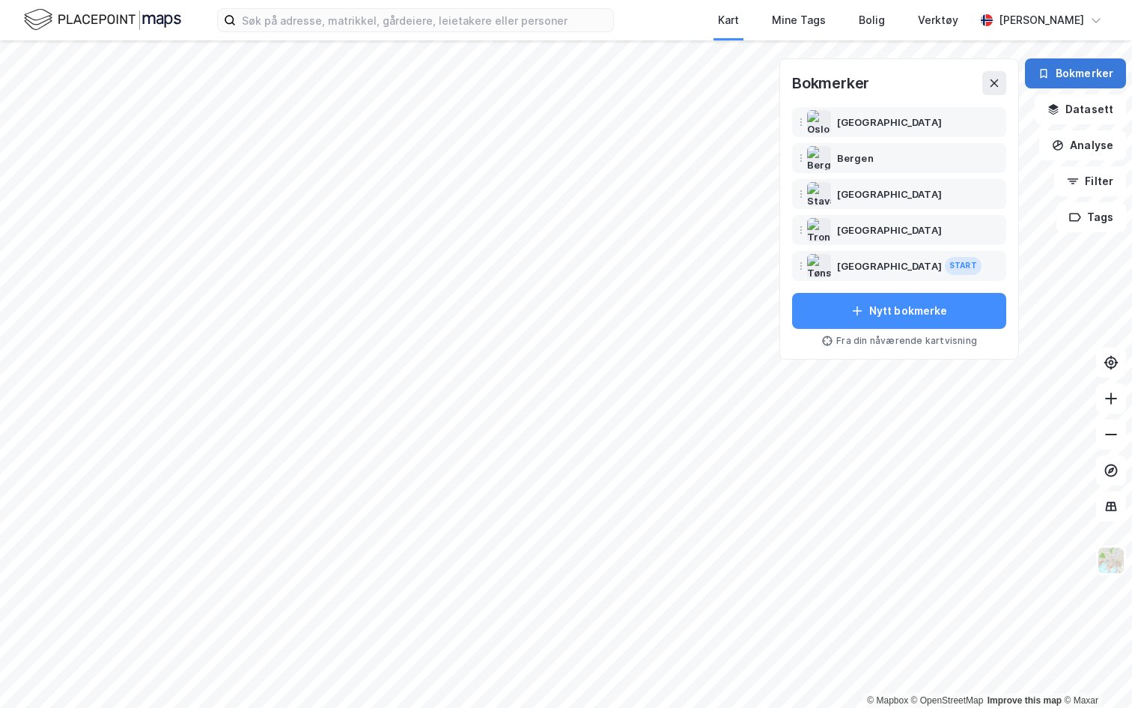
click at [1083, 77] on button "Bokmerker" at bounding box center [1075, 73] width 101 height 30
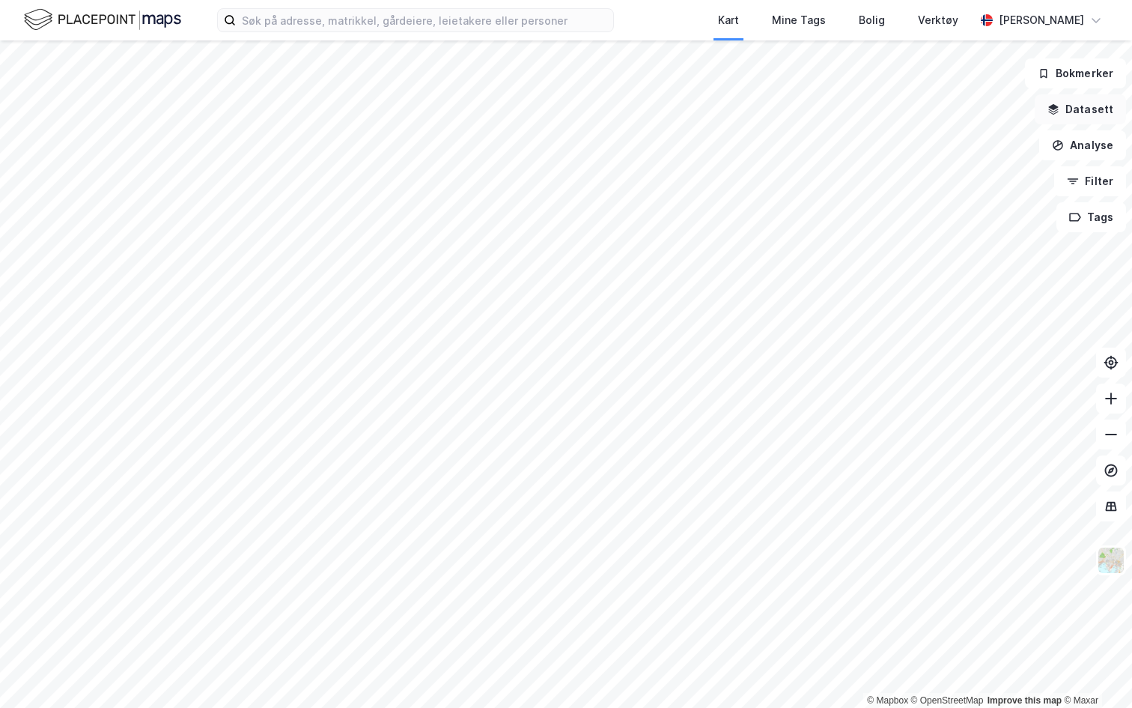
click at [1086, 111] on button "Datasett" at bounding box center [1080, 109] width 91 height 30
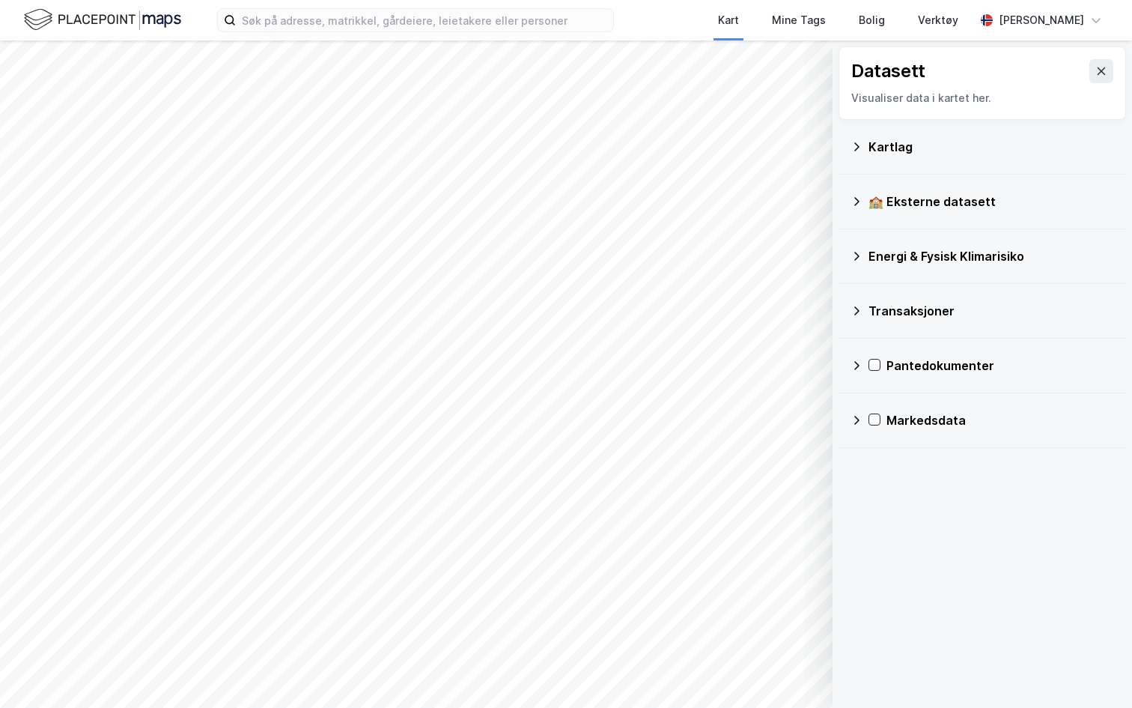
click at [859, 416] on icon at bounding box center [857, 420] width 12 height 12
click at [869, 460] on div "Markedsdata Arealledighet Leiekontrakter Prosjekter Transaksjoner" at bounding box center [983, 492] width 288 height 198
click at [871, 460] on icon at bounding box center [876, 456] width 12 height 12
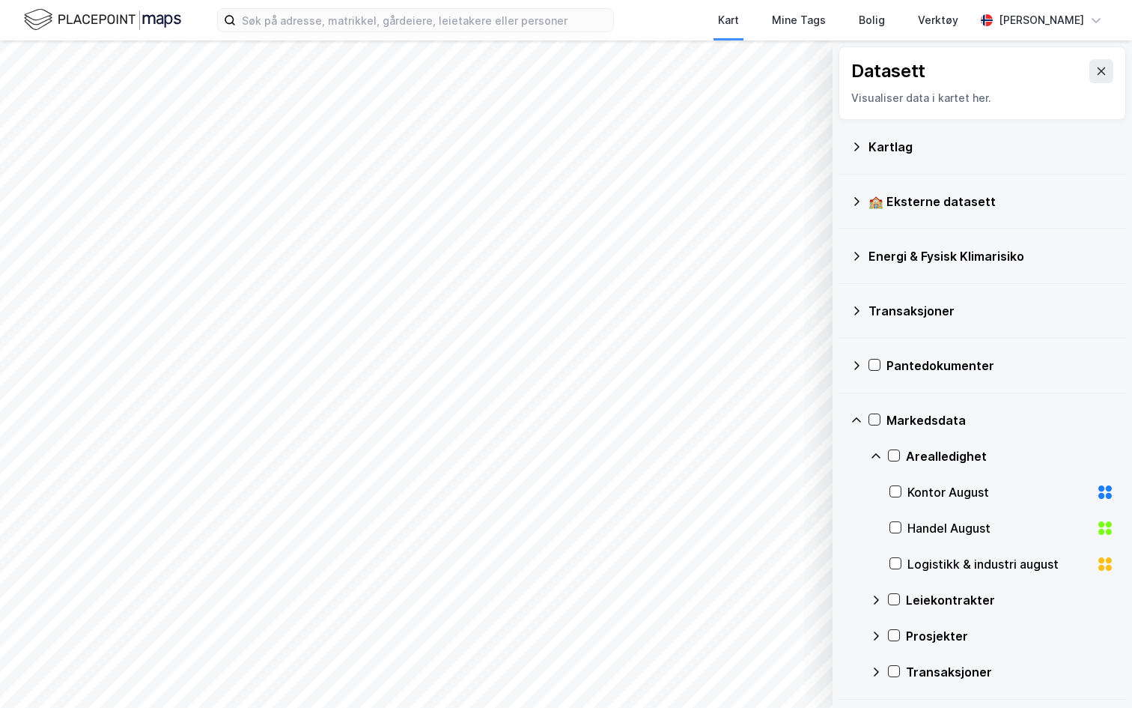
click at [902, 492] on div "Kontor August" at bounding box center [1002, 492] width 225 height 36
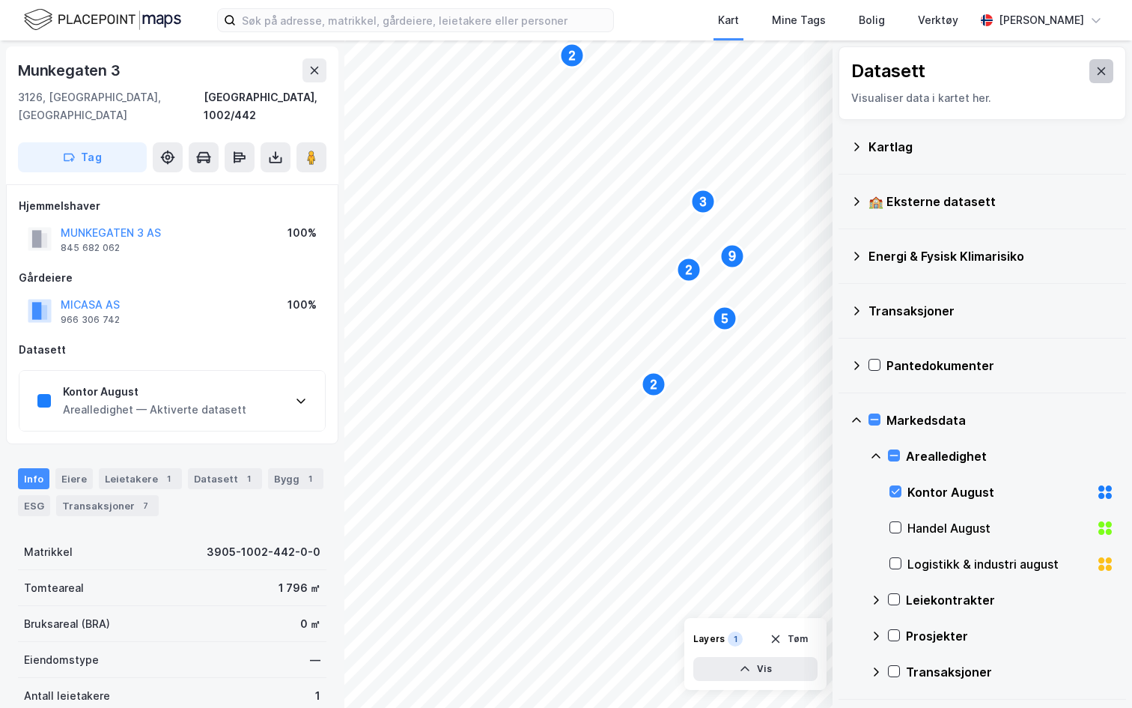
click at [1099, 72] on icon at bounding box center [1102, 70] width 8 height 7
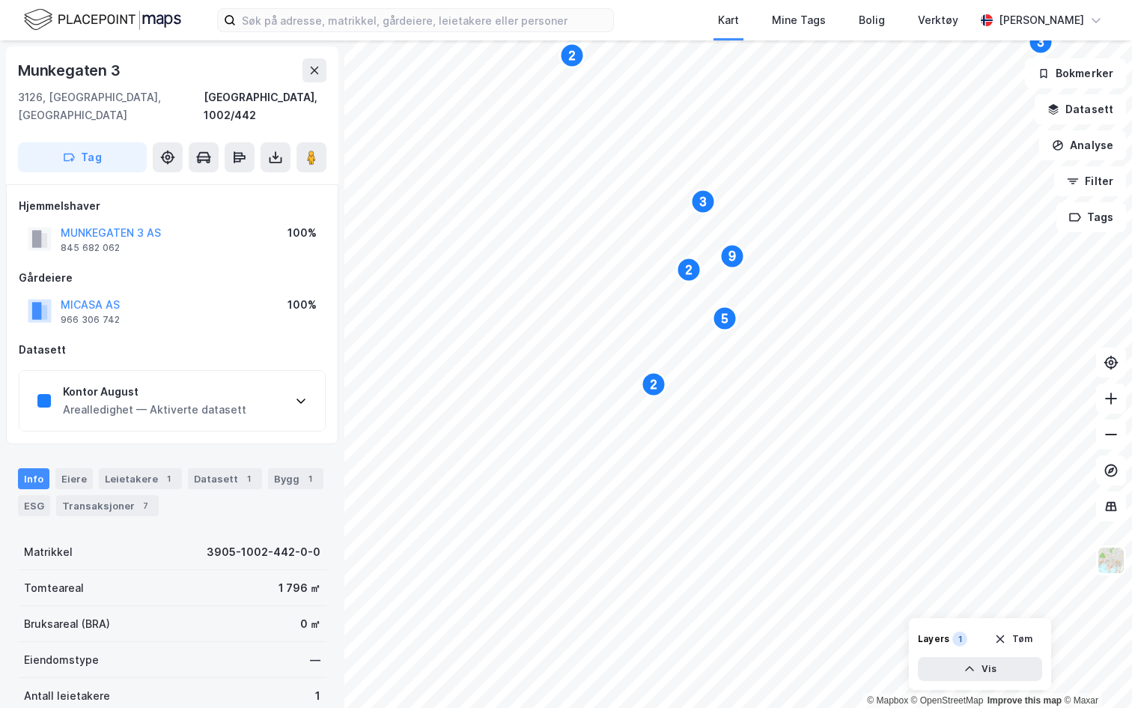
click at [243, 381] on div "Kontor August Arealledighet — Aktiverte datasett" at bounding box center [172, 401] width 306 height 60
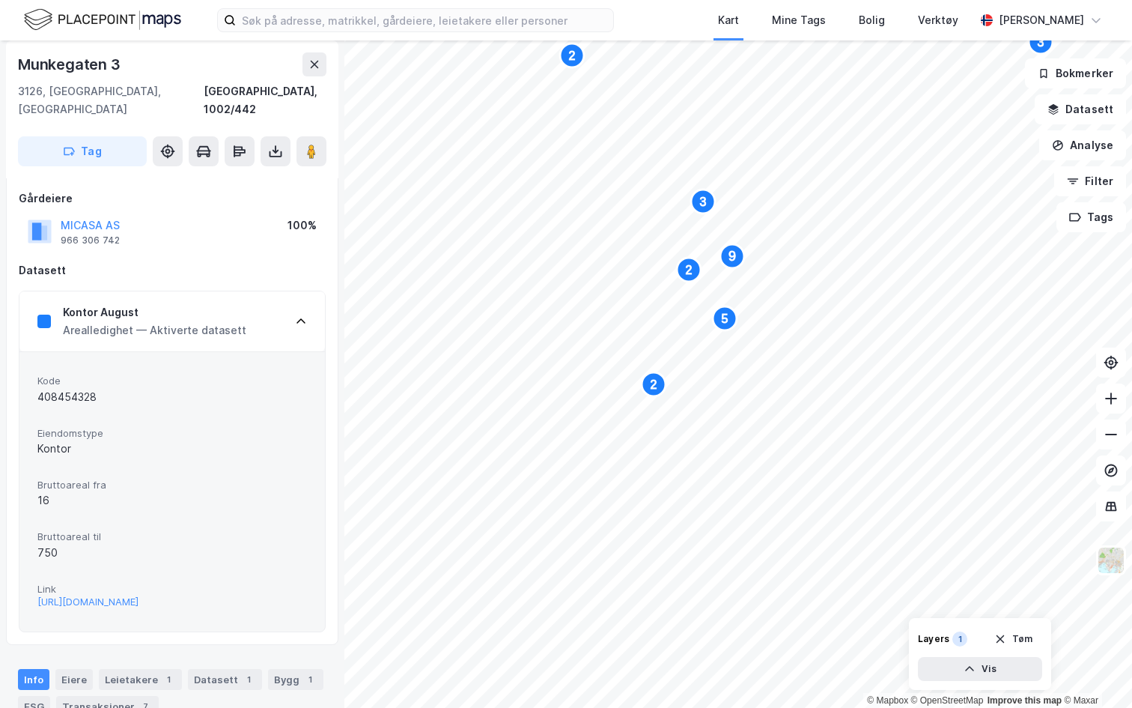
scroll to position [86, 0]
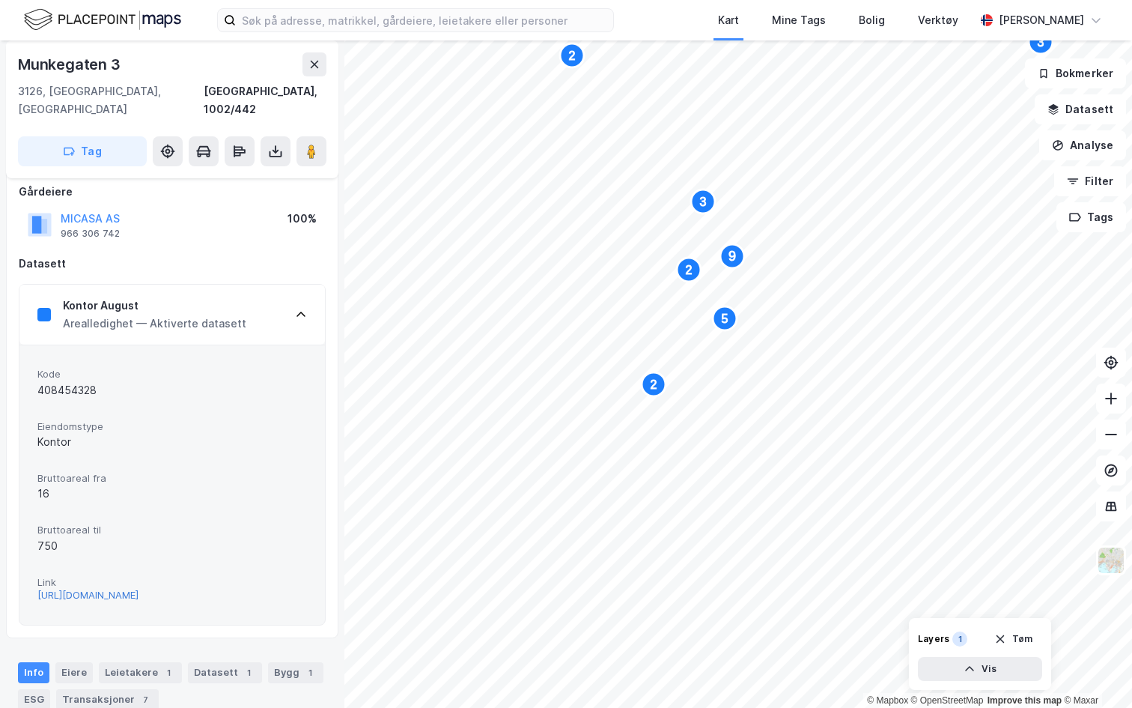
click at [139, 589] on div "https://www.finn.no/realestate/businessrent/ad.html?finnkode=408454328&fks=4084…" at bounding box center [87, 595] width 101 height 13
click at [1094, 118] on button "Datasett" at bounding box center [1080, 109] width 91 height 30
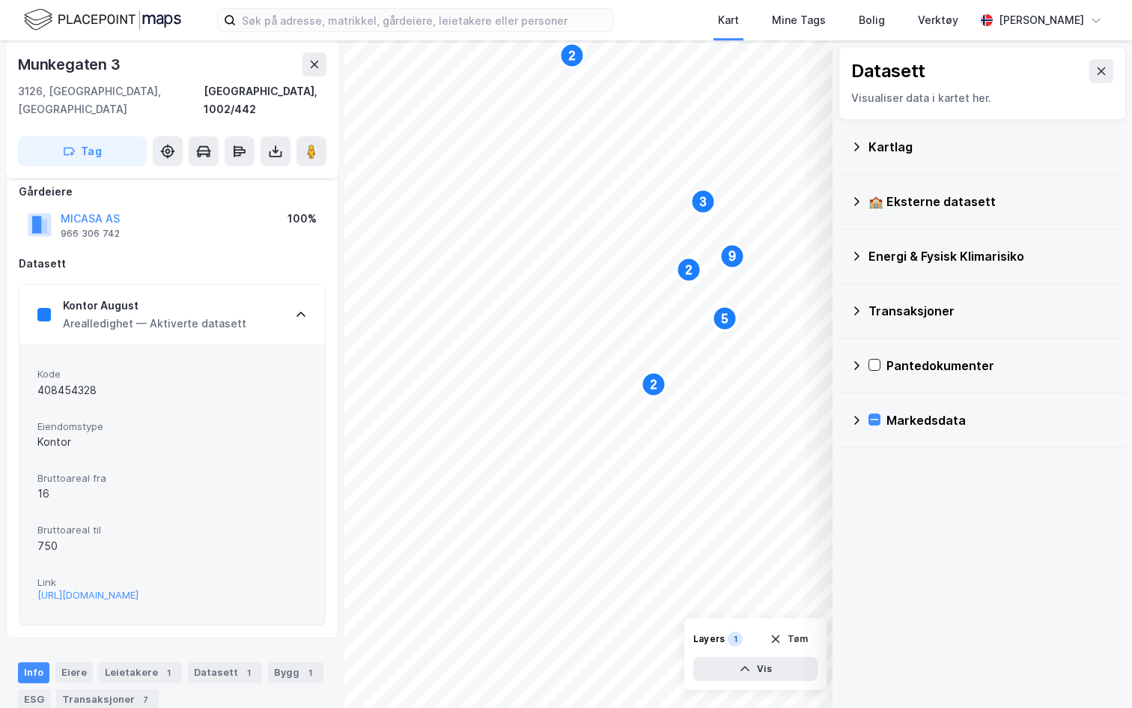
scroll to position [0, 0]
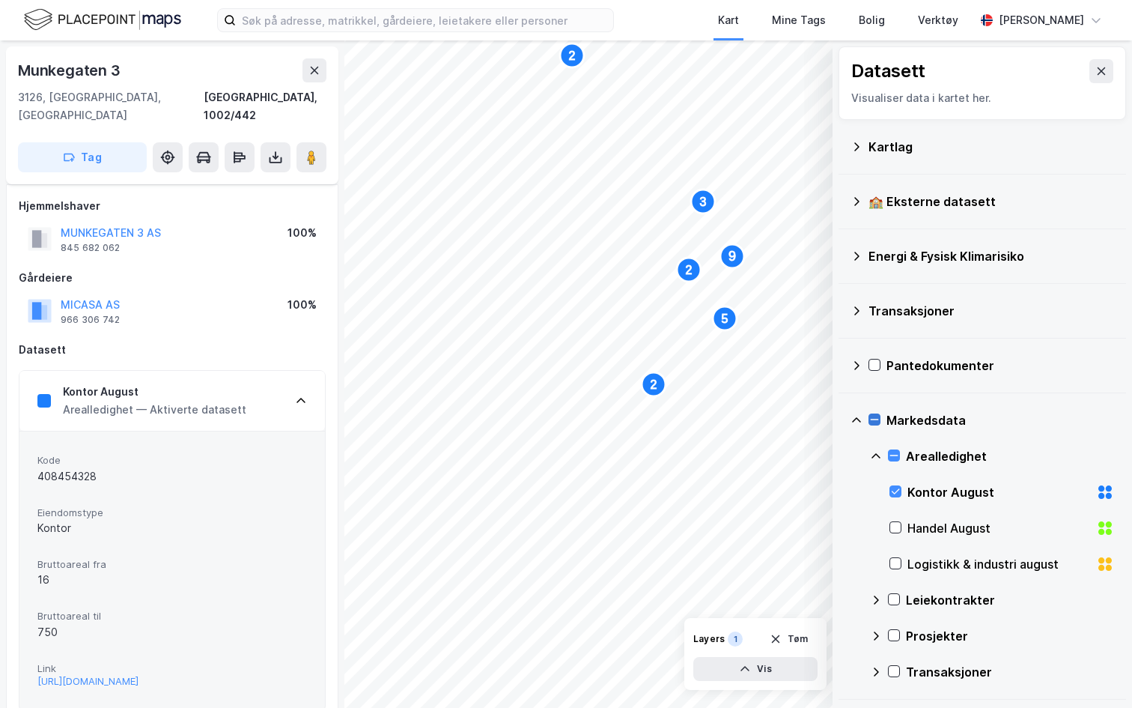
click at [879, 421] on icon at bounding box center [874, 419] width 10 height 10
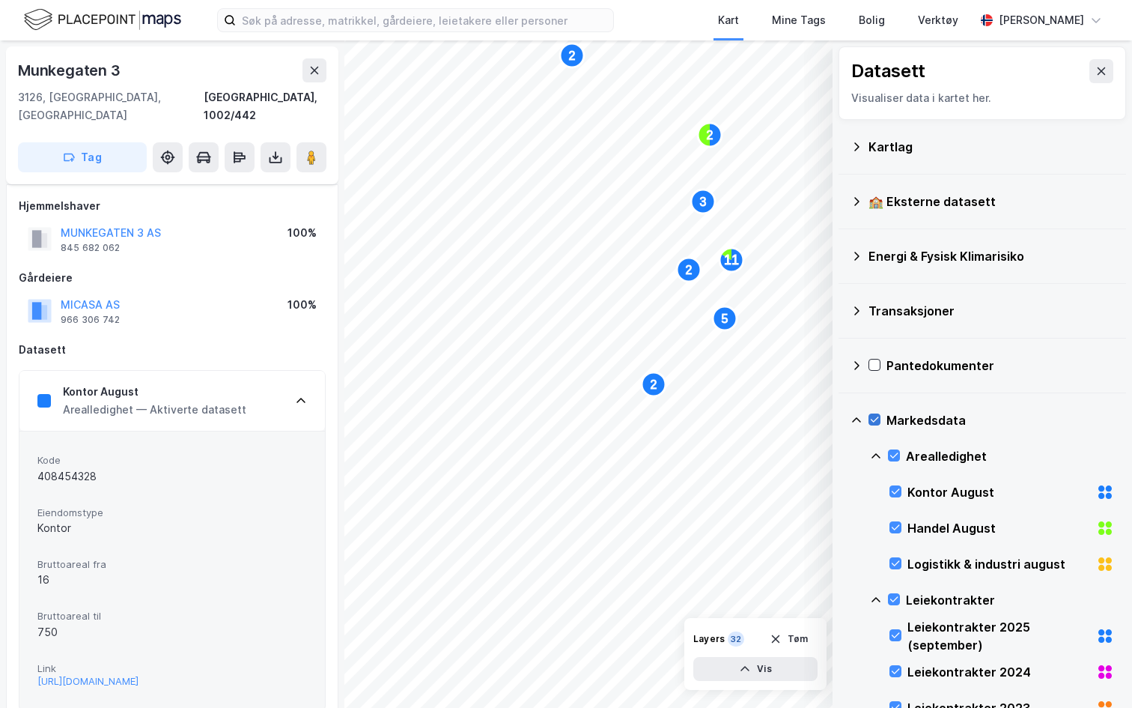
click at [881, 412] on div "Markedsdata" at bounding box center [983, 420] width 264 height 36
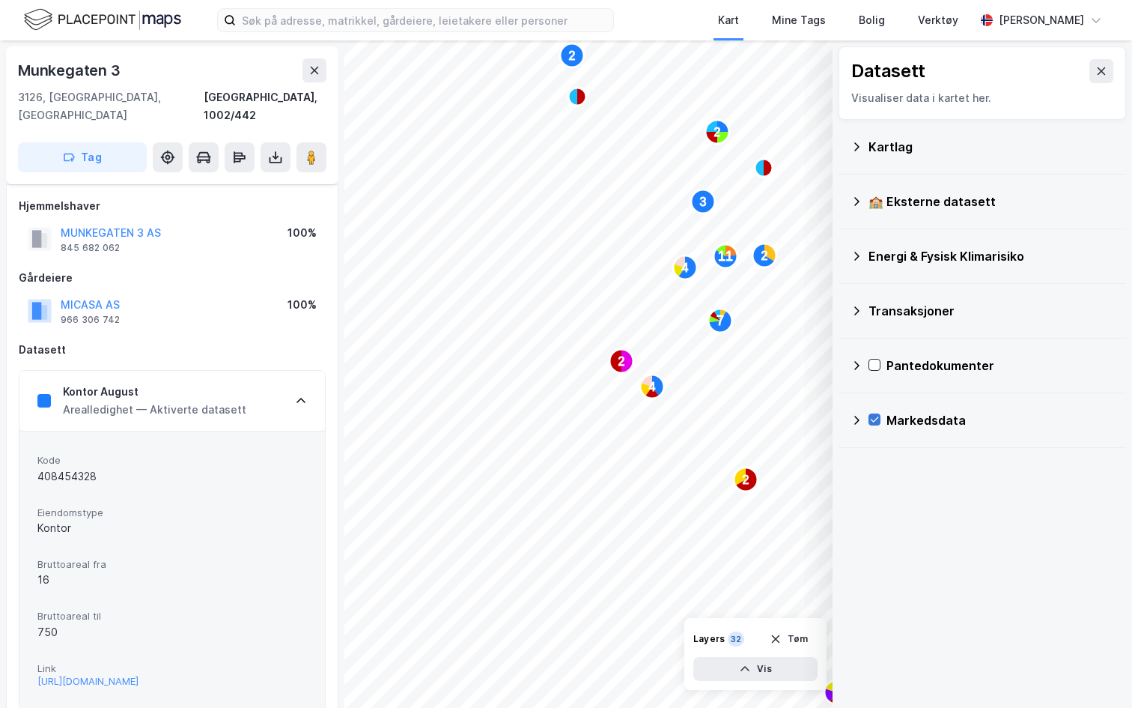
click at [878, 418] on icon at bounding box center [875, 419] width 8 height 5
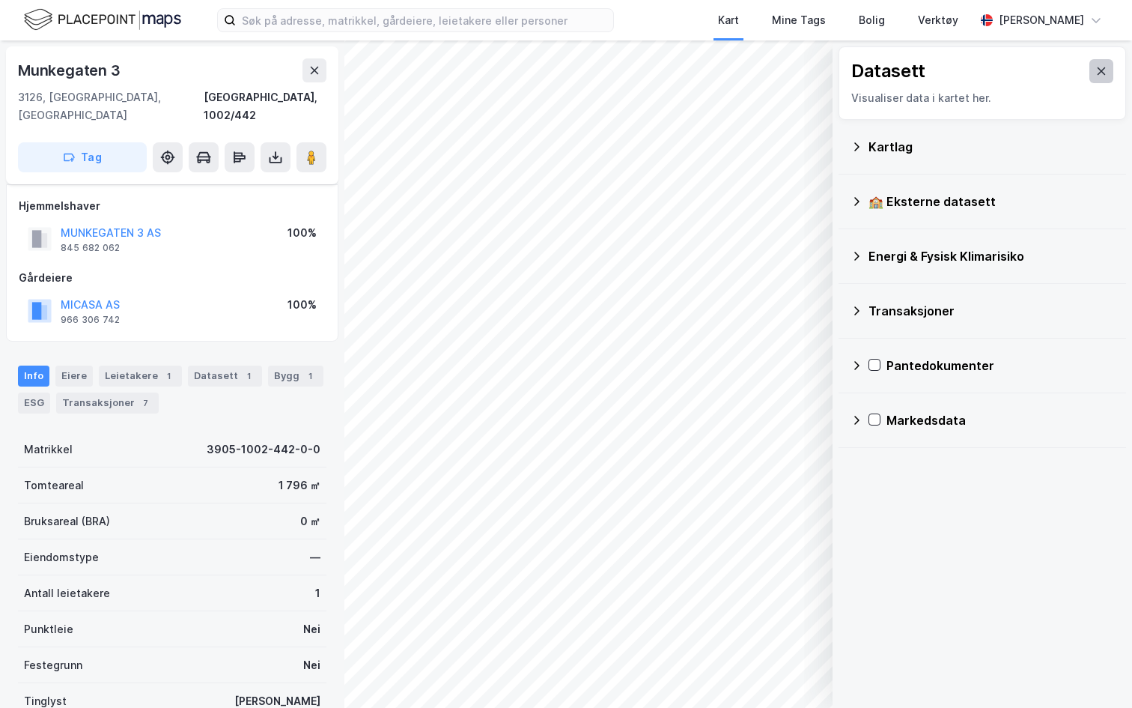
click at [1102, 64] on button at bounding box center [1102, 71] width 24 height 24
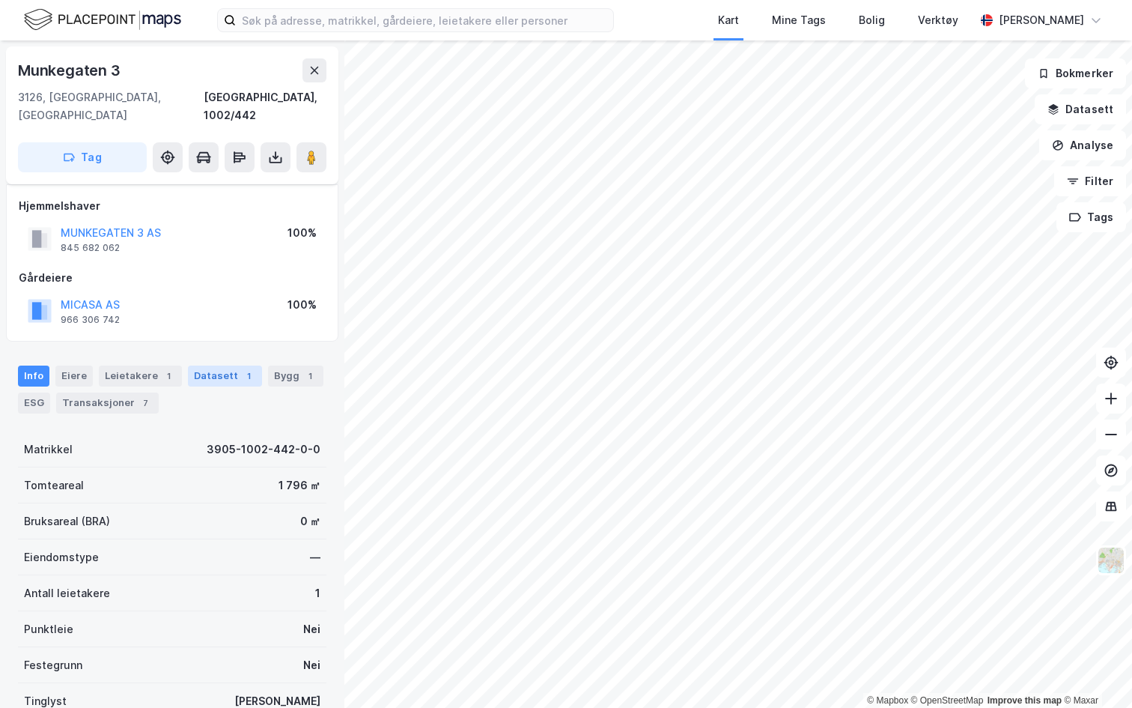
click at [215, 365] on div "Datasett 1" at bounding box center [225, 375] width 74 height 21
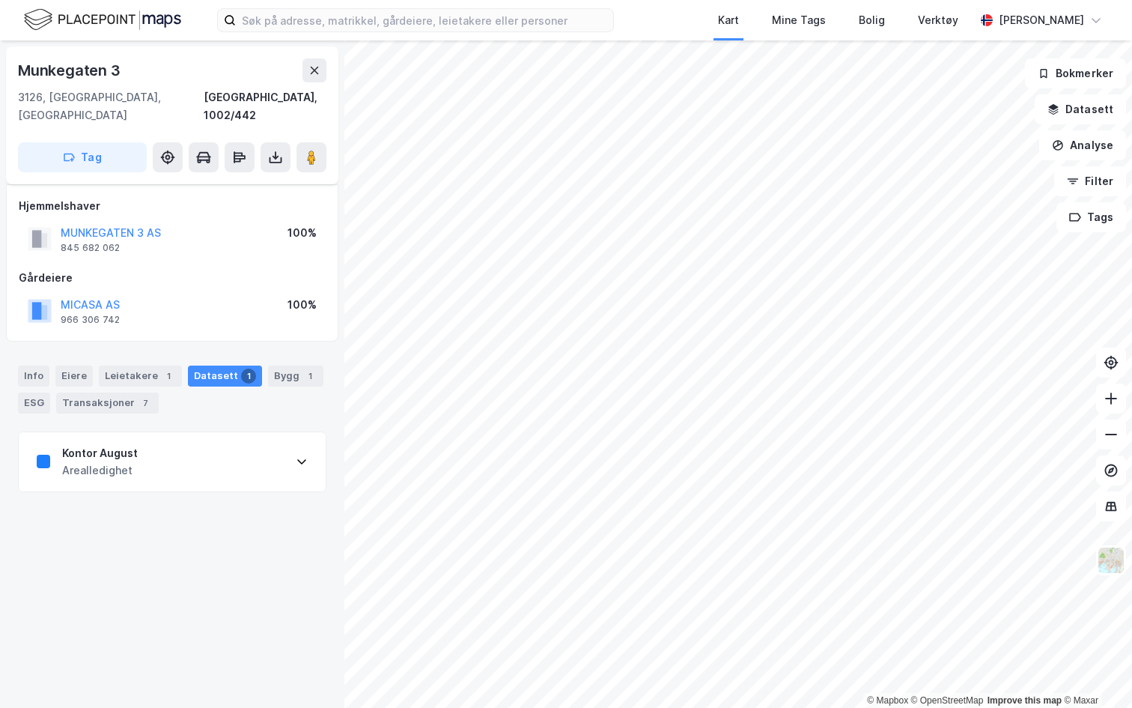
click at [213, 455] on div "Kontor August Arealledighet" at bounding box center [172, 462] width 307 height 60
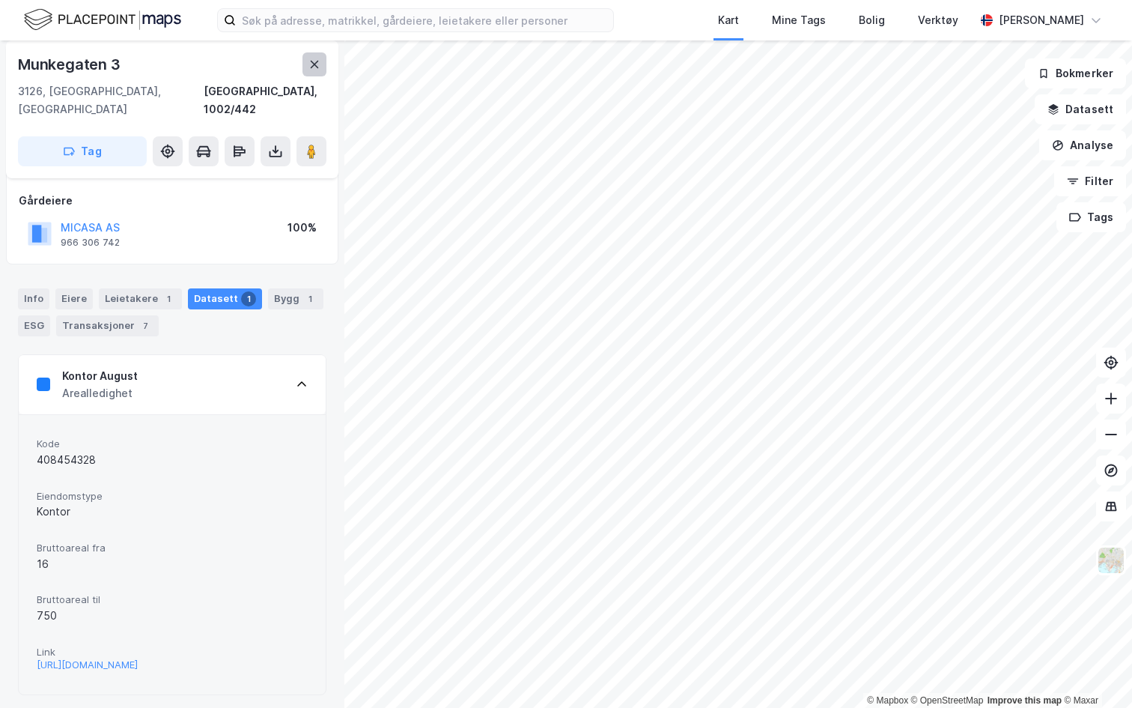
click at [306, 60] on button at bounding box center [315, 64] width 24 height 24
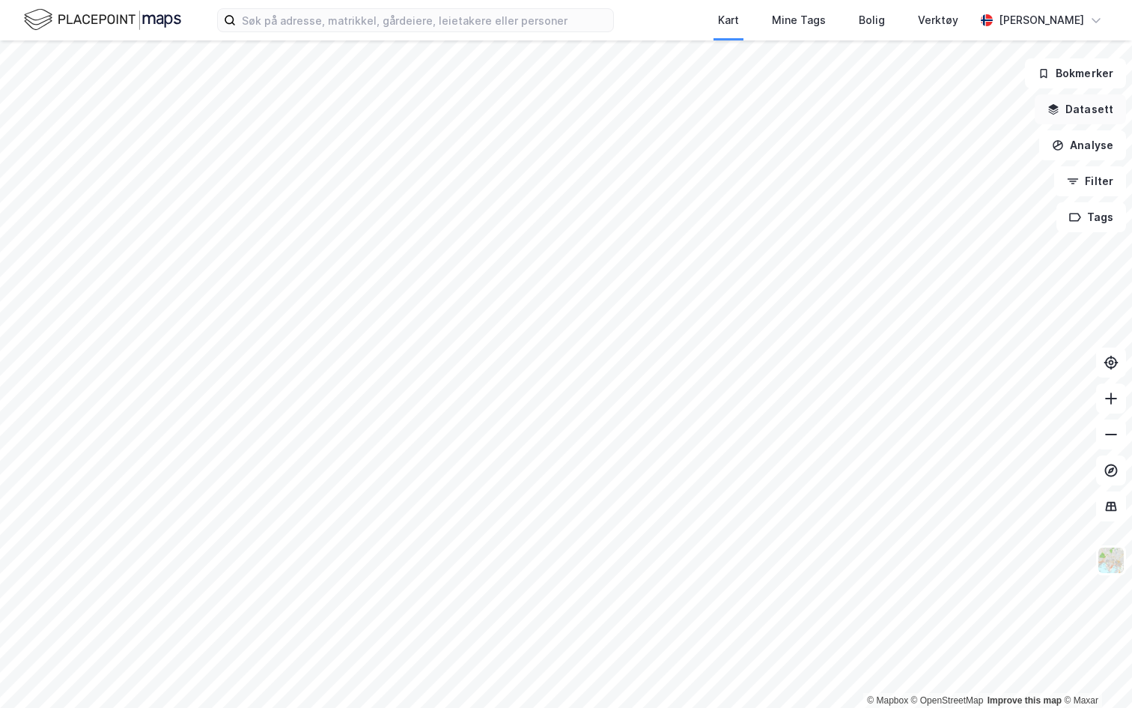
click at [1085, 100] on button "Datasett" at bounding box center [1080, 109] width 91 height 30
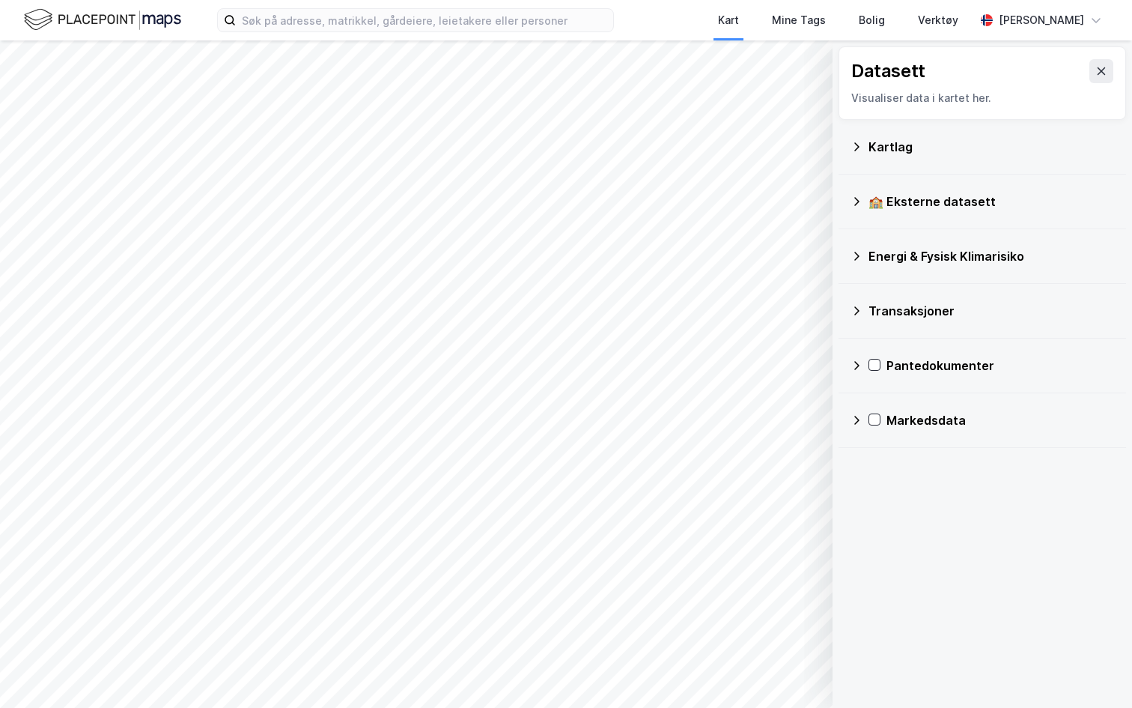
click at [947, 427] on div "Markedsdata" at bounding box center [1001, 420] width 228 height 18
click at [880, 518] on div "Prosjekter" at bounding box center [992, 528] width 244 height 36
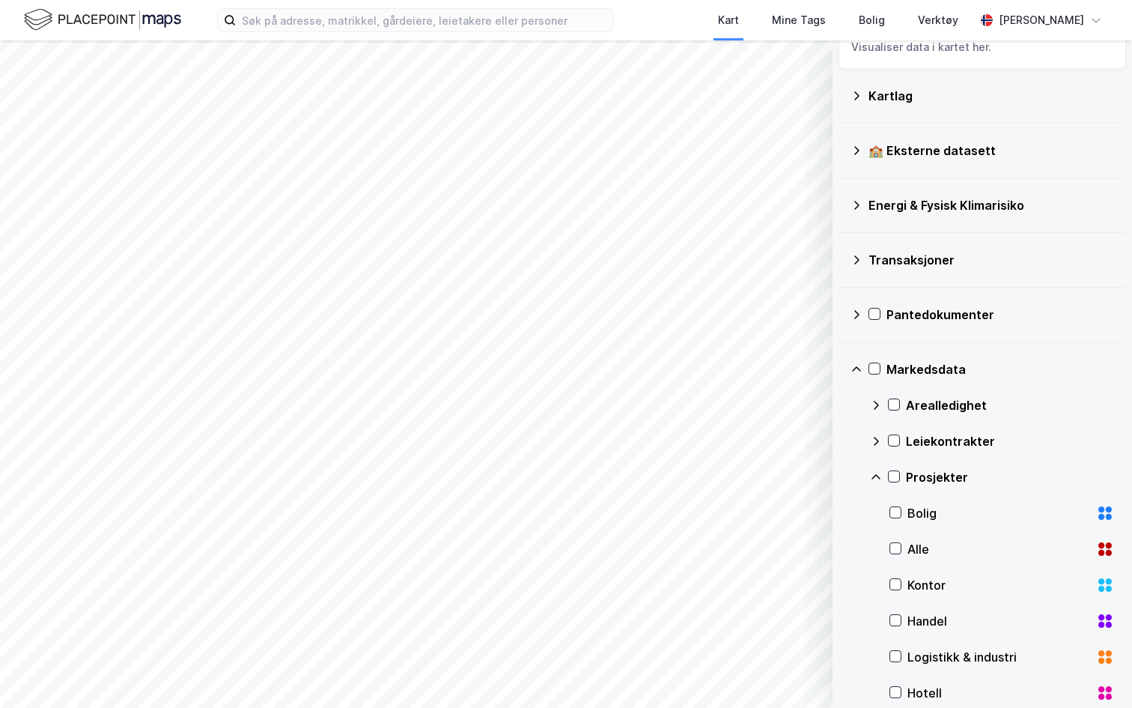
scroll to position [58, 0]
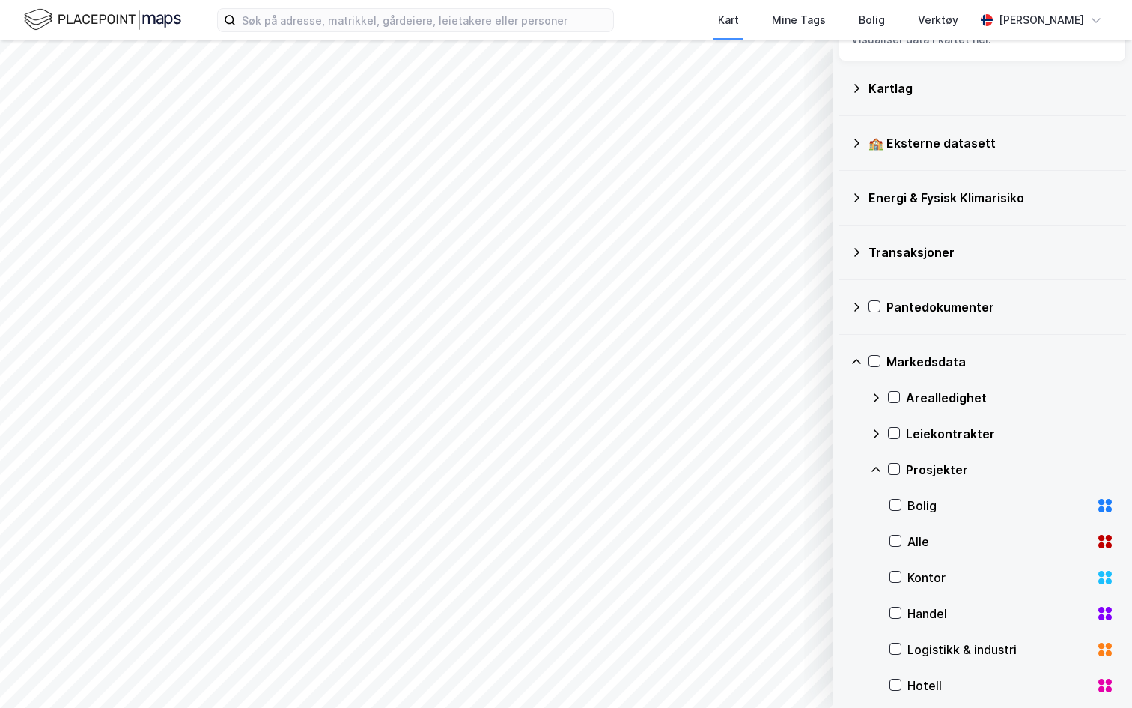
click at [920, 577] on div "Kontor" at bounding box center [999, 577] width 183 height 18
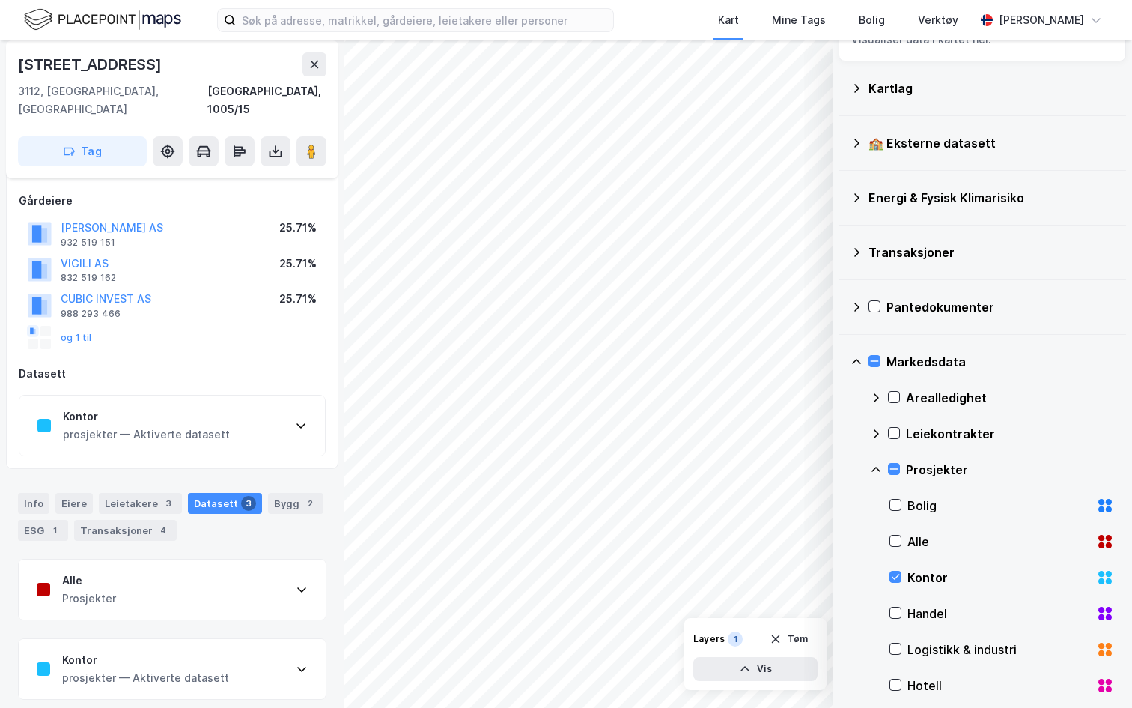
scroll to position [151, 0]
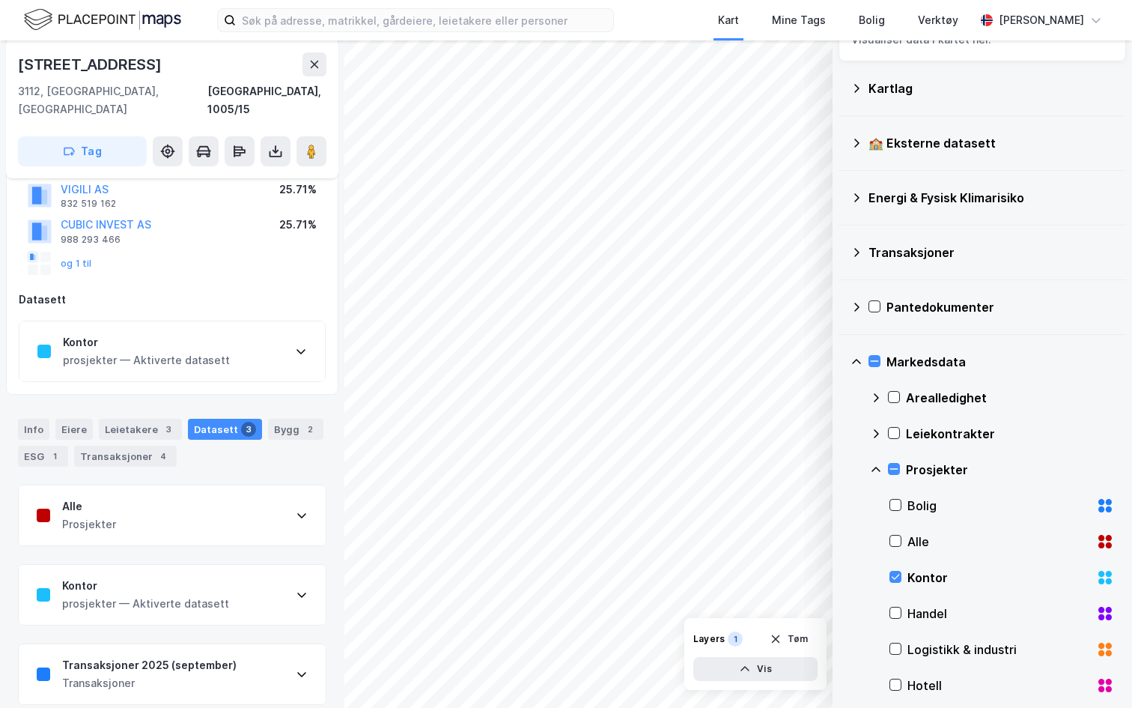
click at [258, 659] on div "Transaksjoner 2025 (september) Transaksjoner" at bounding box center [172, 674] width 307 height 60
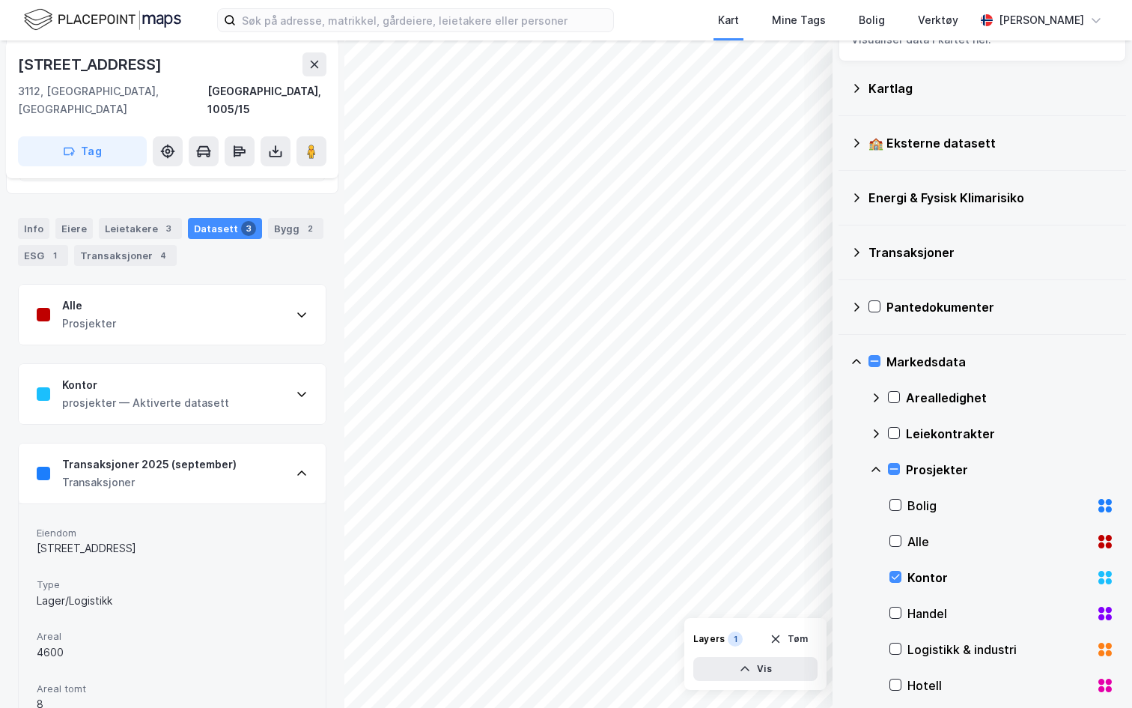
scroll to position [340, 0]
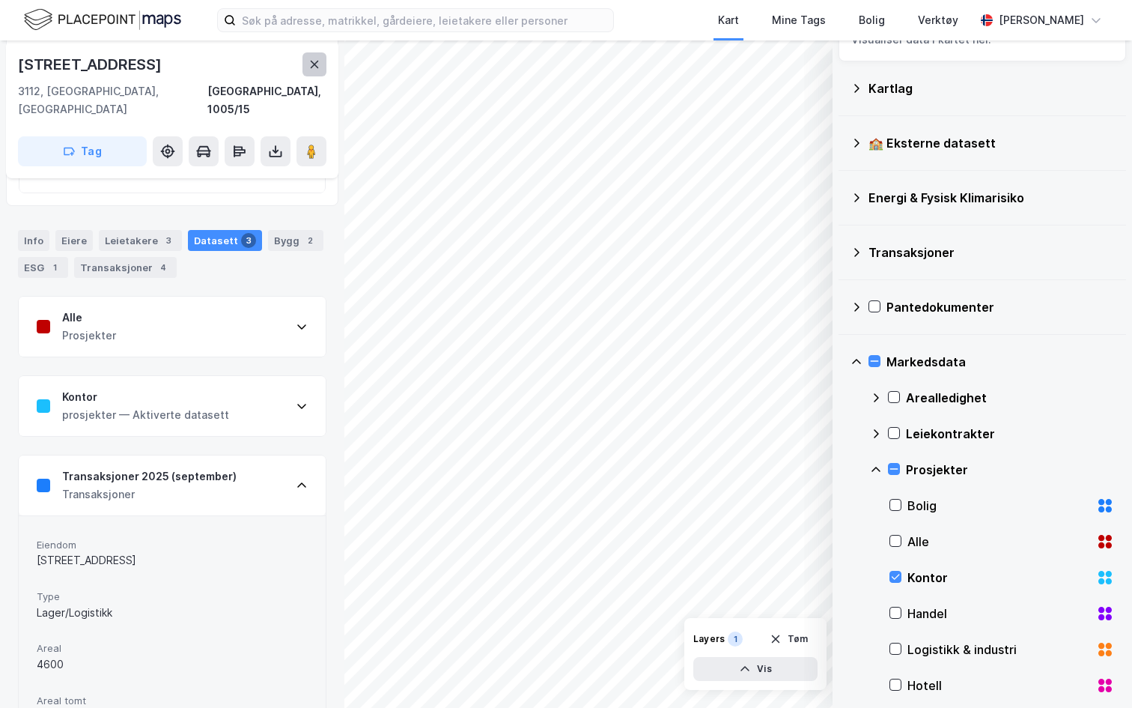
click at [309, 70] on button at bounding box center [315, 64] width 24 height 24
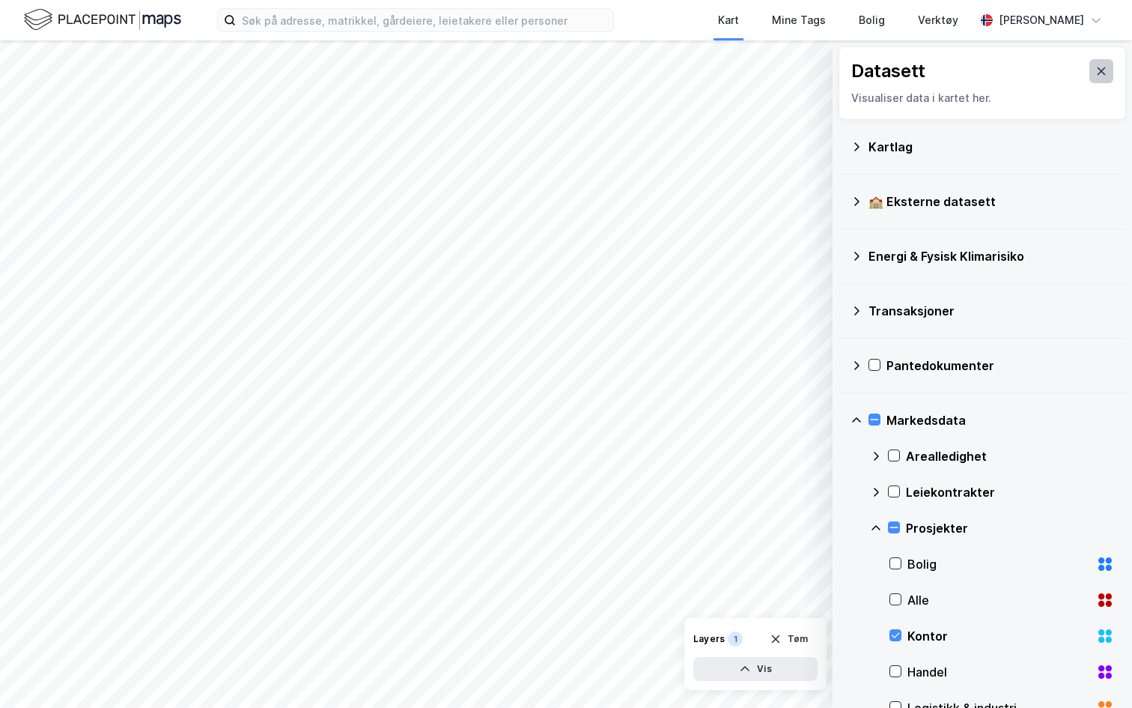
click at [1099, 70] on icon at bounding box center [1102, 71] width 12 height 12
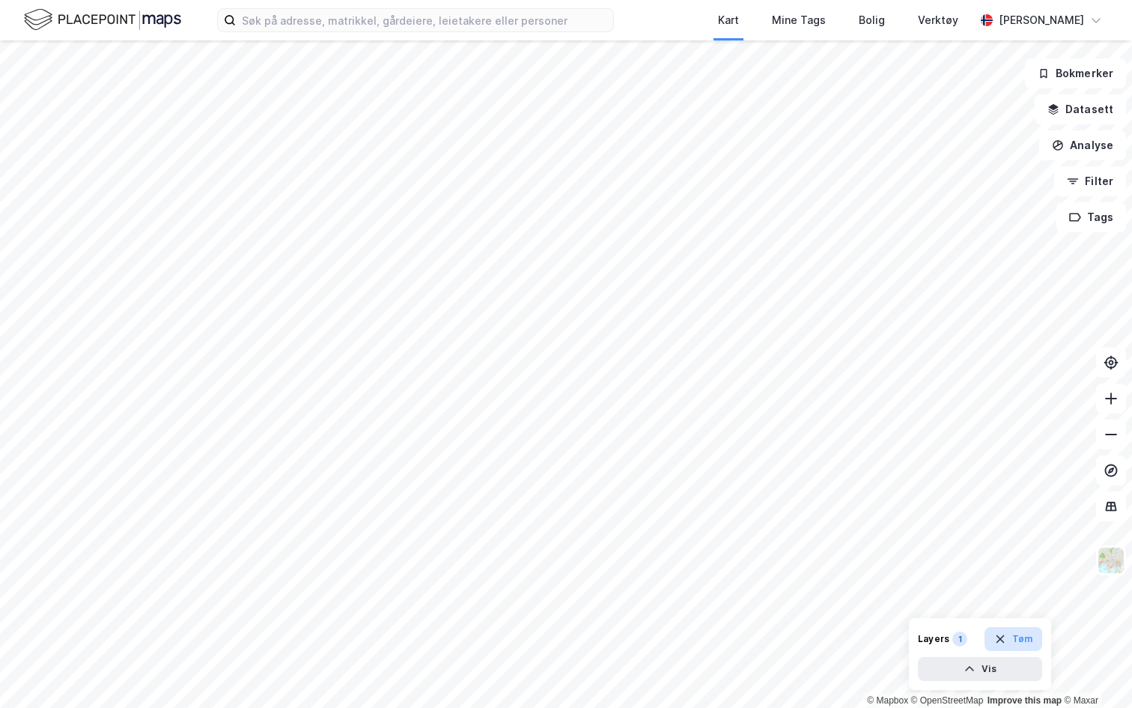
click at [1024, 635] on button "Tøm" at bounding box center [1014, 639] width 58 height 24
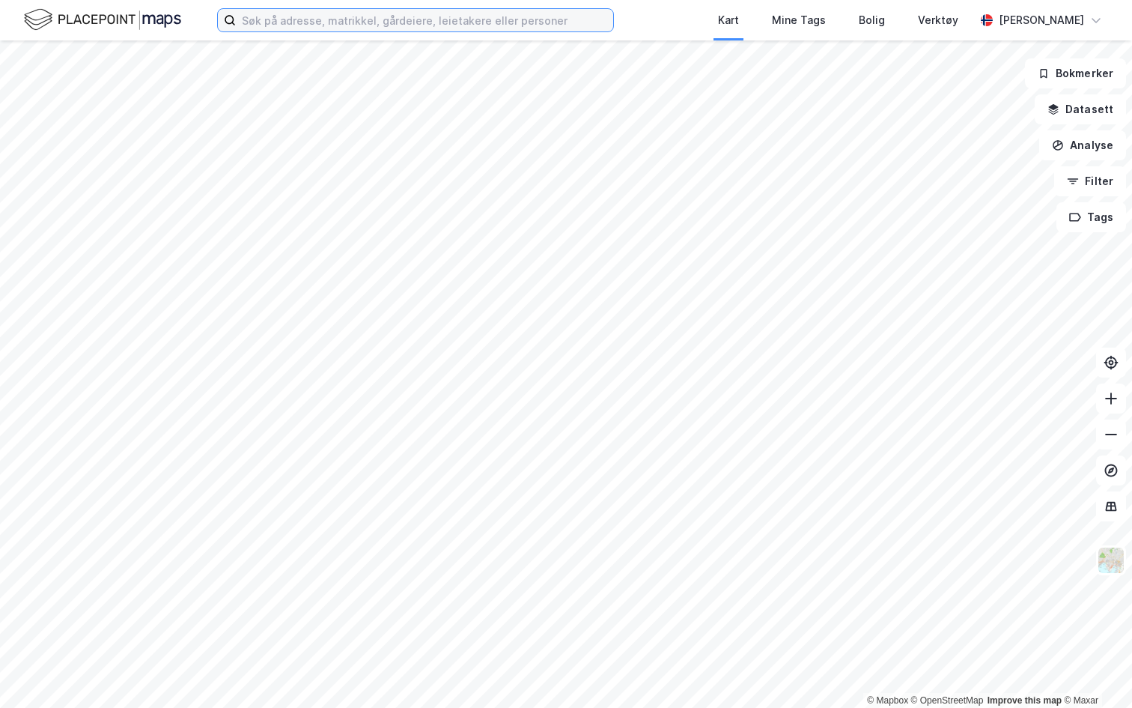
click at [322, 21] on input at bounding box center [424, 20] width 377 height 22
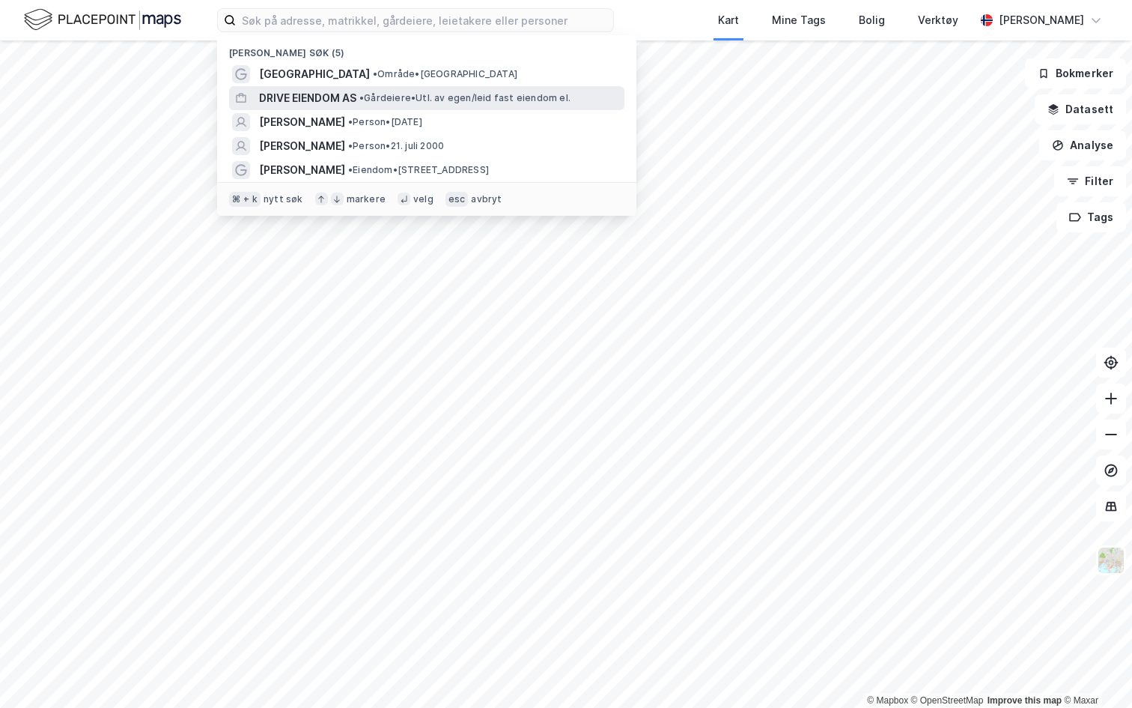
click at [304, 91] on span "DRIVE EIENDOM AS" at bounding box center [307, 98] width 97 height 18
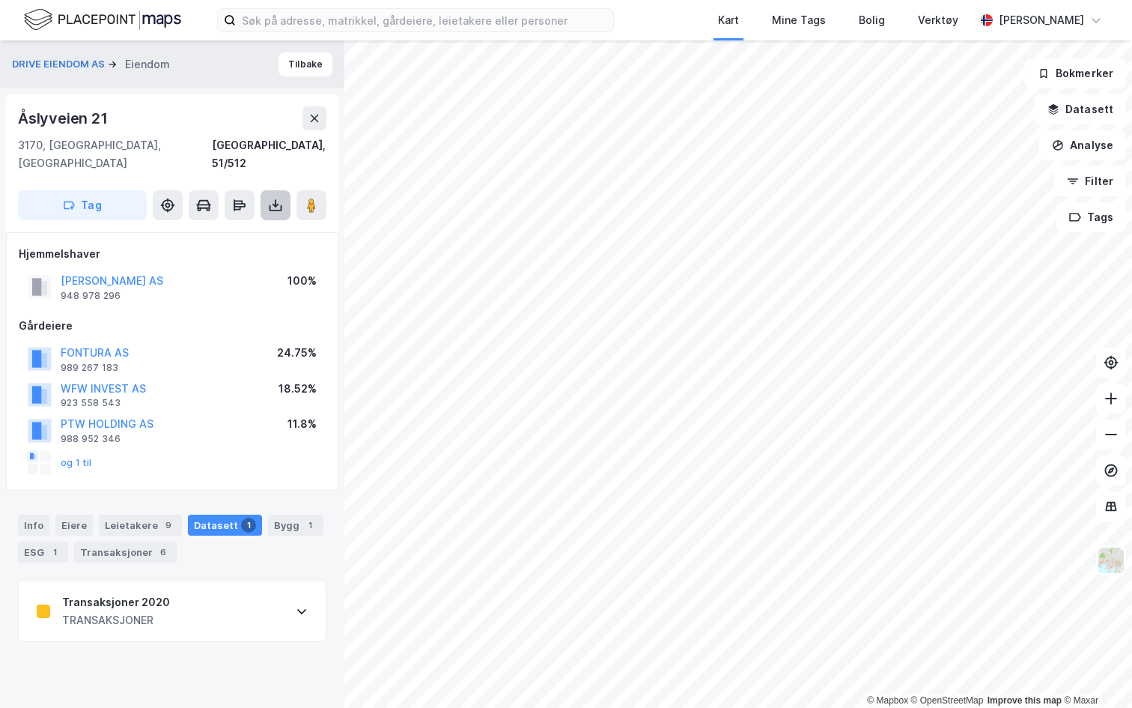
click at [276, 198] on icon at bounding box center [275, 205] width 15 height 15
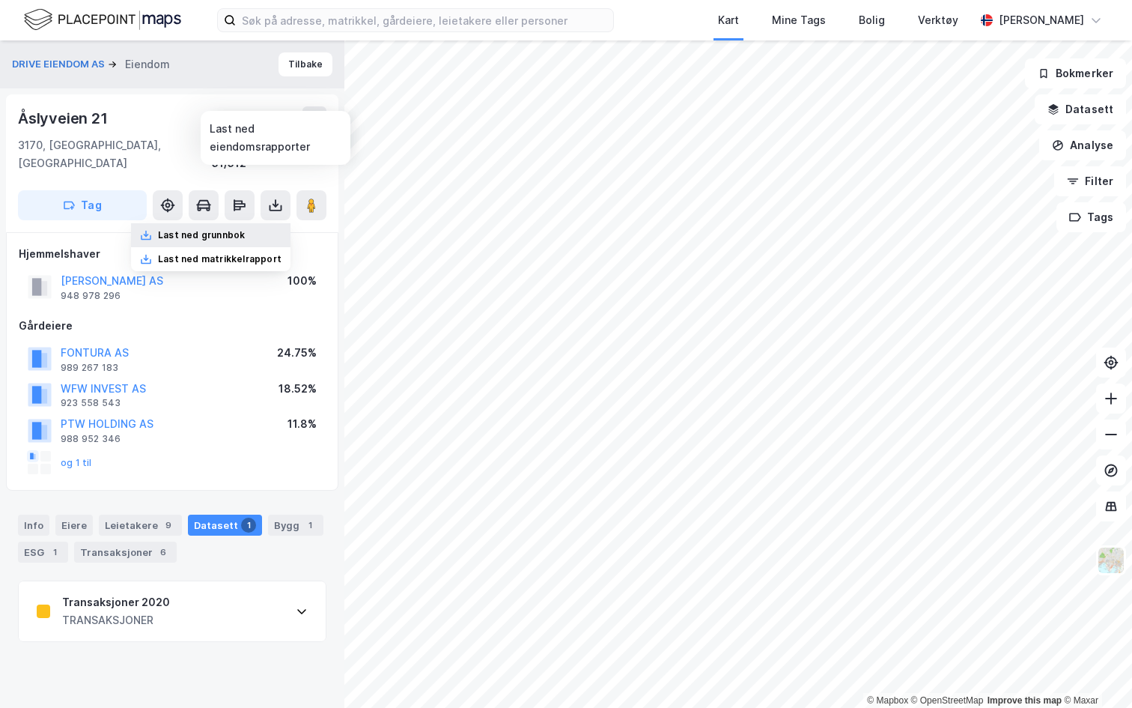
click at [214, 229] on div "Last ned grunnbok" at bounding box center [201, 235] width 87 height 12
click at [314, 118] on icon at bounding box center [315, 118] width 8 height 7
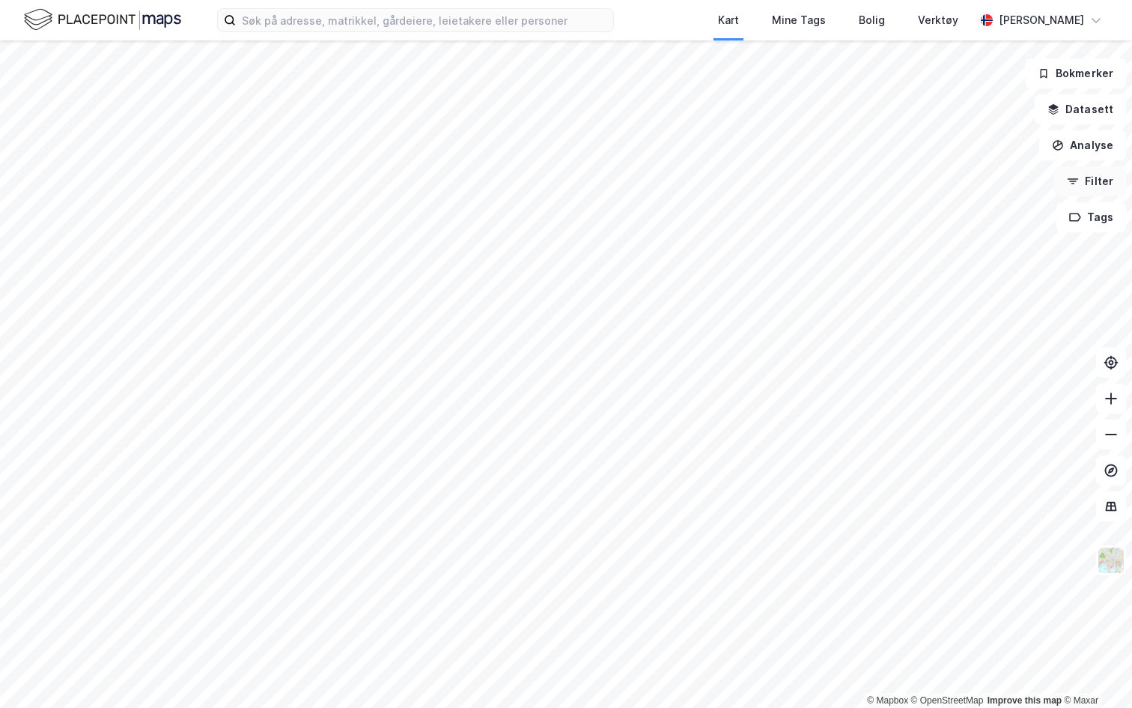
click at [1102, 183] on button "Filter" at bounding box center [1090, 181] width 72 height 30
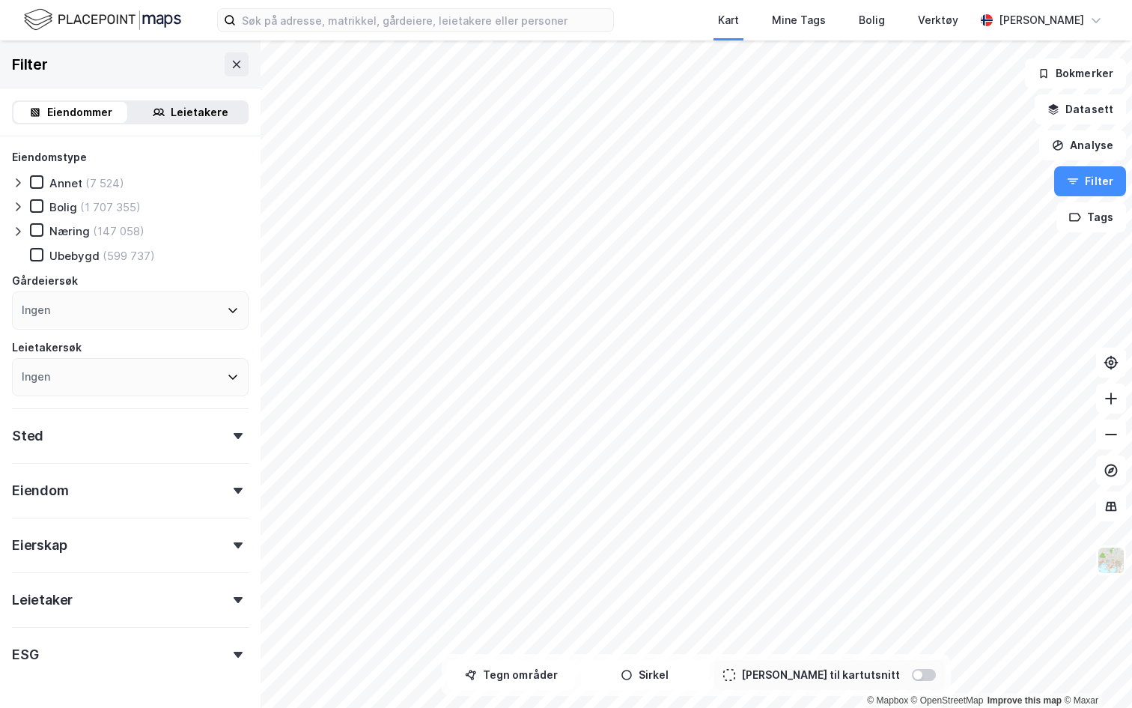
click at [184, 109] on div "Leietakere" at bounding box center [200, 112] width 58 height 18
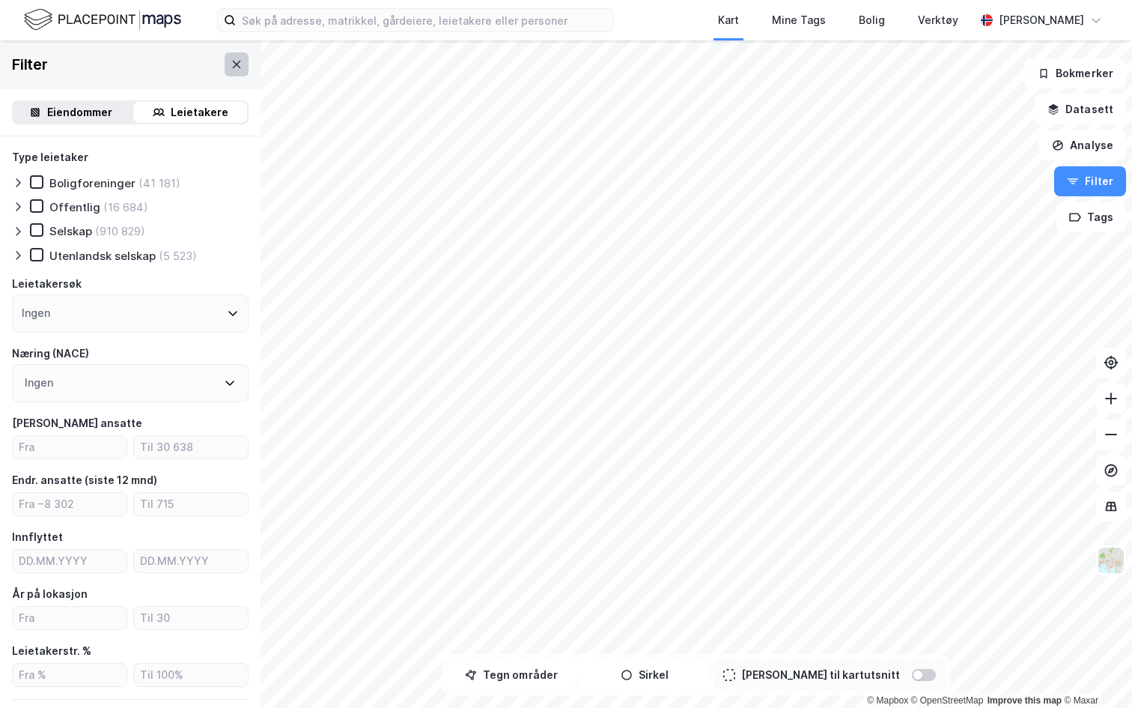
click at [237, 65] on icon at bounding box center [237, 64] width 12 height 12
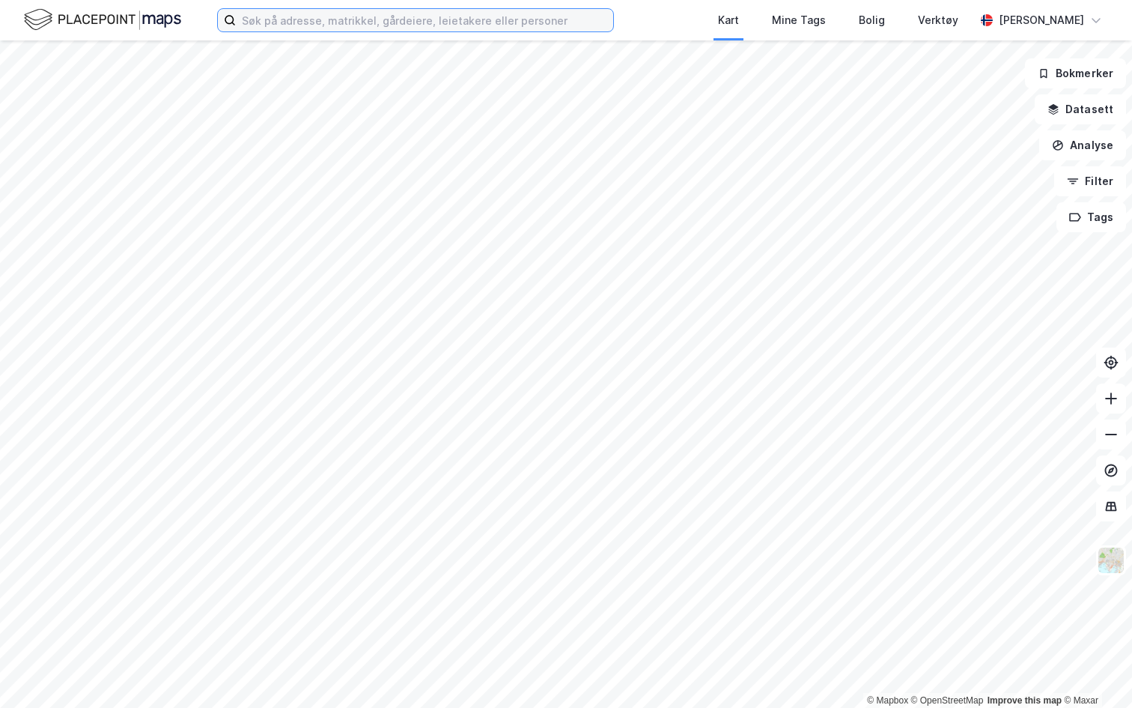
click at [387, 25] on input at bounding box center [424, 20] width 377 height 22
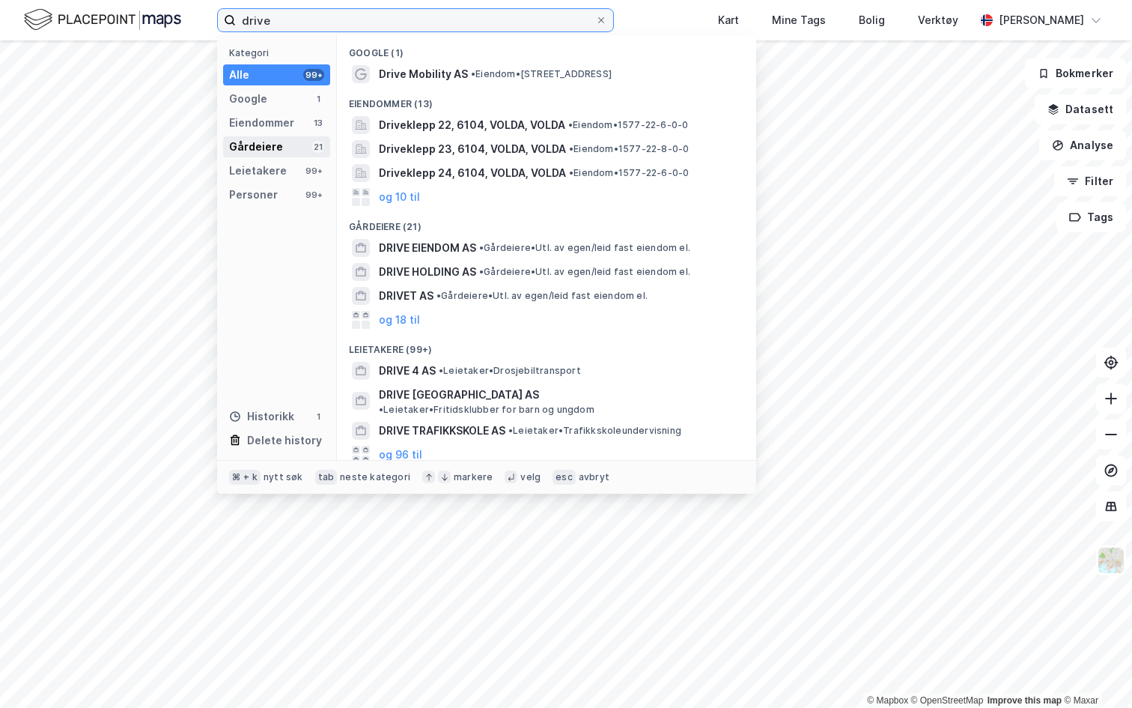
type input "drive"
click at [281, 142] on div "Gårdeiere 21" at bounding box center [276, 146] width 107 height 21
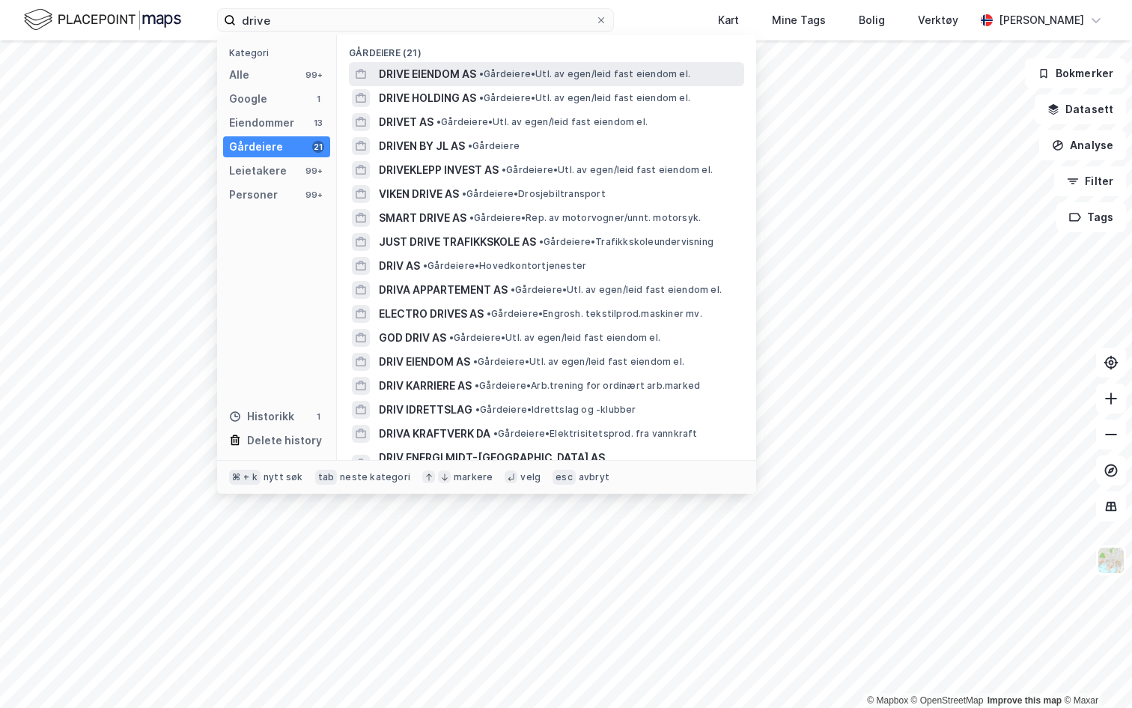
click at [409, 78] on span "DRIVE EIENDOM AS" at bounding box center [427, 74] width 97 height 18
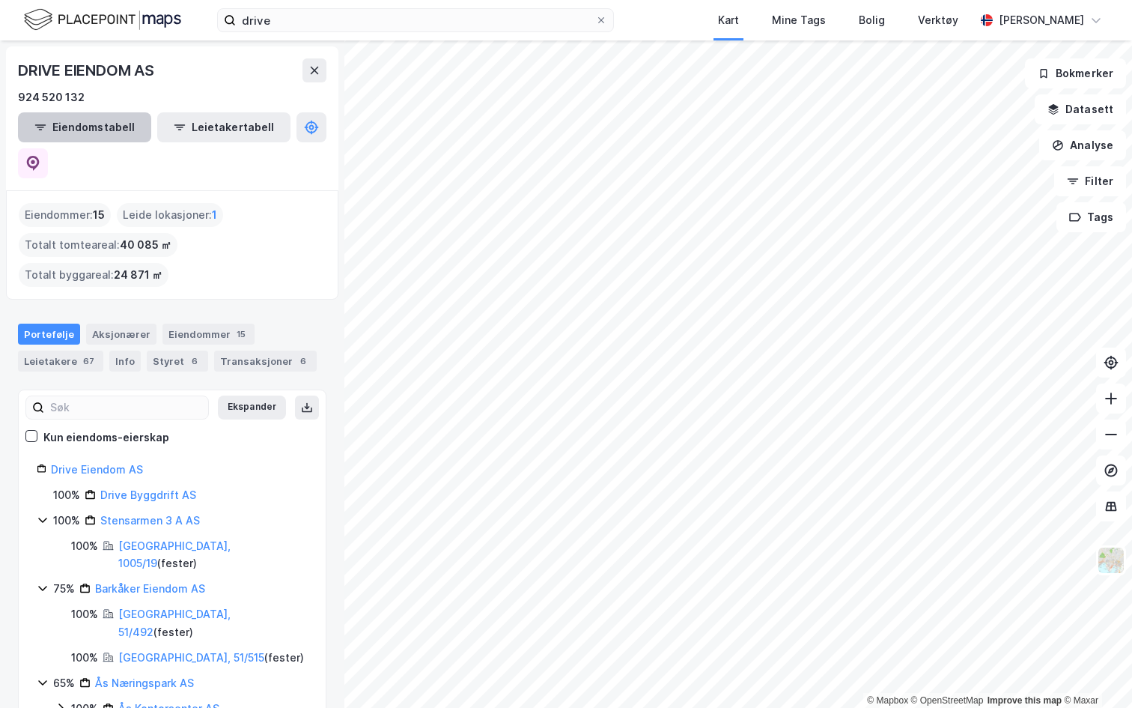
click at [91, 129] on button "Eiendomstabell" at bounding box center [84, 127] width 133 height 30
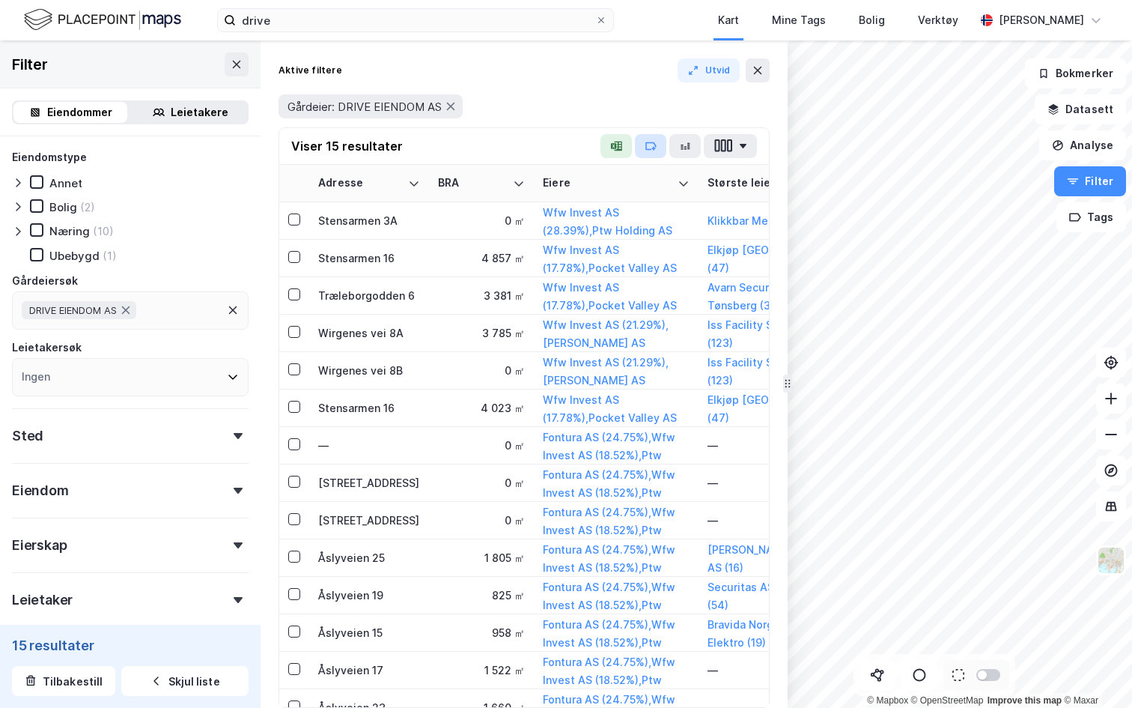
click at [648, 149] on icon "button" at bounding box center [651, 146] width 10 height 7
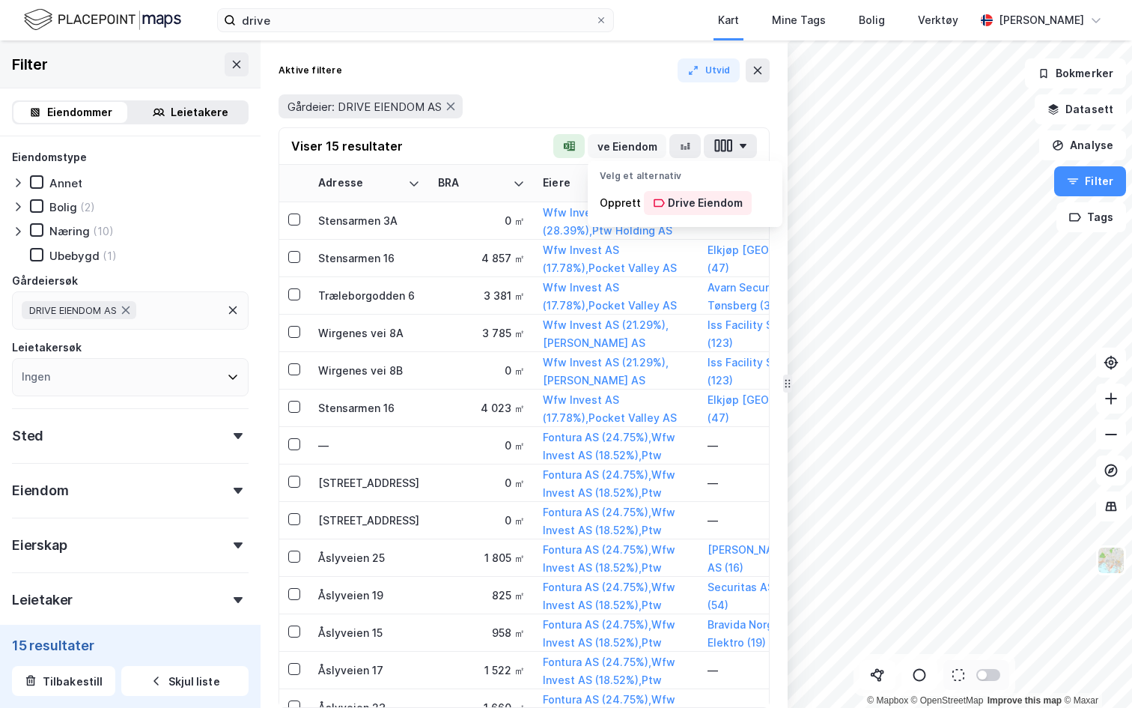
scroll to position [0, 13]
type input "Drive Eiendom"
click at [705, 198] on div "Drive Eiendom" at bounding box center [705, 203] width 75 height 18
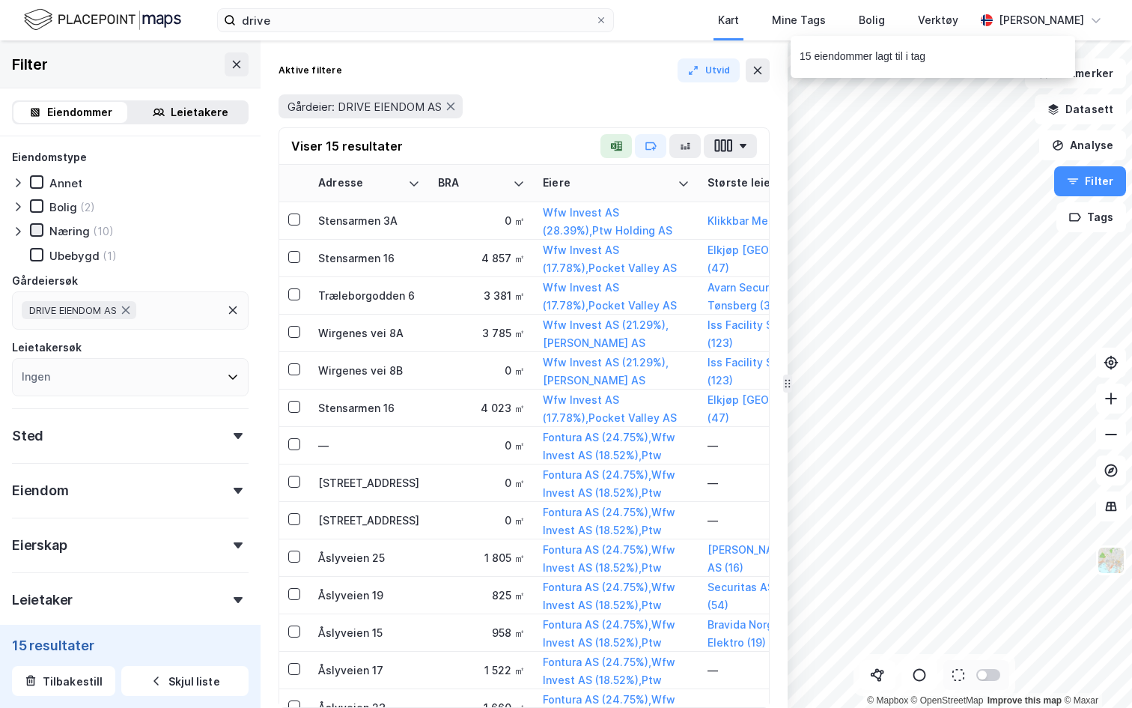
click at [31, 228] on icon at bounding box center [36, 230] width 10 height 10
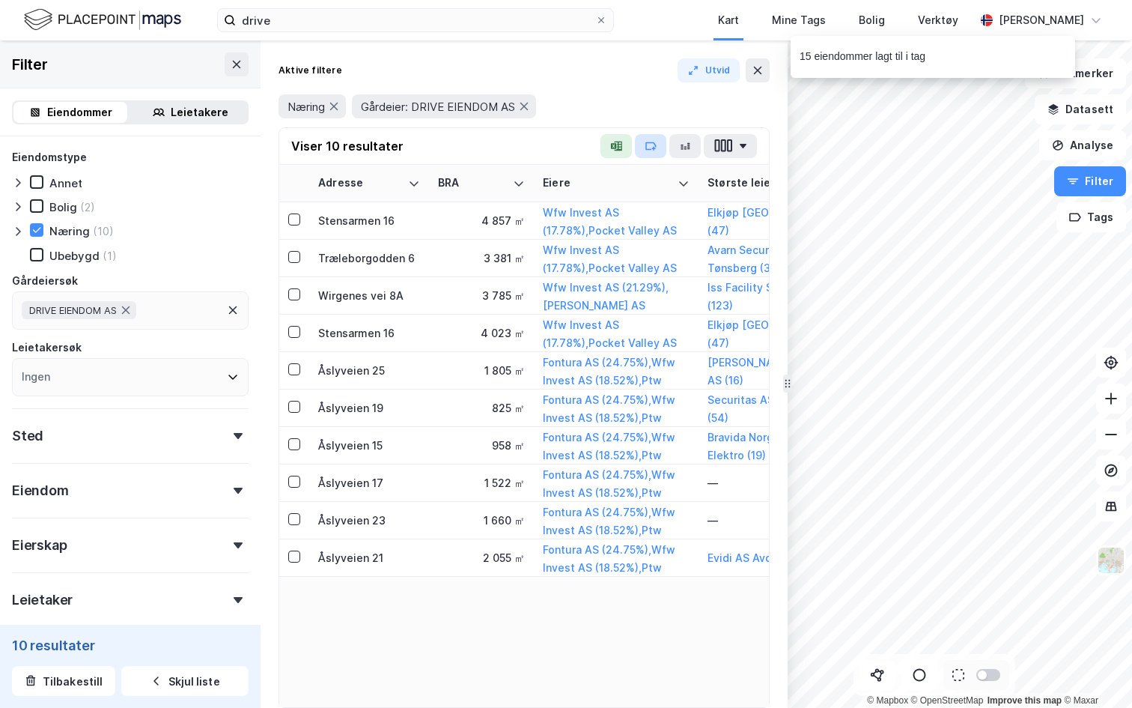
click at [652, 151] on icon "button" at bounding box center [651, 146] width 12 height 12
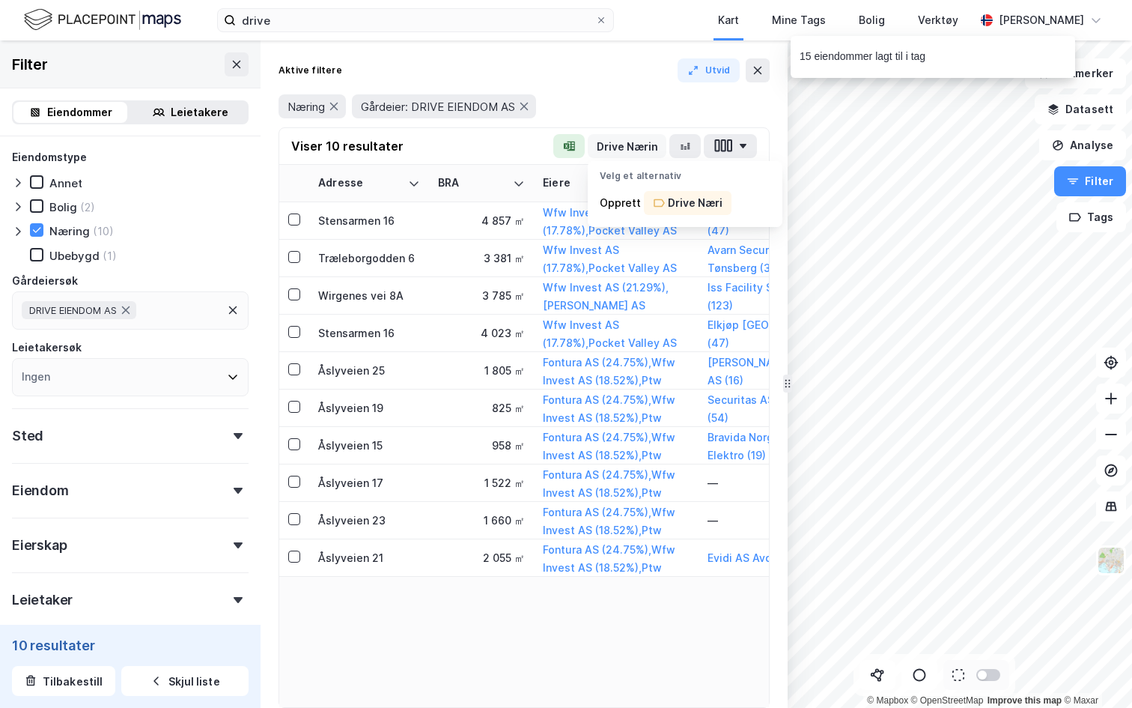
scroll to position [0, 5]
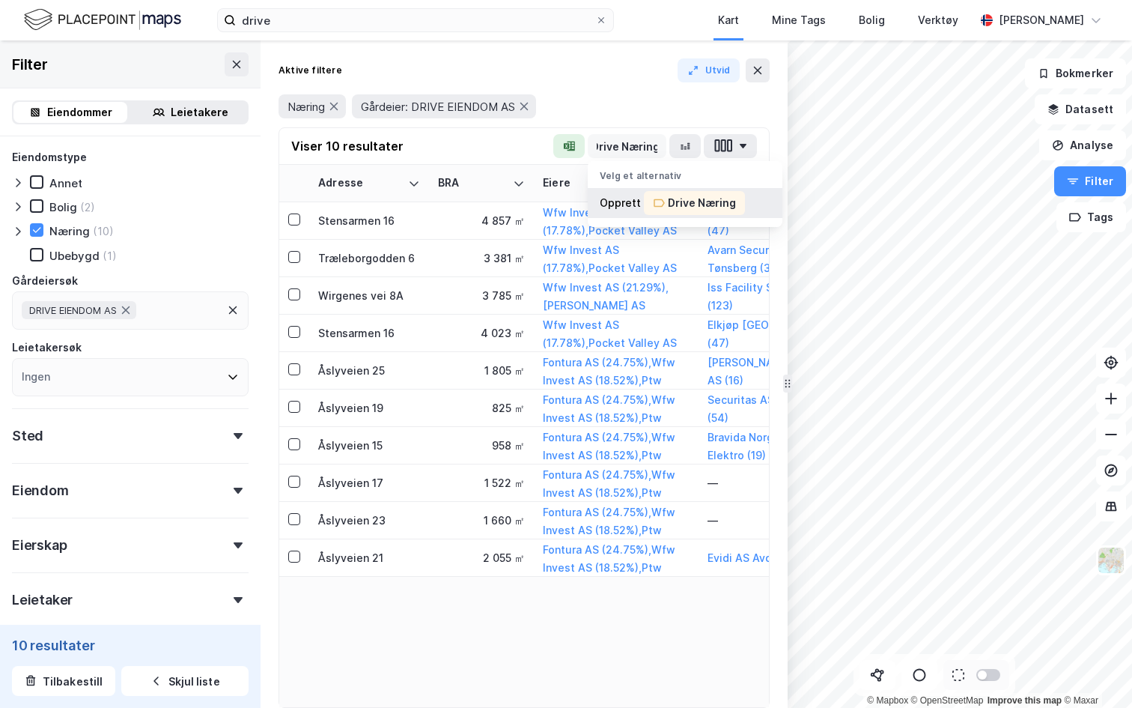
type input "Drive Næring"
click at [729, 200] on div "Drive Næring" at bounding box center [702, 203] width 68 height 18
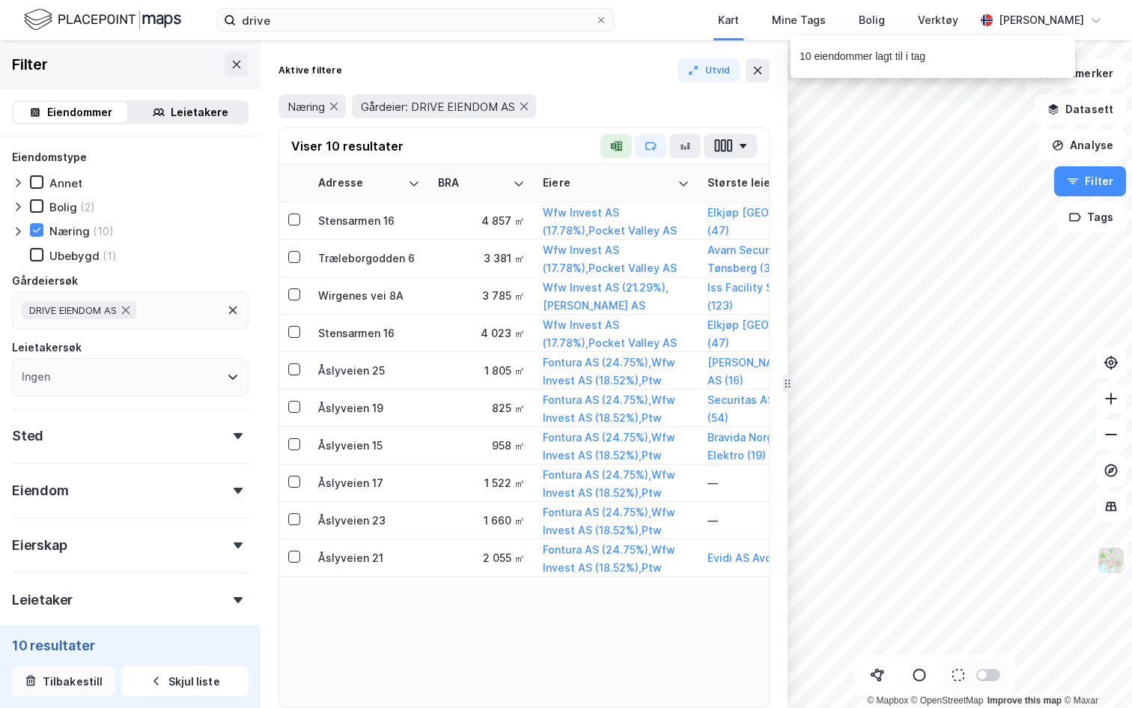
click at [58, 681] on button "Tilbakestill" at bounding box center [63, 681] width 103 height 30
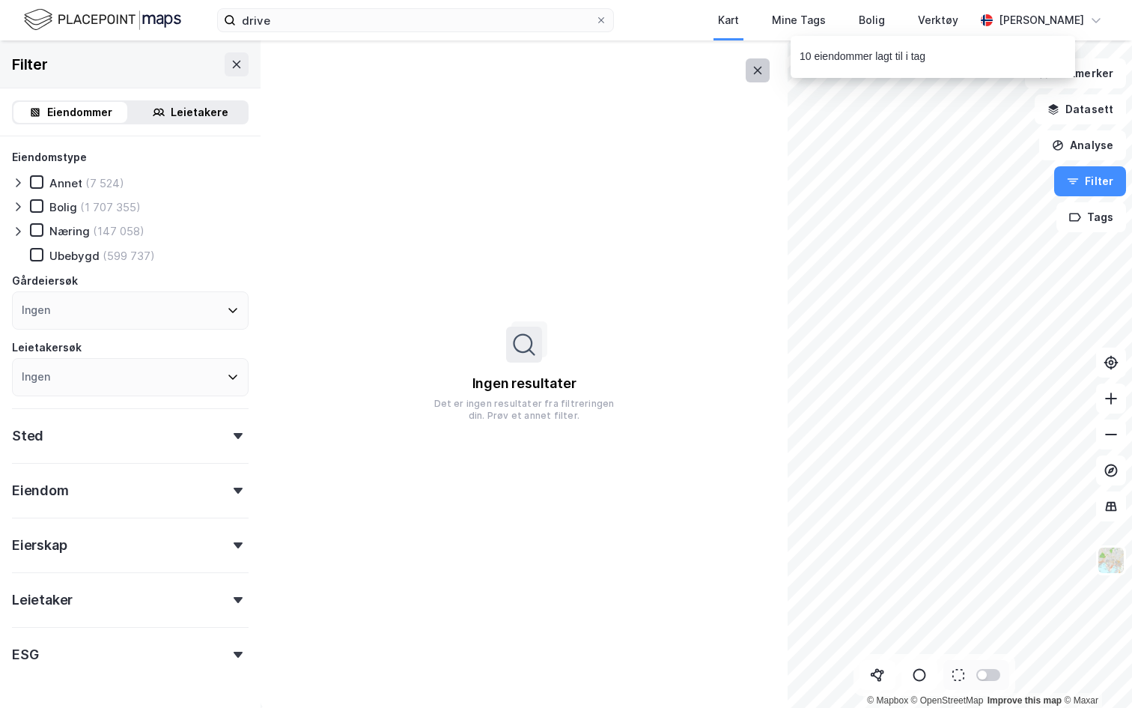
click at [753, 67] on icon at bounding box center [758, 70] width 12 height 12
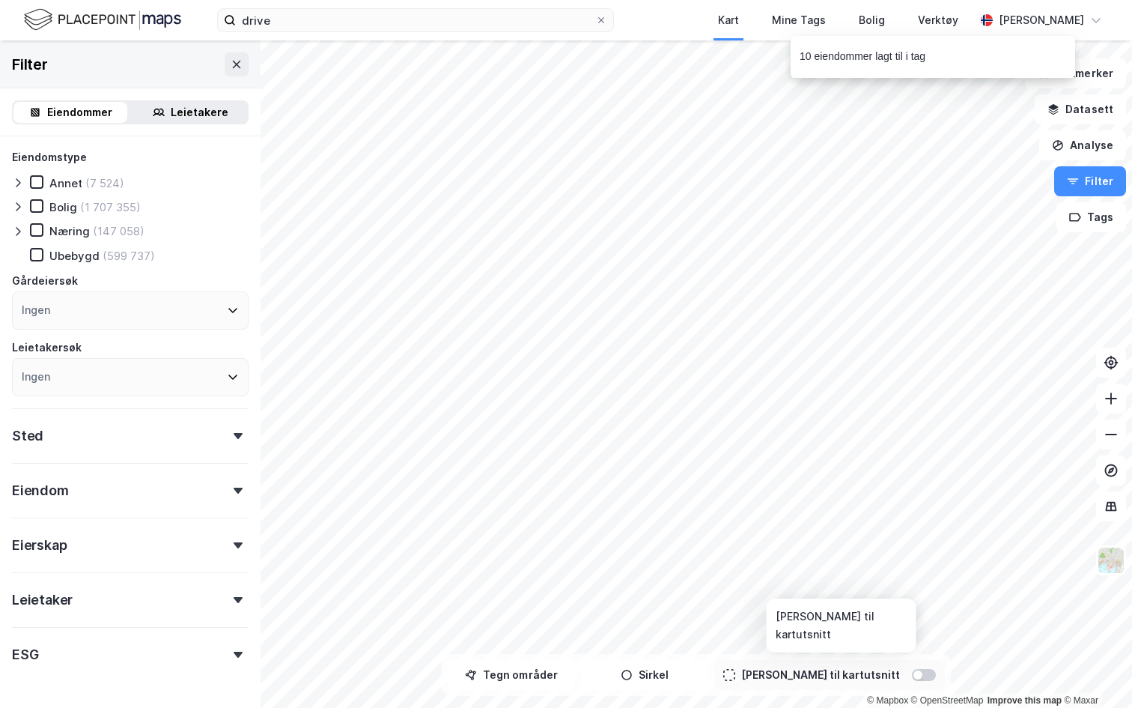
click at [912, 675] on div at bounding box center [924, 675] width 24 height 12
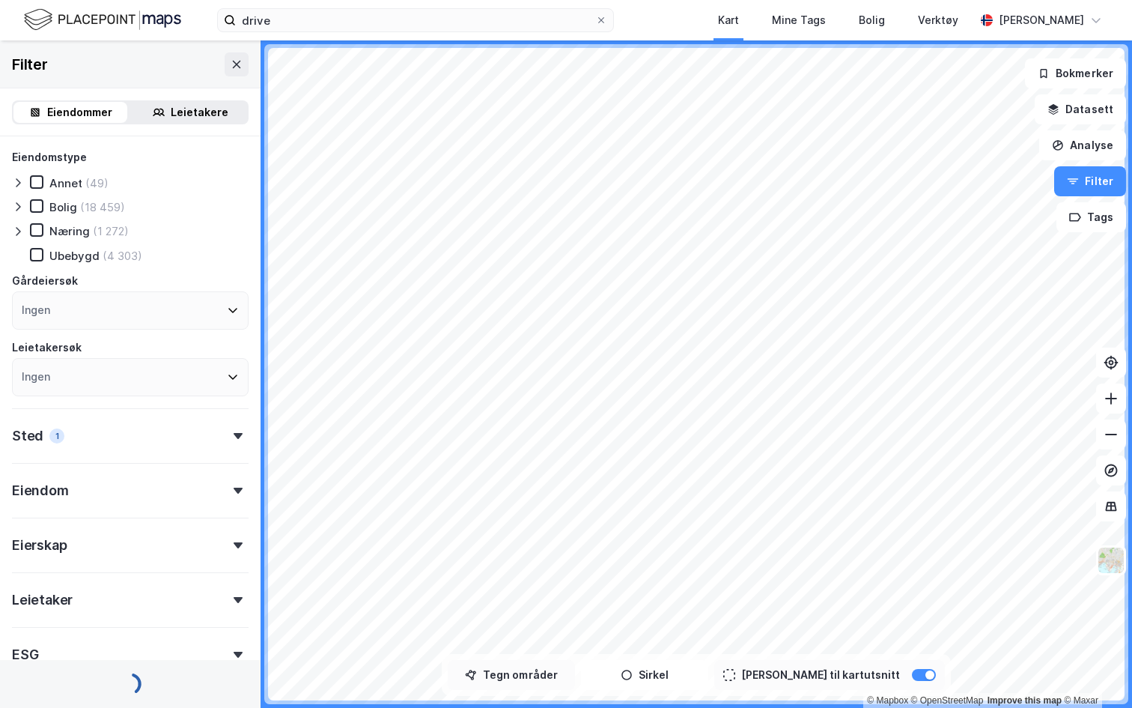
click at [537, 671] on button "Tegn områder" at bounding box center [511, 675] width 127 height 30
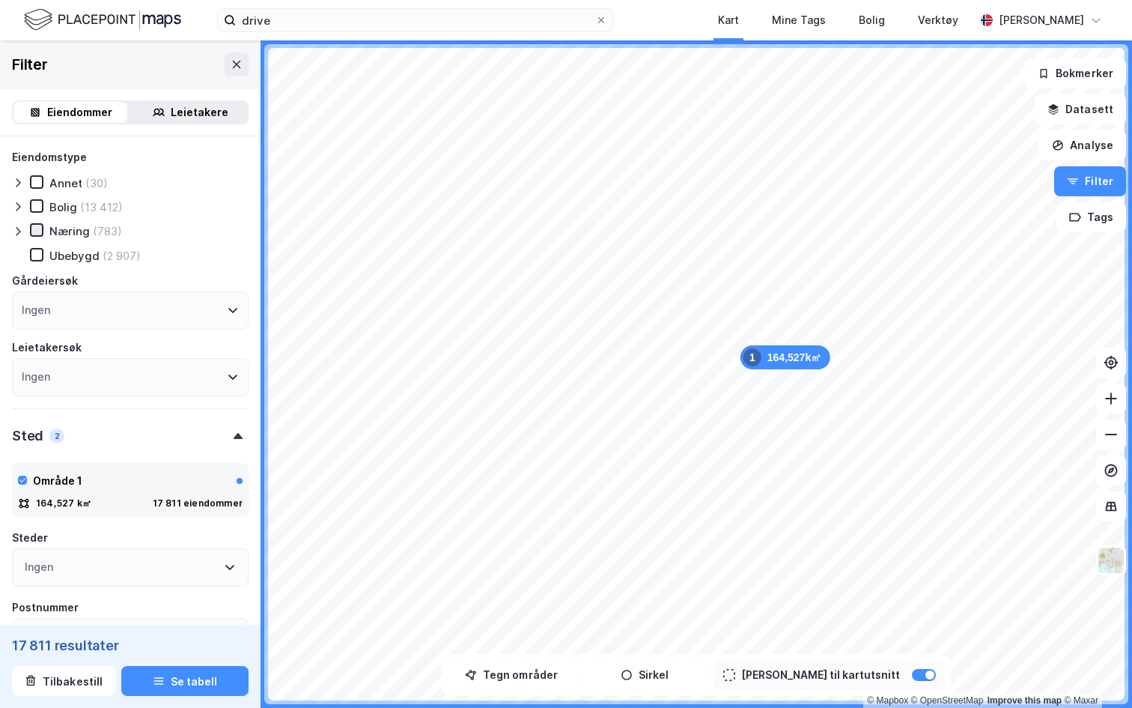
click at [30, 231] on div at bounding box center [36, 229] width 13 height 13
click at [35, 234] on icon at bounding box center [36, 230] width 10 height 10
click at [19, 228] on icon at bounding box center [18, 231] width 4 height 9
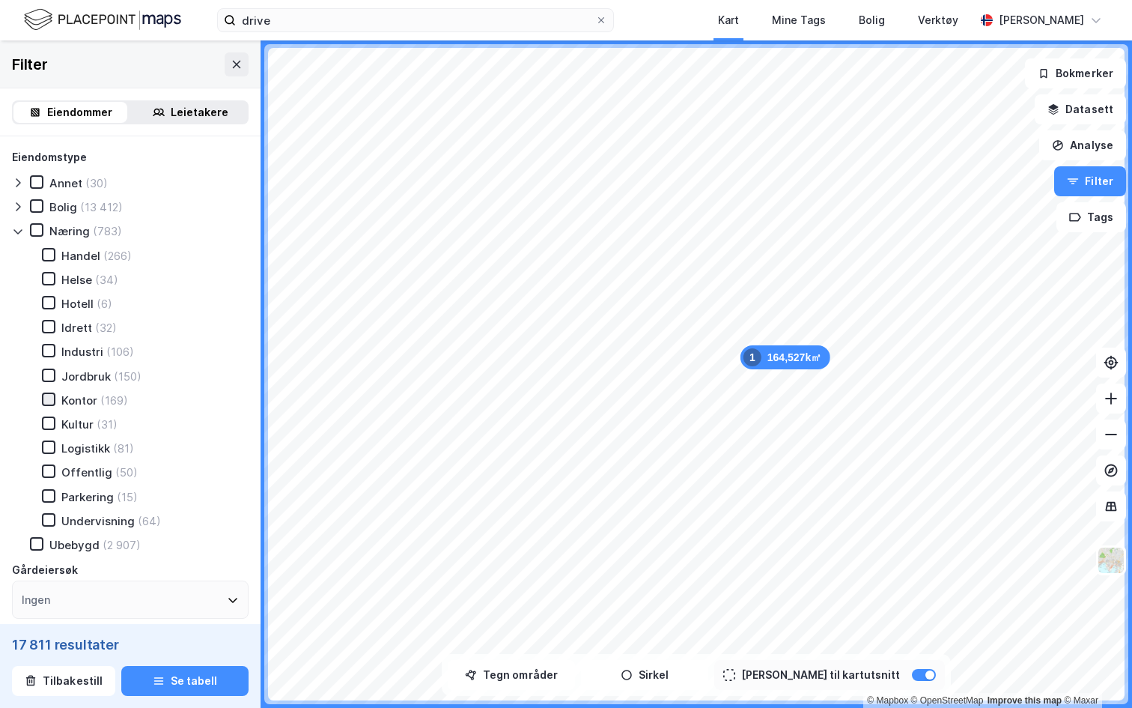
click at [51, 398] on icon at bounding box center [49, 398] width 8 height 5
click at [217, 679] on button "Se tabell" at bounding box center [184, 681] width 127 height 30
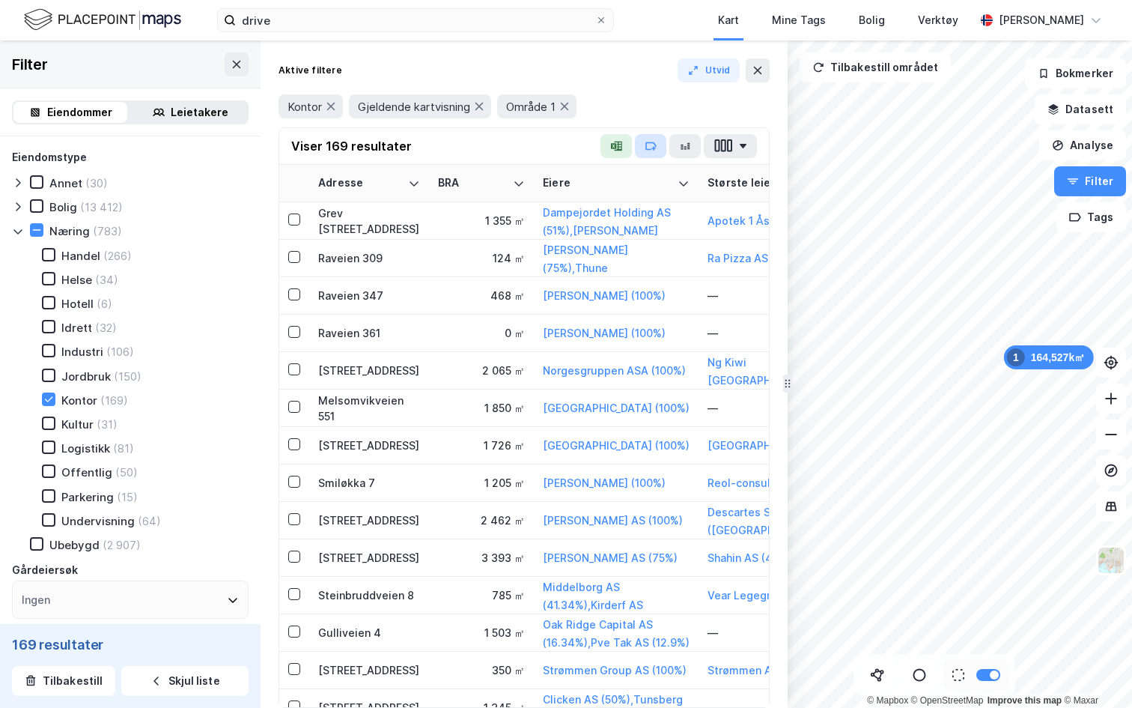
click at [647, 145] on icon "button" at bounding box center [651, 146] width 12 height 12
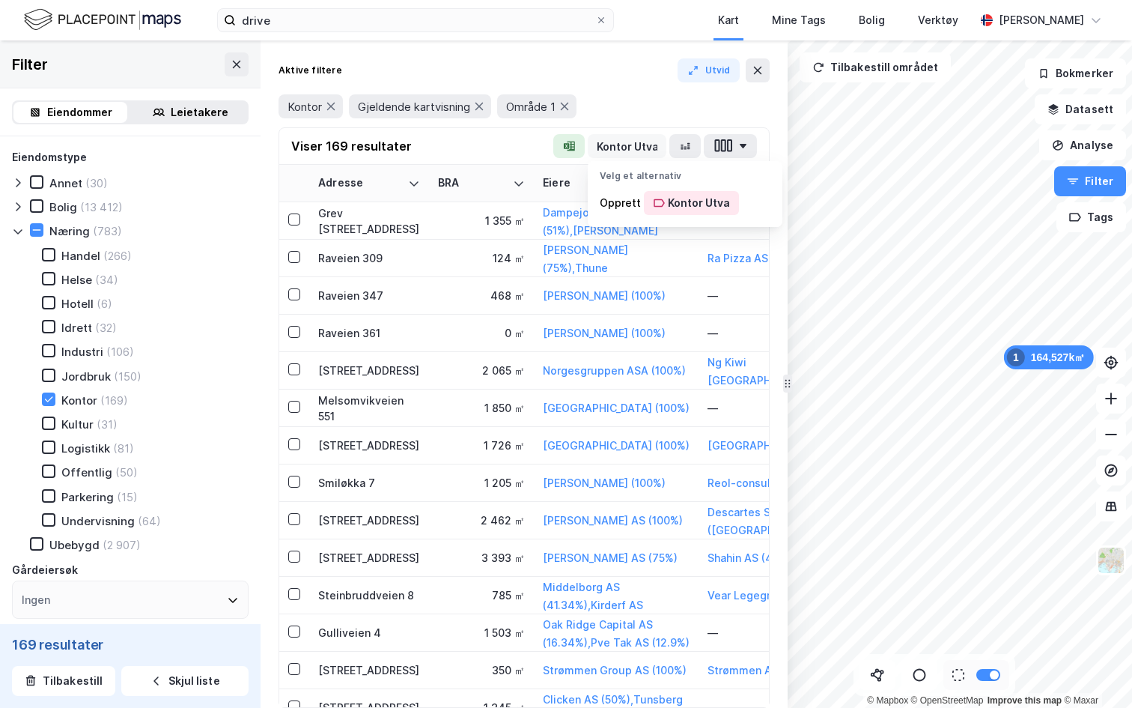
scroll to position [0, 8]
type input "Kontor Utvalg"
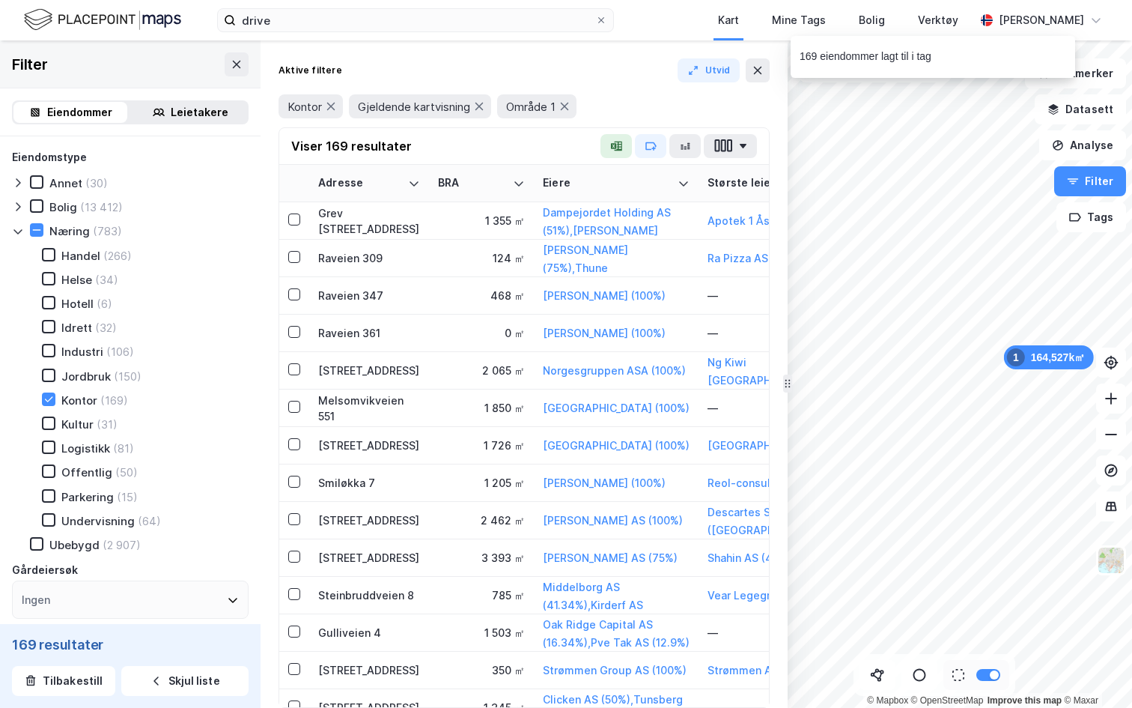
click at [756, 82] on div "Aktive filtere Utvid Kontor Gjeldende kartvisning Område 1" at bounding box center [524, 92] width 491 height 69
click at [756, 70] on icon at bounding box center [758, 70] width 8 height 7
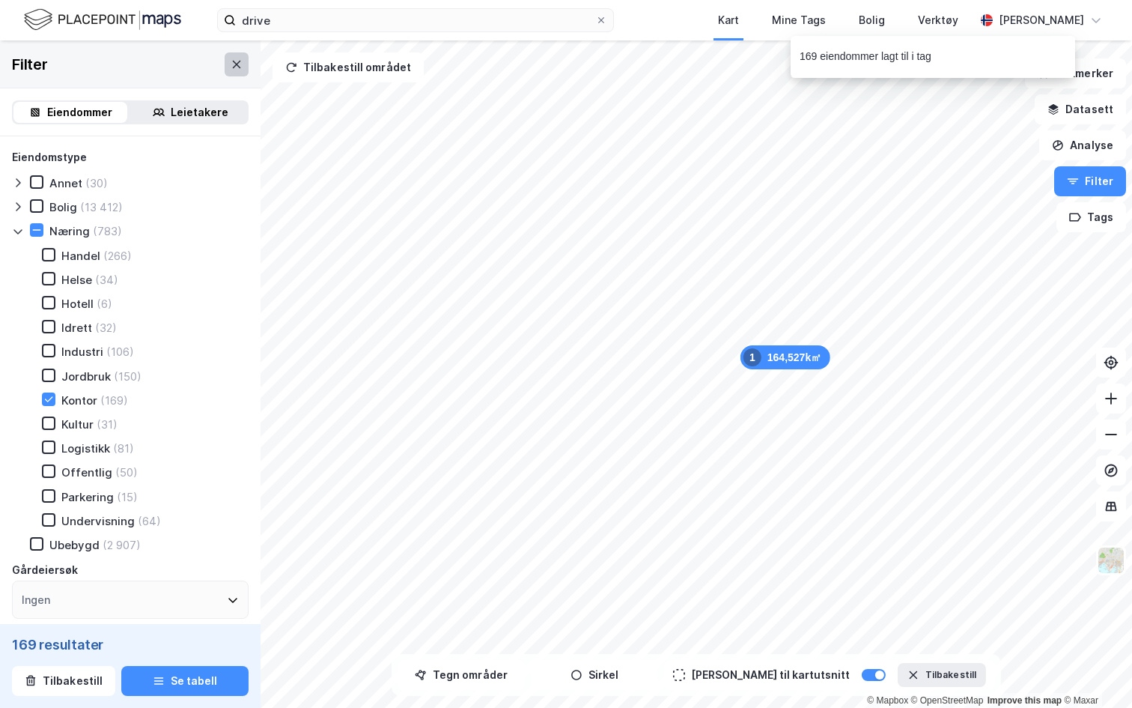
click at [233, 61] on icon at bounding box center [237, 63] width 8 height 7
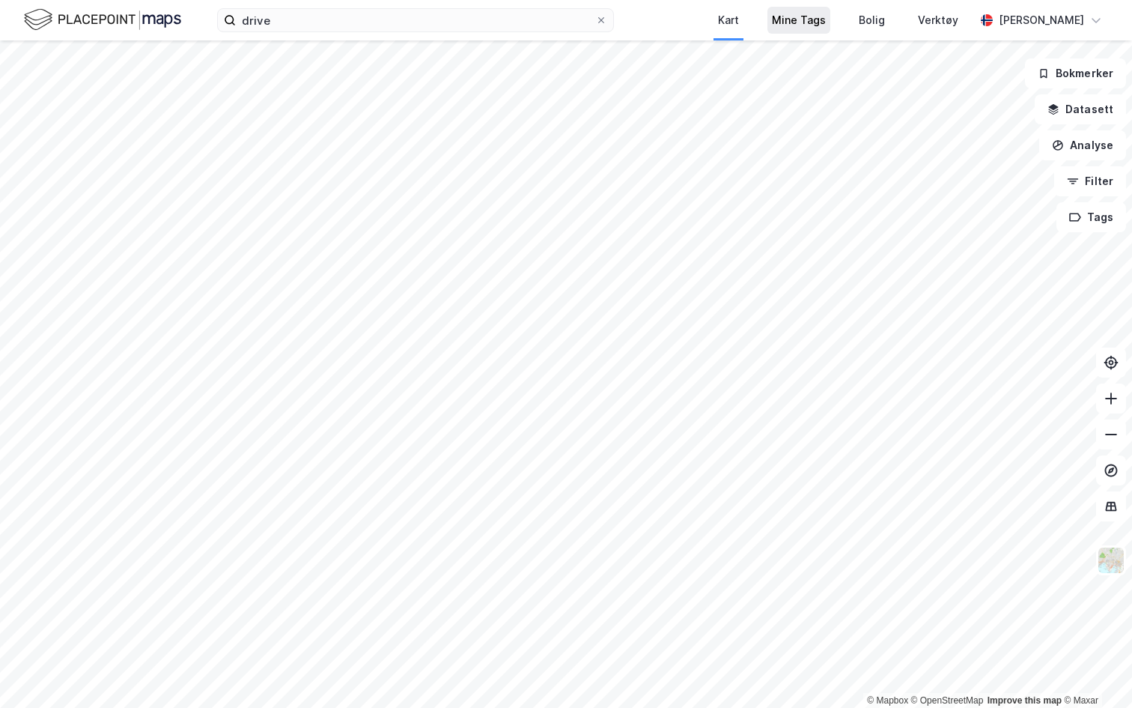
click at [774, 21] on div "Mine Tags" at bounding box center [799, 20] width 54 height 18
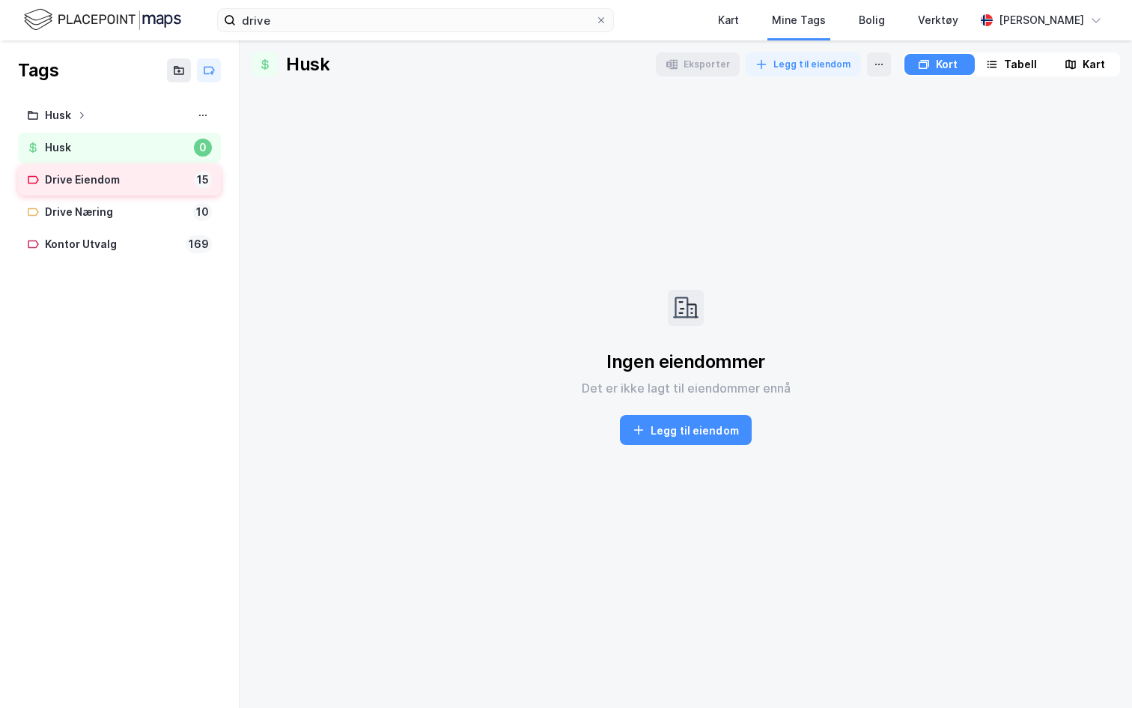
click at [103, 171] on div "Drive Eiendom" at bounding box center [116, 180] width 143 height 19
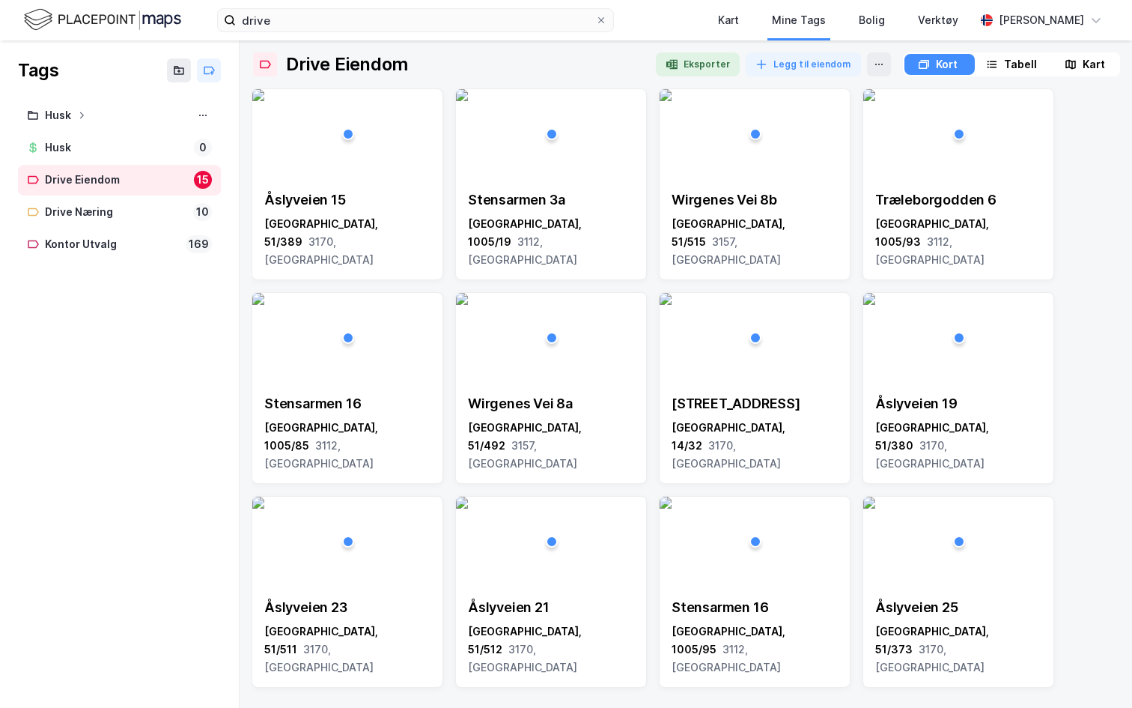
click at [1017, 72] on div "Tabell" at bounding box center [1020, 64] width 33 height 18
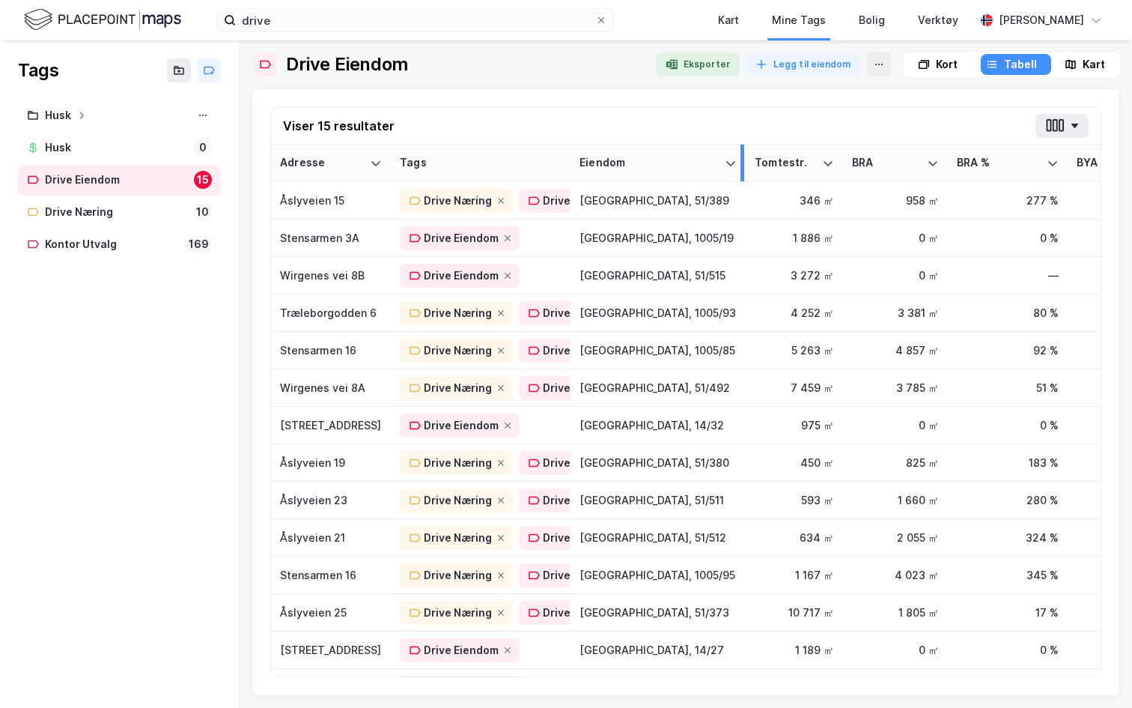
drag, startPoint x: 686, startPoint y: 152, endPoint x: 805, endPoint y: 153, distance: 119.1
click at [744, 153] on div at bounding box center [743, 163] width 4 height 37
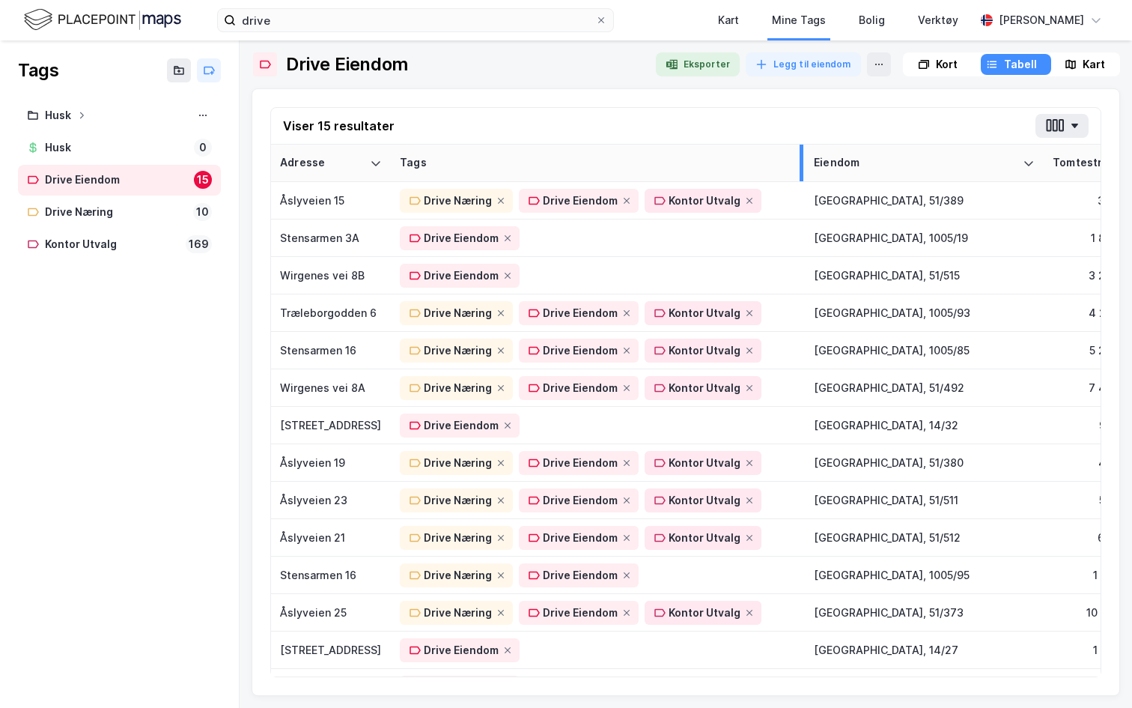
drag, startPoint x: 565, startPoint y: 165, endPoint x: 772, endPoint y: 181, distance: 207.3
click at [772, 181] on th "Tags" at bounding box center [598, 163] width 414 height 37
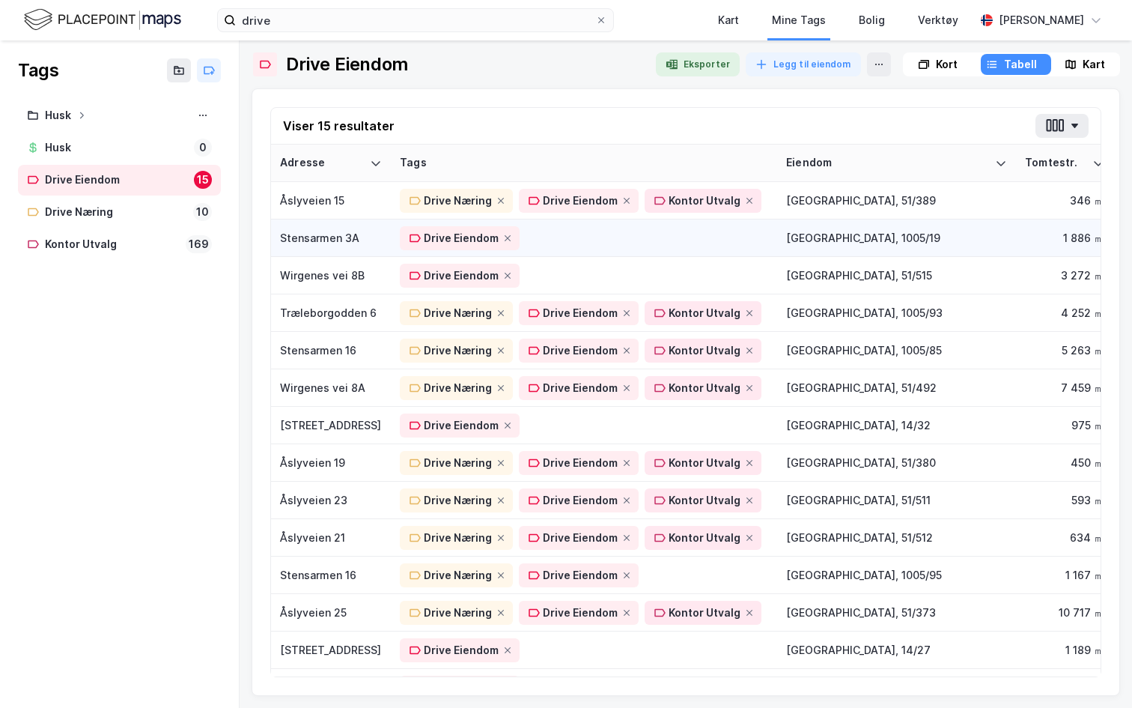
click at [347, 245] on div "Stensarmen 3A" at bounding box center [331, 238] width 102 height 16
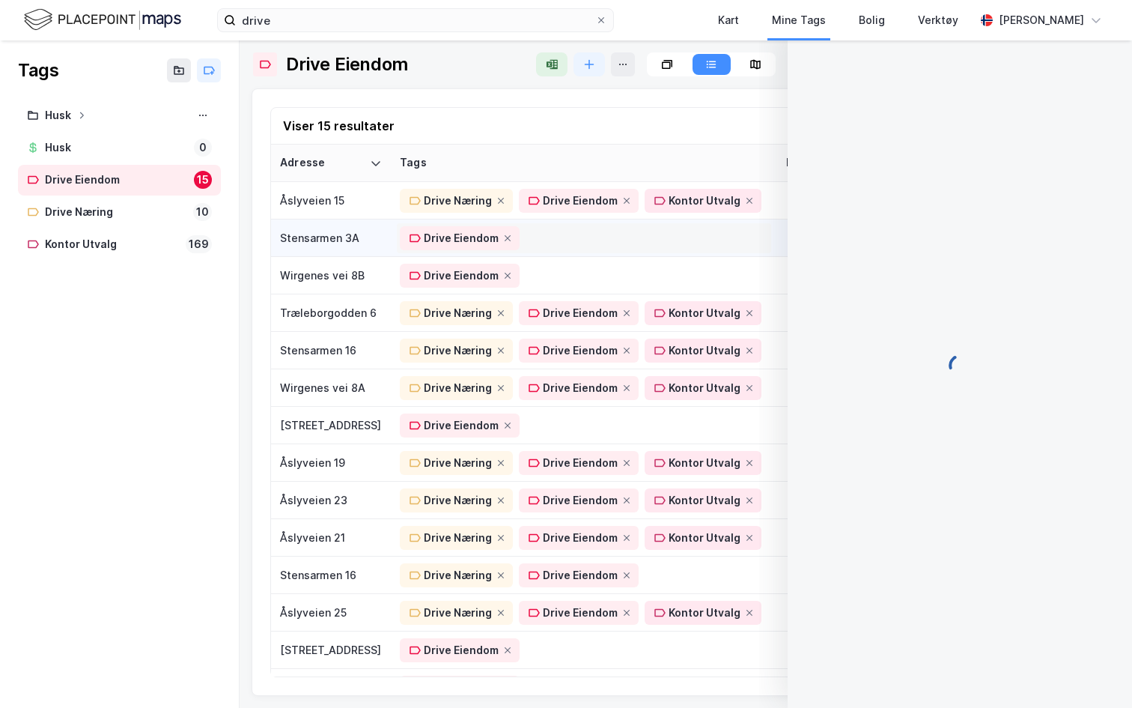
scroll to position [22, 0]
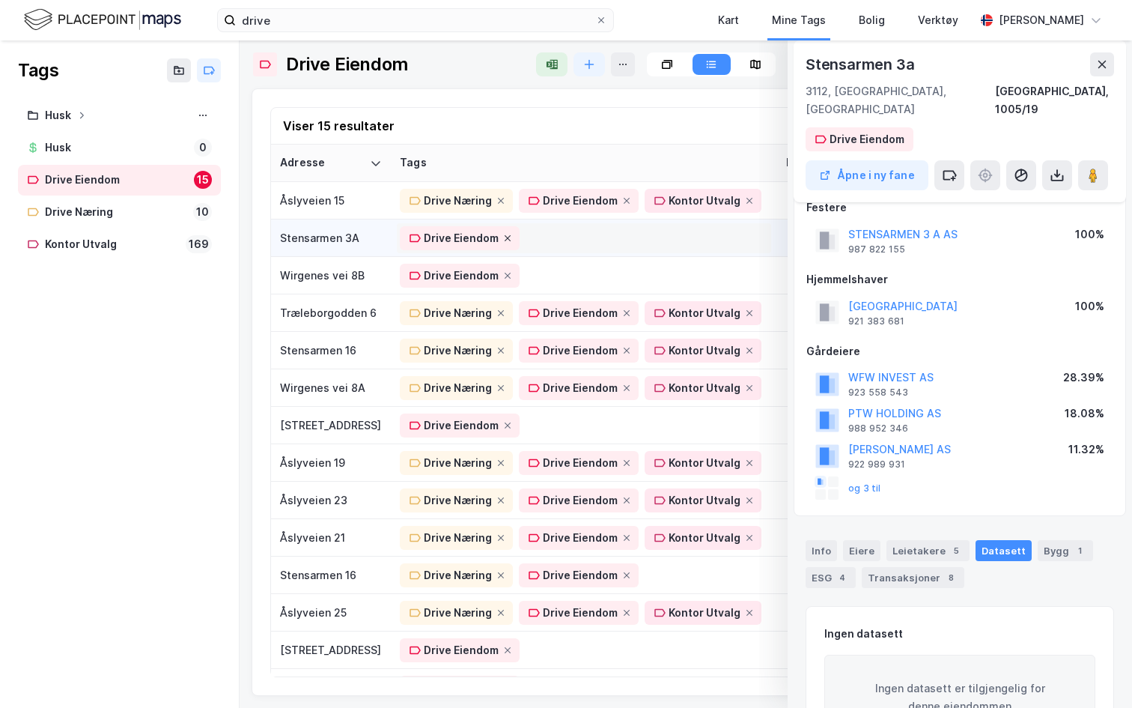
click at [505, 239] on icon at bounding box center [507, 238] width 9 height 9
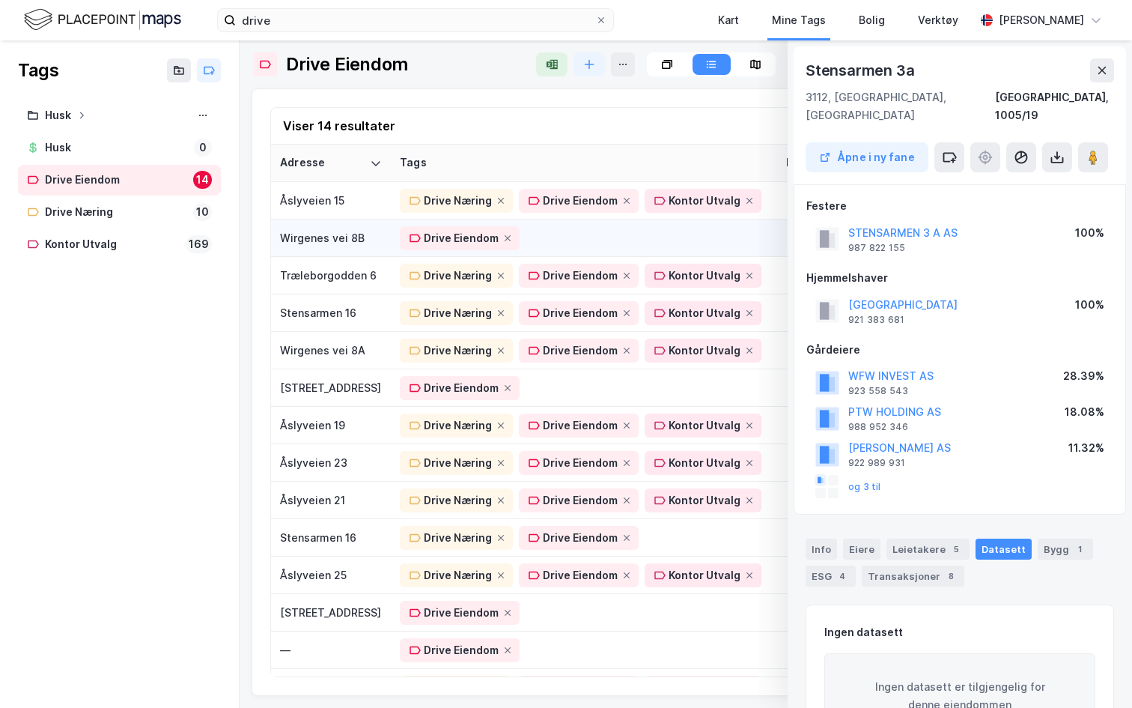
click at [353, 246] on td "Wirgenes vei 8B" at bounding box center [331, 237] width 120 height 37
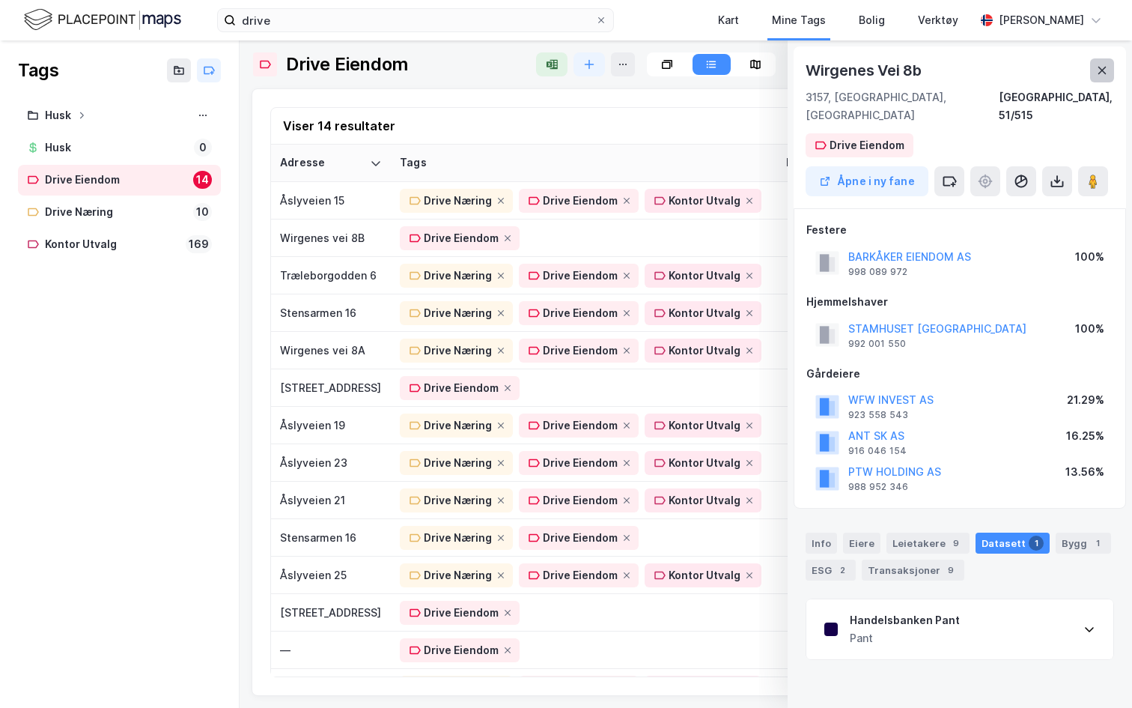
click at [1105, 70] on icon at bounding box center [1102, 70] width 12 height 12
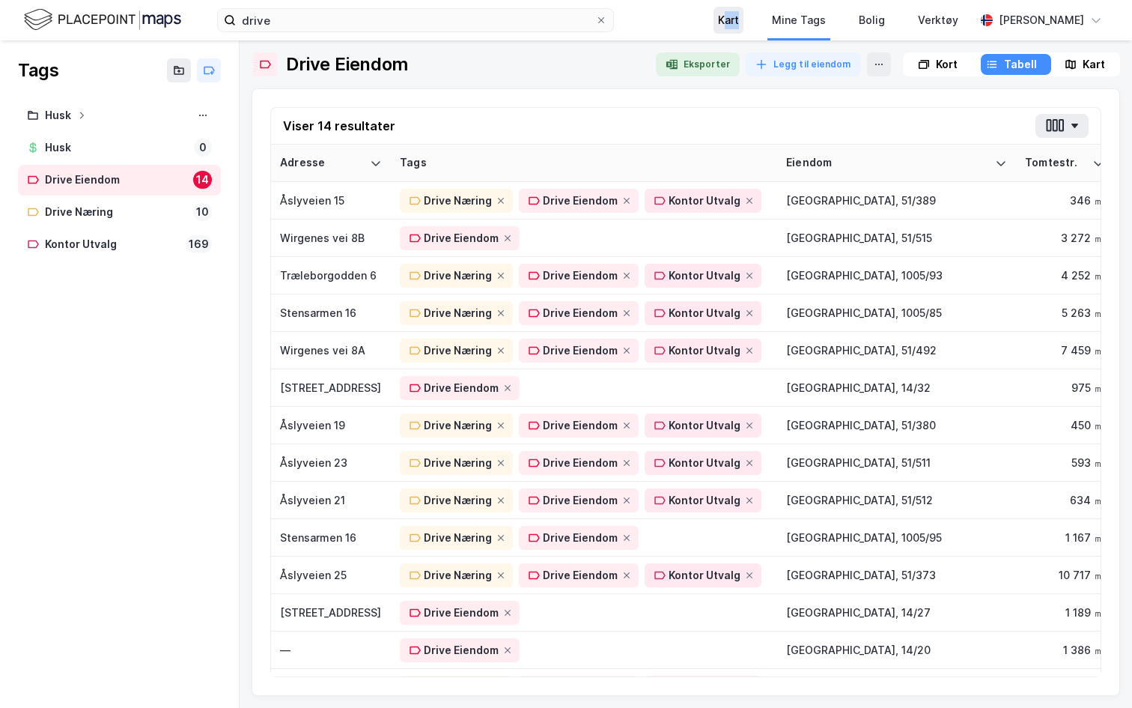
click at [720, 28] on div "Kart" at bounding box center [729, 20] width 30 height 27
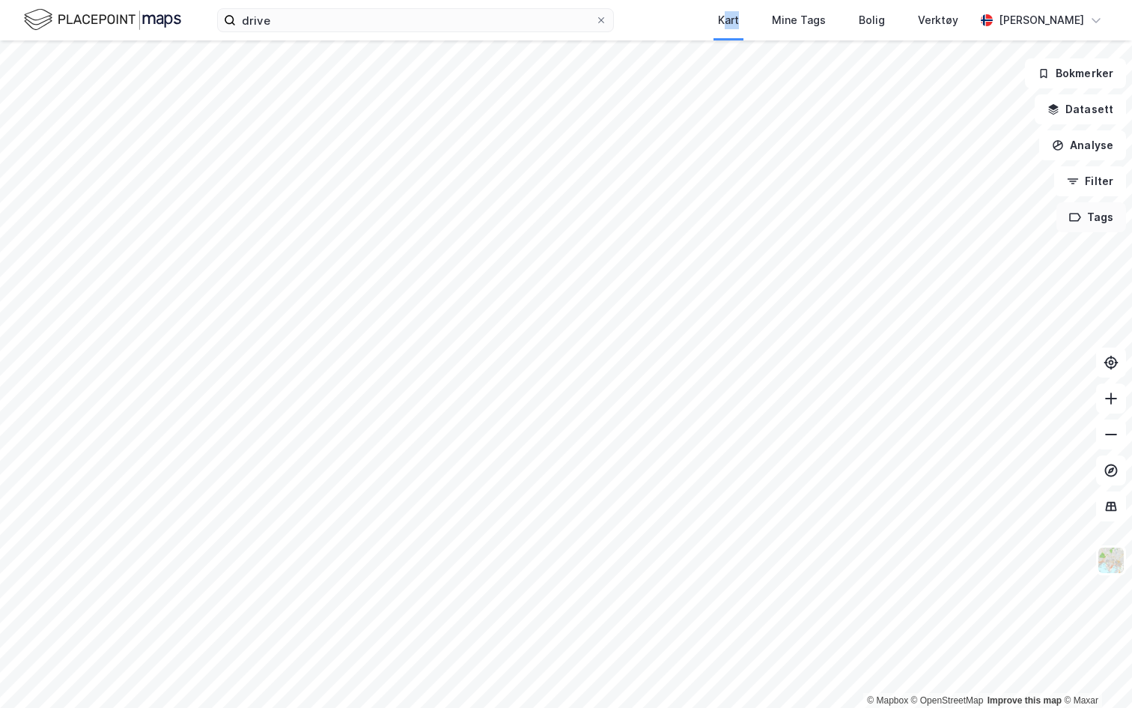
click at [1087, 213] on button "Tags" at bounding box center [1092, 217] width 70 height 30
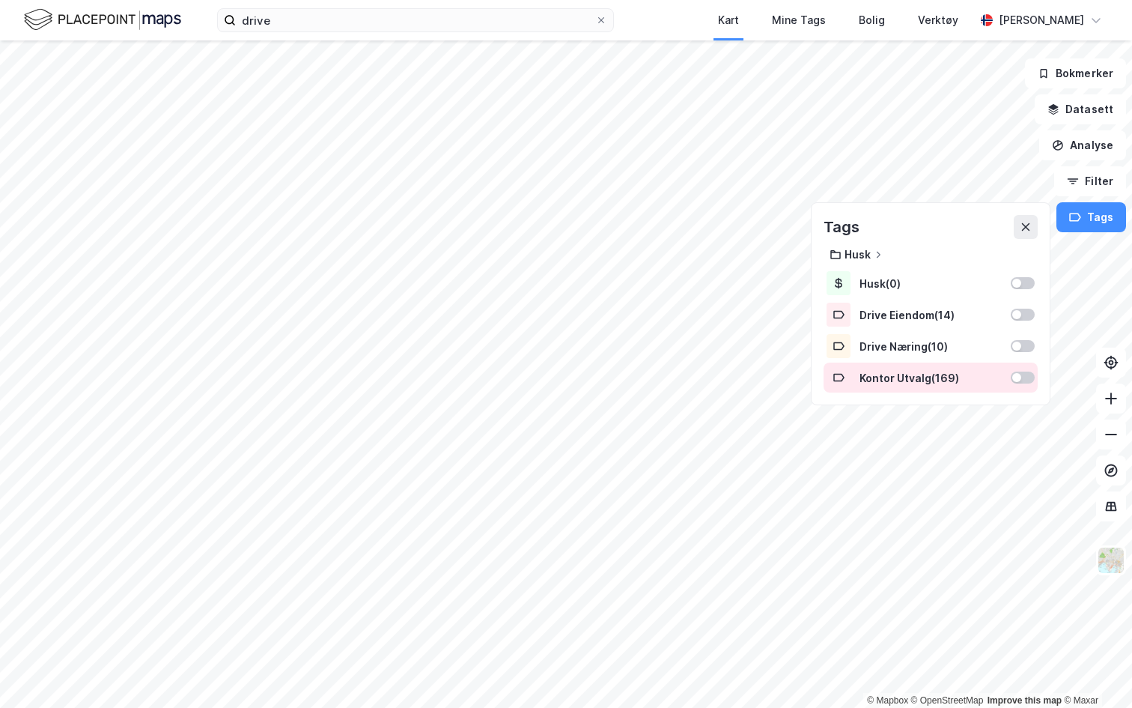
click at [1015, 374] on div at bounding box center [1016, 377] width 9 height 9
click at [702, 187] on icon "Map marker" at bounding box center [707, 184] width 10 height 7
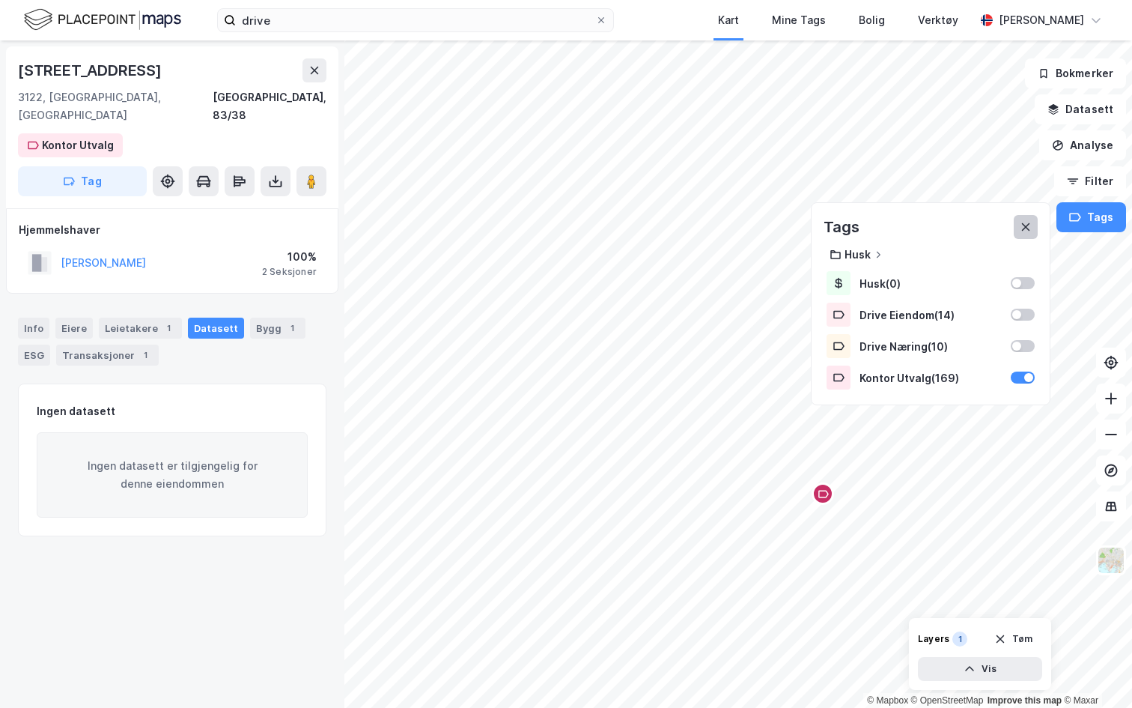
click at [1029, 224] on icon at bounding box center [1026, 227] width 12 height 12
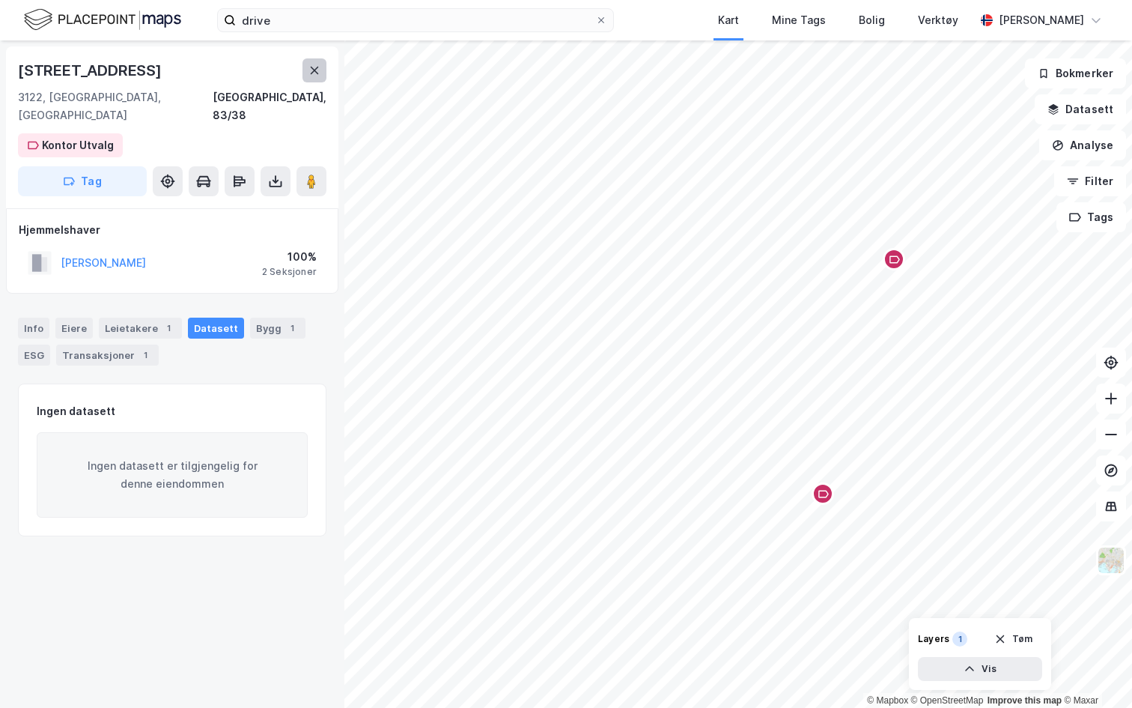
click at [317, 67] on icon at bounding box center [315, 70] width 8 height 7
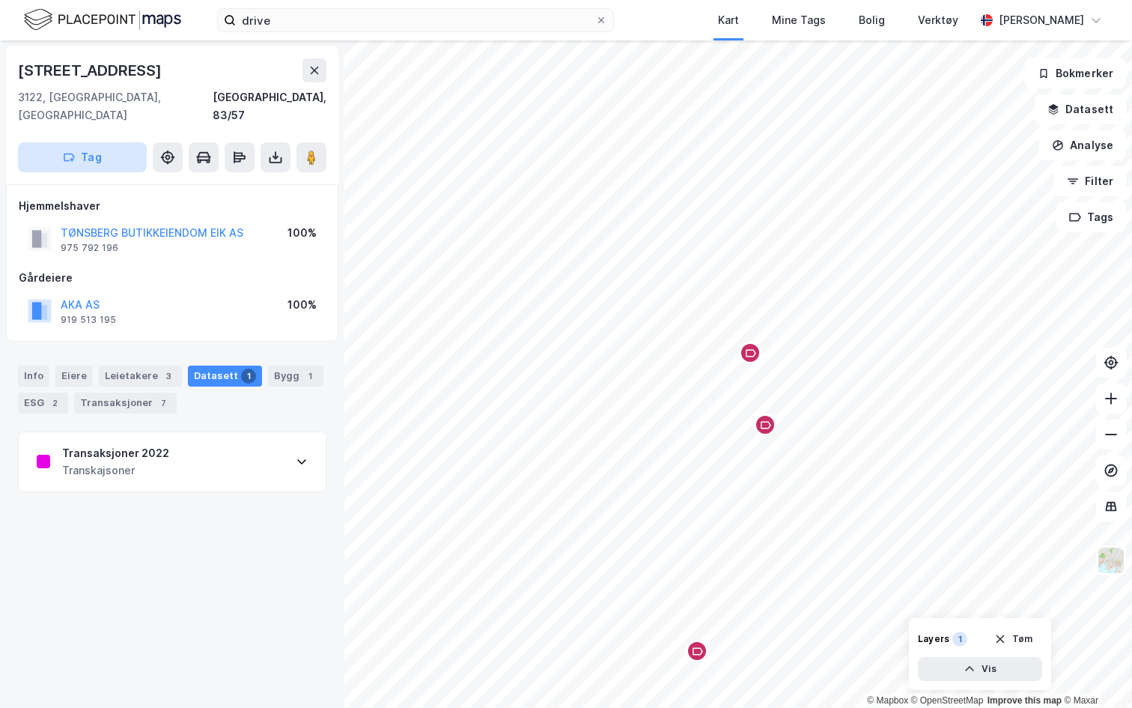
click at [77, 142] on button "Tag" at bounding box center [82, 157] width 129 height 30
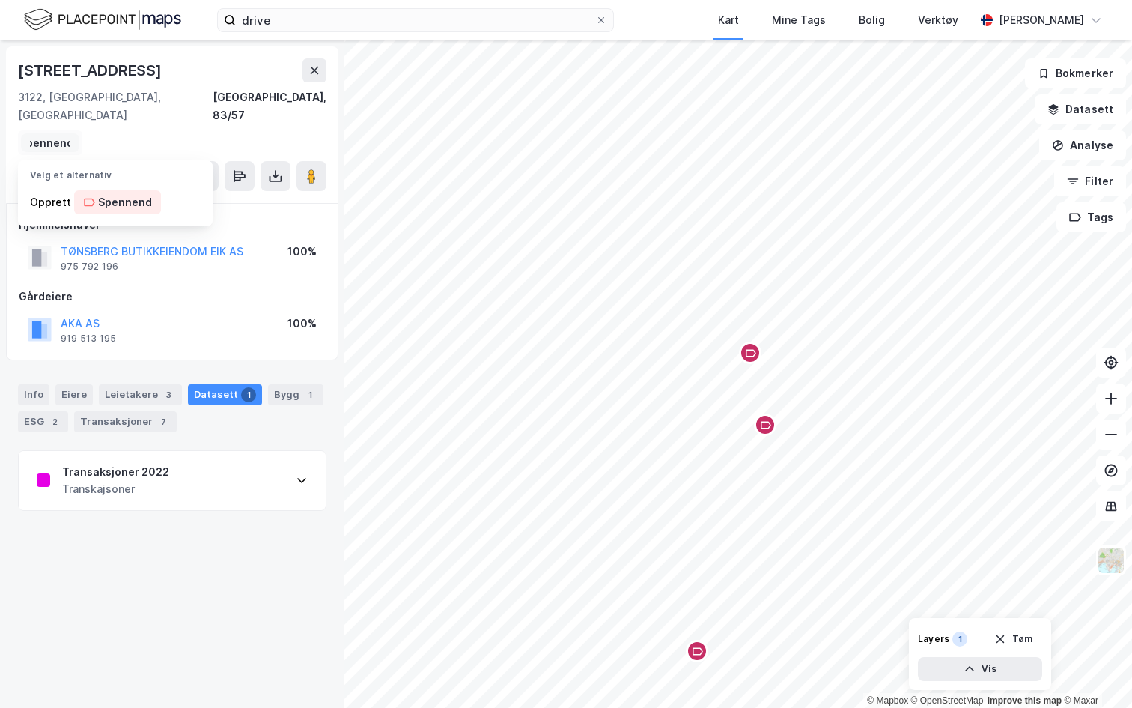
scroll to position [0, 17]
type input "Spennende"
click at [121, 193] on div "Spennende" at bounding box center [128, 202] width 61 height 18
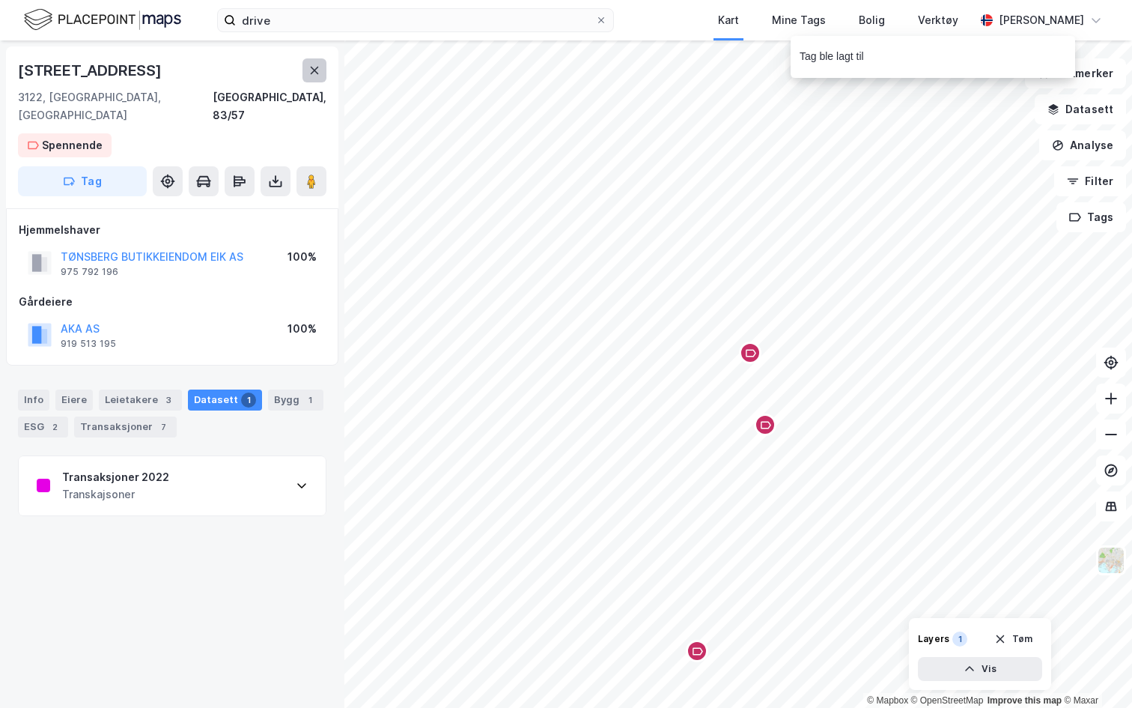
click at [316, 75] on icon at bounding box center [315, 70] width 12 height 12
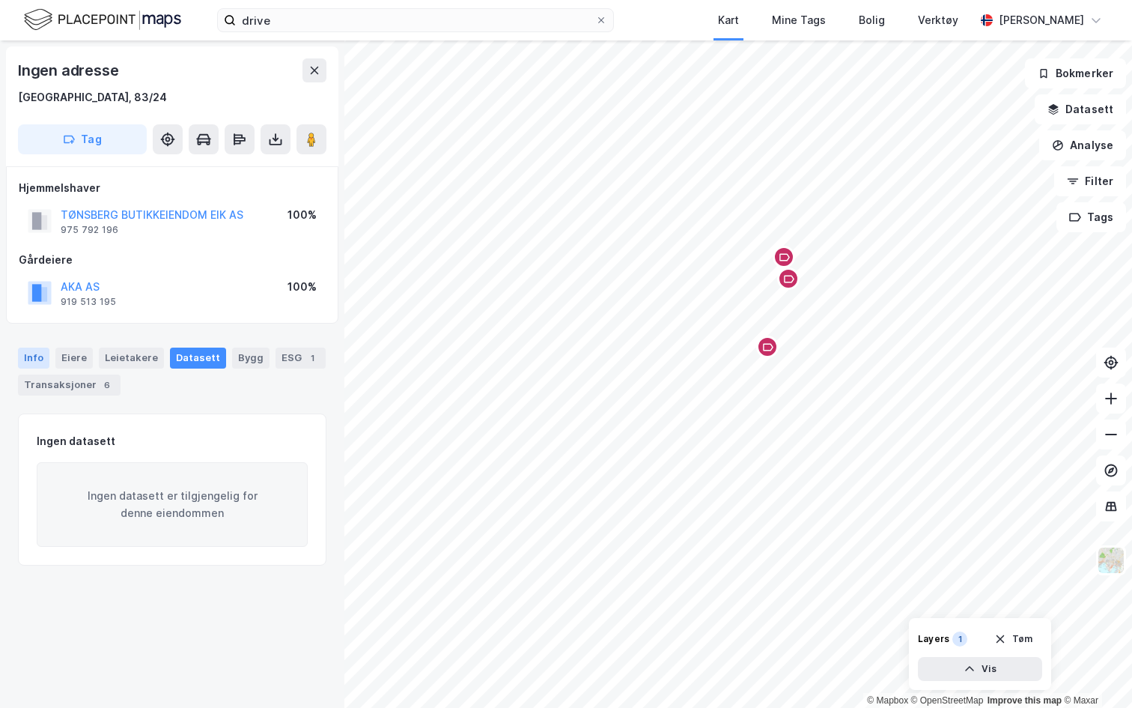
click at [39, 362] on div "Info" at bounding box center [33, 357] width 31 height 21
